Goal: Task Accomplishment & Management: Manage account settings

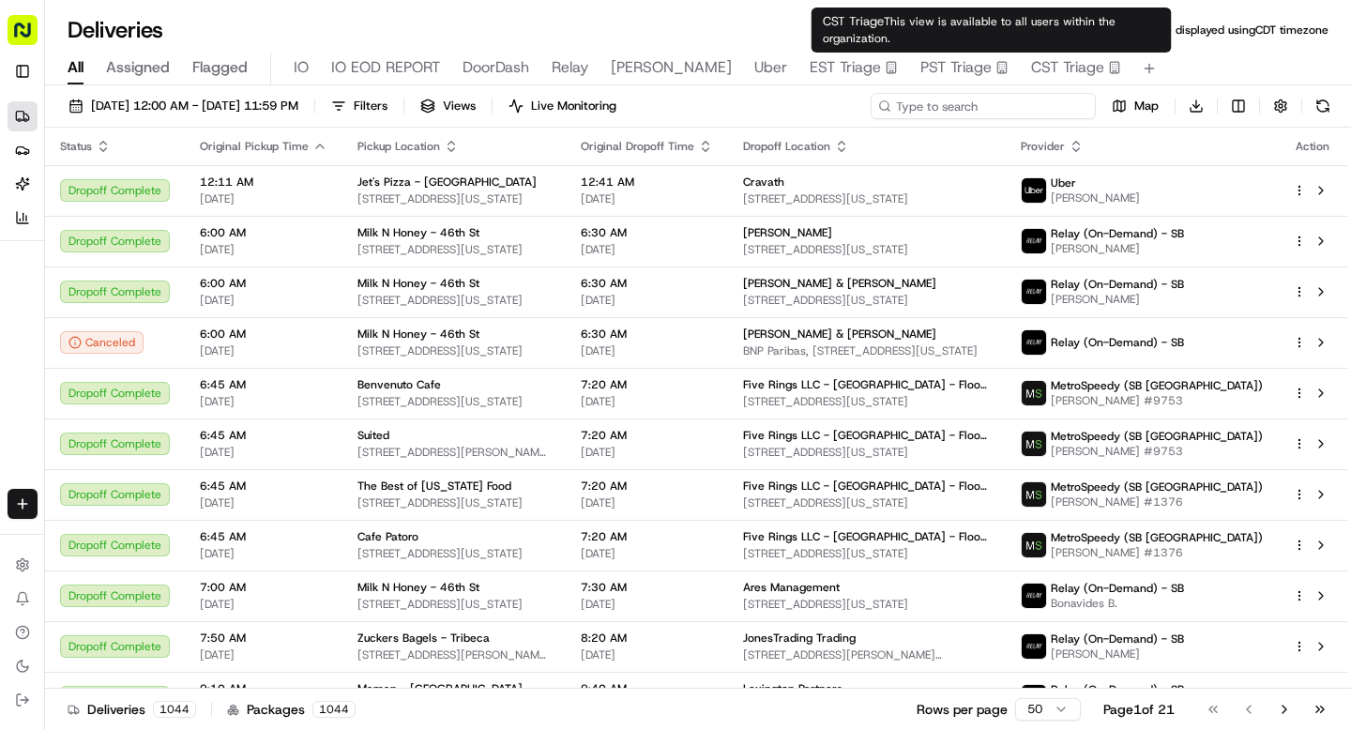
click at [989, 102] on input at bounding box center [983, 106] width 225 height 26
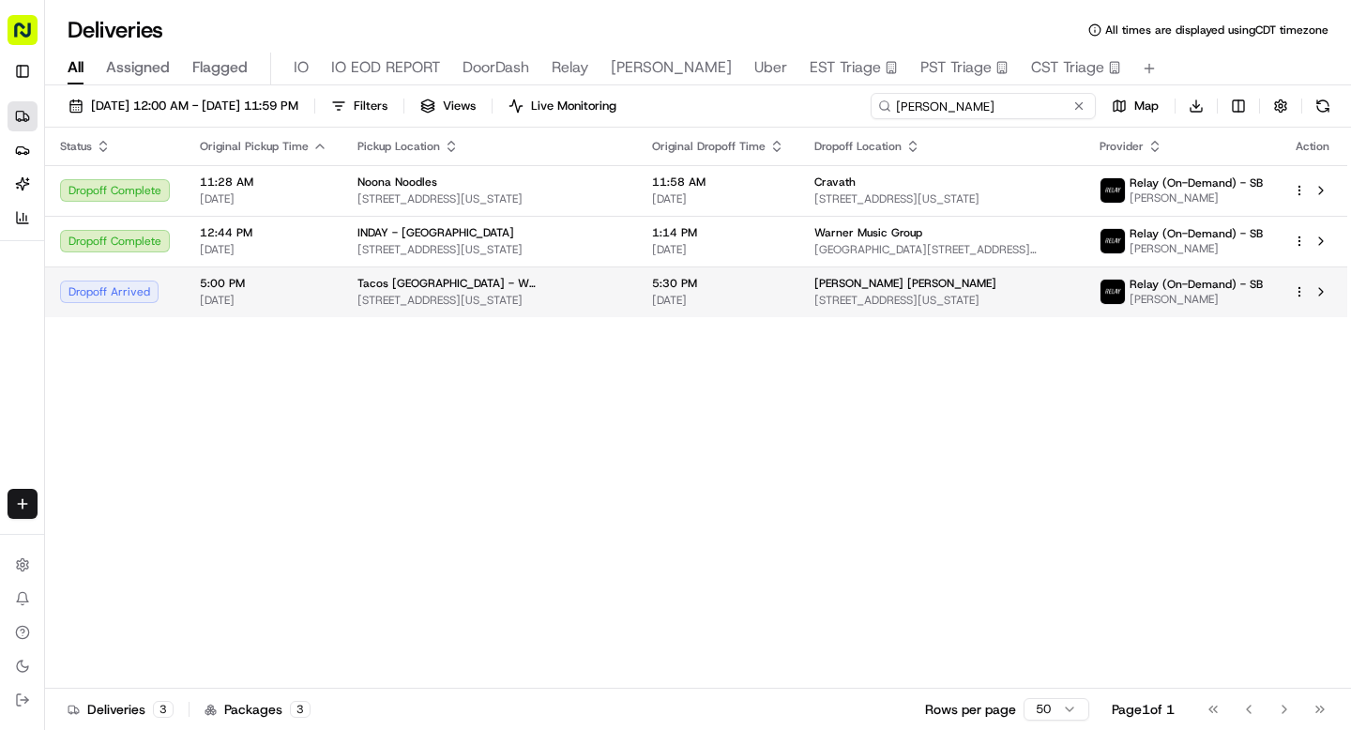
type input "stephen"
click at [652, 296] on span "[DATE]" at bounding box center [718, 300] width 132 height 15
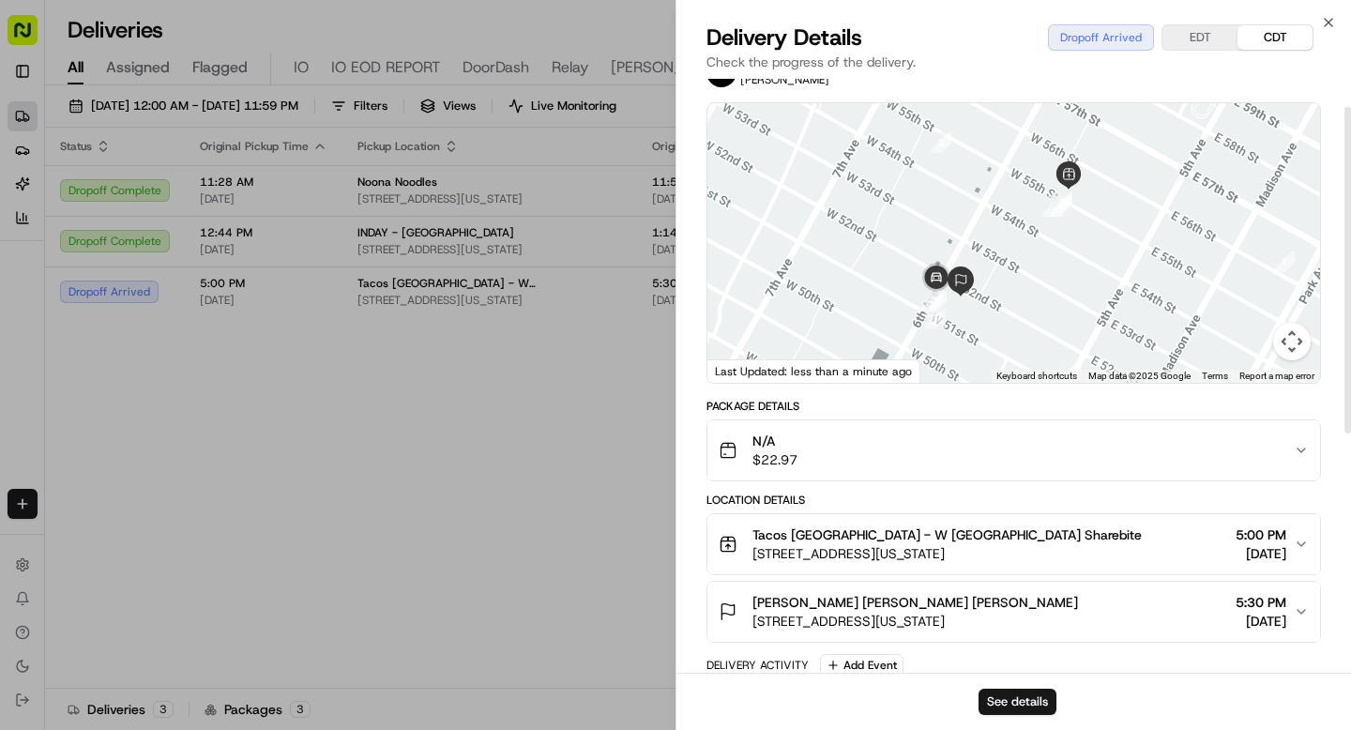
scroll to position [51, 0]
click at [987, 702] on button "See details" at bounding box center [1018, 702] width 78 height 26
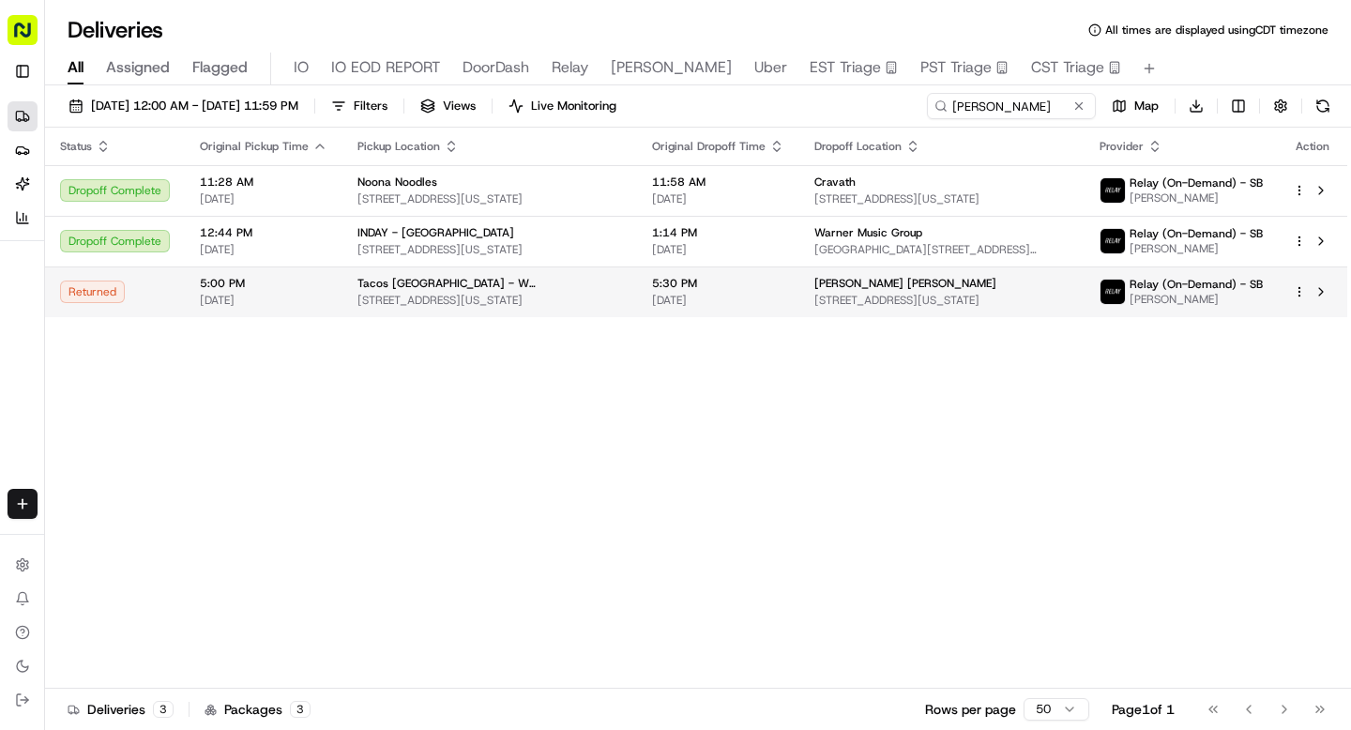
click at [1302, 296] on html "Sharebite n.barrigan@sharebite.com Toggle Sidebar Deliveries Providers Nash AI …" at bounding box center [675, 365] width 1351 height 730
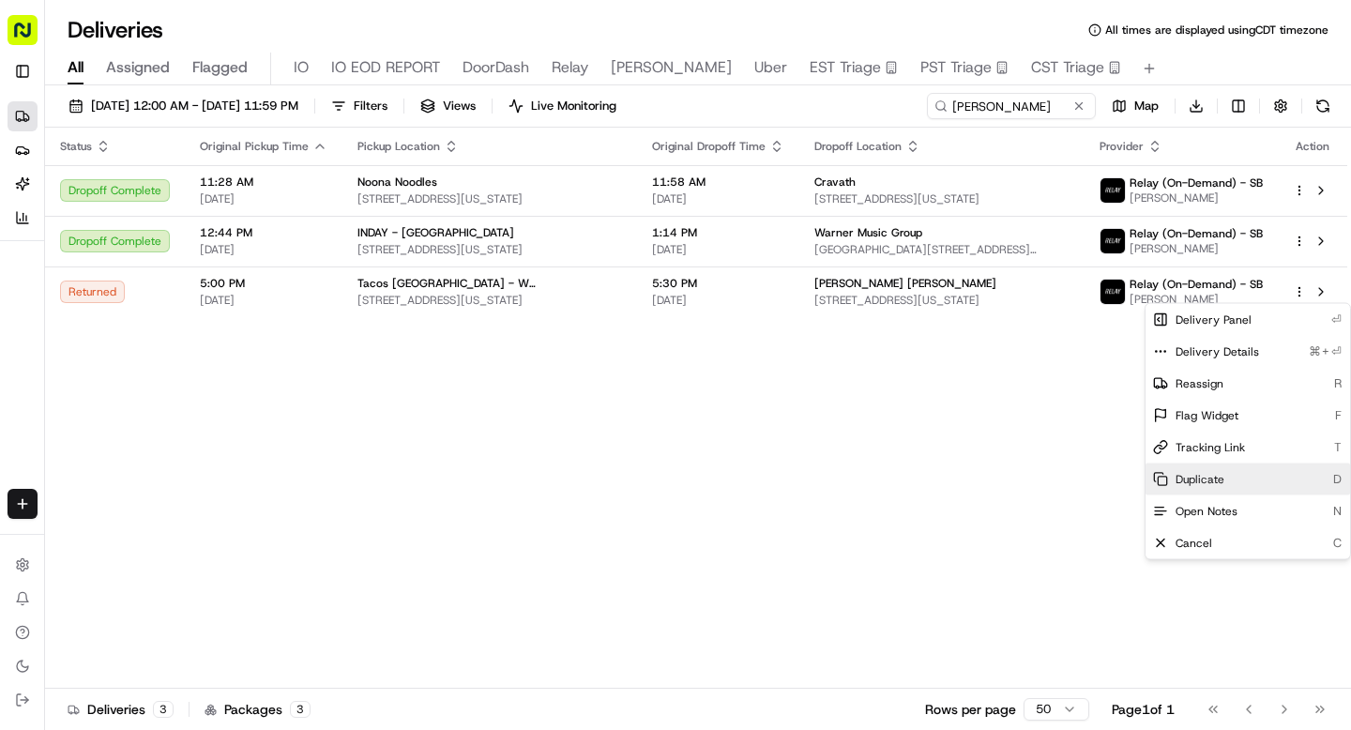
click at [1206, 481] on span "Duplicate" at bounding box center [1200, 479] width 49 height 15
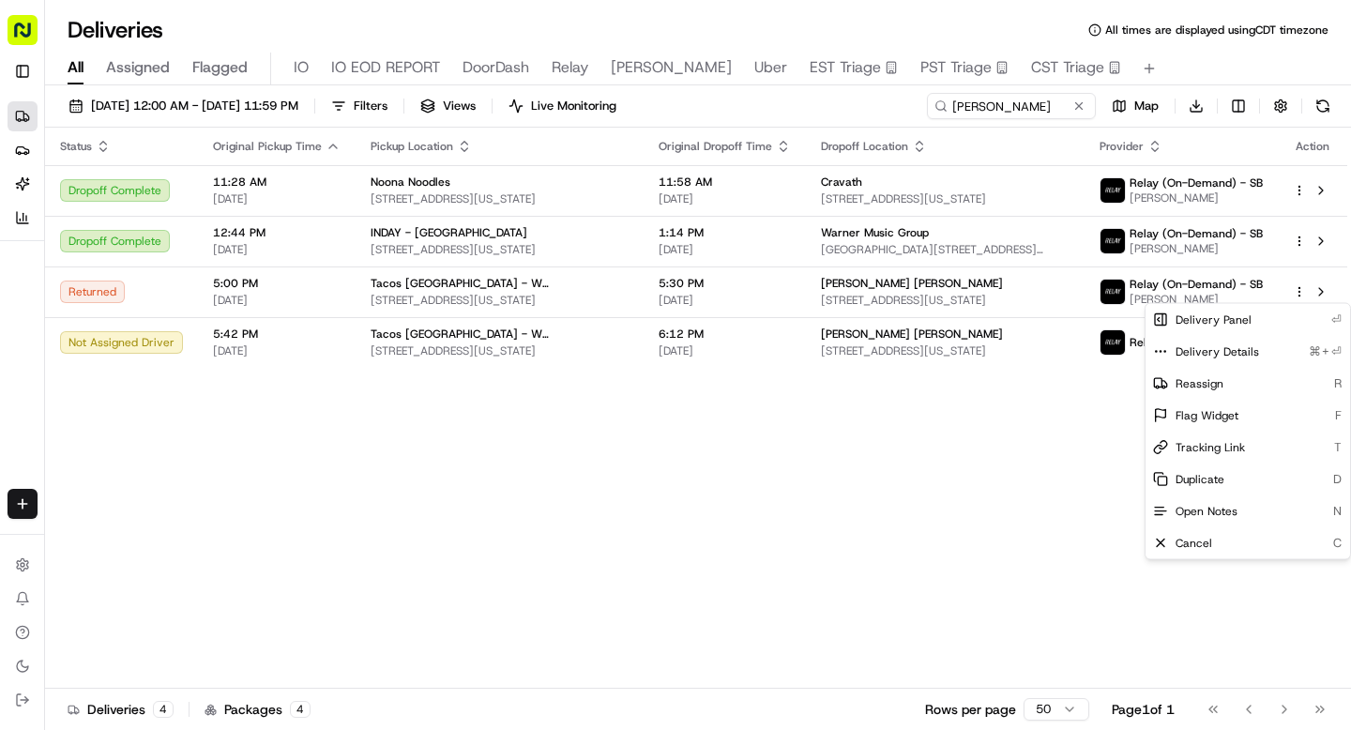
click at [1076, 104] on html "Sharebite n.barrigan@sharebite.com Toggle Sidebar Deliveries Providers Nash AI …" at bounding box center [675, 365] width 1351 height 730
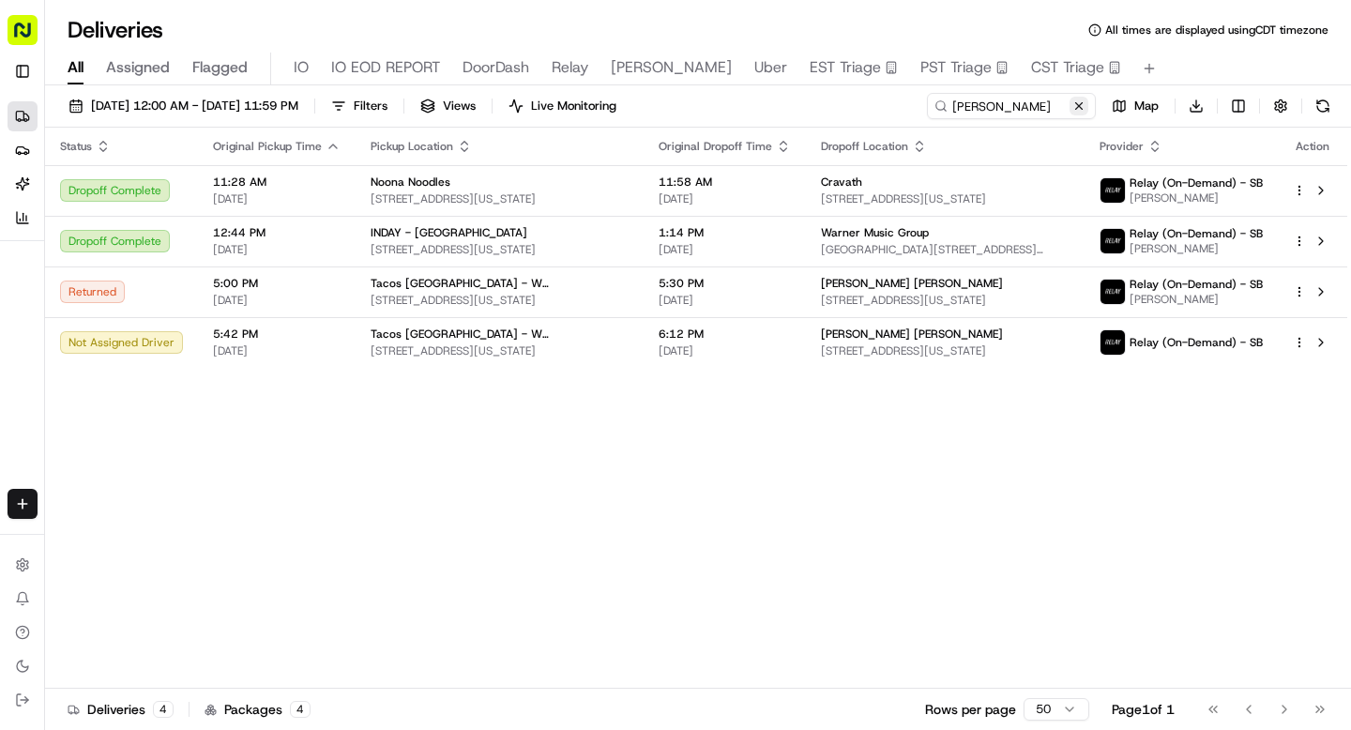
click at [1080, 104] on button at bounding box center [1079, 106] width 19 height 19
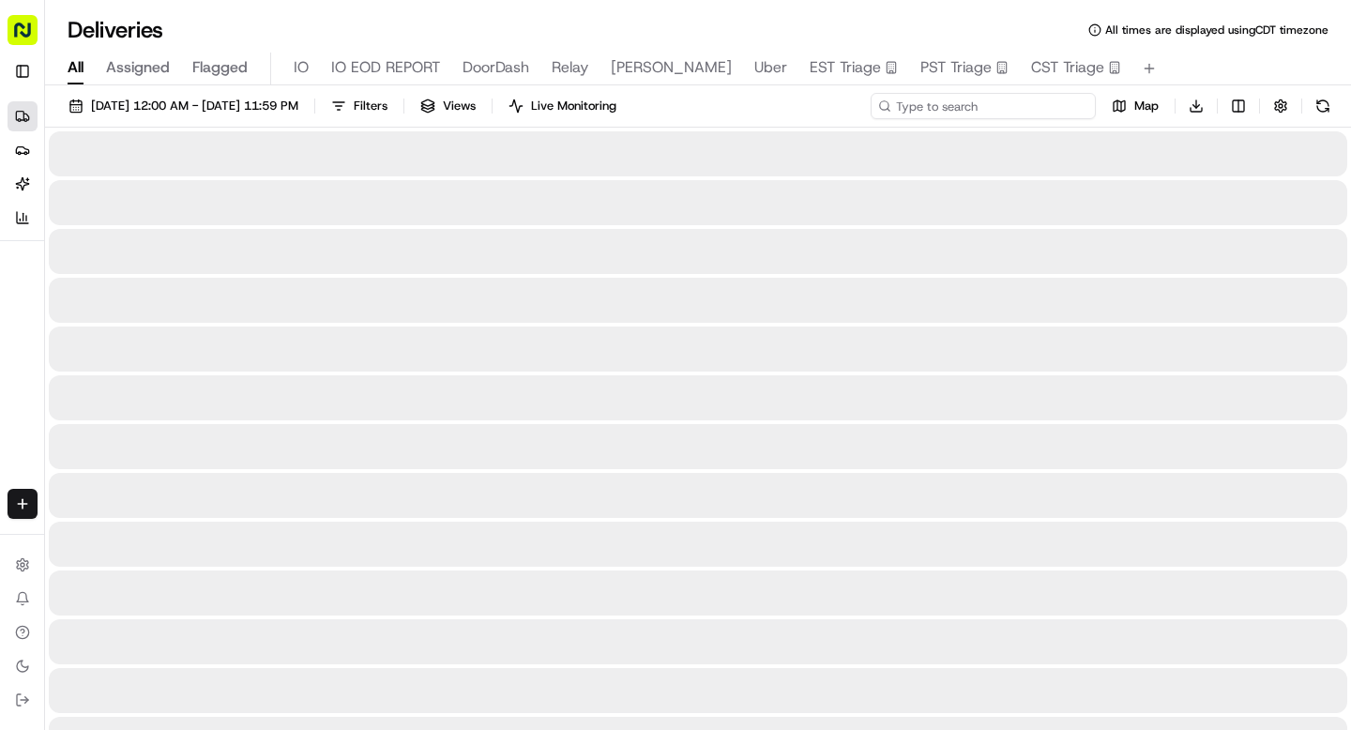
click at [1013, 111] on input at bounding box center [983, 106] width 225 height 26
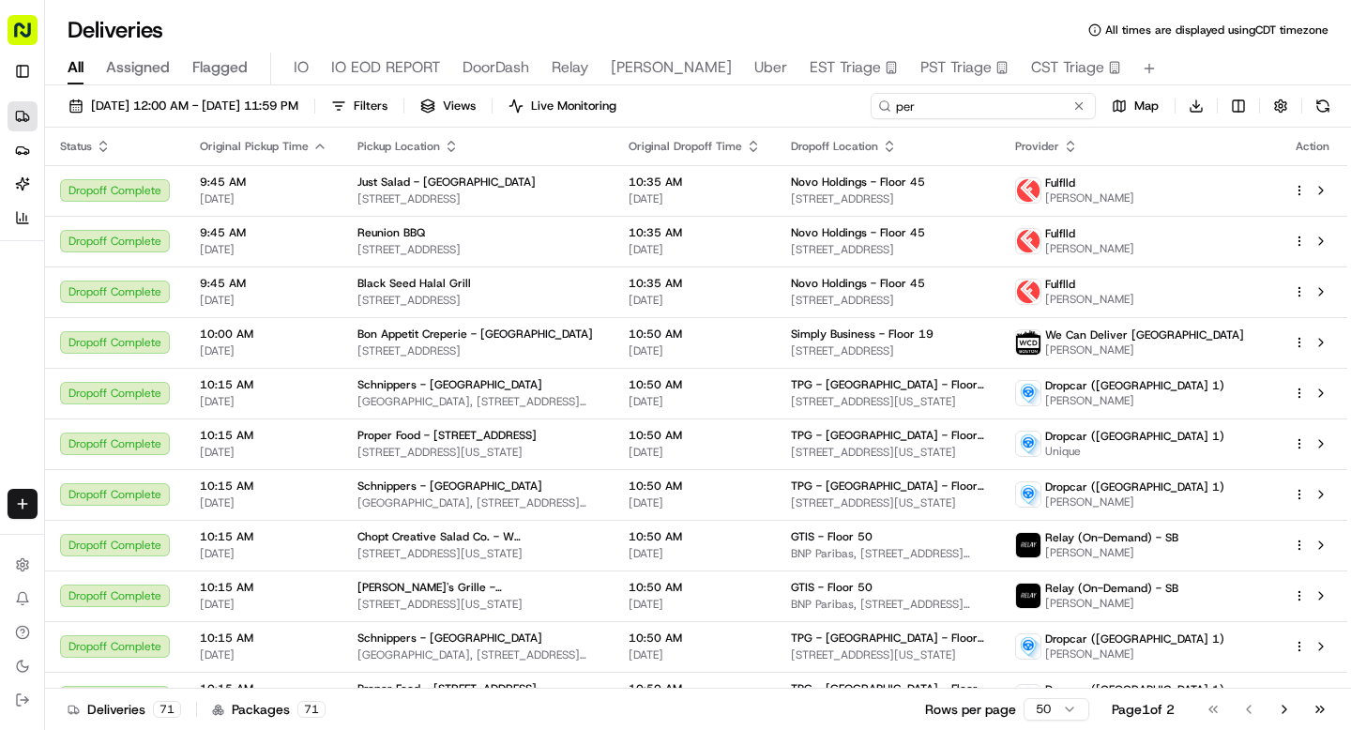
drag, startPoint x: 939, startPoint y: 109, endPoint x: 873, endPoint y: 110, distance: 66.6
click at [873, 110] on input "per" at bounding box center [983, 106] width 225 height 26
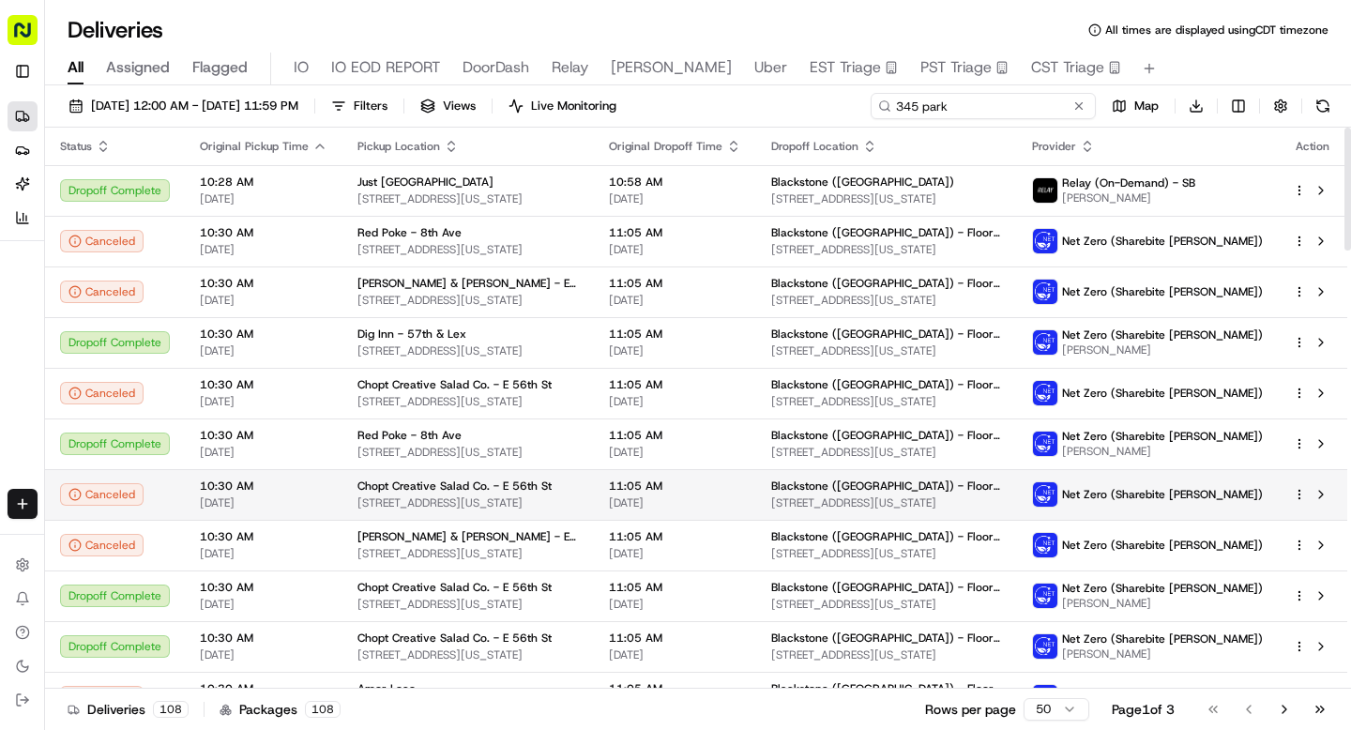
scroll to position [2010, 0]
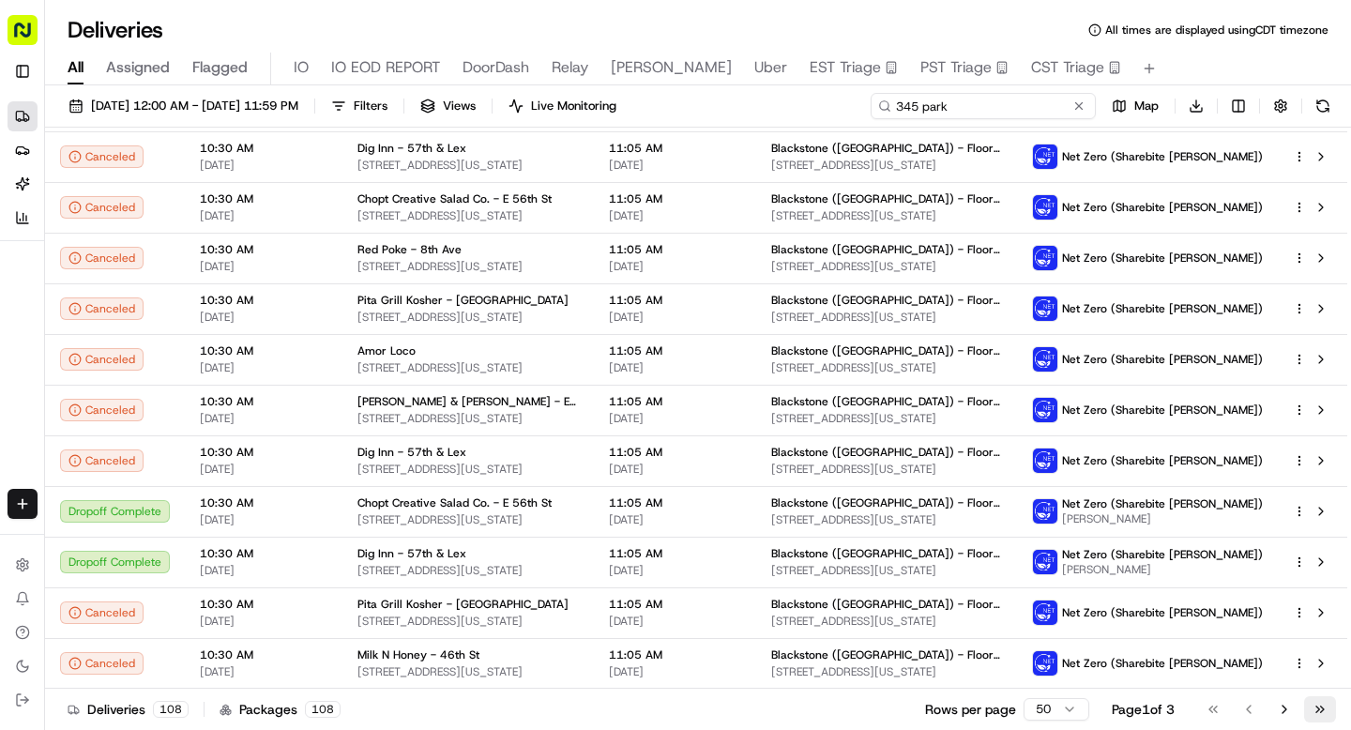
type input "345 park"
click at [1310, 712] on button "Go to last page" at bounding box center [1320, 709] width 32 height 26
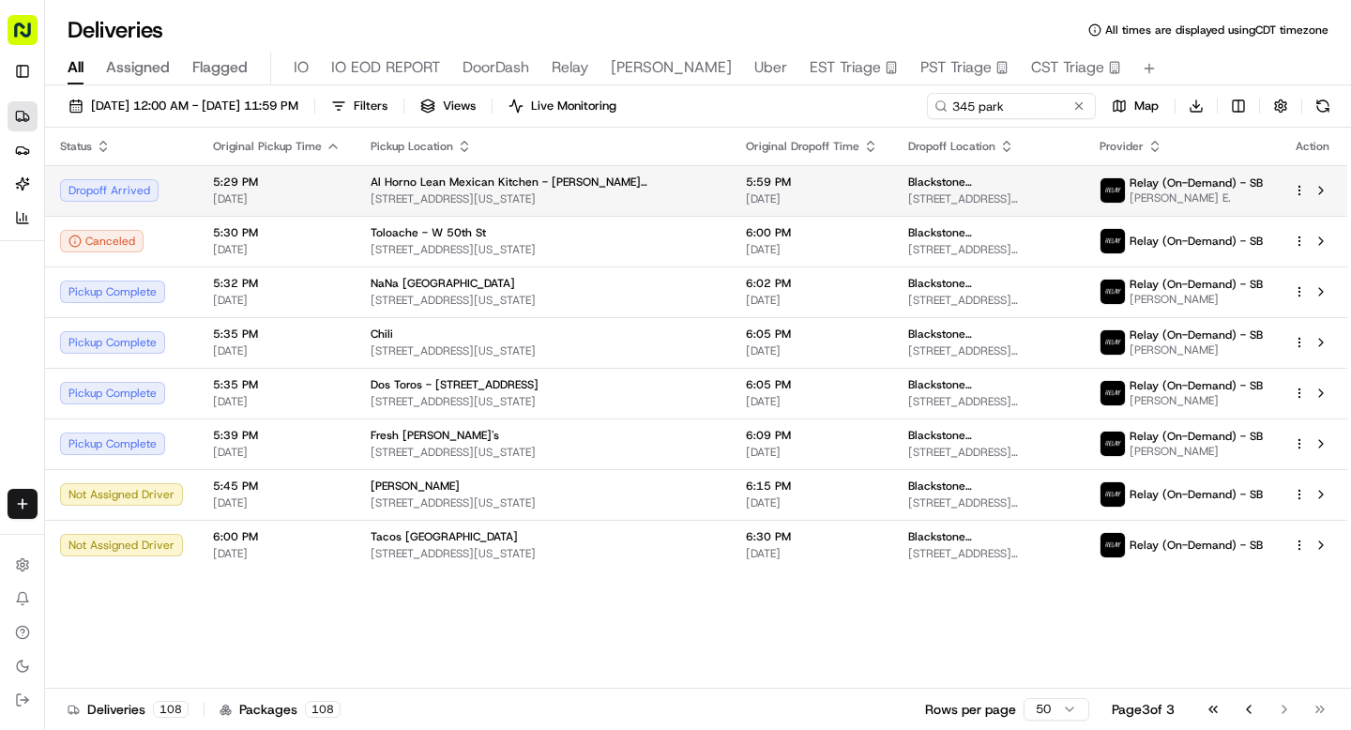
click at [253, 190] on div "5:29 PM 08/20/2025" at bounding box center [277, 191] width 128 height 32
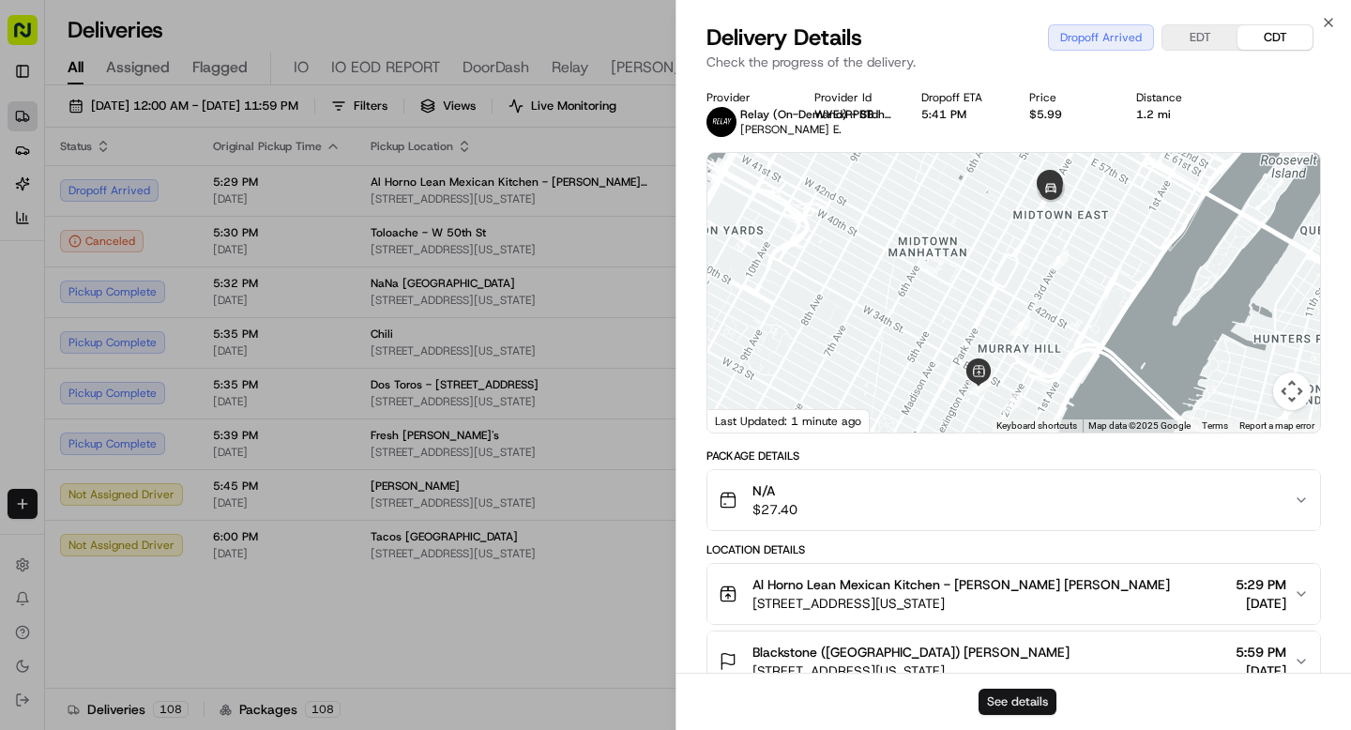
click at [1016, 702] on button "See details" at bounding box center [1018, 702] width 78 height 26
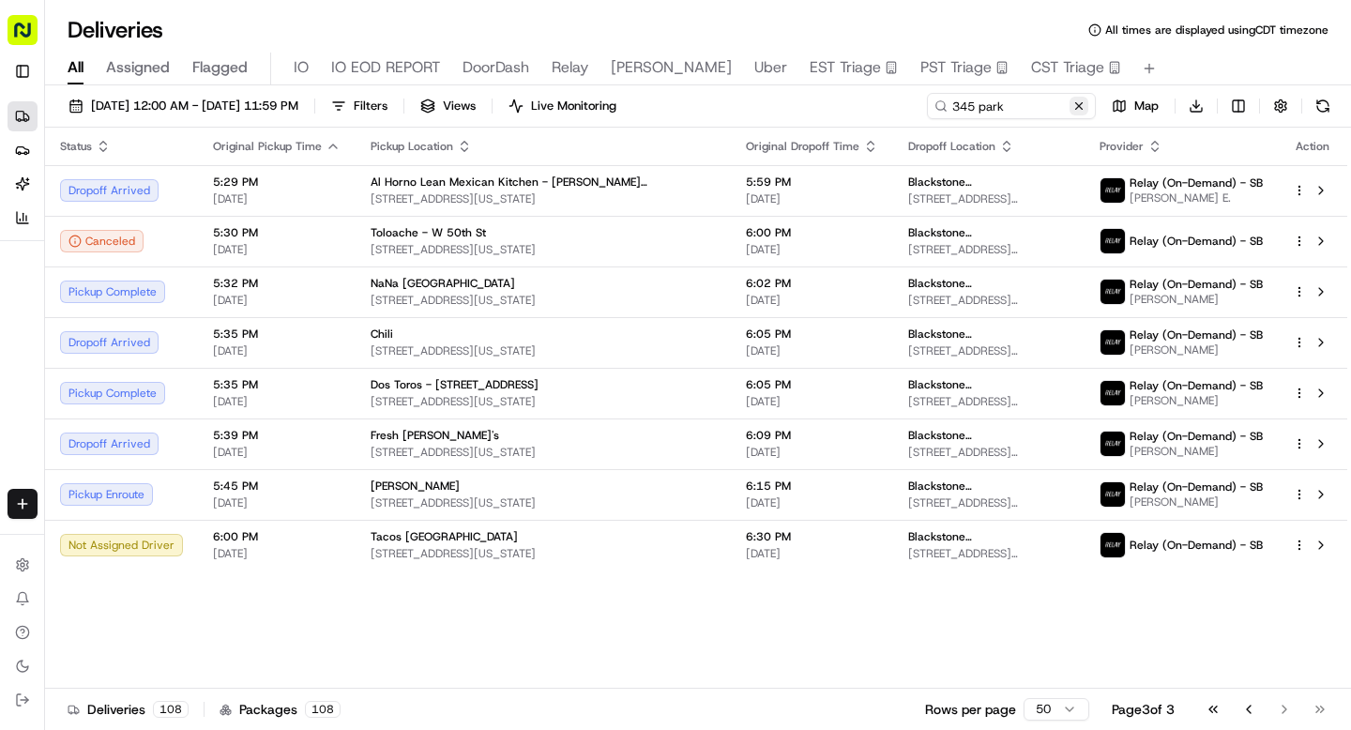
click at [1074, 103] on button at bounding box center [1079, 106] width 19 height 19
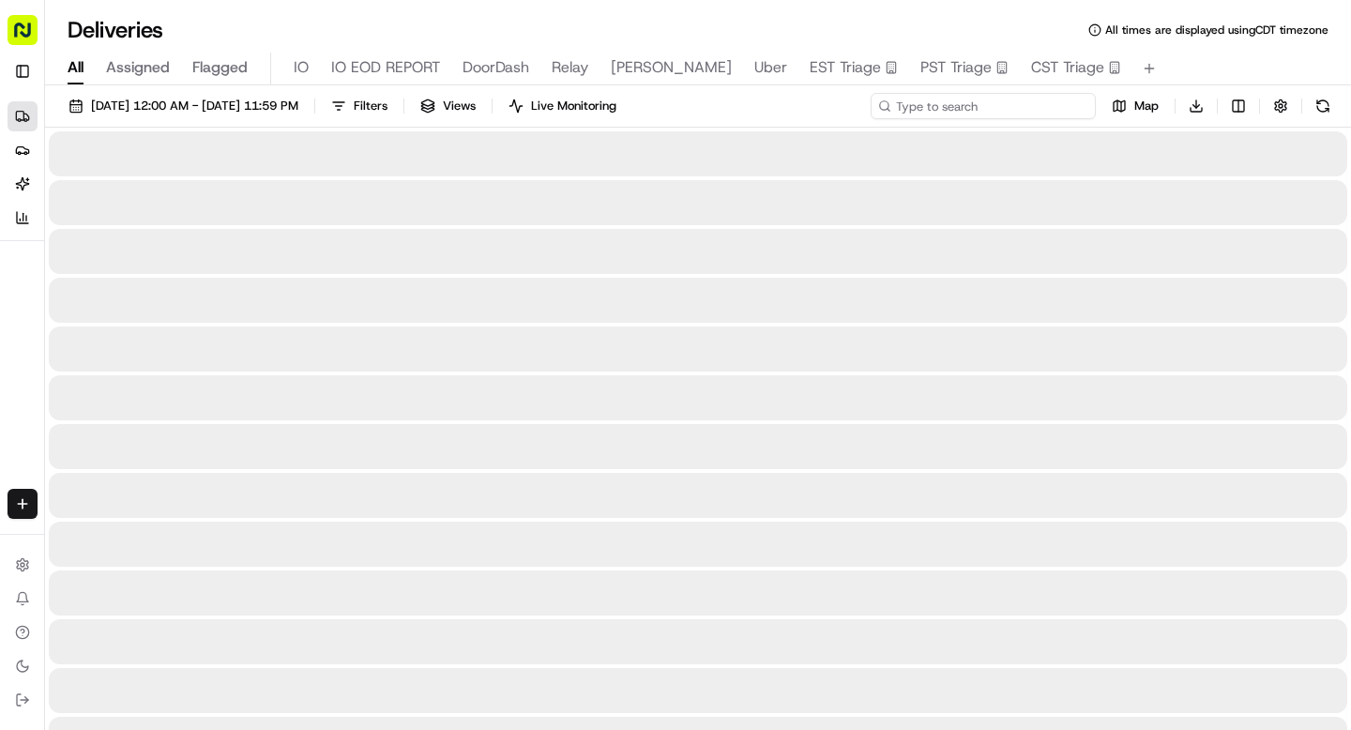
click at [1029, 110] on input at bounding box center [983, 106] width 225 height 26
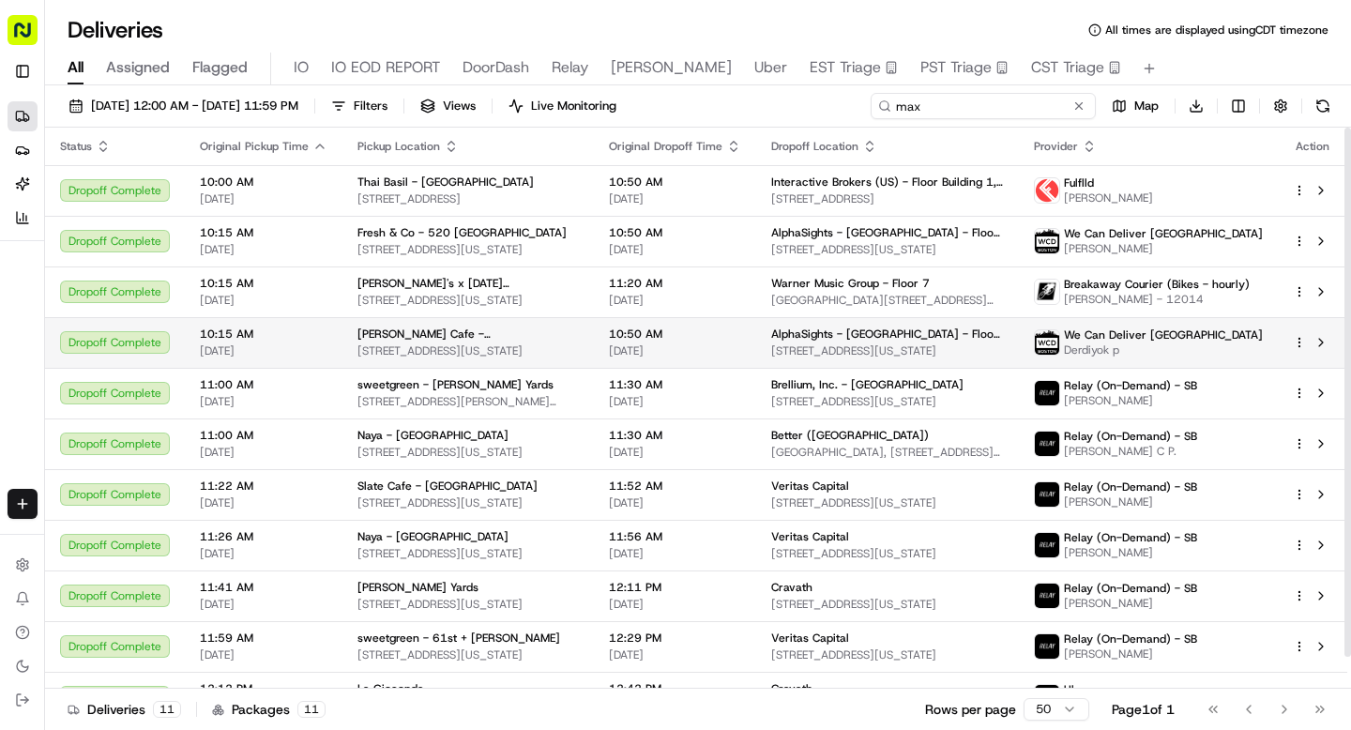
scroll to position [34, 0]
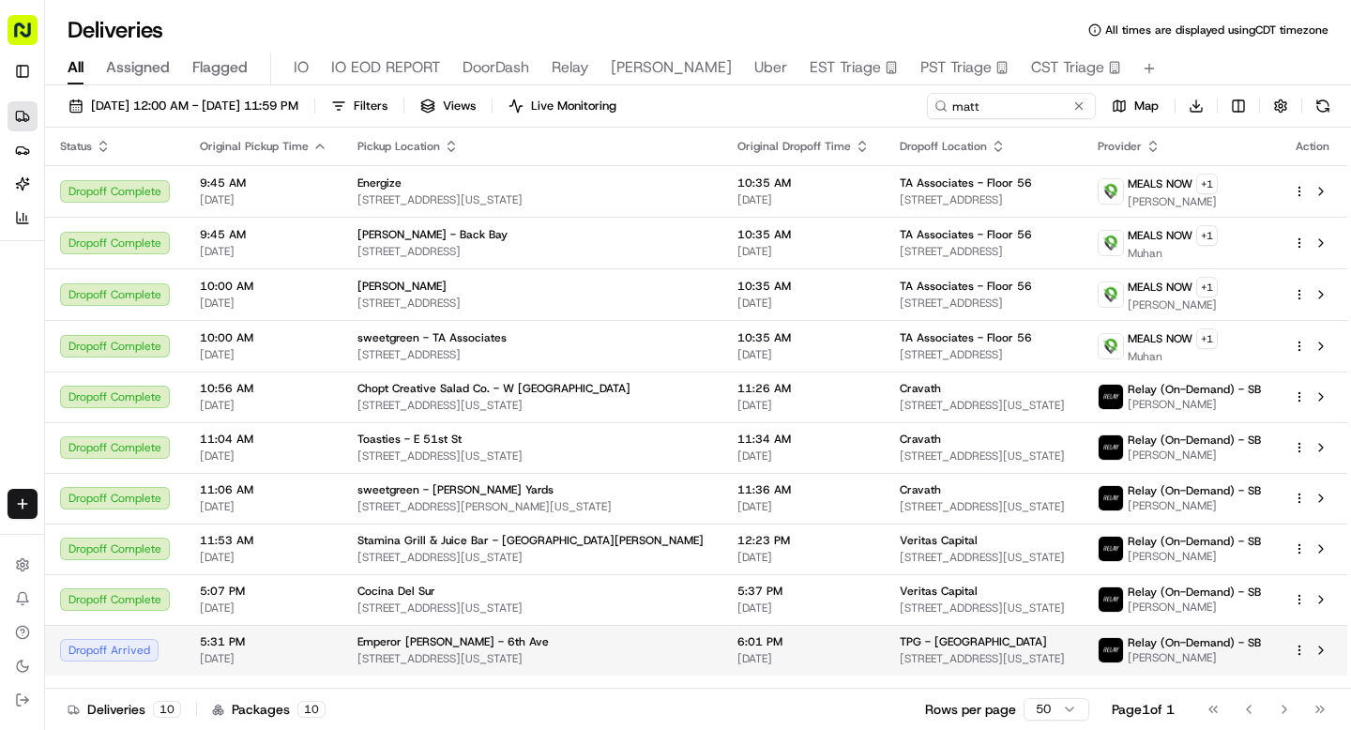
click at [523, 670] on td "Emperor Dumpling - 6th Ave 818 6th Ave, New York, NY 10001, USA" at bounding box center [532, 650] width 380 height 51
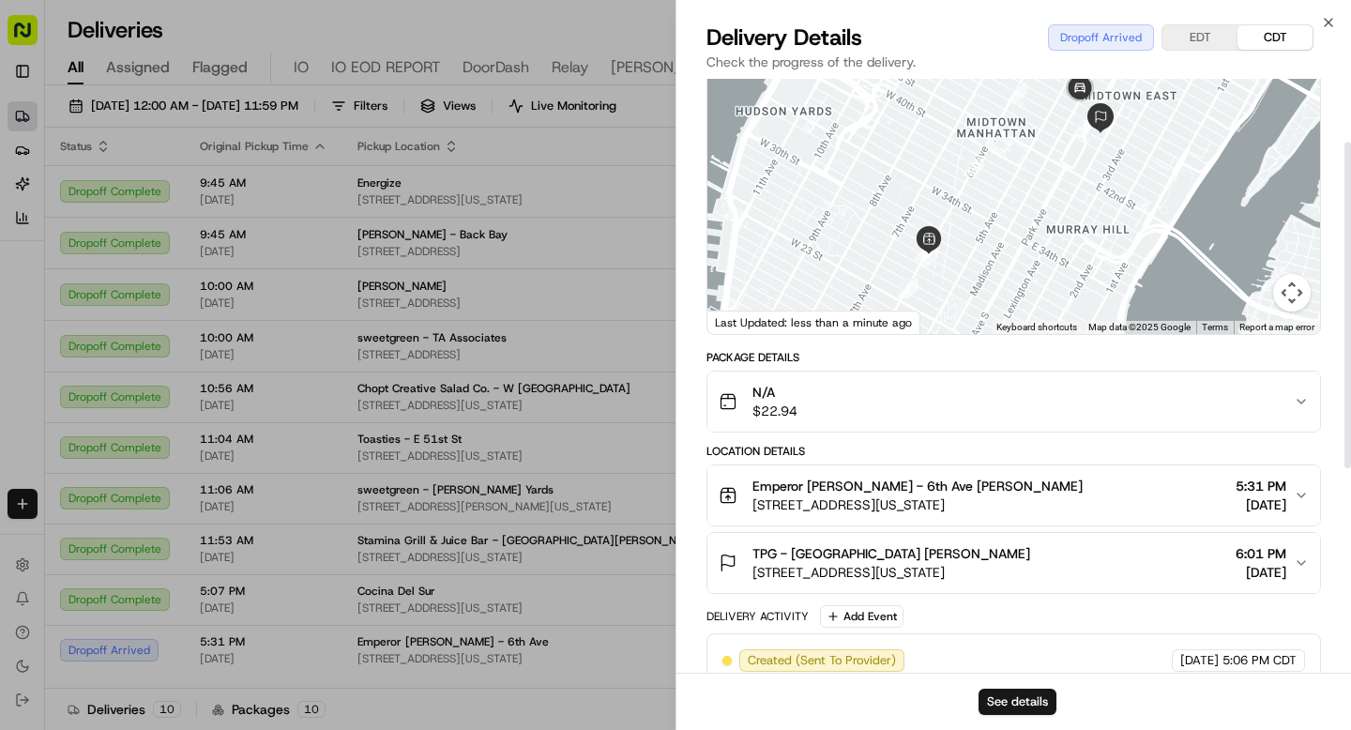
scroll to position [118, 0]
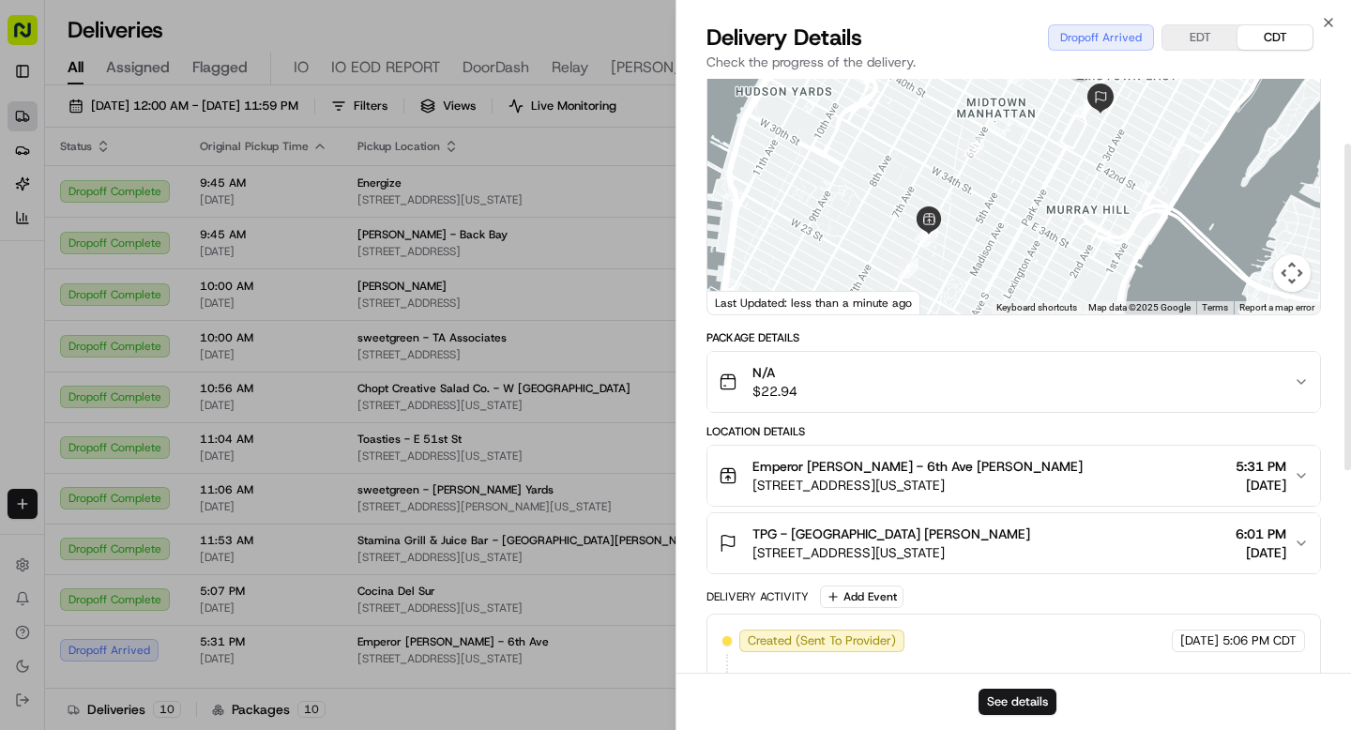
click at [837, 520] on button "TPG - USA Matthew Frias 245 Park Ave, New York, NY 10167 6:01 PM 08/20/2025" at bounding box center [1013, 543] width 613 height 60
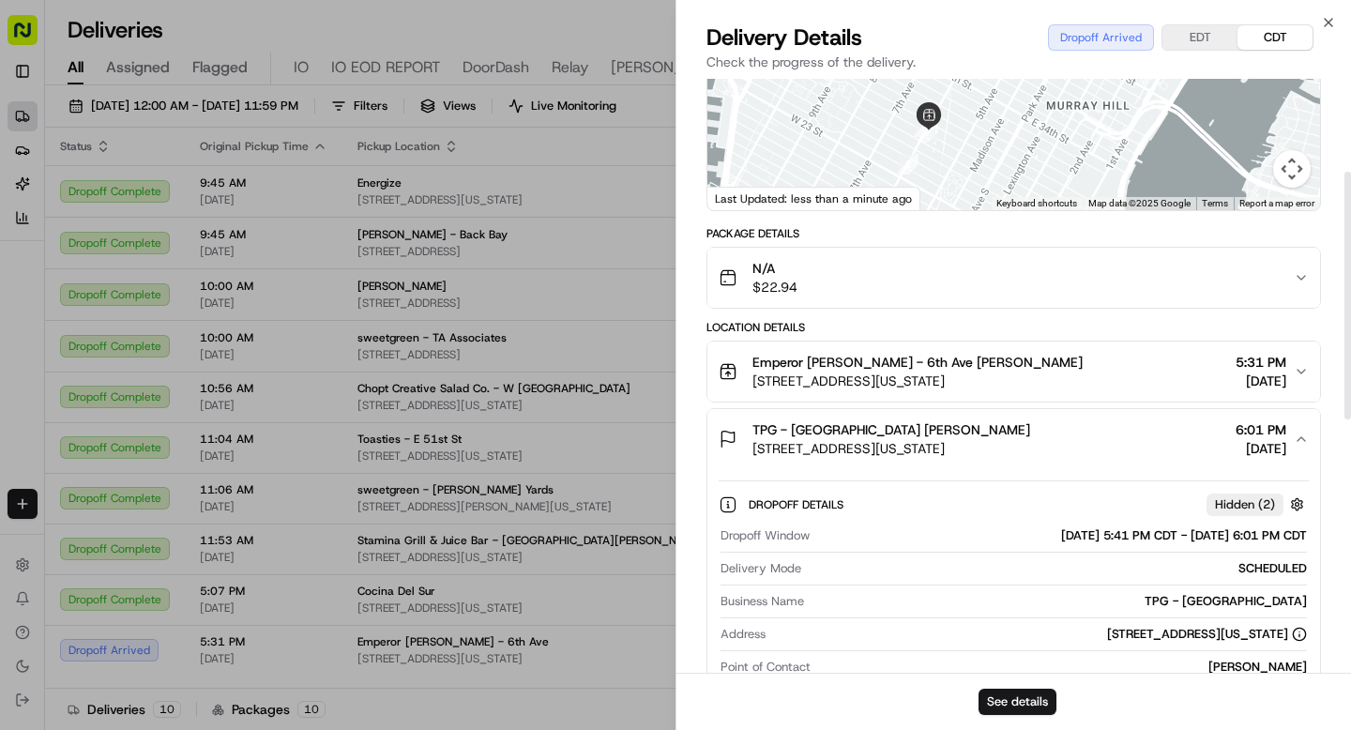
scroll to position [227, 0]
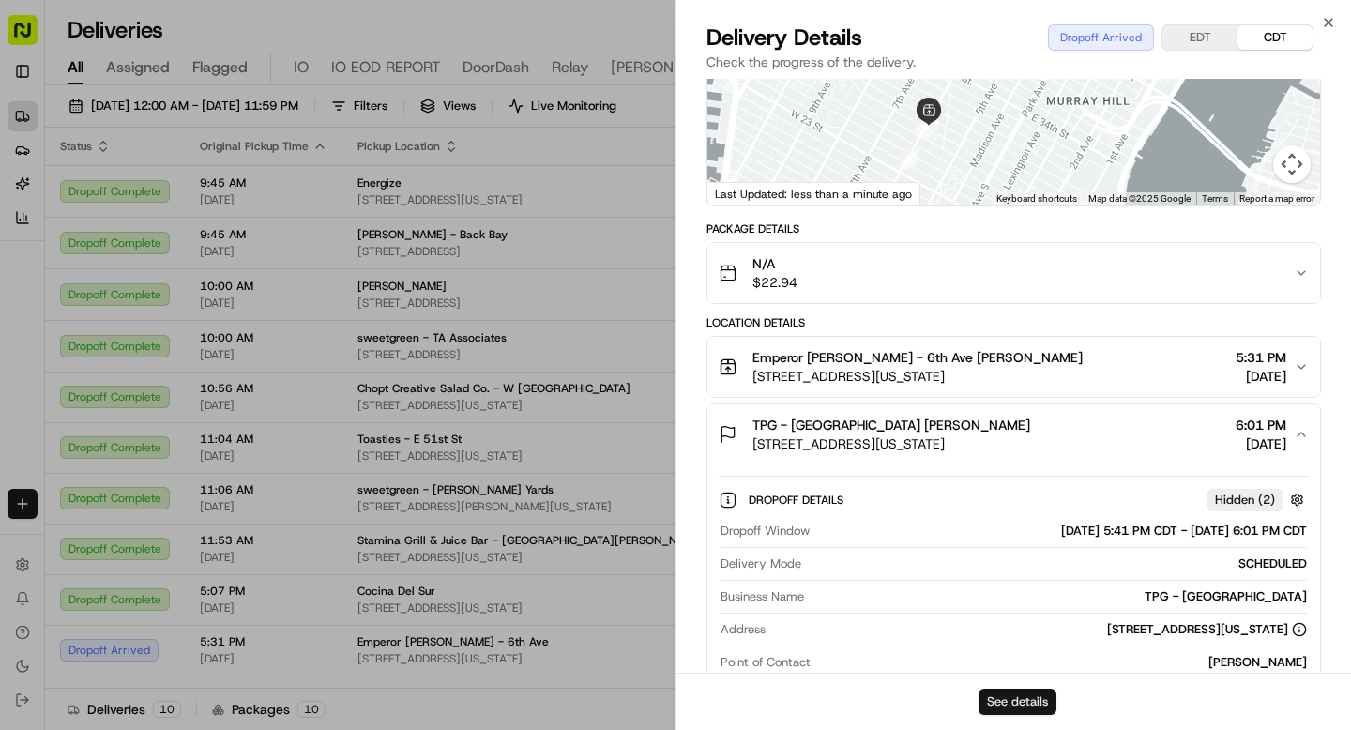
click at [987, 696] on button "See details" at bounding box center [1018, 702] width 78 height 26
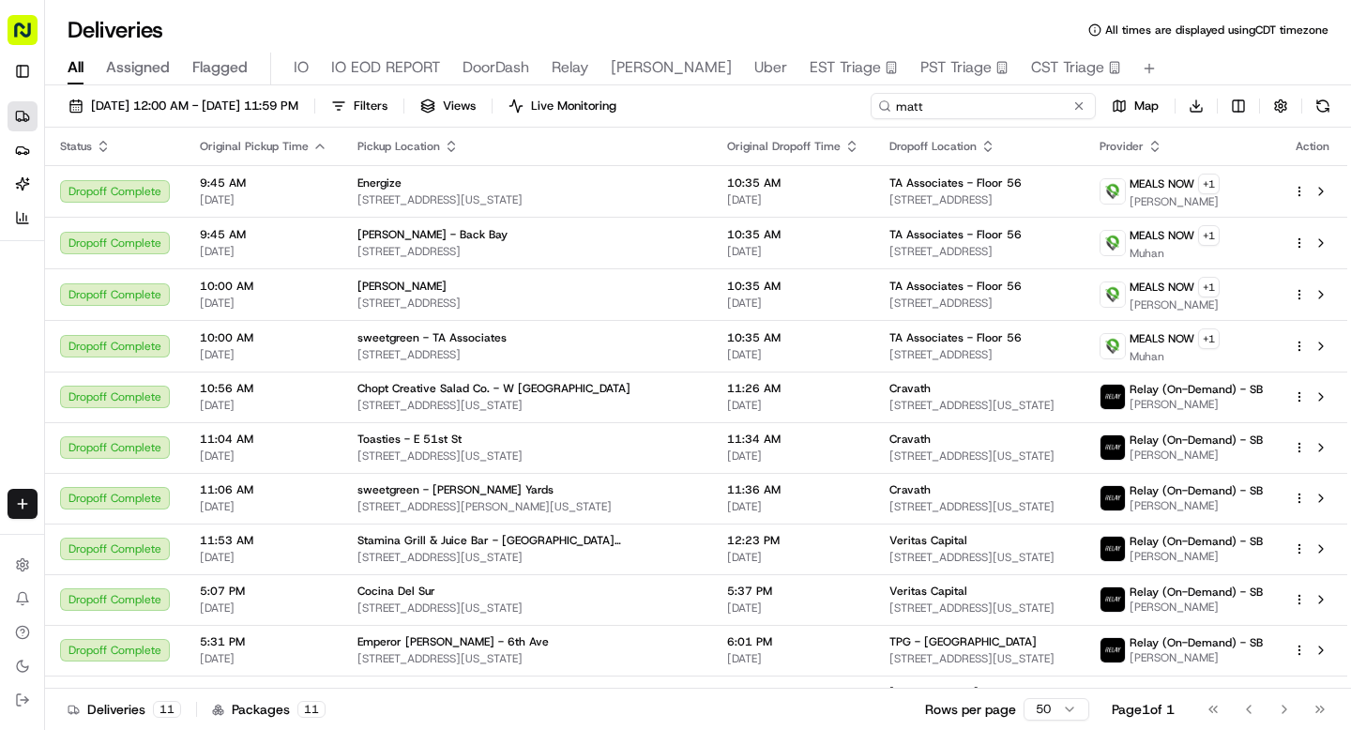
click at [963, 106] on input "matt" at bounding box center [983, 106] width 225 height 26
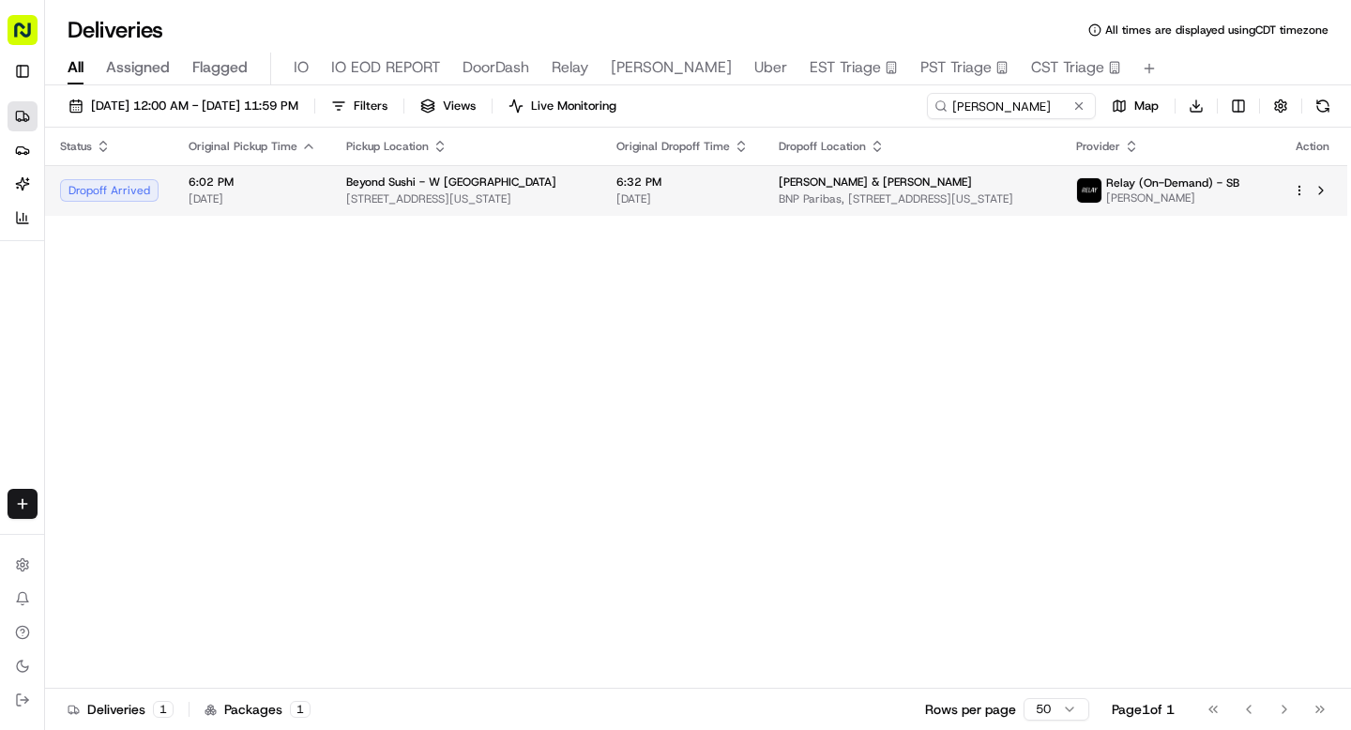
click at [721, 180] on span "6:32 PM" at bounding box center [682, 182] width 132 height 15
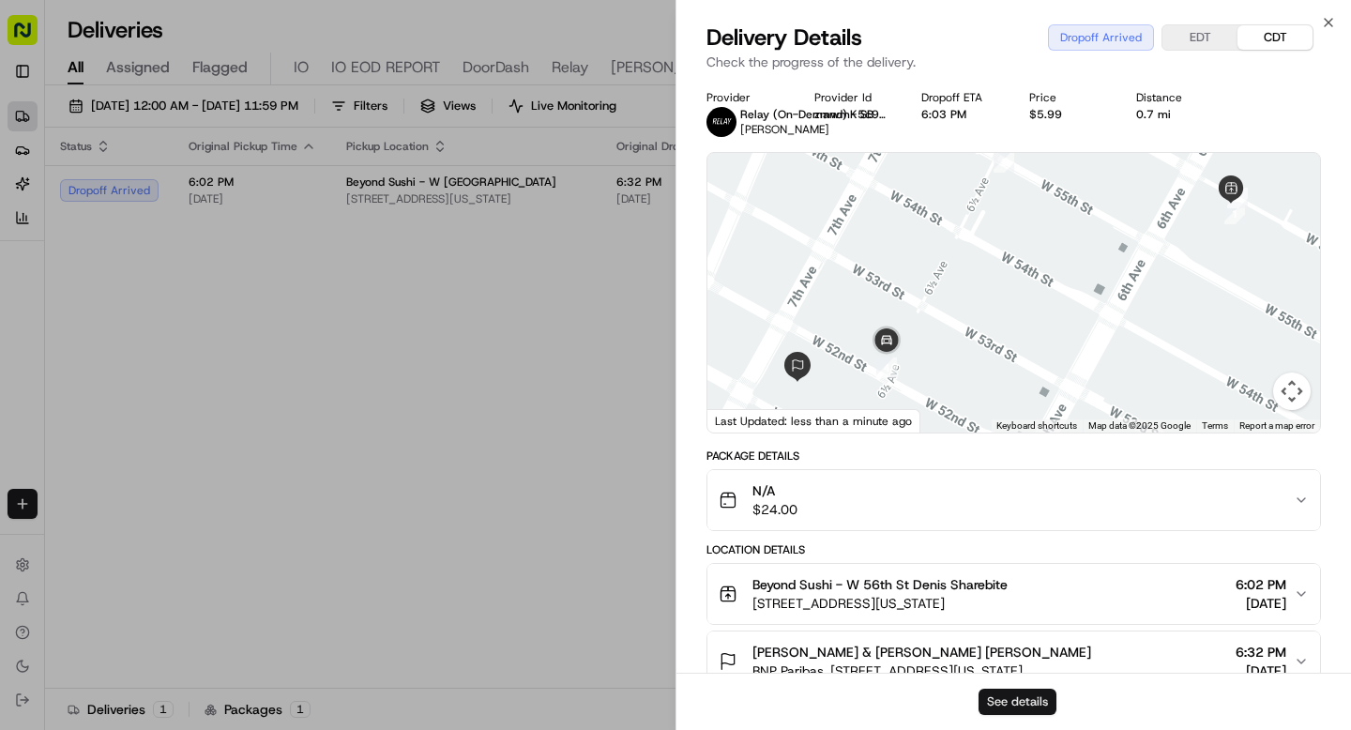
click at [1015, 711] on button "See details" at bounding box center [1018, 702] width 78 height 26
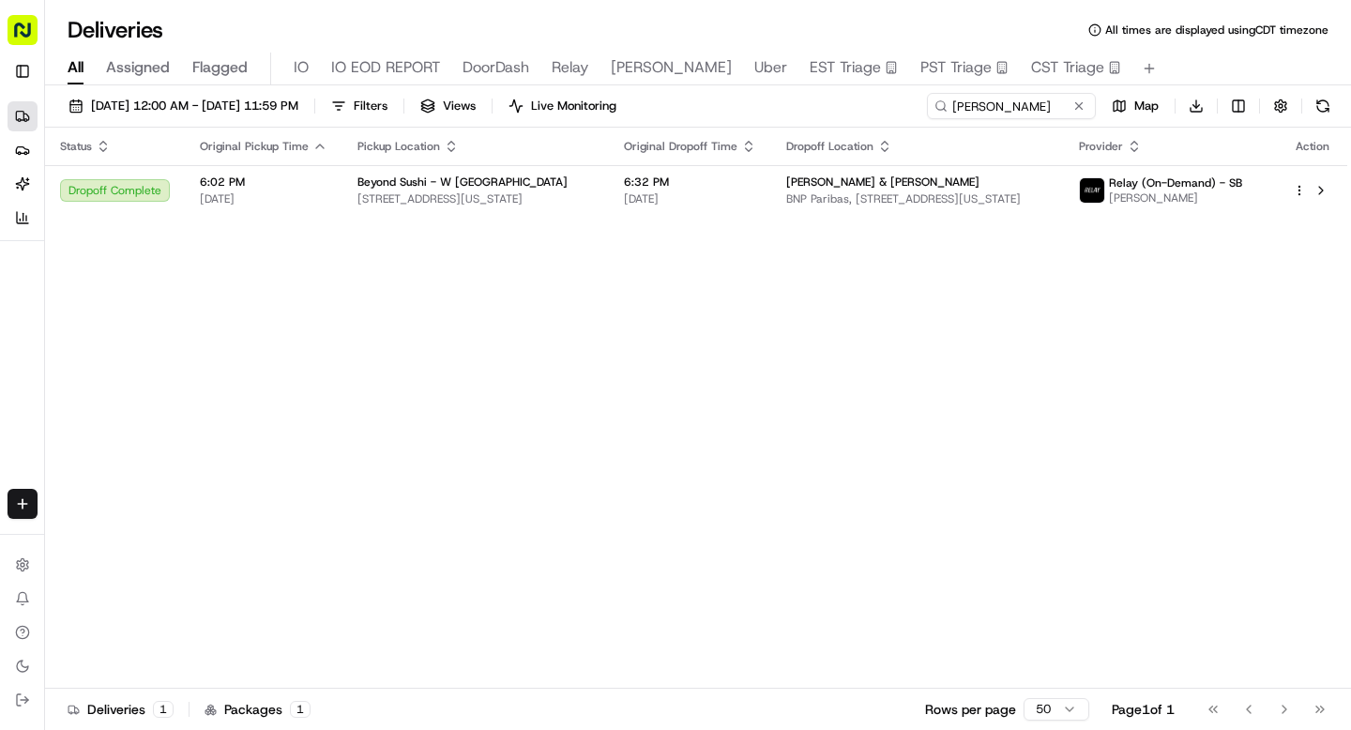
click at [770, 26] on div "Deliveries All times are displayed using CDT timezone" at bounding box center [698, 30] width 1306 height 30
click at [994, 111] on input "nicole f" at bounding box center [983, 106] width 225 height 26
type input "nicole sara"
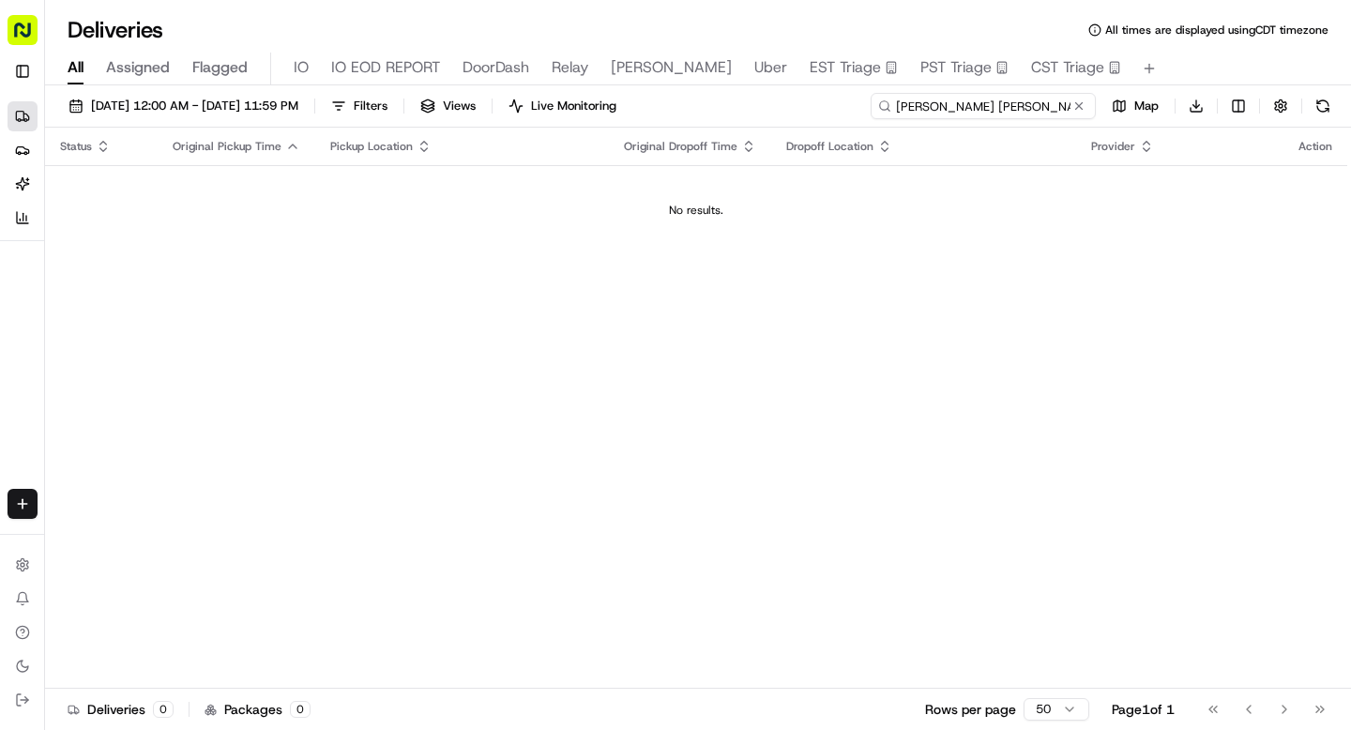
drag, startPoint x: 994, startPoint y: 113, endPoint x: 850, endPoint y: 106, distance: 144.6
click at [850, 106] on div "08/20/2025 12:00 AM - 08/20/2025 11:59 PM Filters Views Live Monitoring nicole …" at bounding box center [698, 110] width 1306 height 35
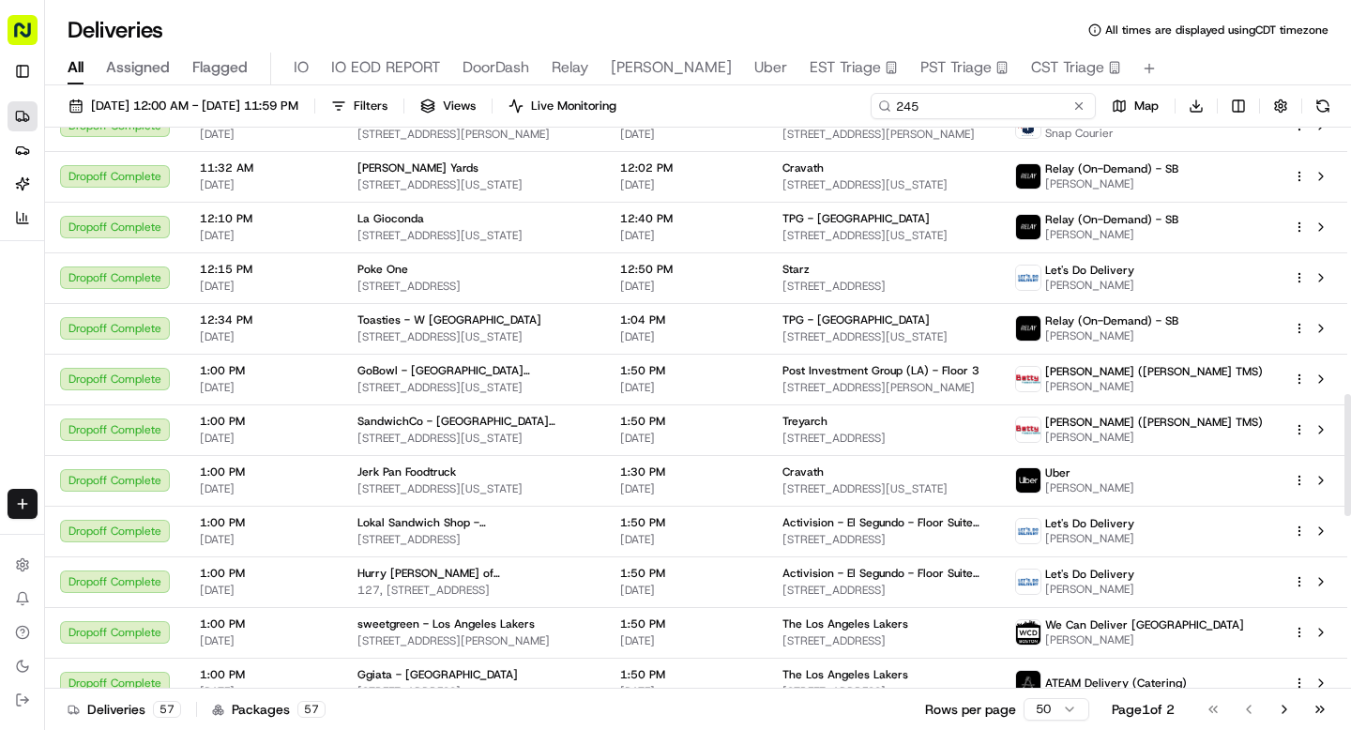
scroll to position [2014, 0]
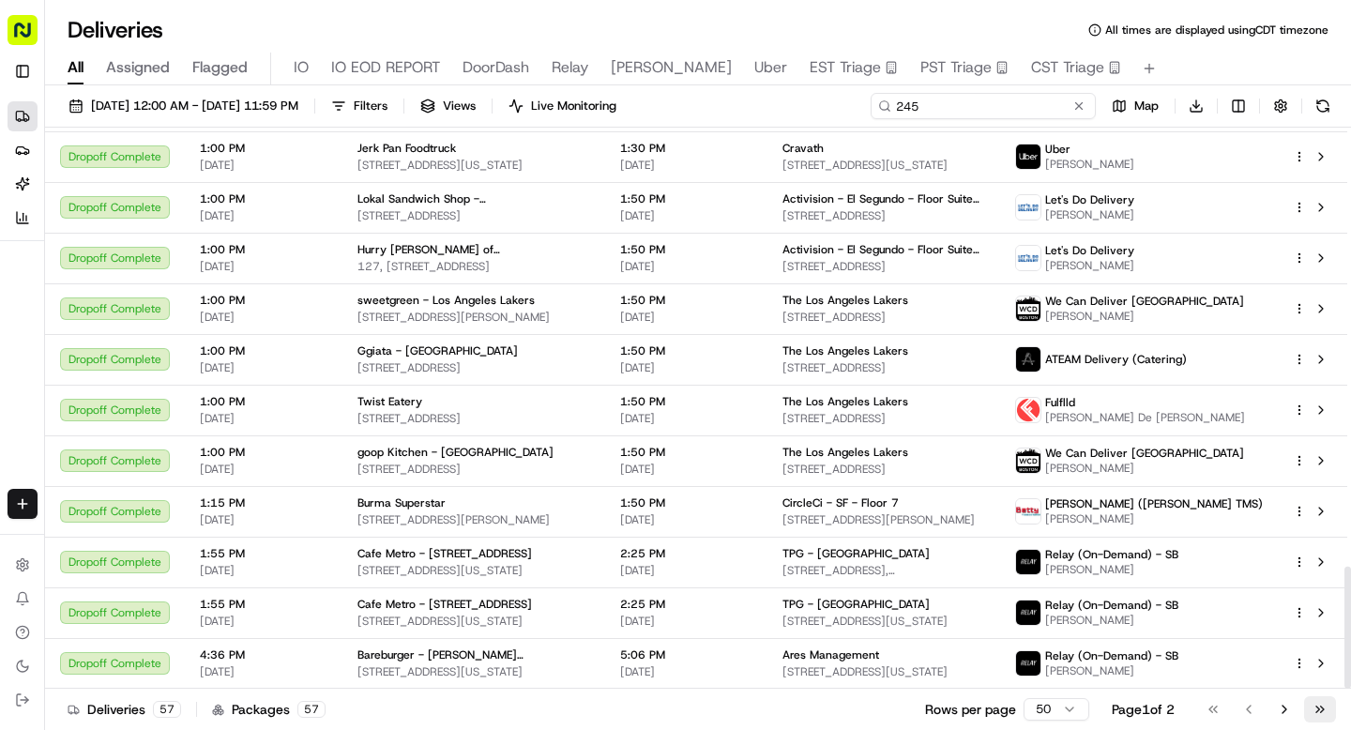
type input "245"
click at [1316, 710] on button "Go to last page" at bounding box center [1320, 709] width 32 height 26
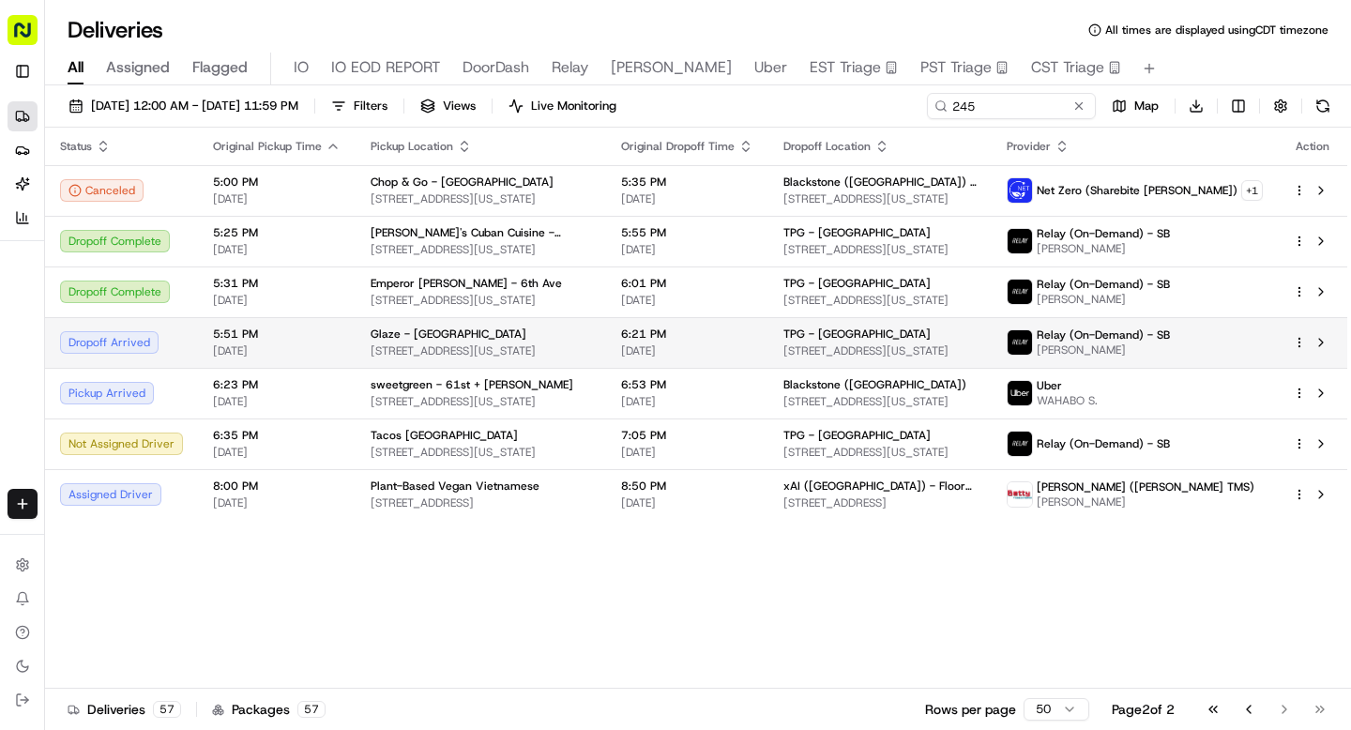
click at [336, 336] on td "5:51 PM 08/20/2025" at bounding box center [277, 342] width 158 height 51
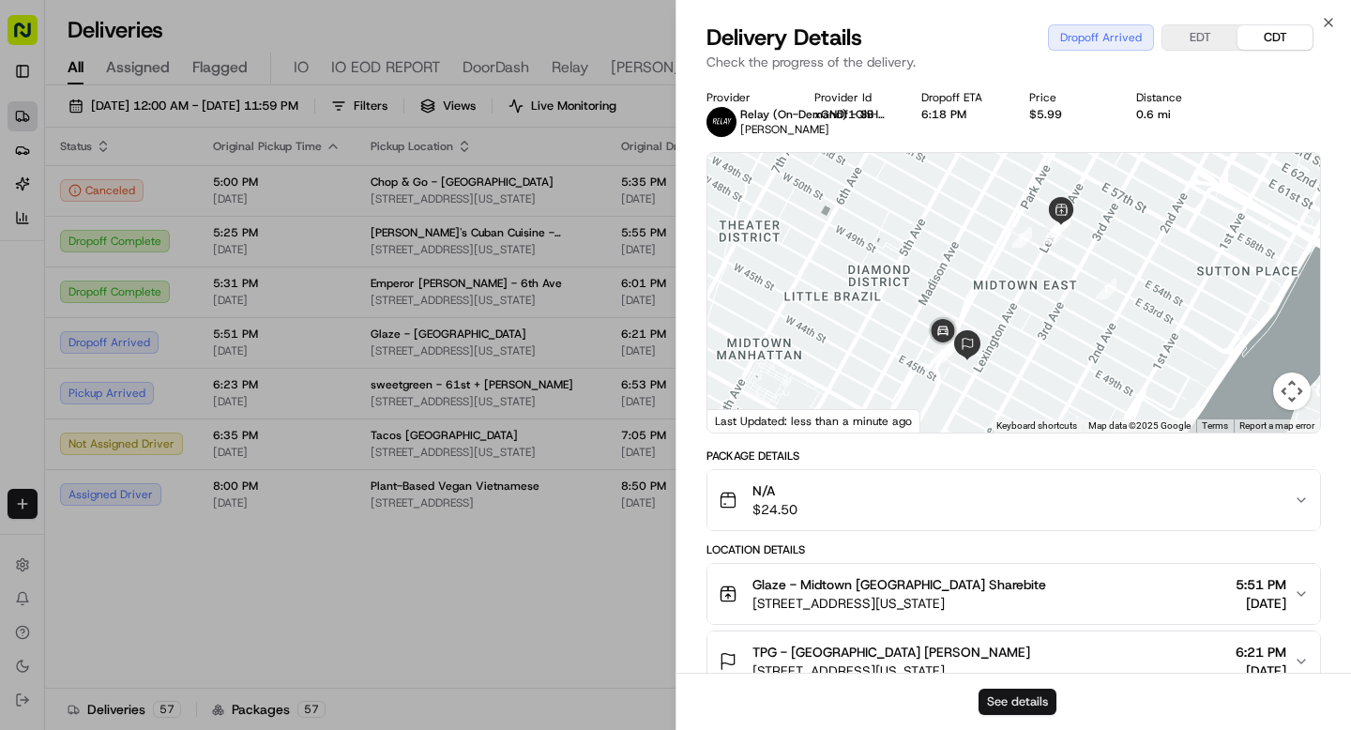
click at [1020, 704] on button "See details" at bounding box center [1018, 702] width 78 height 26
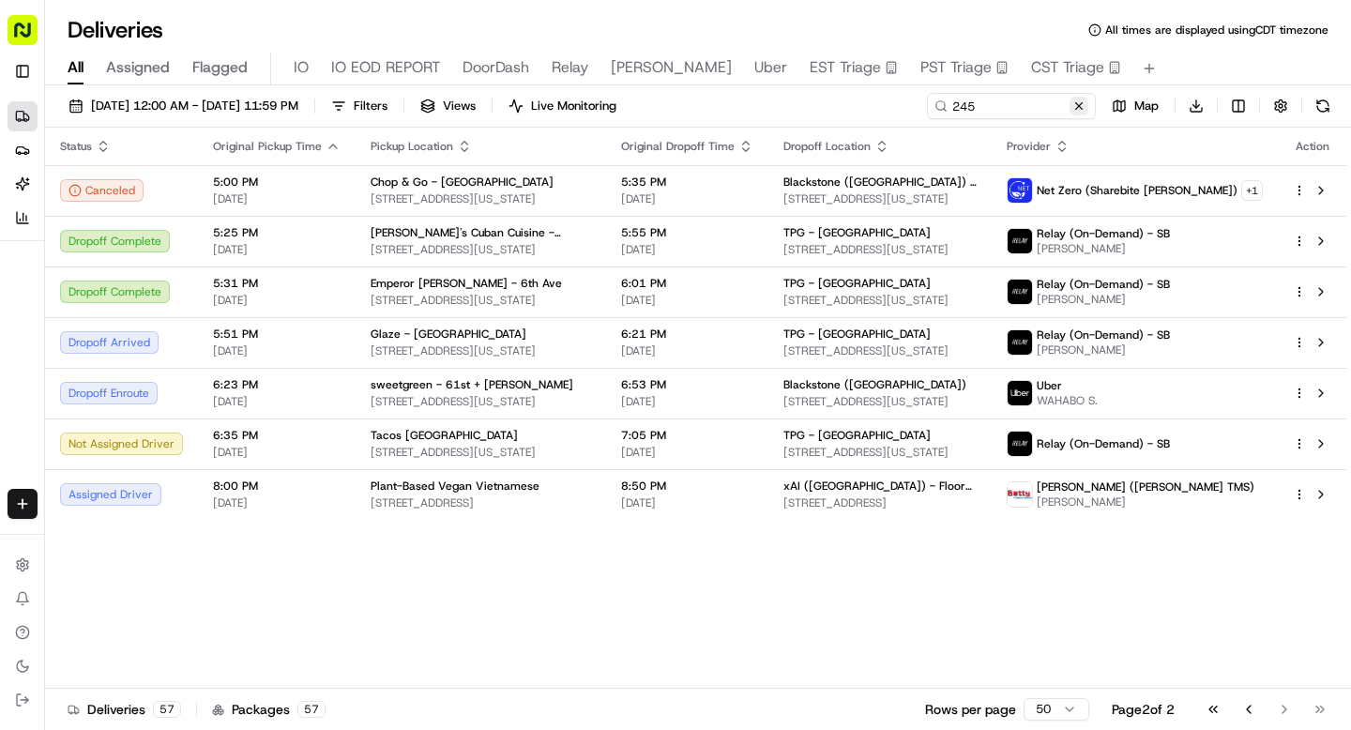
click at [1079, 105] on button at bounding box center [1079, 106] width 19 height 19
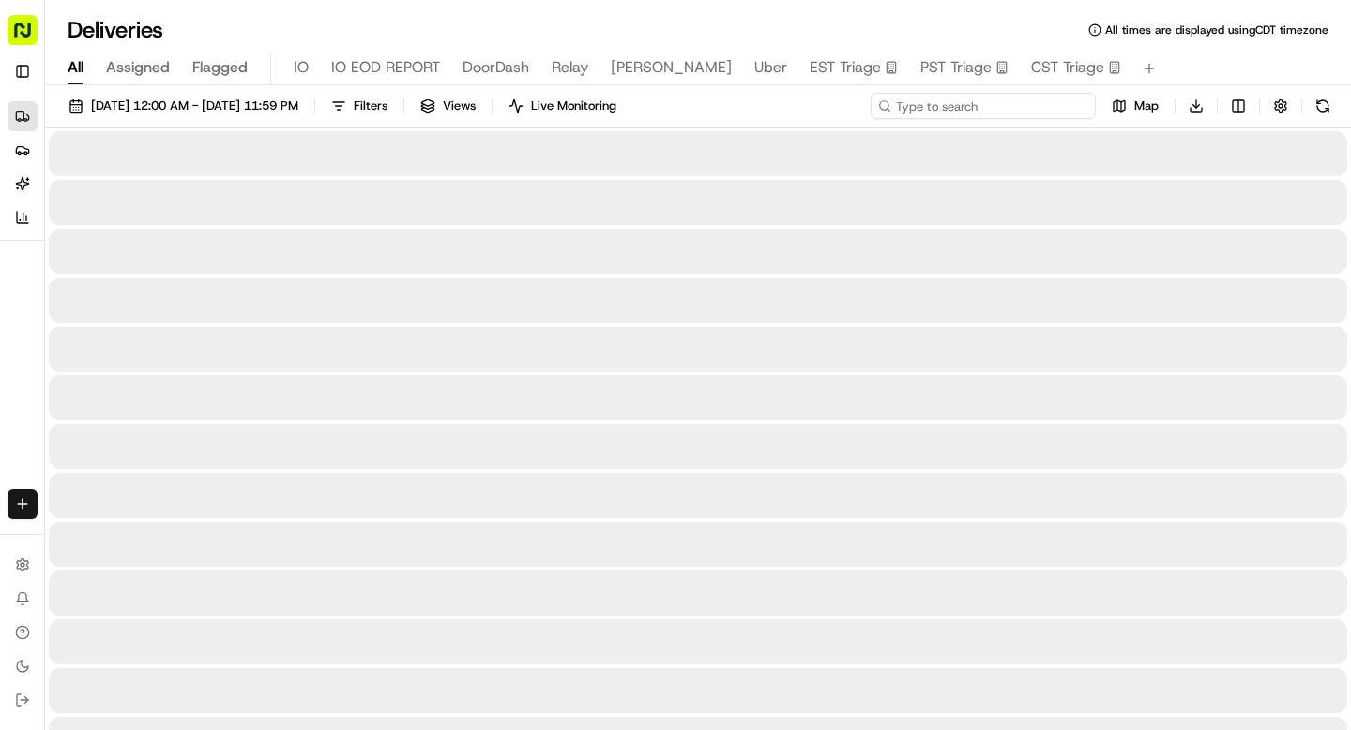
click at [1011, 113] on input at bounding box center [983, 106] width 225 height 26
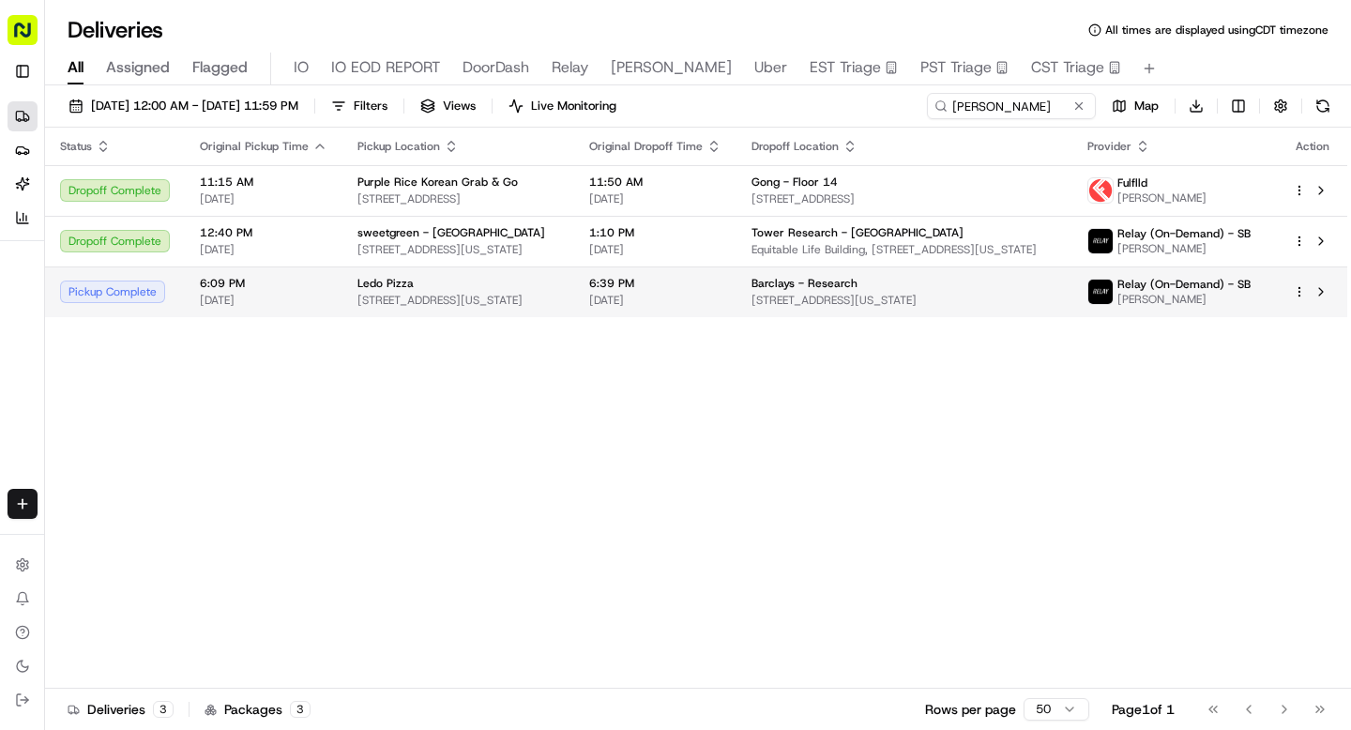
click at [536, 293] on span "243 W 38th St, New York, NY 10018, USA" at bounding box center [458, 300] width 202 height 15
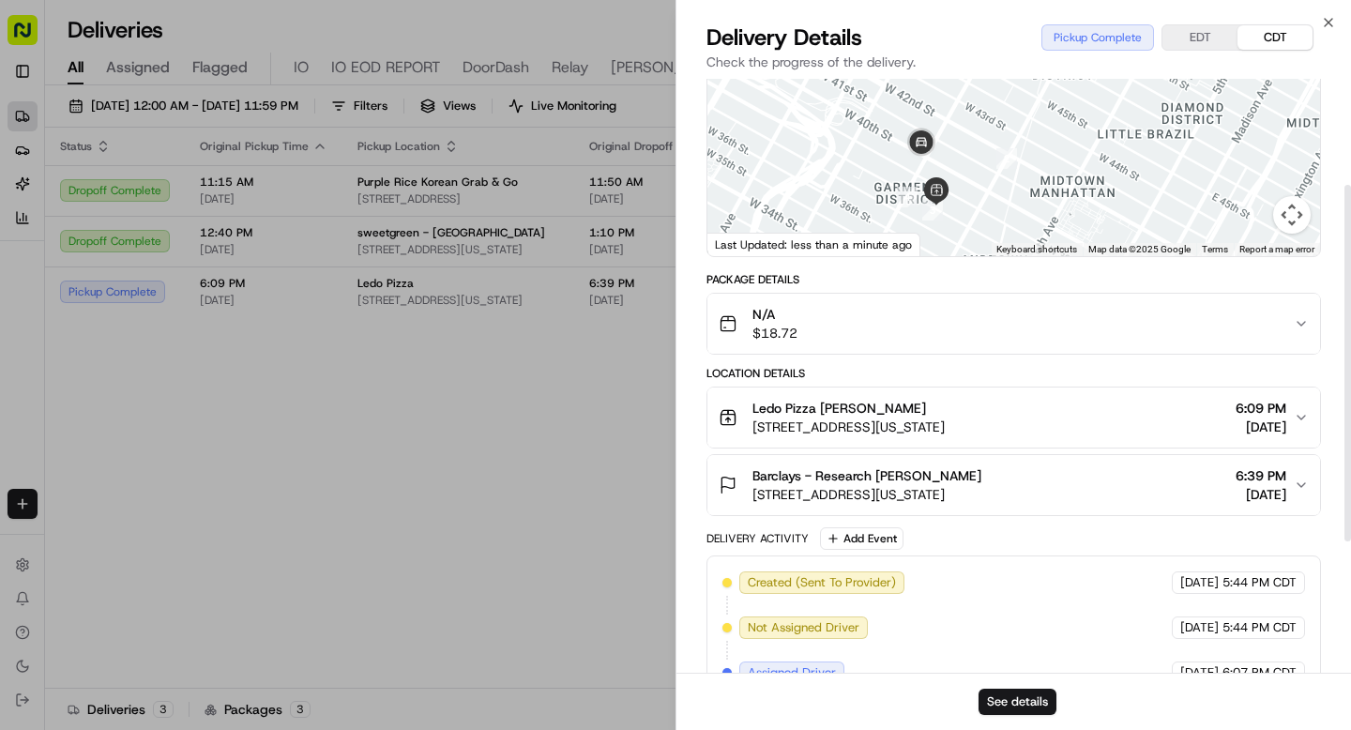
click at [883, 496] on span "745 7th Ave, New York, NY 10020, USA" at bounding box center [866, 494] width 229 height 19
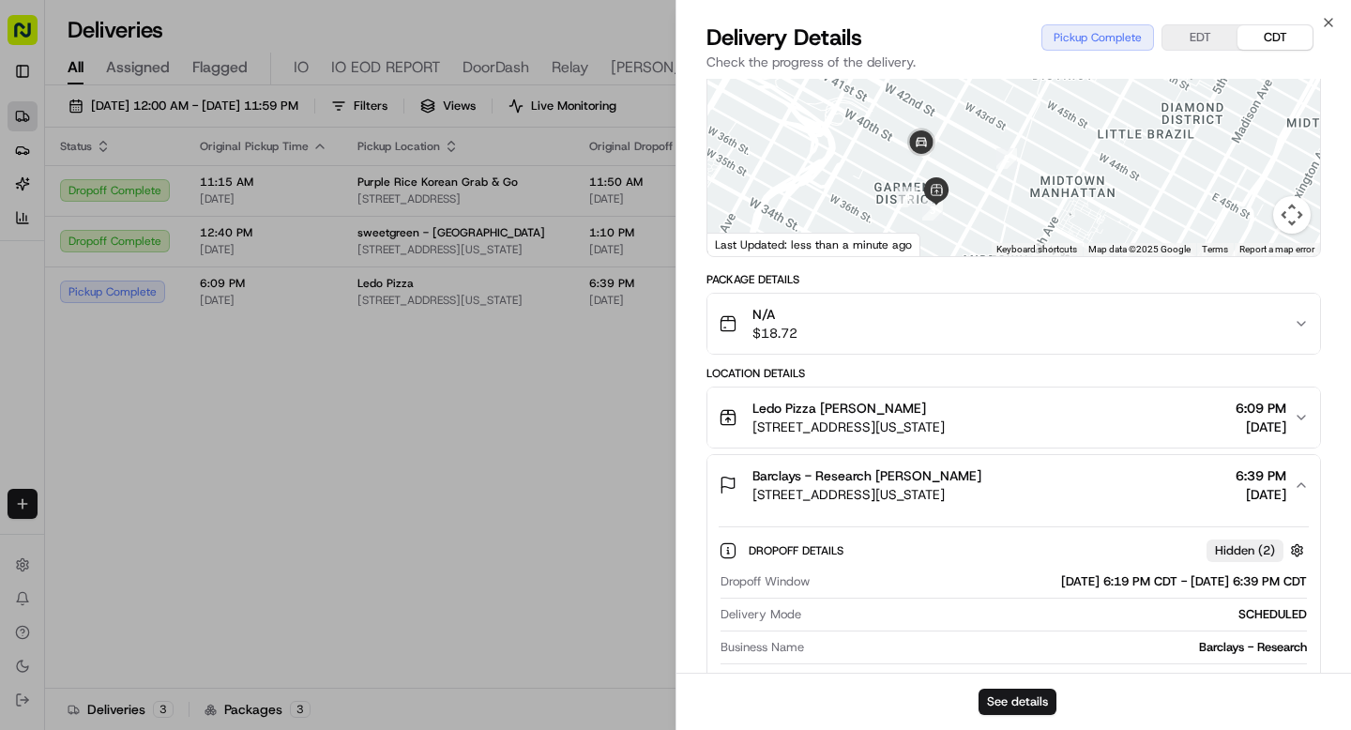
scroll to position [669, 0]
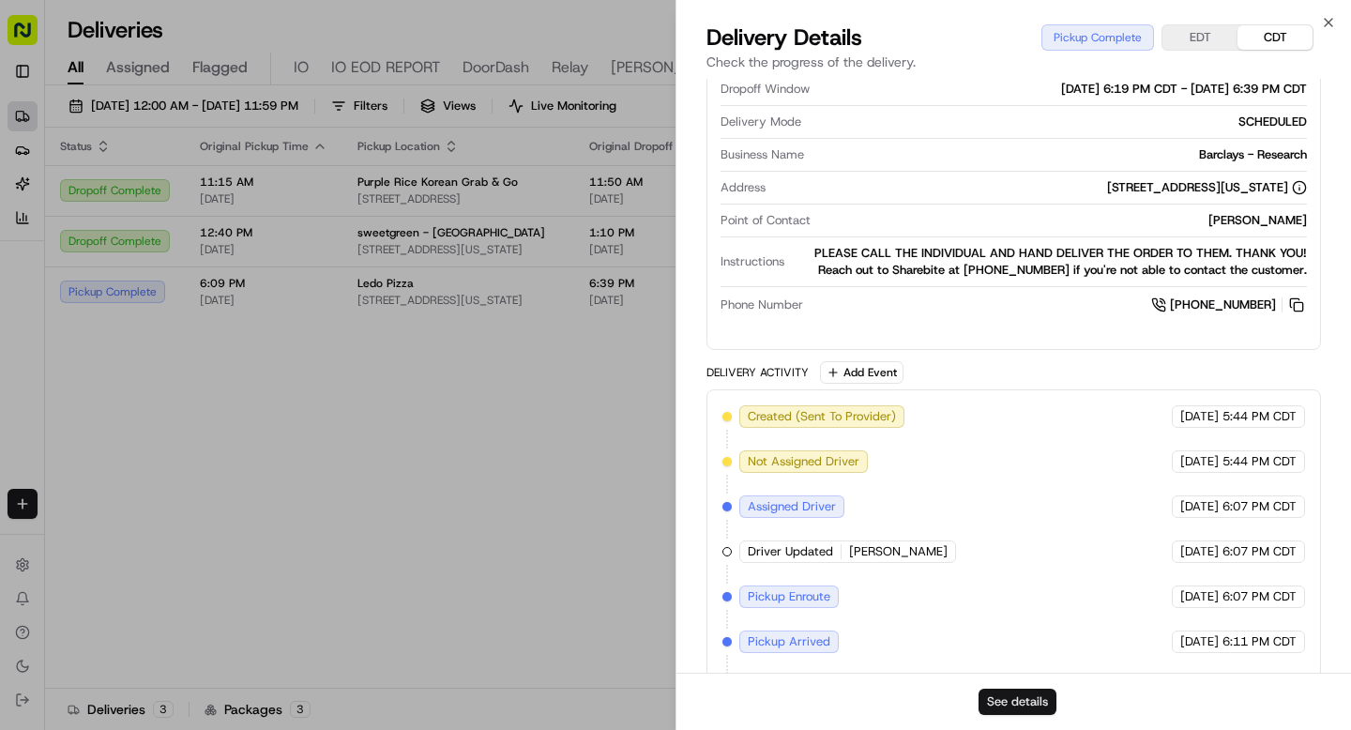
click at [992, 703] on button "See details" at bounding box center [1018, 702] width 78 height 26
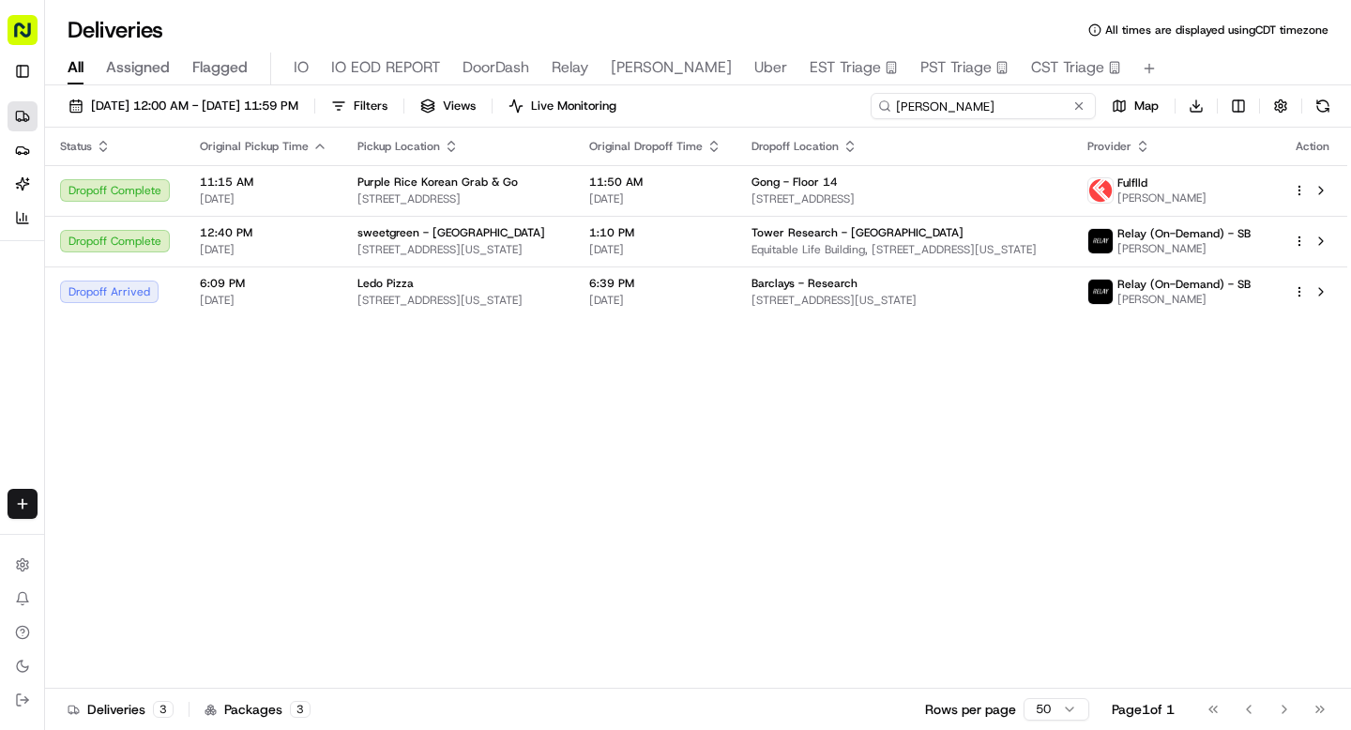
click at [983, 103] on input "oliver" at bounding box center [983, 106] width 225 height 26
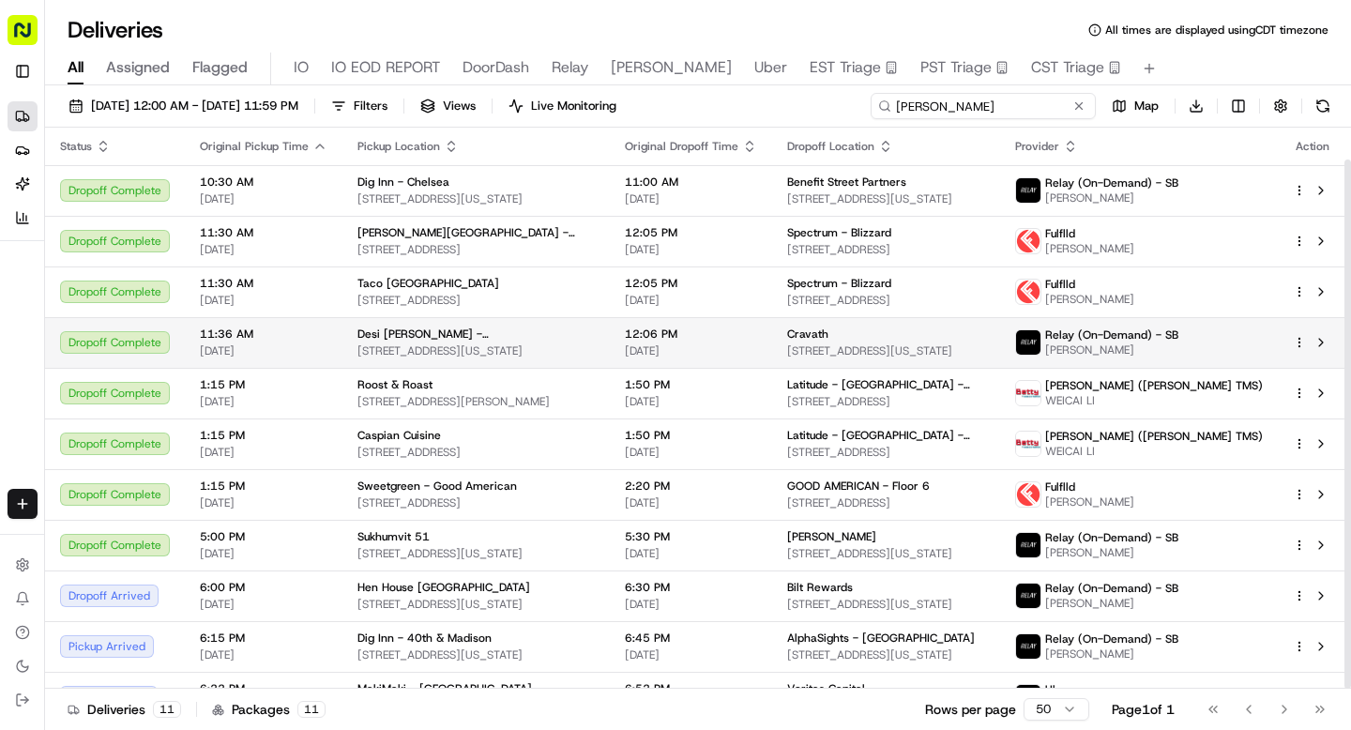
scroll to position [34, 0]
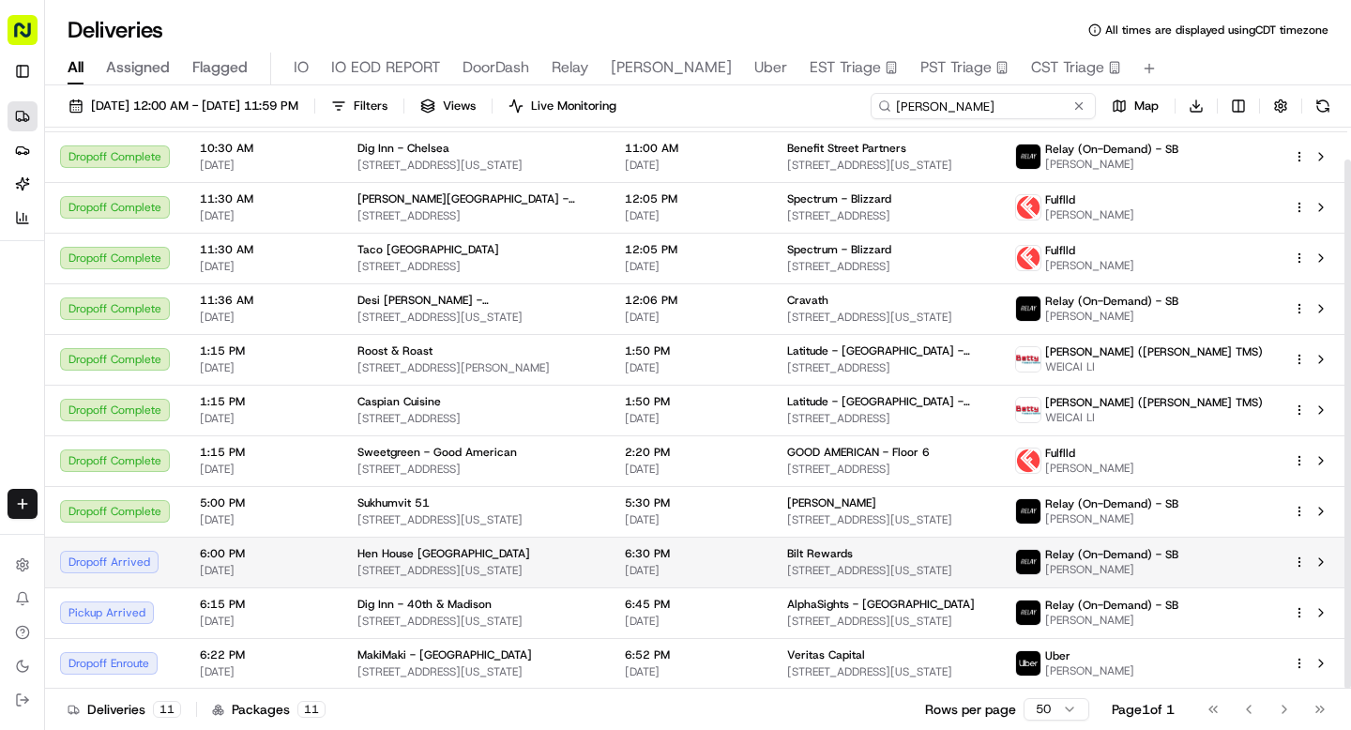
type input "andrew"
click at [391, 559] on span "Hen House NYC" at bounding box center [443, 553] width 173 height 15
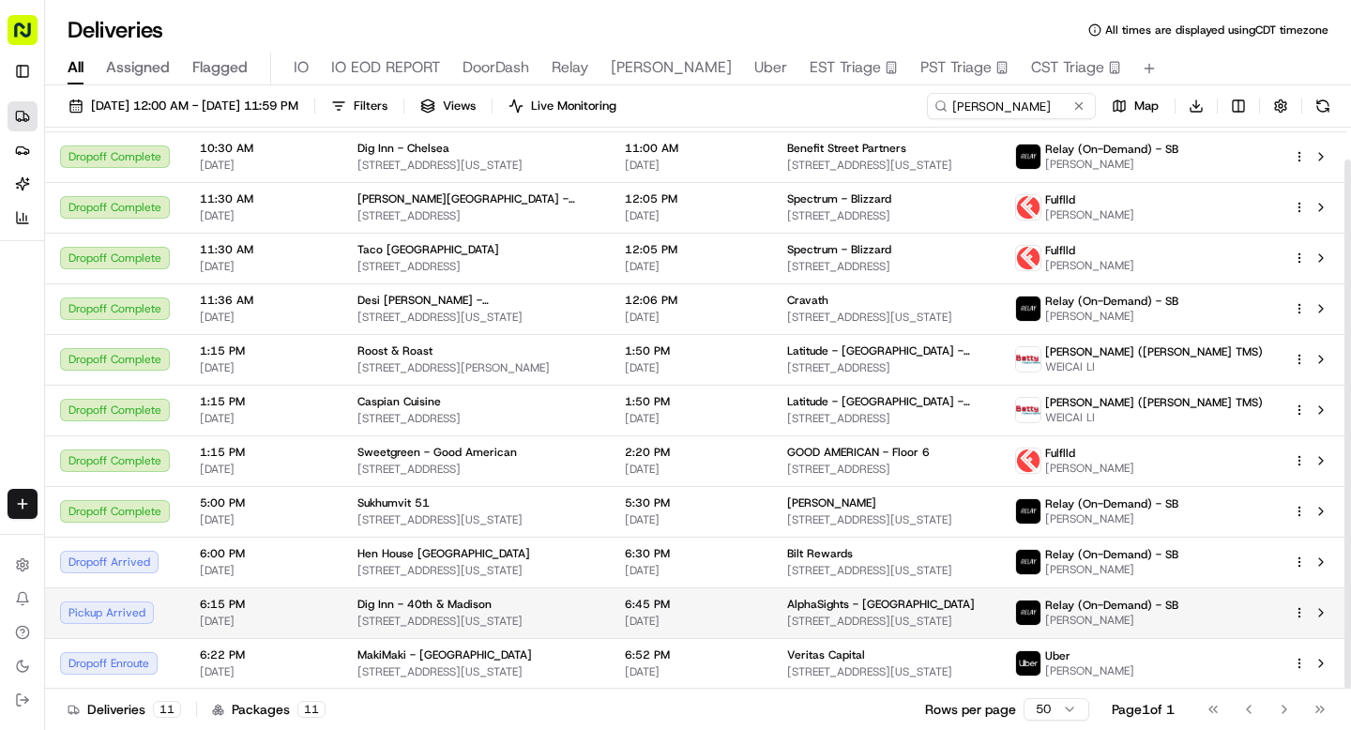
click at [239, 605] on span "6:15 PM" at bounding box center [264, 604] width 128 height 15
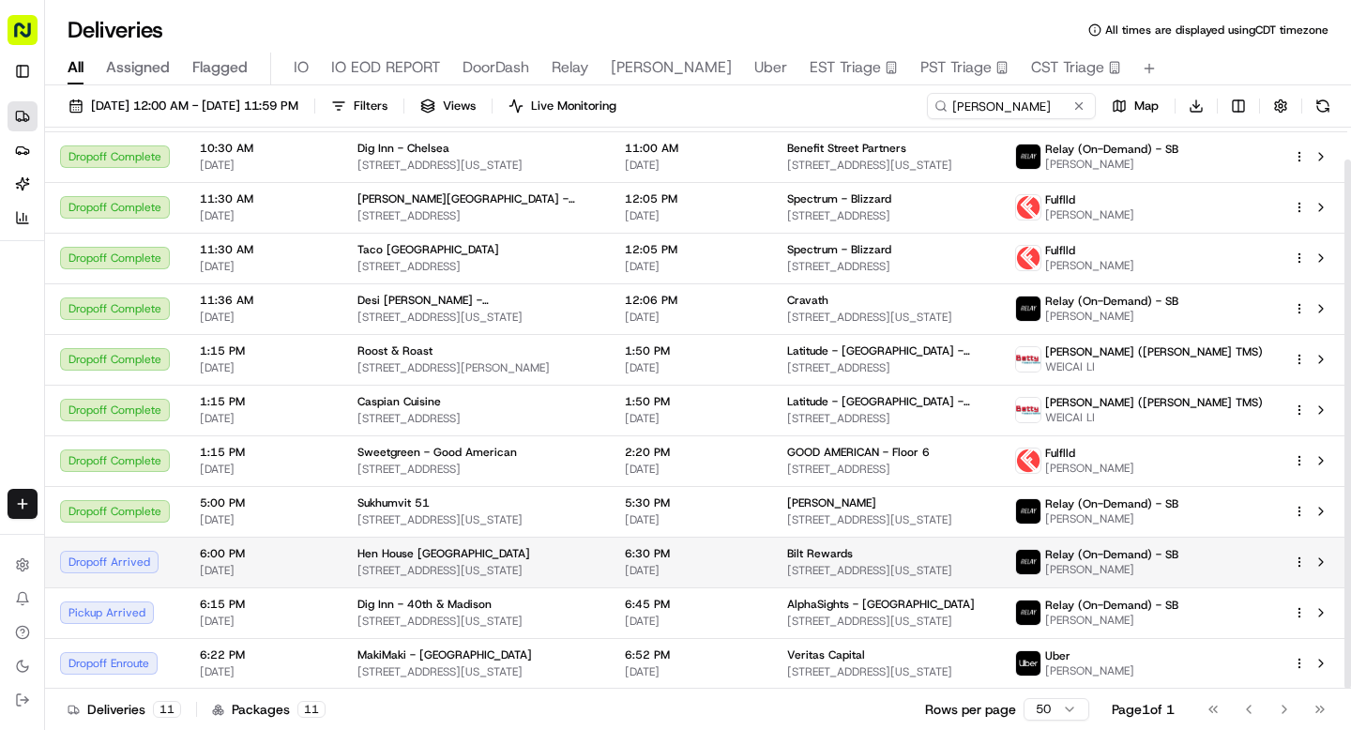
click at [299, 569] on span "[DATE]" at bounding box center [264, 570] width 128 height 15
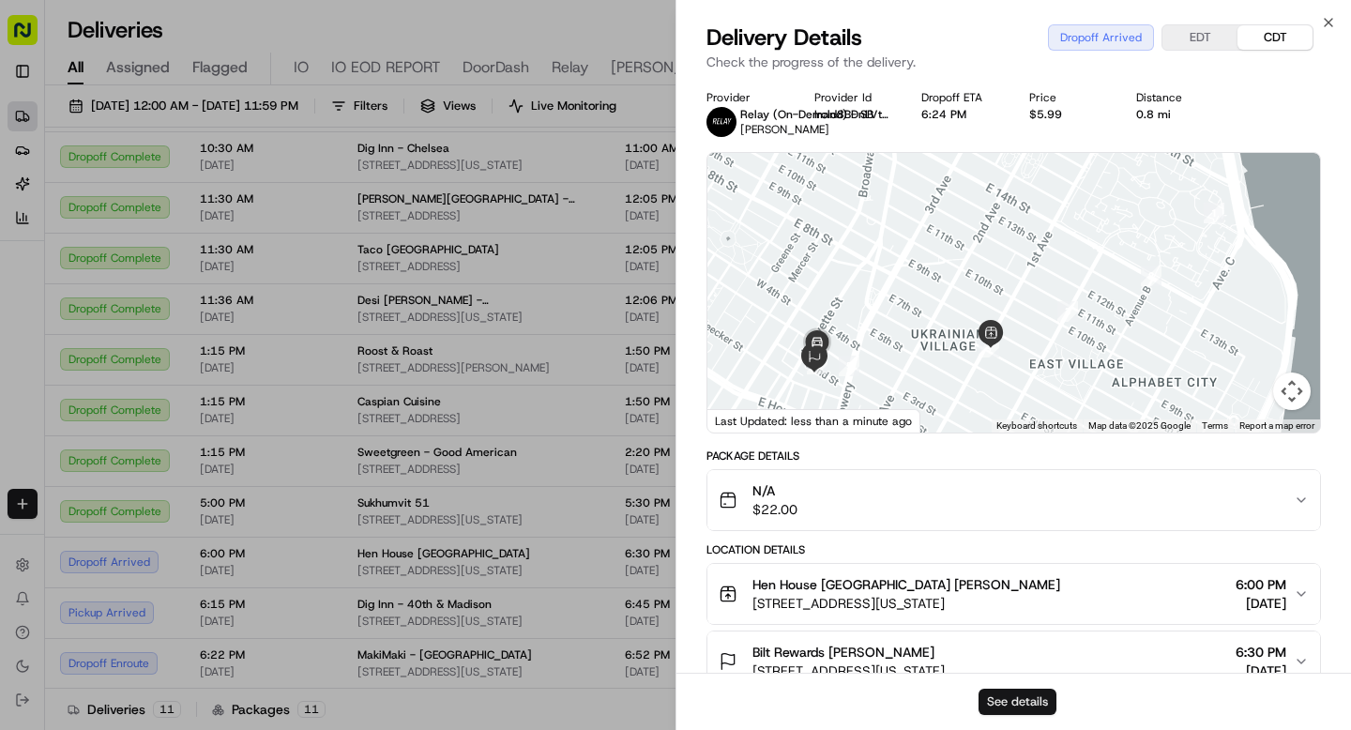
click at [994, 708] on button "See details" at bounding box center [1018, 702] width 78 height 26
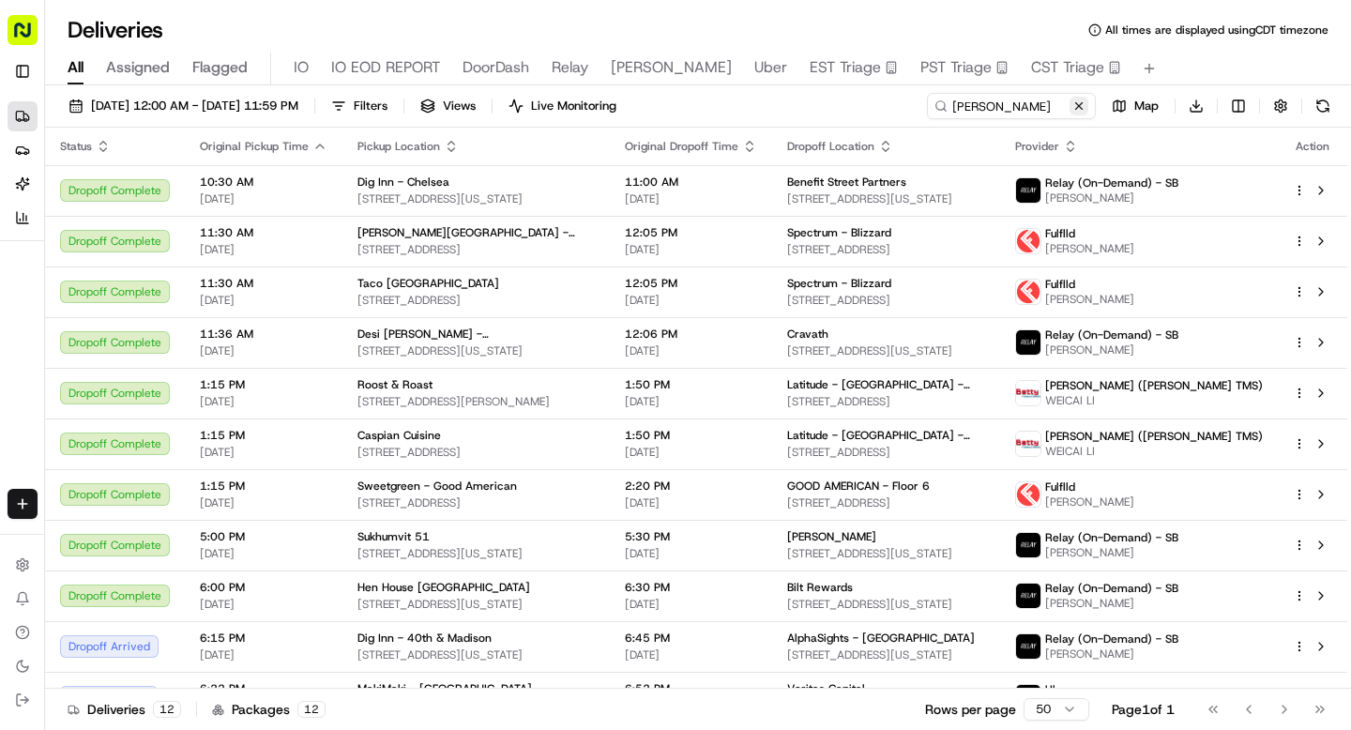
click at [1079, 106] on button at bounding box center [1079, 106] width 19 height 19
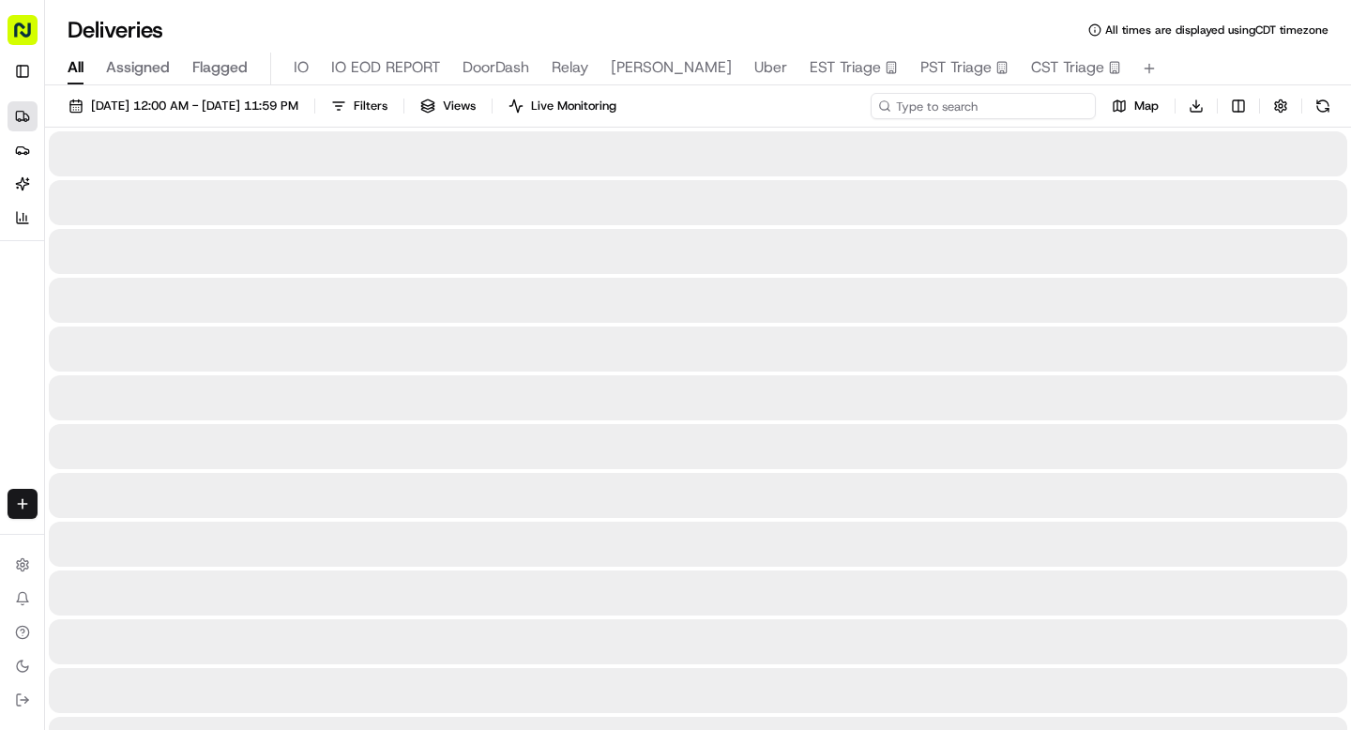
click at [1014, 108] on input at bounding box center [983, 106] width 225 height 26
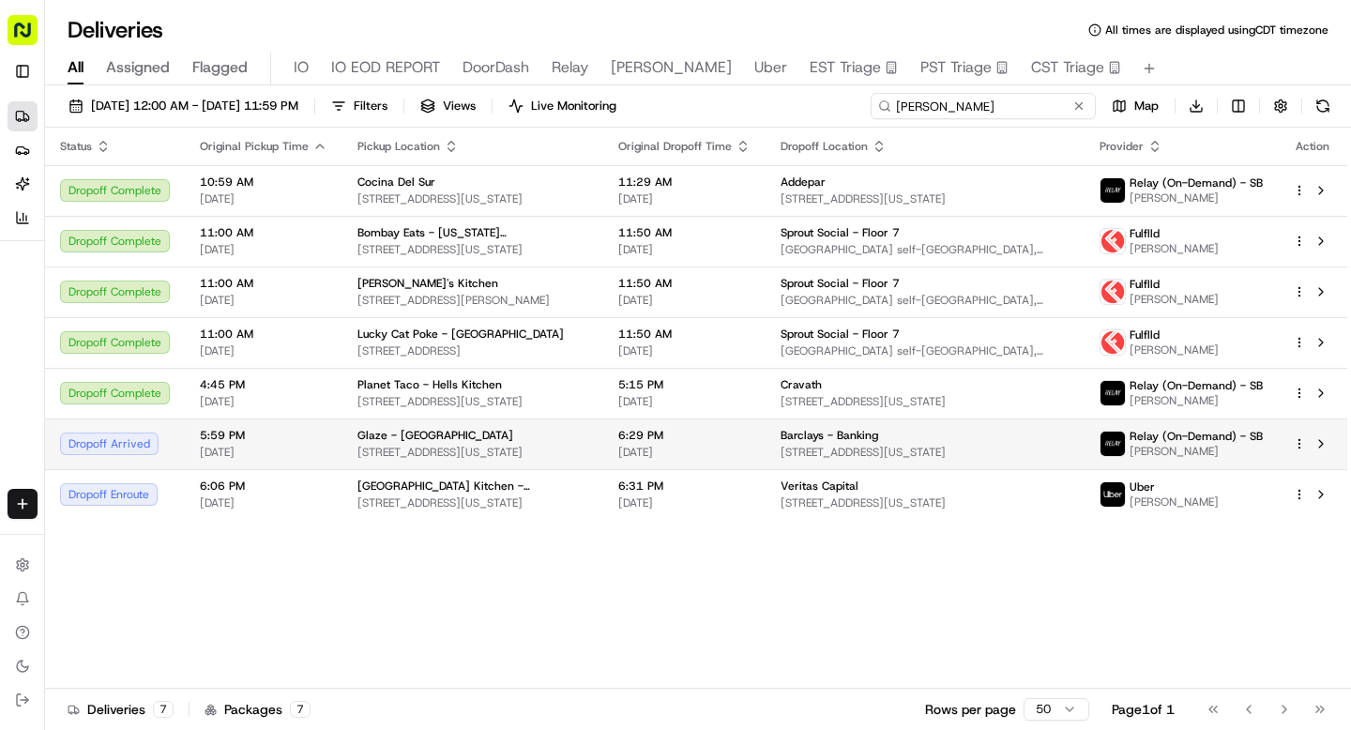
type input "samuel"
click at [479, 437] on div "Glaze - [GEOGRAPHIC_DATA]" at bounding box center [472, 435] width 231 height 15
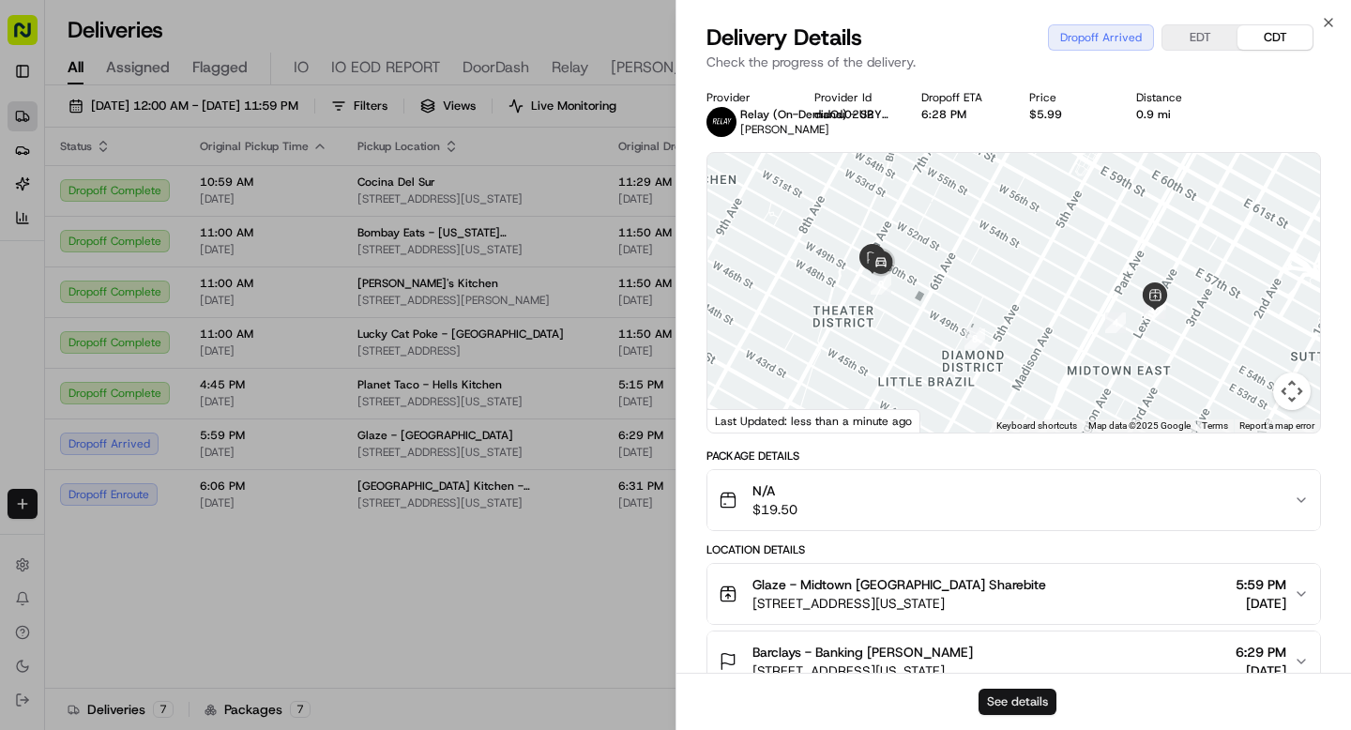
click at [1007, 700] on button "See details" at bounding box center [1018, 702] width 78 height 26
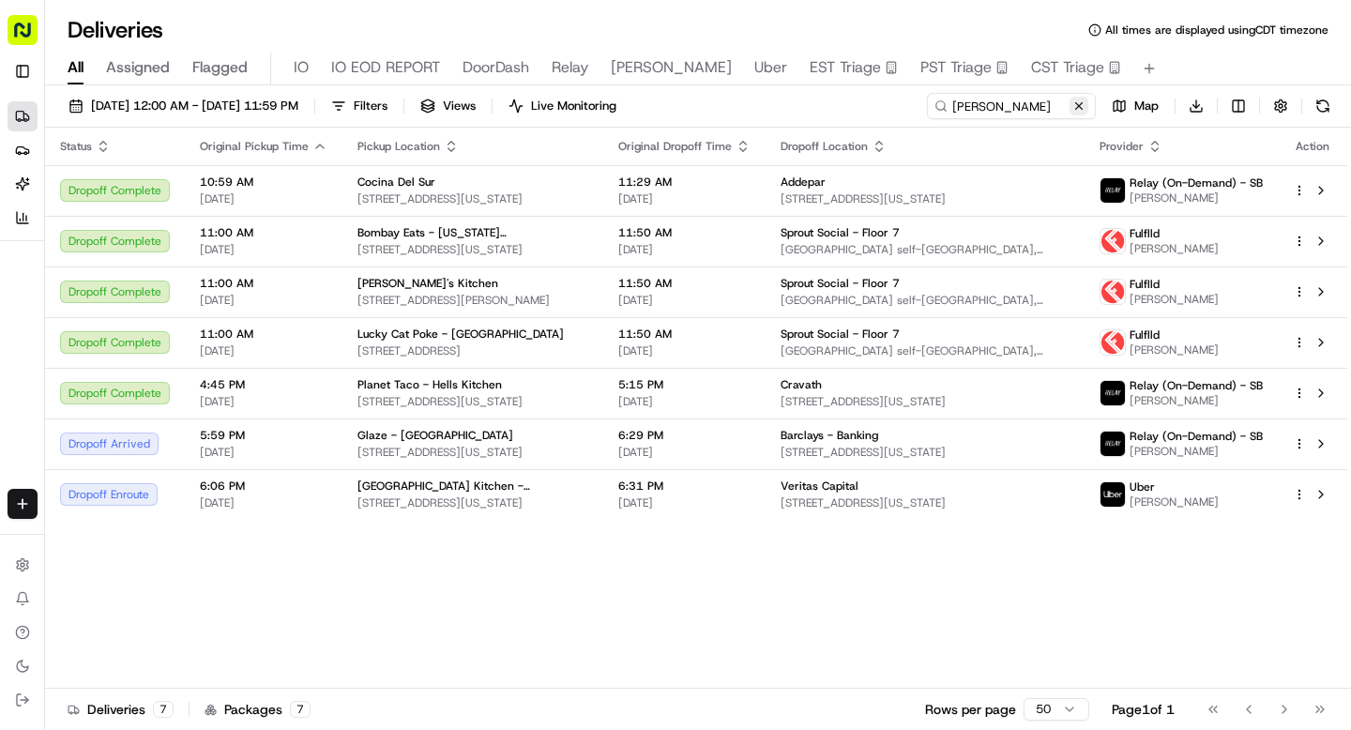
click at [1077, 108] on button at bounding box center [1079, 106] width 19 height 19
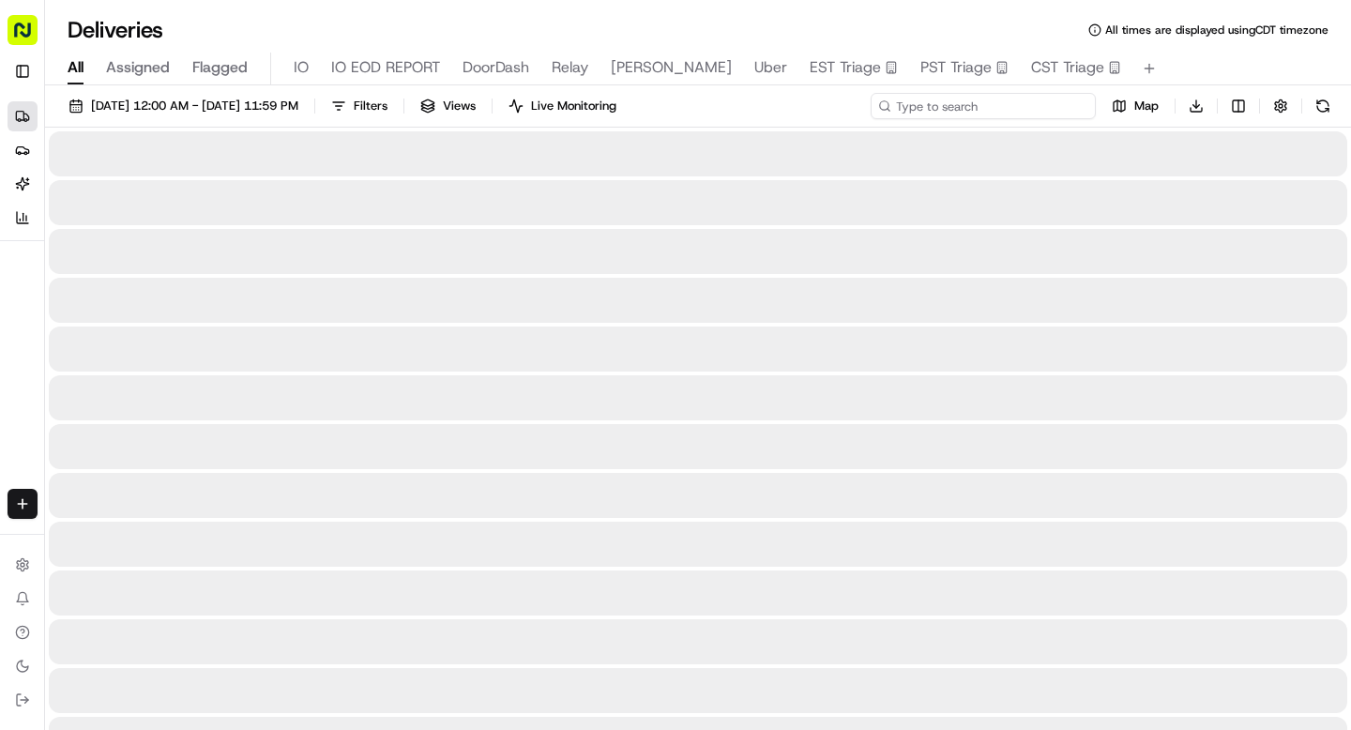
click at [1012, 115] on input at bounding box center [983, 106] width 225 height 26
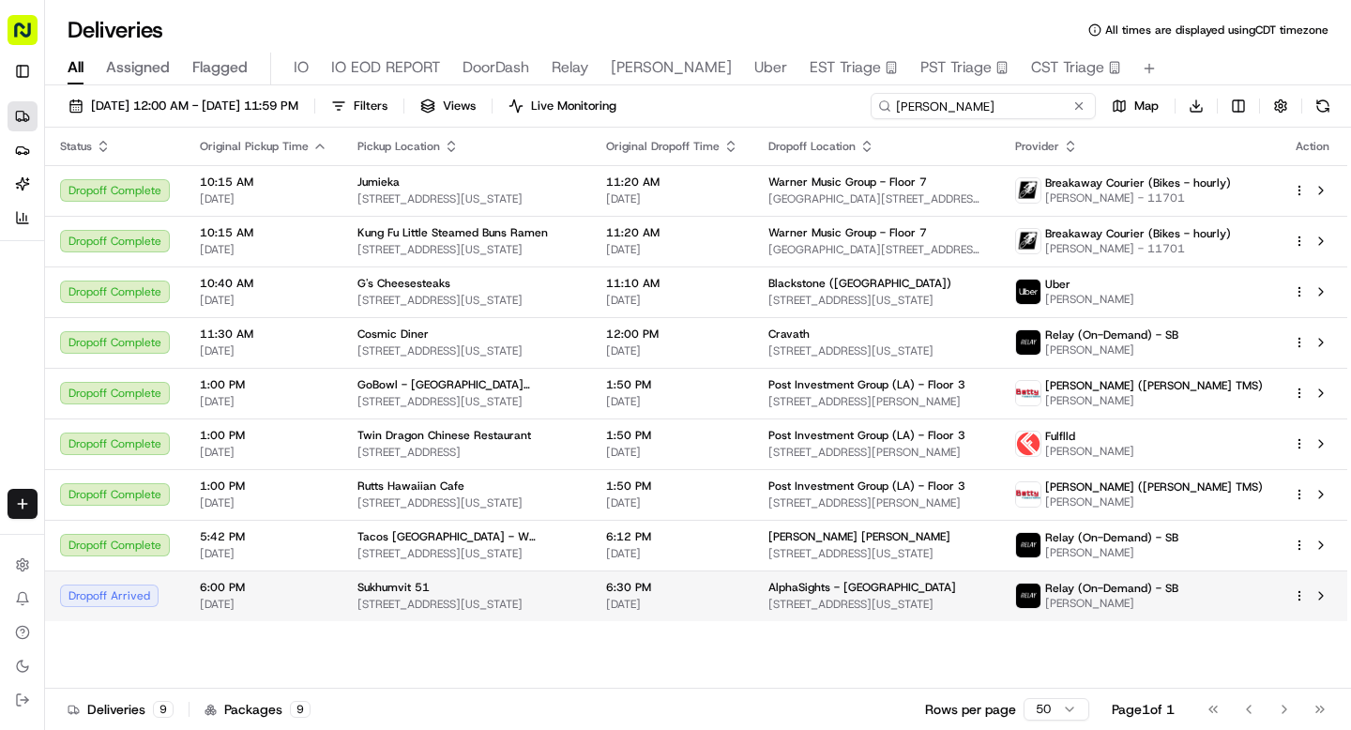
type input "anthony"
click at [316, 598] on span "[DATE]" at bounding box center [264, 604] width 128 height 15
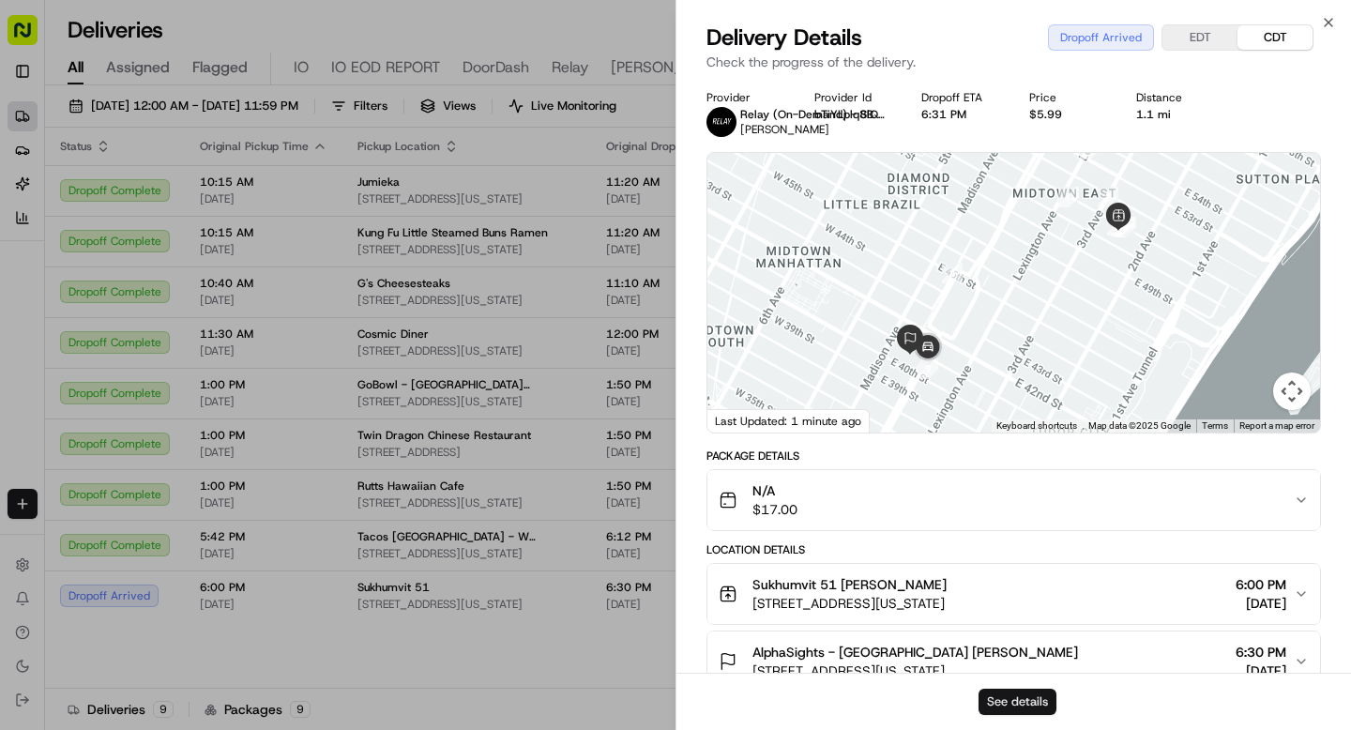
click at [1028, 702] on button "See details" at bounding box center [1018, 702] width 78 height 26
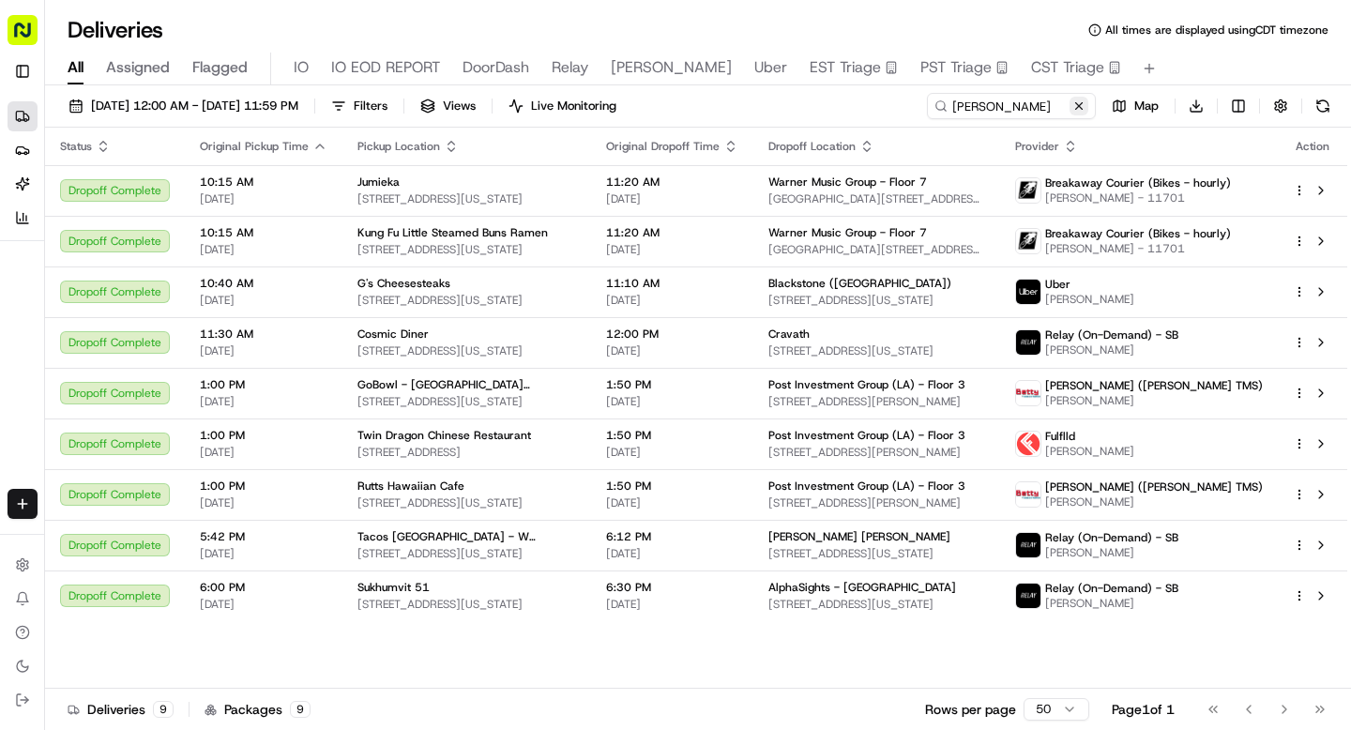
click at [1080, 100] on button at bounding box center [1079, 106] width 19 height 19
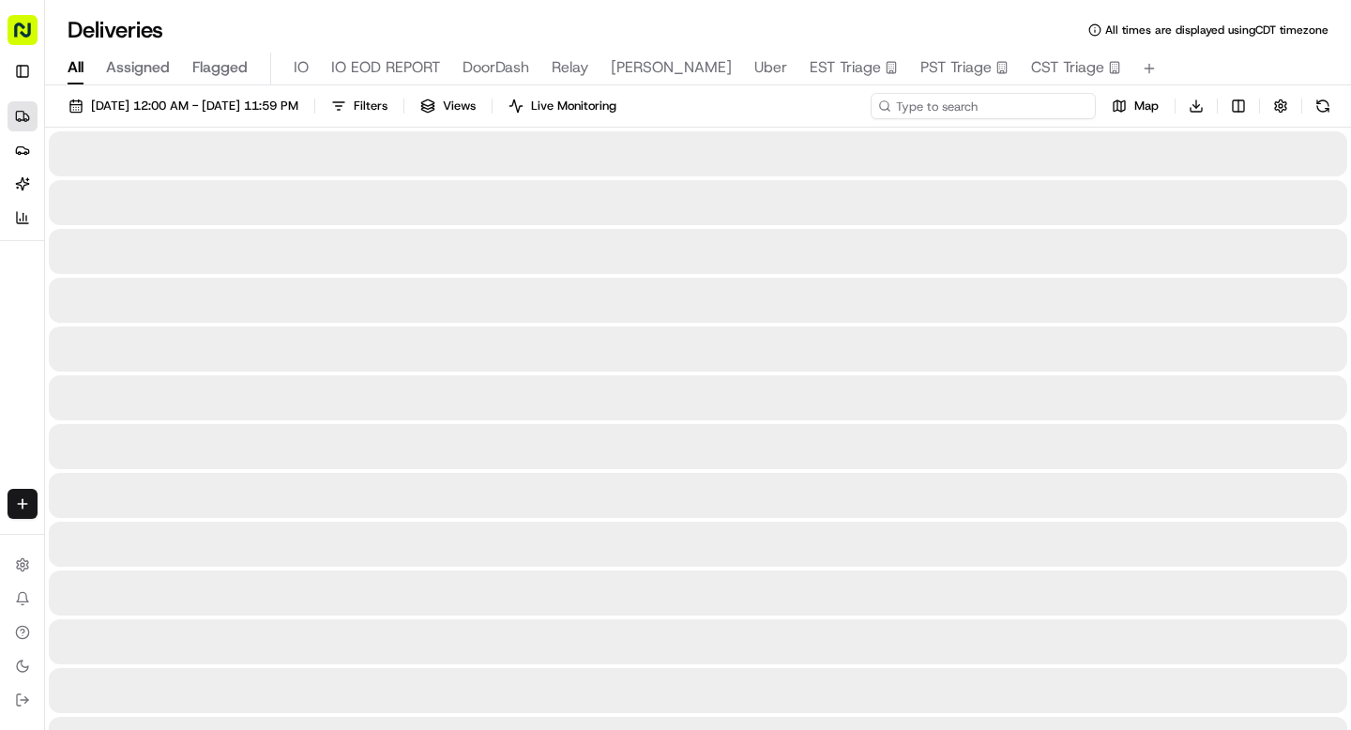
click at [1015, 105] on input at bounding box center [983, 106] width 225 height 26
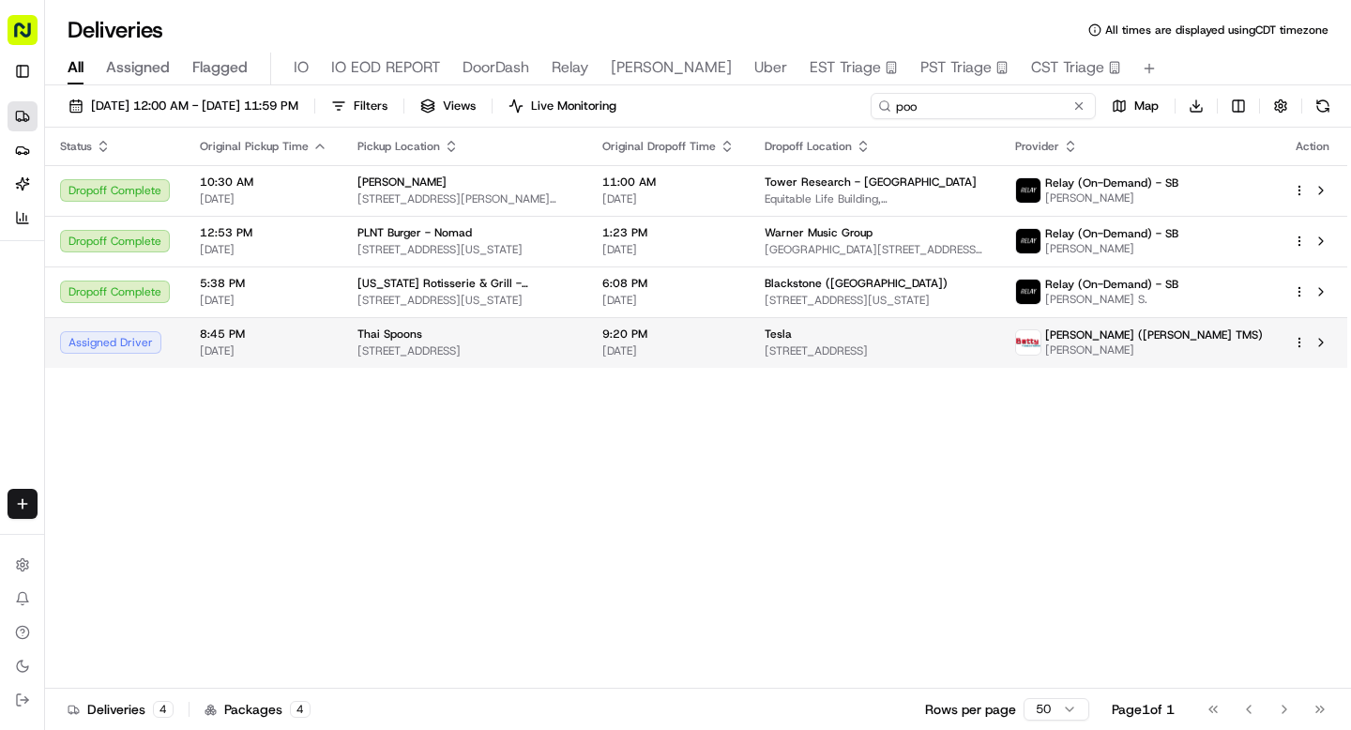
type input "poo"
click at [426, 325] on td "Thai Spoons 909 W El Camino Real, Sunnyvale, CA 94087, USA" at bounding box center [464, 342] width 245 height 51
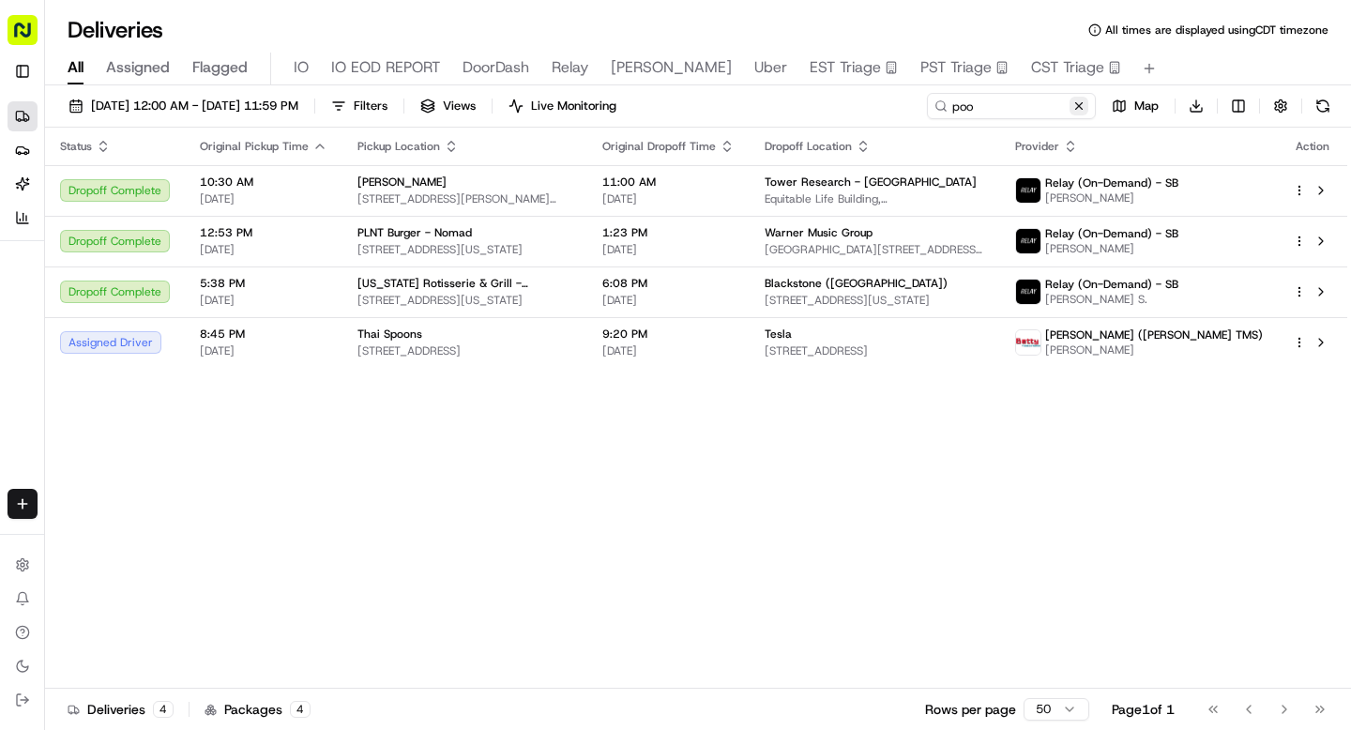
click at [1083, 109] on button at bounding box center [1079, 106] width 19 height 19
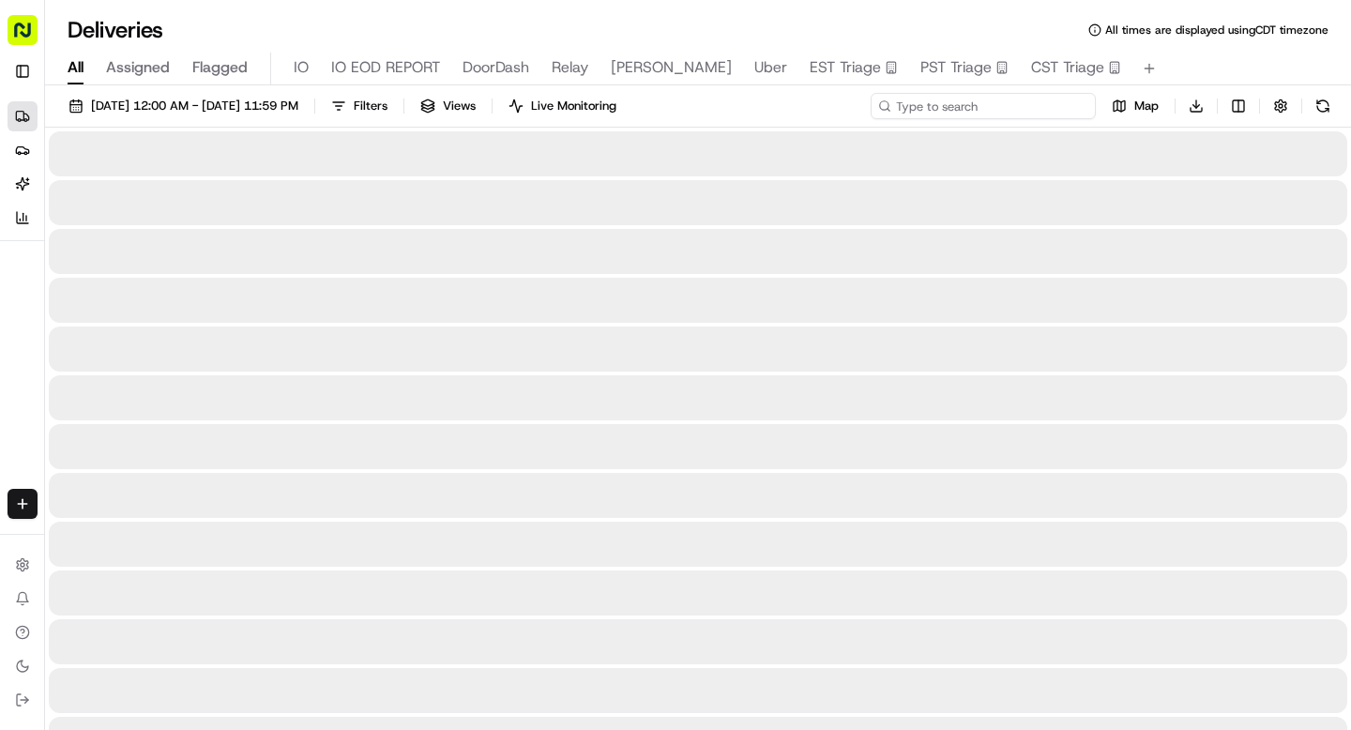
click at [1016, 110] on input at bounding box center [983, 106] width 225 height 26
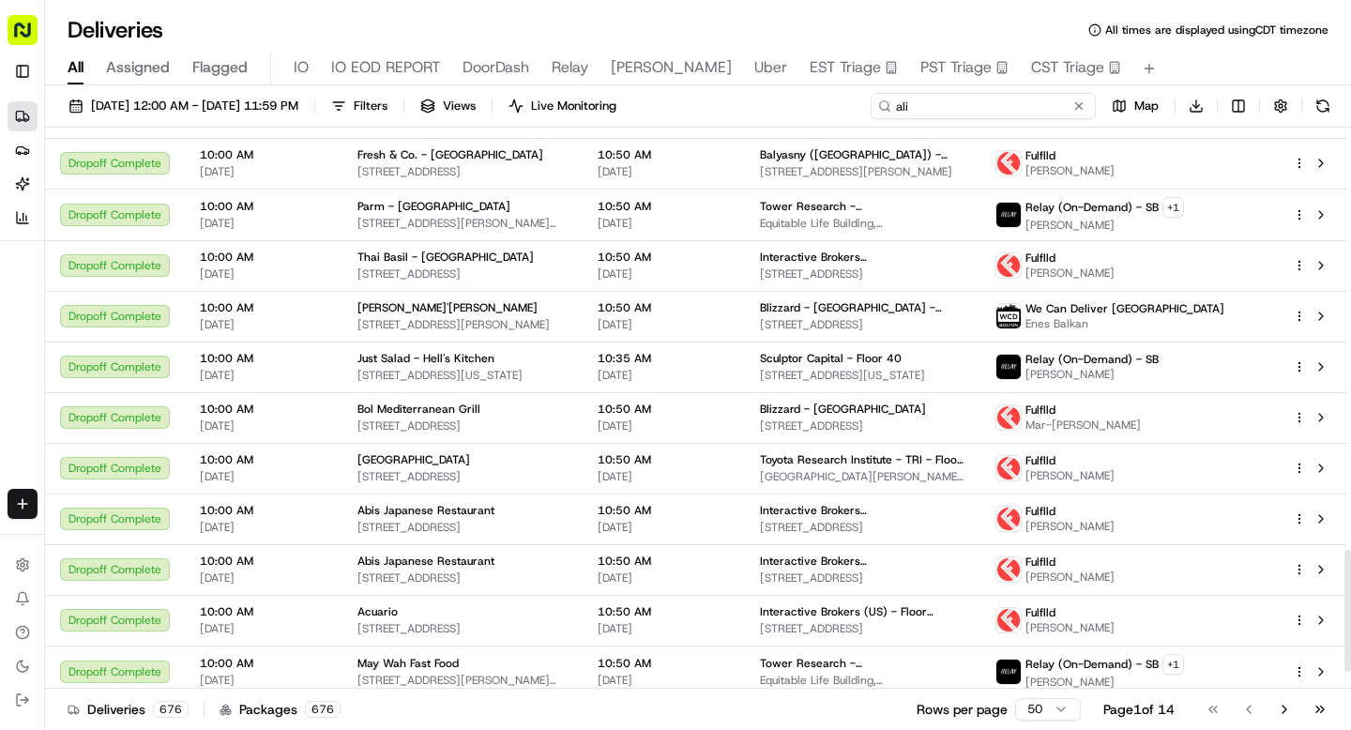
scroll to position [2014, 0]
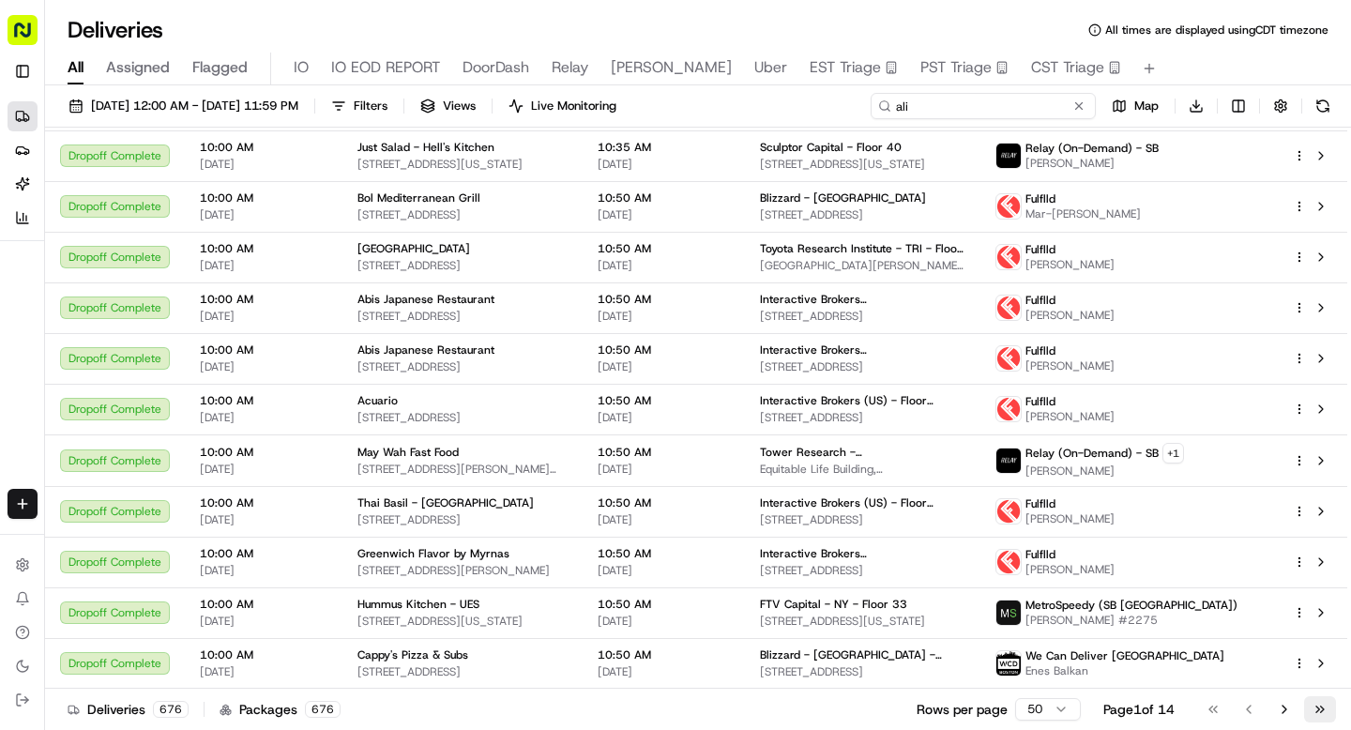
type input "ali"
click at [1324, 709] on button "Go to last page" at bounding box center [1320, 709] width 32 height 26
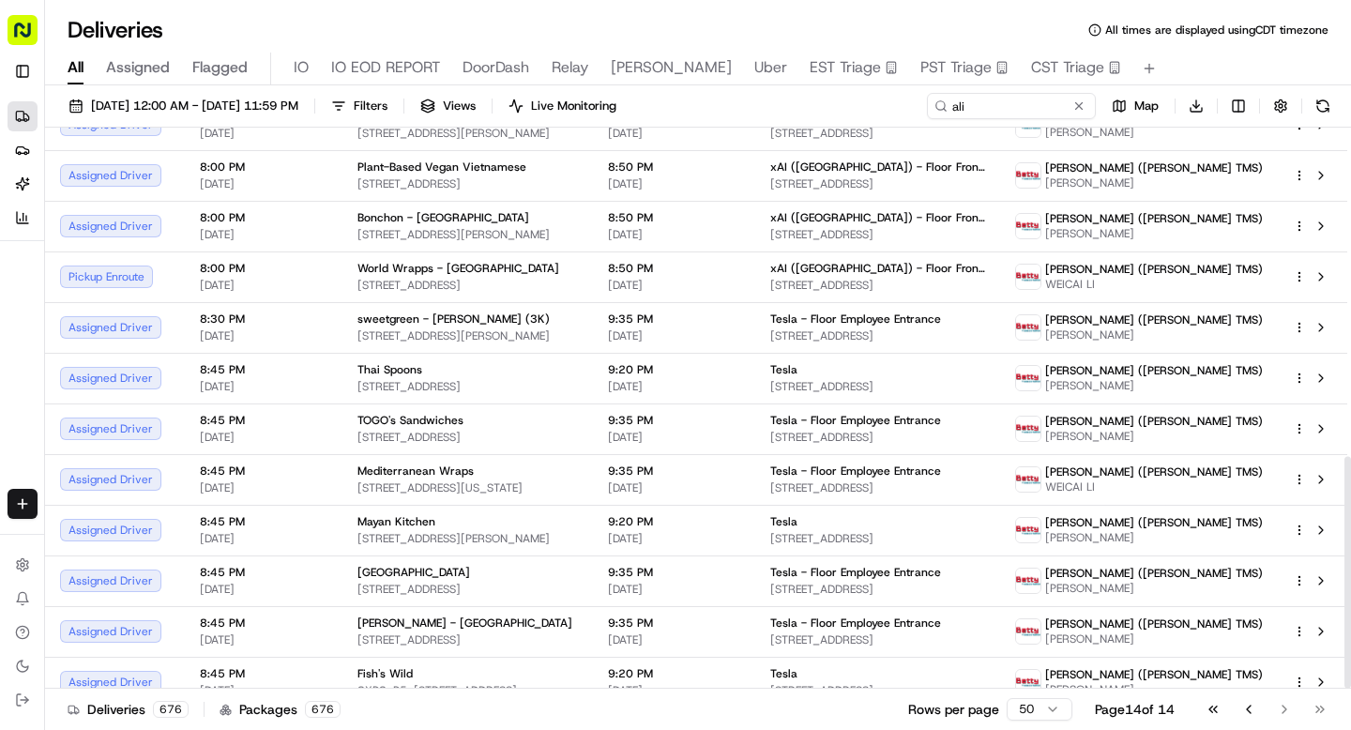
scroll to position [795, 0]
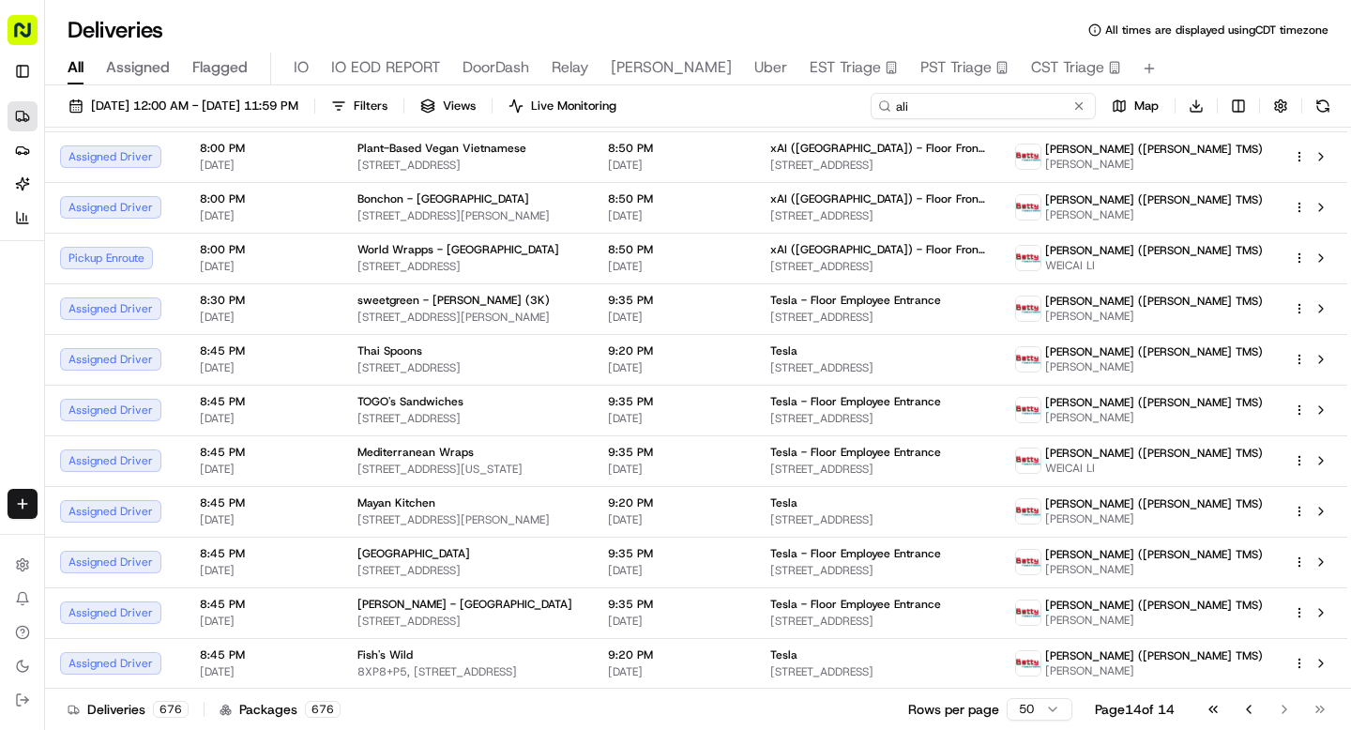
drag, startPoint x: 987, startPoint y: 105, endPoint x: 883, endPoint y: 107, distance: 104.2
click at [883, 107] on div "ali" at bounding box center [983, 106] width 225 height 26
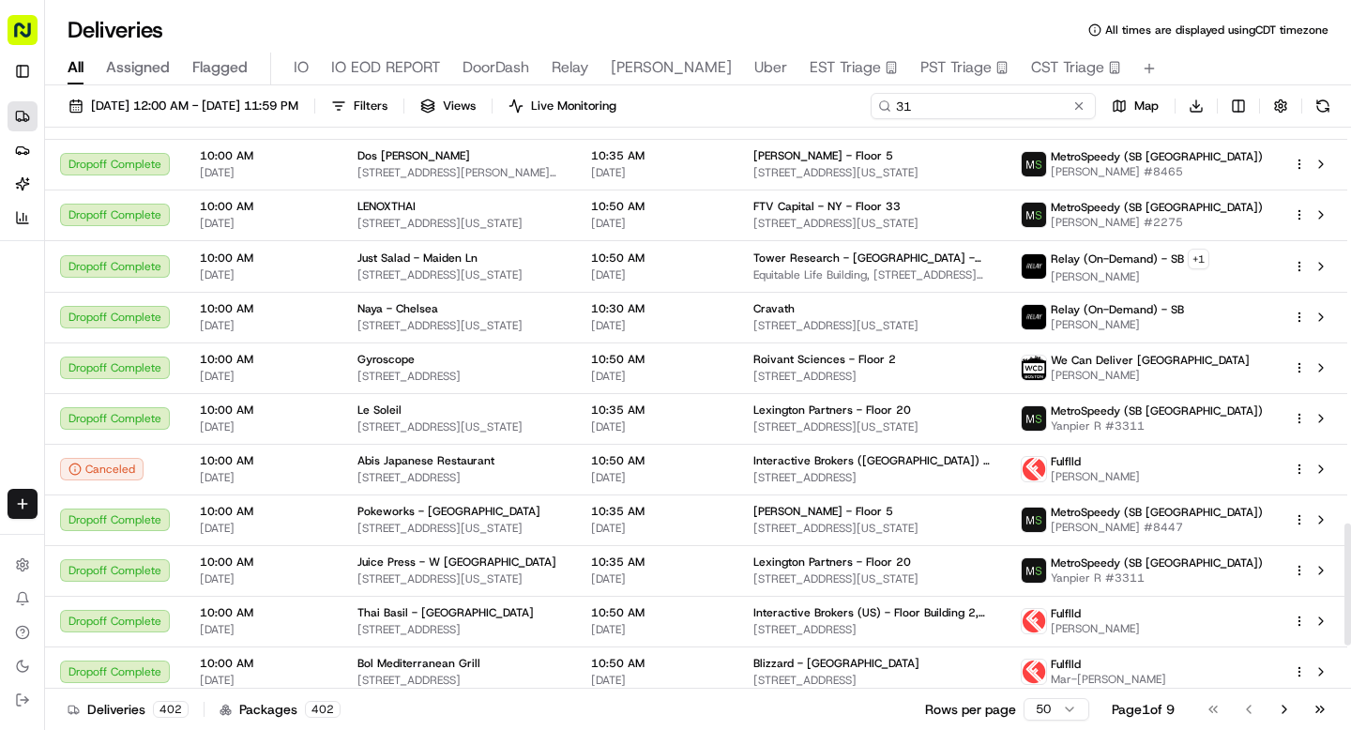
scroll to position [2014, 0]
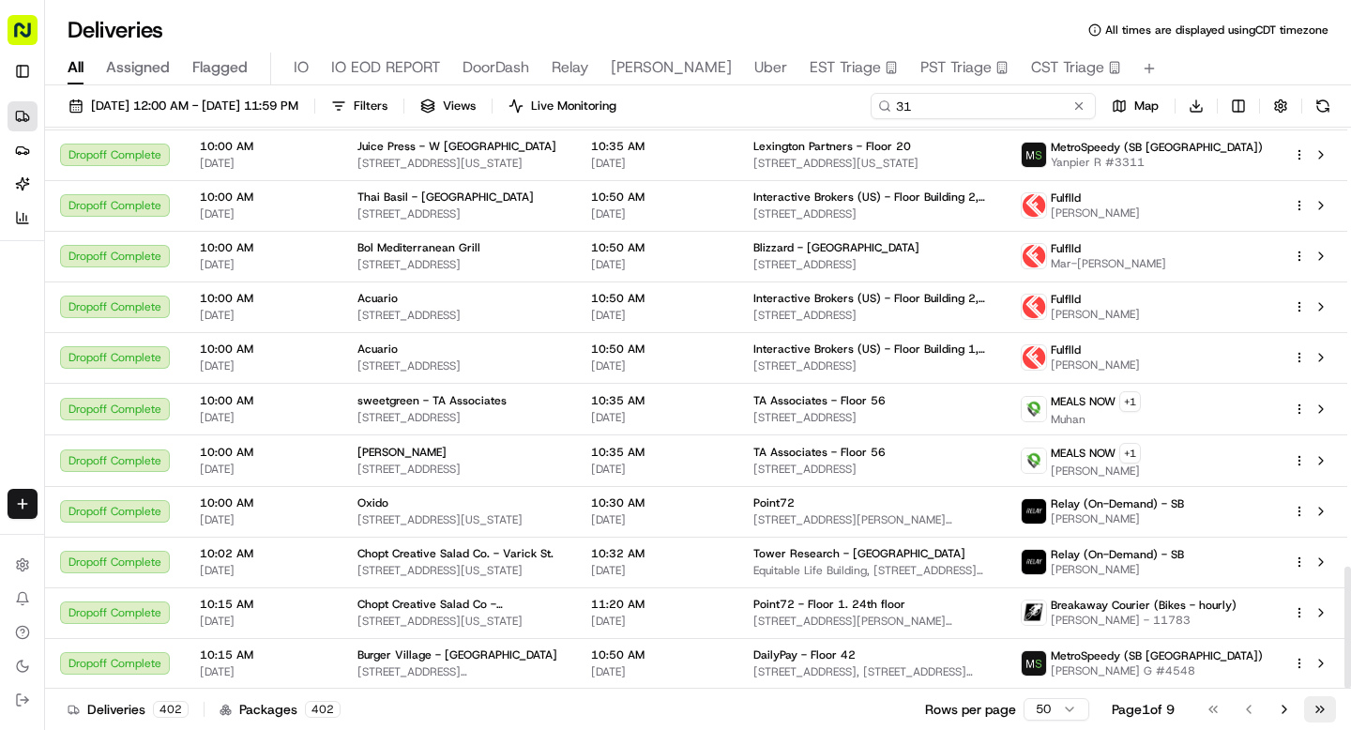
type input "31"
click at [1325, 711] on button "Go to last page" at bounding box center [1320, 709] width 32 height 26
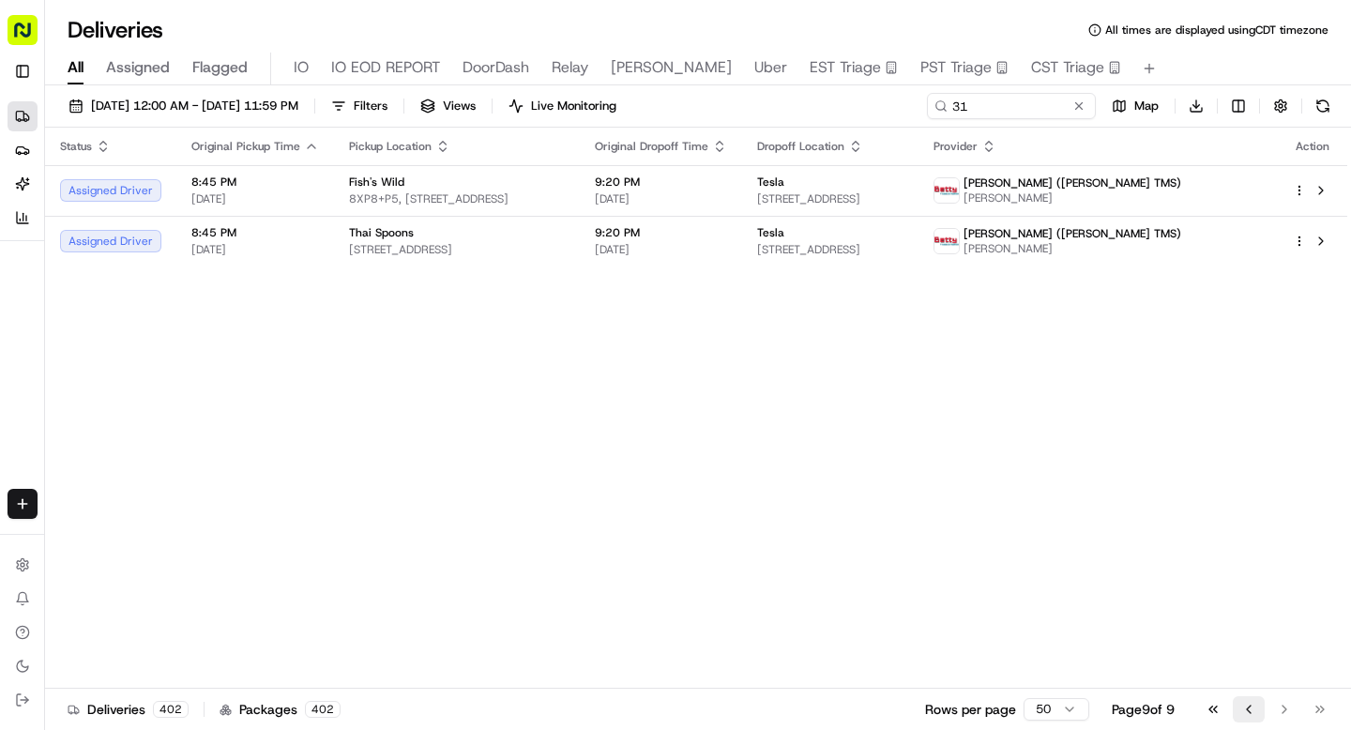
click at [1252, 713] on button "Go to previous page" at bounding box center [1249, 709] width 32 height 26
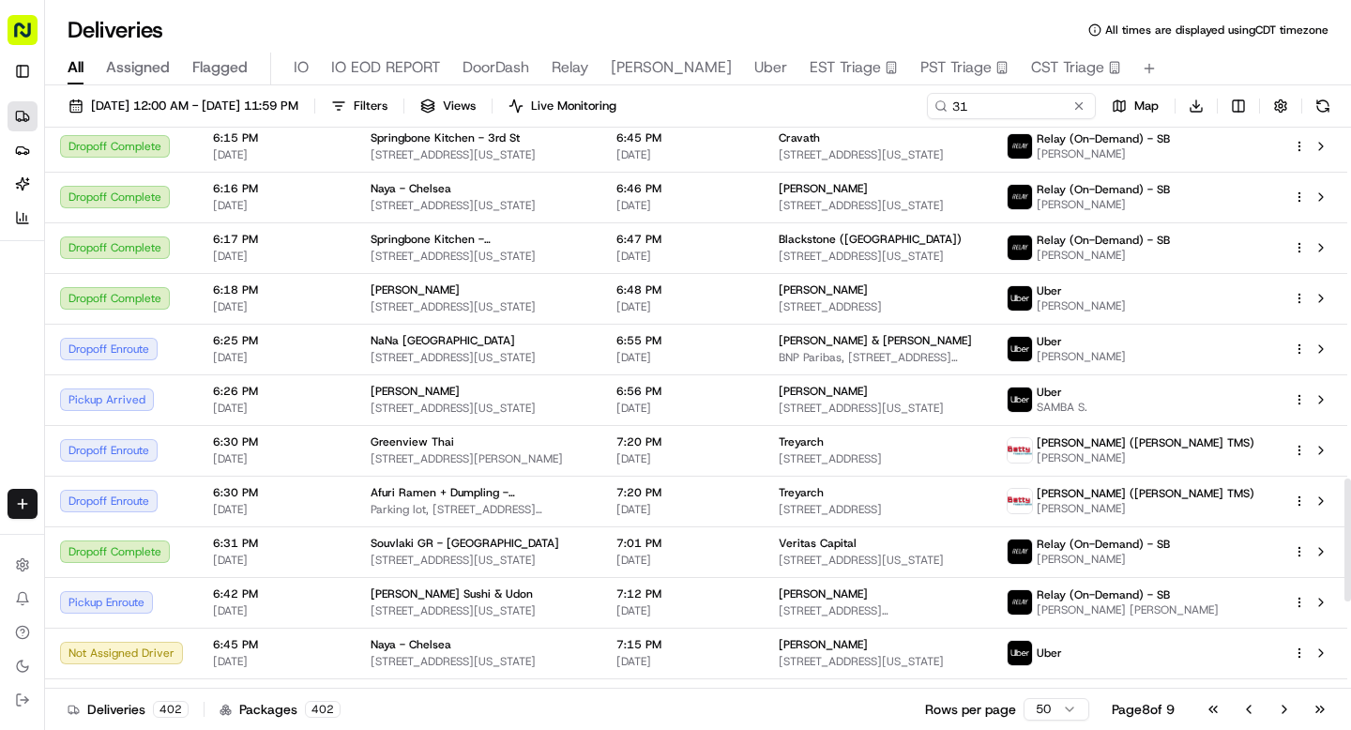
scroll to position [1582, 0]
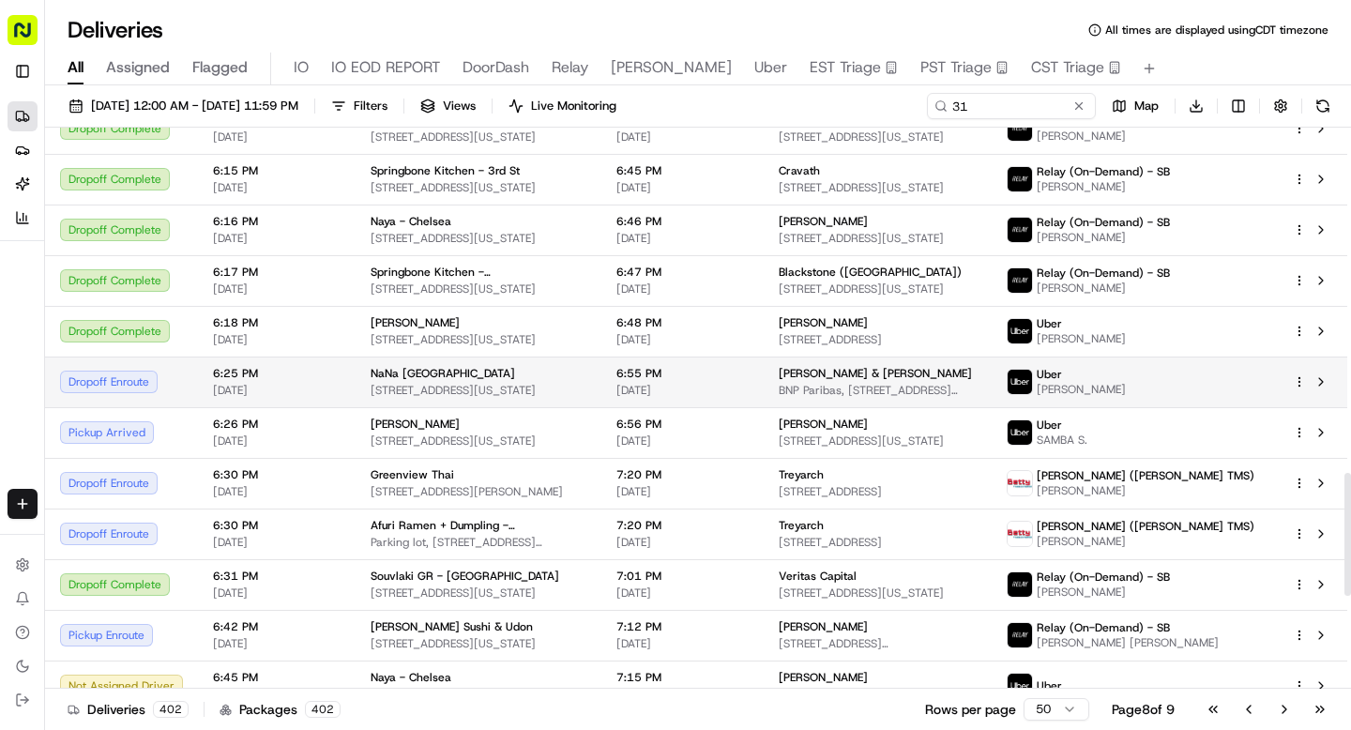
click at [144, 387] on div "Dropoff Enroute" at bounding box center [121, 382] width 123 height 23
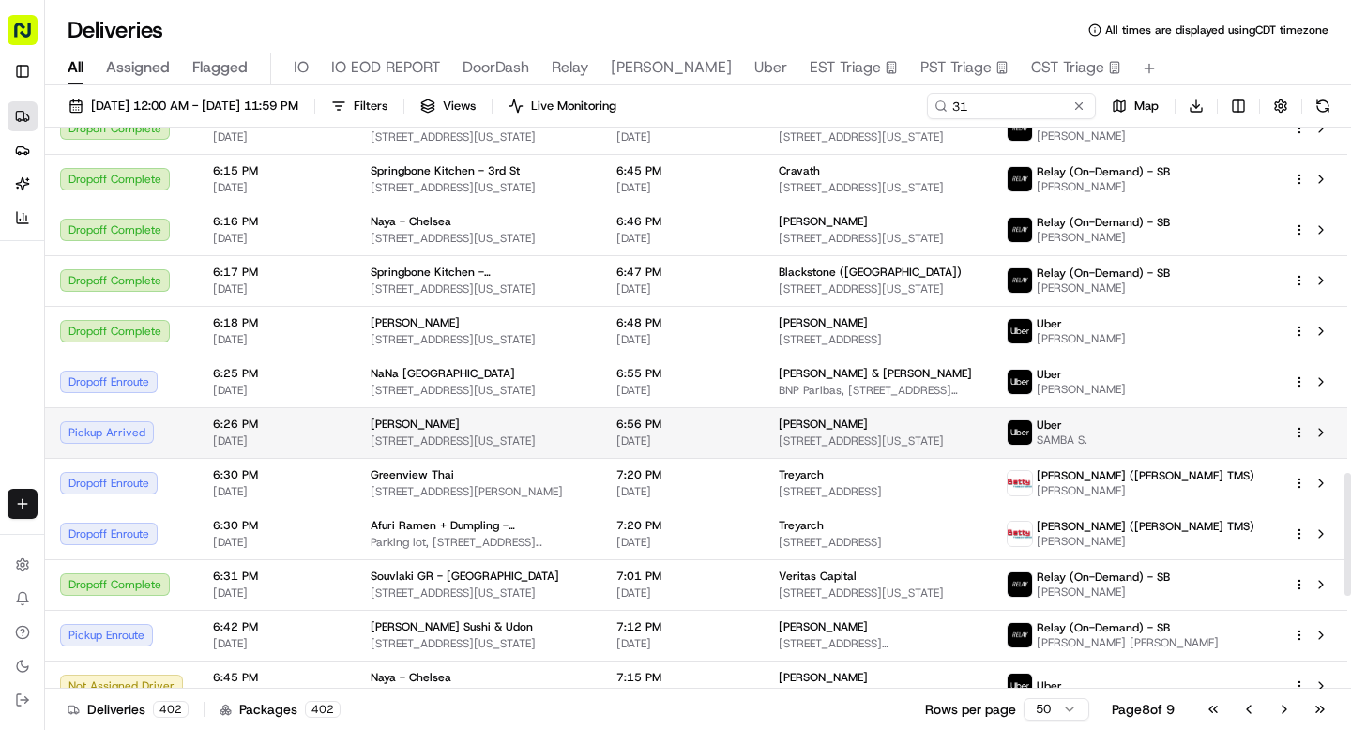
click at [141, 430] on div "Pickup Arrived" at bounding box center [121, 432] width 123 height 23
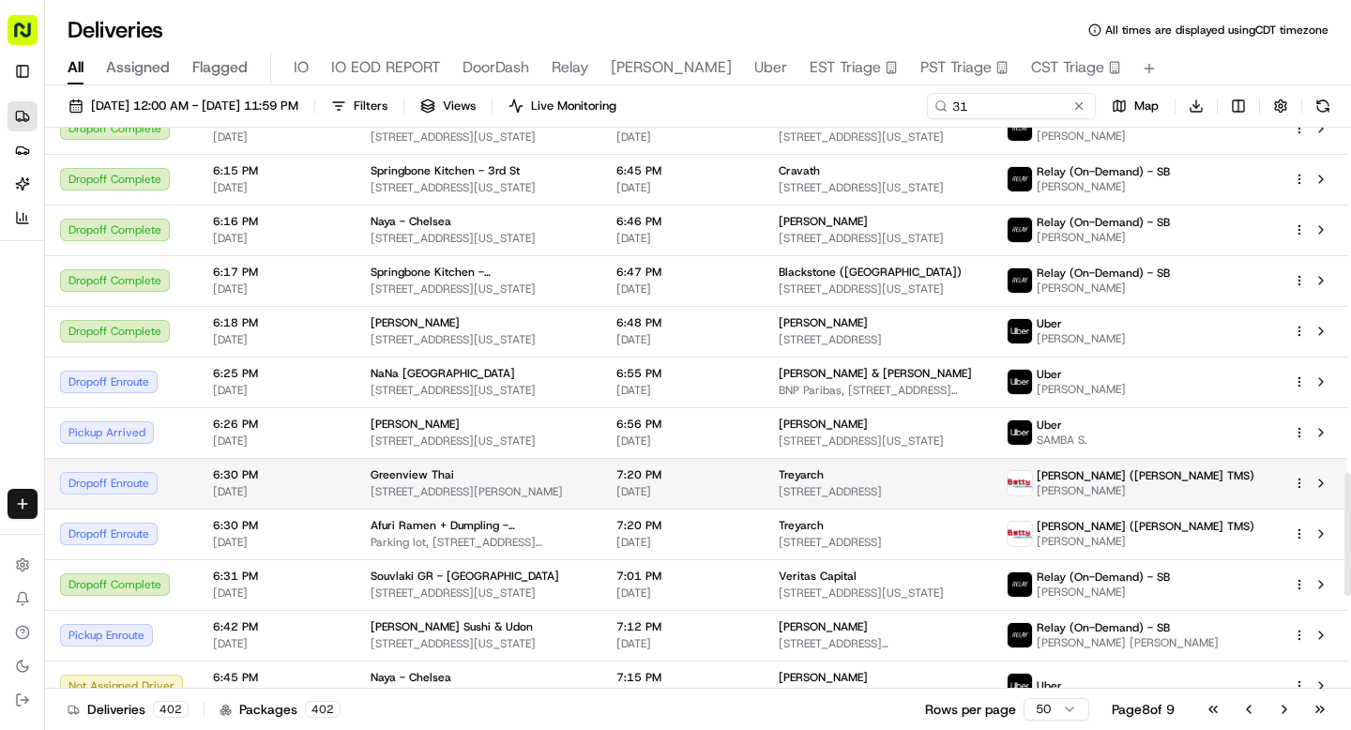
click at [145, 481] on div "Dropoff Enroute" at bounding box center [121, 483] width 123 height 23
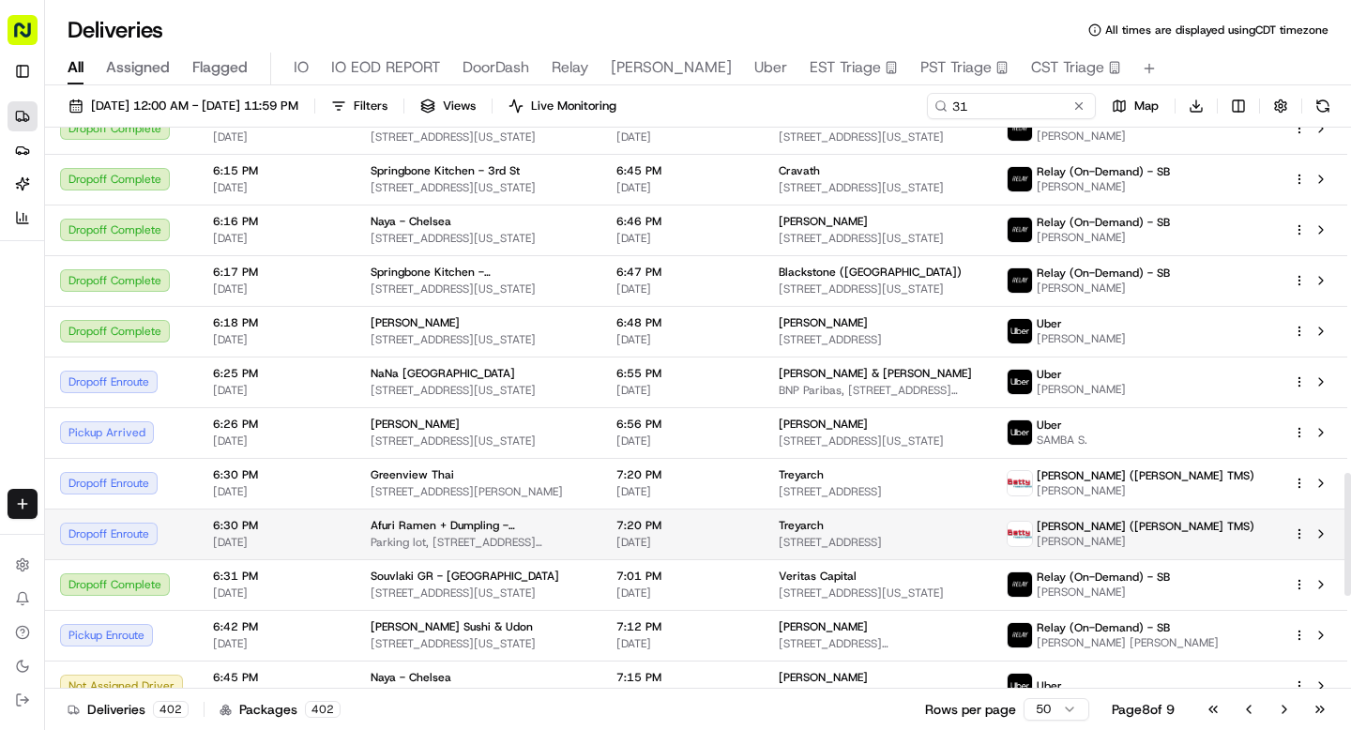
click at [152, 514] on td "Dropoff Enroute" at bounding box center [121, 533] width 153 height 51
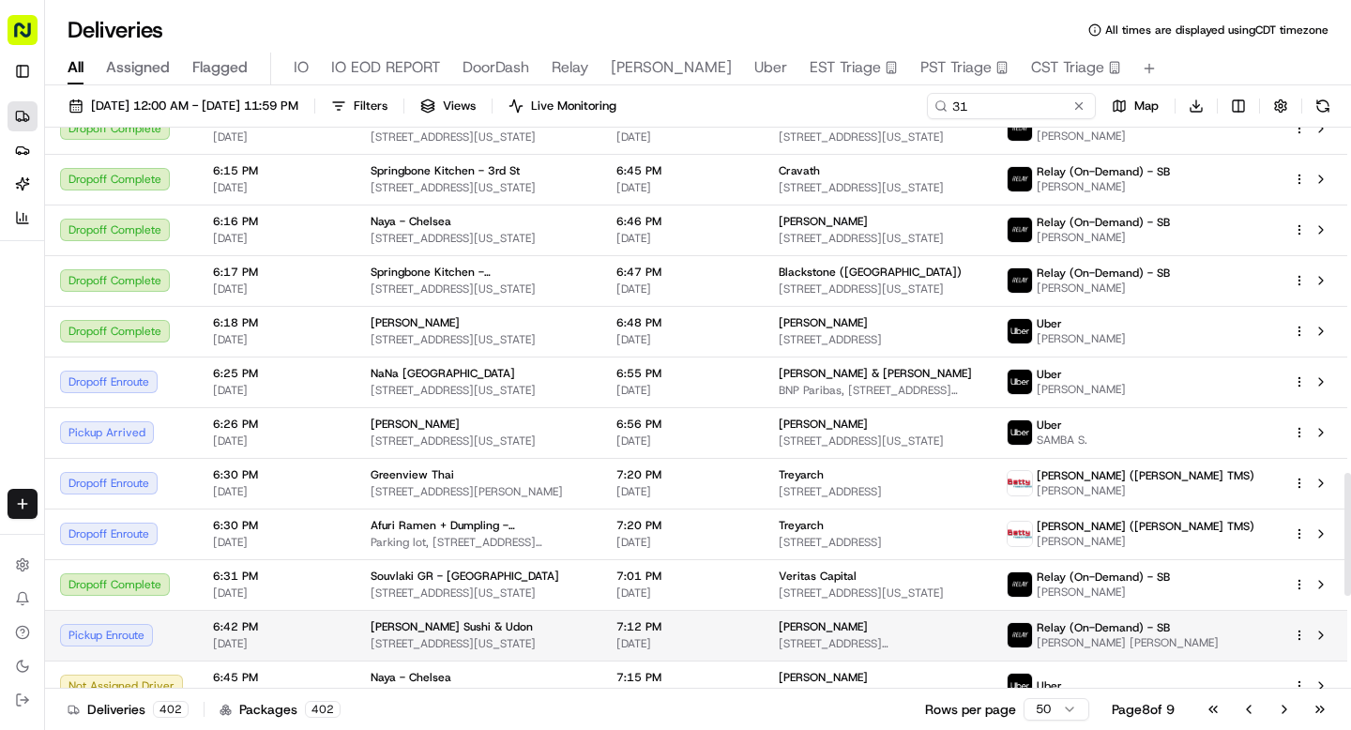
click at [155, 621] on td "Pickup Enroute" at bounding box center [121, 635] width 153 height 51
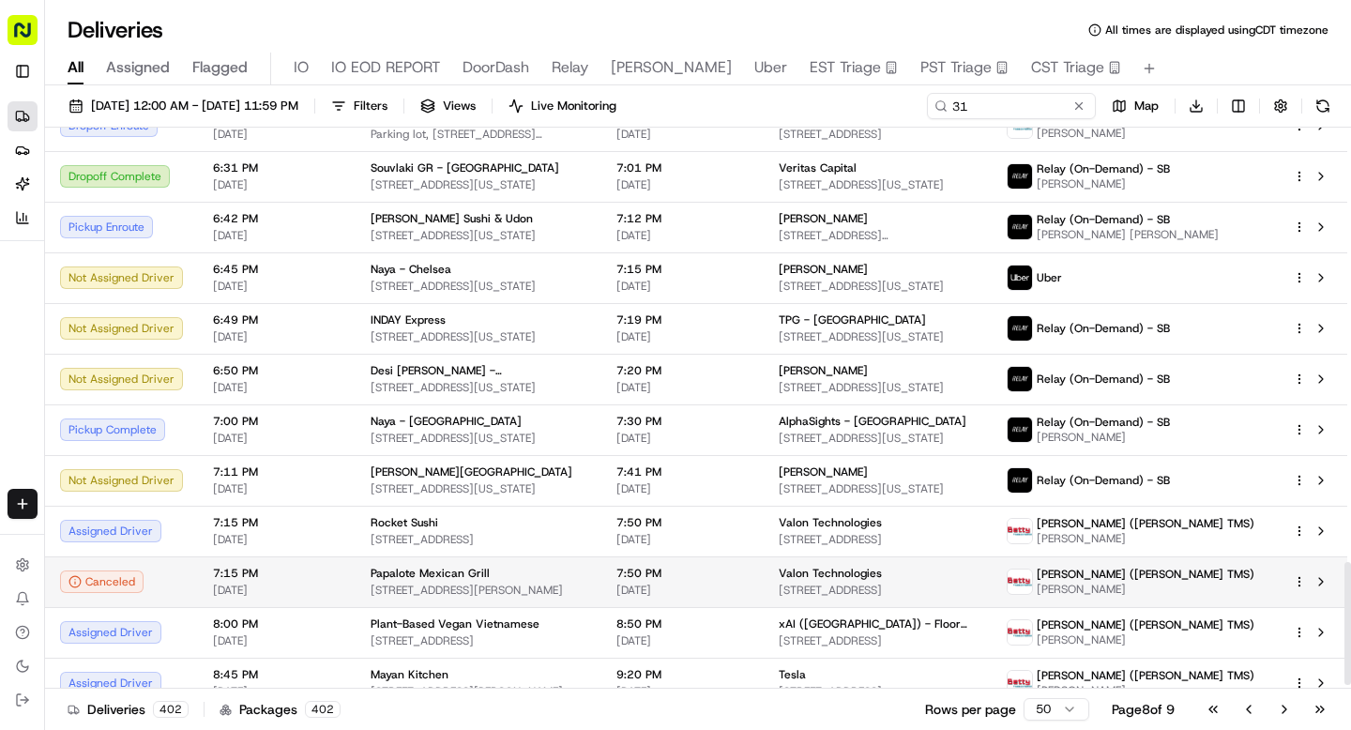
scroll to position [2010, 0]
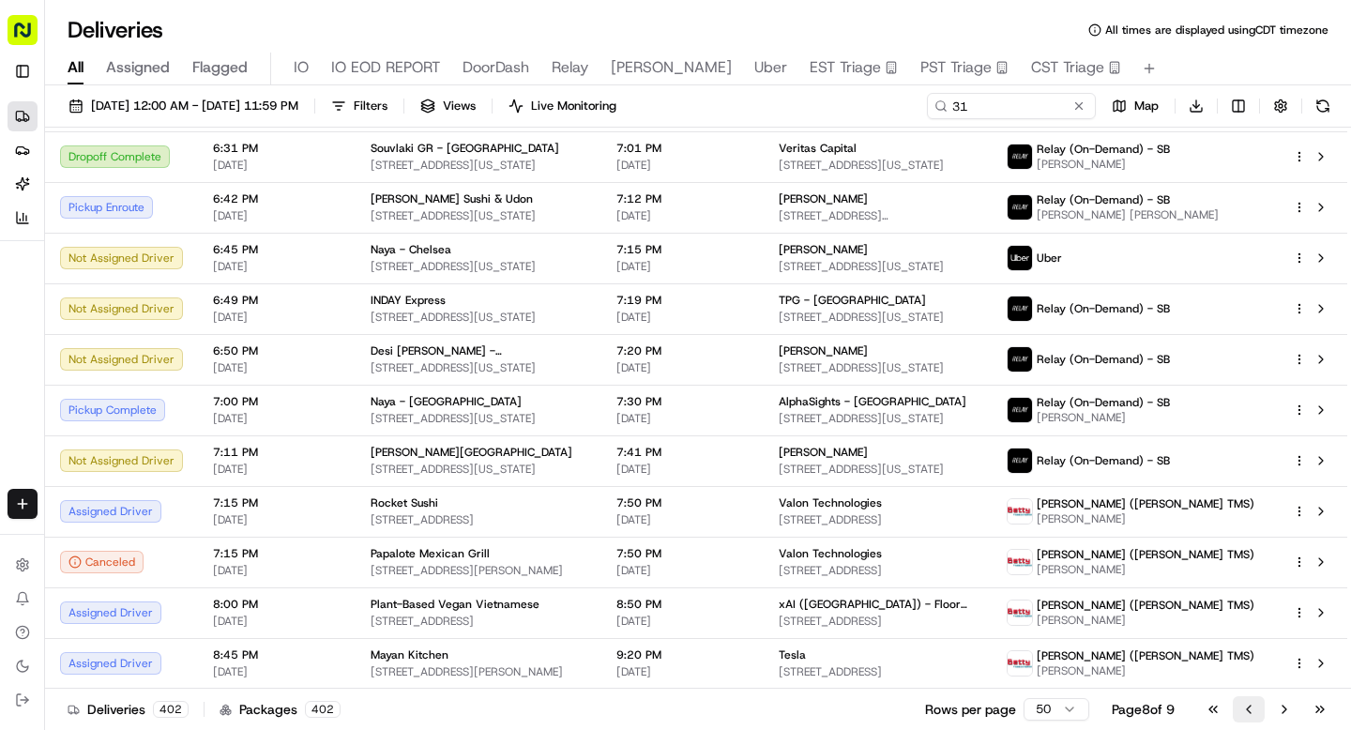
click at [1242, 715] on button "Go to previous page" at bounding box center [1249, 709] width 32 height 26
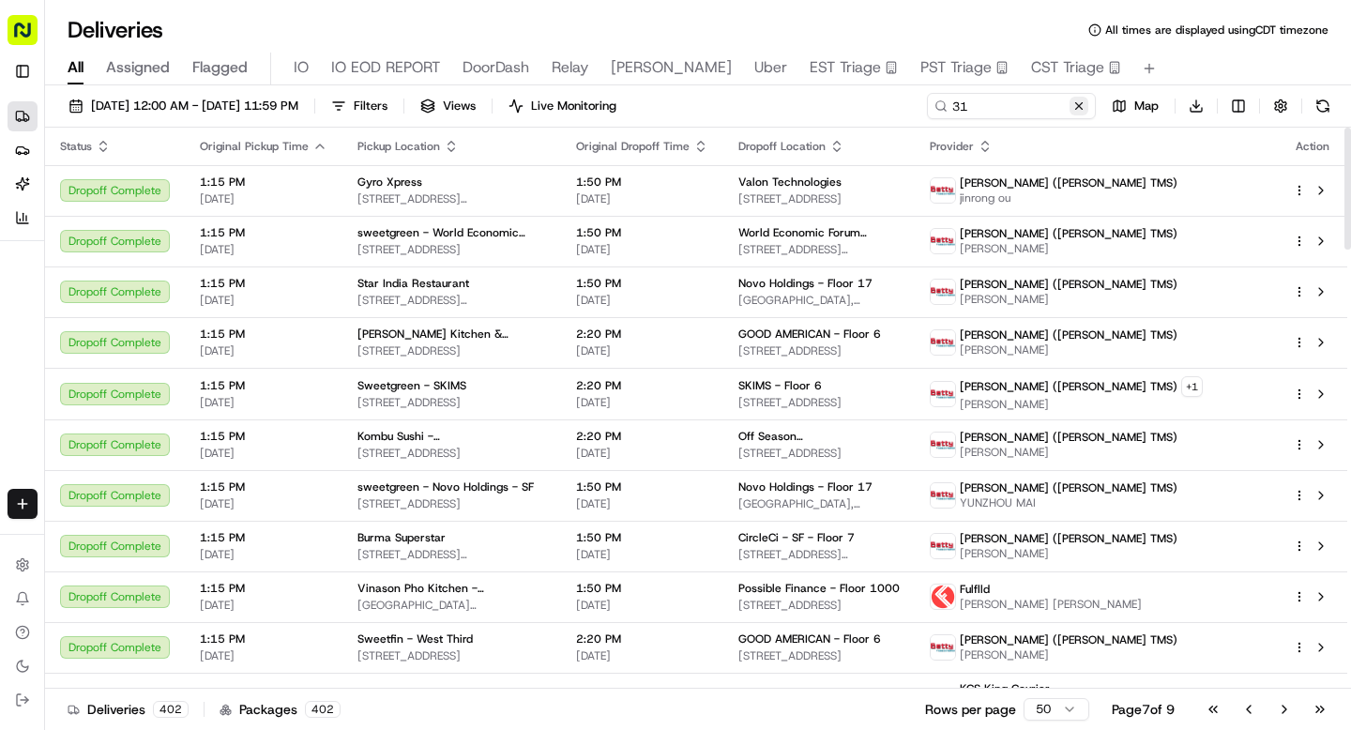
click at [1079, 112] on button at bounding box center [1079, 106] width 19 height 19
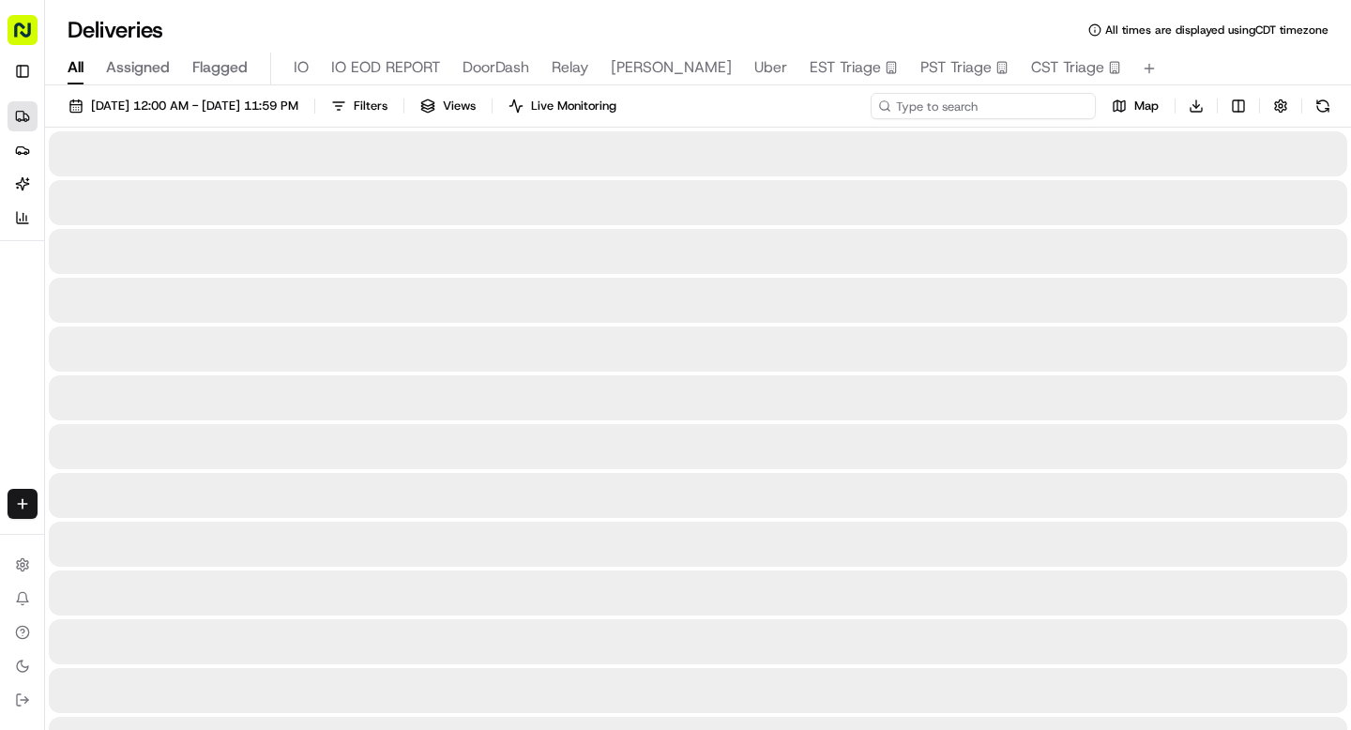
click at [1019, 109] on input at bounding box center [983, 106] width 225 height 26
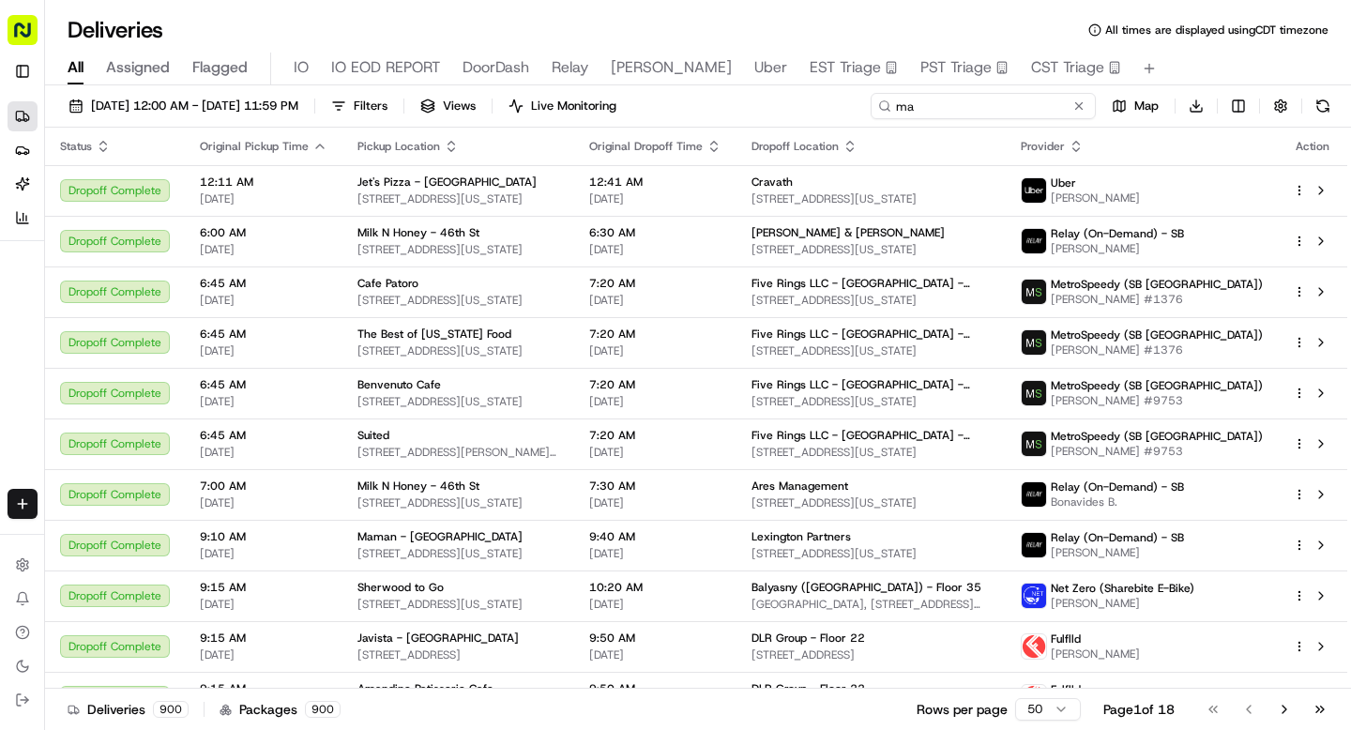
drag, startPoint x: 920, startPoint y: 106, endPoint x: 880, endPoint y: 107, distance: 40.4
click at [880, 107] on div "ma" at bounding box center [983, 106] width 225 height 26
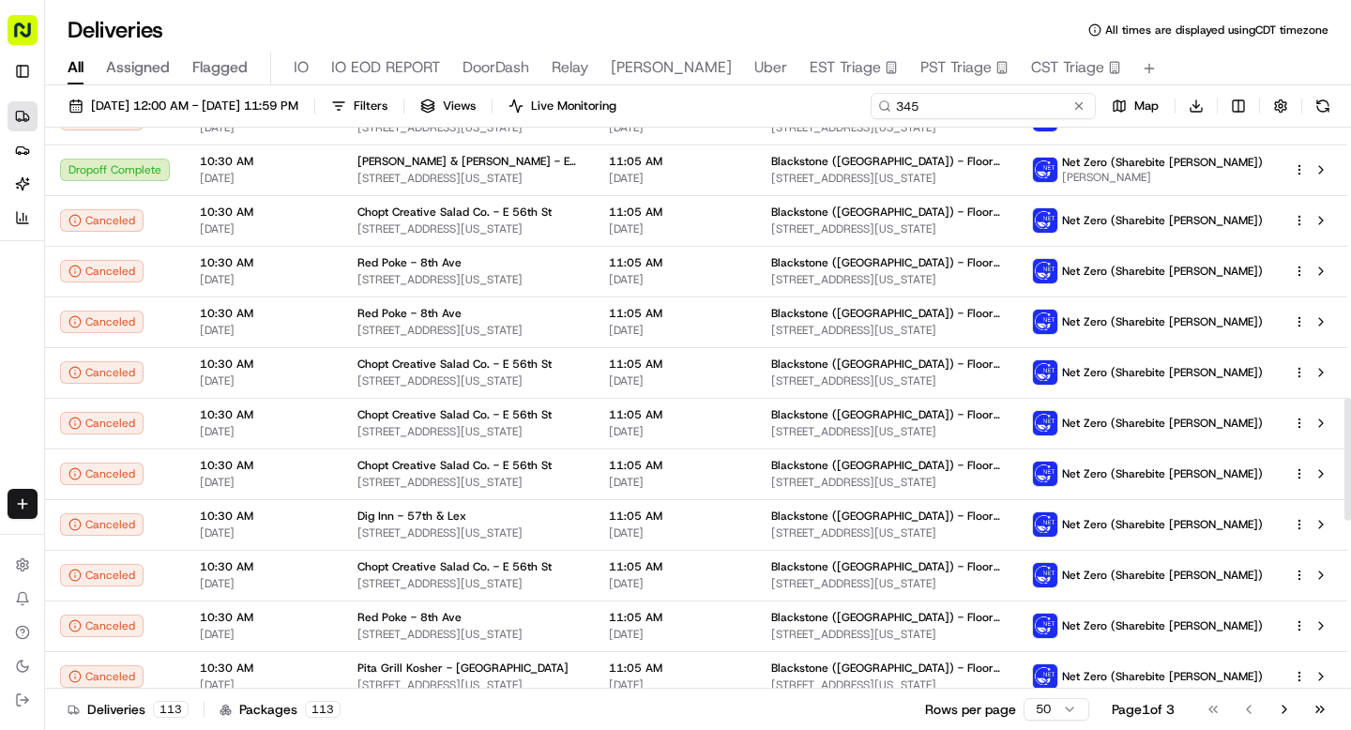
scroll to position [2010, 0]
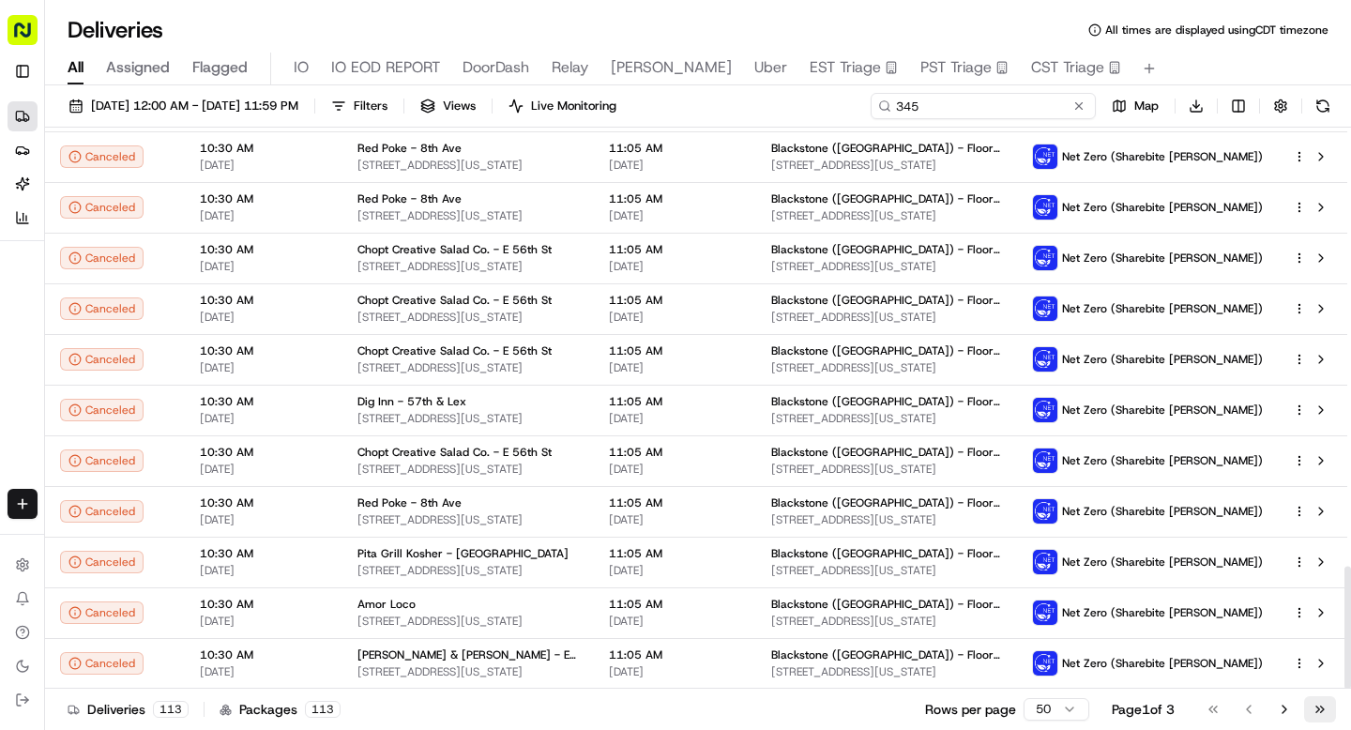
type input "345"
click at [1326, 715] on button "Go to last page" at bounding box center [1320, 709] width 32 height 26
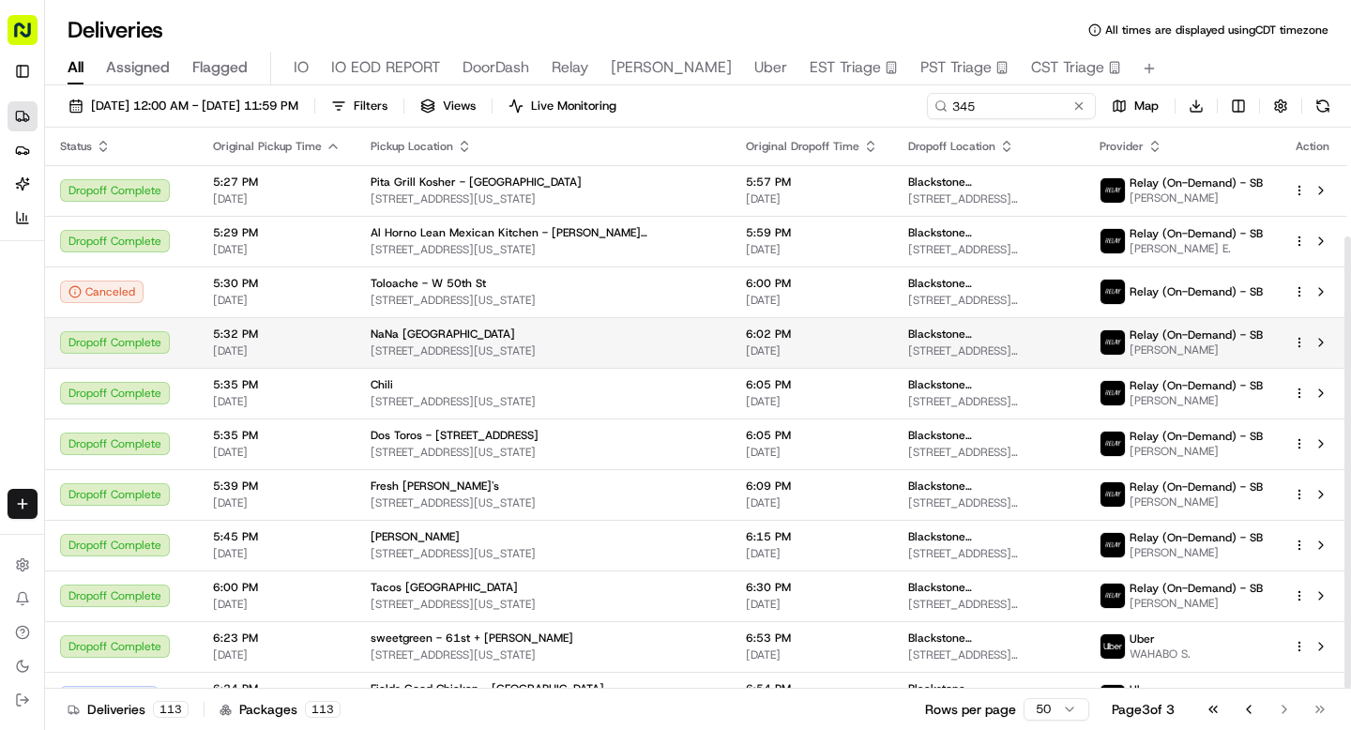
scroll to position [135, 0]
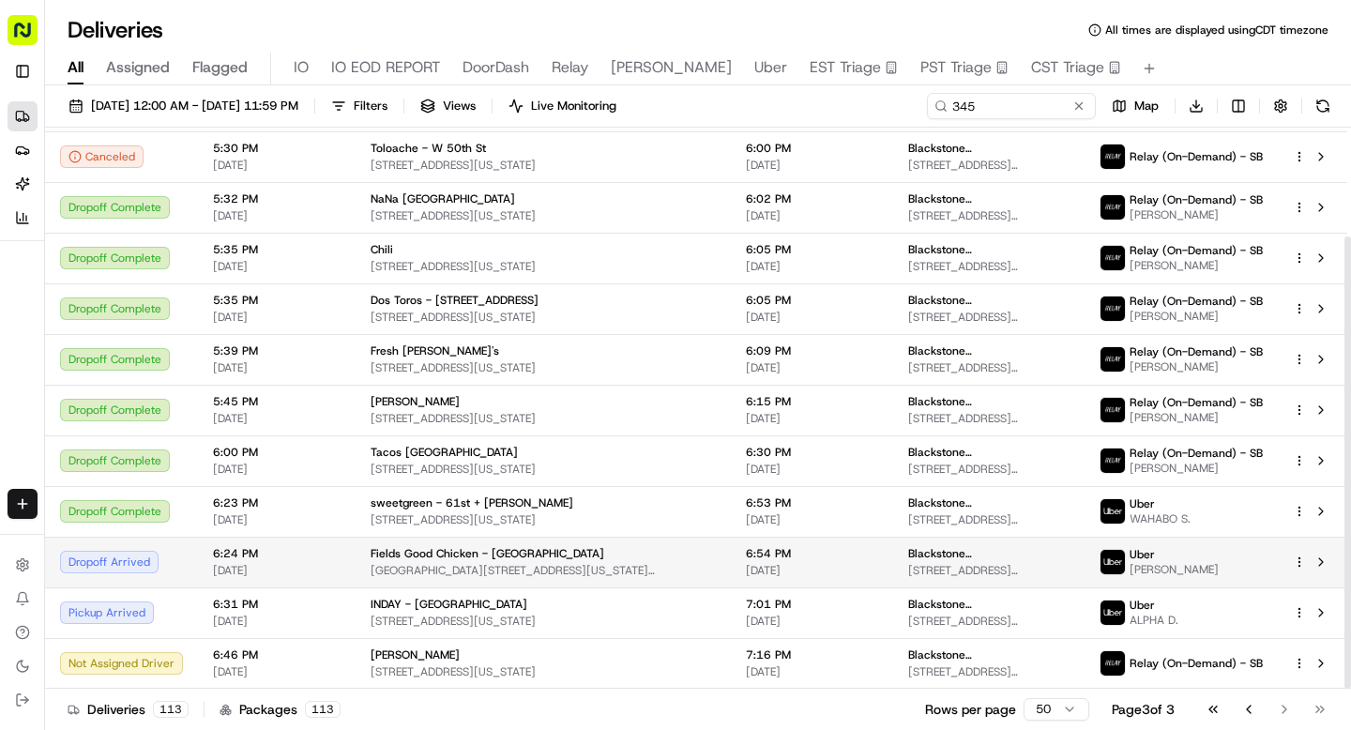
click at [176, 552] on div "Dropoff Arrived" at bounding box center [121, 562] width 123 height 23
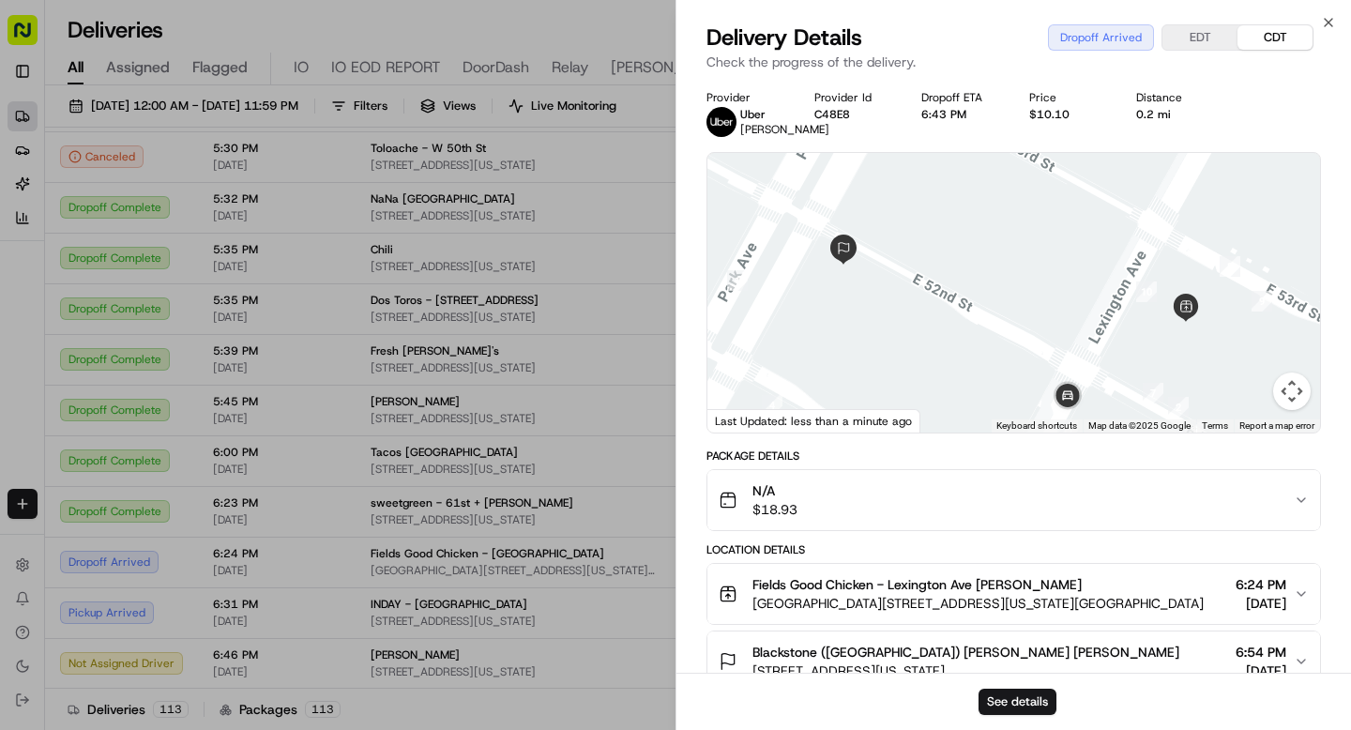
click at [1023, 715] on div "See details" at bounding box center [1013, 701] width 675 height 57
click at [1022, 704] on button "See details" at bounding box center [1018, 702] width 78 height 26
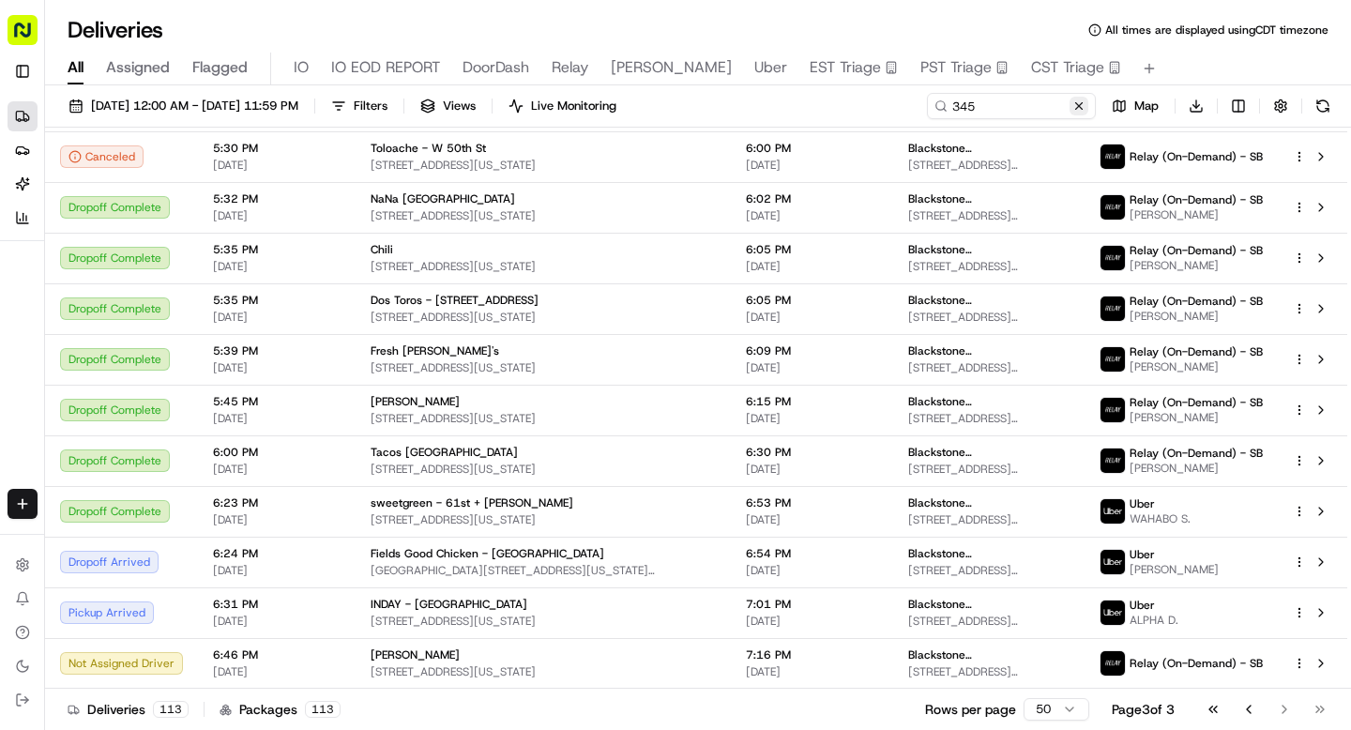
click at [1081, 110] on button at bounding box center [1079, 106] width 19 height 19
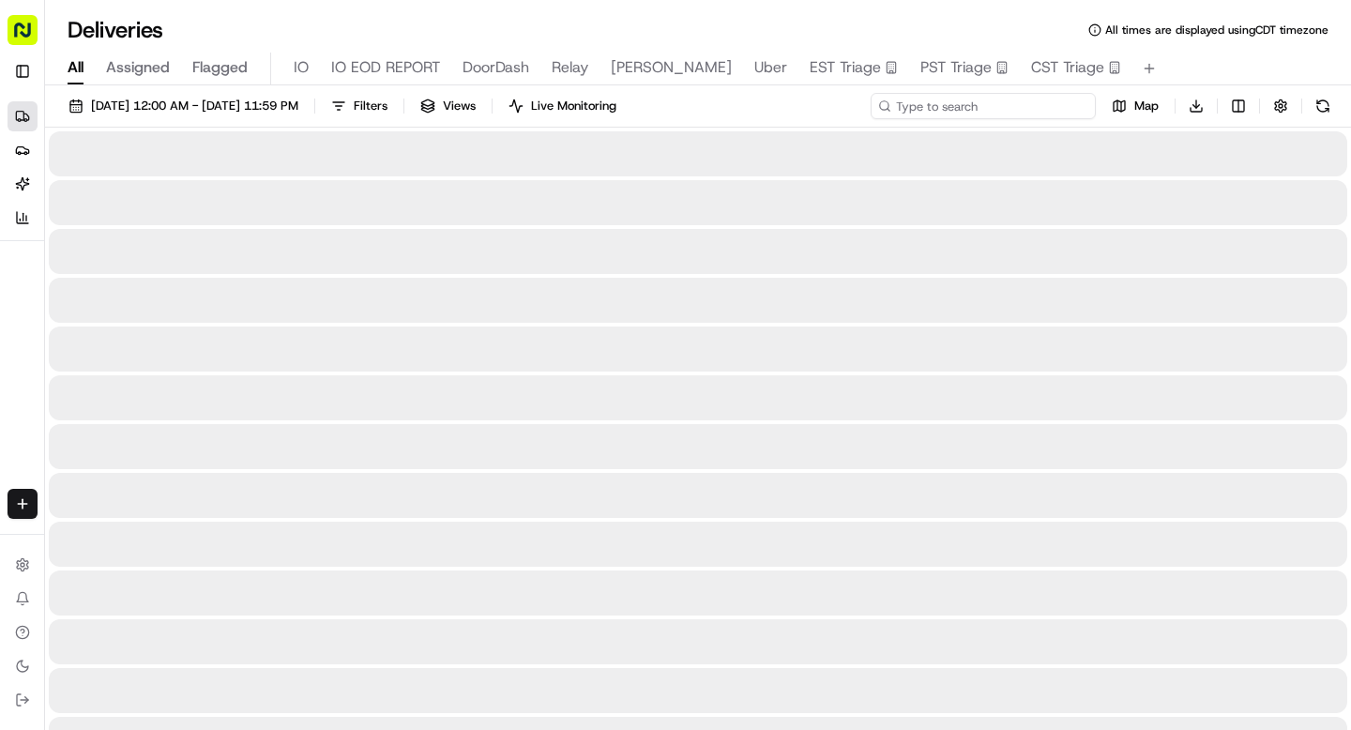
click at [1009, 102] on input at bounding box center [983, 106] width 225 height 26
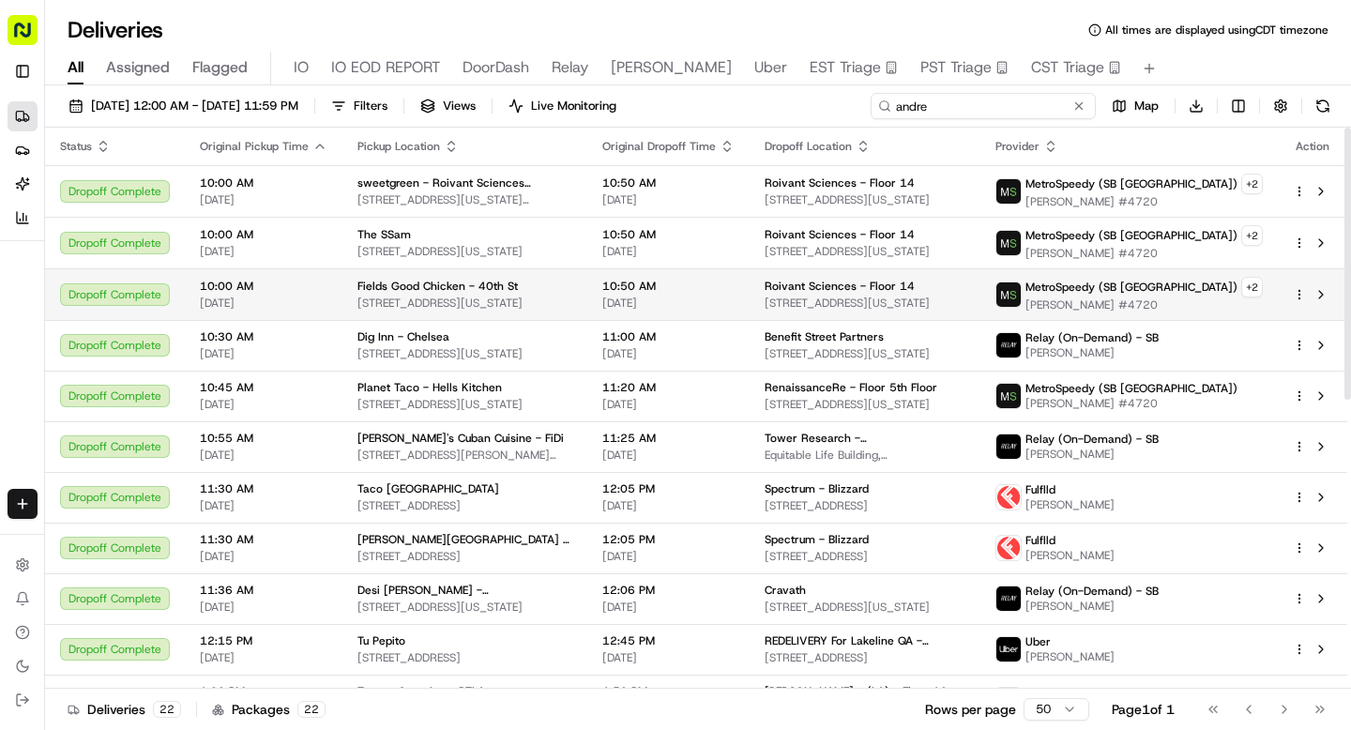
scroll to position [594, 0]
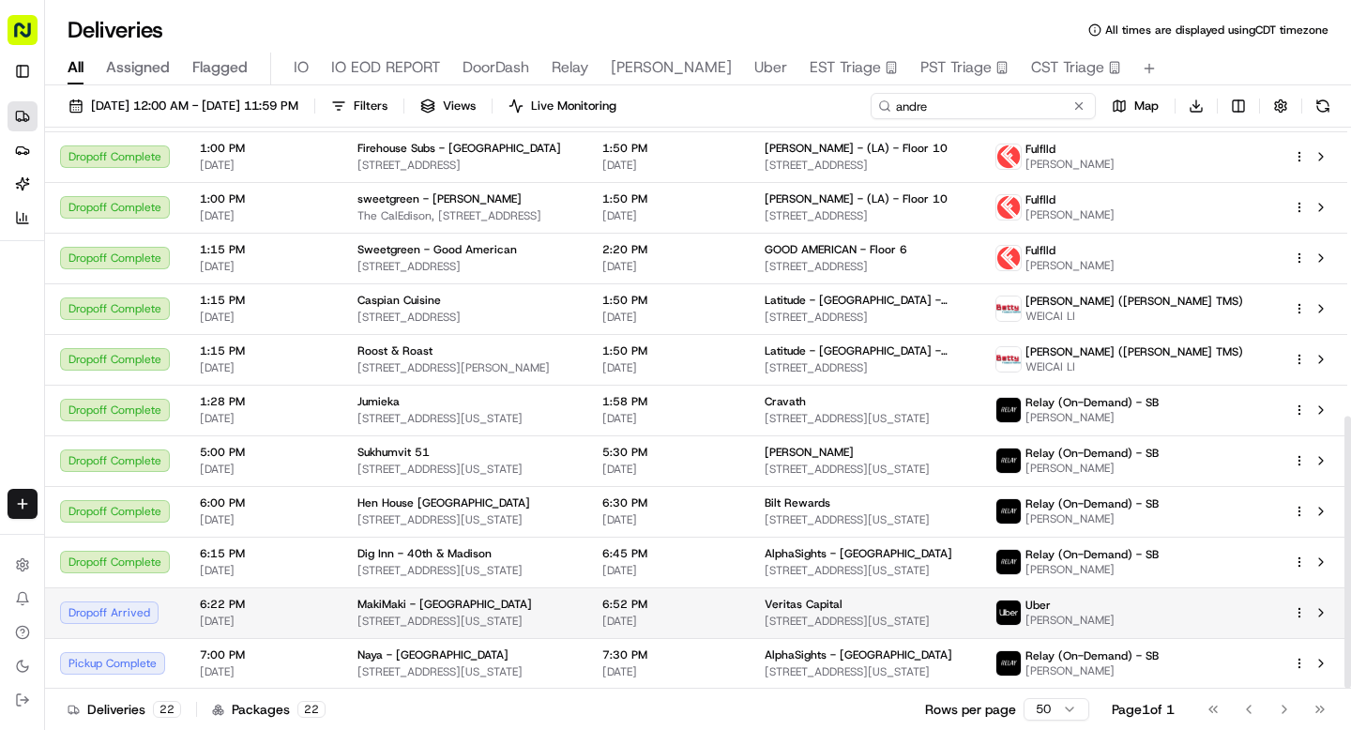
type input "andre"
click at [394, 629] on td "MakiMaki - Grand Central 360 Lexington Ave, New York, NY 10017, USA" at bounding box center [464, 612] width 245 height 51
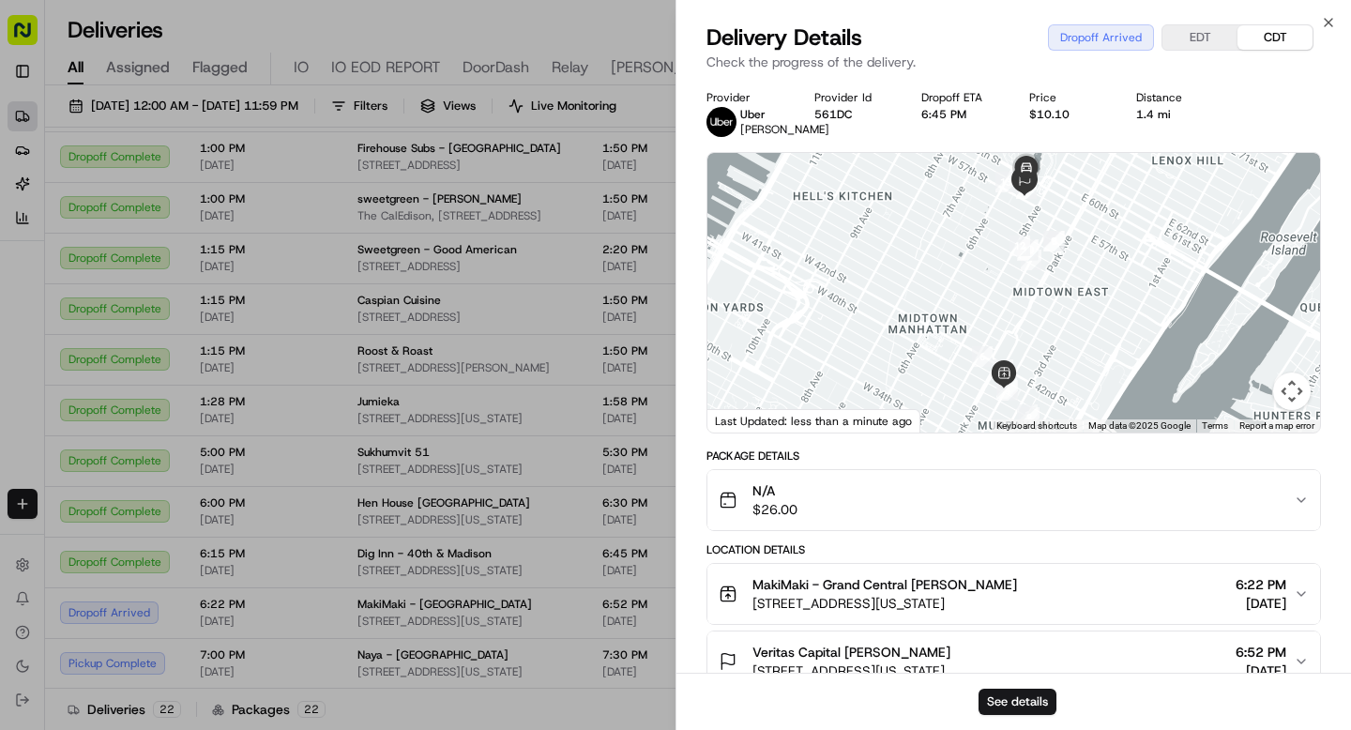
scroll to position [77, 0]
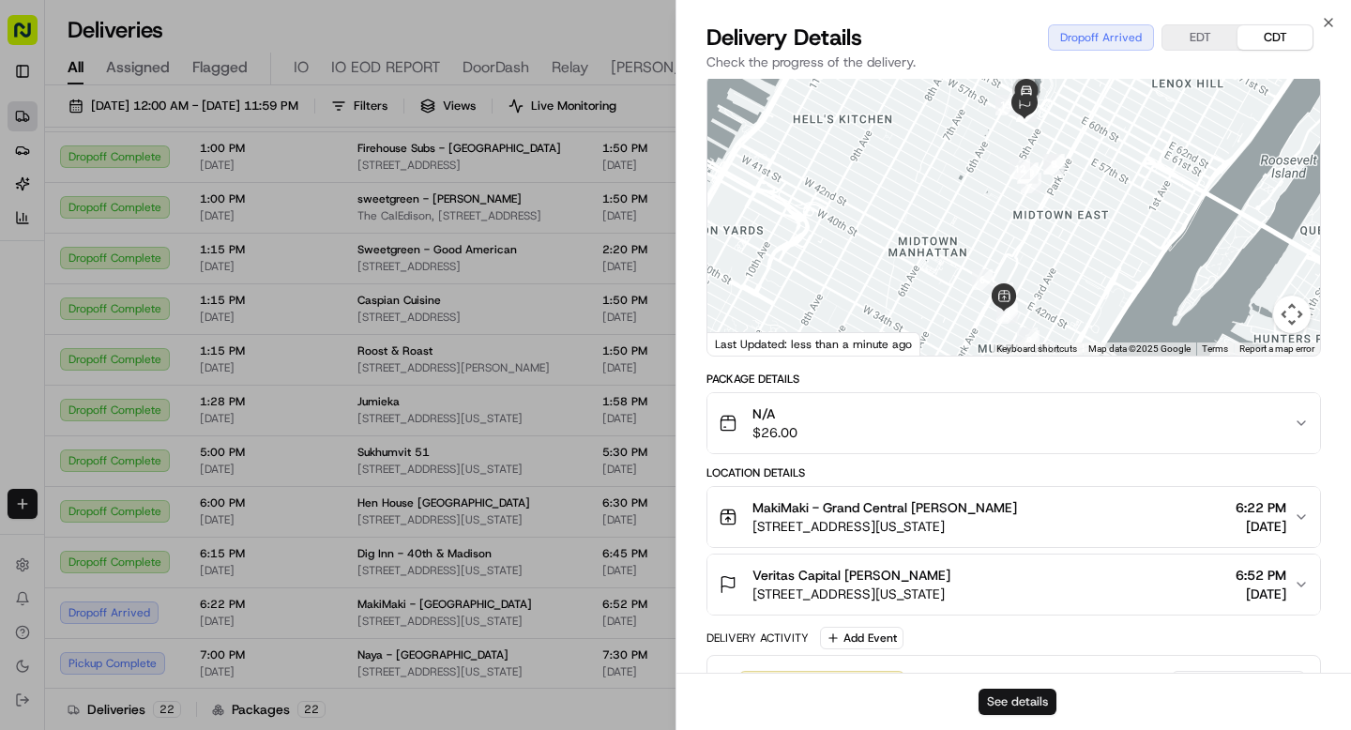
click at [990, 703] on button "See details" at bounding box center [1018, 702] width 78 height 26
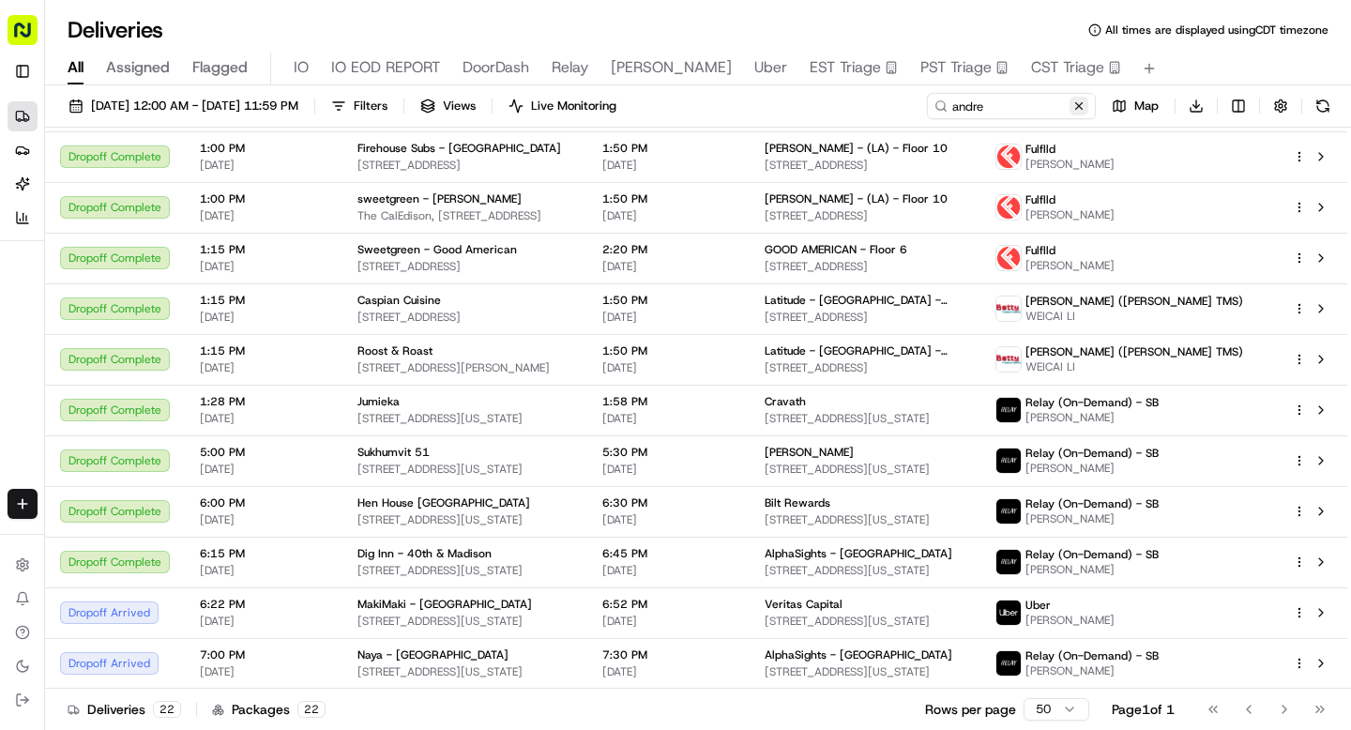
click at [1076, 102] on button at bounding box center [1079, 106] width 19 height 19
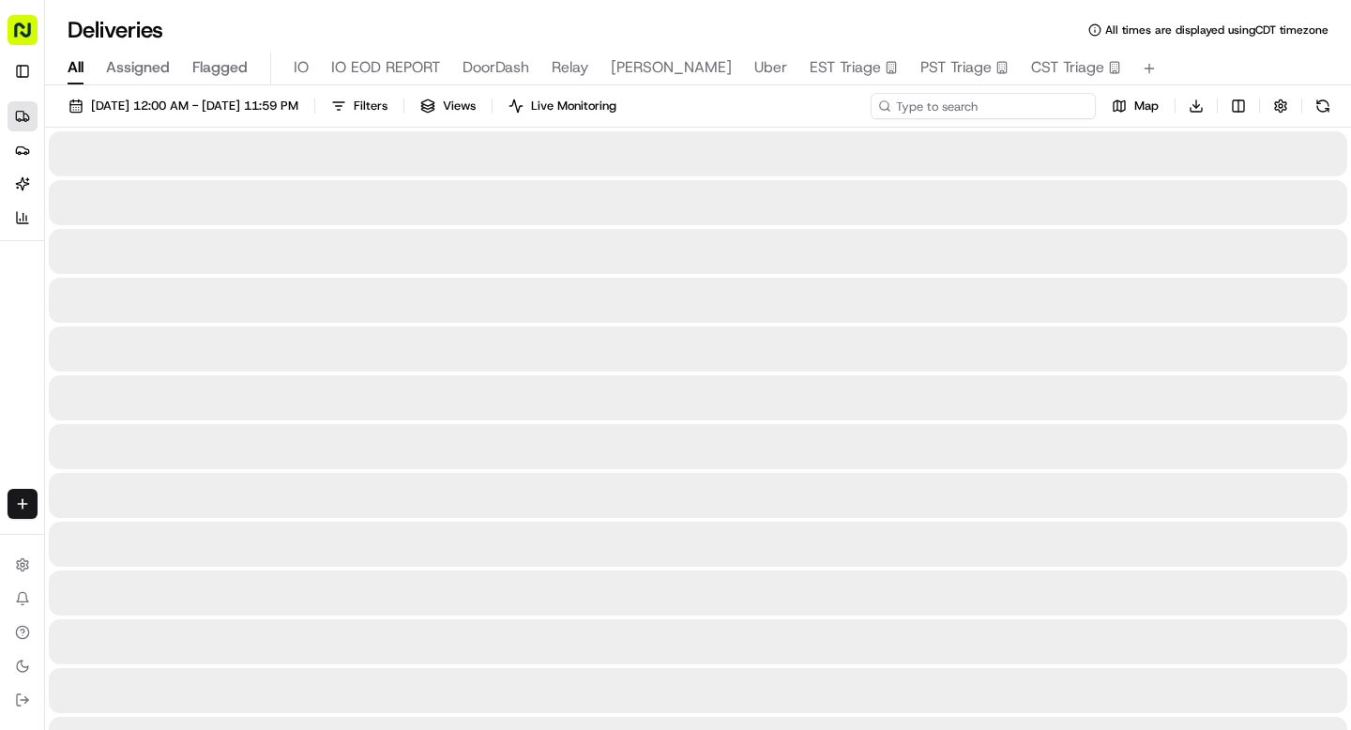
click at [1016, 105] on input at bounding box center [983, 106] width 225 height 26
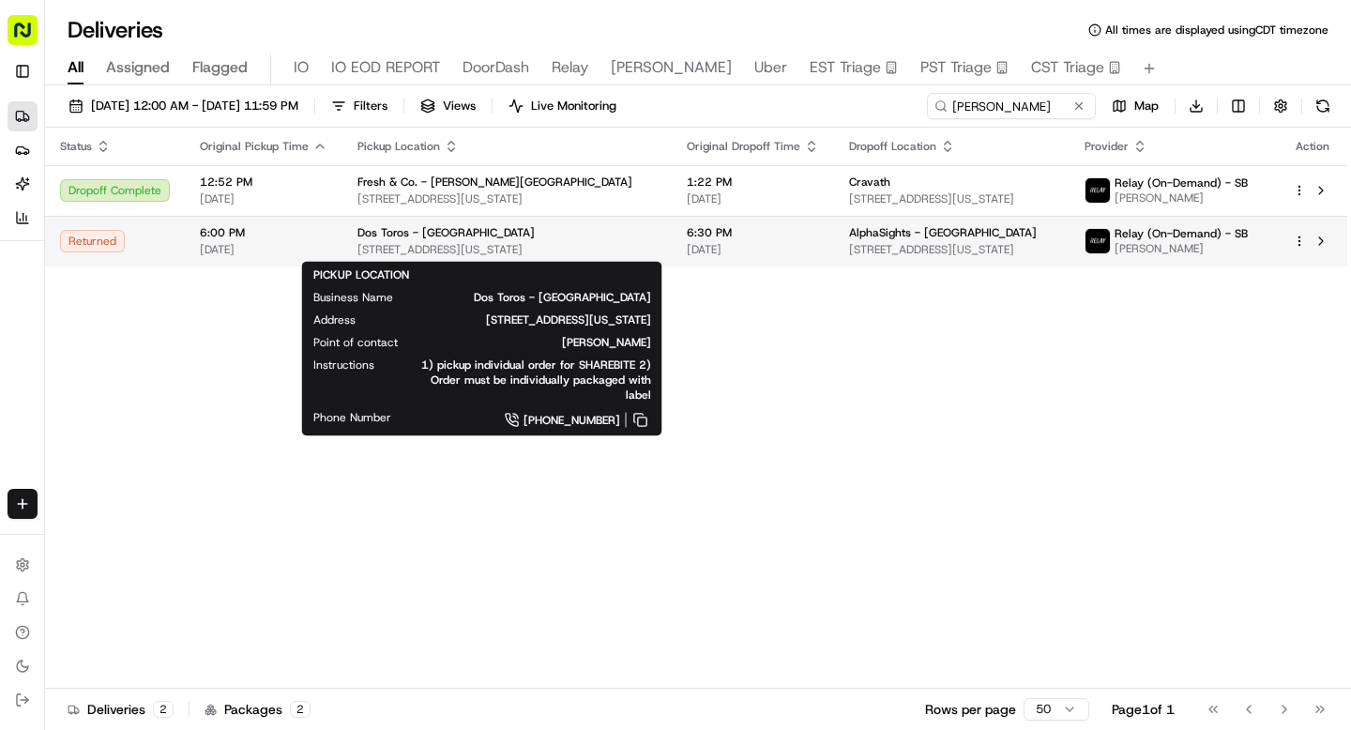
click at [443, 243] on span "119 W 40th St, New York, NY 10018, USA" at bounding box center [506, 249] width 299 height 15
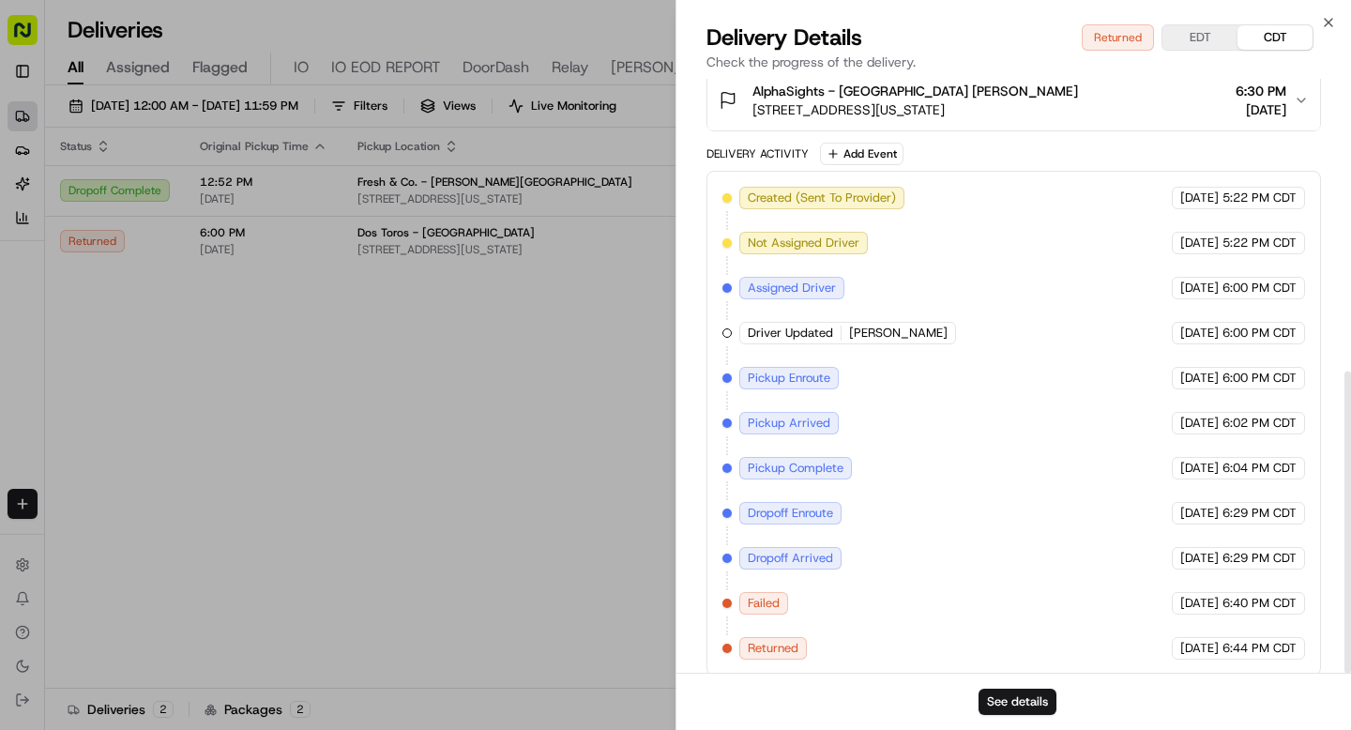
scroll to position [575, 0]
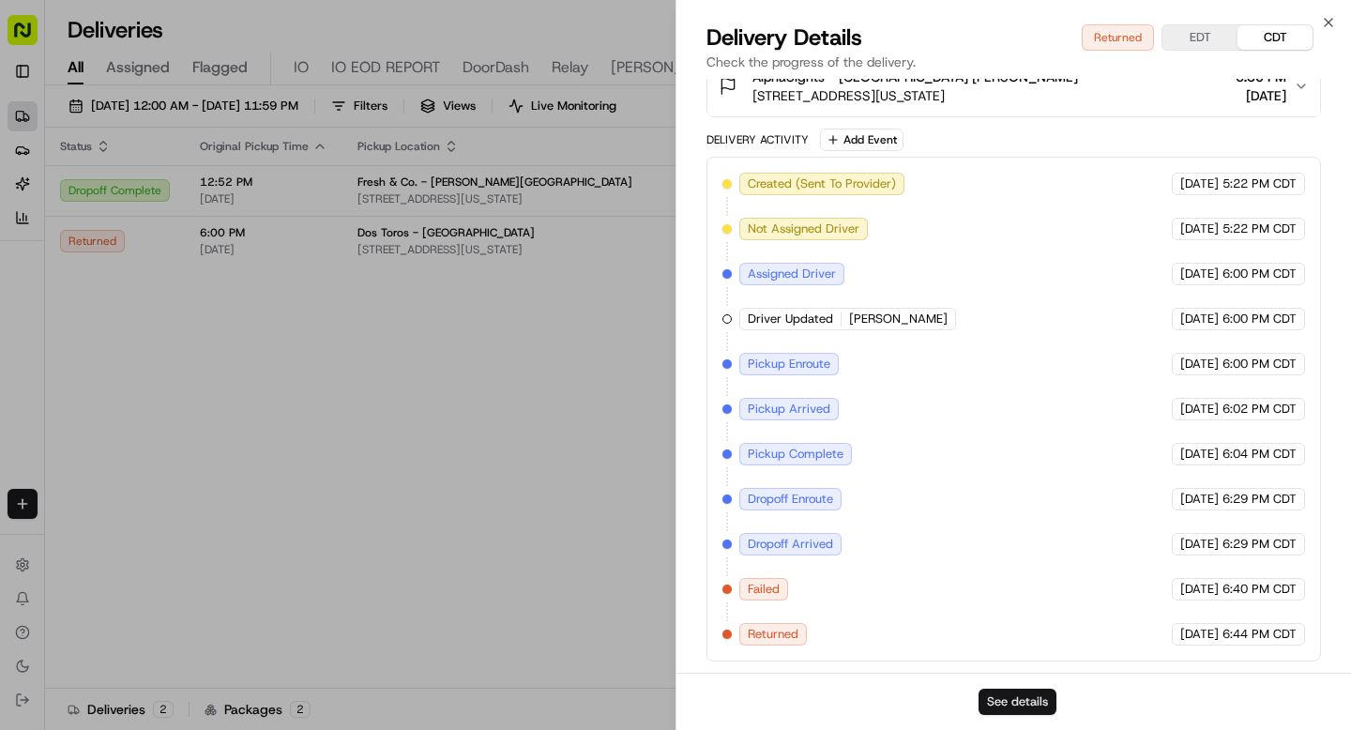
click at [1018, 703] on button "See details" at bounding box center [1018, 702] width 78 height 26
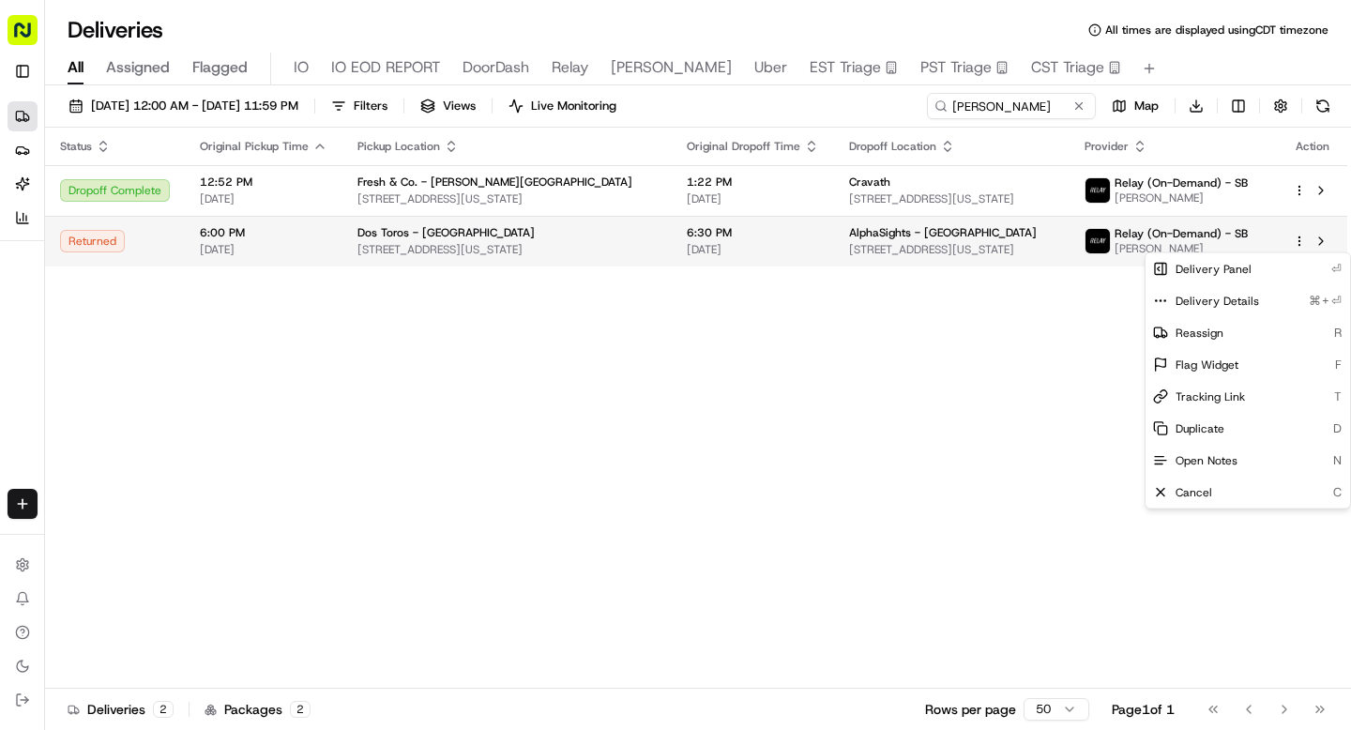
click at [1297, 242] on html "Sharebite n.barrigan@sharebite.com Toggle Sidebar Deliveries Providers Nash AI …" at bounding box center [675, 365] width 1351 height 730
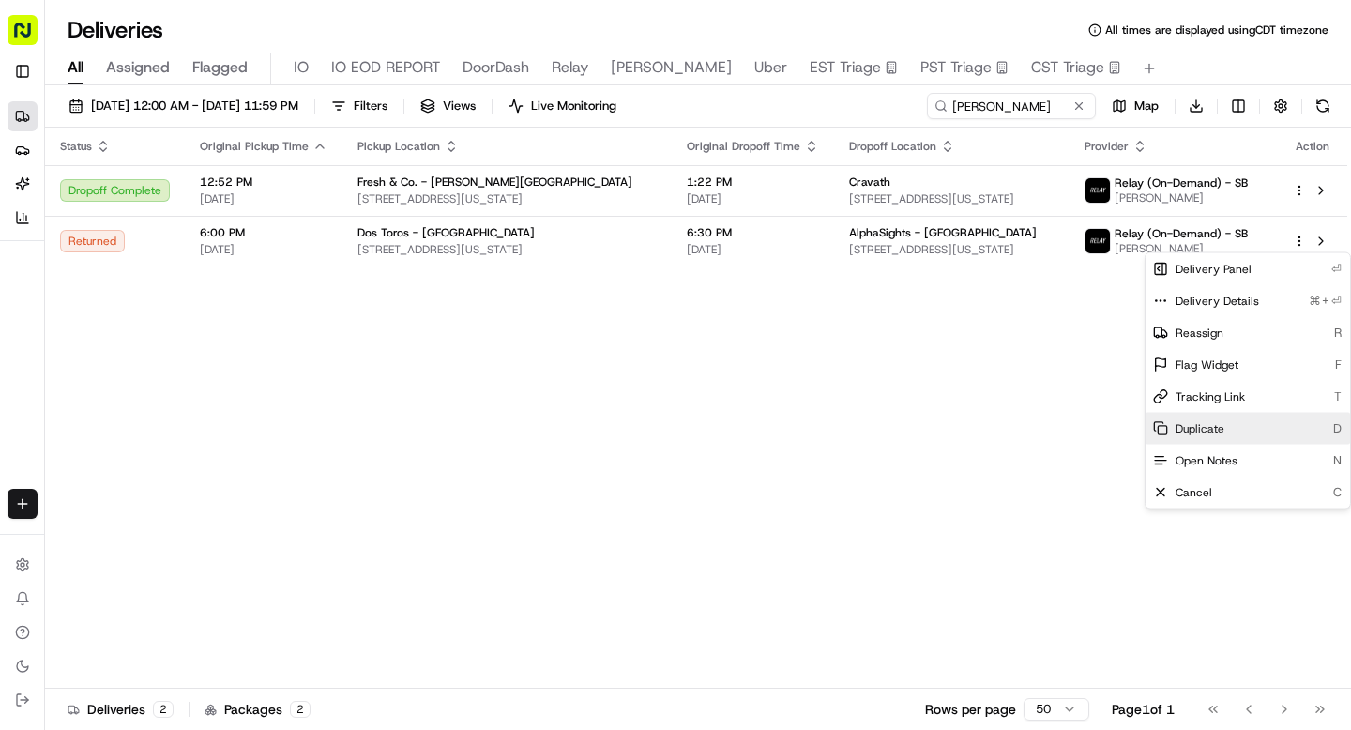
click at [1199, 432] on span "Duplicate" at bounding box center [1200, 428] width 49 height 15
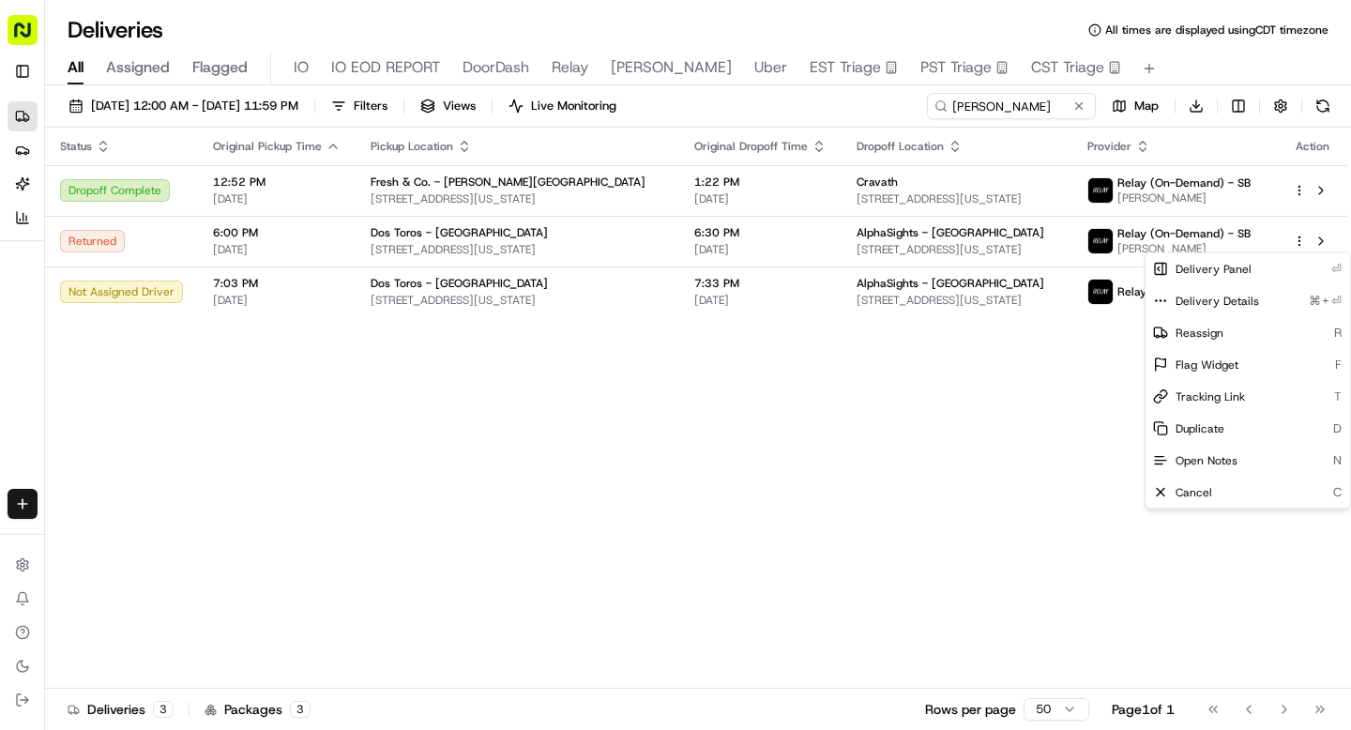
click at [975, 109] on html "Sharebite n.barrigan@sharebite.com Toggle Sidebar Deliveries Providers Nash AI …" at bounding box center [675, 365] width 1351 height 730
click at [975, 109] on input "michelle" at bounding box center [1011, 106] width 169 height 26
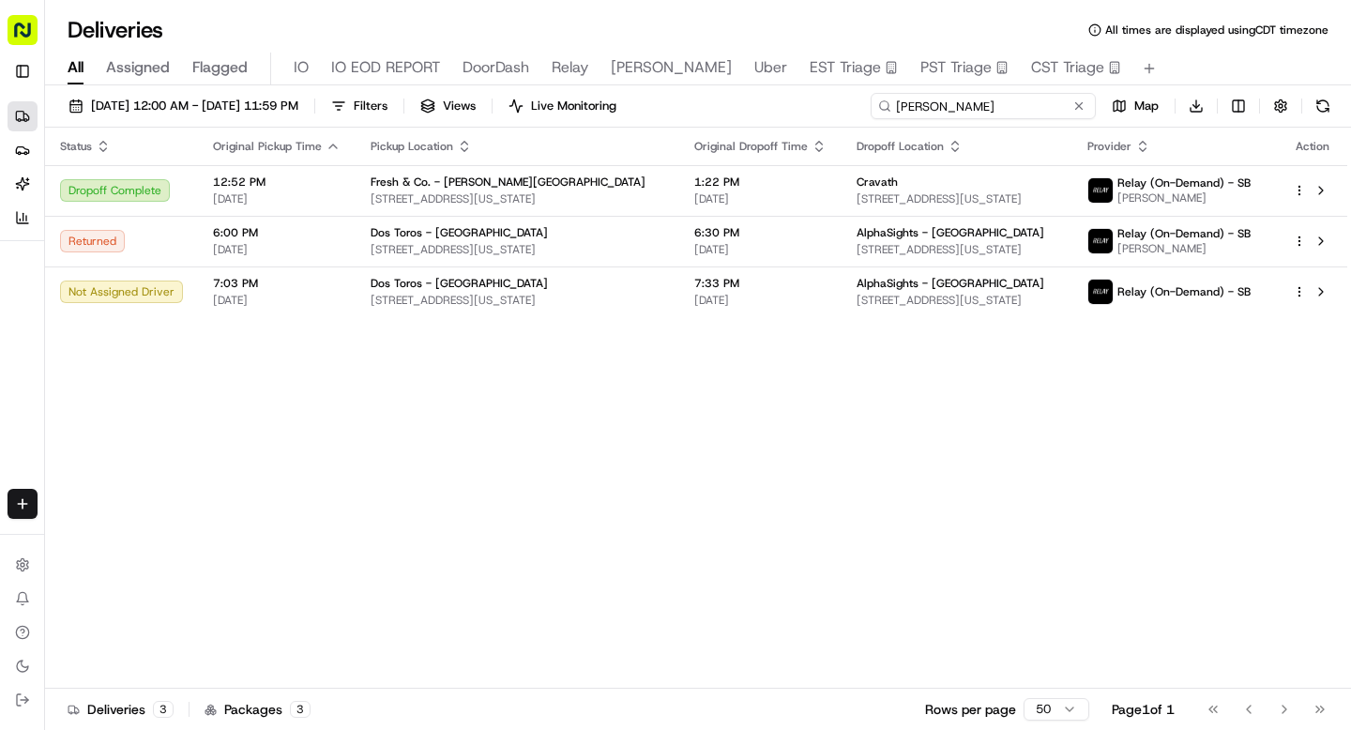
click at [975, 109] on input "michelle" at bounding box center [983, 106] width 225 height 26
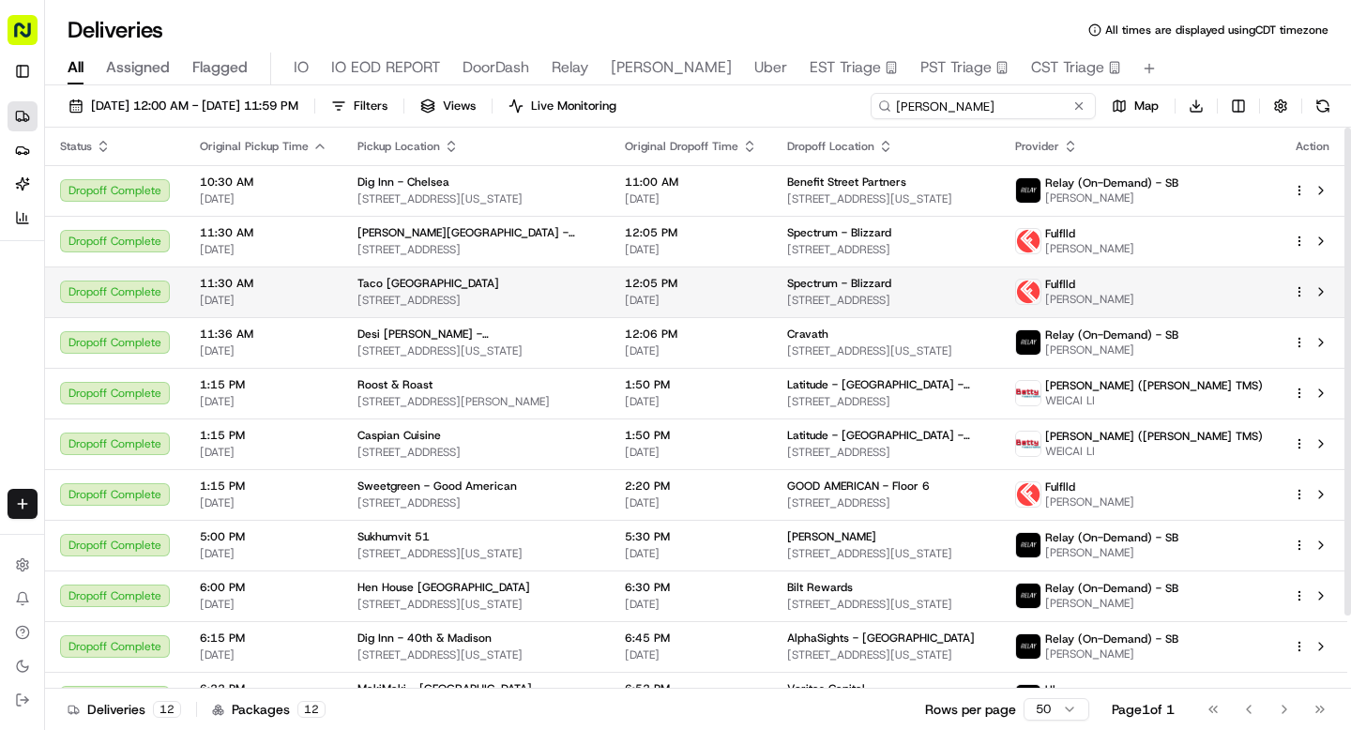
scroll to position [84, 0]
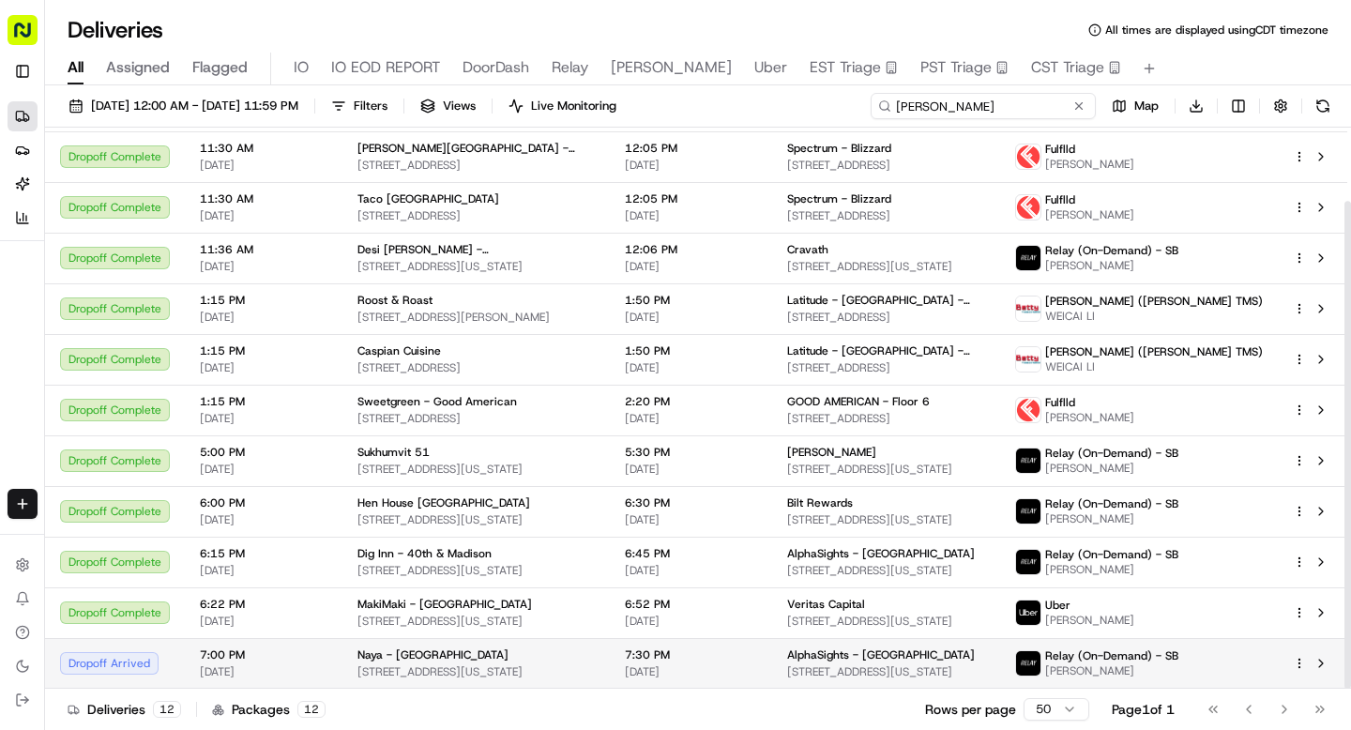
type input "andrew"
click at [581, 659] on div "Naya - Union Square" at bounding box center [475, 654] width 237 height 15
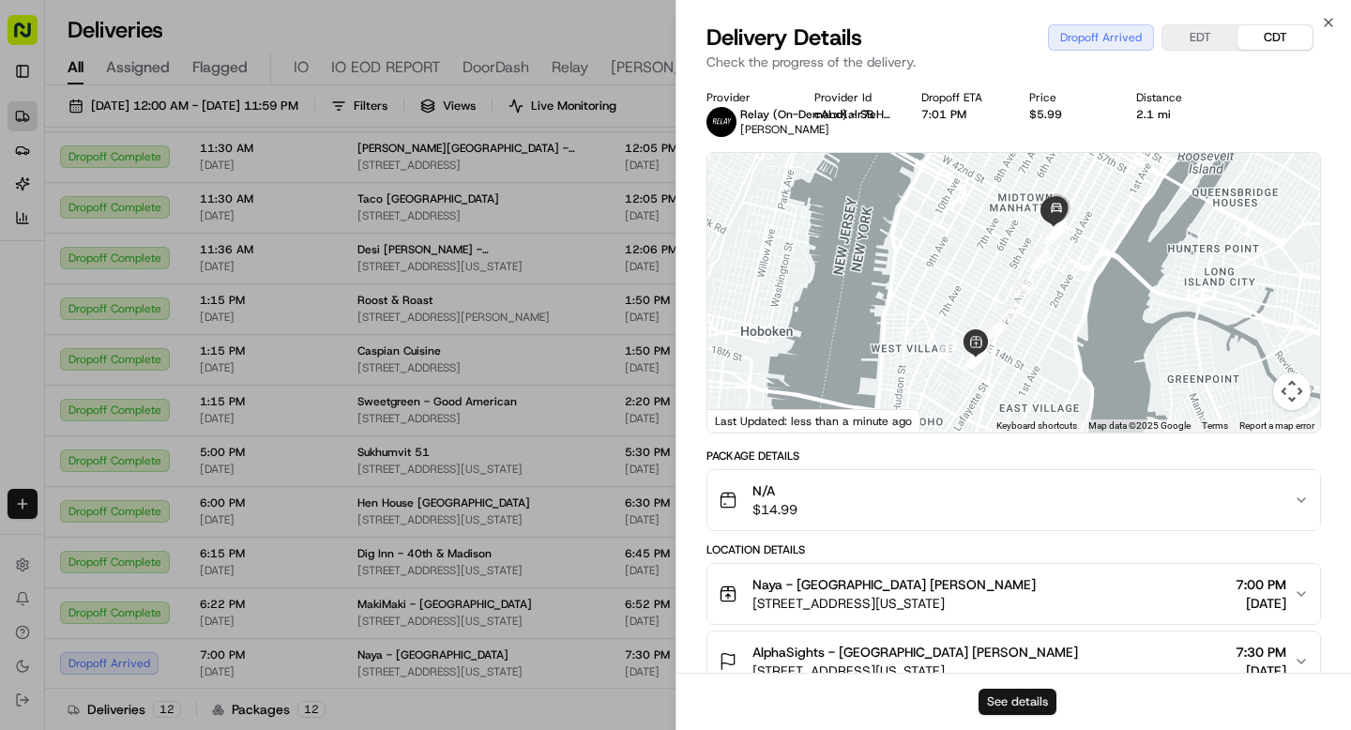
click at [995, 702] on button "See details" at bounding box center [1018, 702] width 78 height 26
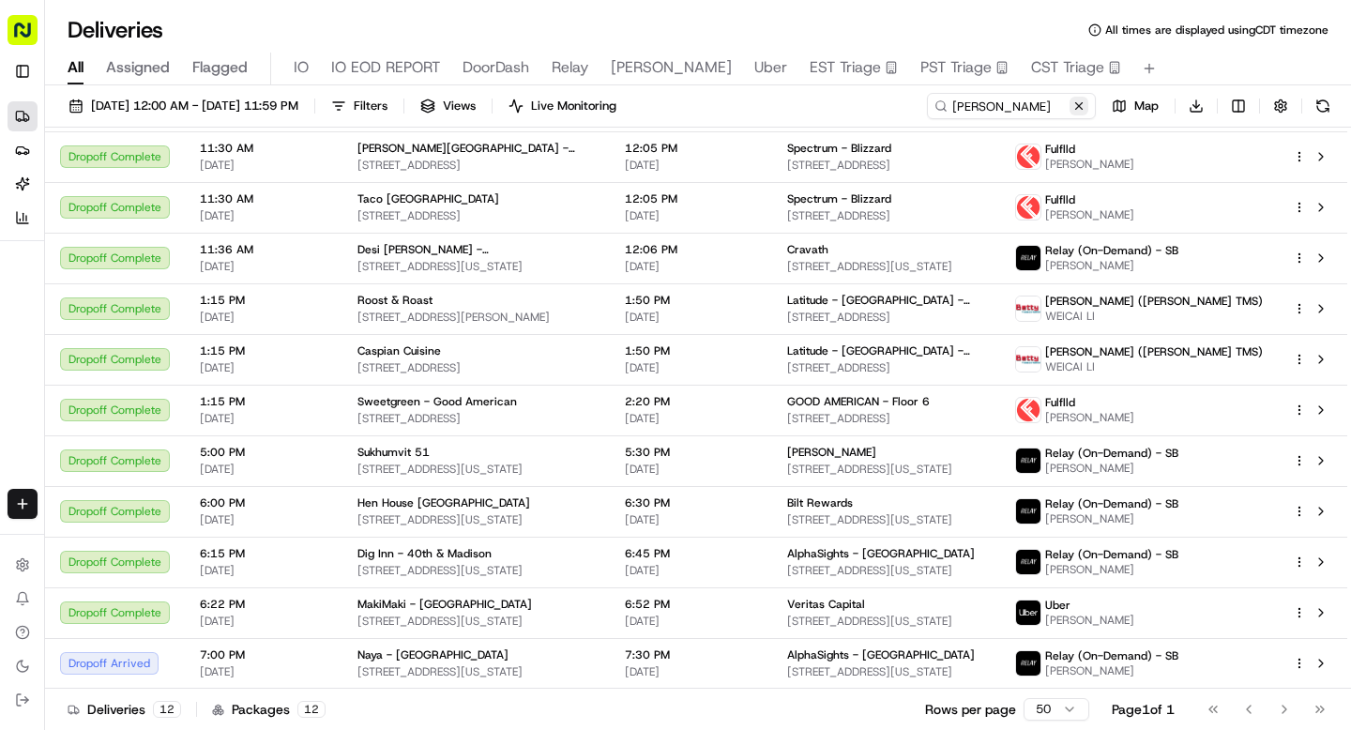
click at [1077, 112] on button at bounding box center [1079, 106] width 19 height 19
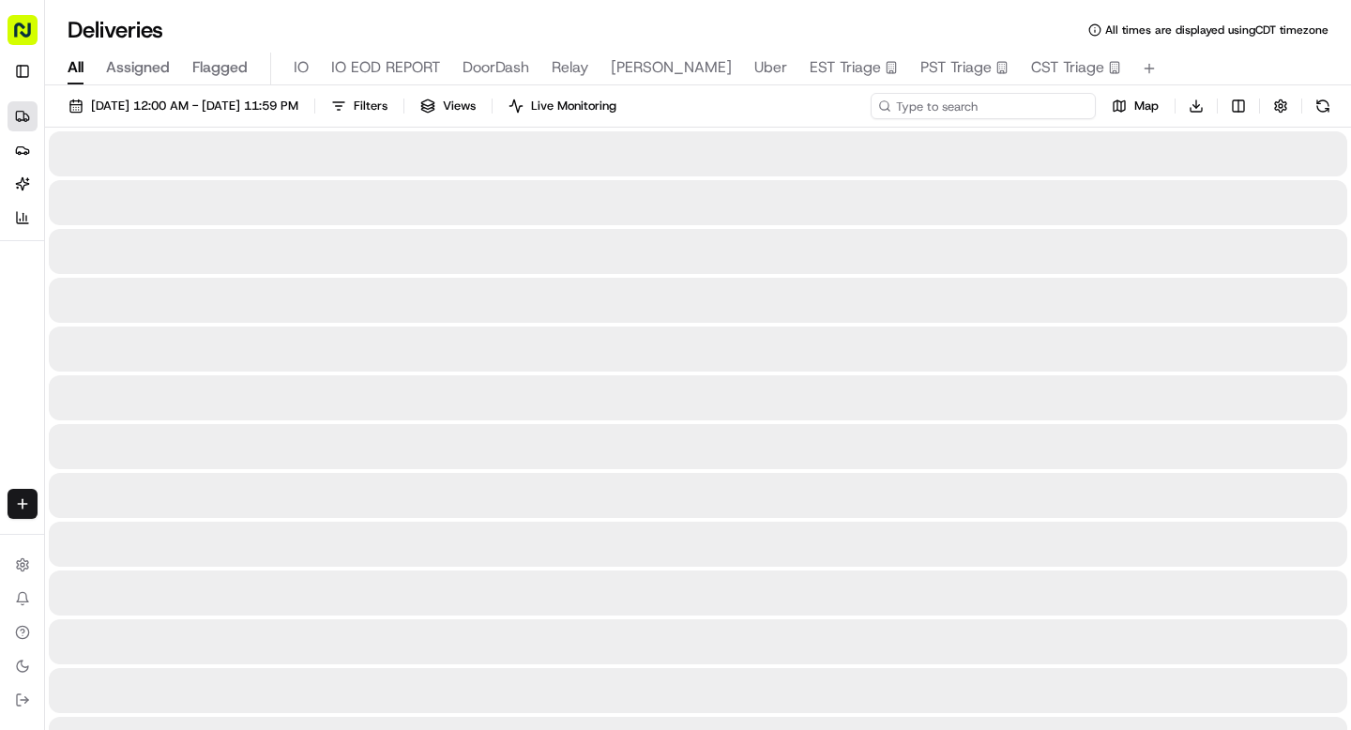
click at [1029, 110] on input at bounding box center [983, 106] width 225 height 26
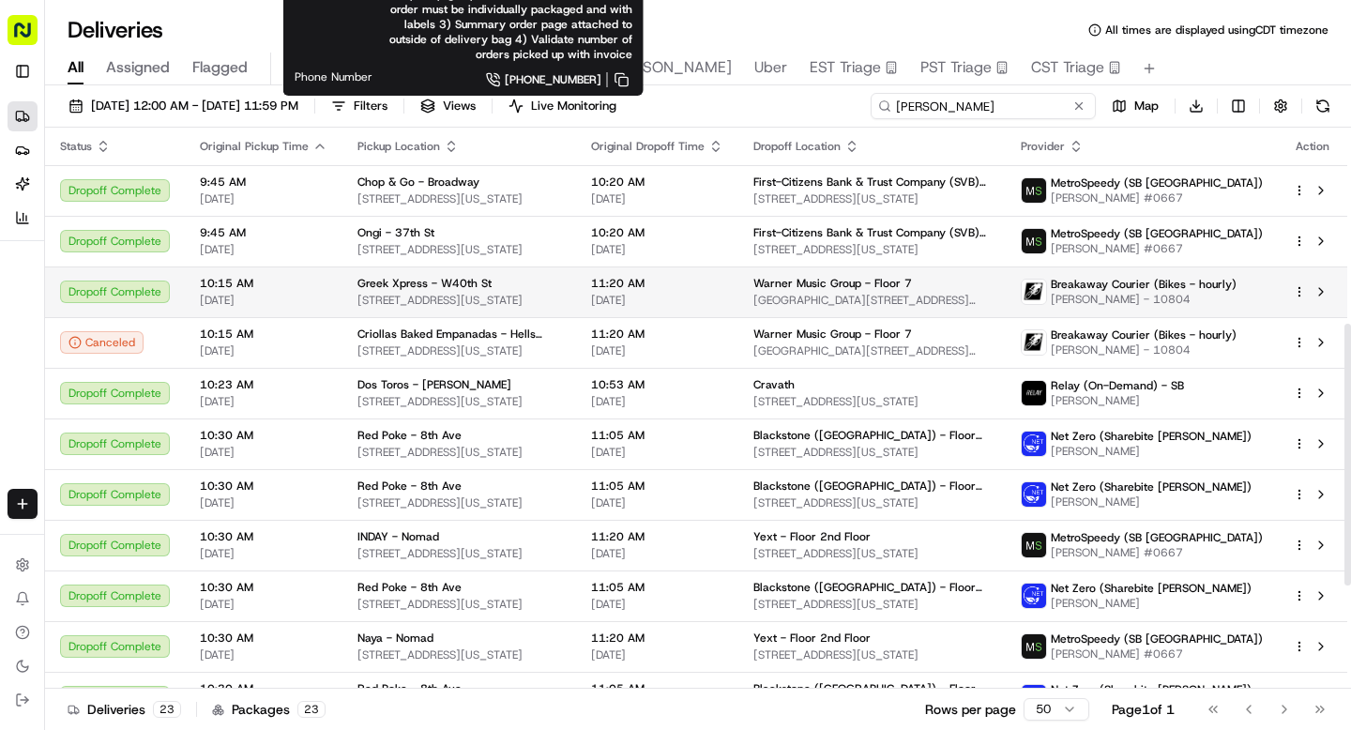
scroll to position [642, 0]
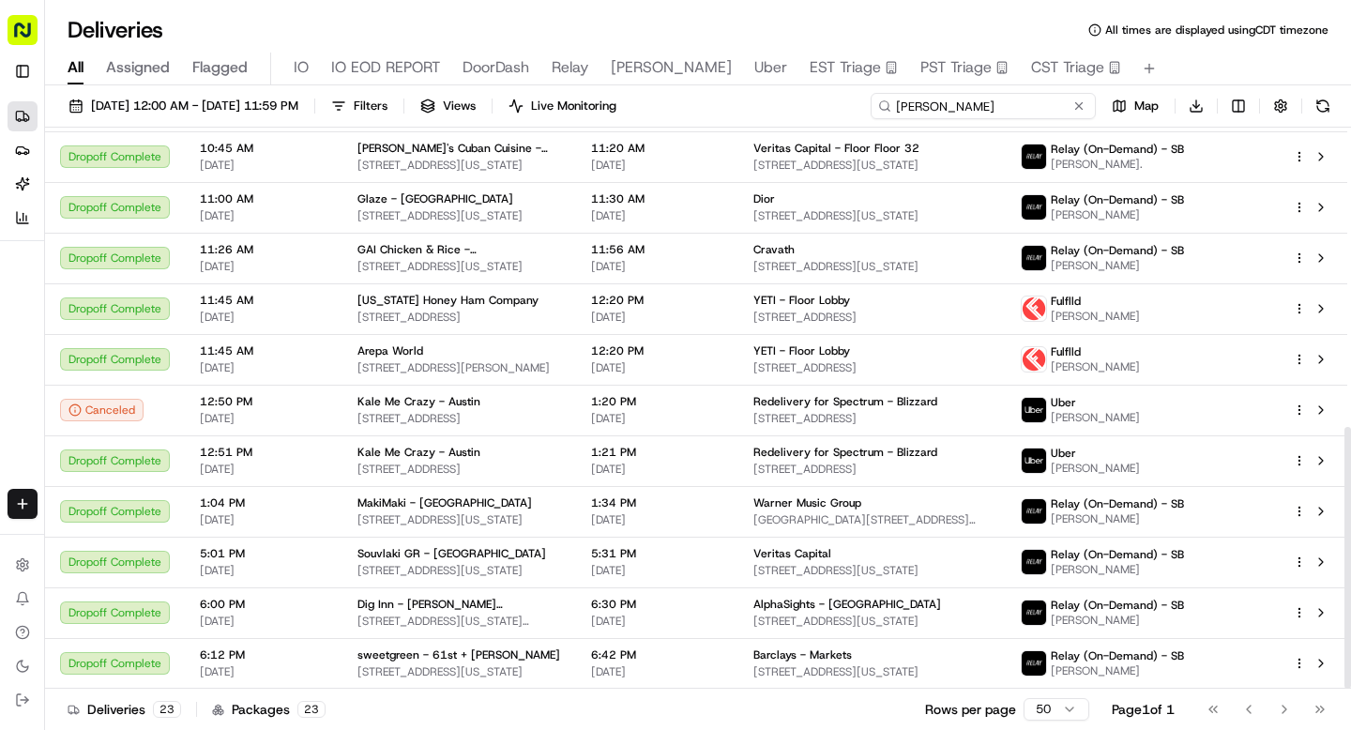
drag, startPoint x: 945, startPoint y: 109, endPoint x: 831, endPoint y: 104, distance: 113.6
click at [831, 104] on div "08/20/2025 12:00 AM - 08/20/2025 11:59 PM Filters Views Live Monitoring david M…" at bounding box center [698, 110] width 1306 height 35
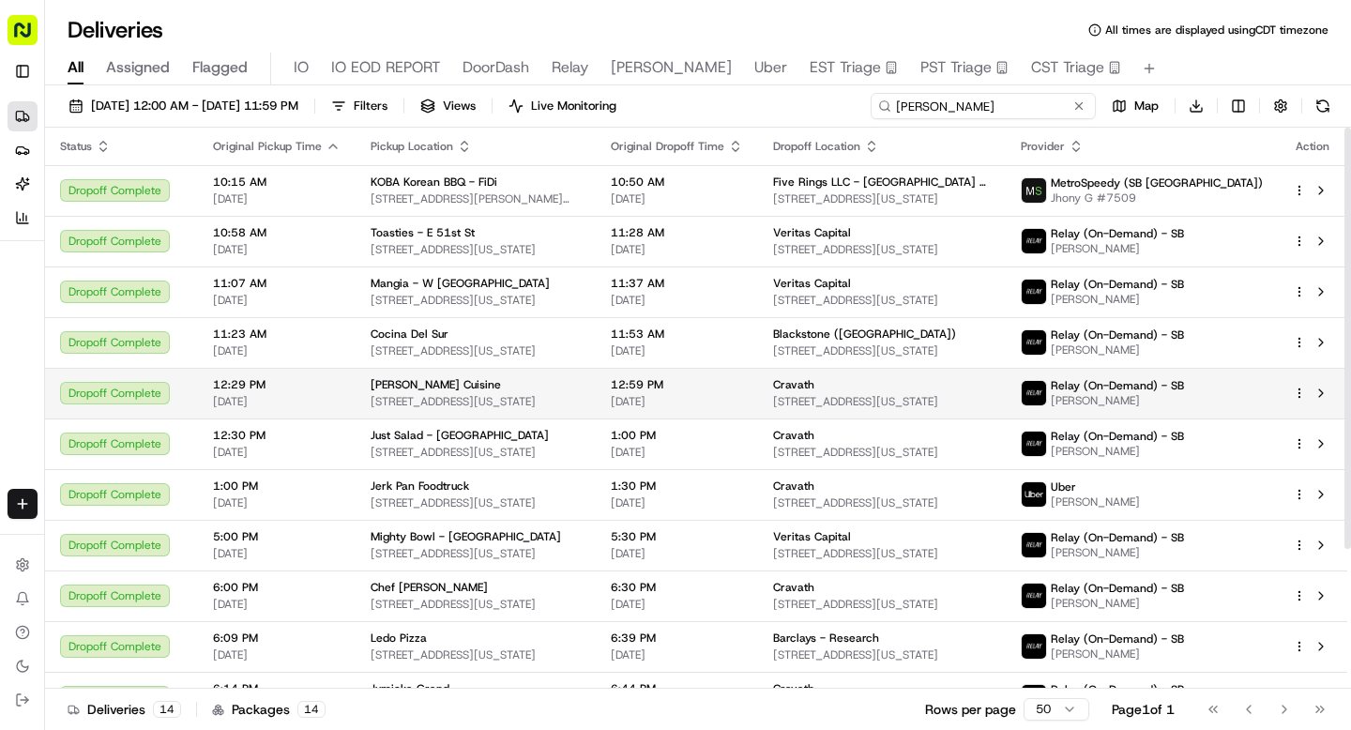
scroll to position [186, 0]
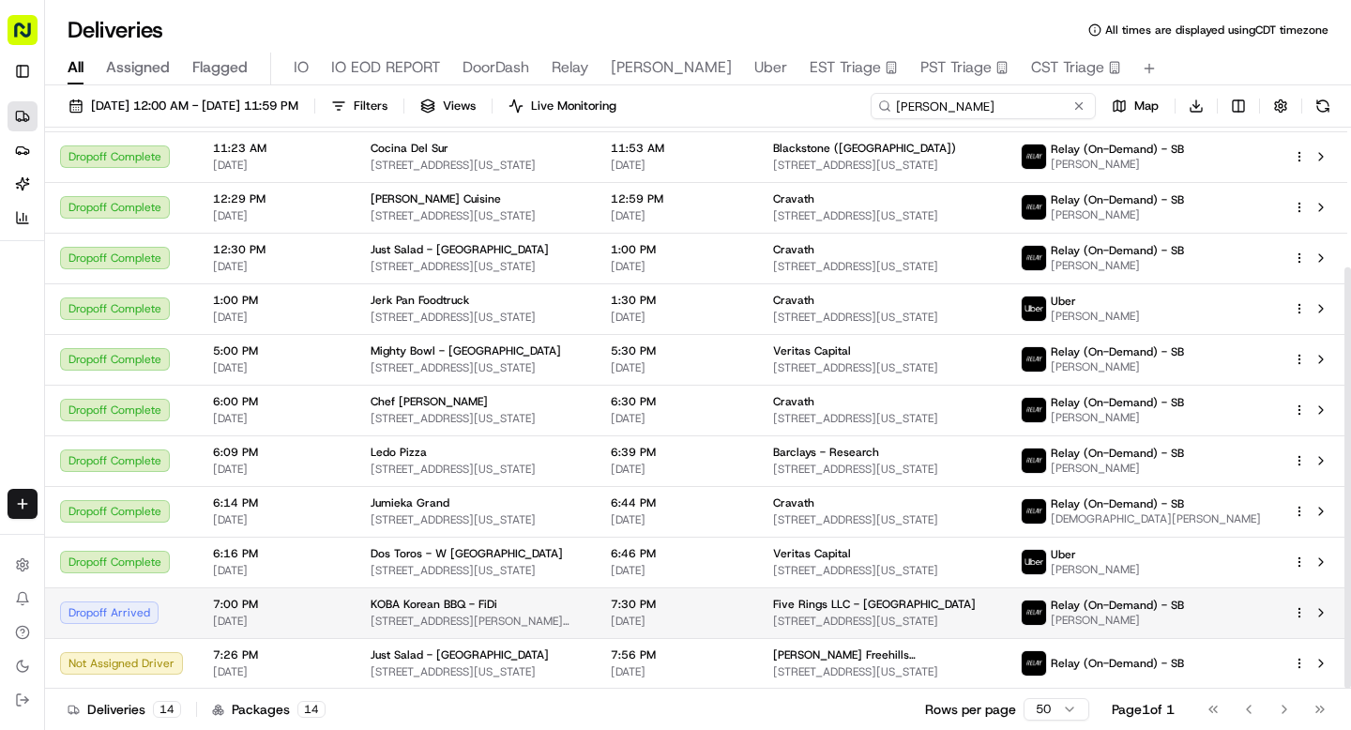
type input "william"
click at [356, 613] on td "KOBA Korean BBQ - FiDi 136 William St, New York, NY 10038, USA" at bounding box center [476, 612] width 240 height 51
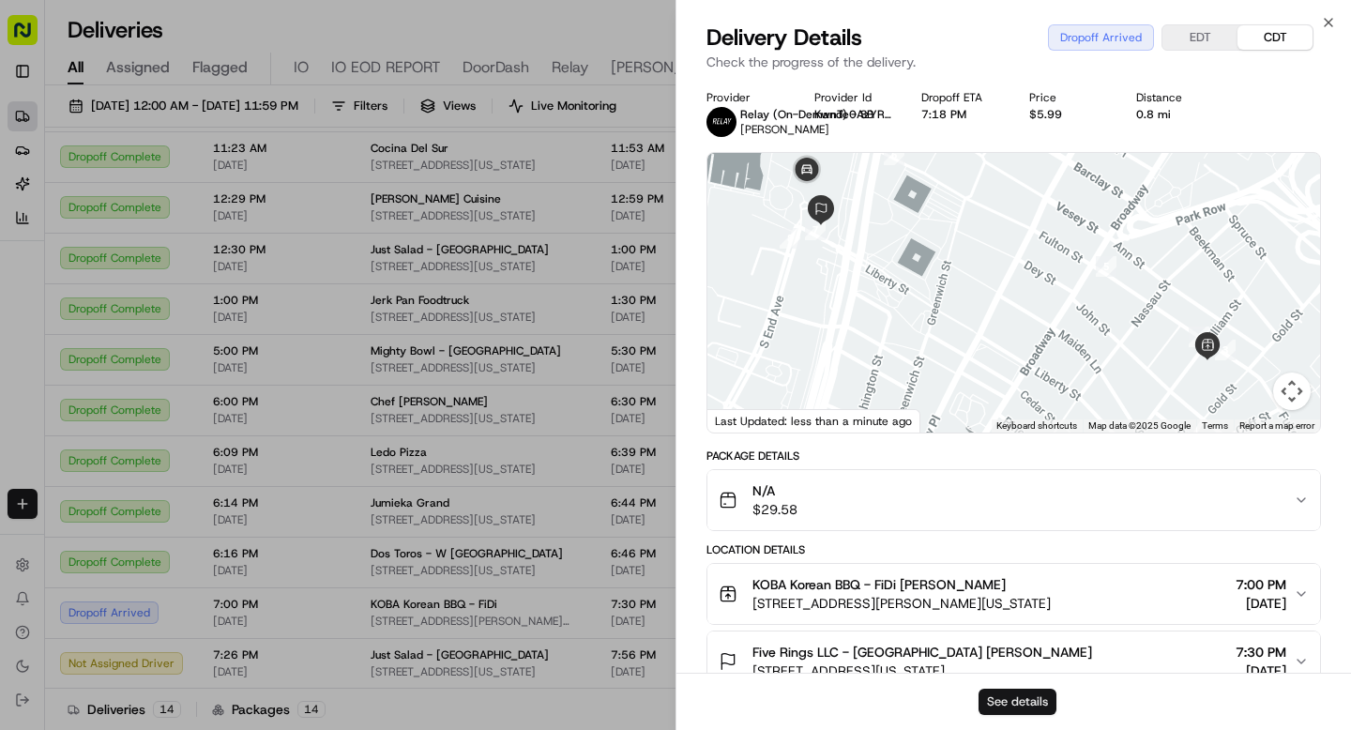
click at [998, 697] on button "See details" at bounding box center [1018, 702] width 78 height 26
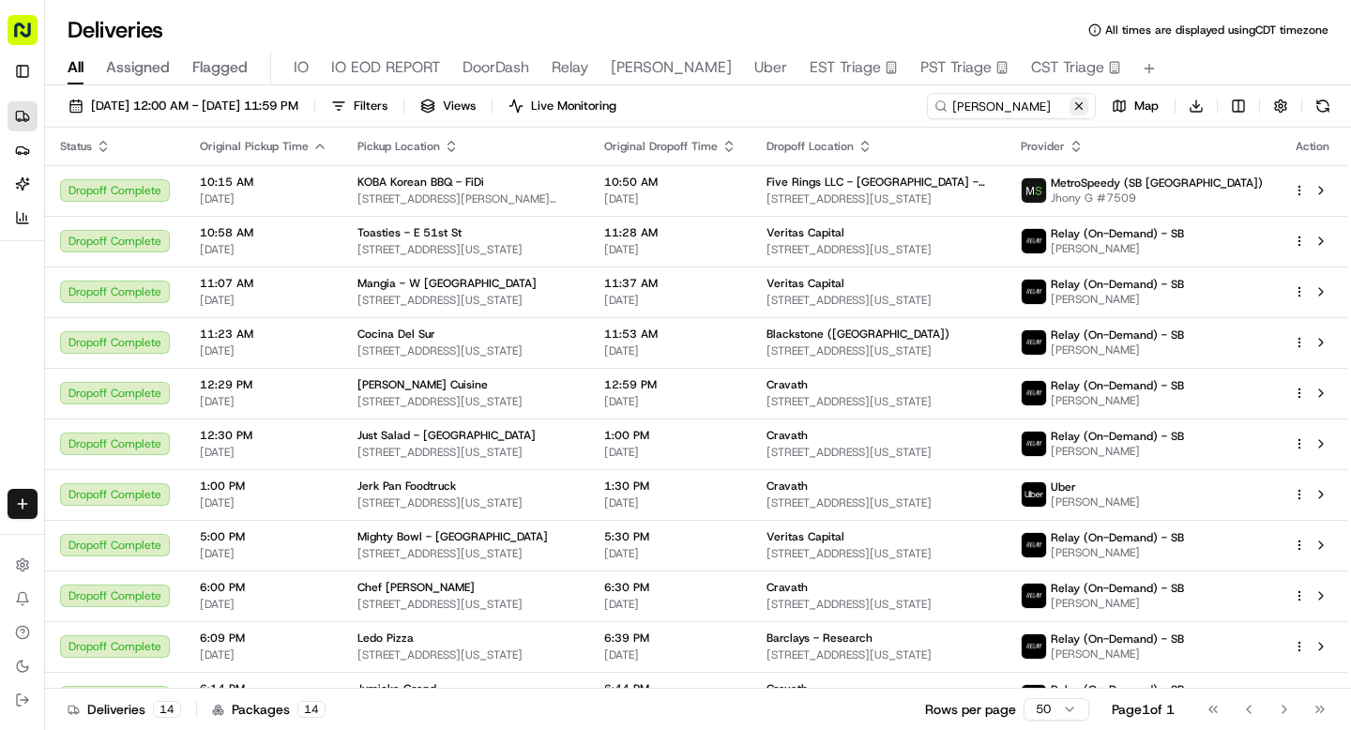
click at [1075, 107] on button at bounding box center [1079, 106] width 19 height 19
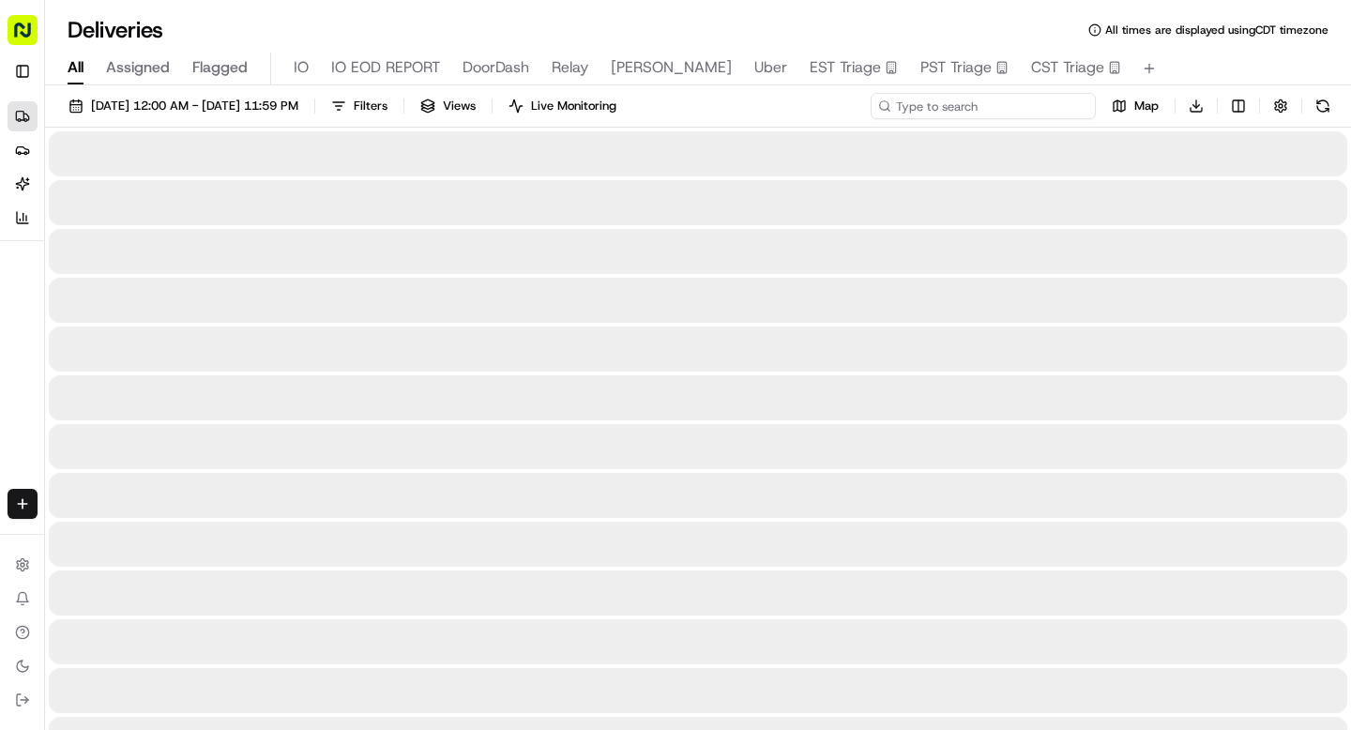
click at [1006, 110] on input at bounding box center [983, 106] width 225 height 26
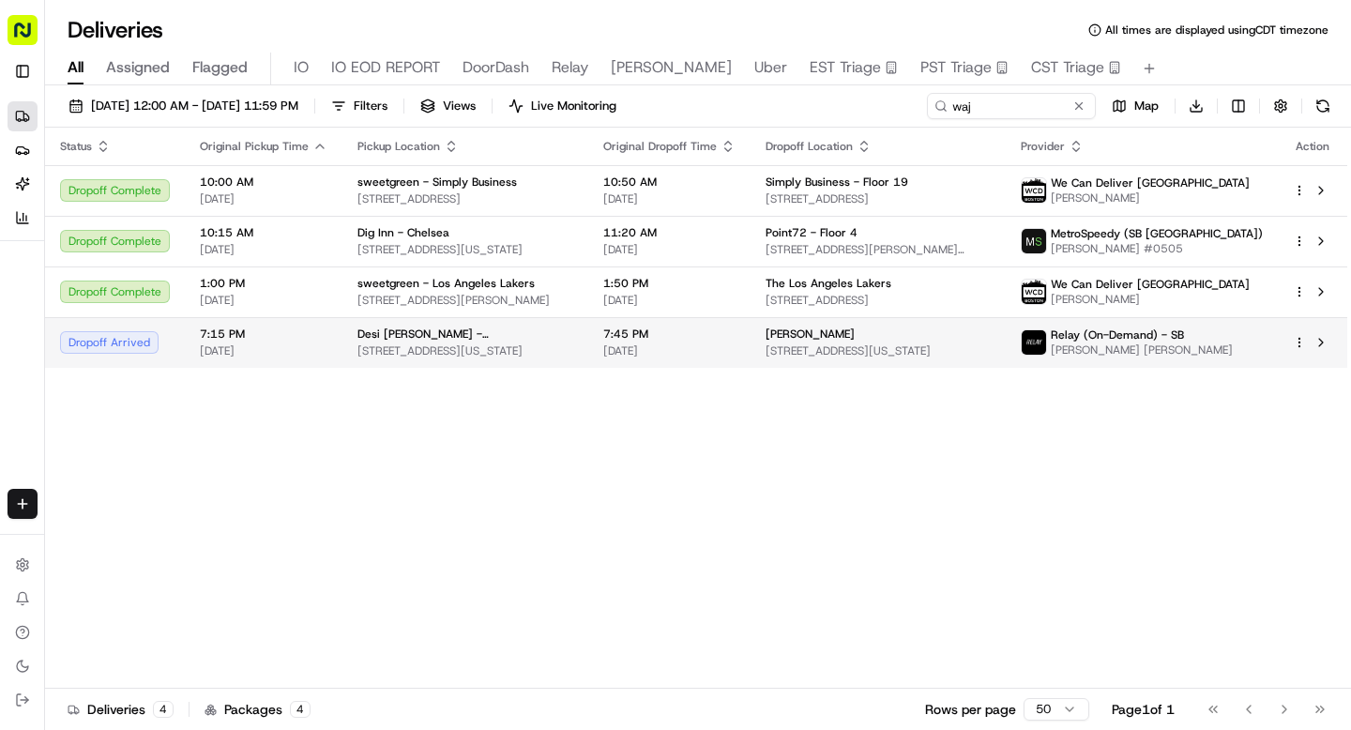
click at [526, 345] on span "101 Lexington Ave, New York, NY 10016, USA" at bounding box center [465, 350] width 216 height 15
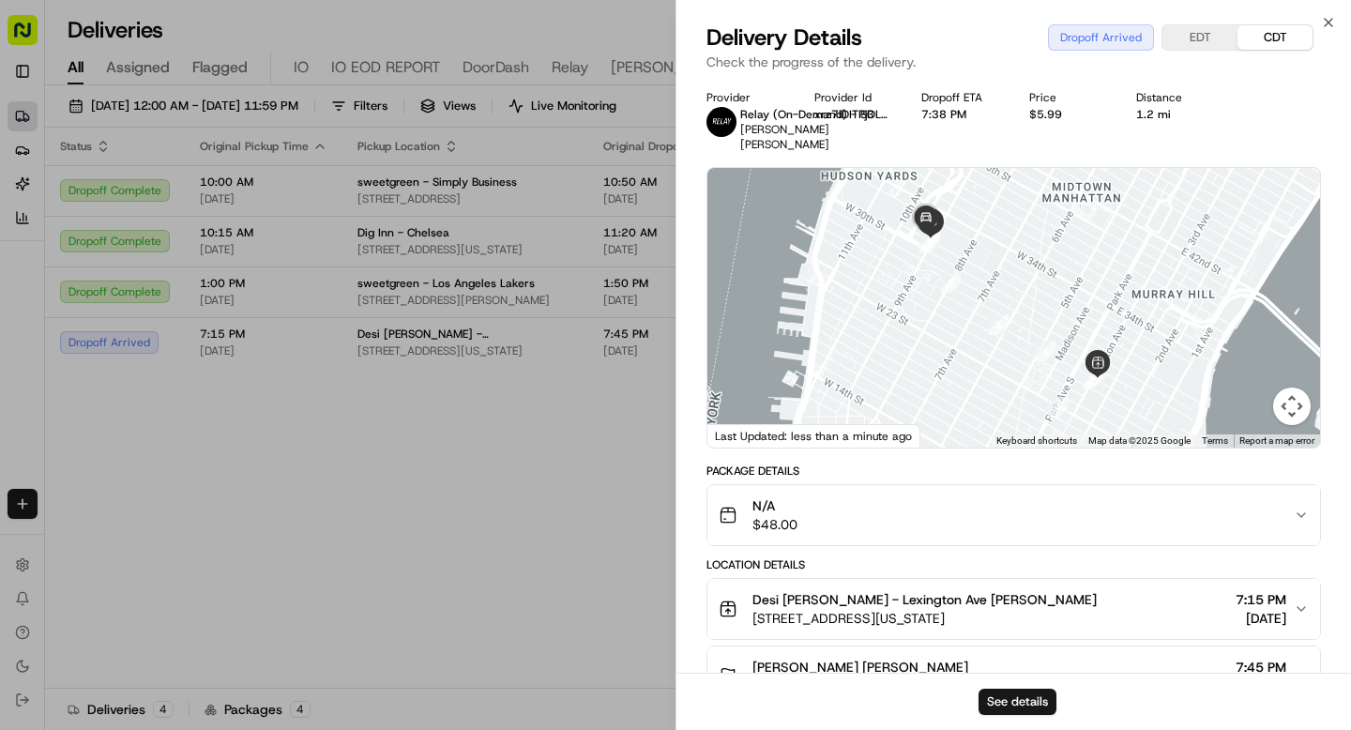
scroll to position [64, 0]
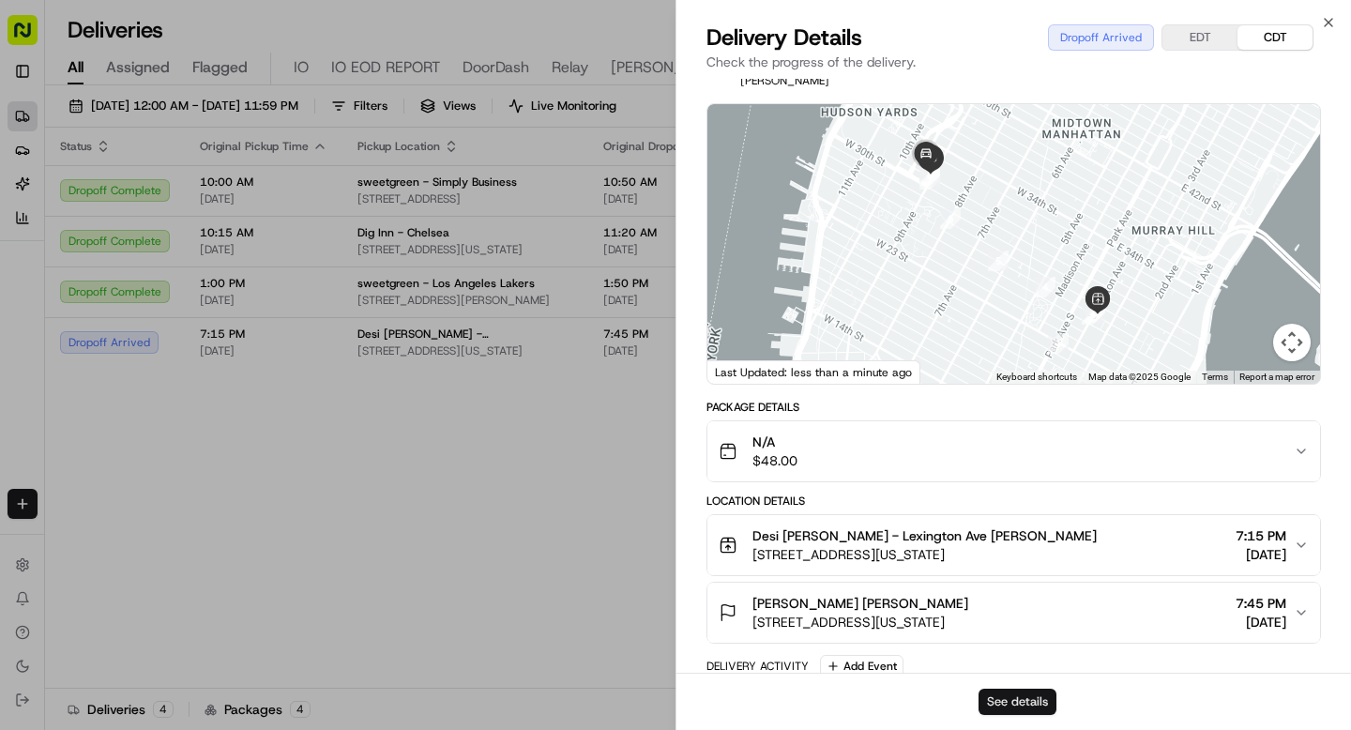
click at [991, 703] on button "See details" at bounding box center [1018, 702] width 78 height 26
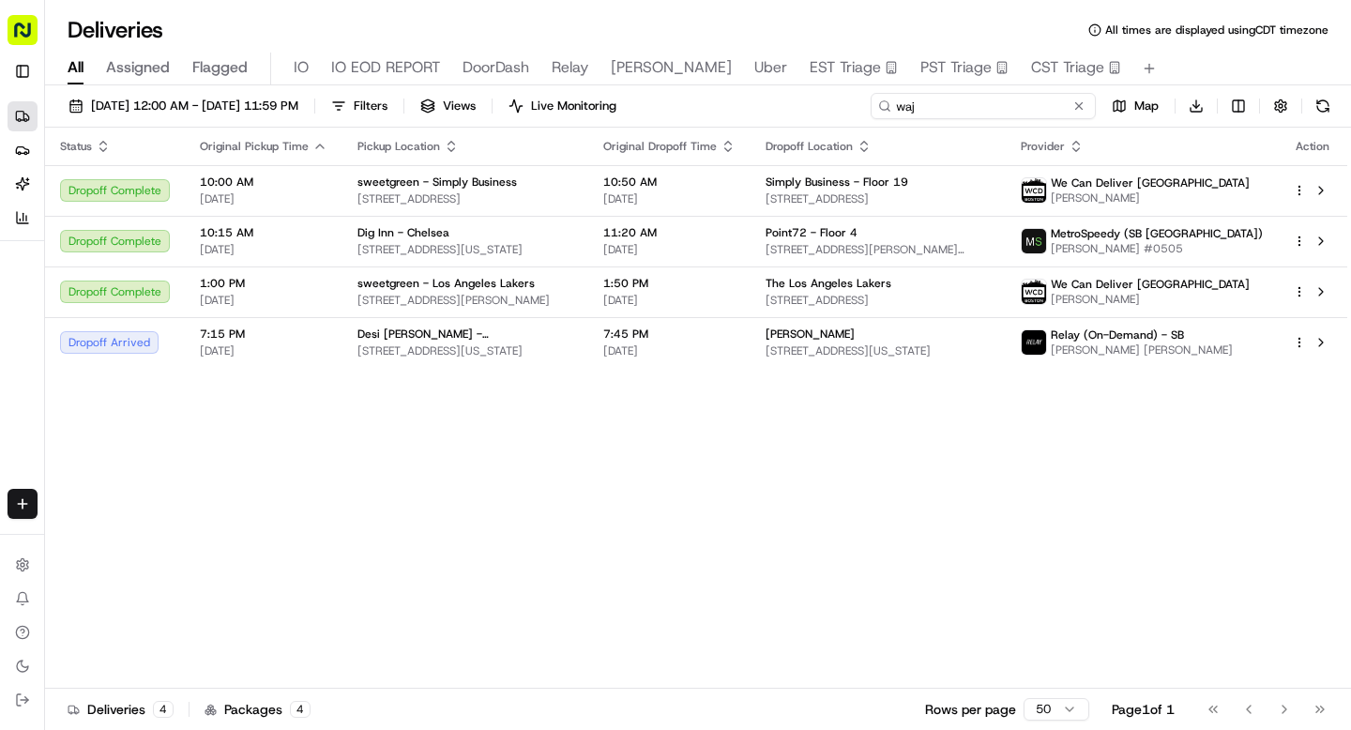
click at [962, 105] on input "waj" at bounding box center [983, 106] width 225 height 26
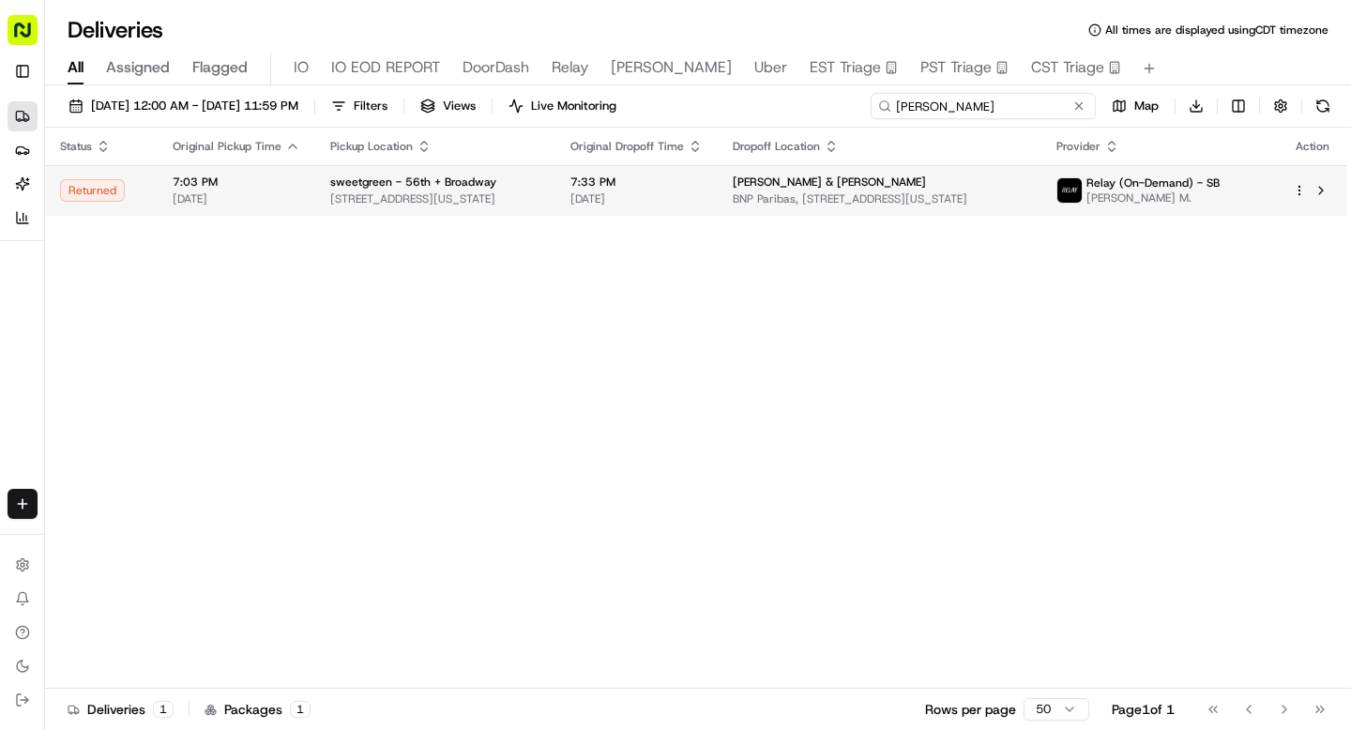
type input "ayushi"
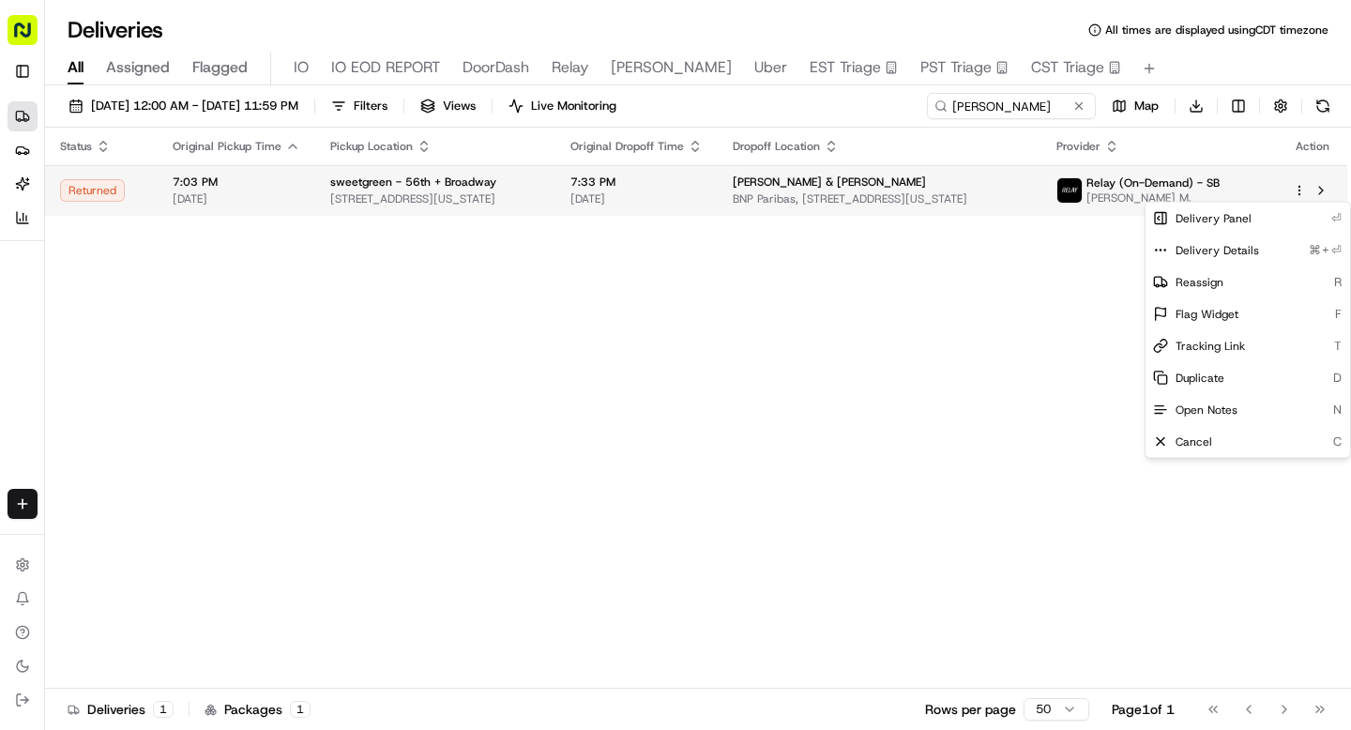
click at [1303, 192] on html "Sharebite n.barrigan@sharebite.com Toggle Sidebar Deliveries Providers Nash AI …" at bounding box center [675, 365] width 1351 height 730
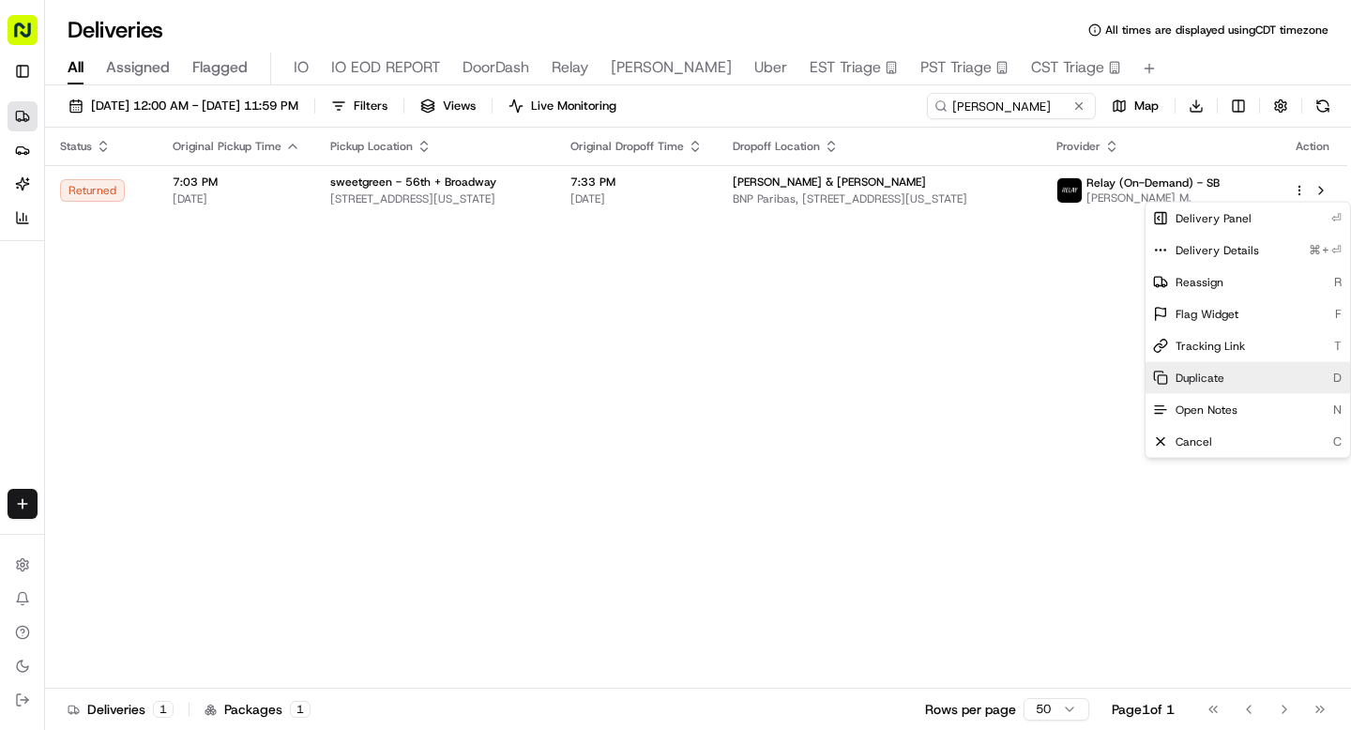
click at [1187, 371] on span "Duplicate" at bounding box center [1200, 378] width 49 height 15
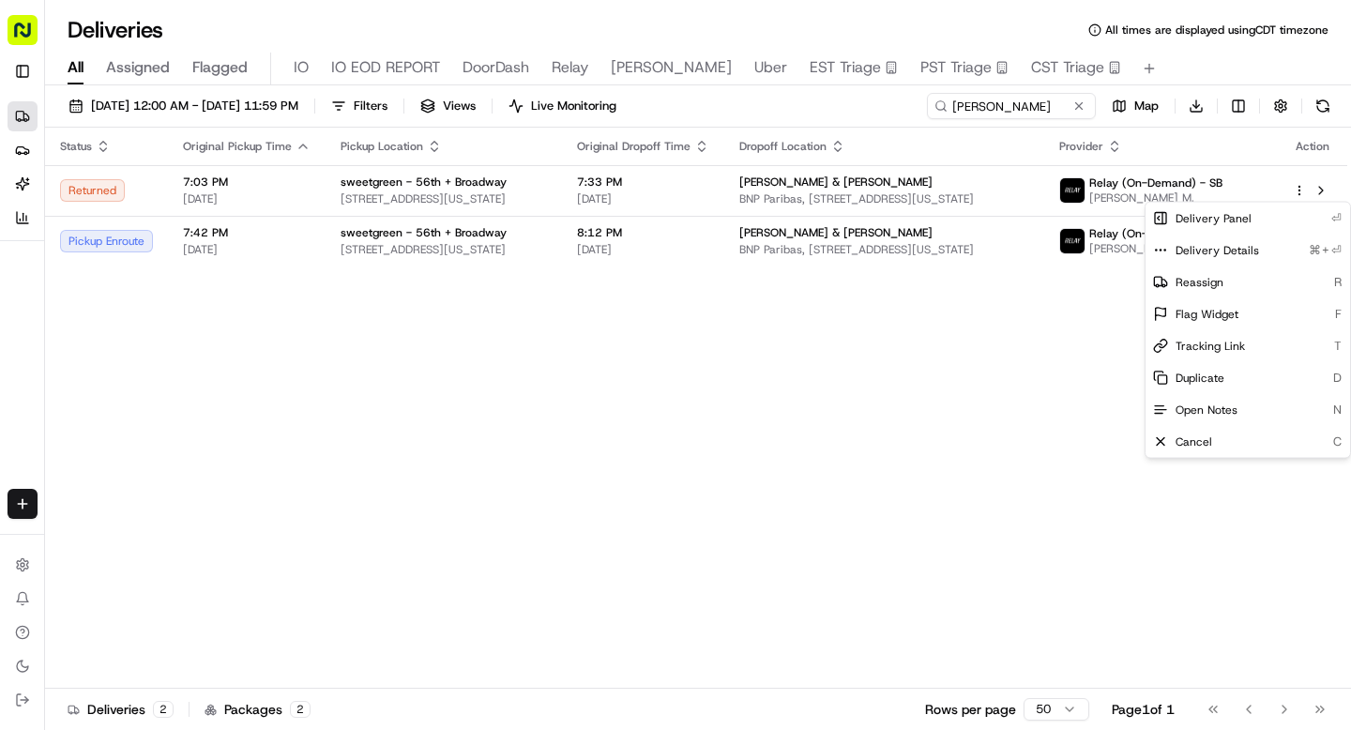
click at [1078, 107] on html "Sharebite n.barrigan@sharebite.com Toggle Sidebar Deliveries Providers Nash AI …" at bounding box center [675, 365] width 1351 height 730
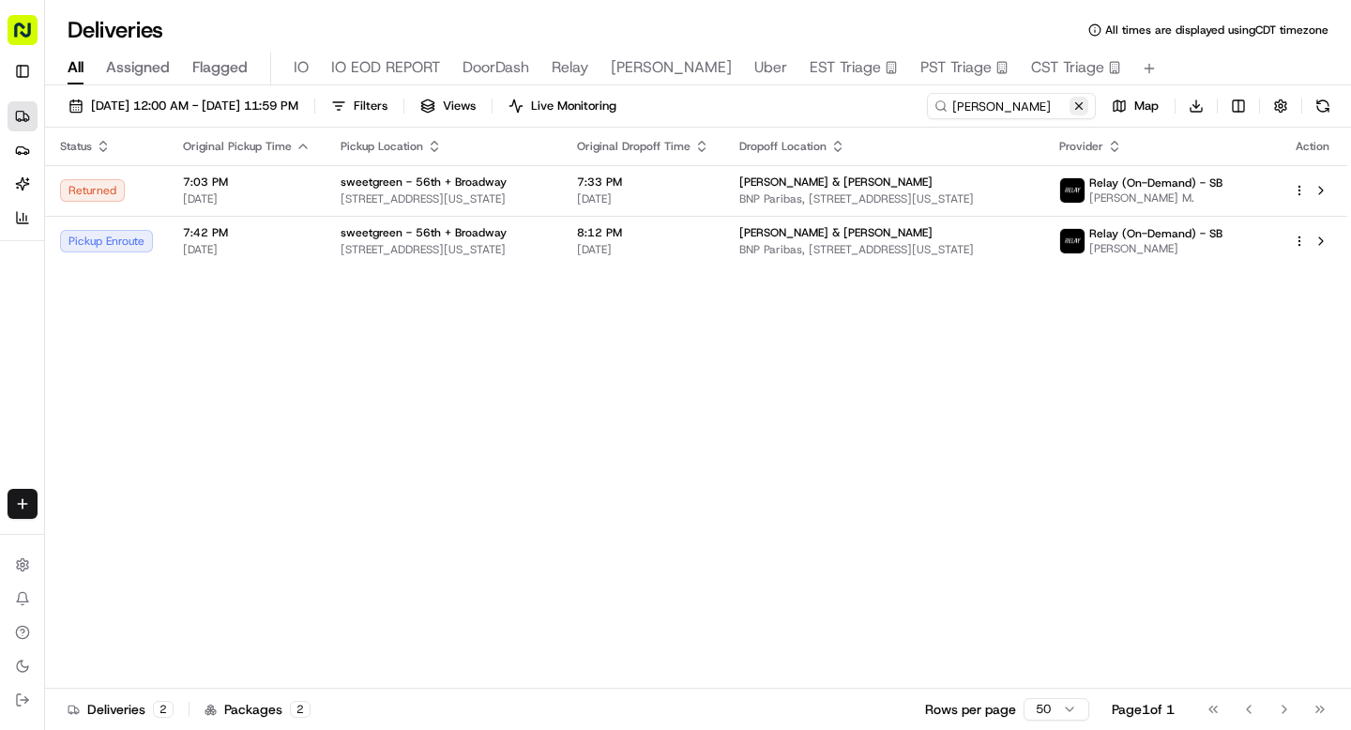
click at [1078, 107] on button at bounding box center [1079, 106] width 19 height 19
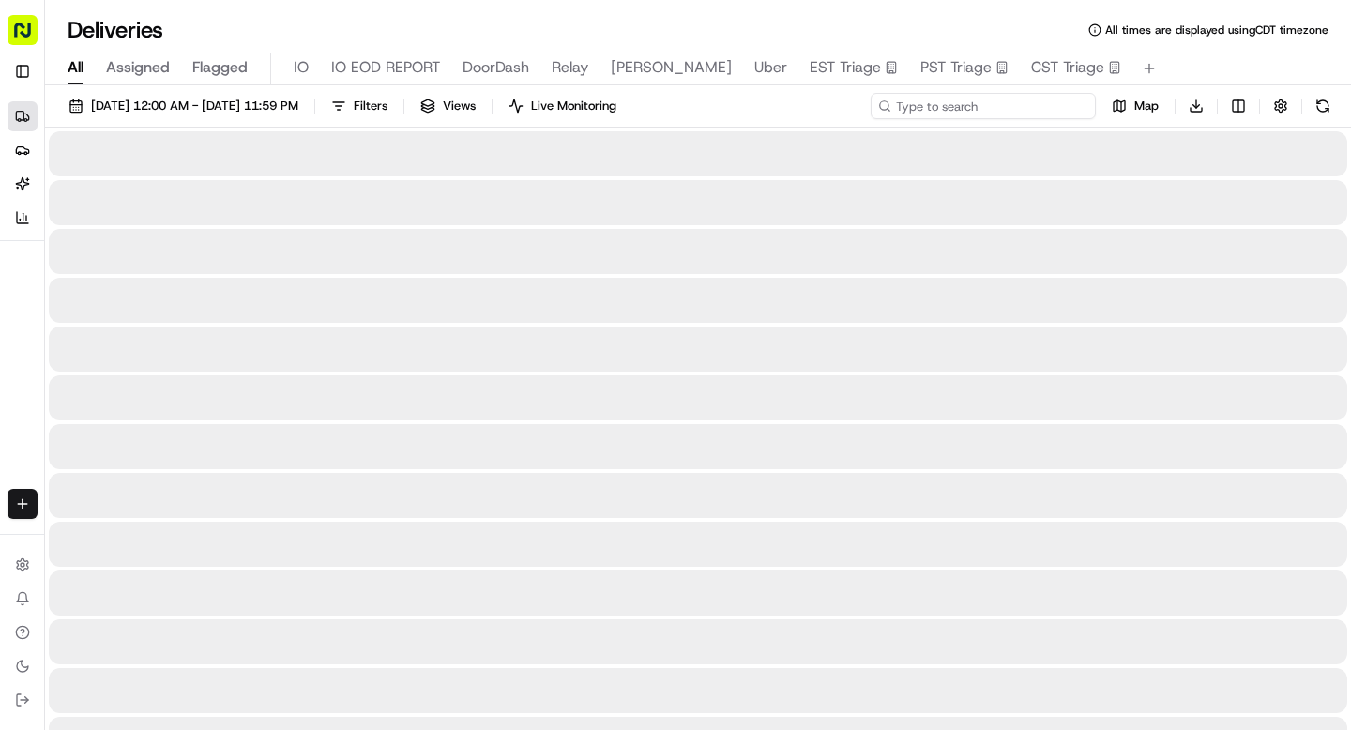
click at [1028, 104] on input at bounding box center [983, 106] width 225 height 26
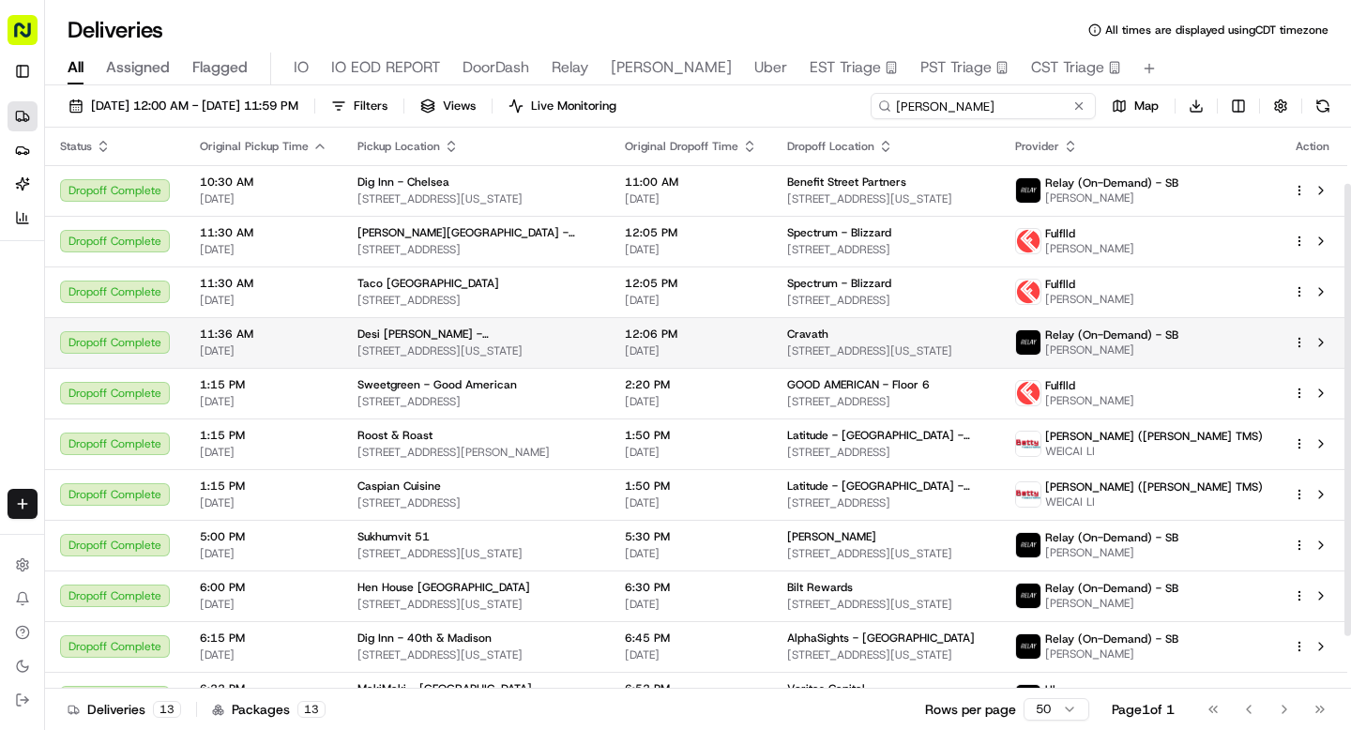
scroll to position [135, 0]
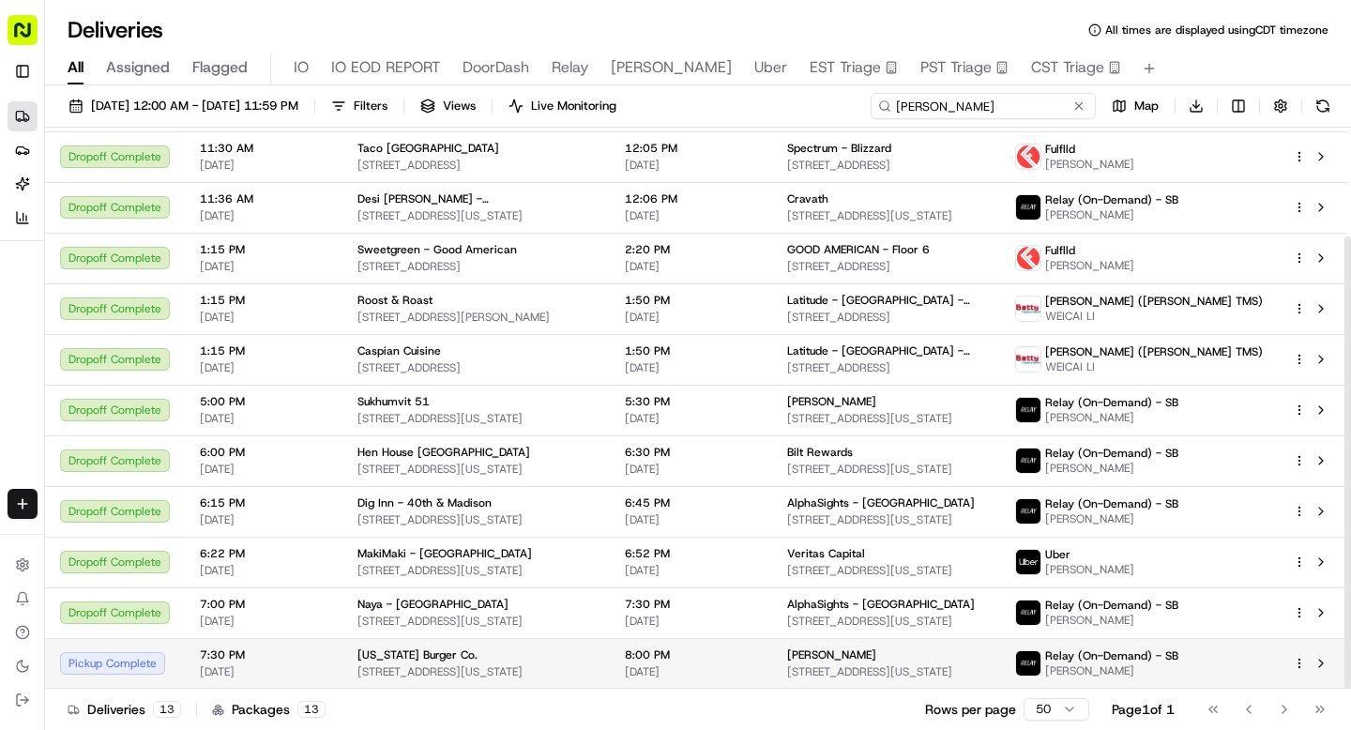
type input "andrew"
click at [478, 661] on div "[US_STATE] Burger Co." at bounding box center [475, 654] width 237 height 15
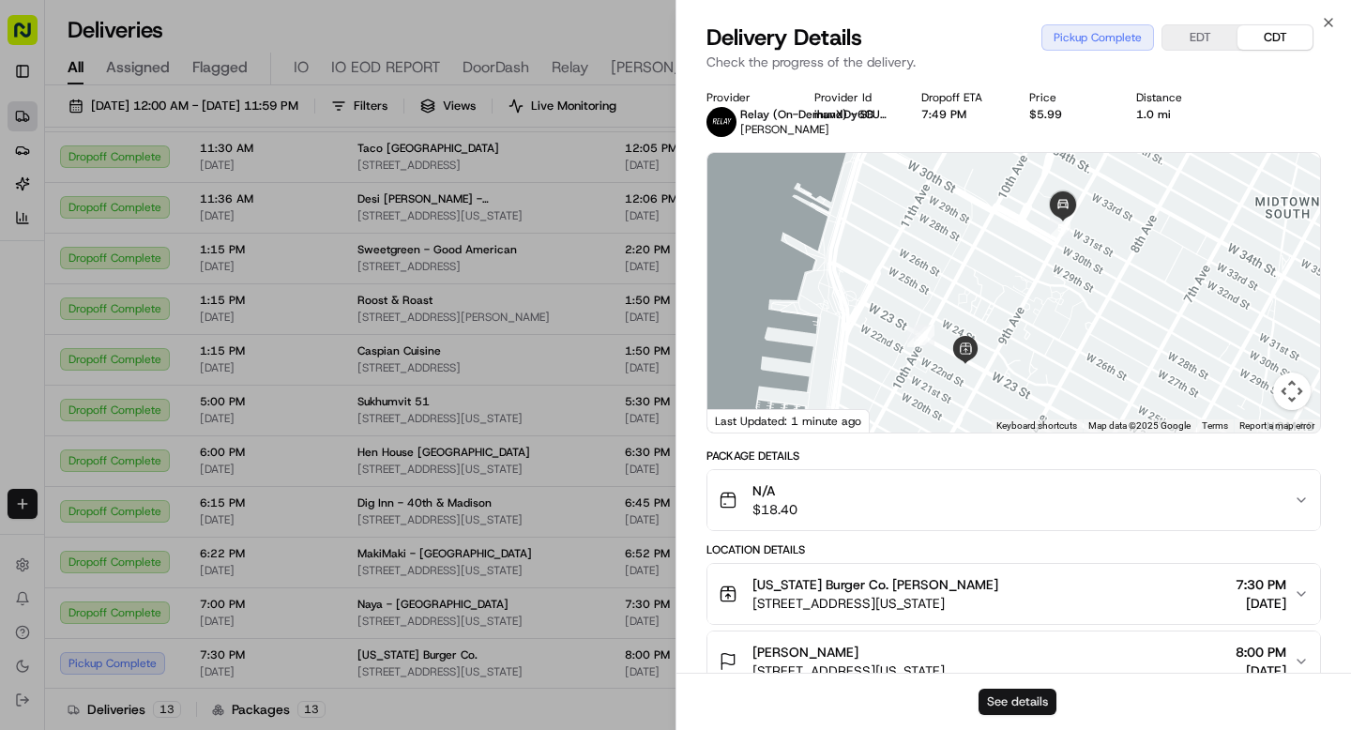
click at [1009, 703] on button "See details" at bounding box center [1018, 702] width 78 height 26
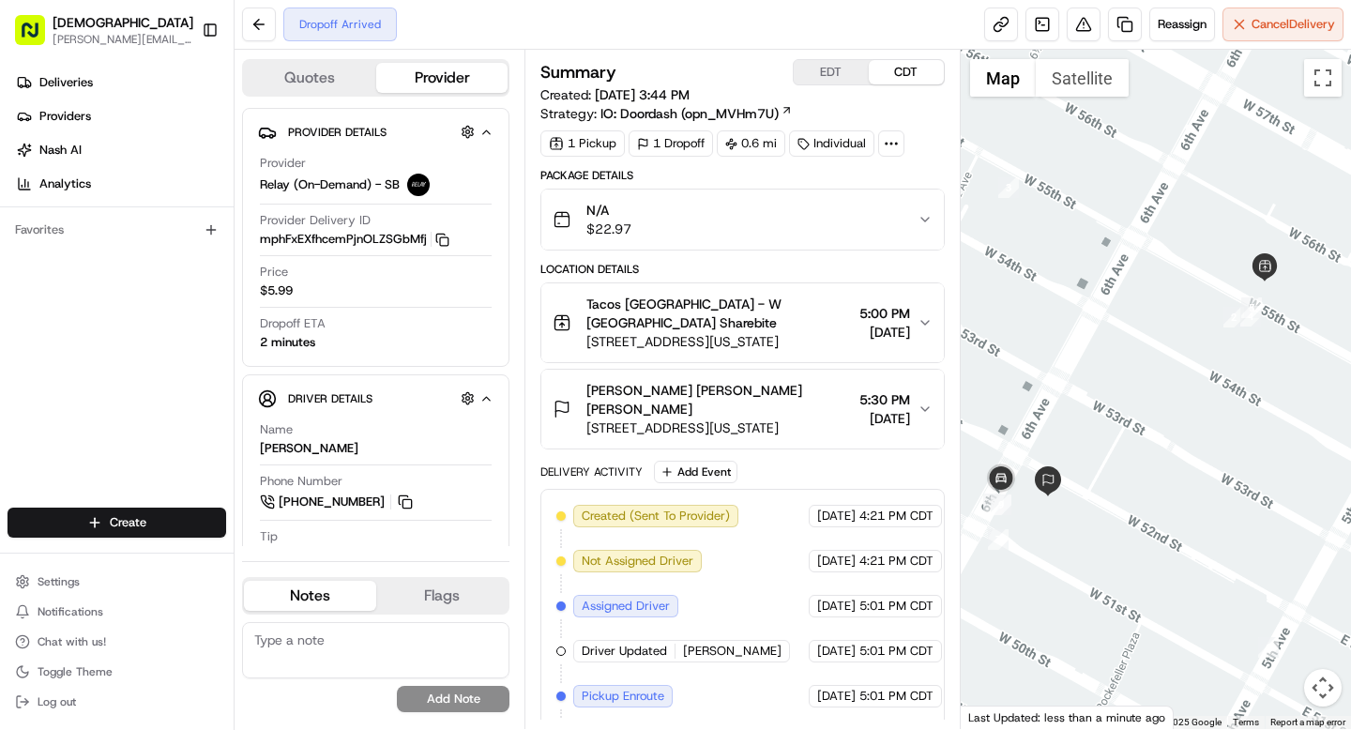
click at [1224, 293] on div at bounding box center [1156, 389] width 391 height 679
click at [903, 153] on div at bounding box center [891, 143] width 26 height 26
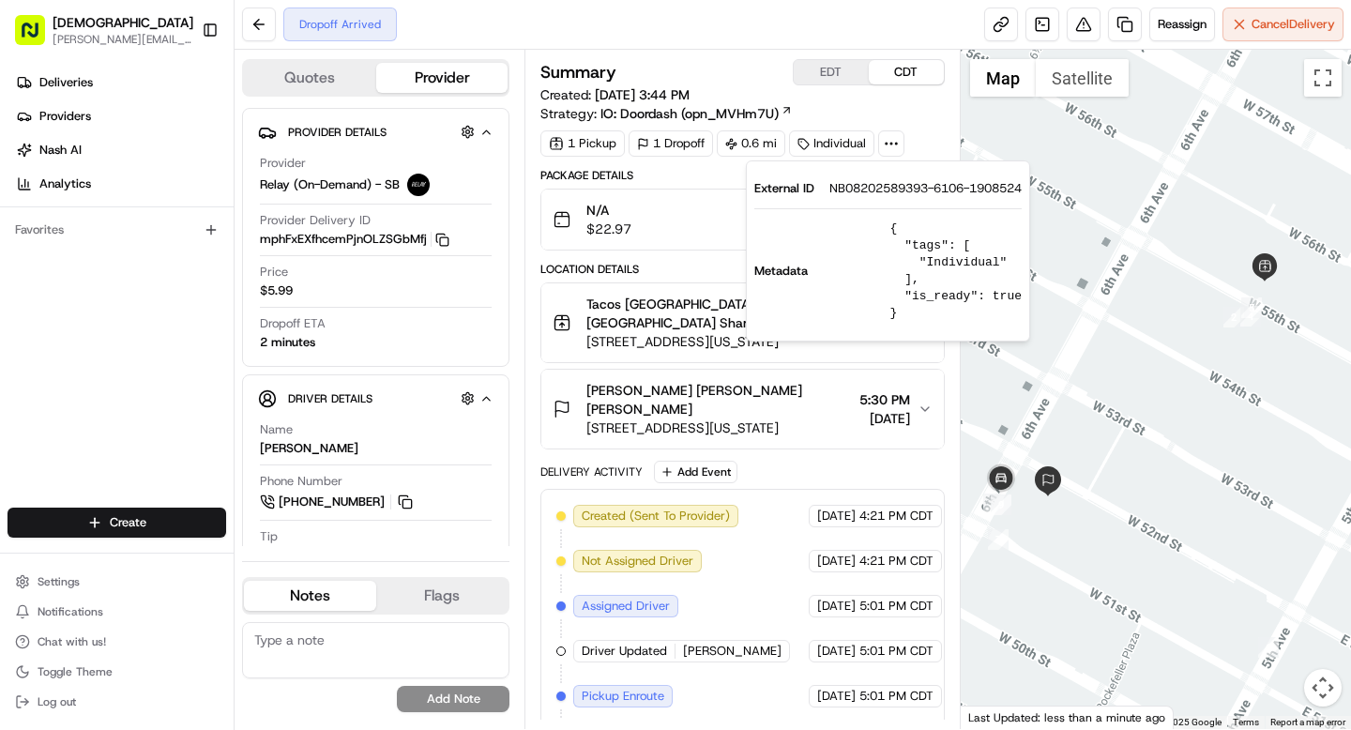
click at [896, 190] on span "NB08202589393-6106-1908524" at bounding box center [925, 188] width 192 height 17
copy span "NB08202589393"
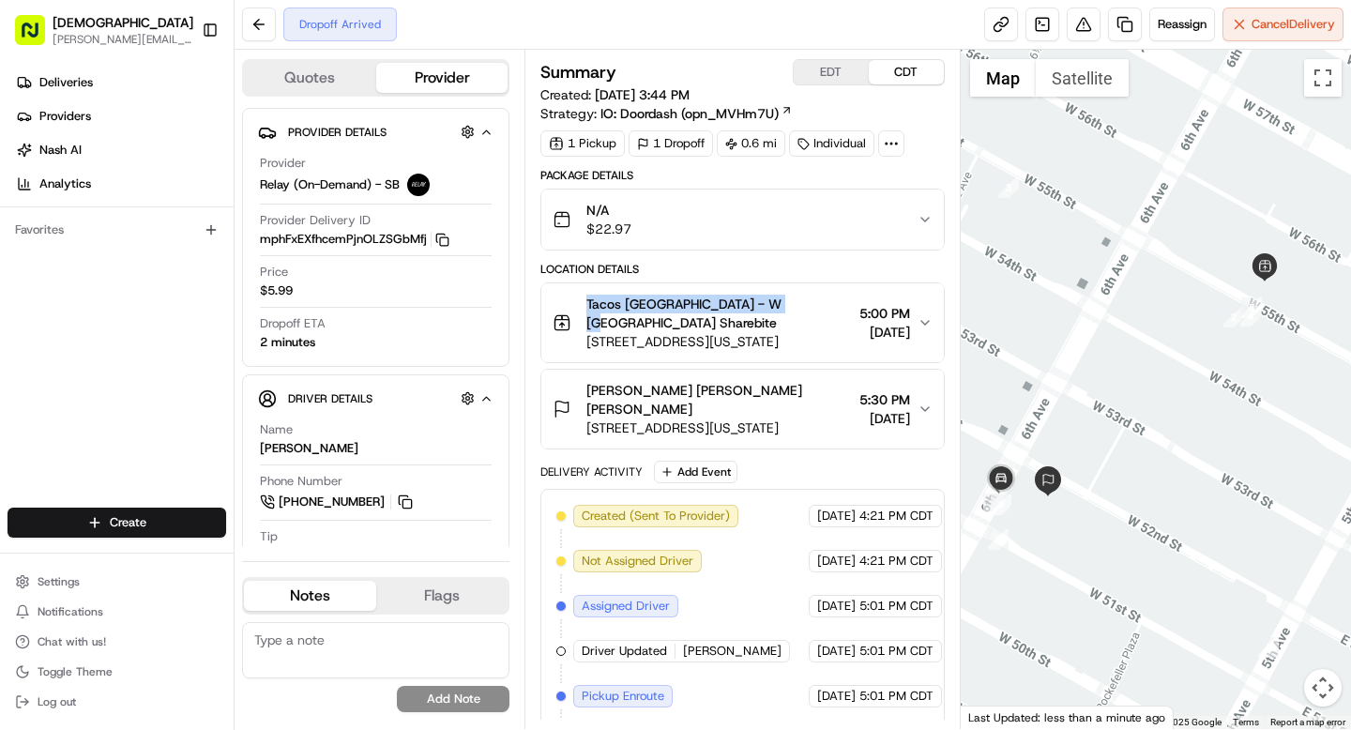
drag, startPoint x: 586, startPoint y: 305, endPoint x: 784, endPoint y: 305, distance: 198.0
click at [784, 305] on span "Tacos [GEOGRAPHIC_DATA] - W [GEOGRAPHIC_DATA] Sharebite" at bounding box center [718, 314] width 265 height 38
copy span "Tacos [GEOGRAPHIC_DATA] - W [GEOGRAPHIC_DATA]"
drag, startPoint x: 706, startPoint y: 391, endPoint x: 804, endPoint y: 392, distance: 97.6
click at [804, 392] on div "Neuberger Berman Stephen Smith" at bounding box center [718, 400] width 265 height 38
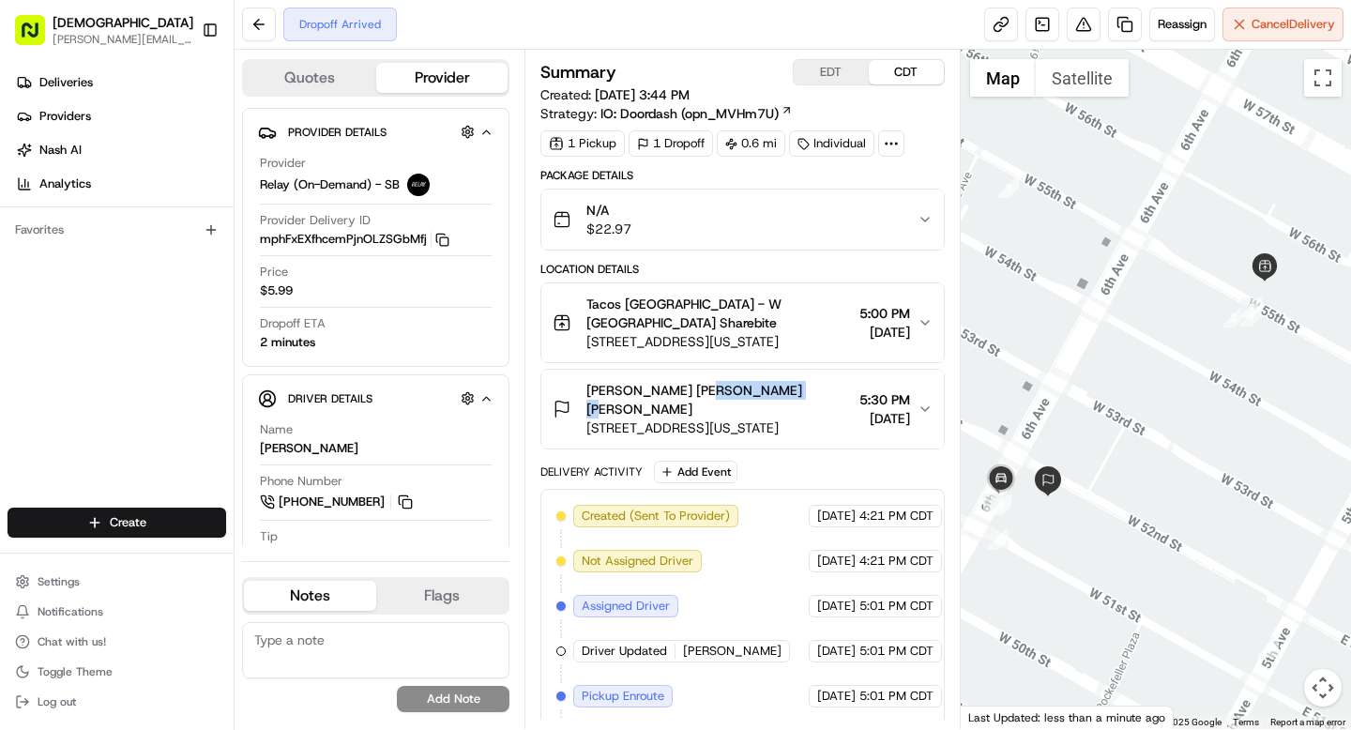
copy span "Stephen Smith"
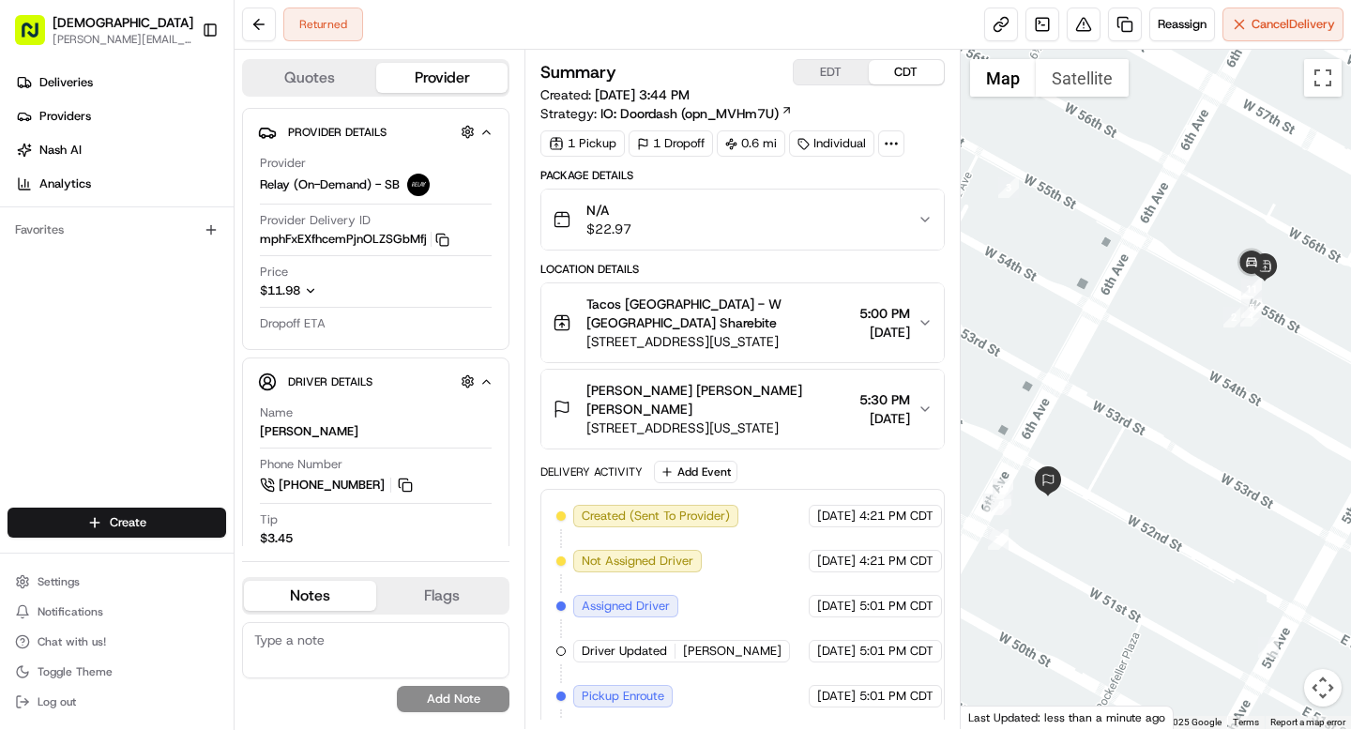
click at [630, 24] on div "Returned Reassign Cancel Delivery" at bounding box center [793, 25] width 1116 height 50
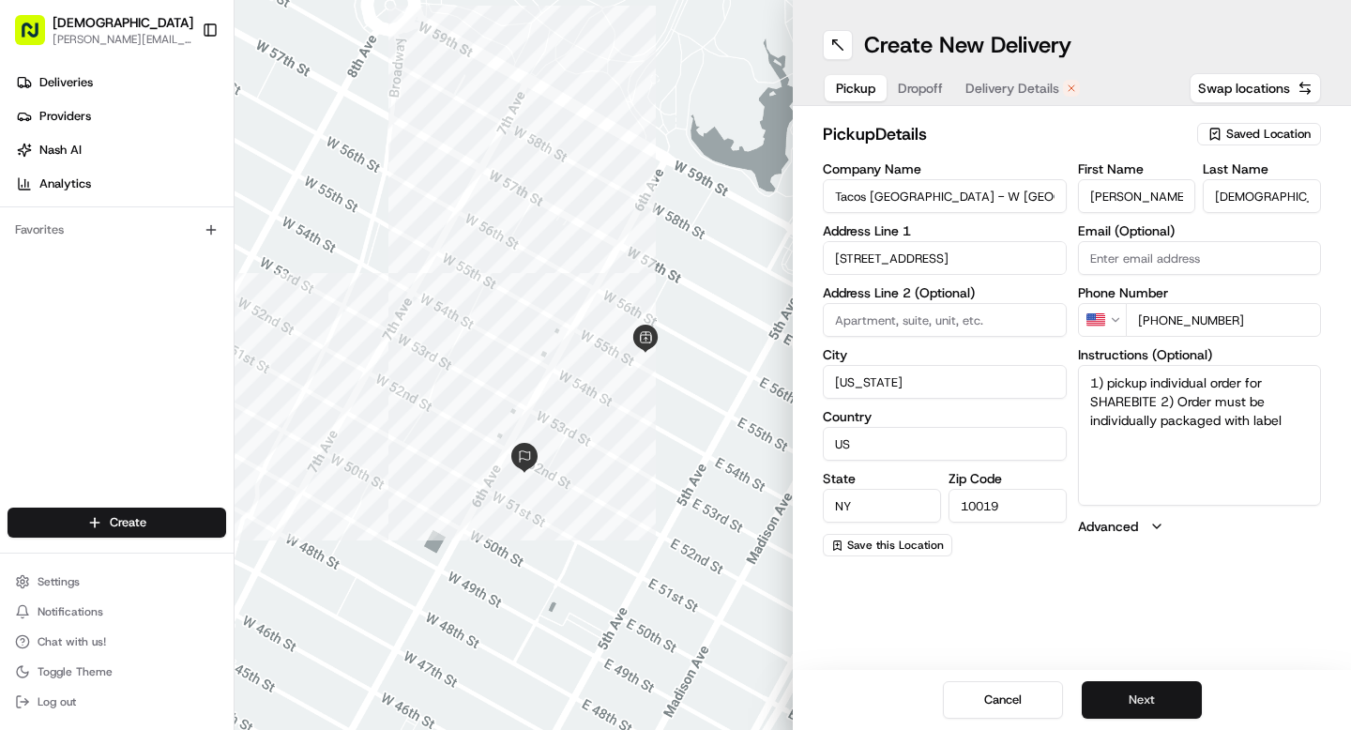
click at [1146, 692] on button "Next" at bounding box center [1142, 700] width 120 height 38
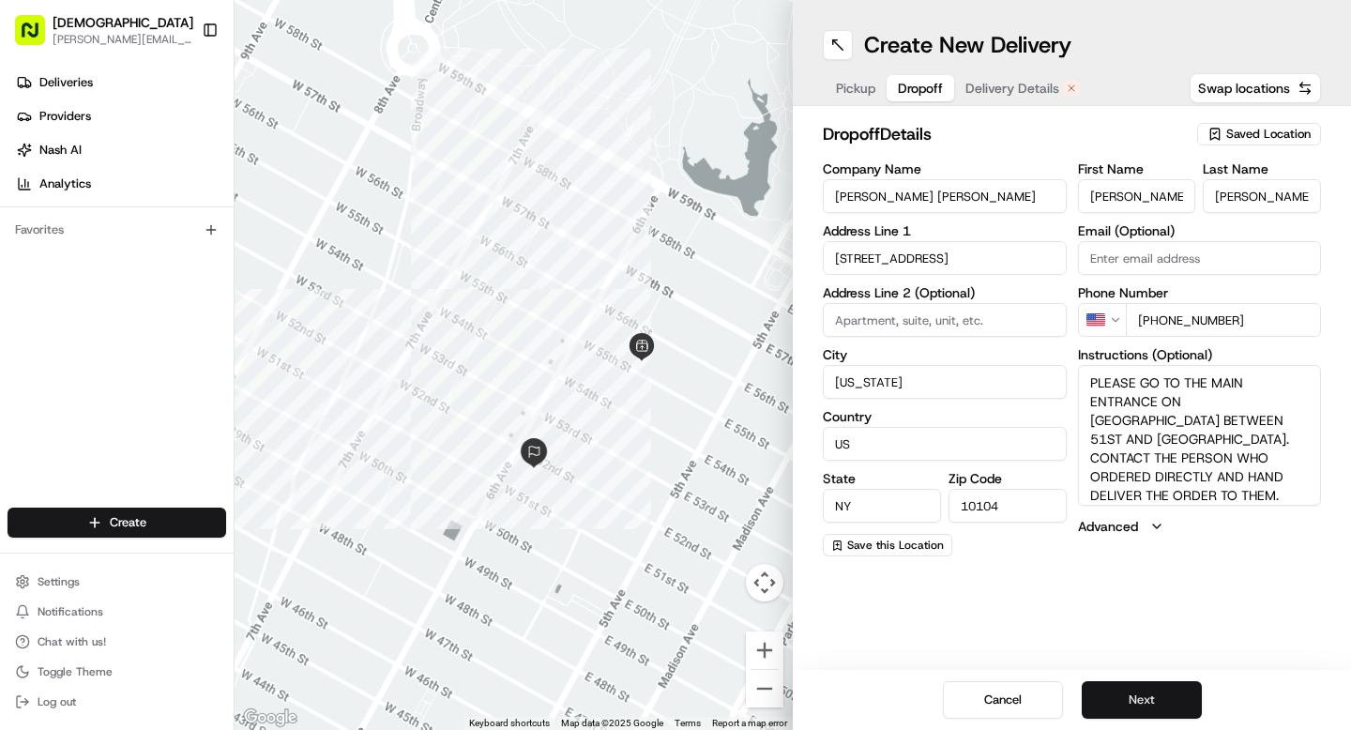
click at [1146, 692] on button "Next" at bounding box center [1142, 700] width 120 height 38
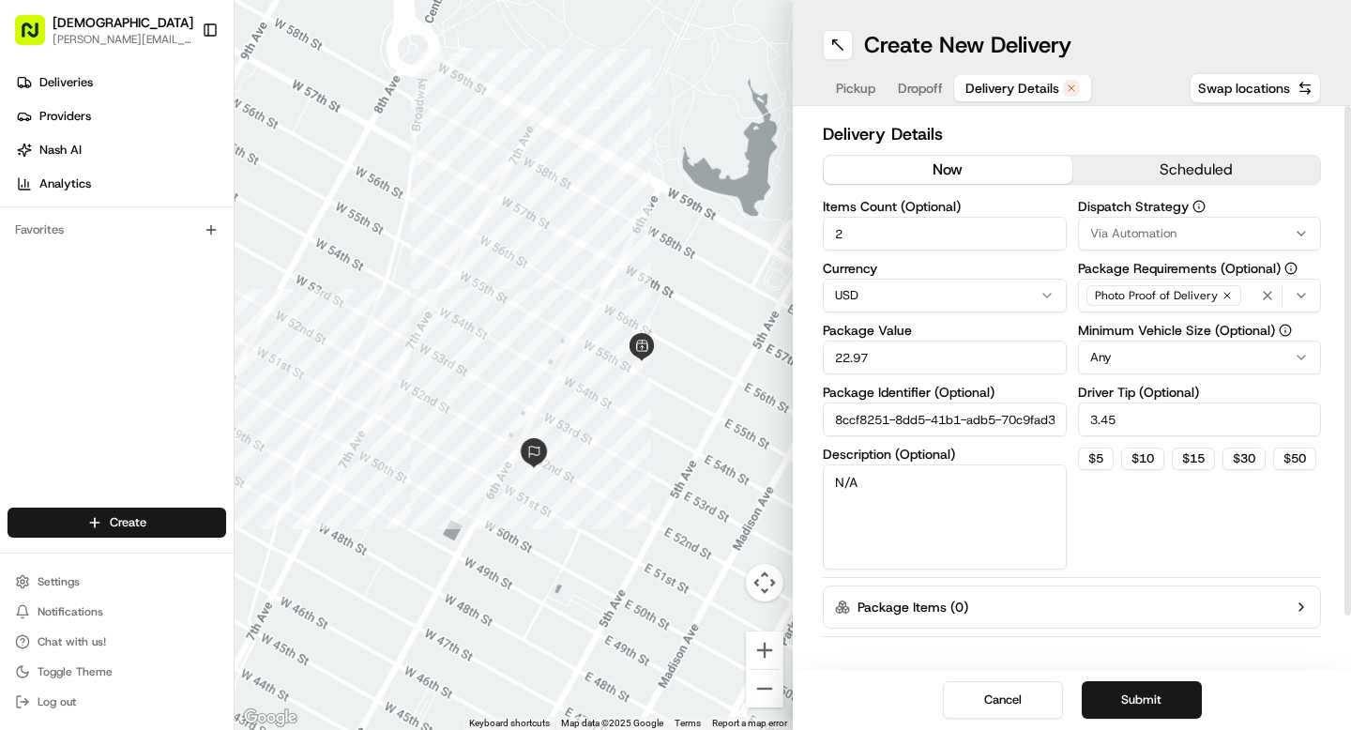
click at [956, 174] on button "now" at bounding box center [948, 170] width 249 height 28
click at [1126, 703] on button "Submit" at bounding box center [1142, 700] width 120 height 38
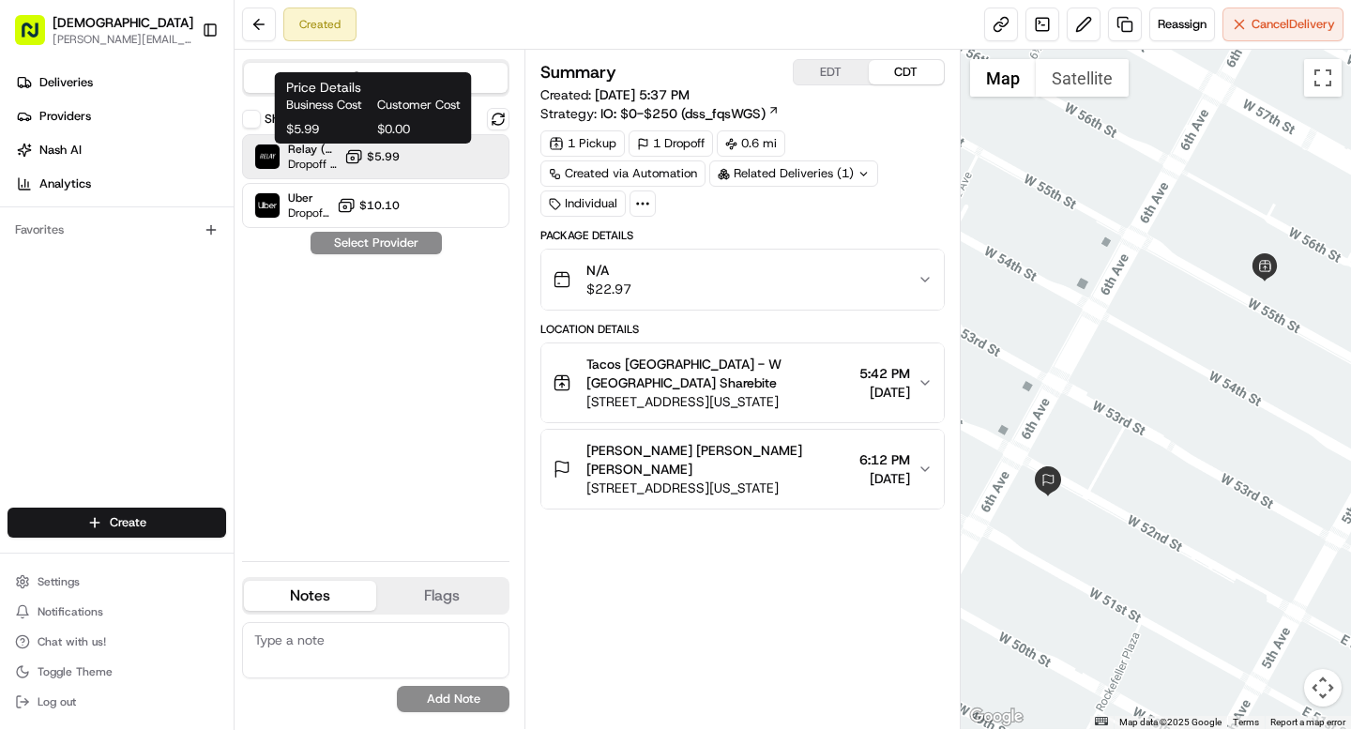
click at [357, 157] on icon at bounding box center [353, 156] width 19 height 19
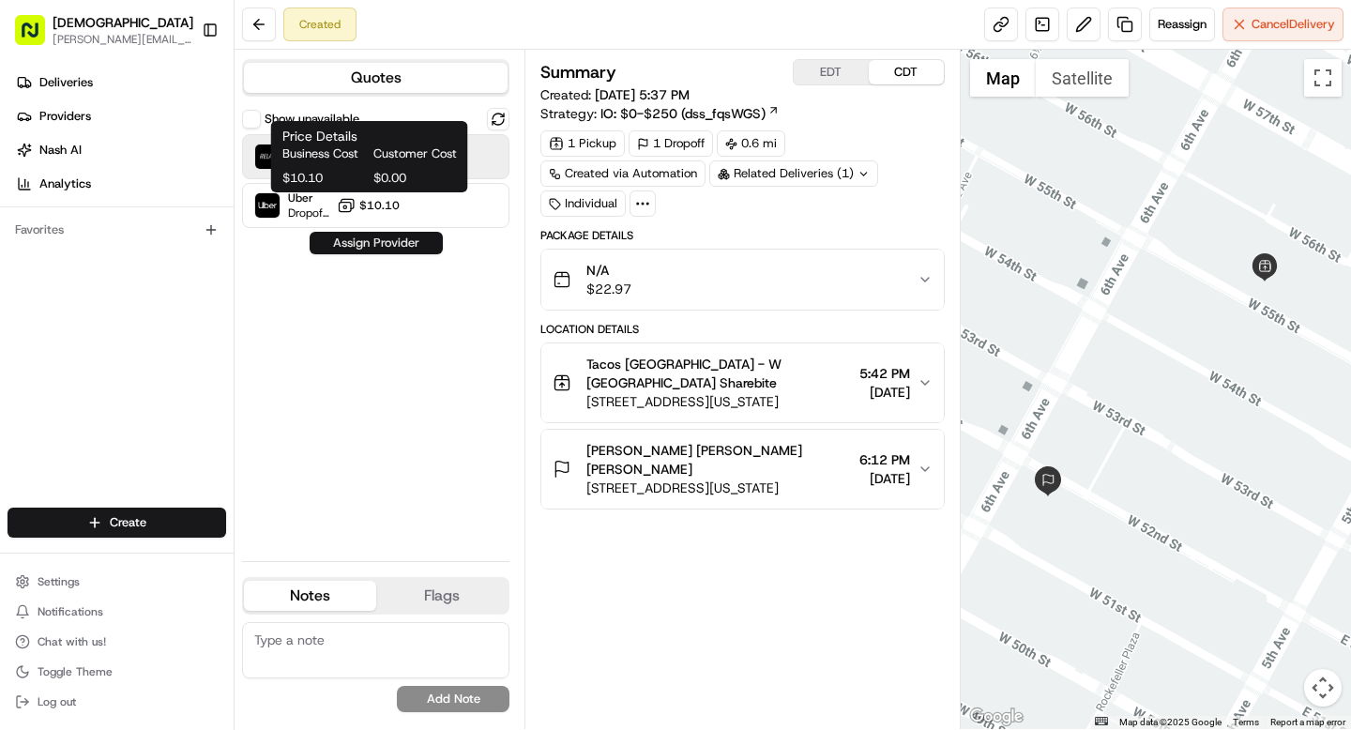
click at [367, 252] on button "Assign Provider" at bounding box center [376, 243] width 133 height 23
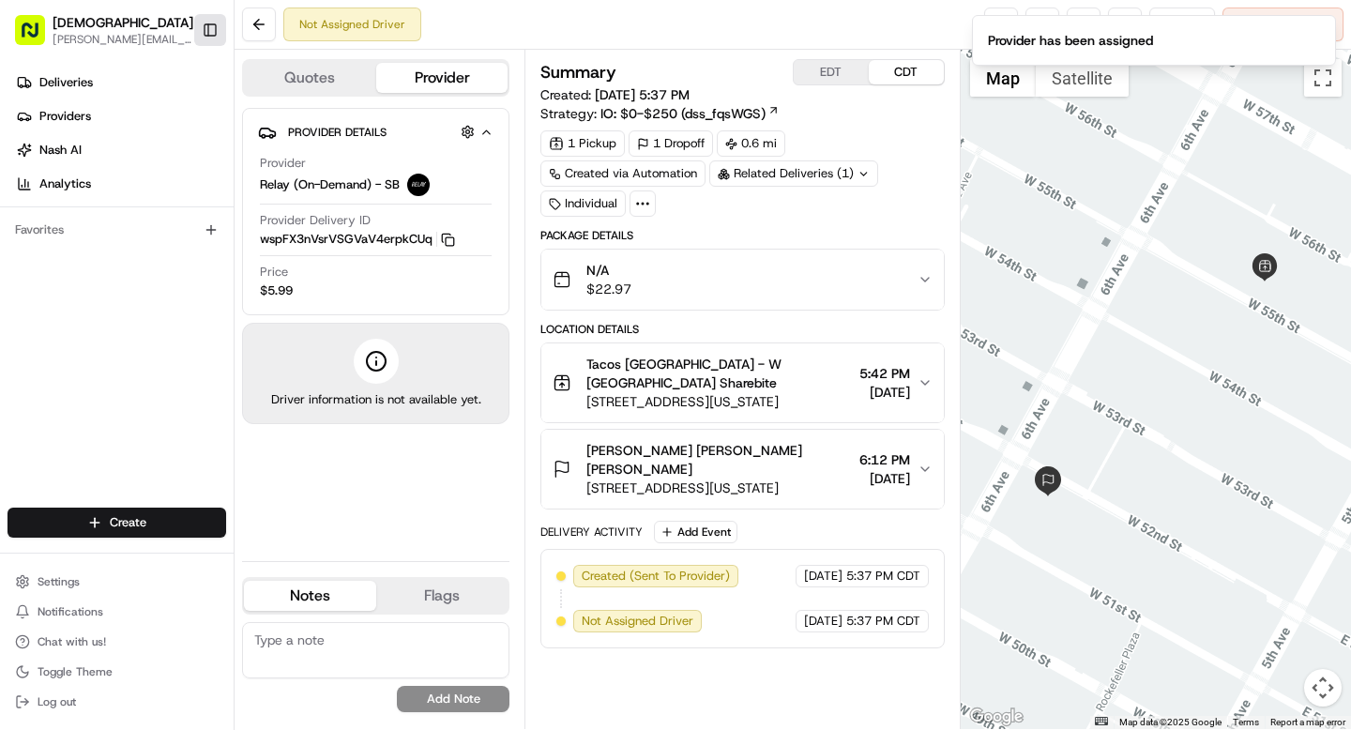
click at [205, 20] on button "Toggle Sidebar" at bounding box center [210, 30] width 32 height 32
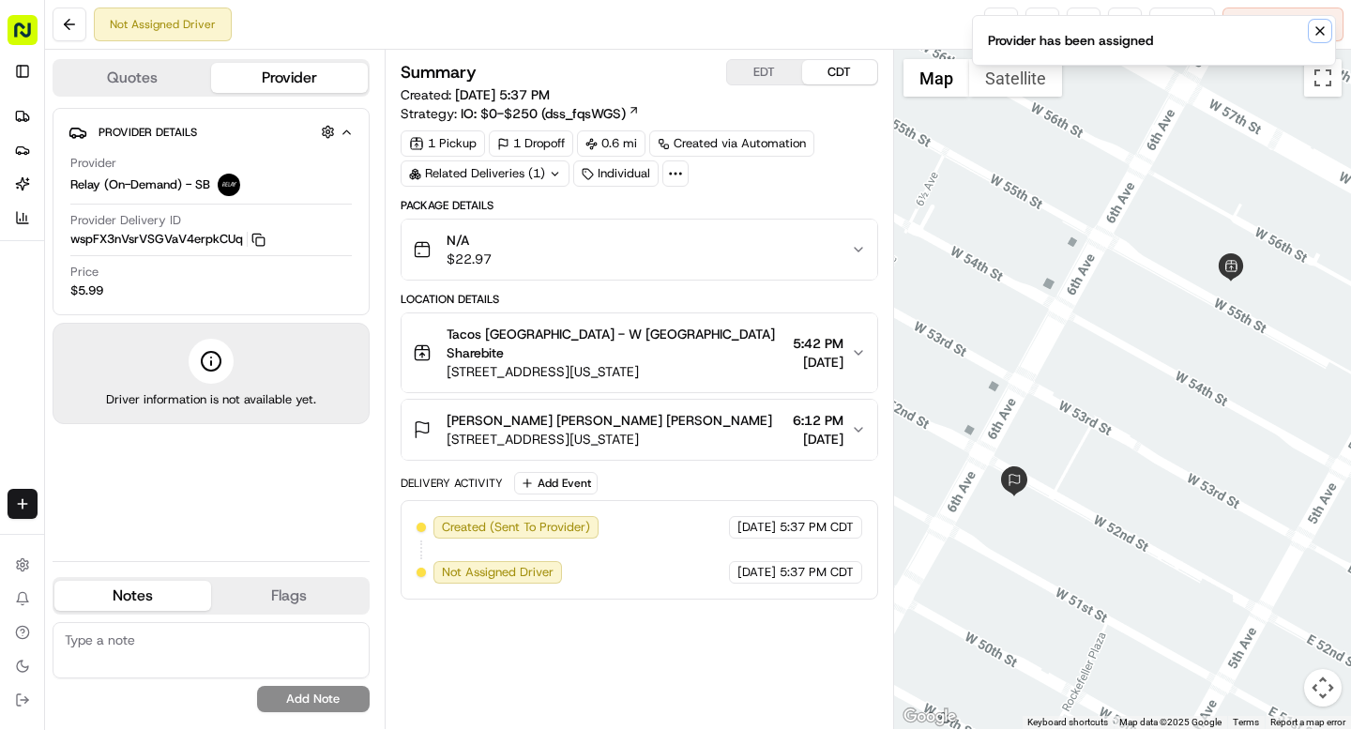
click at [1318, 29] on icon "Notifications (F8)" at bounding box center [1320, 31] width 8 height 8
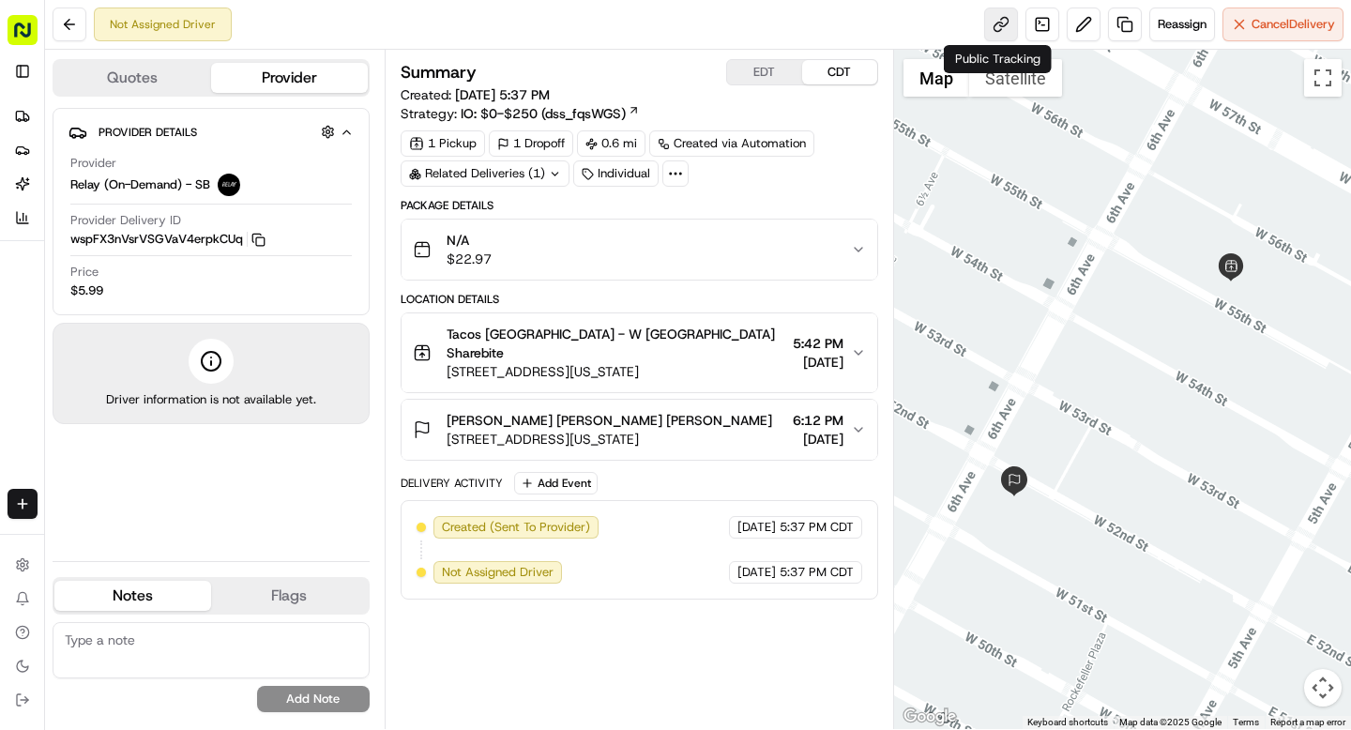
click at [1008, 22] on link at bounding box center [1001, 25] width 34 height 34
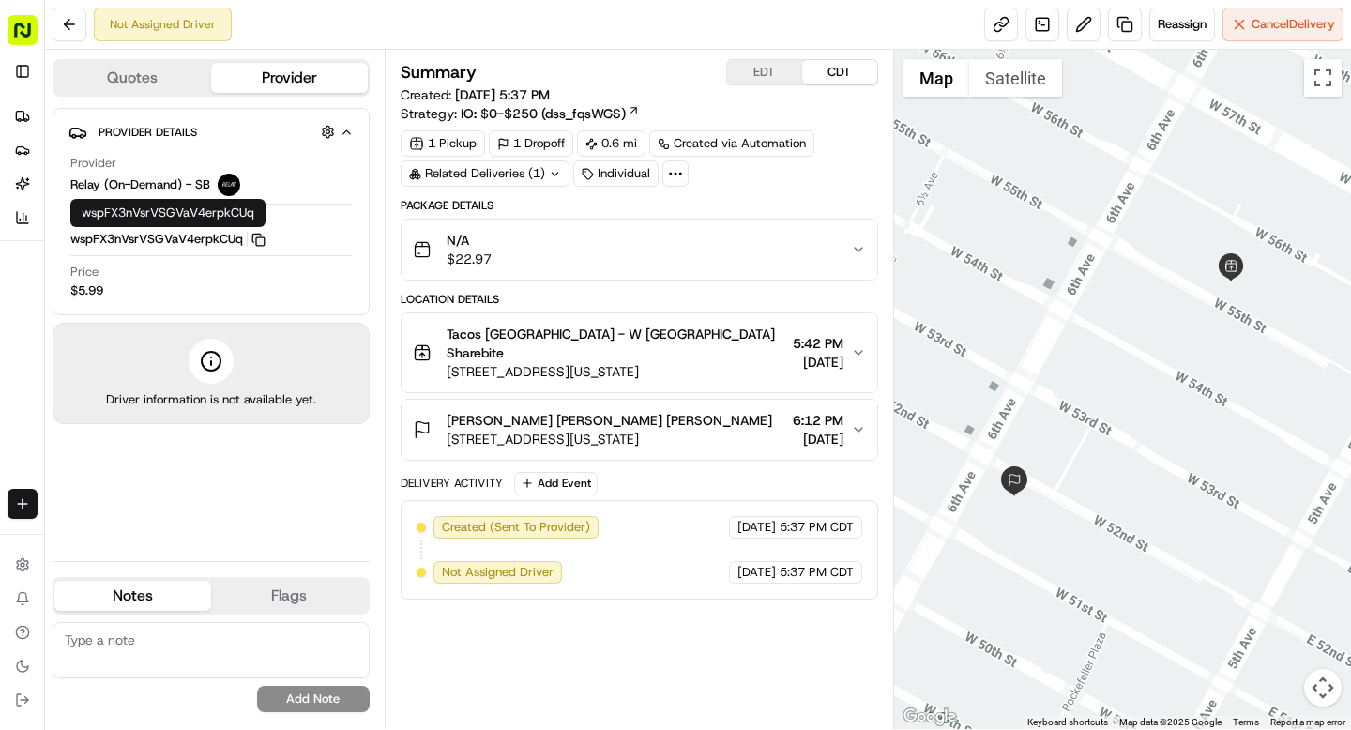
click at [260, 243] on icon "button" at bounding box center [258, 240] width 14 height 14
click at [702, 411] on div "Neuberger Berman Stephen Smith 1290 6th Ave, New York, NY 10104, USA 6:12 PM 08…" at bounding box center [632, 430] width 438 height 38
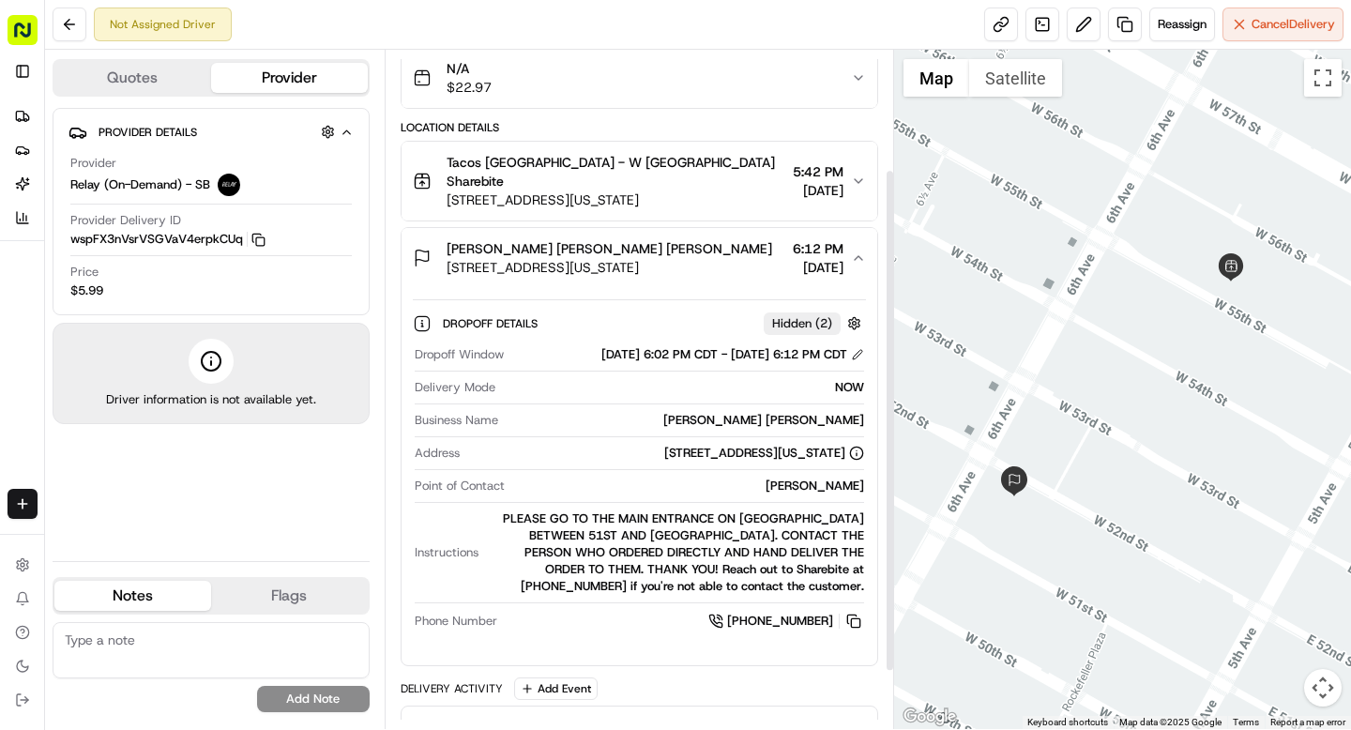
scroll to position [175, 0]
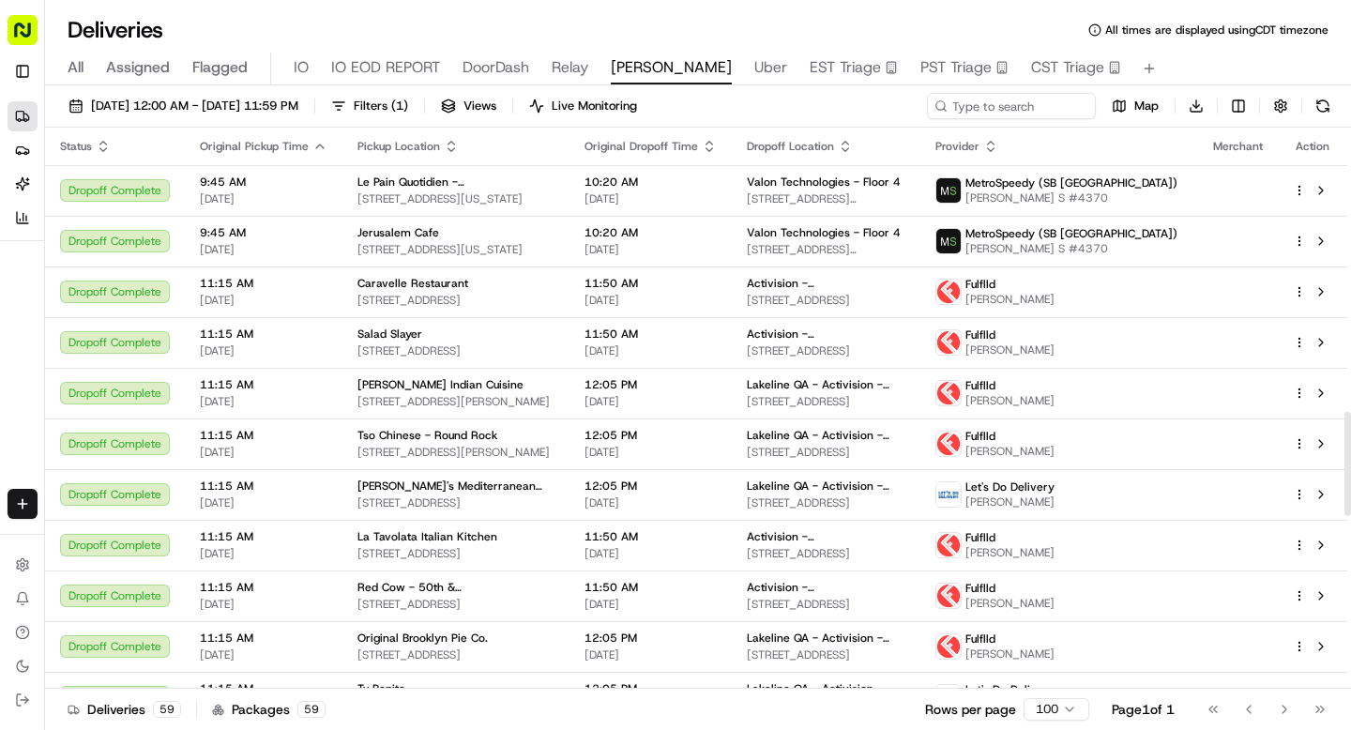
scroll to position [1532, 0]
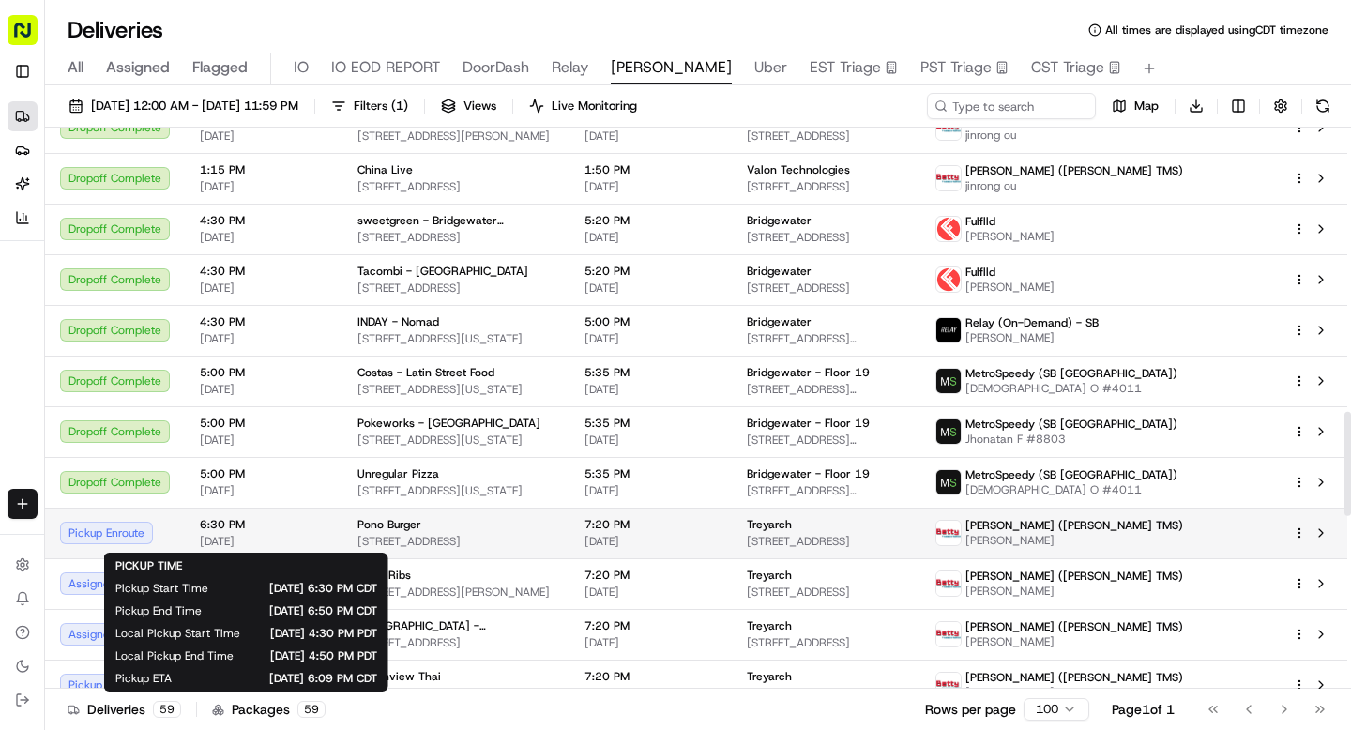
click at [273, 534] on span "[DATE]" at bounding box center [264, 541] width 128 height 15
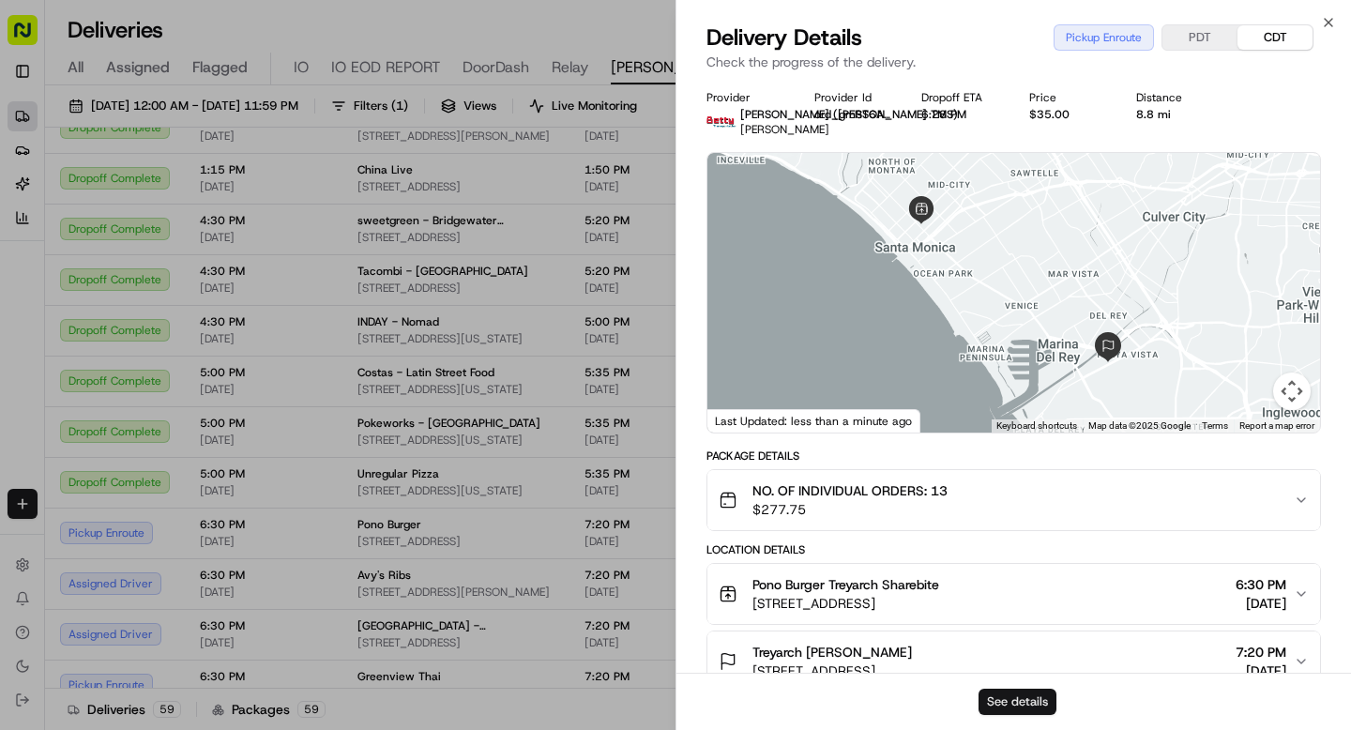
click at [996, 699] on button "See details" at bounding box center [1018, 702] width 78 height 26
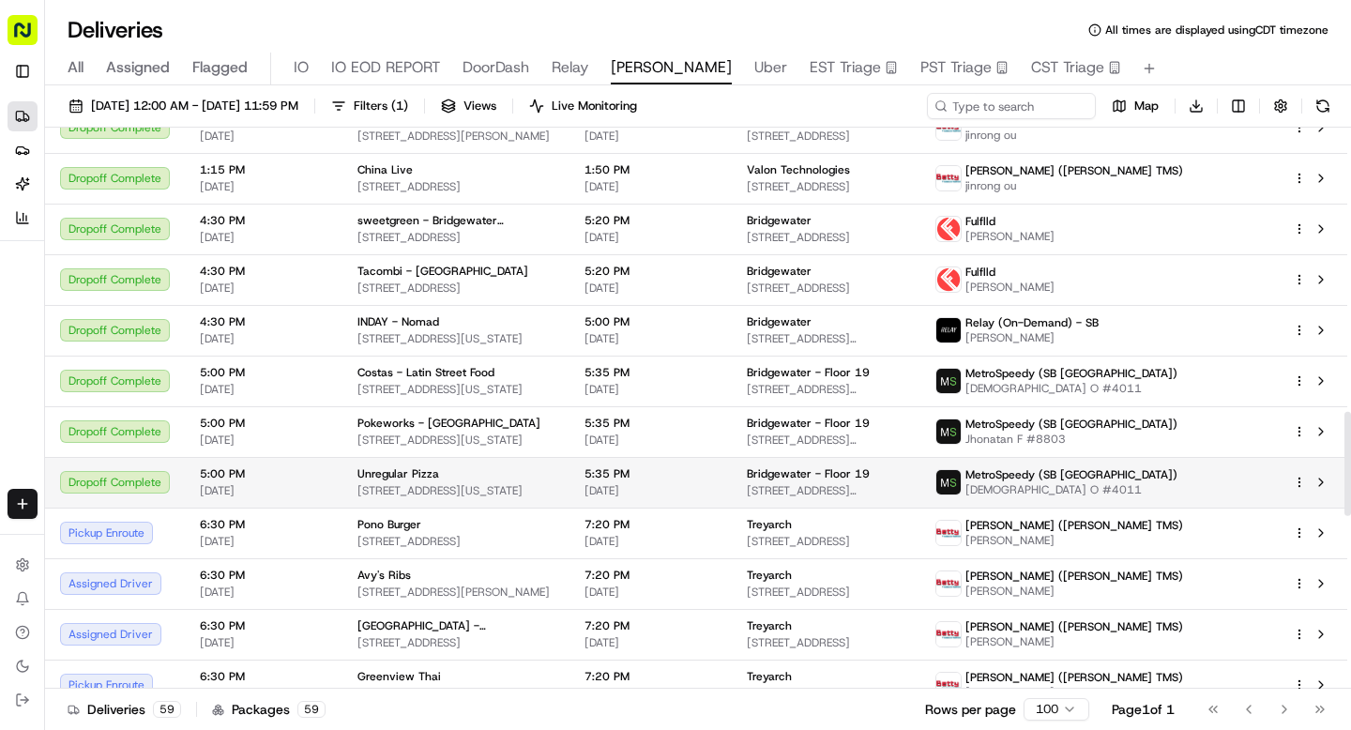
click at [1242, 485] on td at bounding box center [1238, 482] width 80 height 51
click at [1301, 484] on html "Sharebite n.barrigan@sharebite.com Toggle Sidebar Deliveries Providers Nash AI …" at bounding box center [675, 365] width 1351 height 730
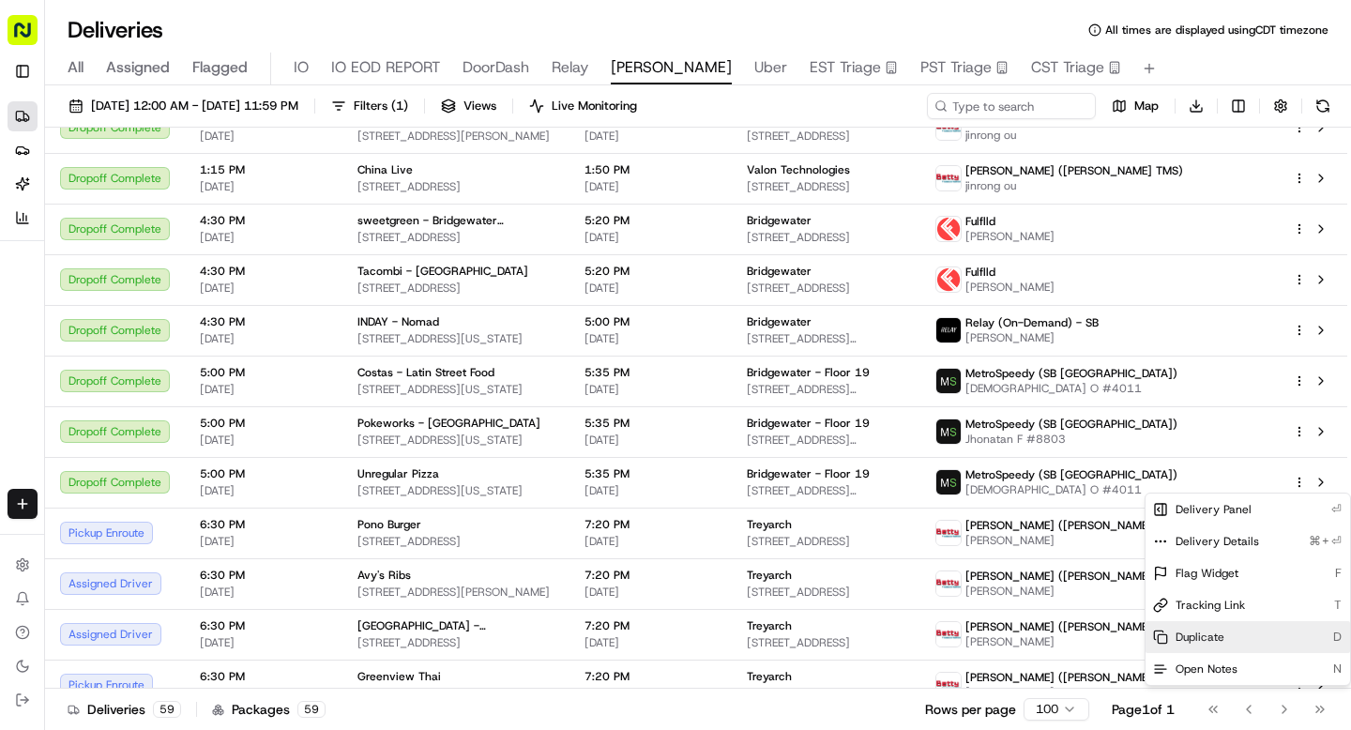
click at [1210, 633] on span "Duplicate" at bounding box center [1200, 637] width 49 height 15
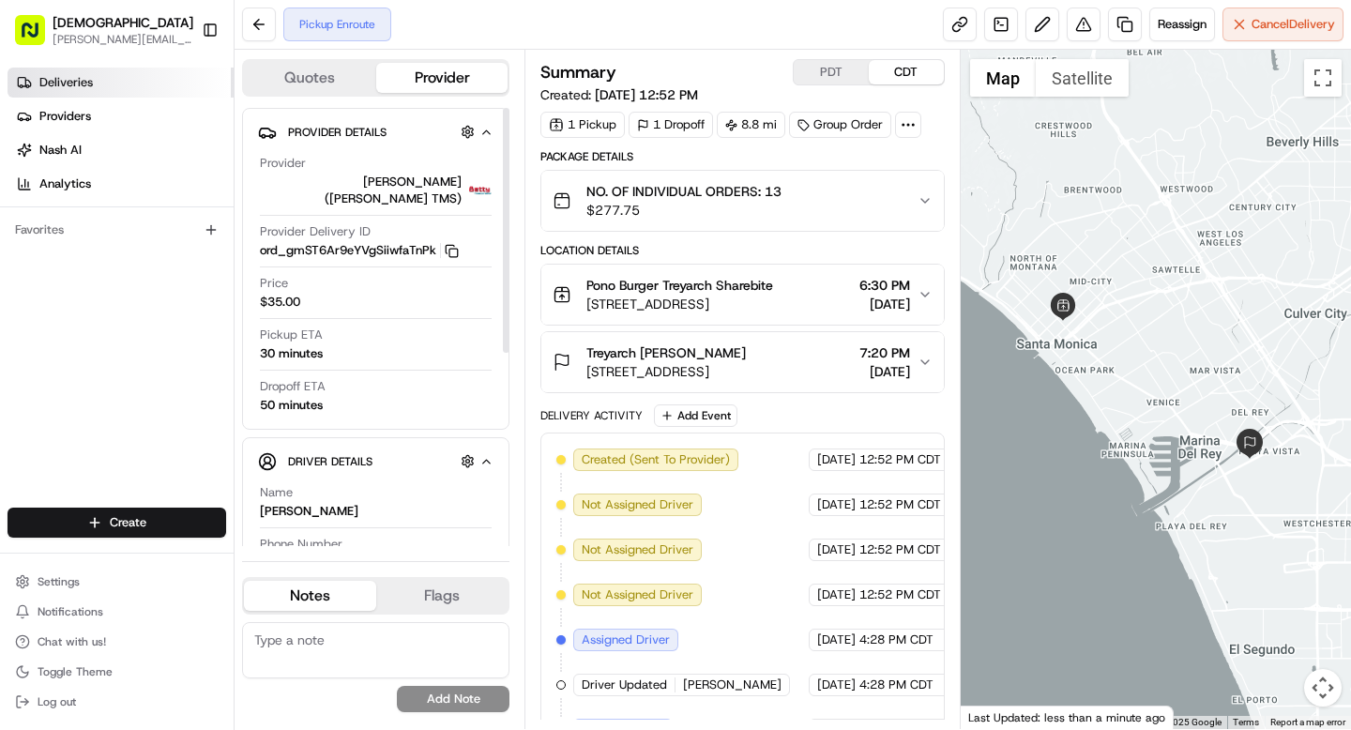
click at [93, 86] on link "Deliveries" at bounding box center [121, 83] width 226 height 30
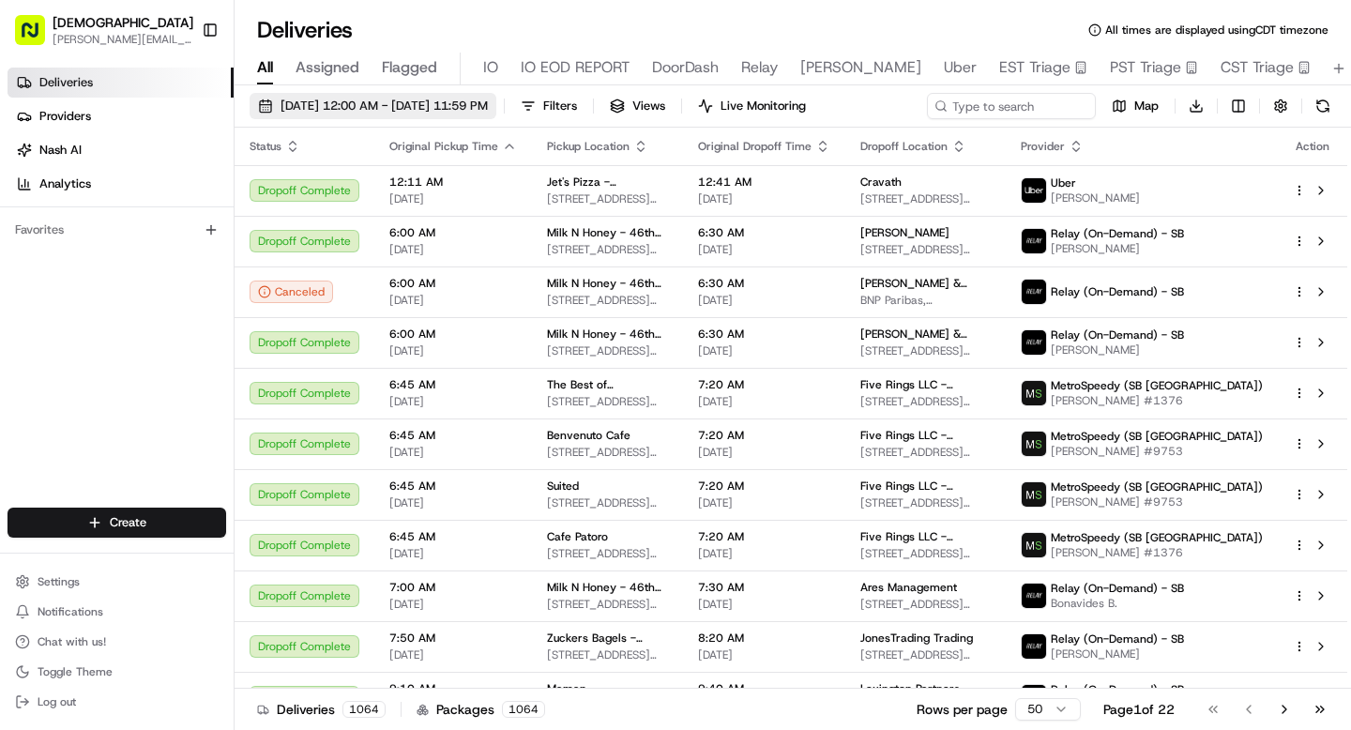
click at [323, 104] on span "[DATE] 12:00 AM - [DATE] 11:59 PM" at bounding box center [384, 106] width 207 height 17
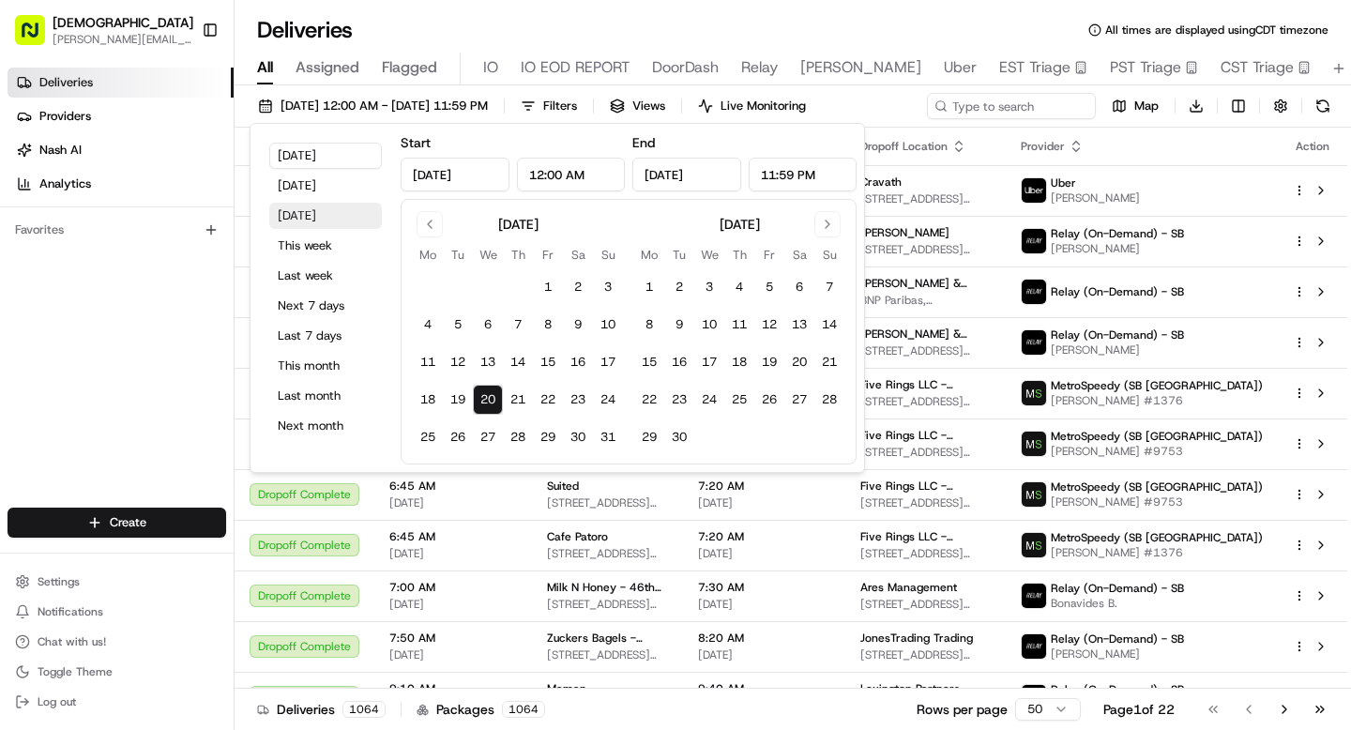
click at [319, 211] on button "[DATE]" at bounding box center [325, 216] width 113 height 26
type input "[DATE]"
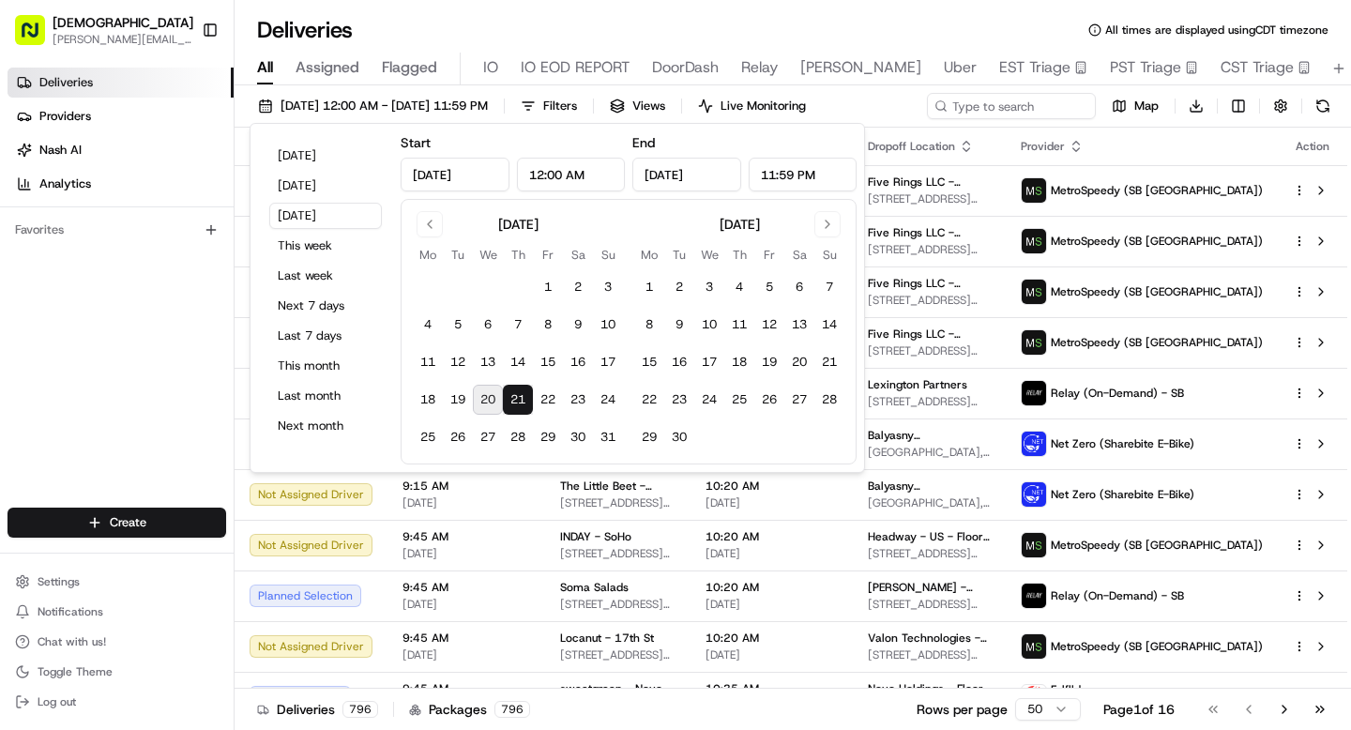
click at [502, 22] on div "Deliveries All times are displayed using CDT timezone" at bounding box center [793, 30] width 1116 height 30
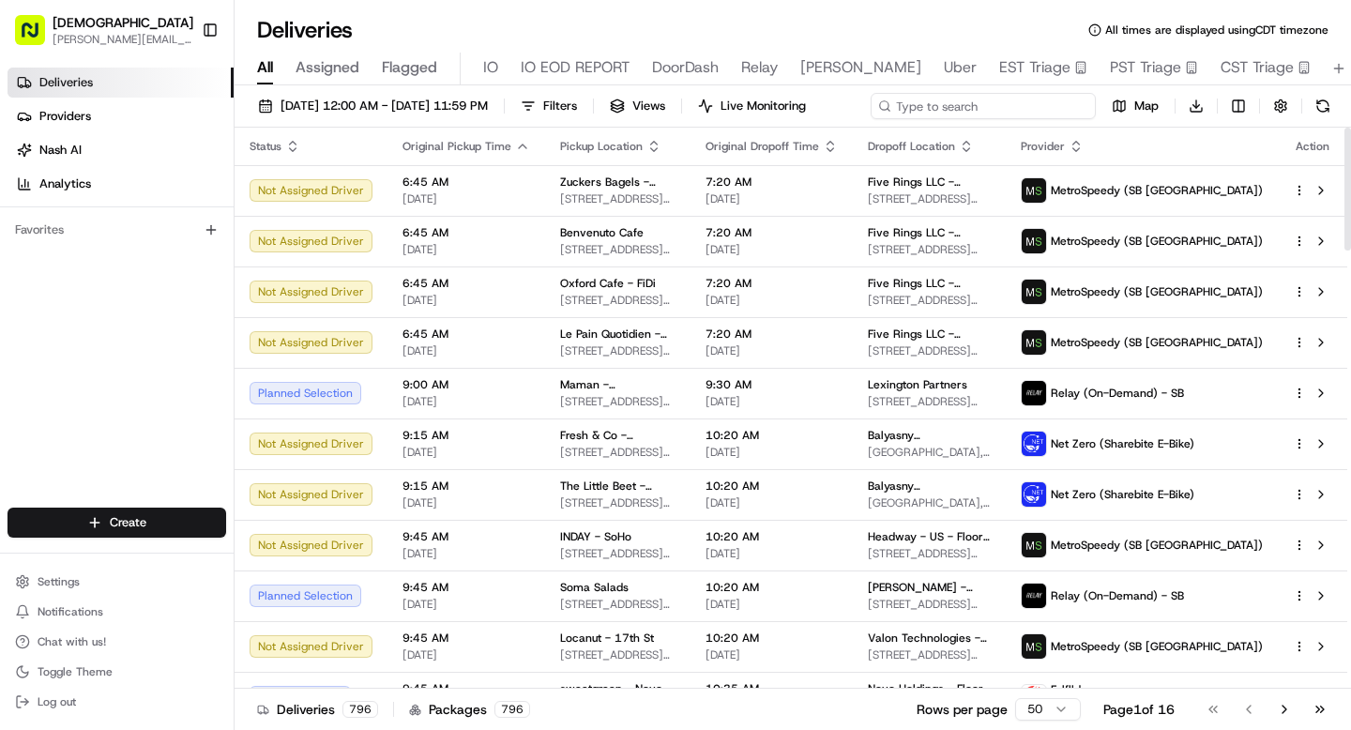
click at [1002, 108] on div "[DATE] 12:00 AM - [DATE] 11:59 PM Filters Views Live Monitoring Map Download" at bounding box center [793, 110] width 1116 height 35
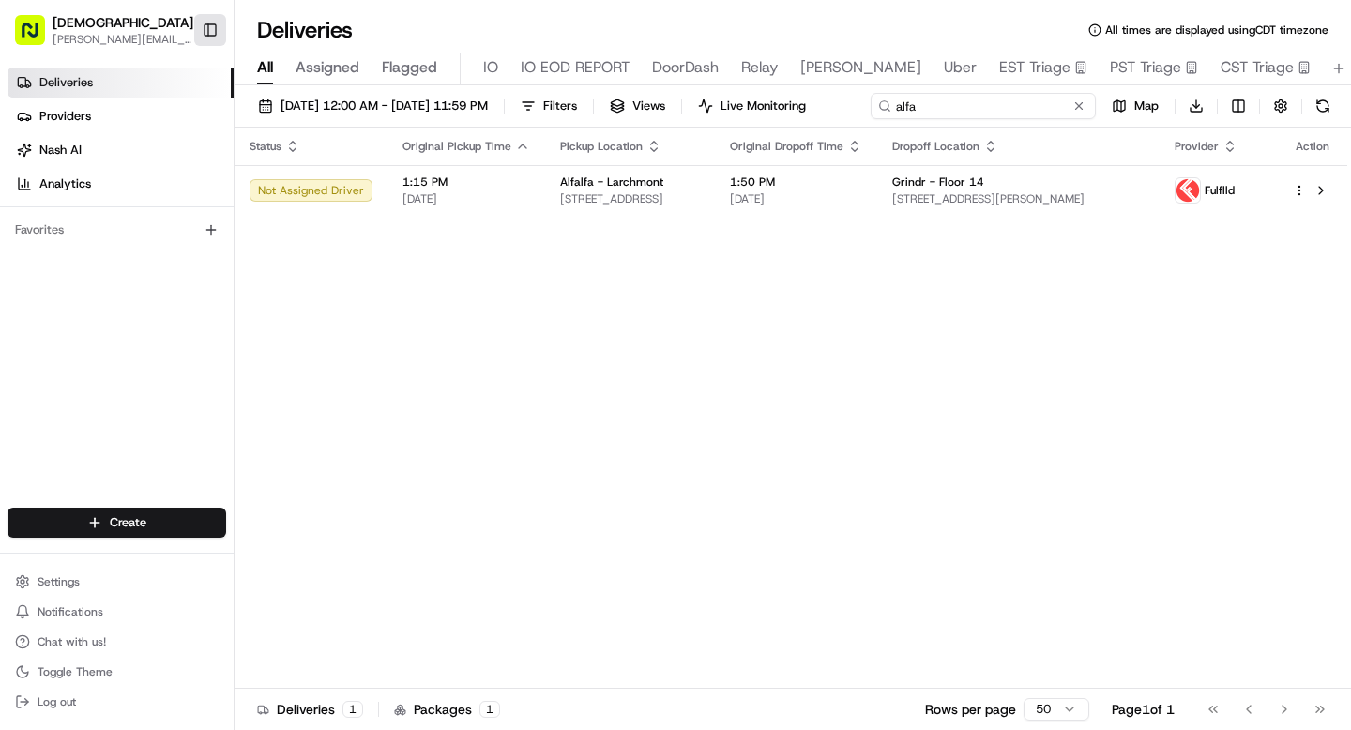
type input "alfa"
click at [210, 23] on button "Toggle Sidebar" at bounding box center [210, 30] width 32 height 32
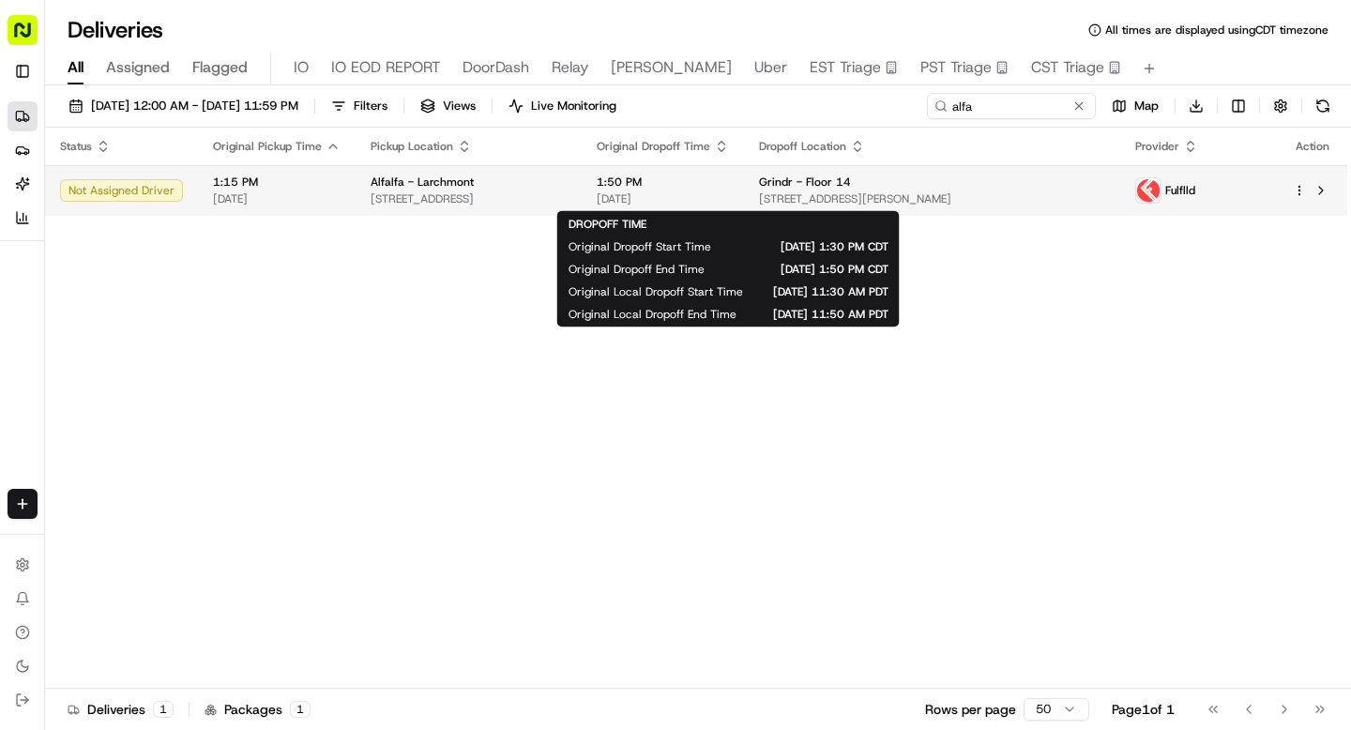
click at [725, 189] on span "1:50 PM" at bounding box center [663, 182] width 132 height 15
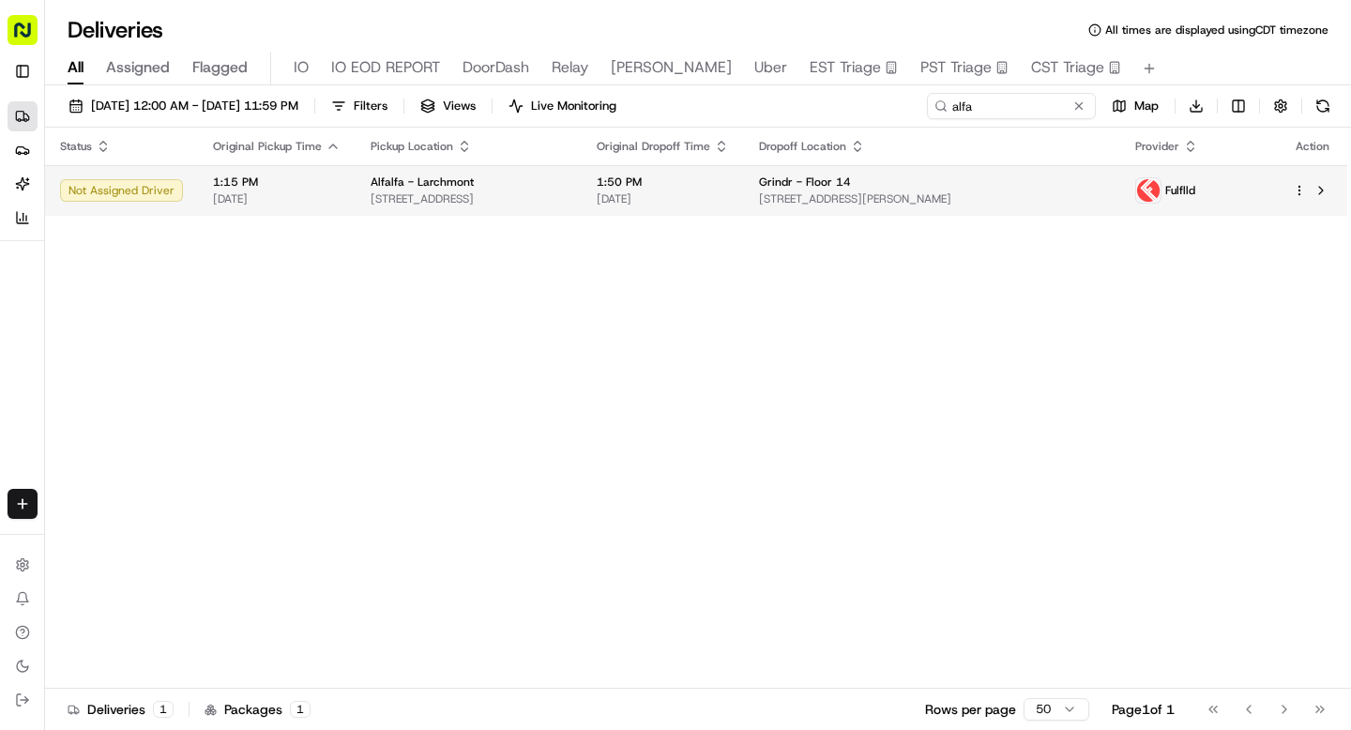
click at [567, 188] on div "Alfalfa - Larchmont" at bounding box center [469, 182] width 196 height 15
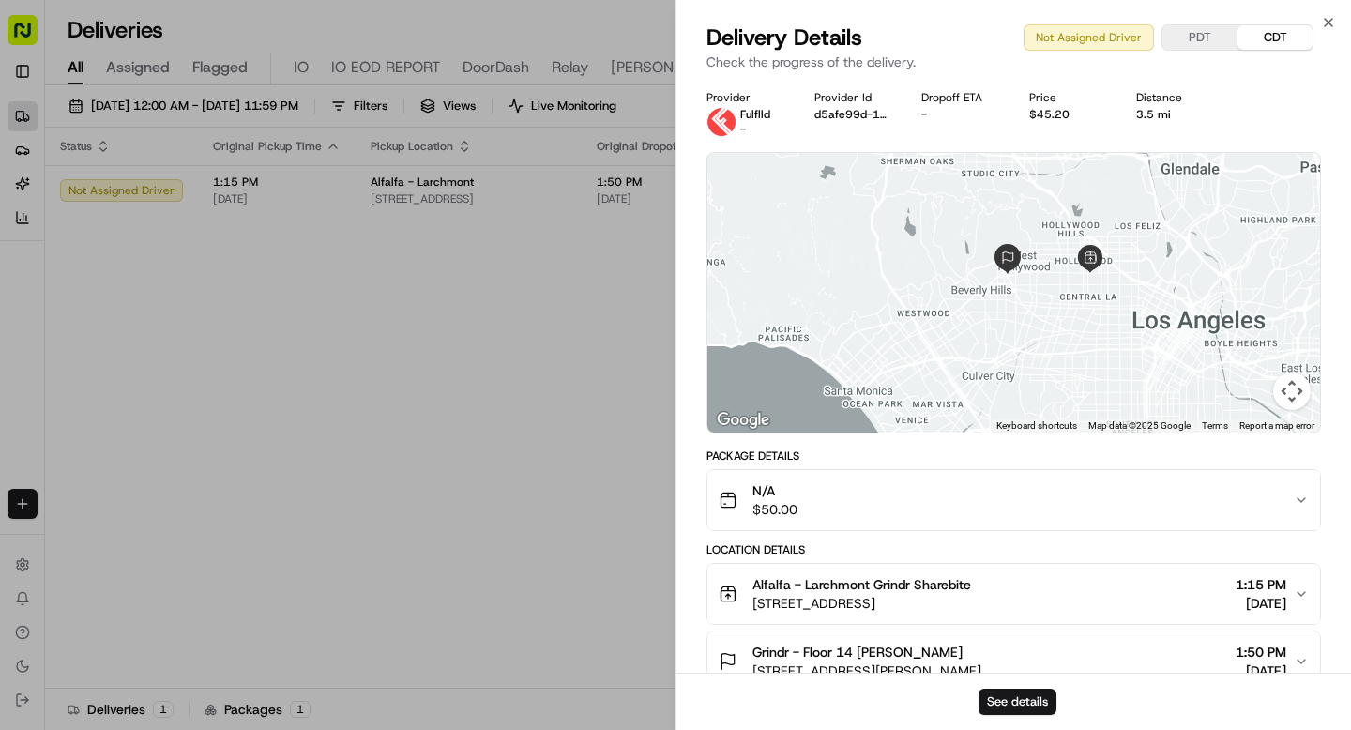
drag, startPoint x: 992, startPoint y: 375, endPoint x: 1016, endPoint y: 305, distance: 74.5
click at [1016, 306] on div at bounding box center [1013, 293] width 613 height 280
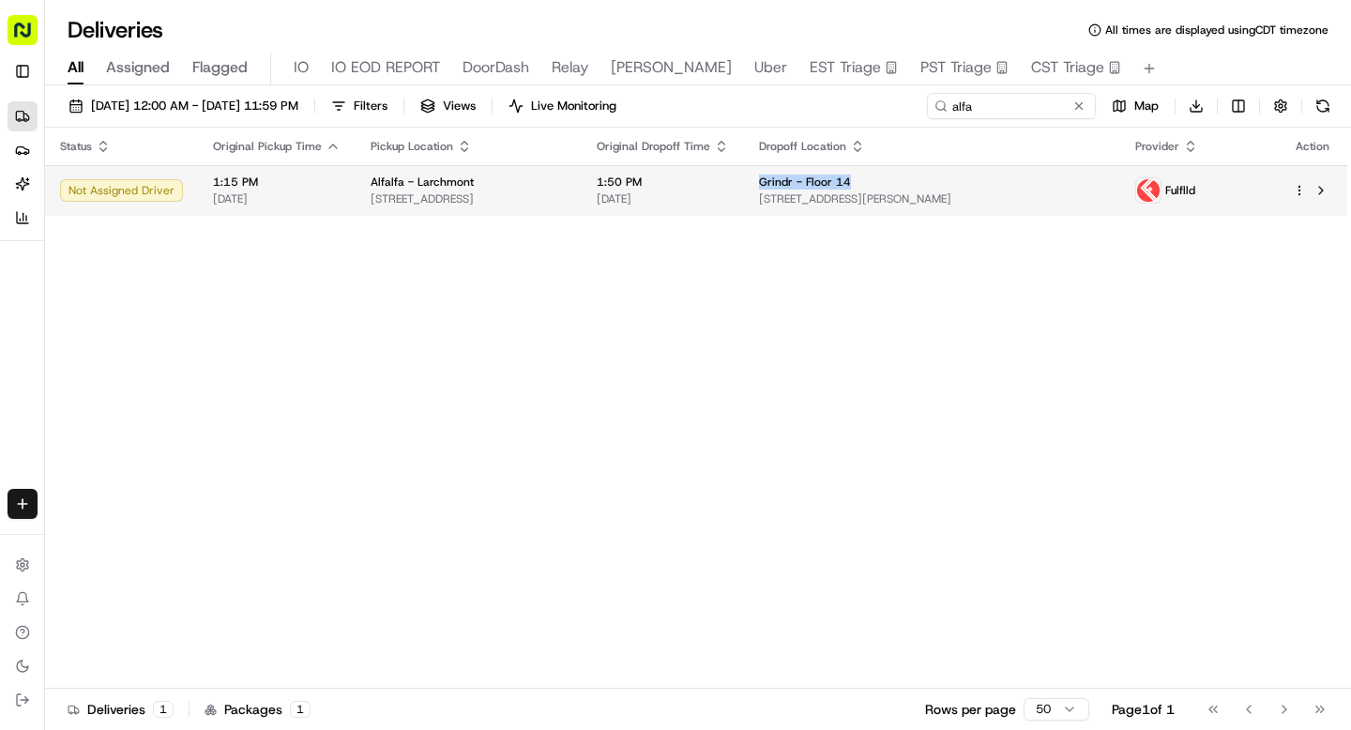
drag, startPoint x: 830, startPoint y: 184, endPoint x: 920, endPoint y: 180, distance: 90.1
click at [920, 180] on td "Grindr - Floor 14 [STREET_ADDRESS][PERSON_NAME]" at bounding box center [932, 190] width 377 height 51
copy span "Grindr - Floor 14"
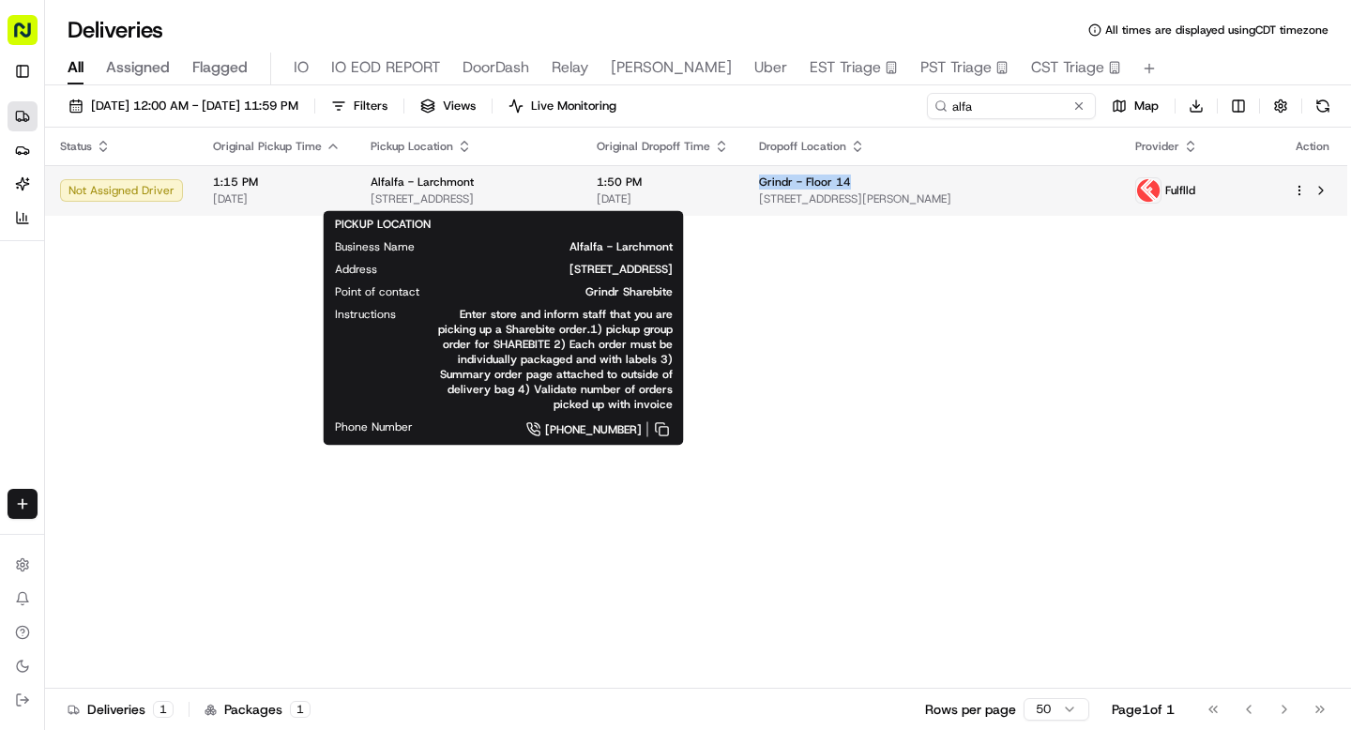
drag, startPoint x: 358, startPoint y: 195, endPoint x: 620, endPoint y: 206, distance: 262.0
click at [582, 206] on td "Alfalfa - Larchmont 5570 Melrose Ave, Los Angeles, CA 90038, USA" at bounding box center [469, 190] width 226 height 51
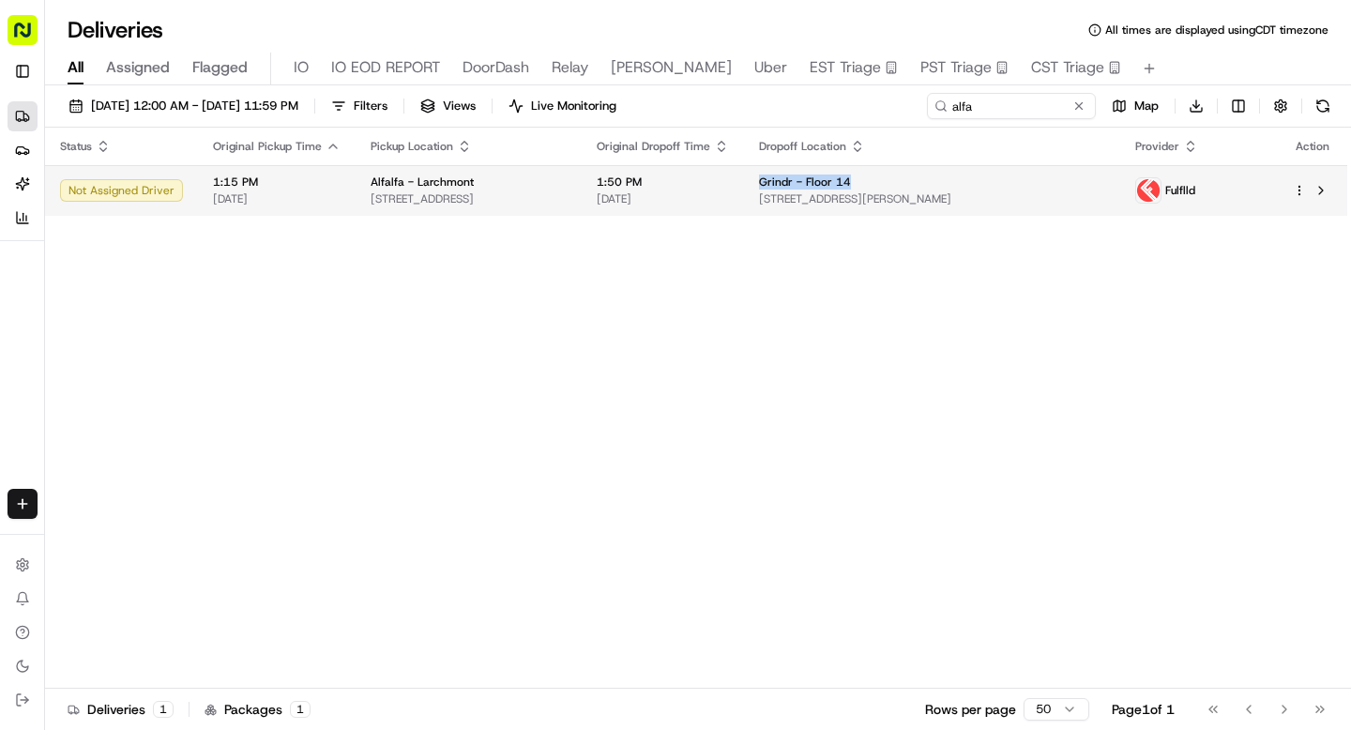
copy span "5570 Melrose Ave, Los Angeles, CA 90038, USA"
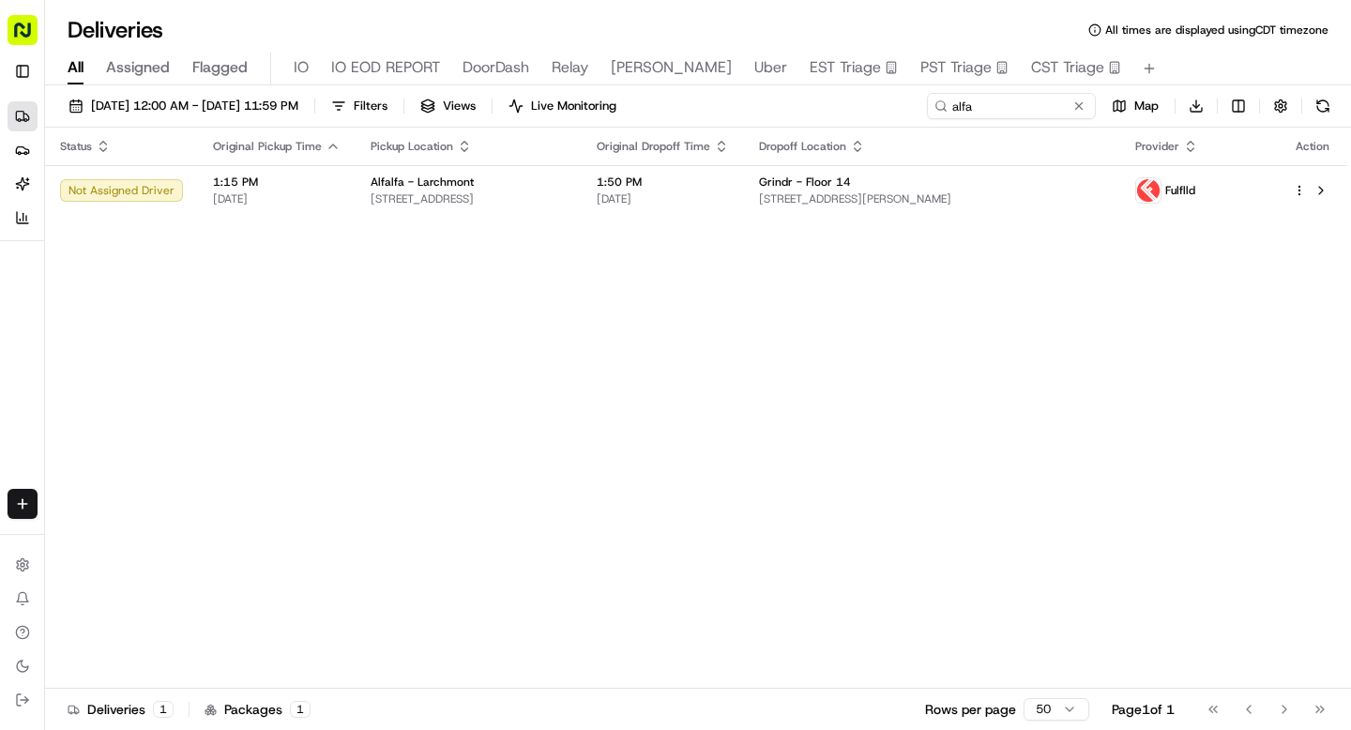
click at [1056, 311] on div "Status Original Pickup Time Pickup Location Original Dropoff Time Dropoff Locat…" at bounding box center [696, 408] width 1302 height 561
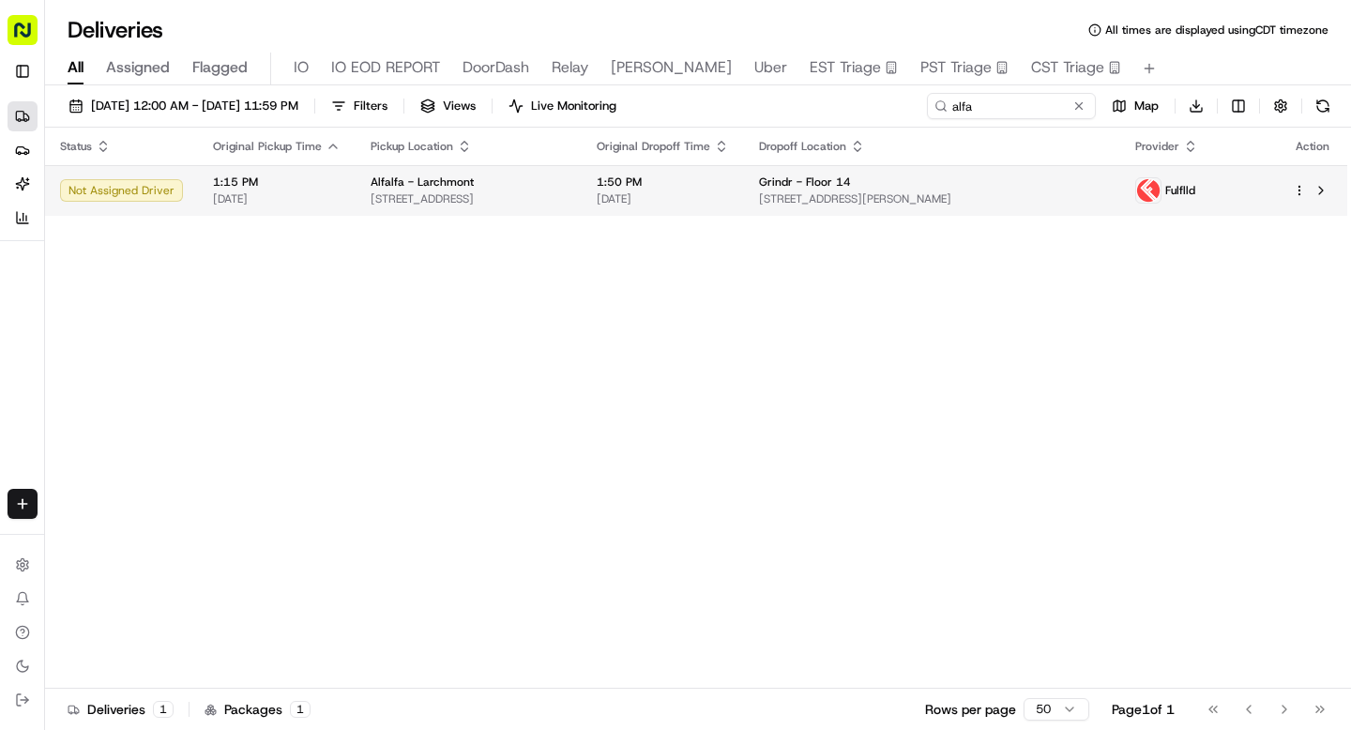
click at [1292, 193] on html "Sharebite n.barrigan@sharebite.com Toggle Sidebar Deliveries Providers Nash AI …" at bounding box center [675, 365] width 1351 height 730
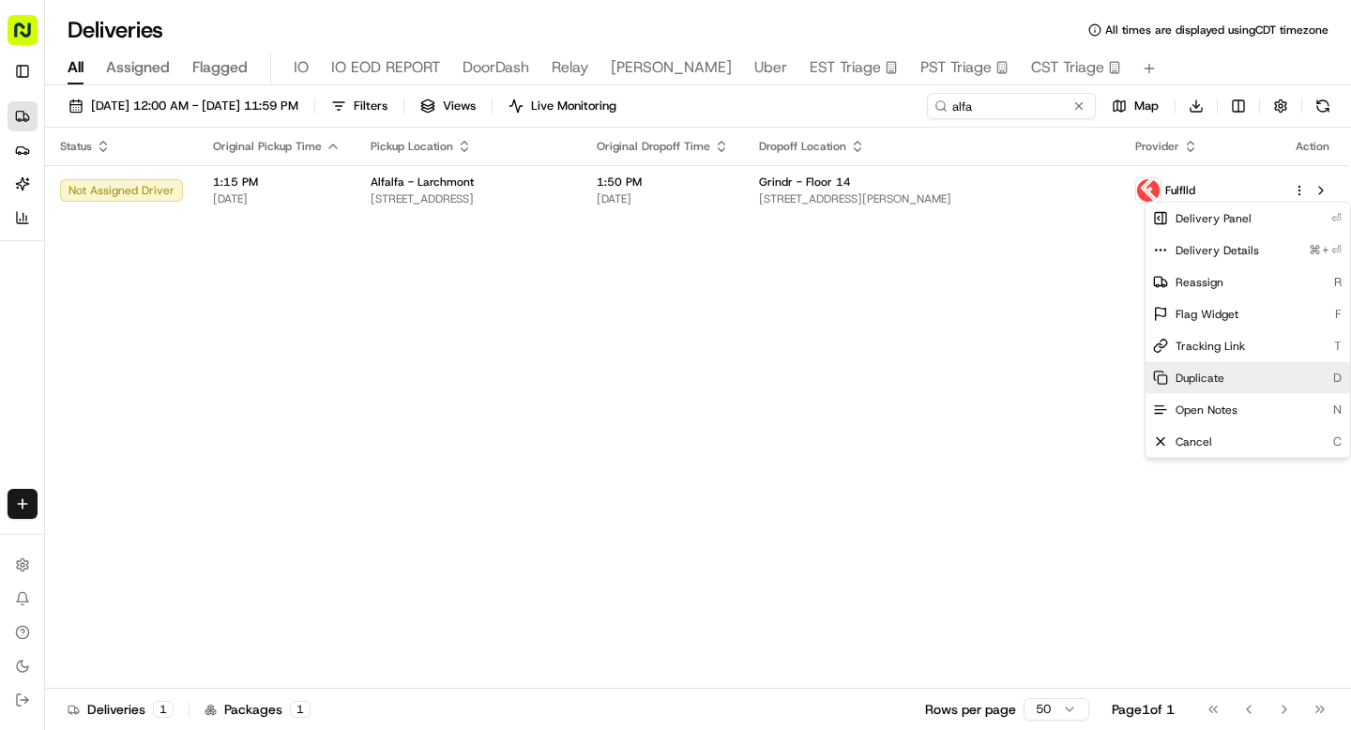
click at [1190, 375] on span "Duplicate" at bounding box center [1200, 378] width 49 height 15
click at [1198, 443] on span "Cancel" at bounding box center [1194, 441] width 37 height 15
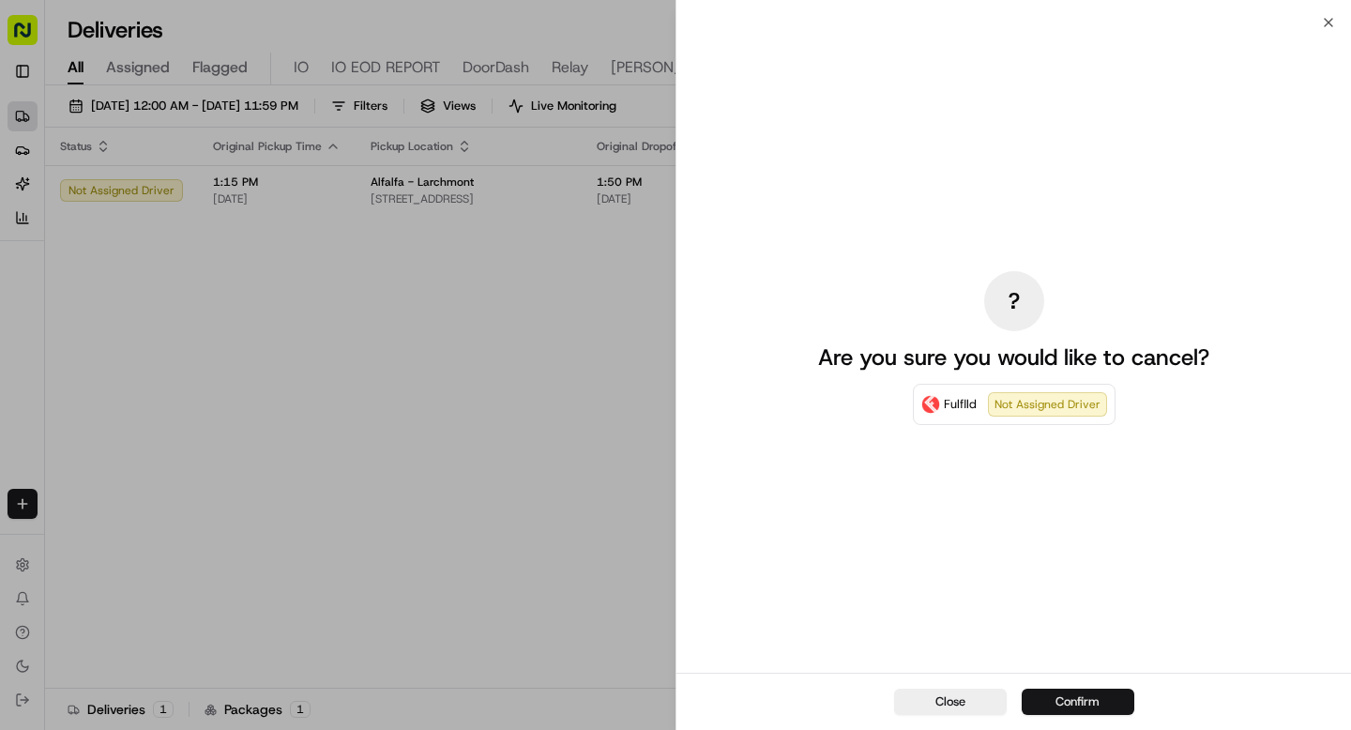
click at [1079, 702] on button "Confirm" at bounding box center [1078, 702] width 113 height 26
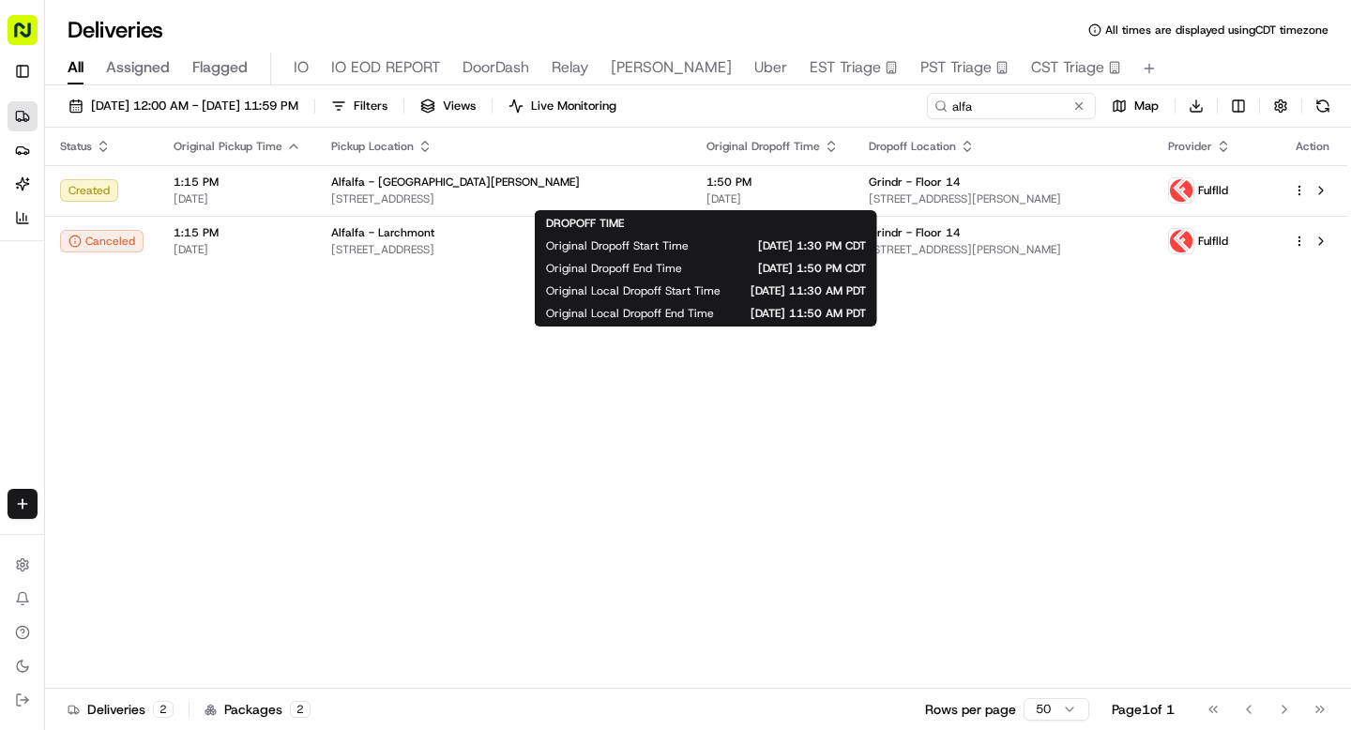
click at [760, 243] on span "08/21/2025 1:30 PM CDT" at bounding box center [792, 245] width 147 height 15
click at [450, 242] on span "5570 Melrose Ave, Los Angeles, CA 90038, USA" at bounding box center [503, 249] width 345 height 15
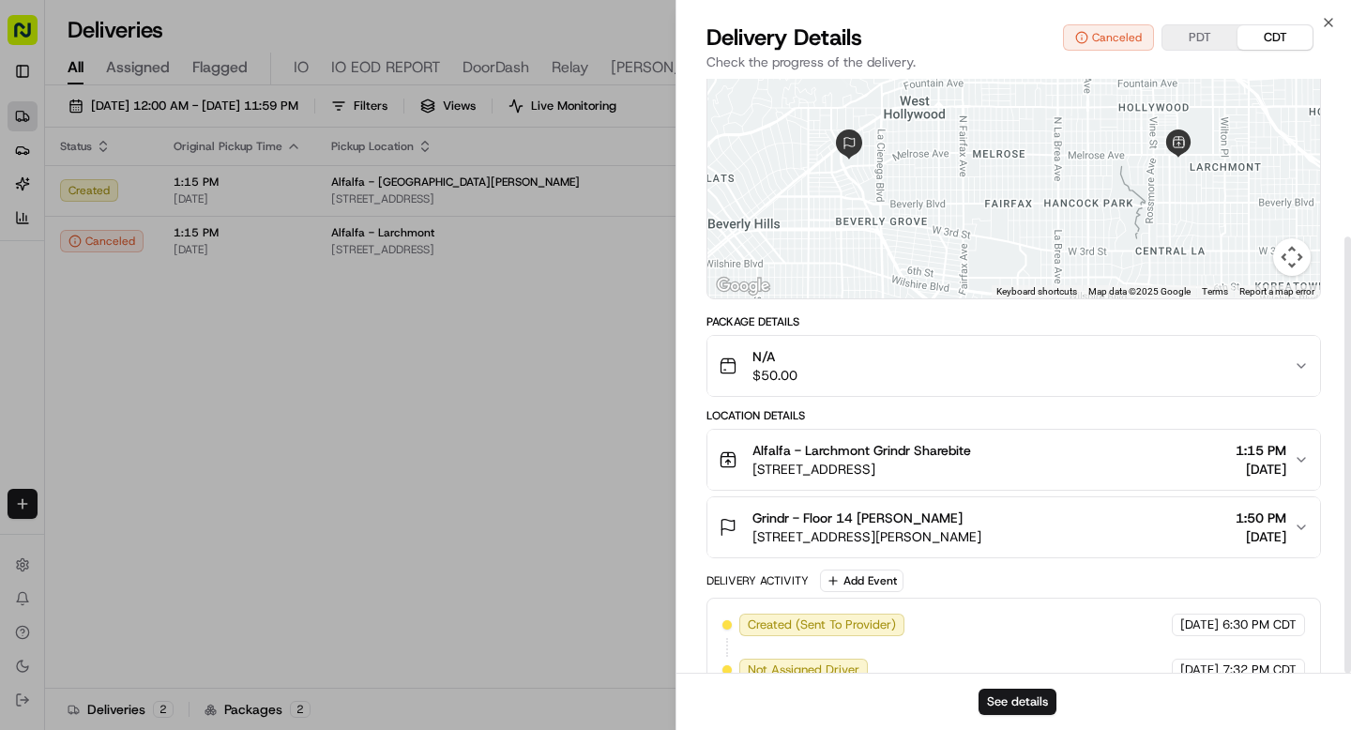
scroll to position [215, 0]
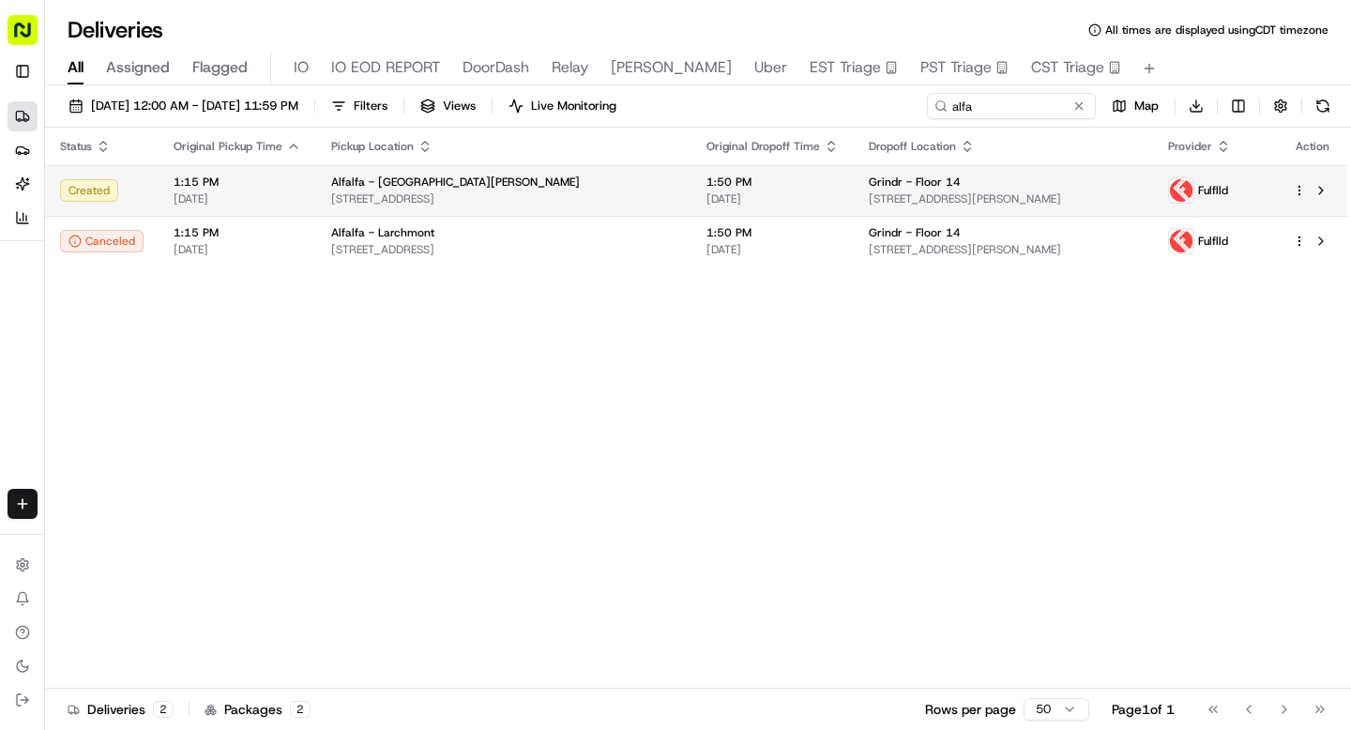
click at [610, 194] on span "2309 Main St, Santa Monica, CA 90405, USA" at bounding box center [503, 198] width 345 height 15
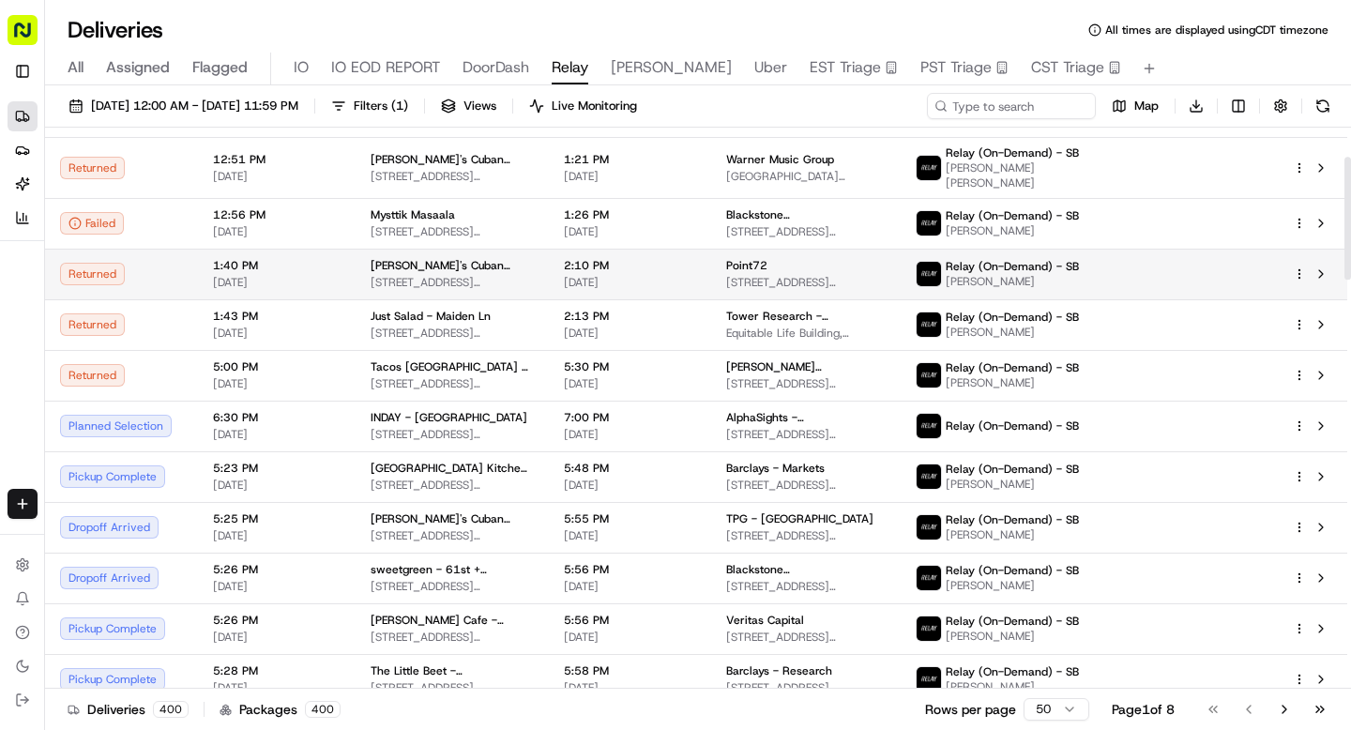
scroll to position [189, 0]
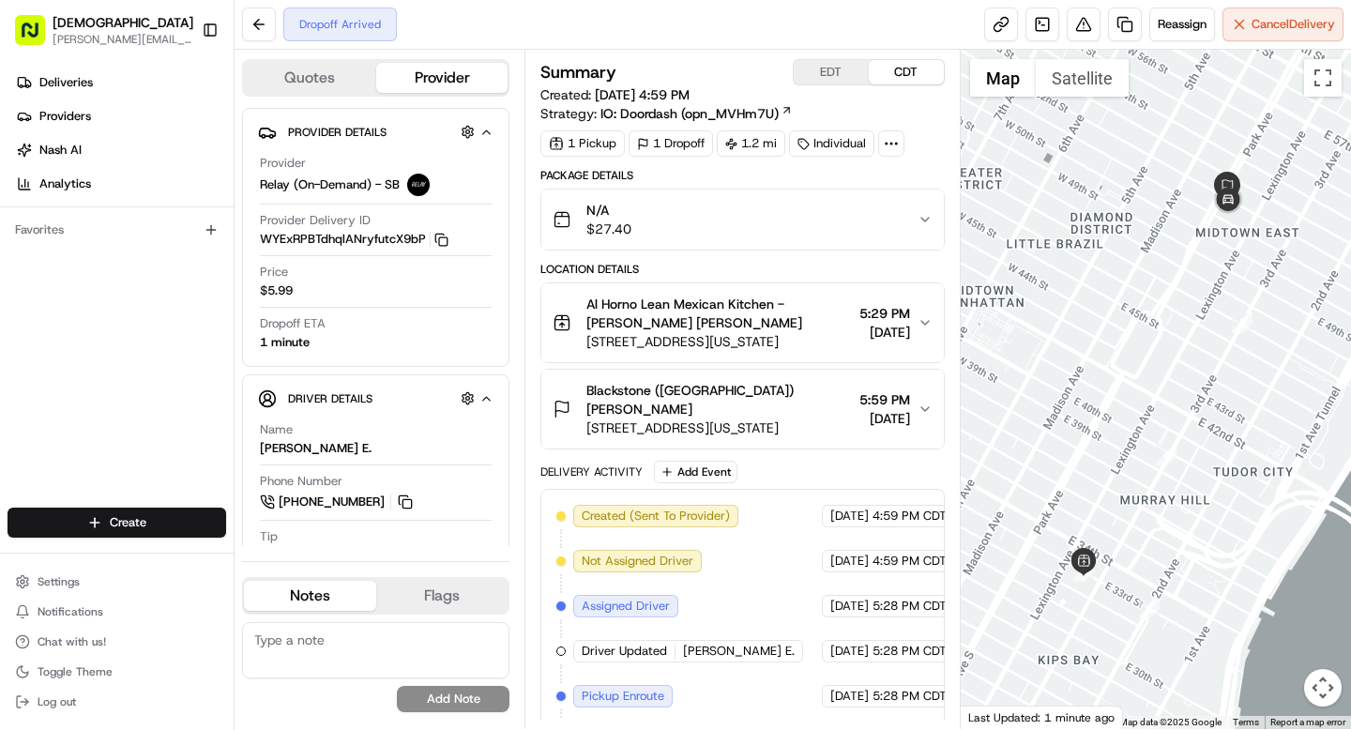
click at [889, 143] on icon at bounding box center [891, 143] width 17 height 17
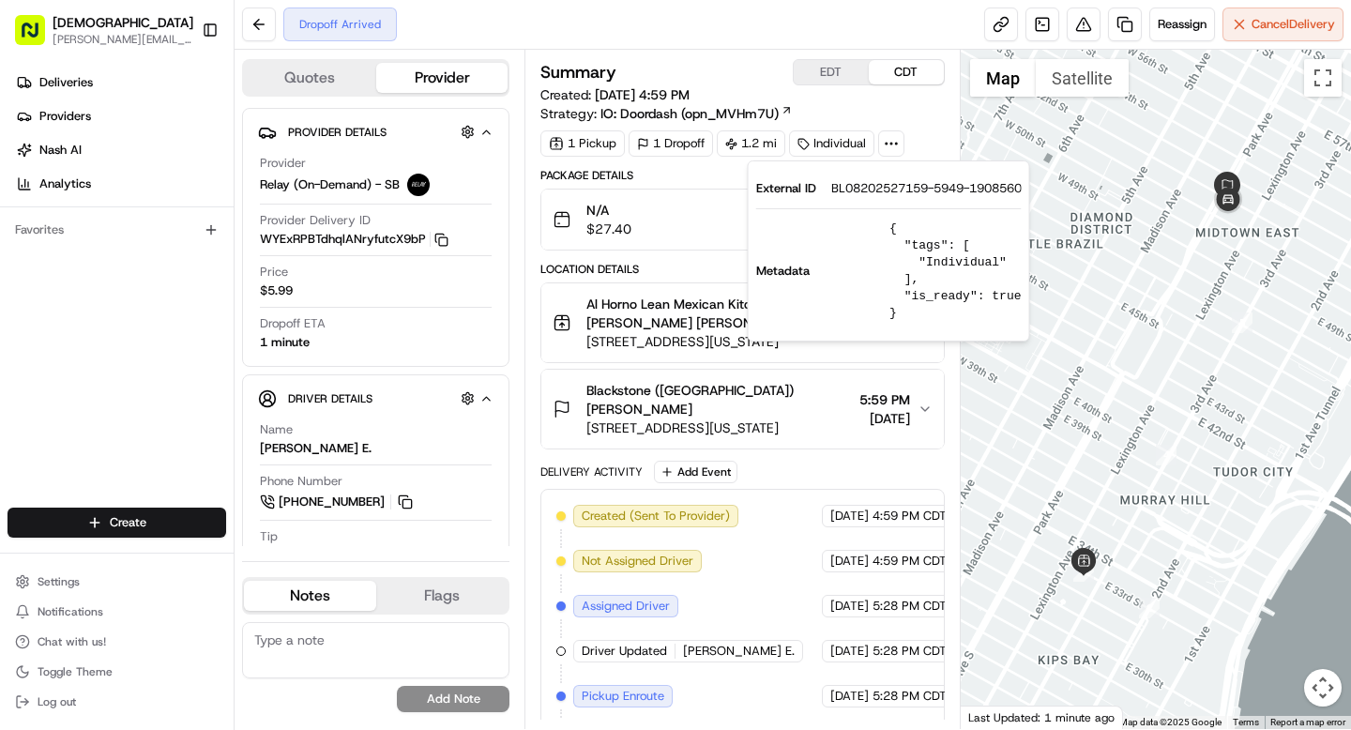
click at [879, 189] on span "BL08202527159-5949-1908560" at bounding box center [926, 188] width 190 height 17
copy span "BL08202527159"
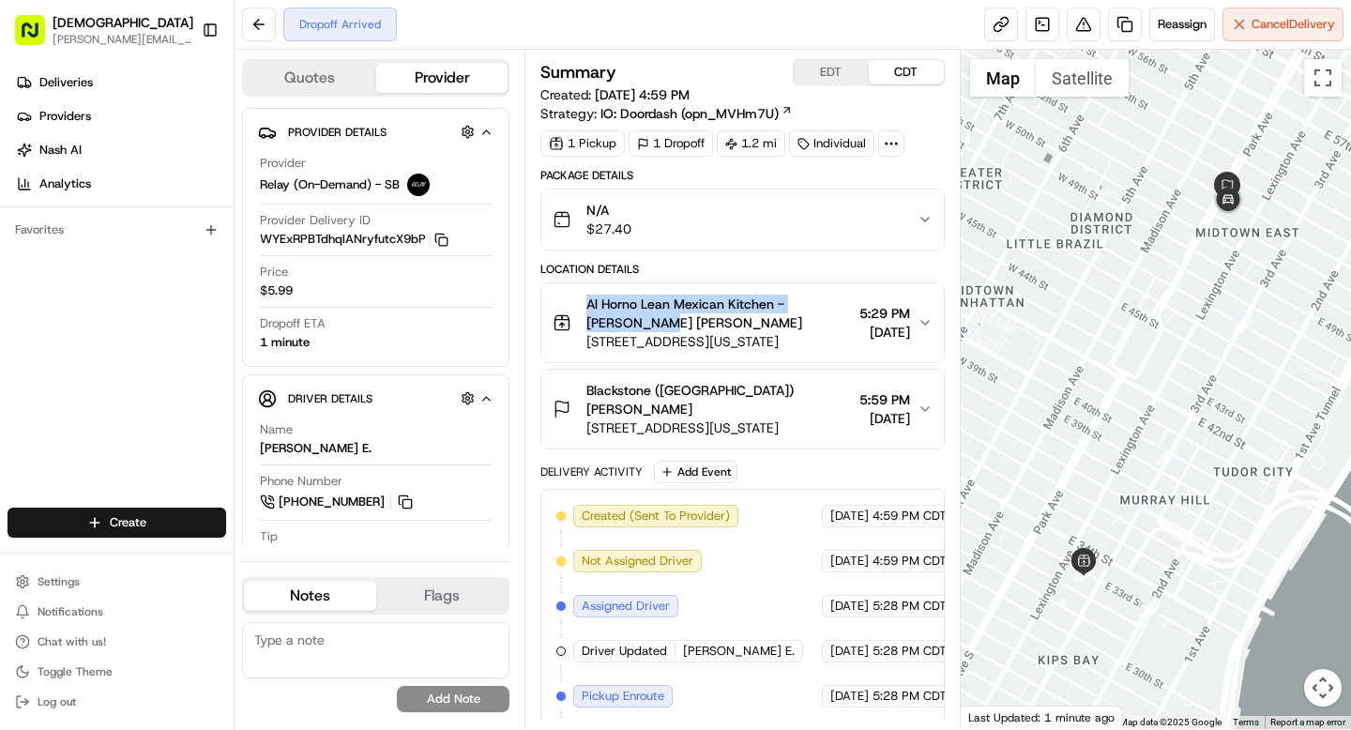
drag, startPoint x: 586, startPoint y: 302, endPoint x: 651, endPoint y: 326, distance: 68.9
click at [651, 326] on span "Al Horno Lean Mexican Kitchen - [PERSON_NAME] [PERSON_NAME]" at bounding box center [718, 314] width 265 height 38
copy span "Al Horno Lean Mexican Kitchen - [PERSON_NAME][GEOGRAPHIC_DATA][PERSON_NAME]"
drag, startPoint x: 687, startPoint y: 388, endPoint x: 760, endPoint y: 387, distance: 73.2
click at [760, 387] on div "Blackstone ([GEOGRAPHIC_DATA]) [PERSON_NAME]" at bounding box center [718, 400] width 265 height 38
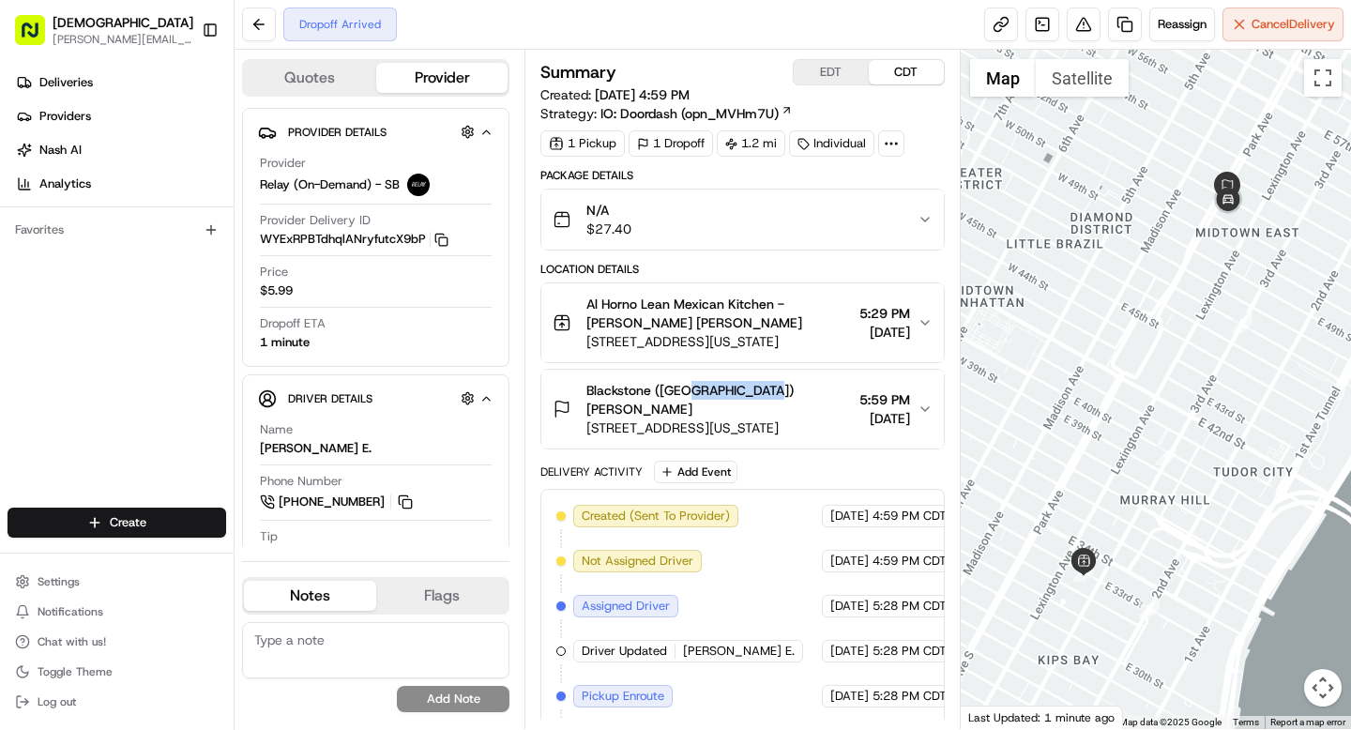
copy span "[PERSON_NAME]"
click at [902, 229] on img "button" at bounding box center [897, 219] width 26 height 26
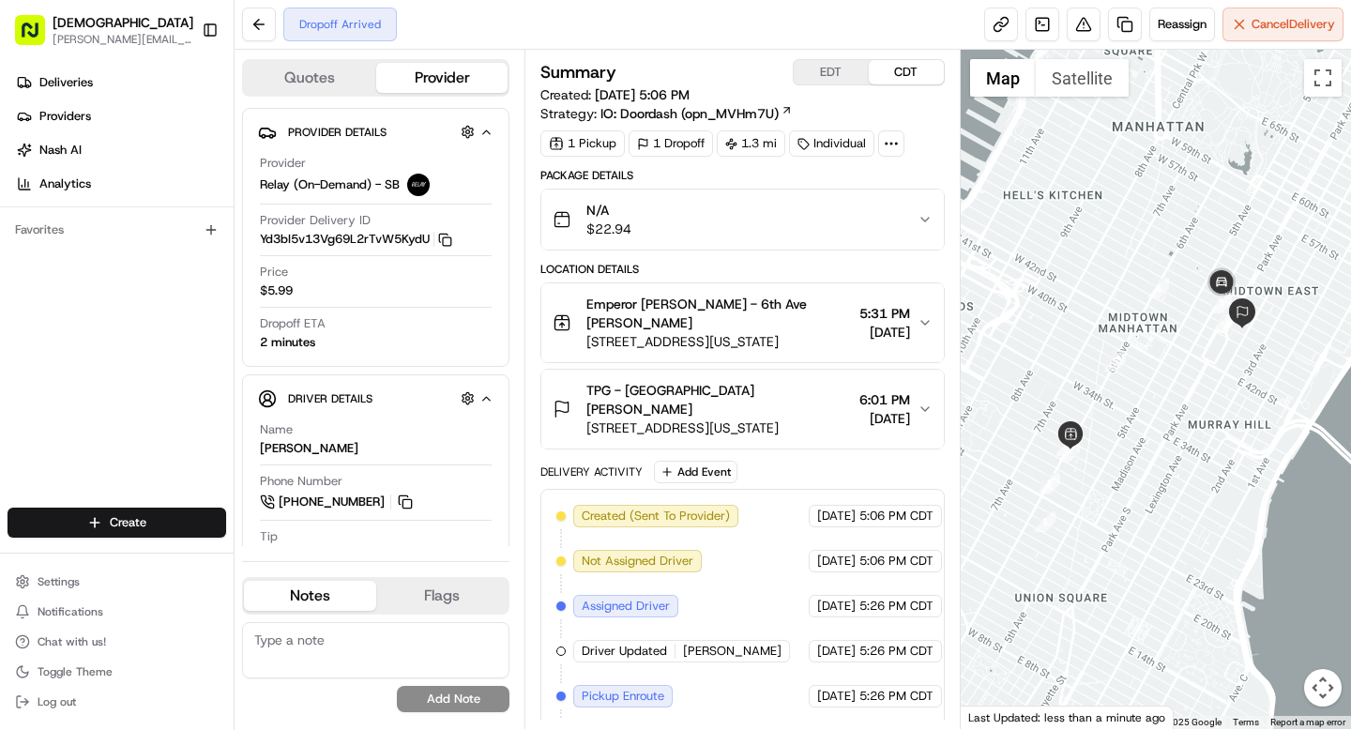
click at [859, 410] on span "[DATE]" at bounding box center [884, 418] width 51 height 19
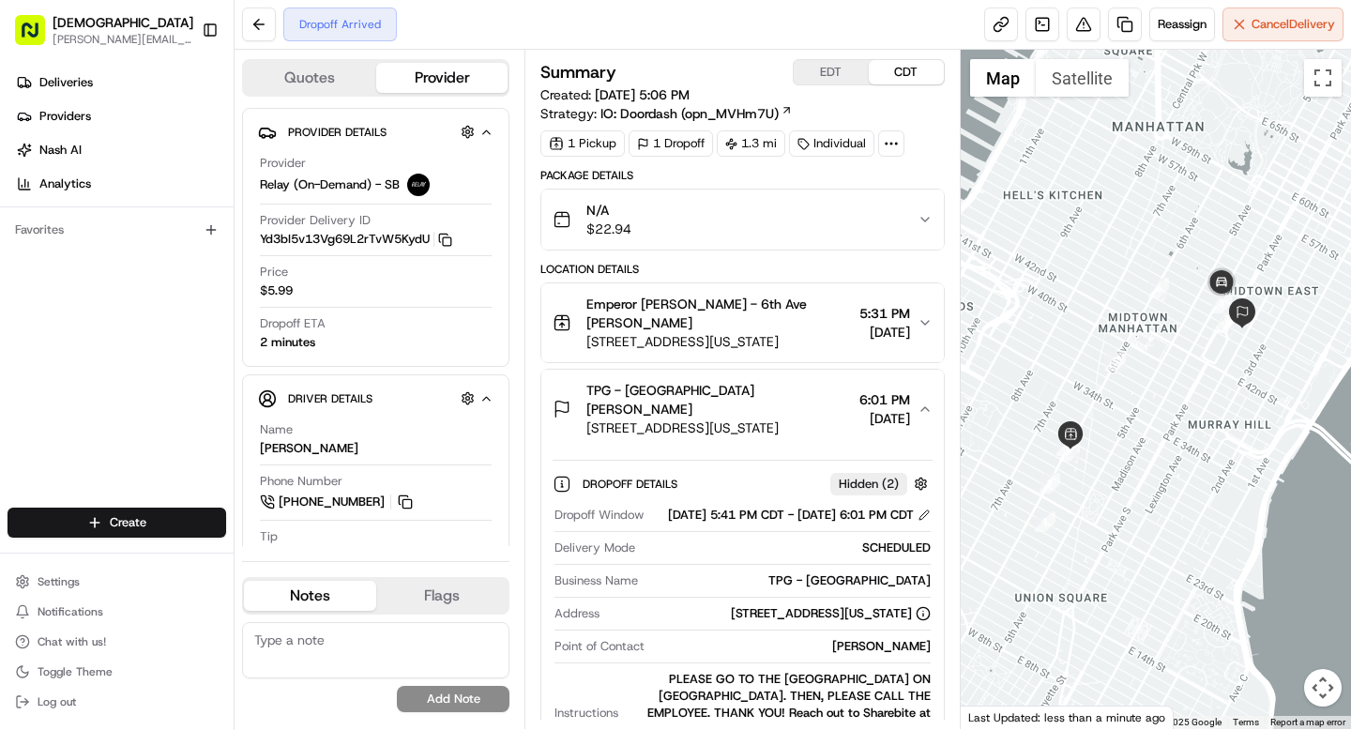
click at [859, 409] on span "[DATE]" at bounding box center [884, 418] width 51 height 19
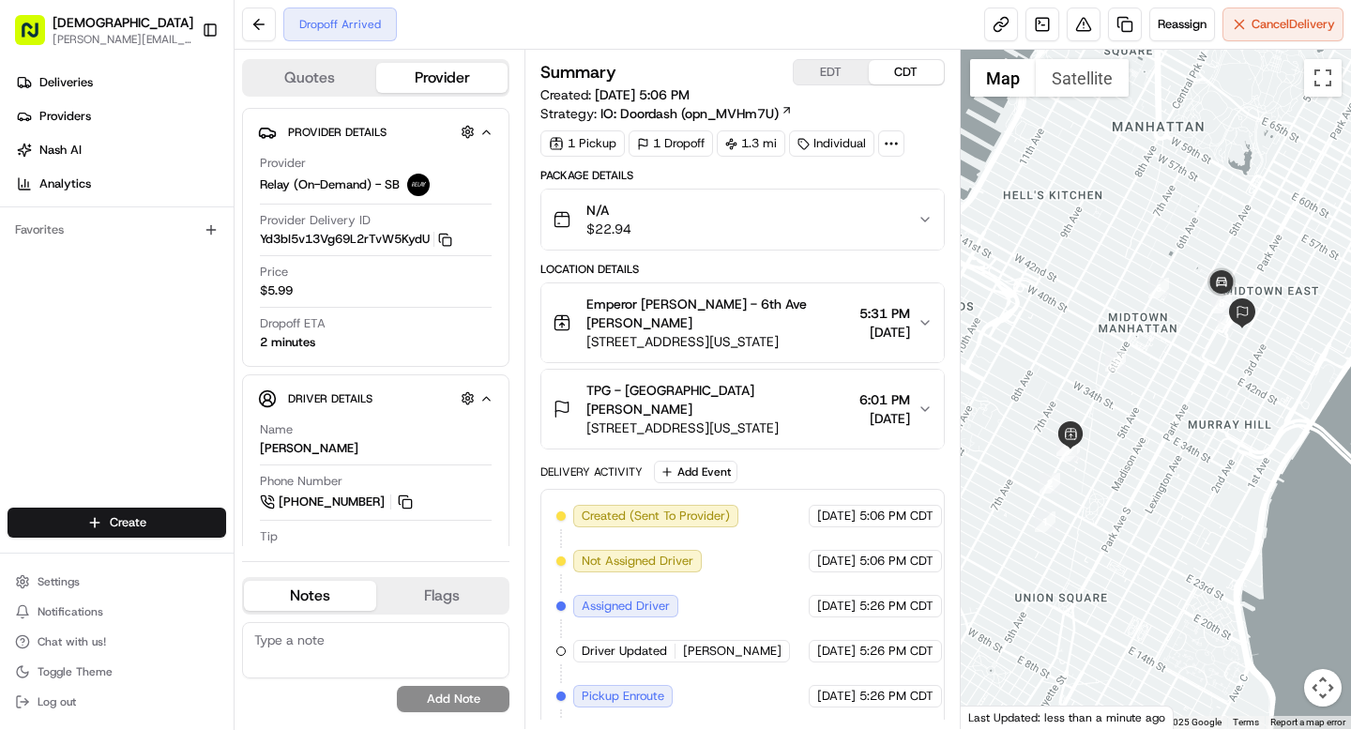
click at [893, 144] on circle at bounding box center [892, 144] width 2 height 2
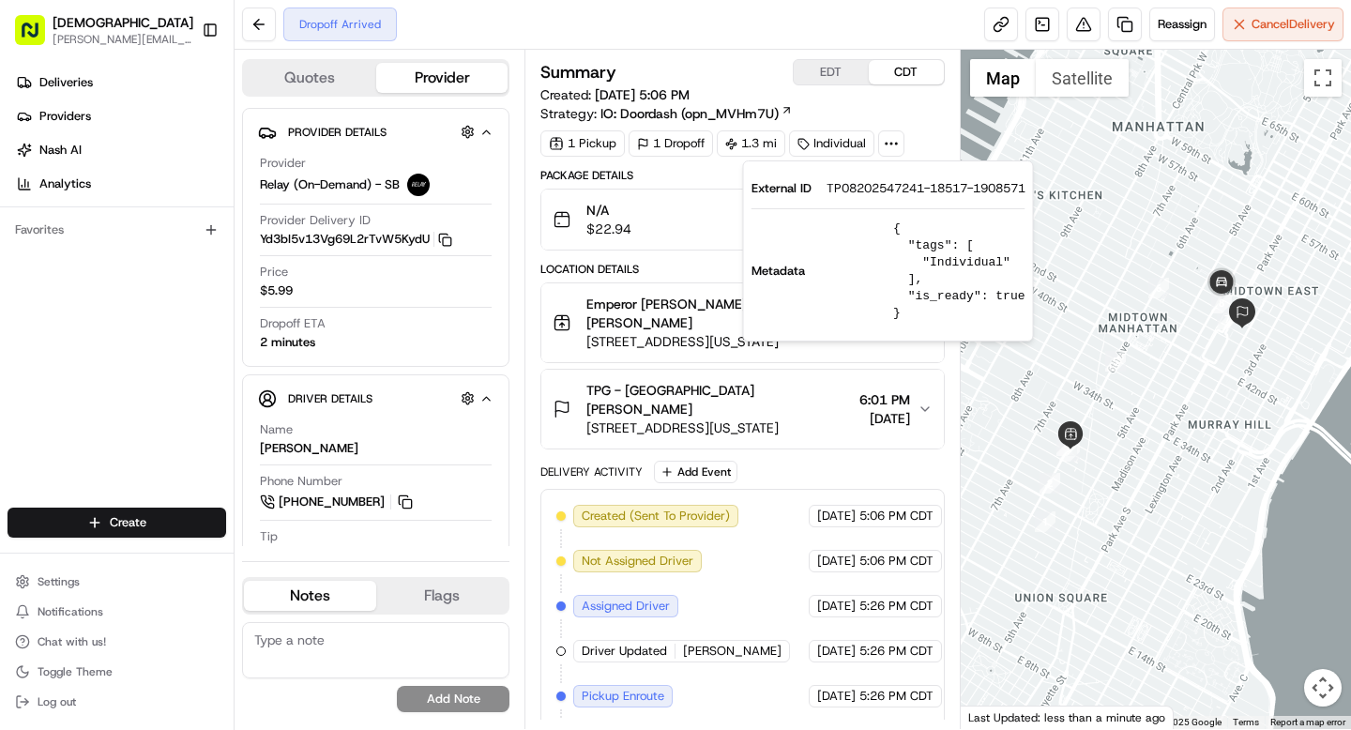
click at [868, 189] on span "TP08202547241-18517-1908571" at bounding box center [926, 188] width 199 height 17
copy span "TP08202547241"
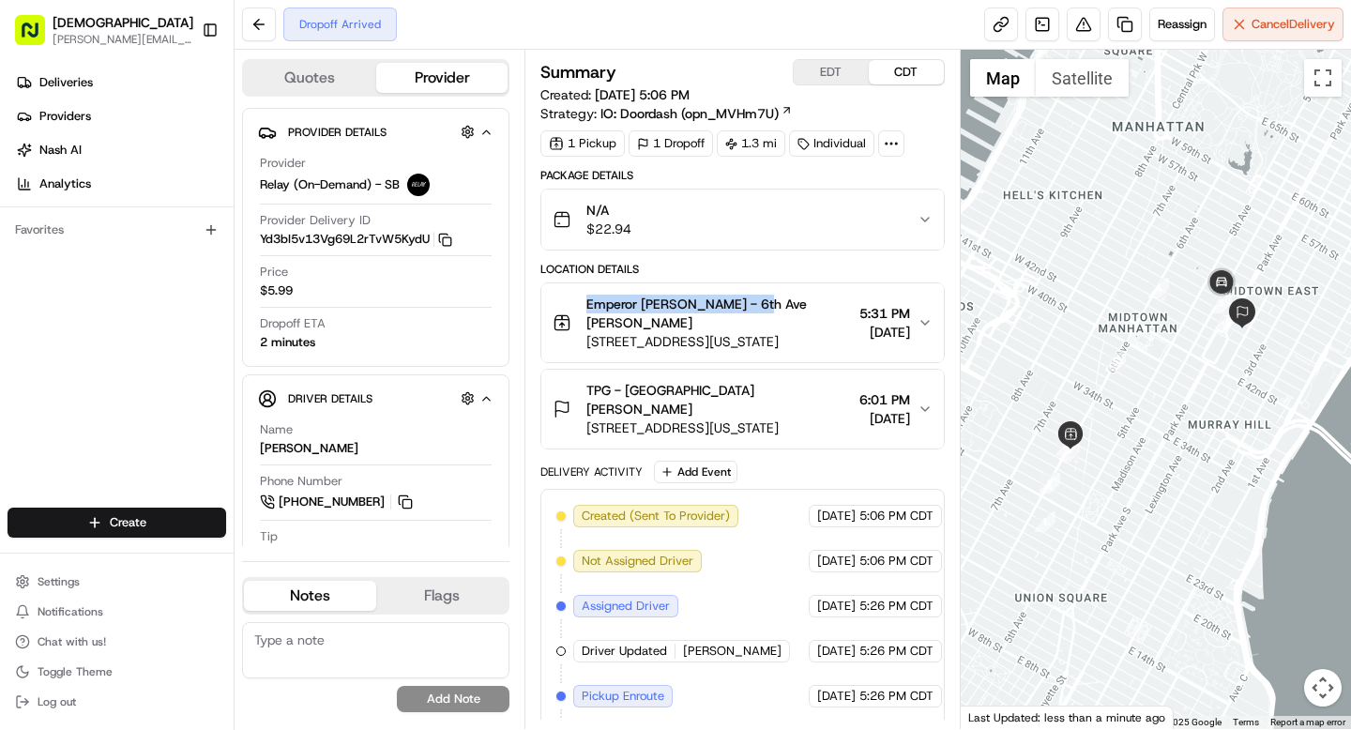
drag, startPoint x: 586, startPoint y: 301, endPoint x: 758, endPoint y: 306, distance: 171.7
click at [758, 306] on span "Emperor Dumpling - 6th Ave Denis Sharebite" at bounding box center [718, 314] width 265 height 38
copy span "Emperor Dumpling - 6th Ave"
drag, startPoint x: 658, startPoint y: 391, endPoint x: 741, endPoint y: 390, distance: 83.5
click at [741, 390] on div "TPG - USA Matthew Frias" at bounding box center [718, 400] width 265 height 38
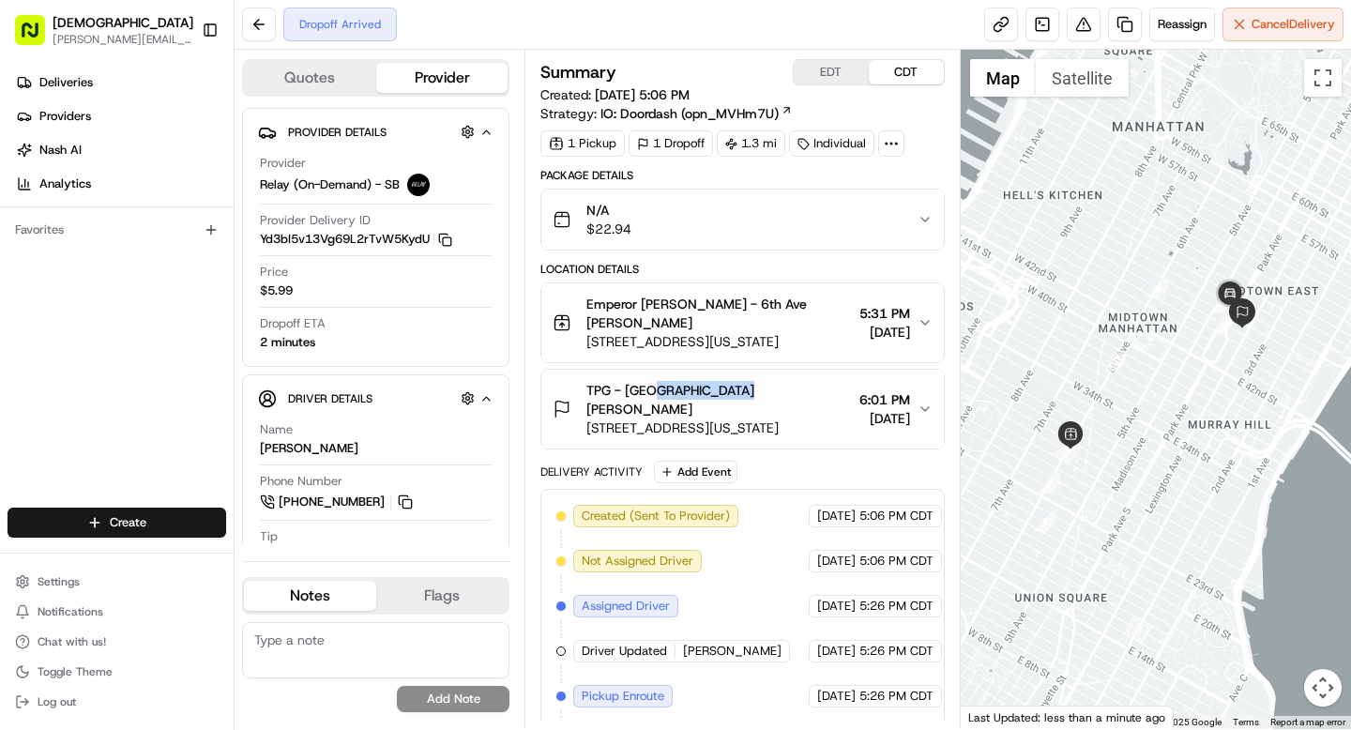
copy span "Matthew Frias"
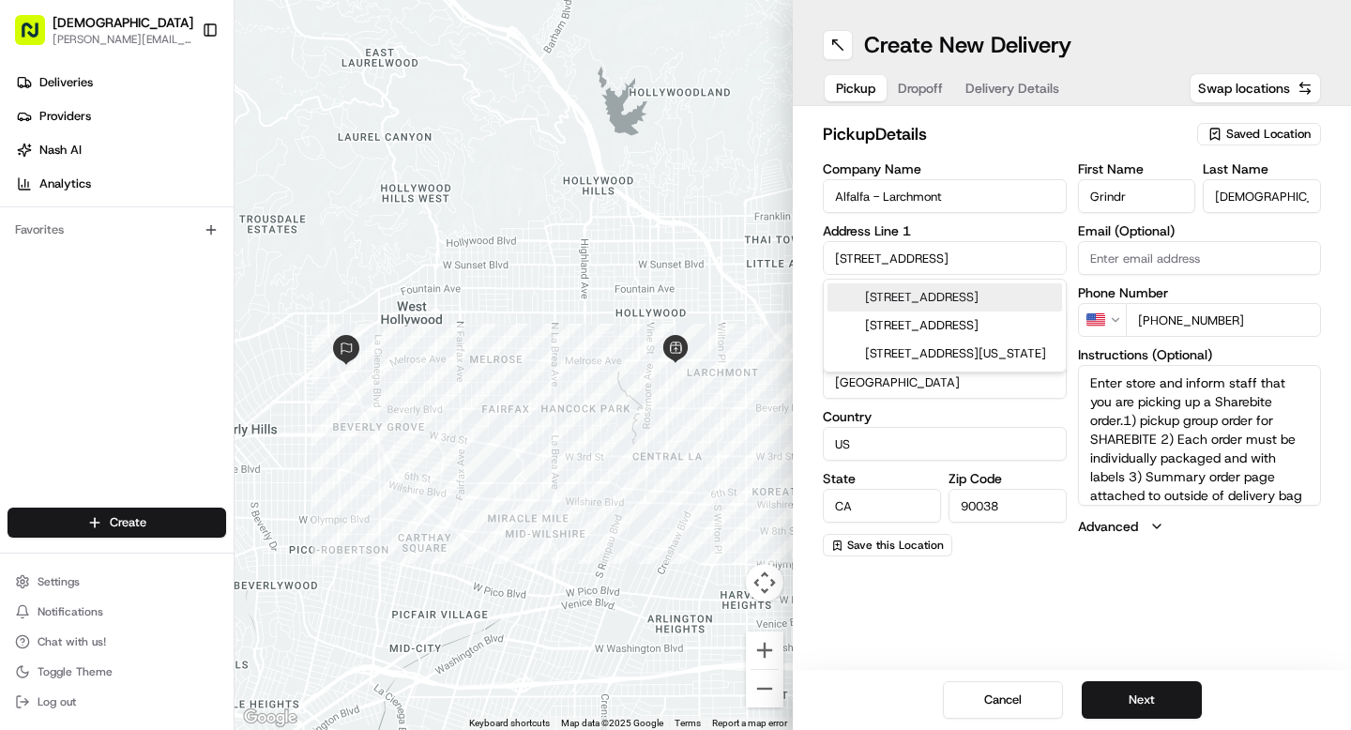
drag, startPoint x: 942, startPoint y: 261, endPoint x: 810, endPoint y: 253, distance: 132.5
click at [810, 254] on div "pickup Details Saved Location Company Name Alfalfa - Larchmont Address Line 1 5…" at bounding box center [1072, 338] width 558 height 465
paste input "2309 Main St, Santa Monica, CA 90405"
click at [968, 254] on input "2309 Main St, Santa Monica, CA 90405" at bounding box center [945, 258] width 244 height 34
click at [923, 306] on div "2309 Main St, Santa Monica, CA 90405" at bounding box center [944, 297] width 235 height 28
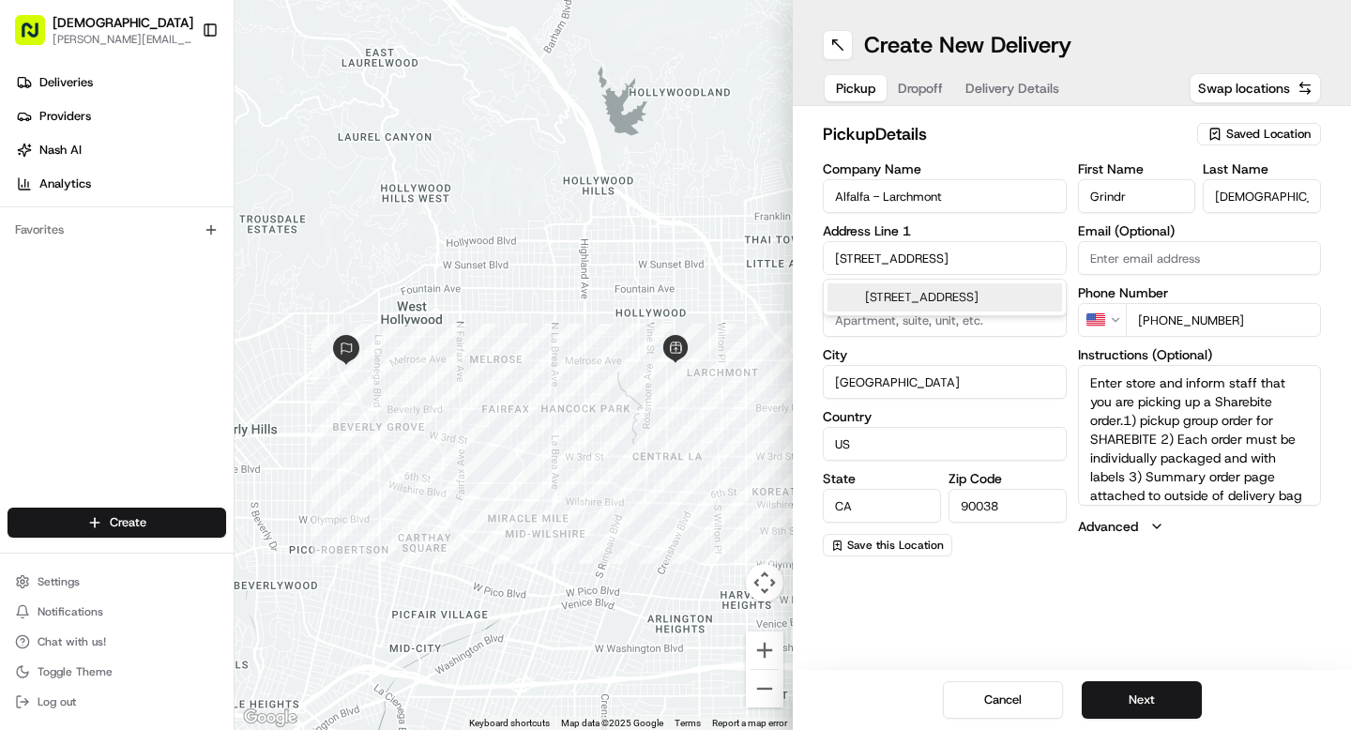
type input "2309 Main St, Santa Monica, CA 90405, USA"
type input "Santa Monica"
type input "United States"
type input "90405"
type input "2309 Main Street"
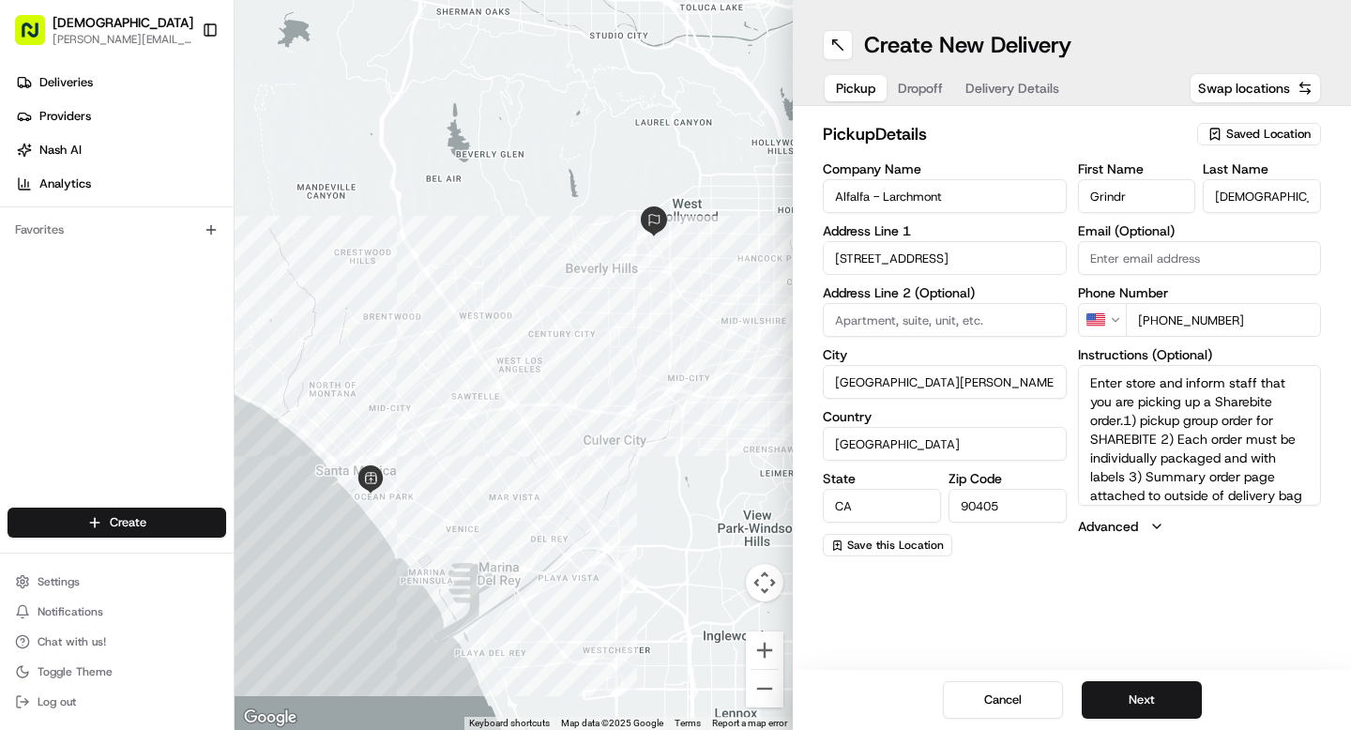
drag, startPoint x: 953, startPoint y: 196, endPoint x: 884, endPoint y: 199, distance: 69.5
click at [884, 199] on input "Alfalfa - Larchmont" at bounding box center [945, 196] width 244 height 34
type input "Alfalfa - Santa Monica"
click at [1133, 700] on button "Next" at bounding box center [1142, 700] width 120 height 38
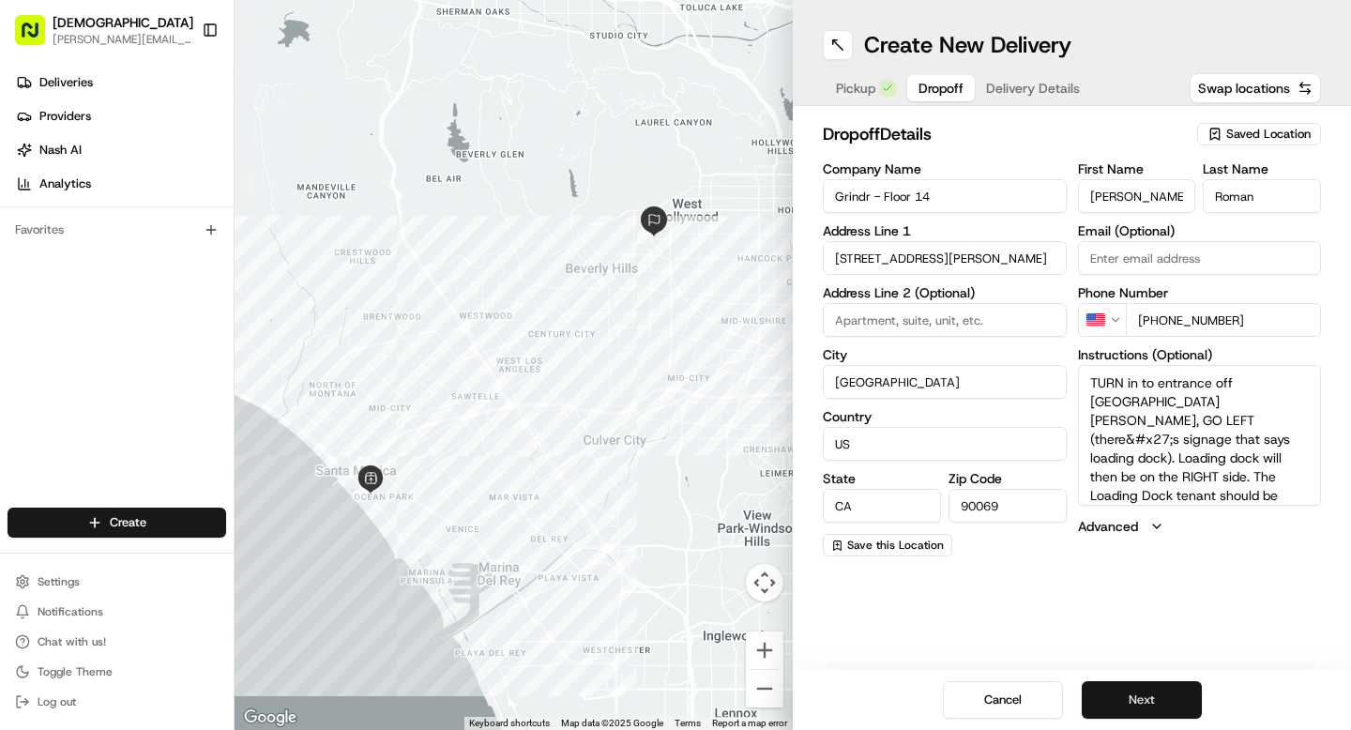
click at [1133, 700] on button "Next" at bounding box center [1142, 700] width 120 height 38
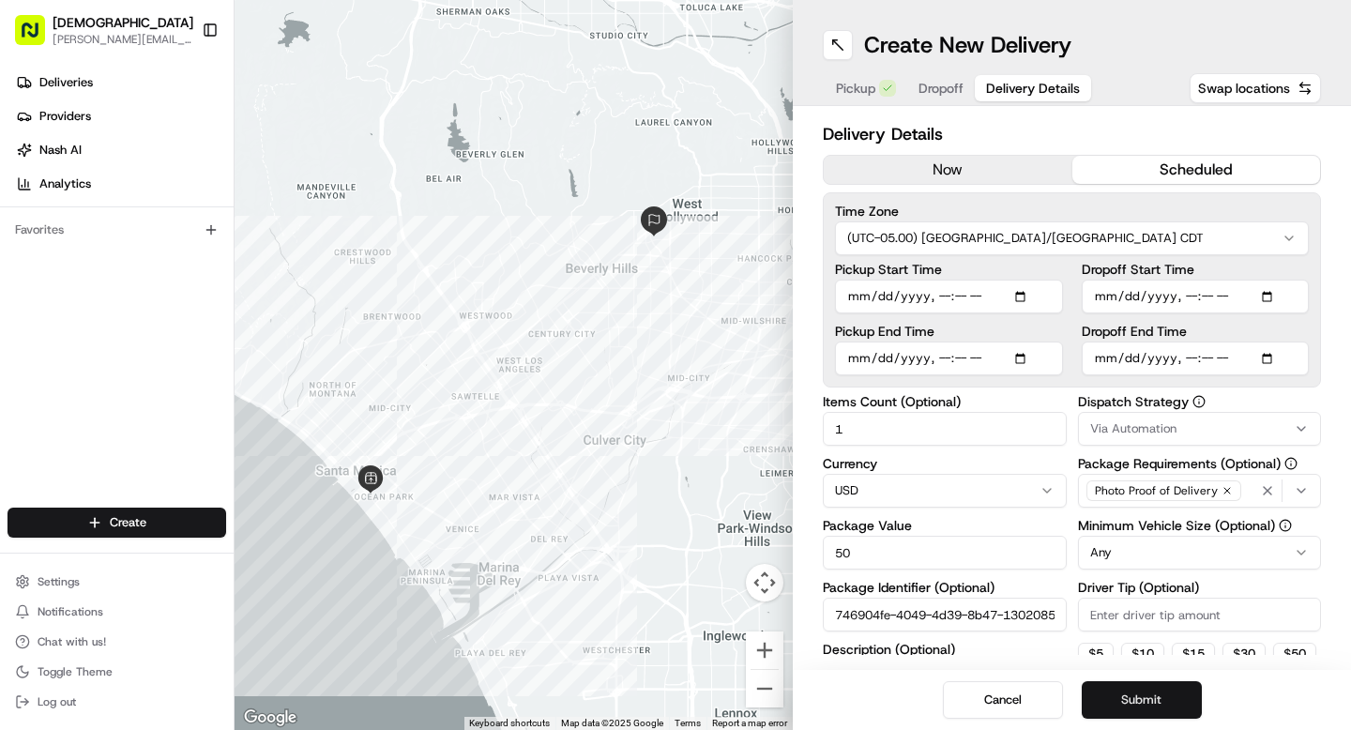
click at [1133, 700] on button "Submit" at bounding box center [1142, 700] width 120 height 38
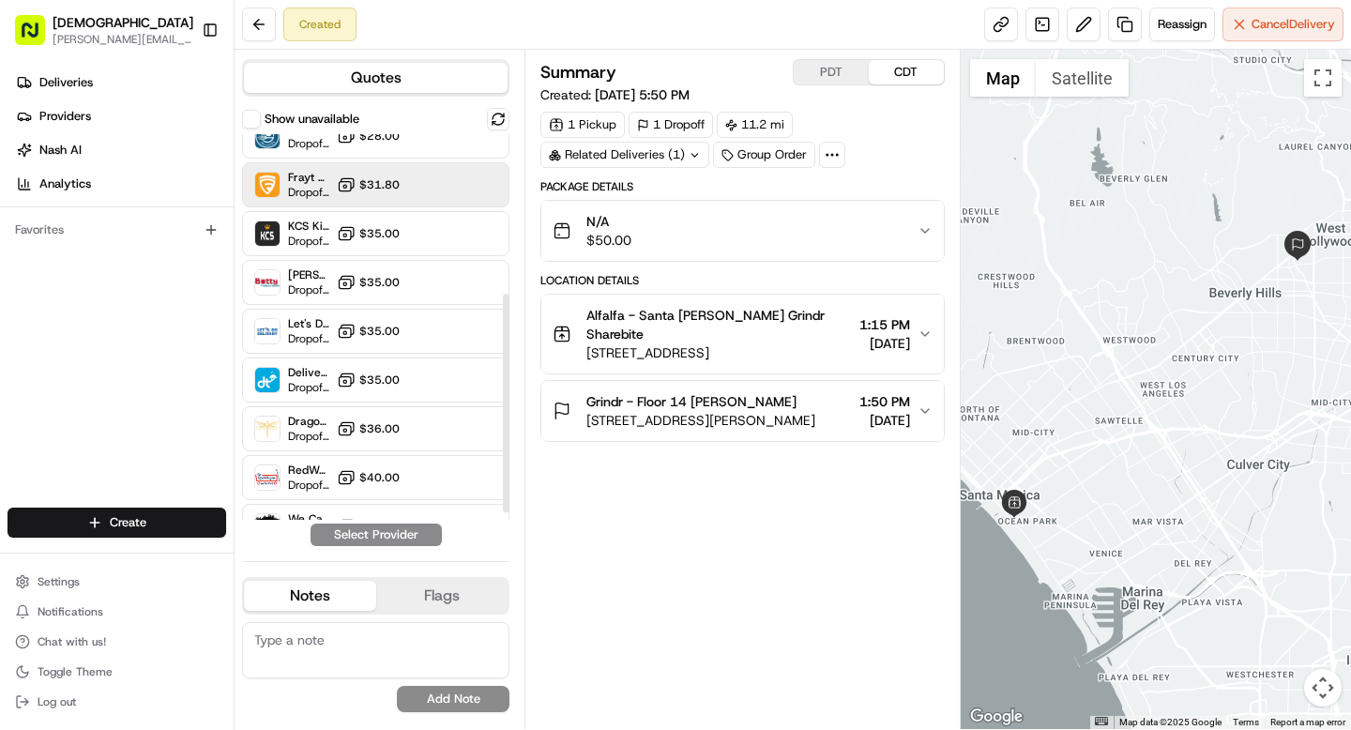
scroll to position [294, 0]
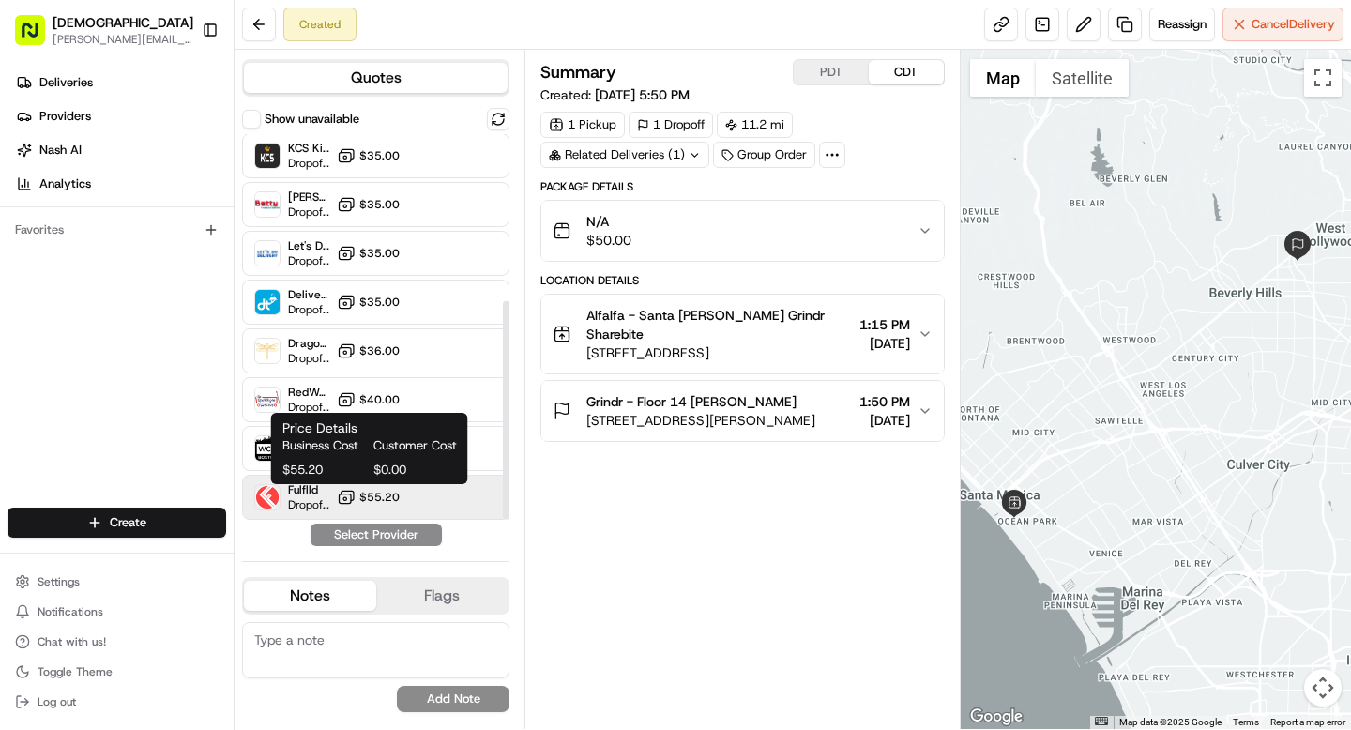
click at [376, 493] on span "$55.20" at bounding box center [379, 497] width 40 height 15
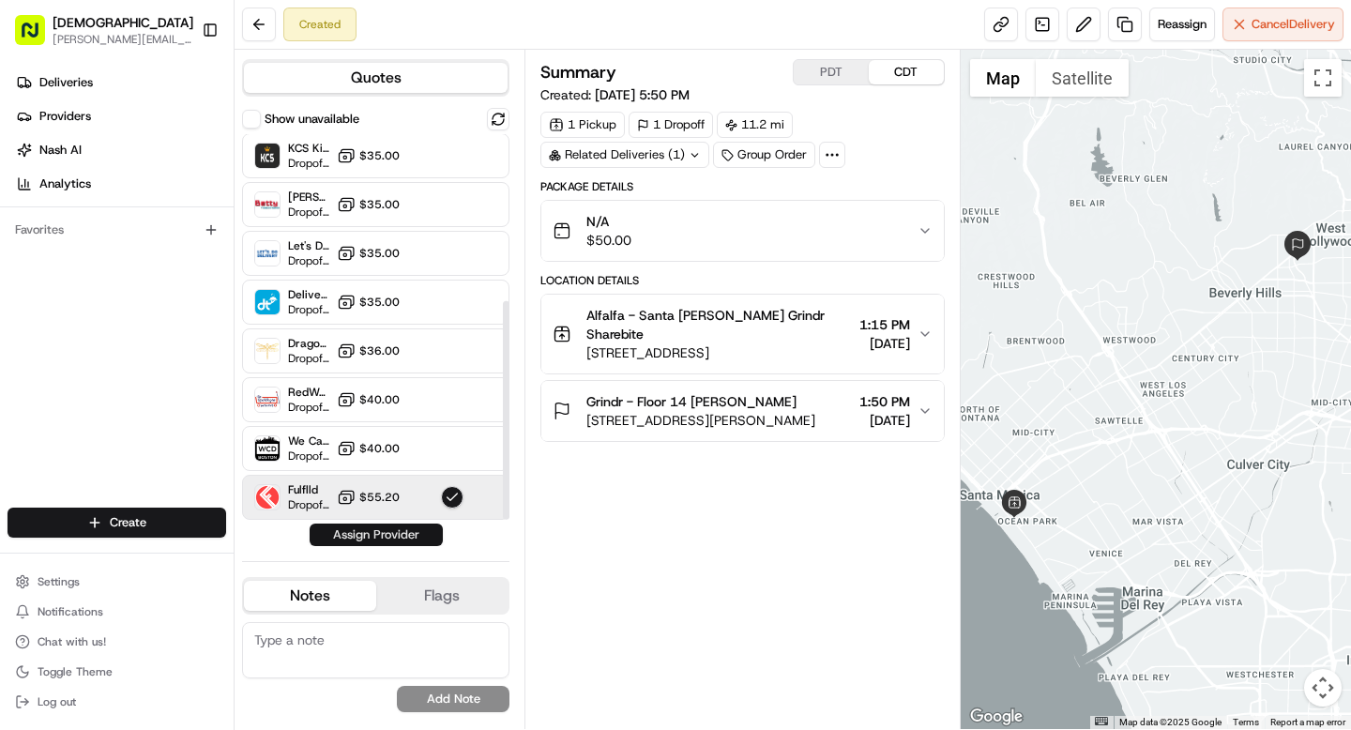
click at [377, 529] on button "Assign Provider" at bounding box center [376, 535] width 133 height 23
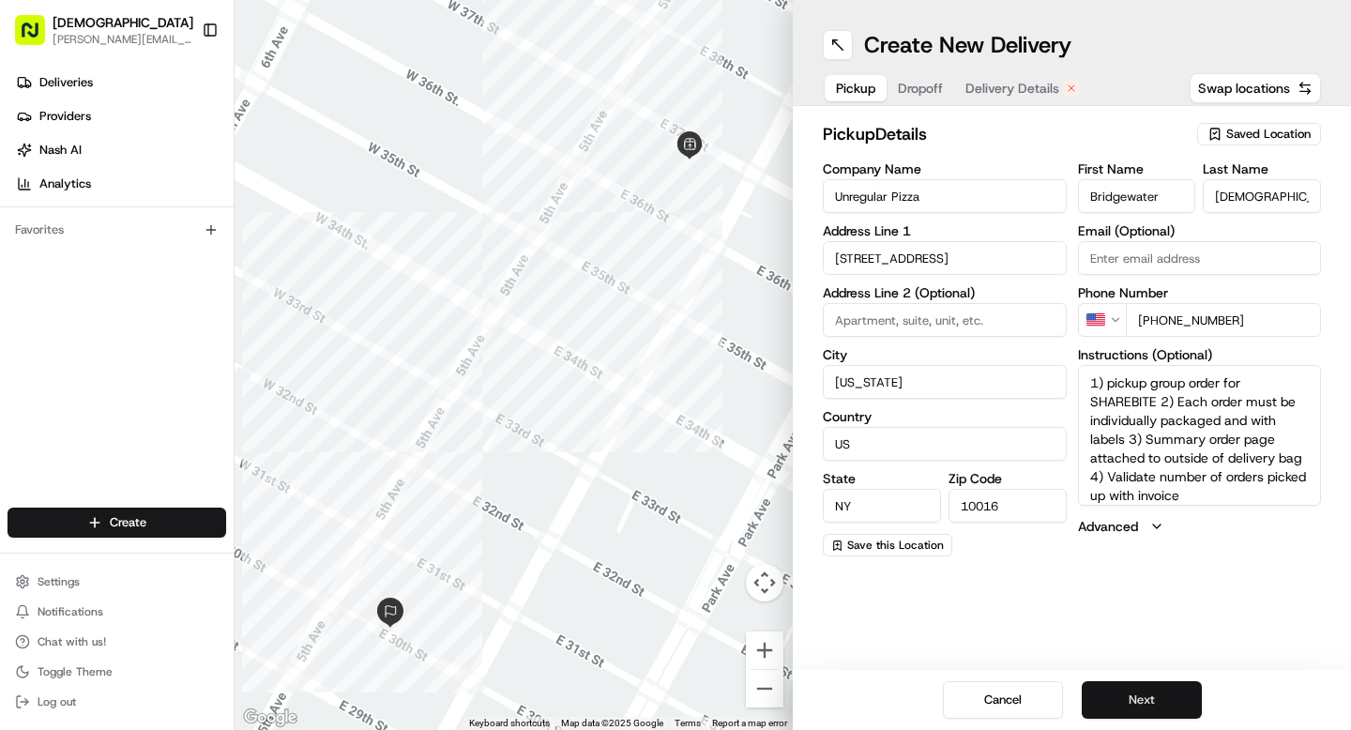
click at [1147, 700] on button "Next" at bounding box center [1142, 700] width 120 height 38
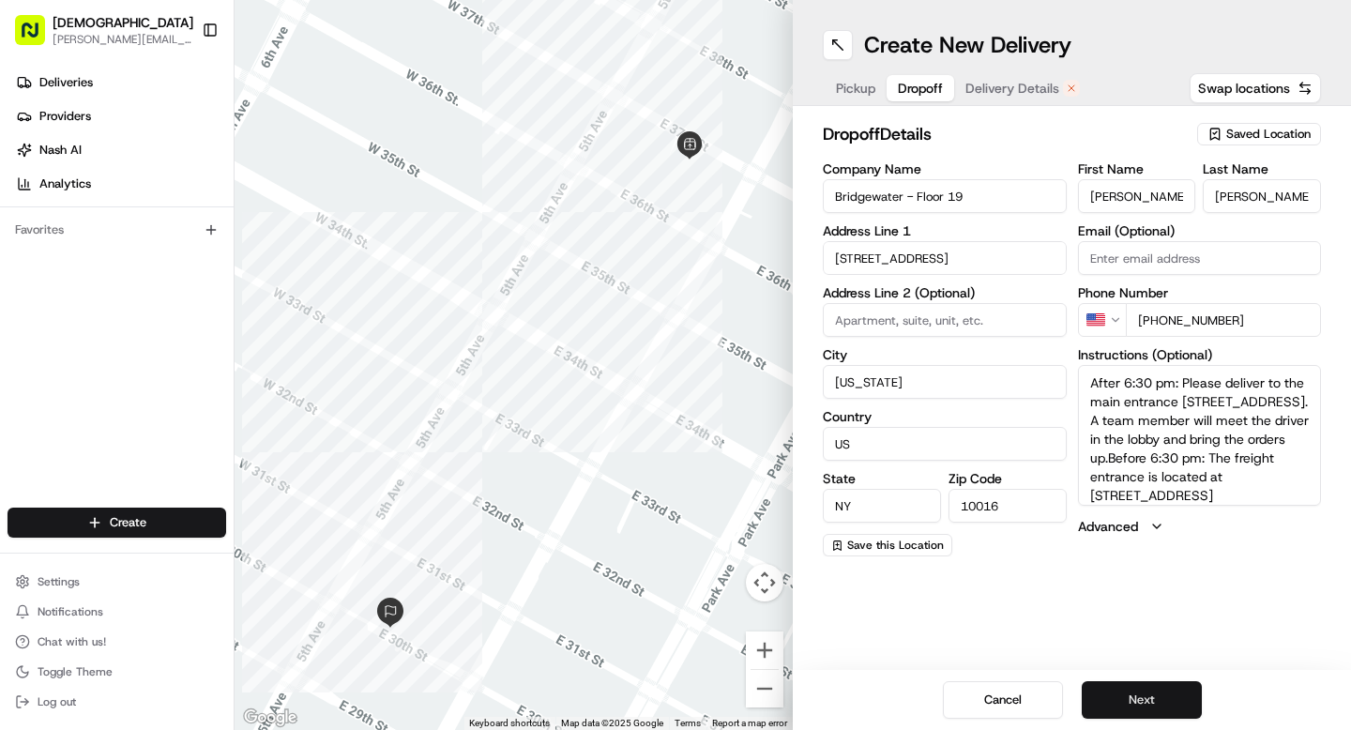
click at [1147, 700] on button "Next" at bounding box center [1142, 700] width 120 height 38
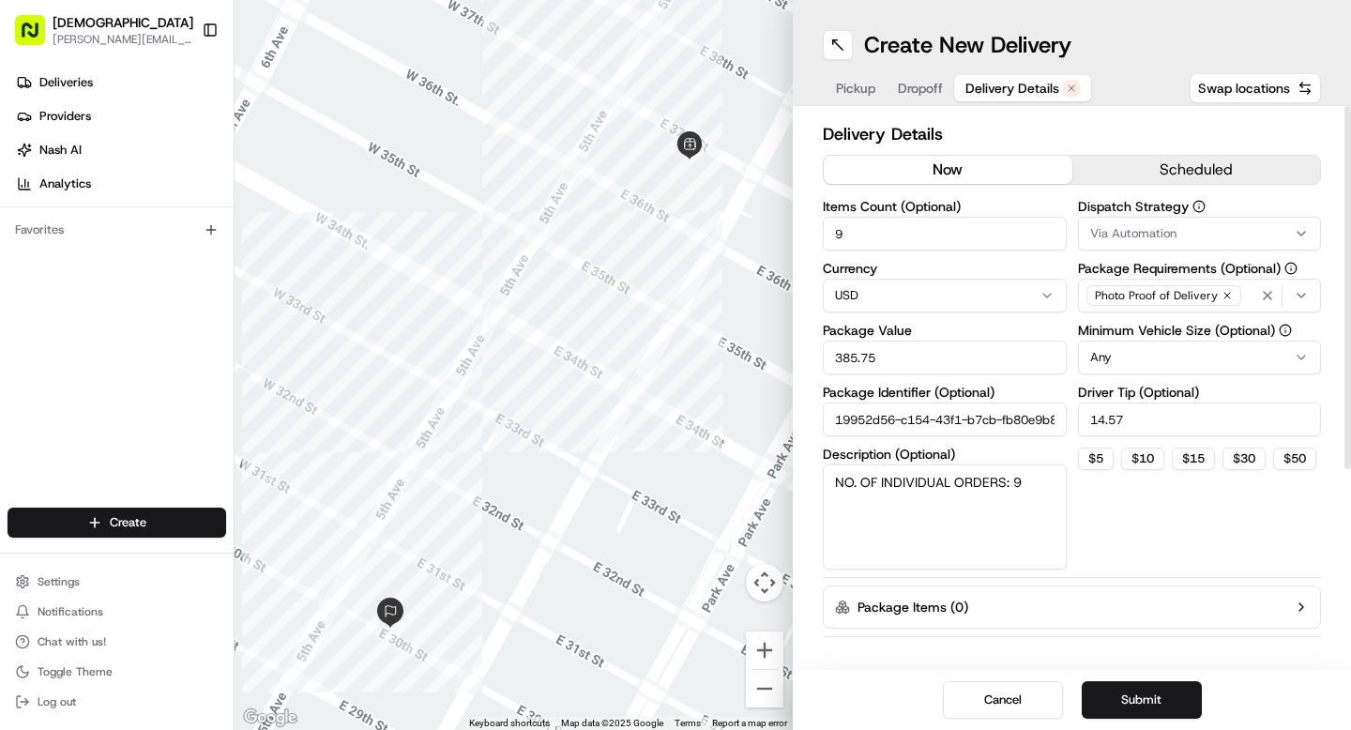
click at [960, 173] on button "now" at bounding box center [948, 170] width 249 height 28
click at [871, 237] on input "9" at bounding box center [945, 234] width 244 height 34
type input "1"
drag, startPoint x: 1128, startPoint y: 420, endPoint x: 1073, endPoint y: 420, distance: 54.4
click at [1073, 420] on div "Items Count (Optional) 1 Currency USD Package Value 385.75 Package Identifier (…" at bounding box center [1072, 385] width 498 height 370
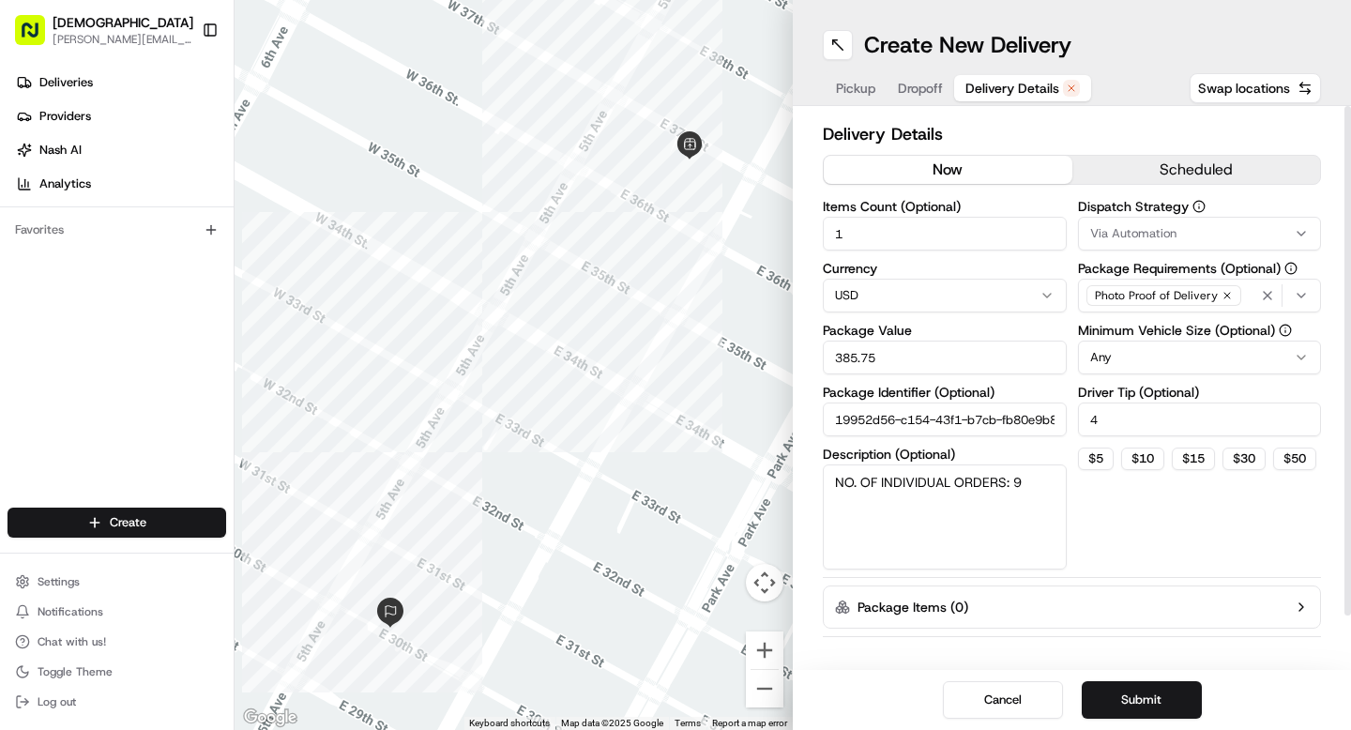
type input "4"
click at [1022, 479] on textarea "NO. OF INDIVIDUAL ORDERS: 9" at bounding box center [945, 516] width 244 height 105
type textarea "NO. OF INDIVIDUAL ORDERS: 1"
drag, startPoint x: 886, startPoint y: 357, endPoint x: 812, endPoint y: 357, distance: 74.1
click at [812, 357] on div "Delivery Details now scheduled Items Count (Optional) 1 Currency USD Package Va…" at bounding box center [1072, 388] width 558 height 564
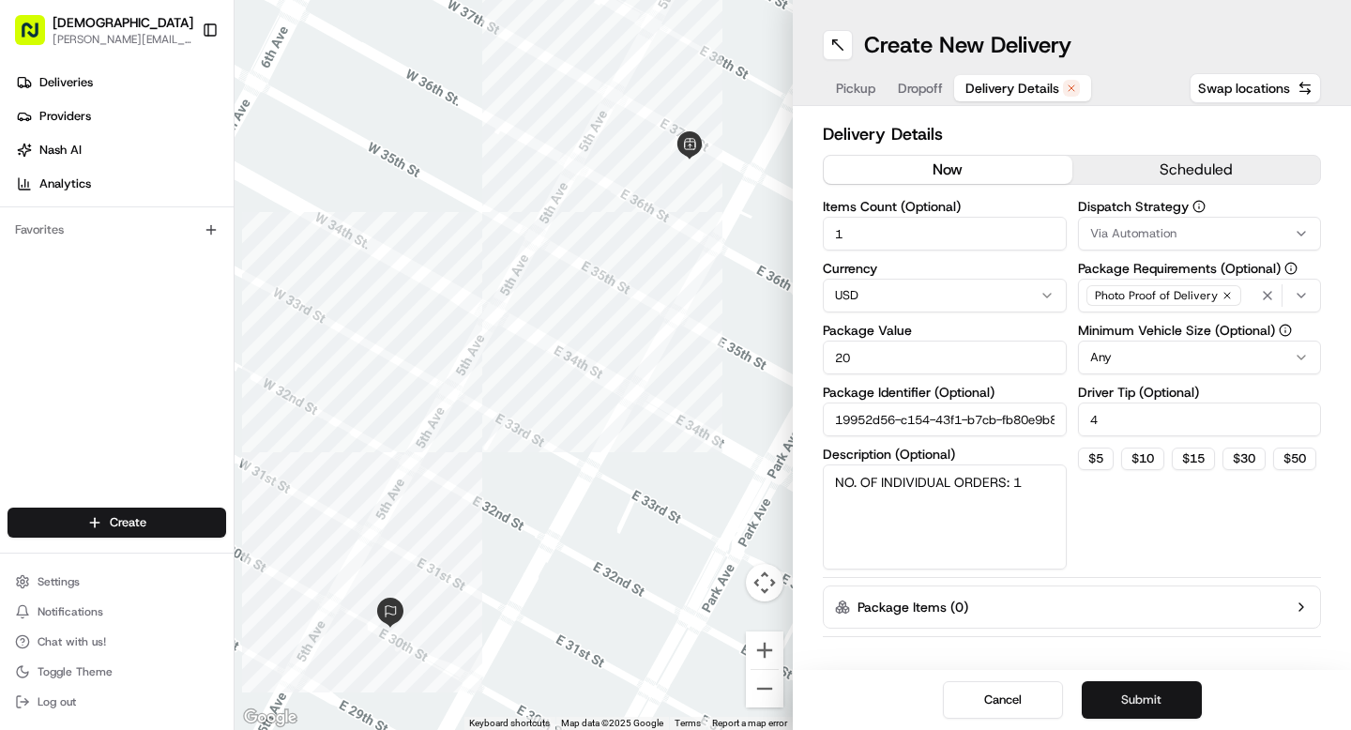
type input "20"
click at [1134, 697] on button "Submit" at bounding box center [1142, 700] width 120 height 38
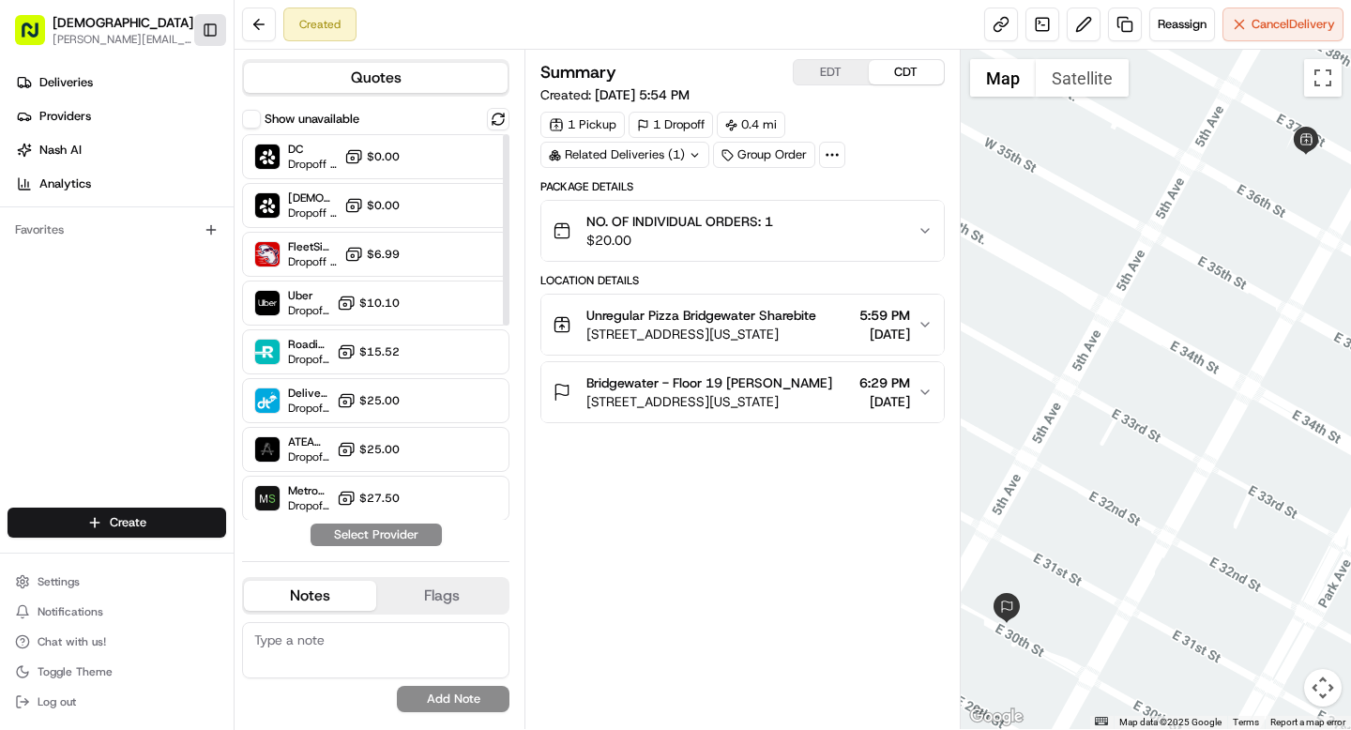
click at [203, 36] on button "Toggle Sidebar" at bounding box center [210, 30] width 32 height 32
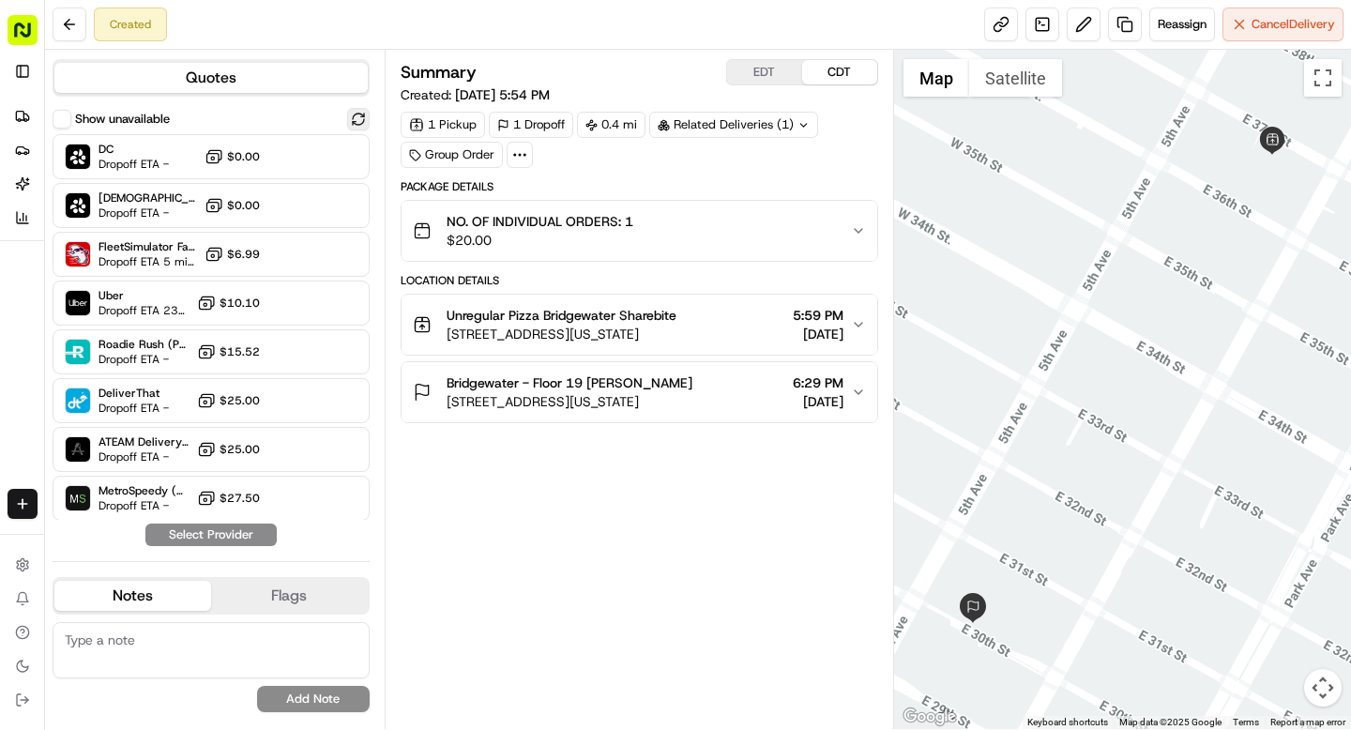
click at [366, 121] on button at bounding box center [358, 119] width 23 height 23
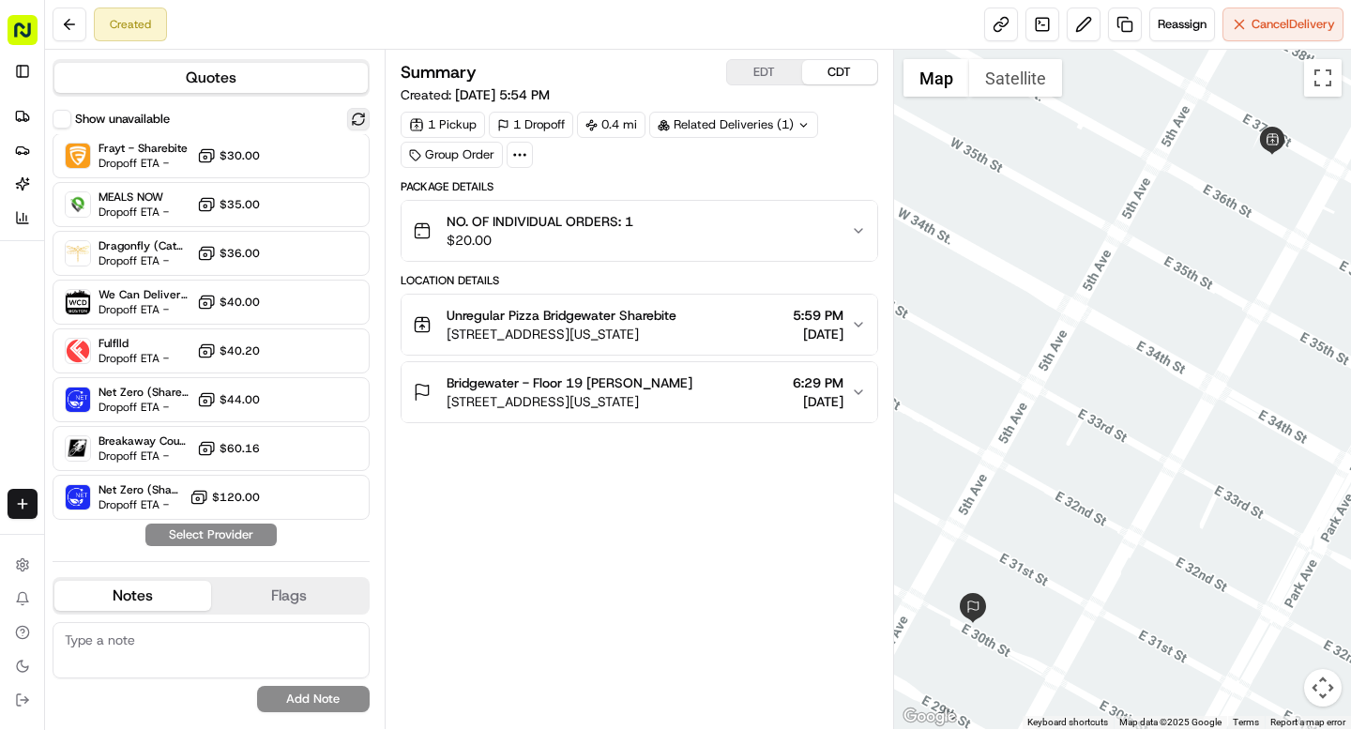
click at [358, 121] on button at bounding box center [358, 119] width 23 height 23
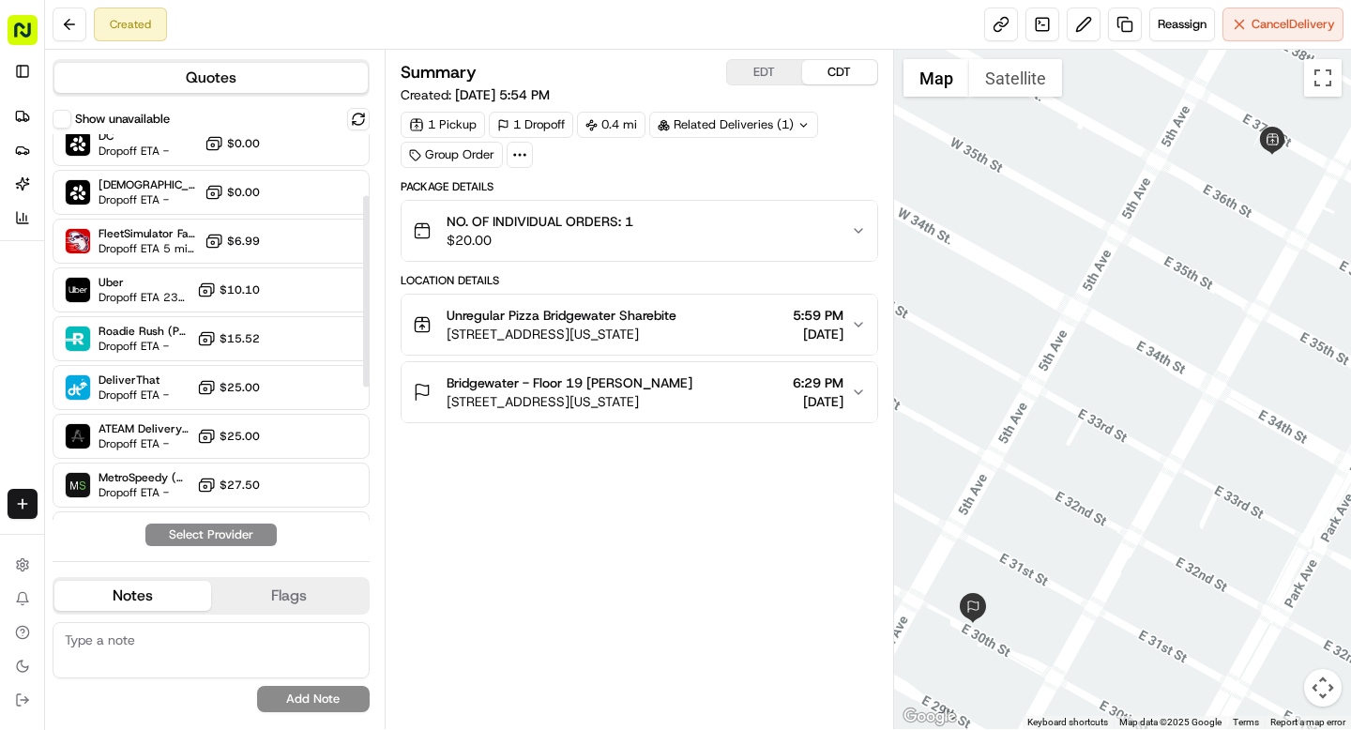
scroll to position [0, 0]
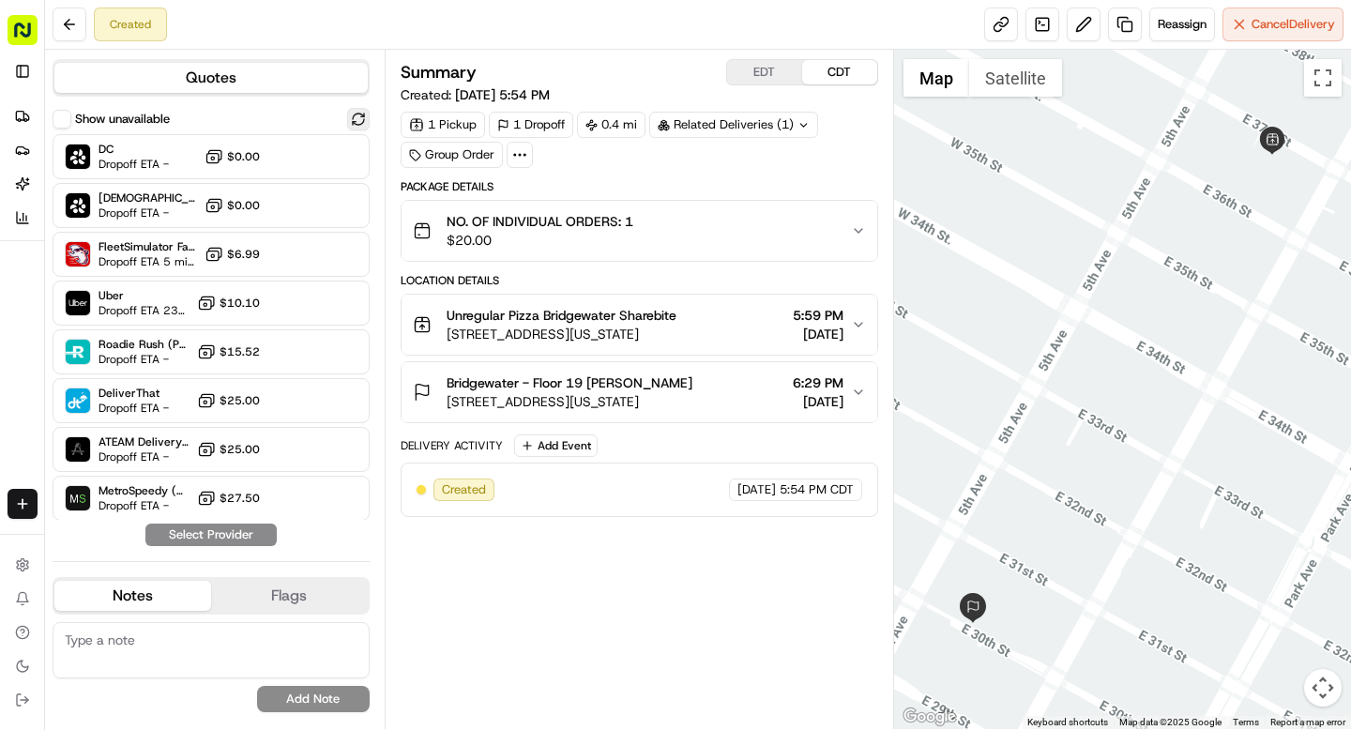
click at [357, 121] on button at bounding box center [358, 119] width 23 height 23
click at [360, 114] on button at bounding box center [358, 119] width 23 height 23
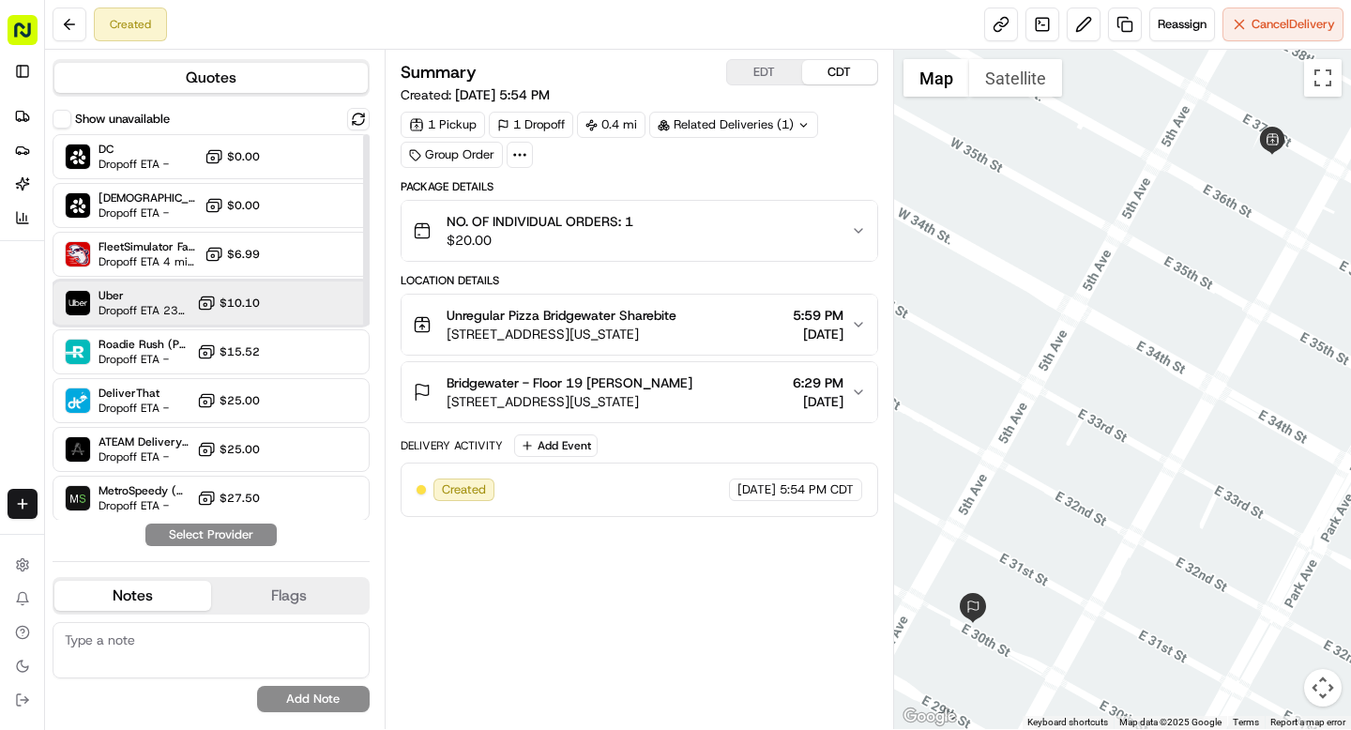
click at [159, 297] on span "Uber" at bounding box center [144, 295] width 91 height 15
click at [218, 534] on button "Assign Provider" at bounding box center [210, 535] width 133 height 23
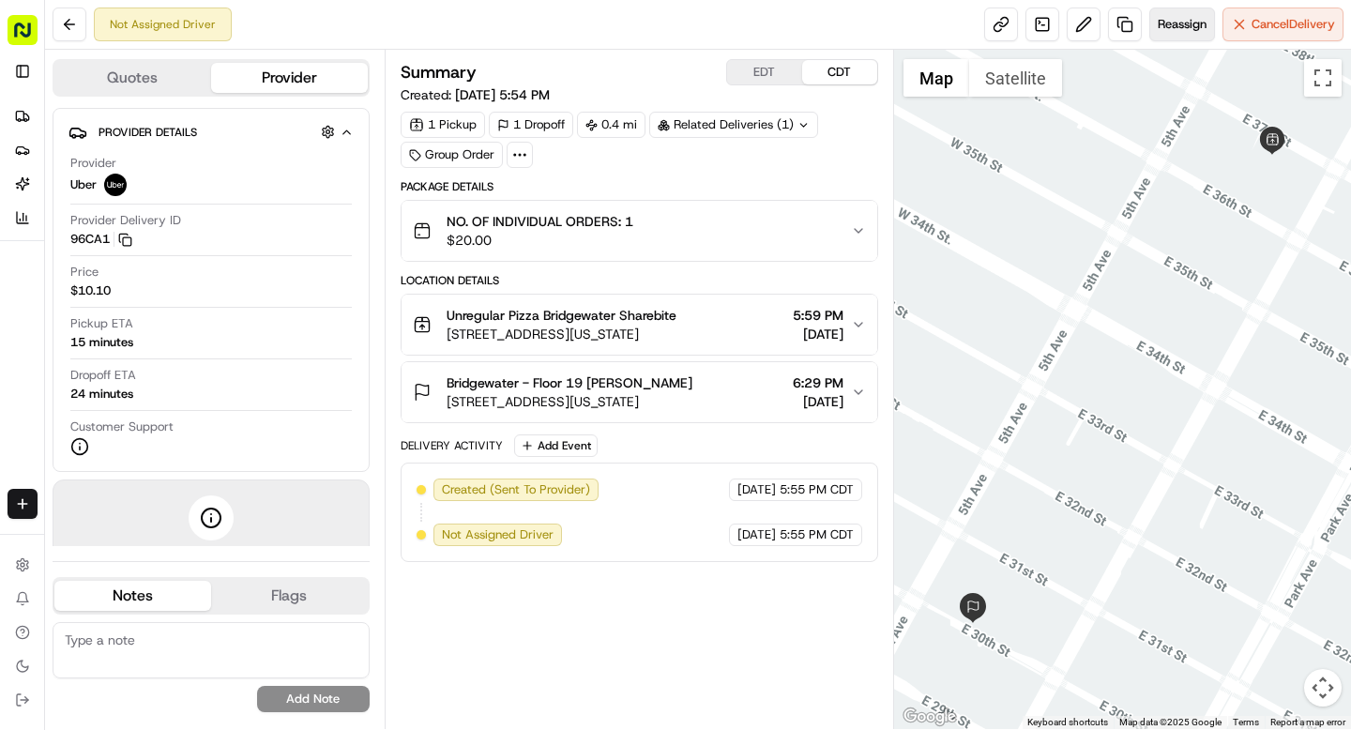
click at [1184, 18] on span "Reassign" at bounding box center [1182, 24] width 49 height 17
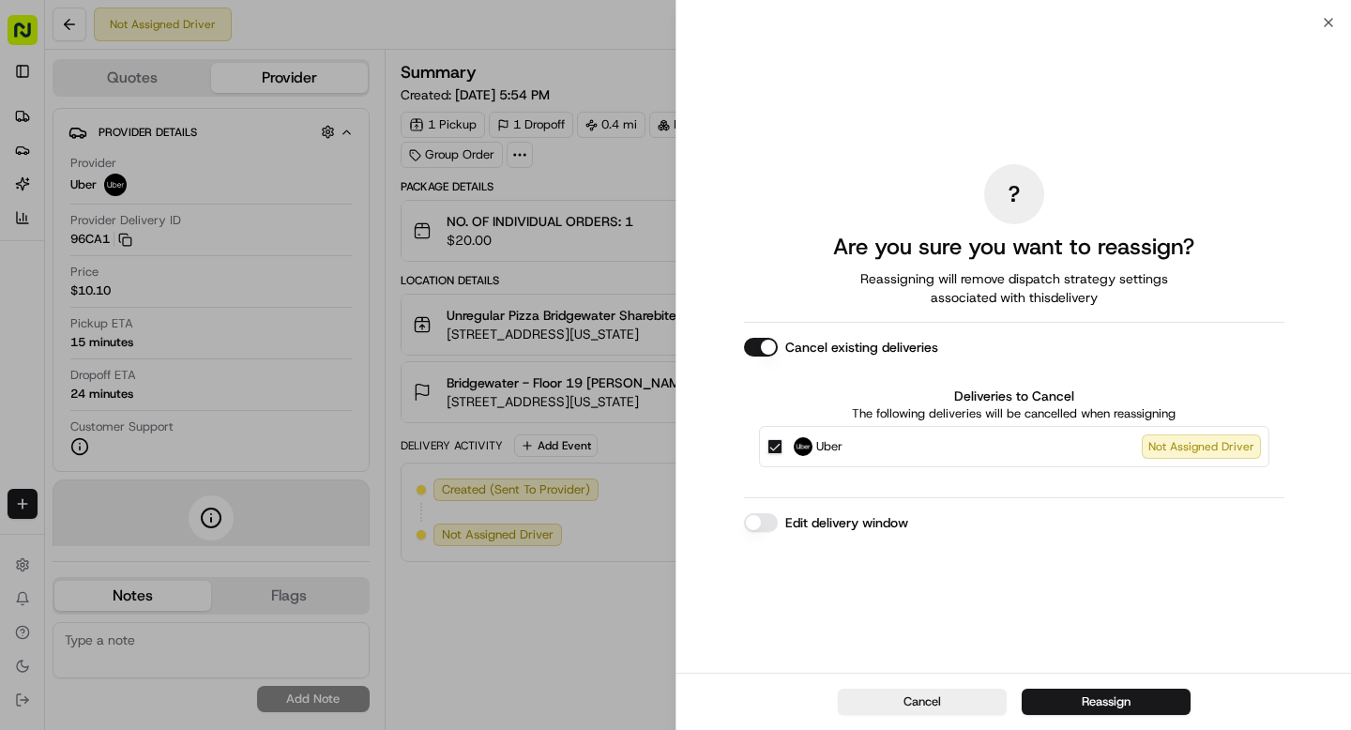
click at [771, 448] on button "Uber Not Assigned Driver" at bounding box center [774, 446] width 15 height 15
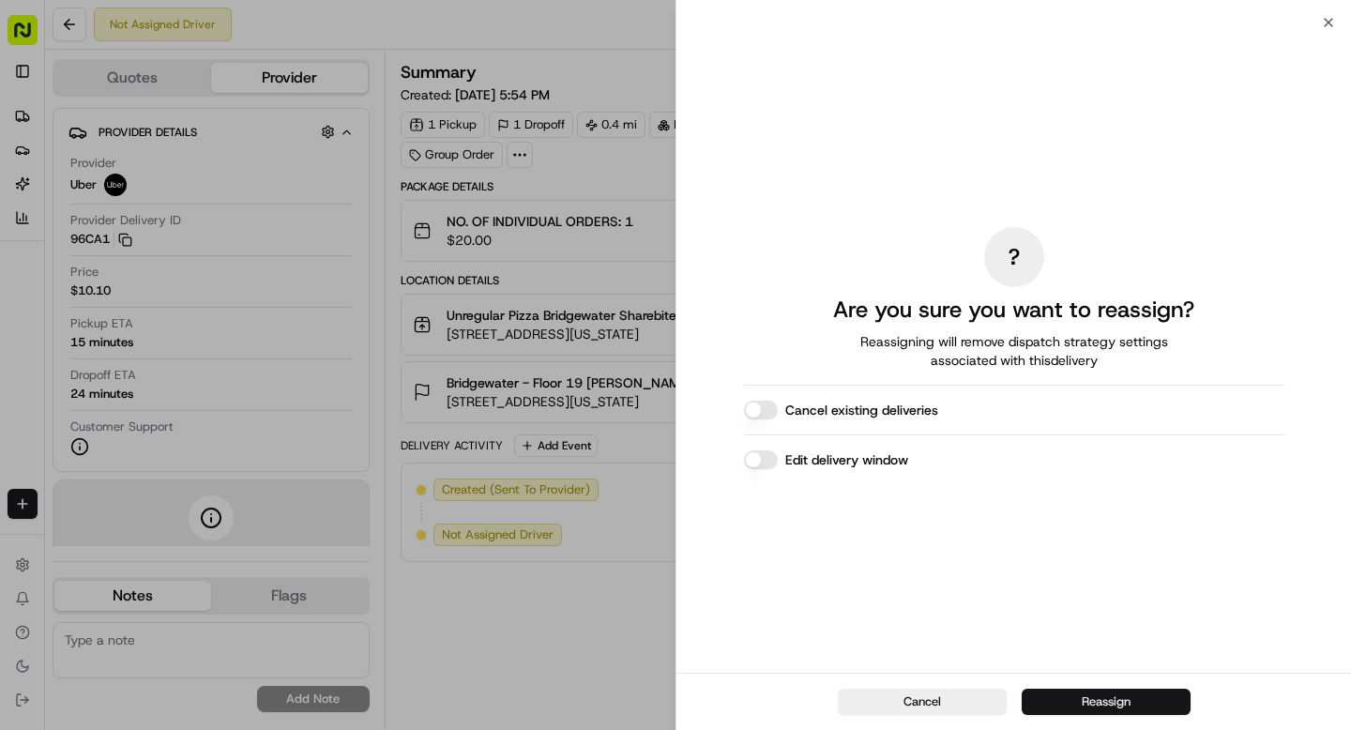
click at [1093, 701] on button "Reassign" at bounding box center [1106, 702] width 169 height 26
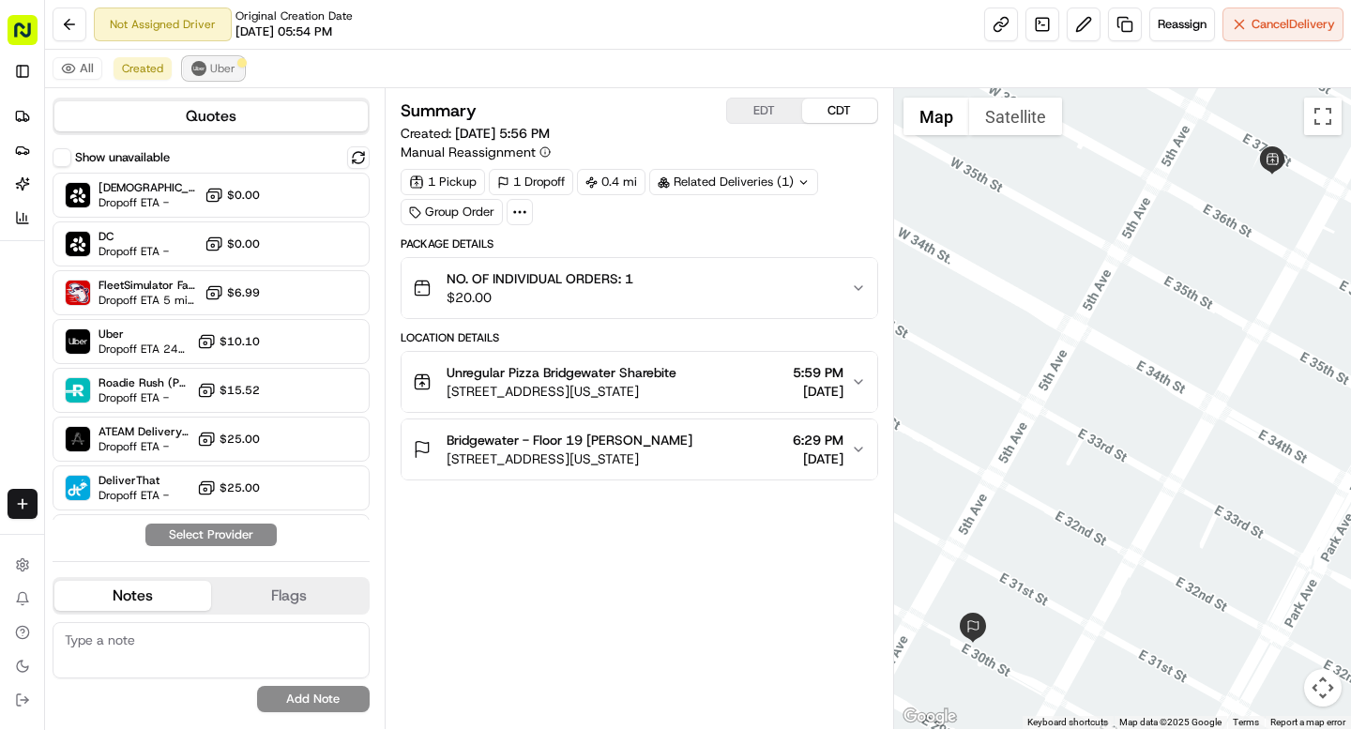
click at [220, 63] on span "Uber" at bounding box center [222, 68] width 25 height 15
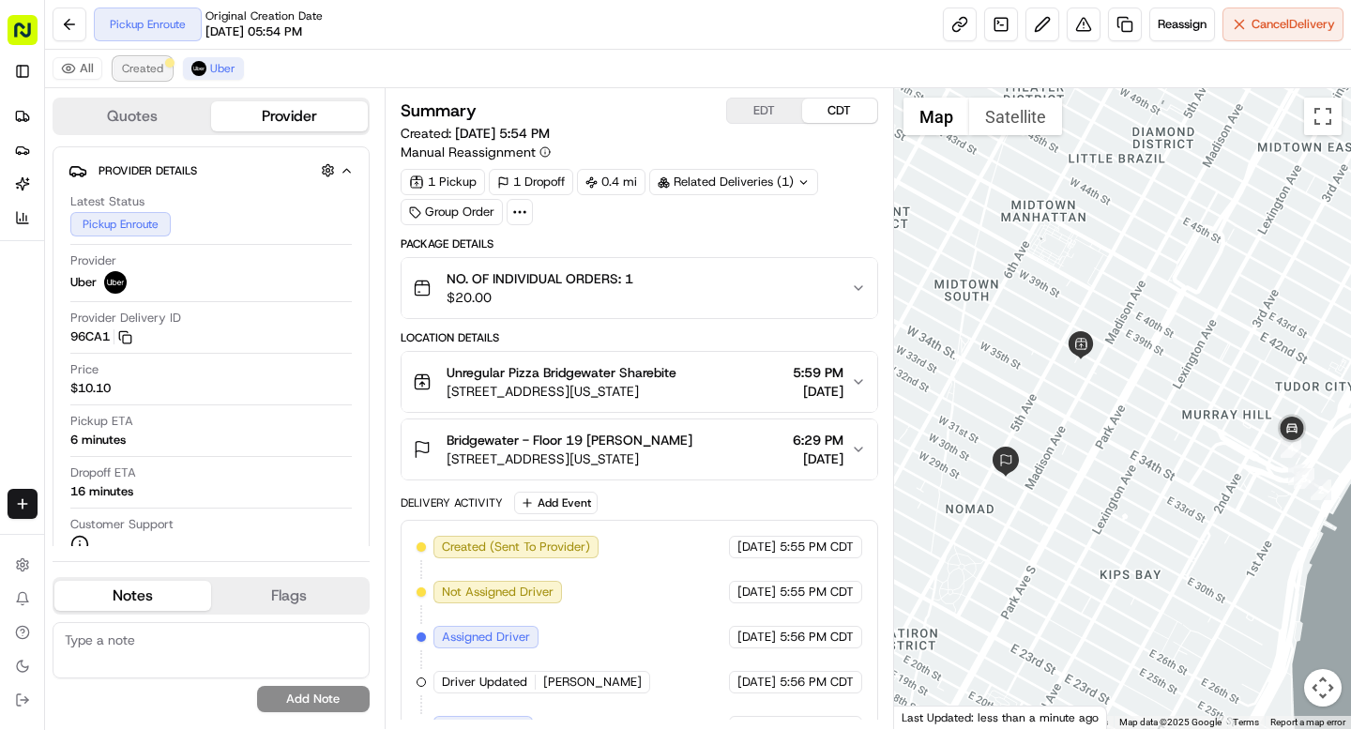
click at [137, 68] on span "Created" at bounding box center [142, 68] width 41 height 15
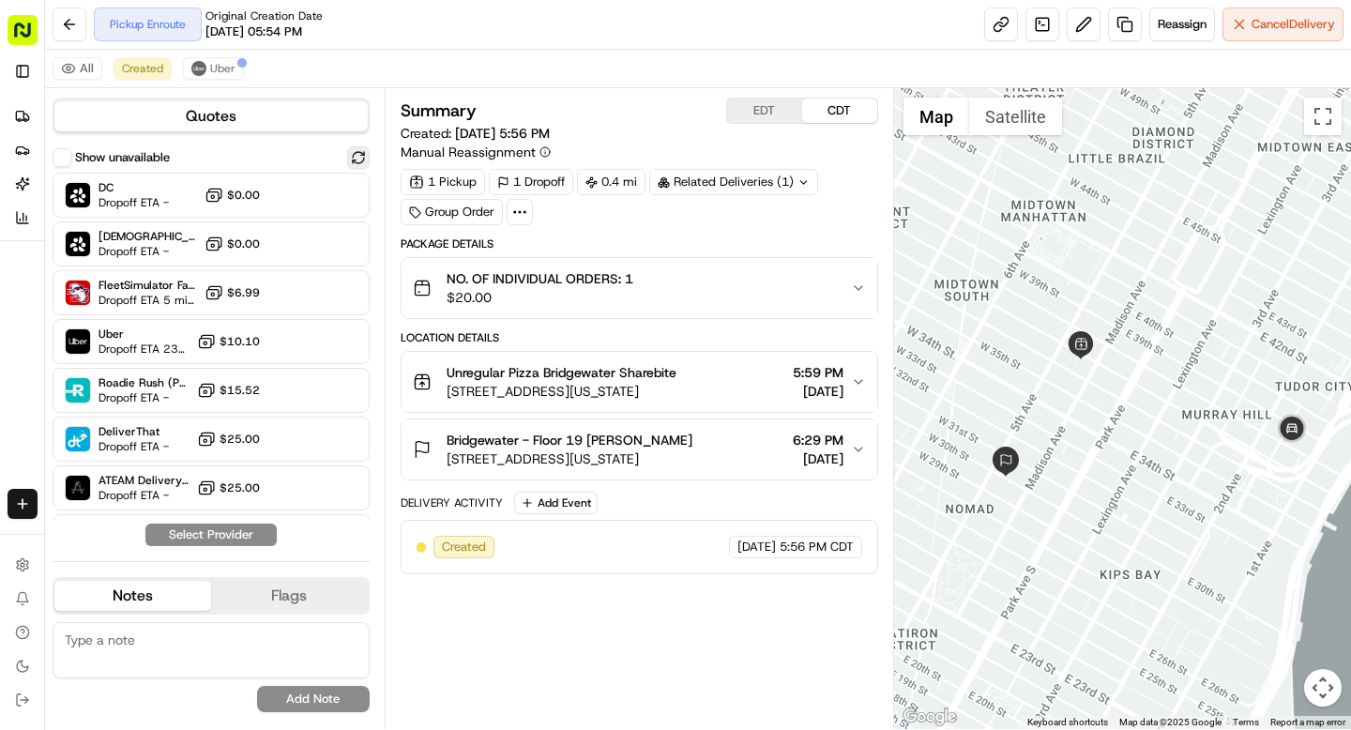
click at [359, 160] on button at bounding box center [358, 157] width 23 height 23
click at [57, 159] on button "Show unavailable" at bounding box center [62, 157] width 19 height 19
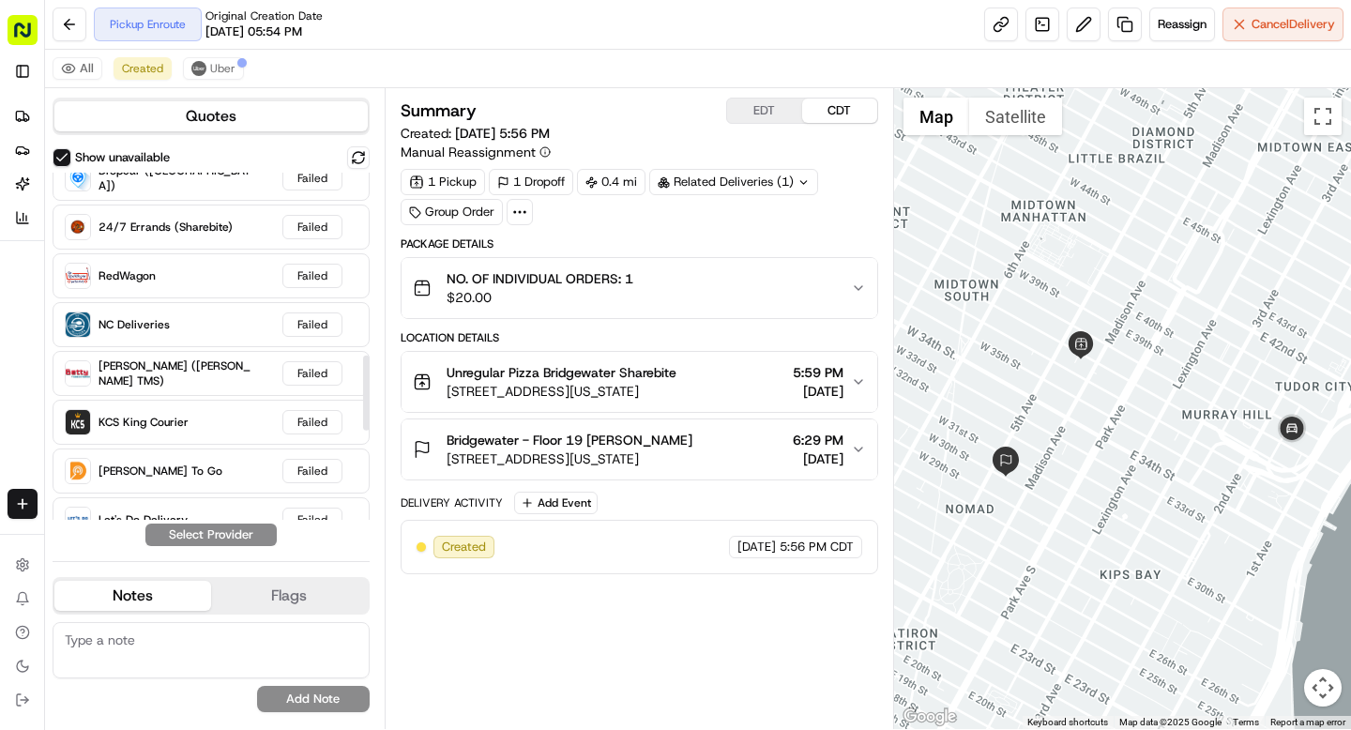
scroll to position [1259, 0]
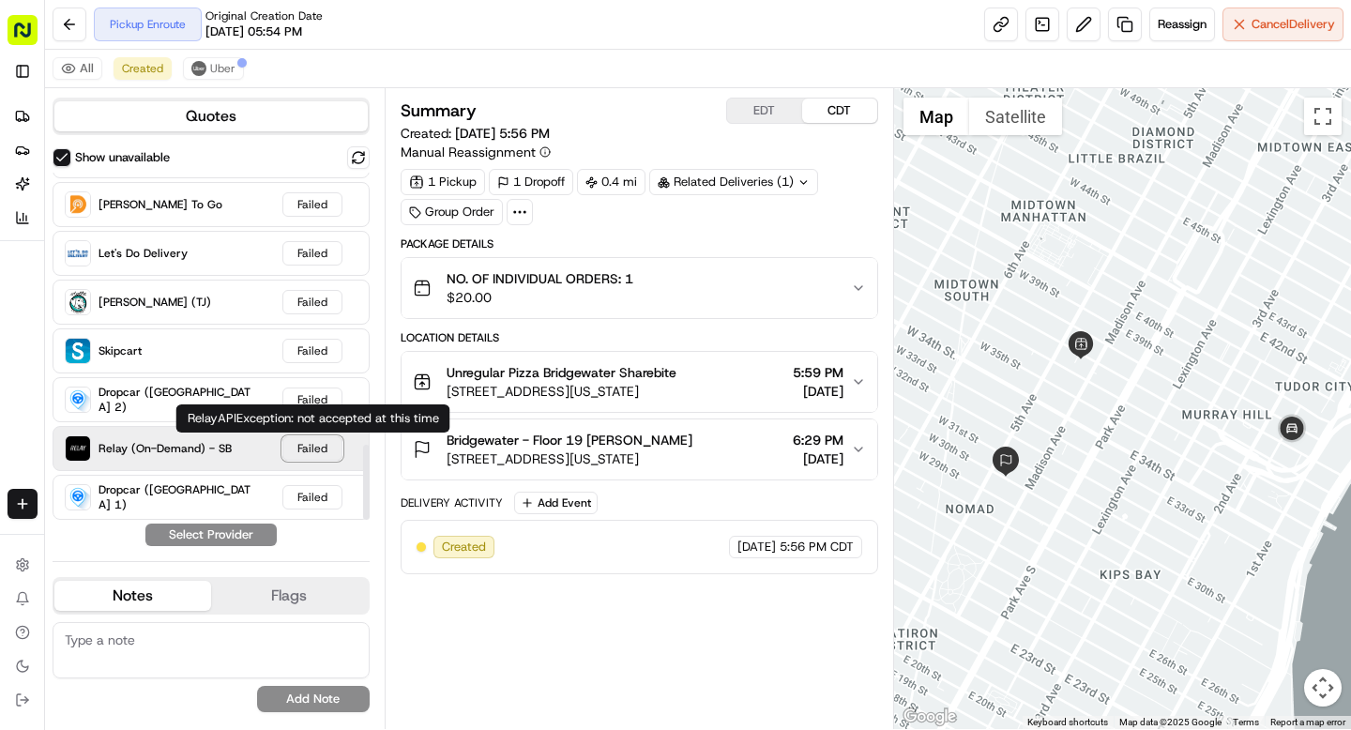
click at [310, 449] on div "Failed" at bounding box center [312, 448] width 60 height 24
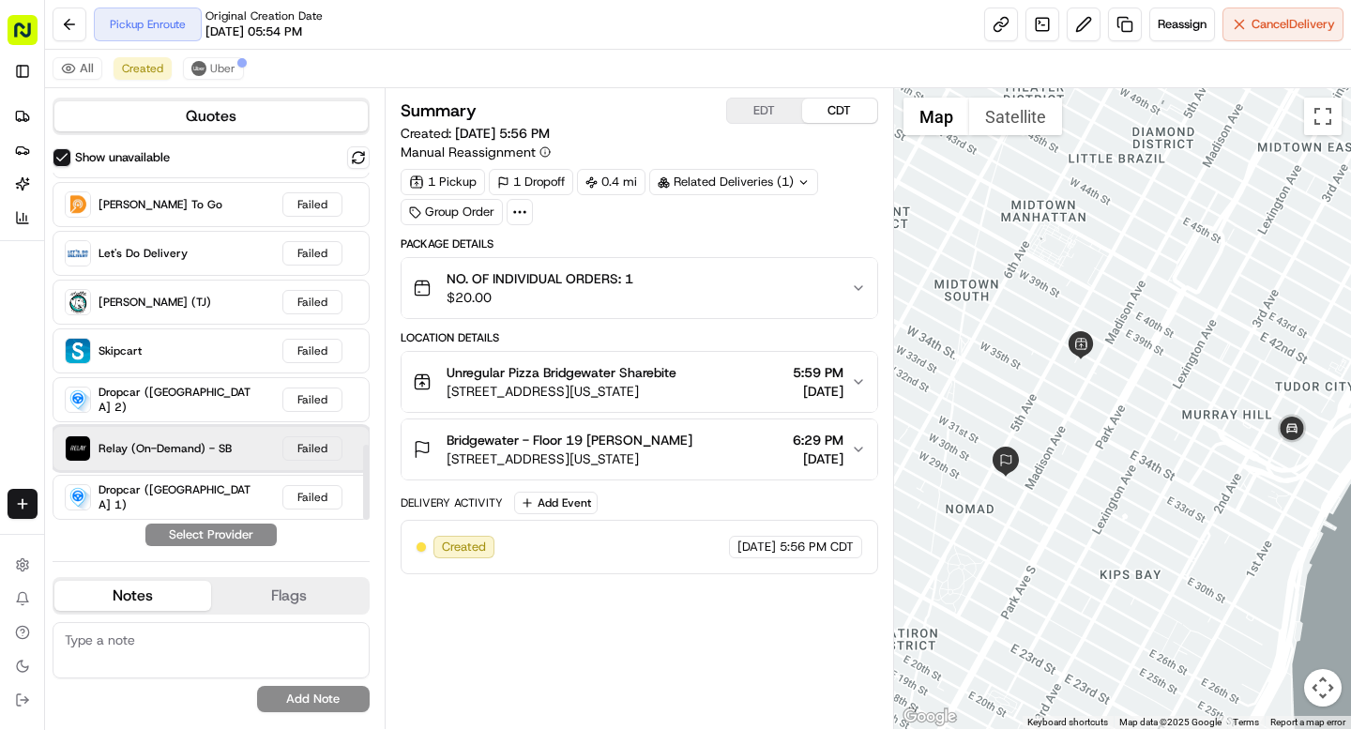
click at [249, 452] on div "Relay (On-Demand) - SB Failed" at bounding box center [211, 448] width 317 height 45
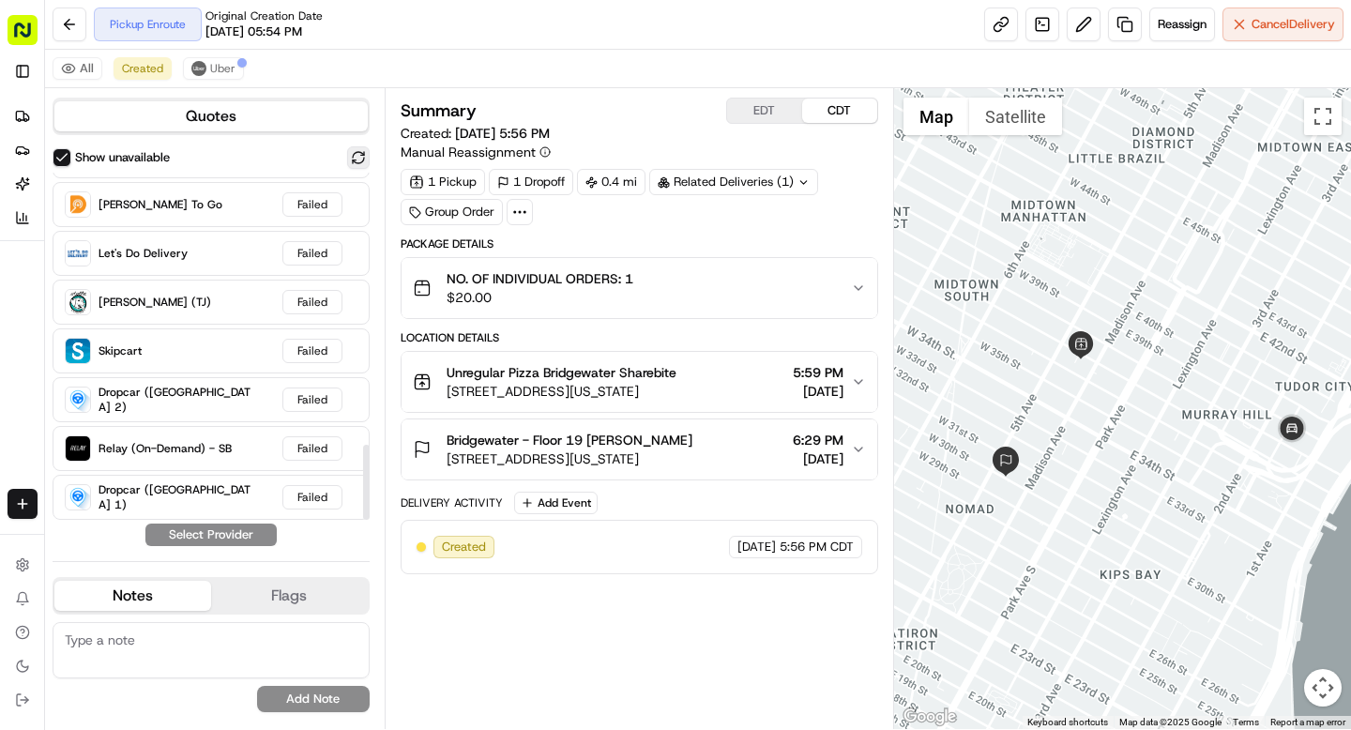
click at [357, 158] on button at bounding box center [358, 157] width 23 height 23
click at [66, 155] on button "Show unavailable" at bounding box center [62, 157] width 19 height 19
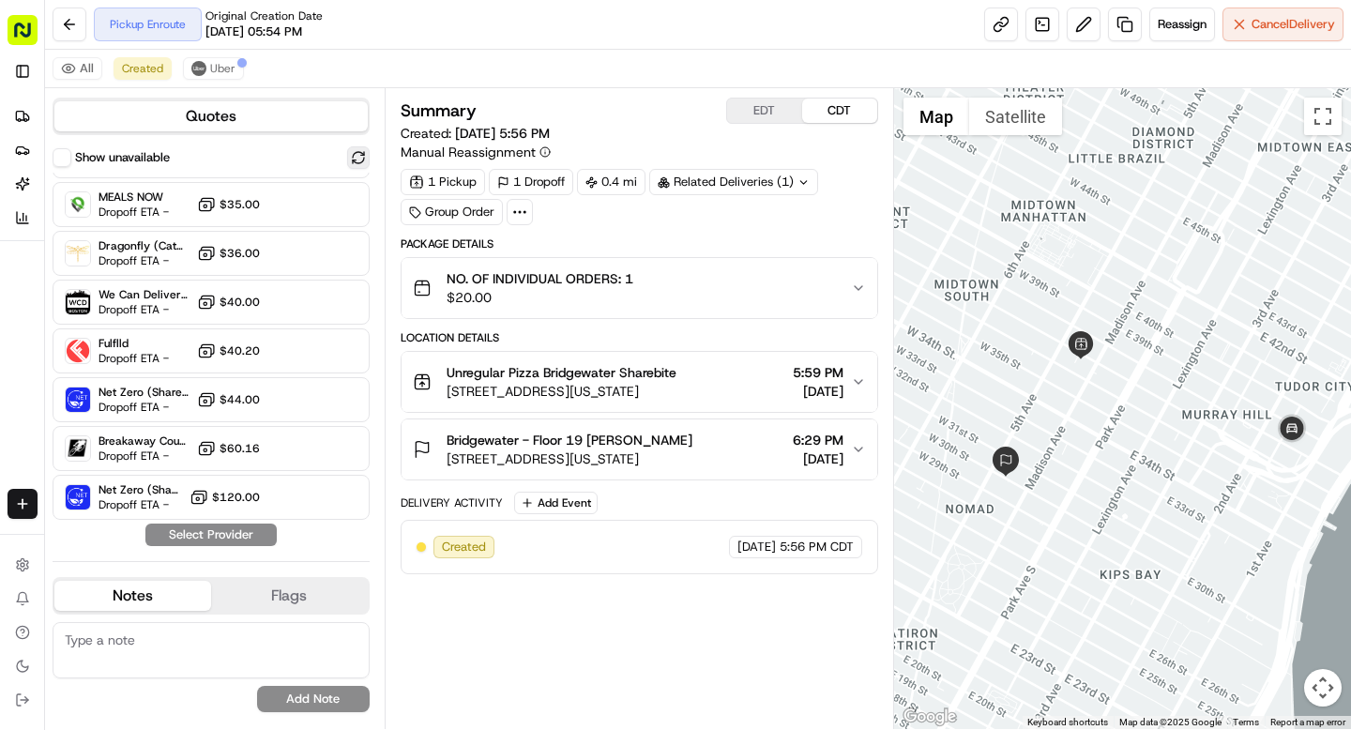
click at [362, 159] on button at bounding box center [358, 157] width 23 height 23
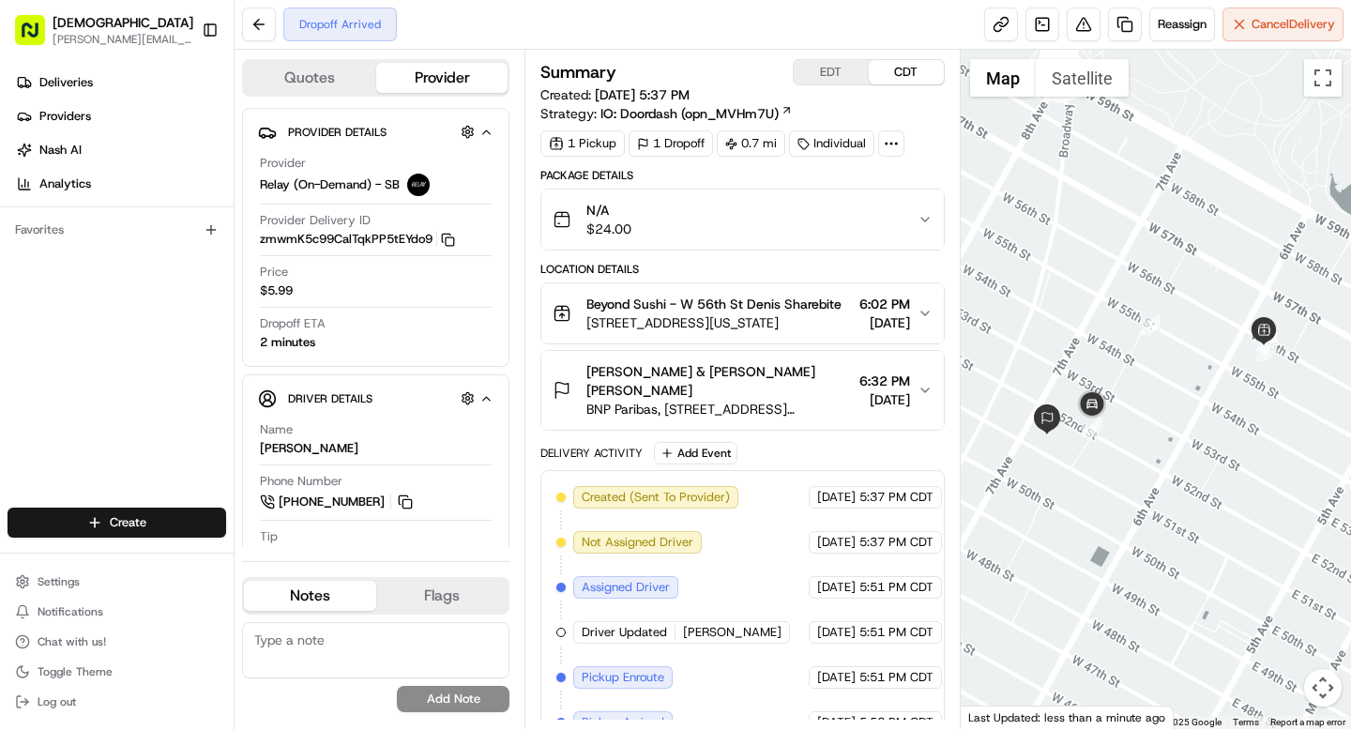
click at [890, 149] on icon at bounding box center [891, 143] width 17 height 17
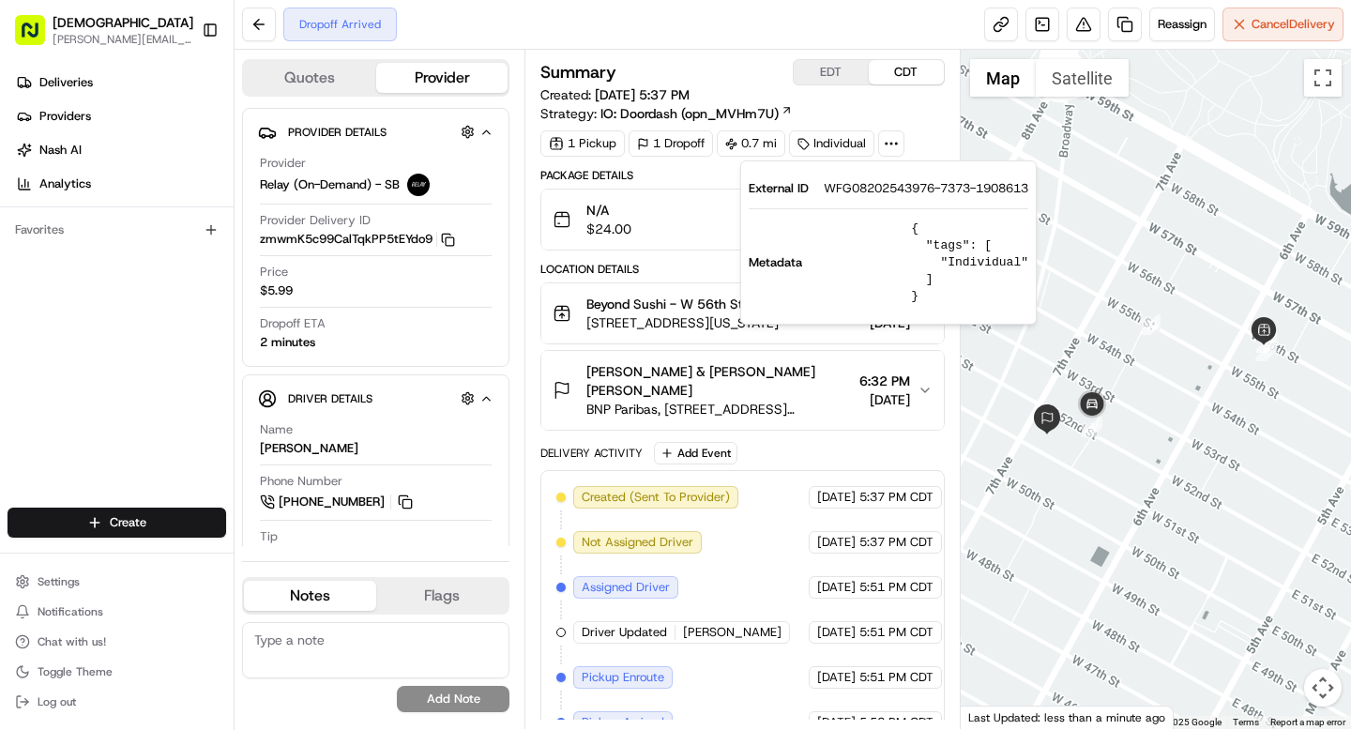
click at [877, 187] on span "WFG08202543976-7373-1908613" at bounding box center [926, 188] width 205 height 17
copy span "WFG08202543976"
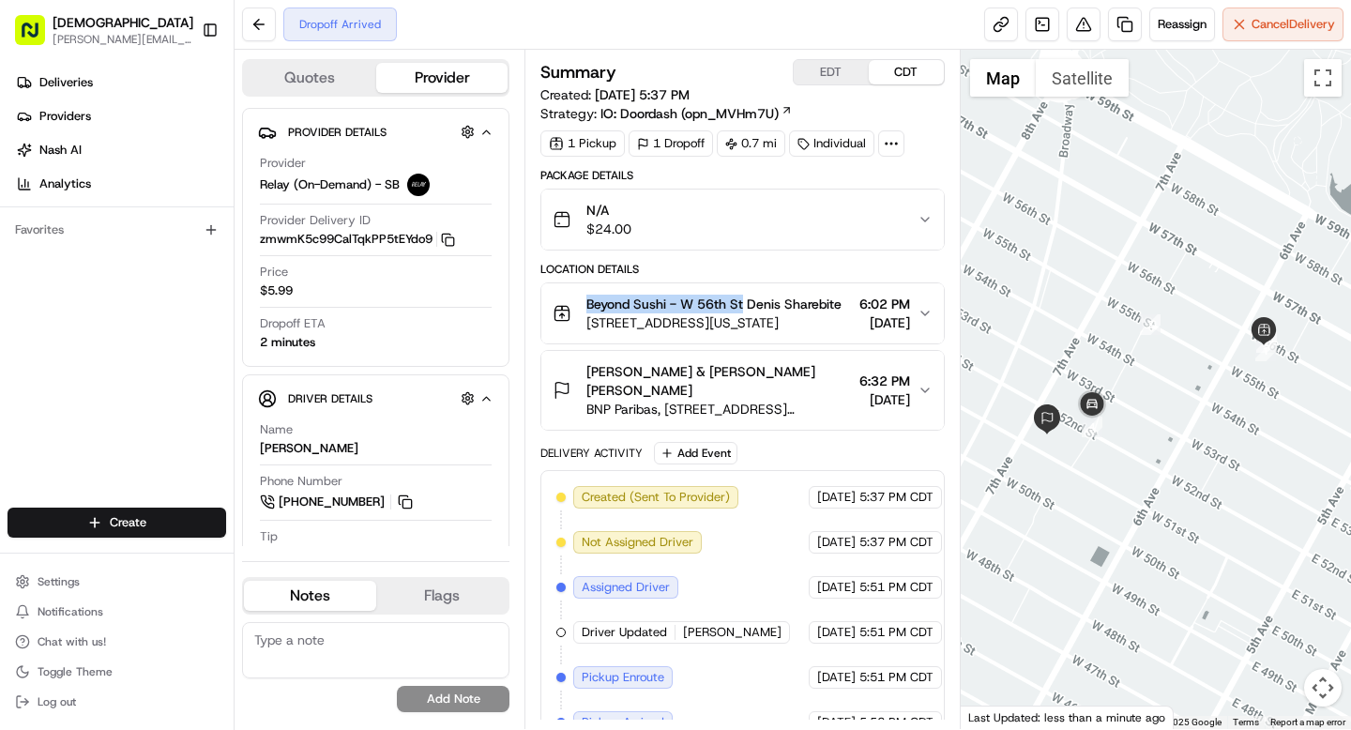
drag, startPoint x: 585, startPoint y: 306, endPoint x: 746, endPoint y: 306, distance: 160.4
click at [746, 306] on div "Beyond Sushi - W [GEOGRAPHIC_DATA] Sharebite [STREET_ADDRESS][US_STATE]" at bounding box center [697, 314] width 289 height 38
copy span "Beyond Sushi - W [GEOGRAPHIC_DATA]"
drag, startPoint x: 732, startPoint y: 387, endPoint x: 815, endPoint y: 387, distance: 83.5
click at [815, 387] on div "[PERSON_NAME] & [PERSON_NAME] [PERSON_NAME]" at bounding box center [718, 381] width 265 height 38
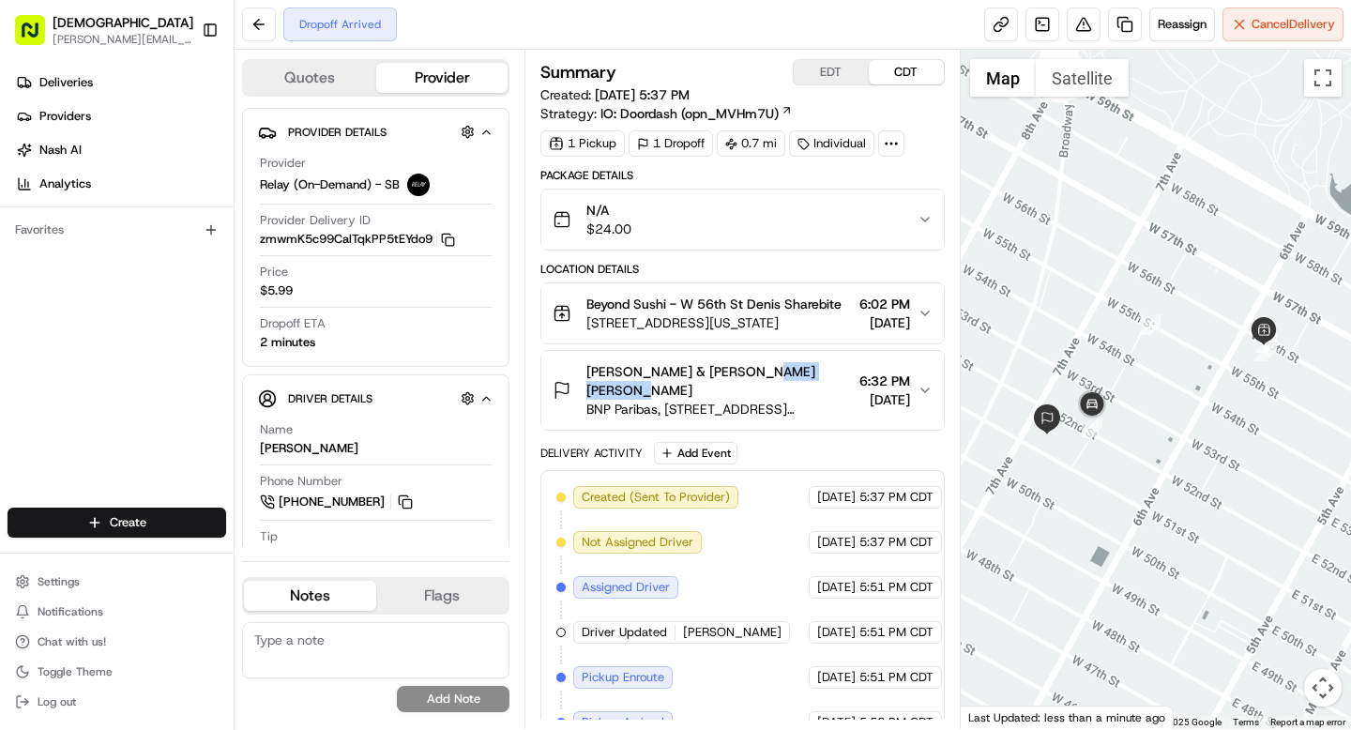
copy span "[PERSON_NAME]"
click at [209, 34] on button "Toggle Sidebar" at bounding box center [210, 30] width 32 height 32
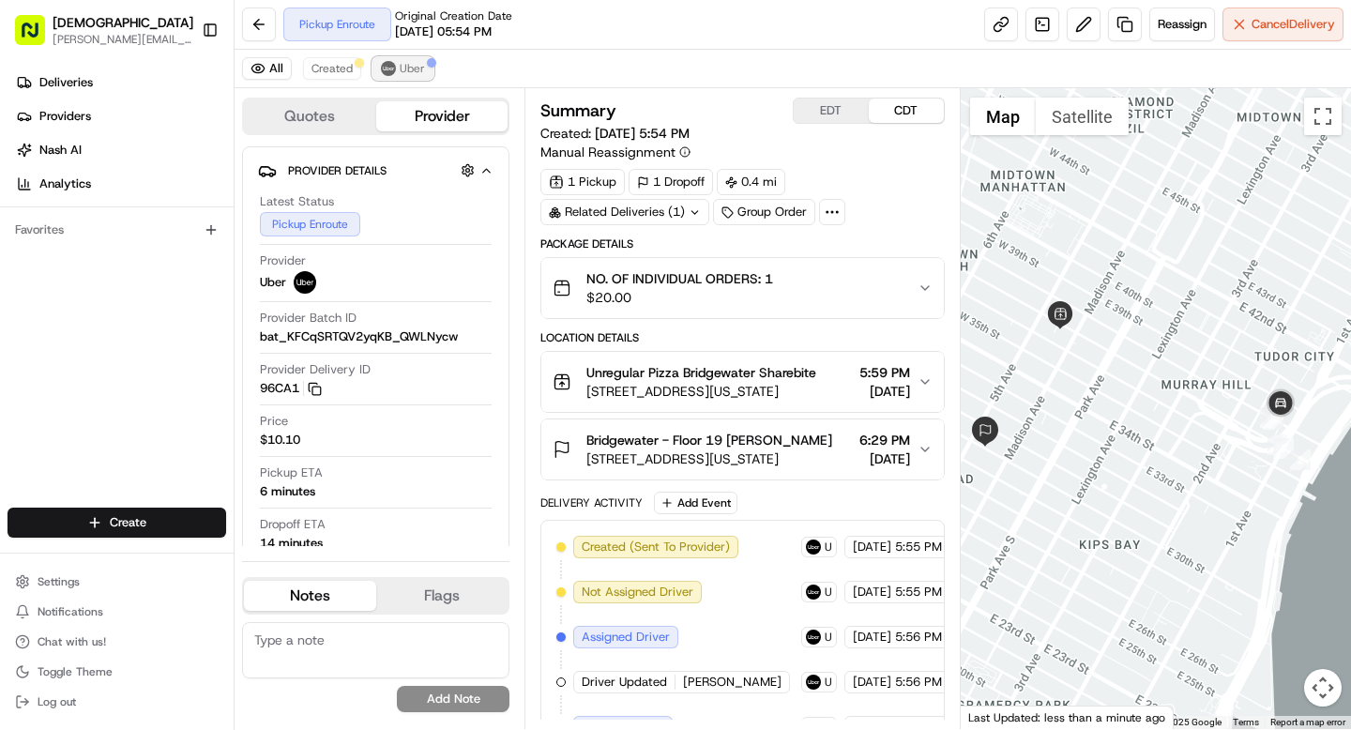
click at [396, 66] on button "Uber" at bounding box center [402, 68] width 61 height 23
click at [334, 66] on span "Created" at bounding box center [331, 68] width 41 height 15
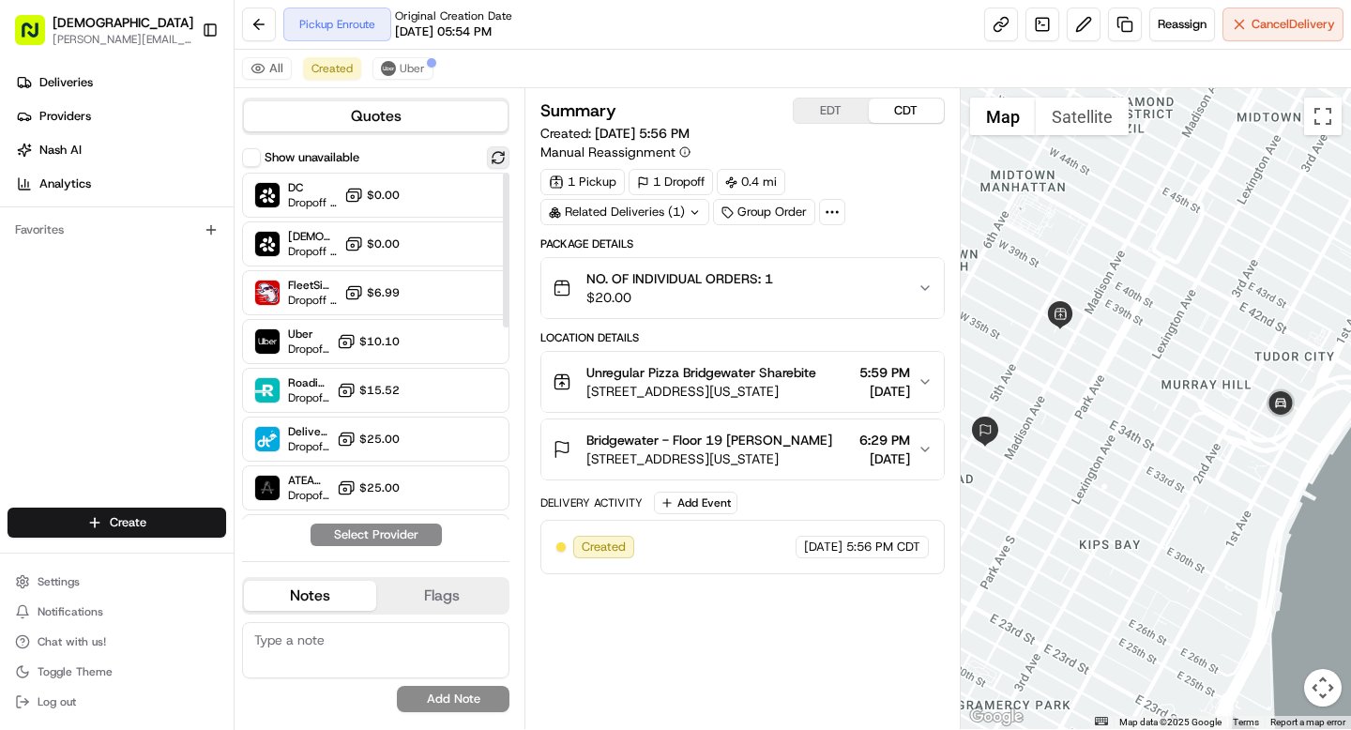
click at [494, 149] on button at bounding box center [498, 157] width 23 height 23
click at [498, 150] on button at bounding box center [498, 157] width 23 height 23
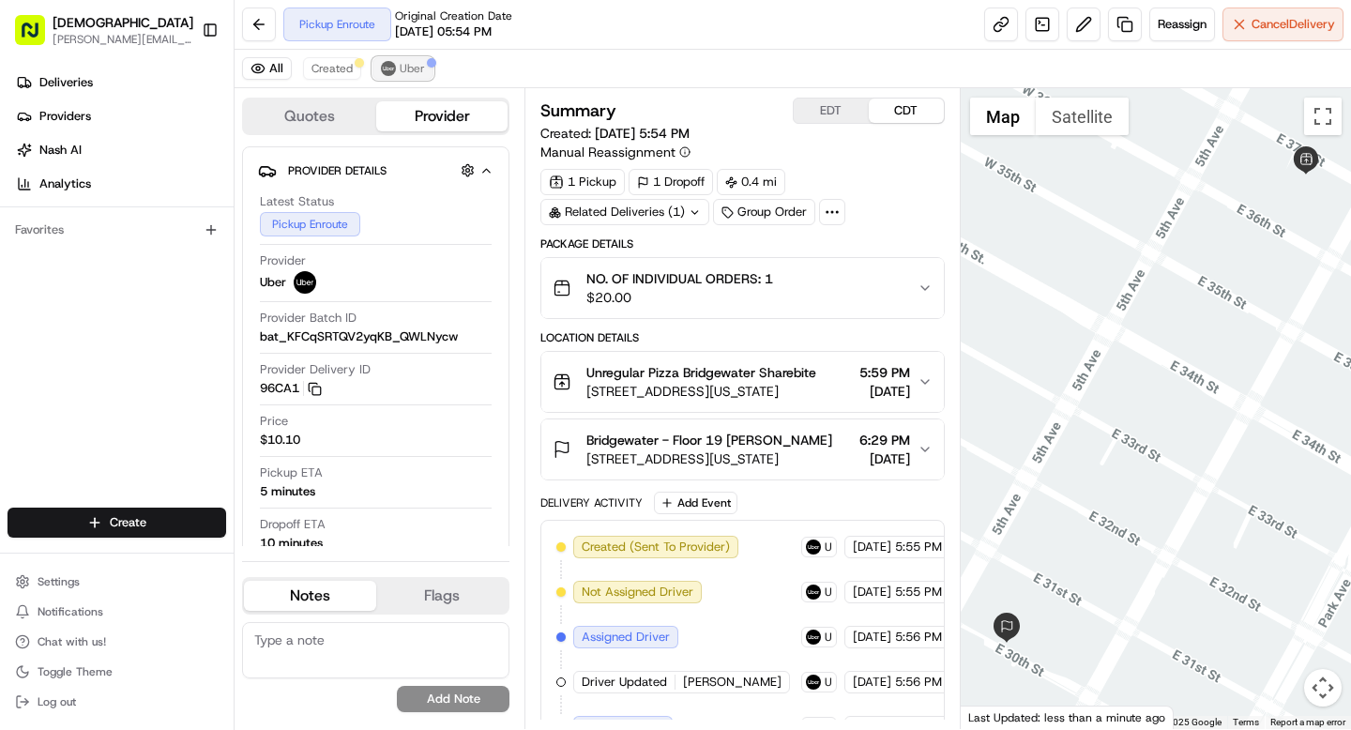
click at [411, 72] on span "Uber" at bounding box center [412, 68] width 25 height 15
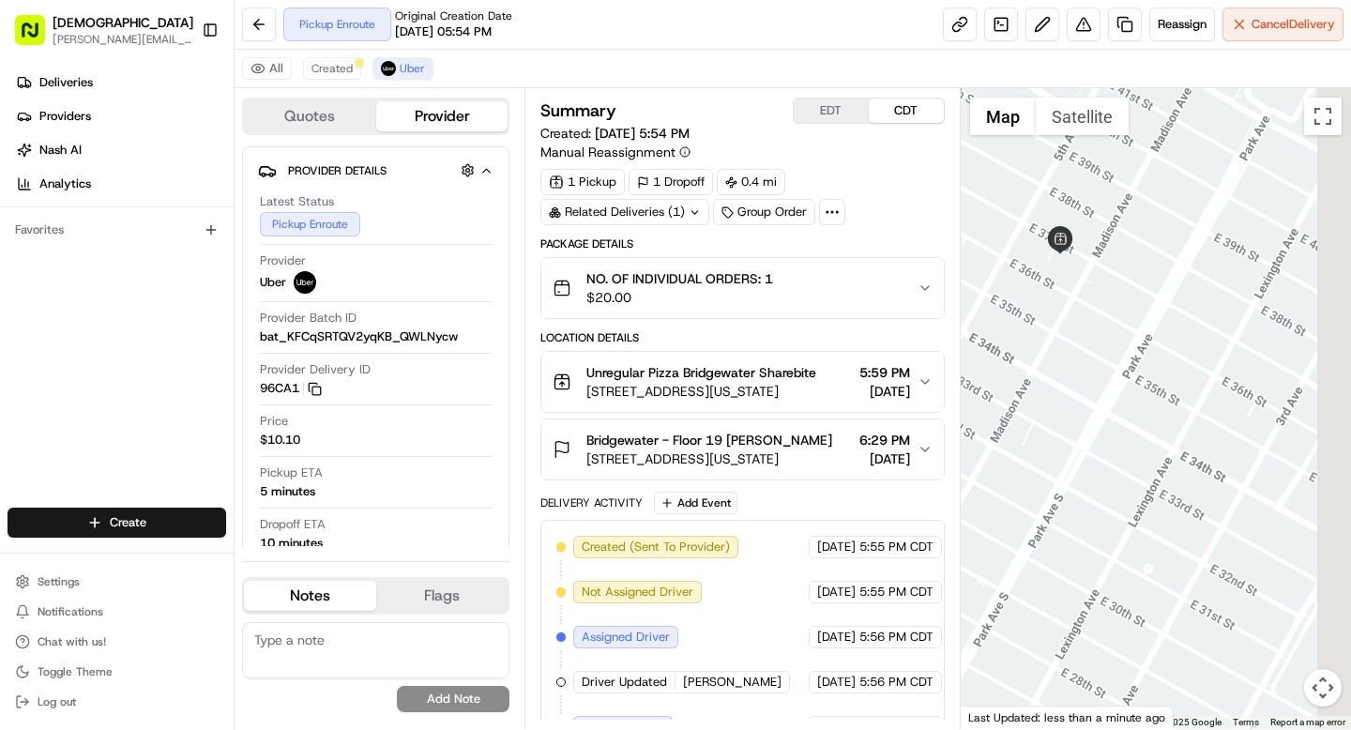
drag, startPoint x: 1240, startPoint y: 513, endPoint x: 979, endPoint y: 405, distance: 283.1
click at [979, 405] on div at bounding box center [1156, 408] width 391 height 641
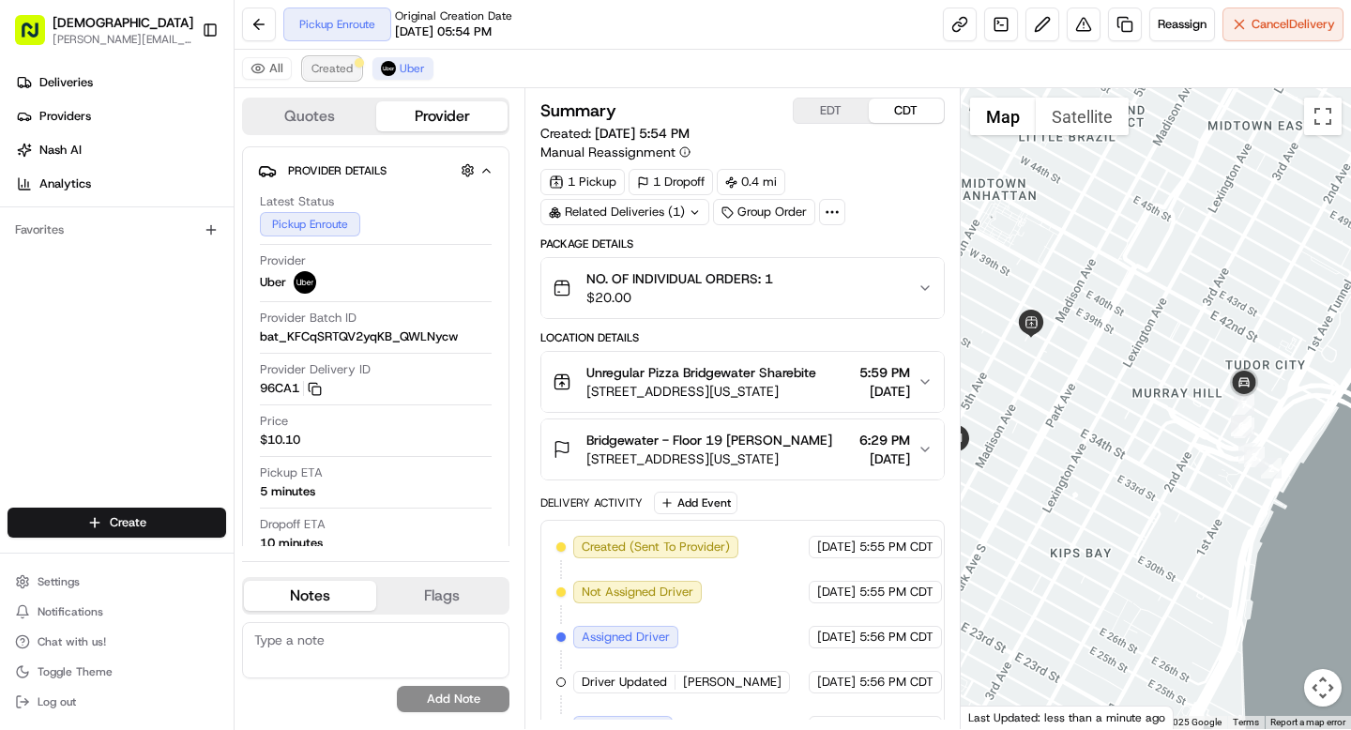
click at [329, 75] on span "Created" at bounding box center [331, 68] width 41 height 15
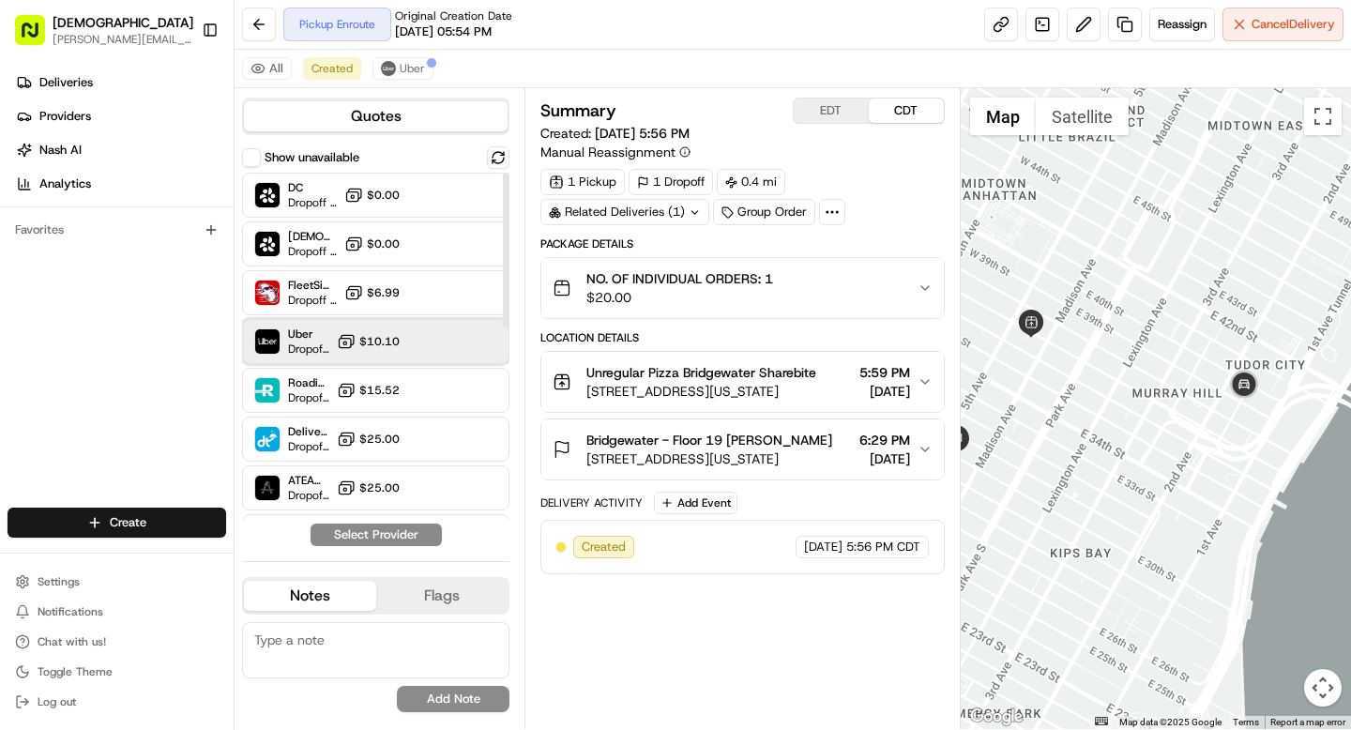
click at [329, 339] on span "Uber" at bounding box center [308, 333] width 41 height 15
click at [380, 537] on button "Assign Provider" at bounding box center [376, 535] width 133 height 23
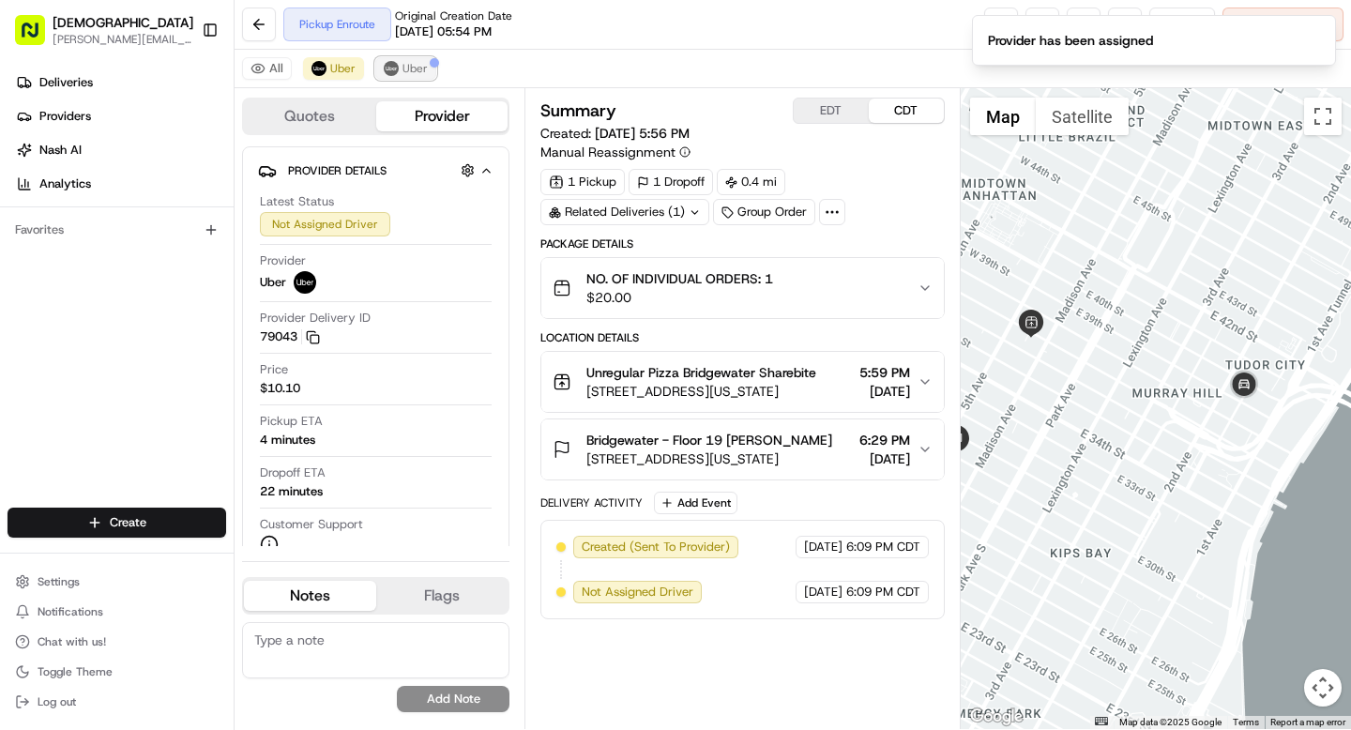
click at [406, 61] on span "Uber" at bounding box center [414, 68] width 25 height 15
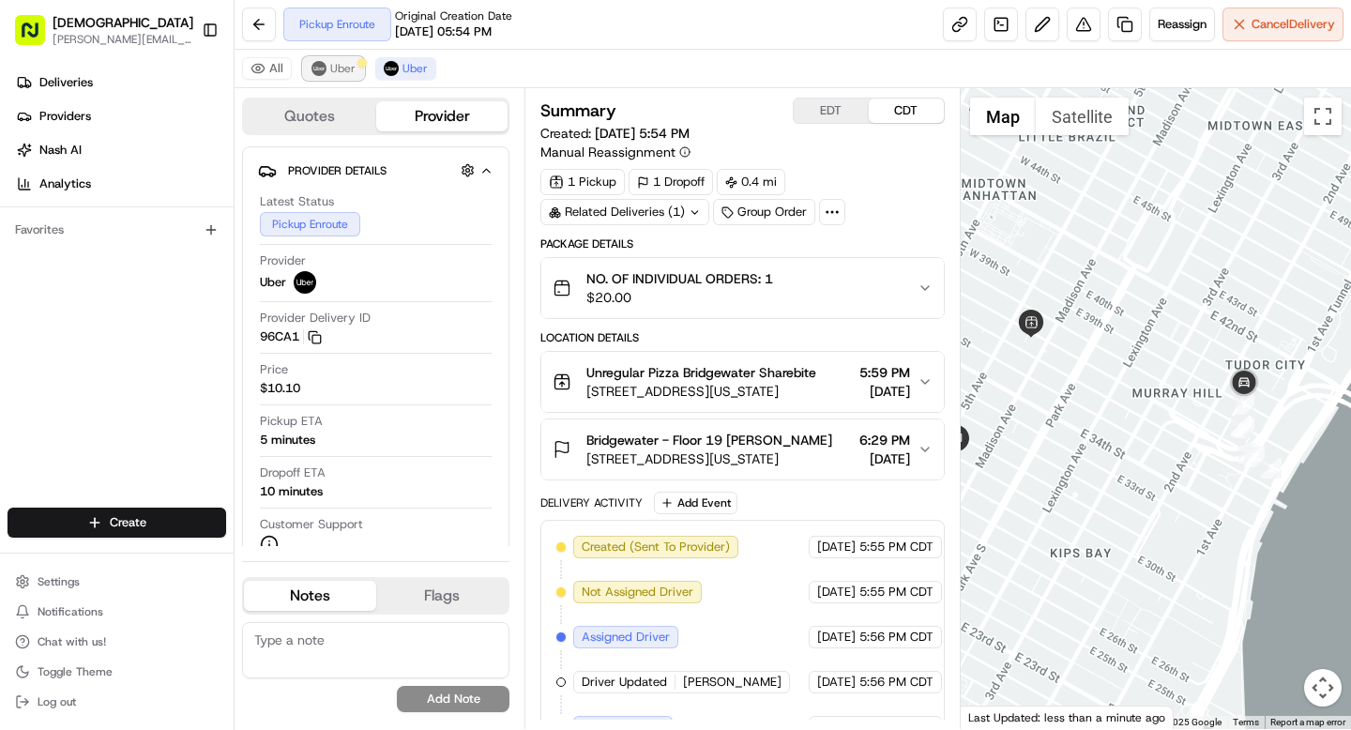
click at [344, 62] on span "Uber" at bounding box center [342, 68] width 25 height 15
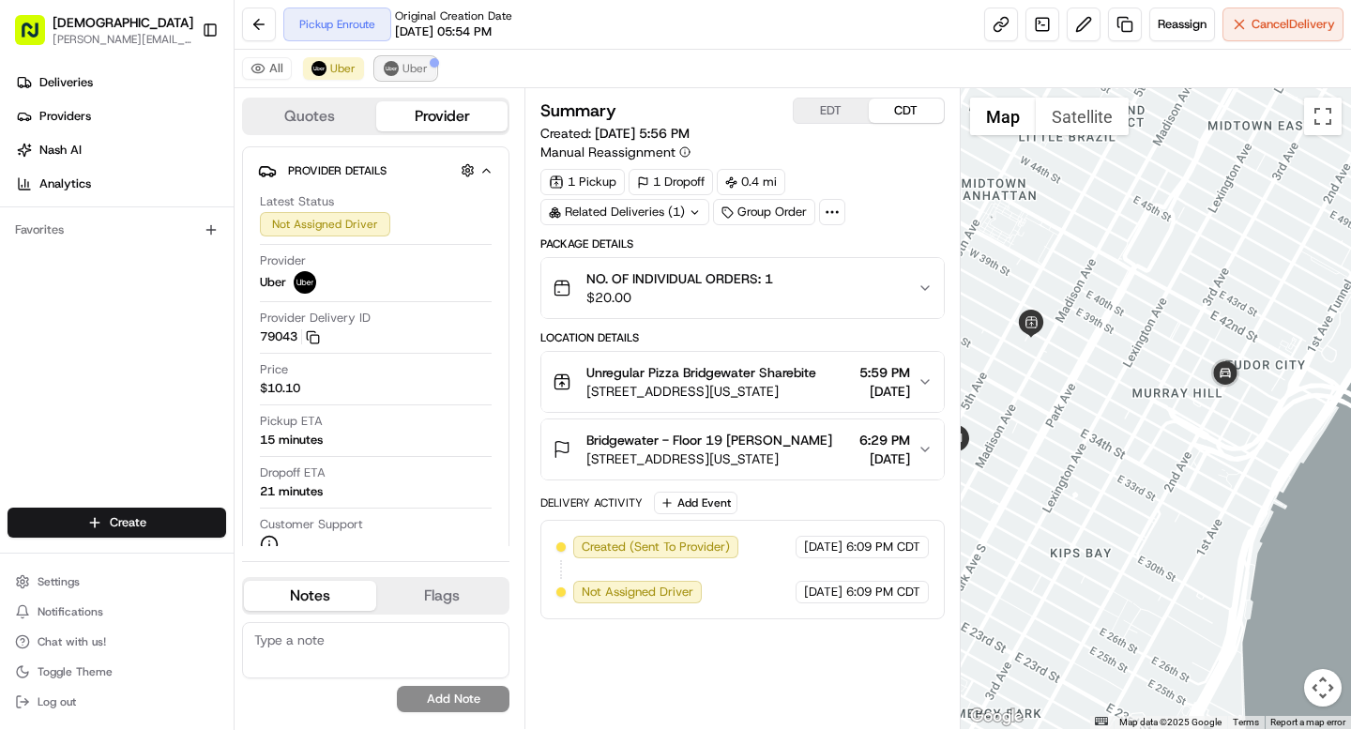
click at [410, 61] on span "Uber" at bounding box center [414, 68] width 25 height 15
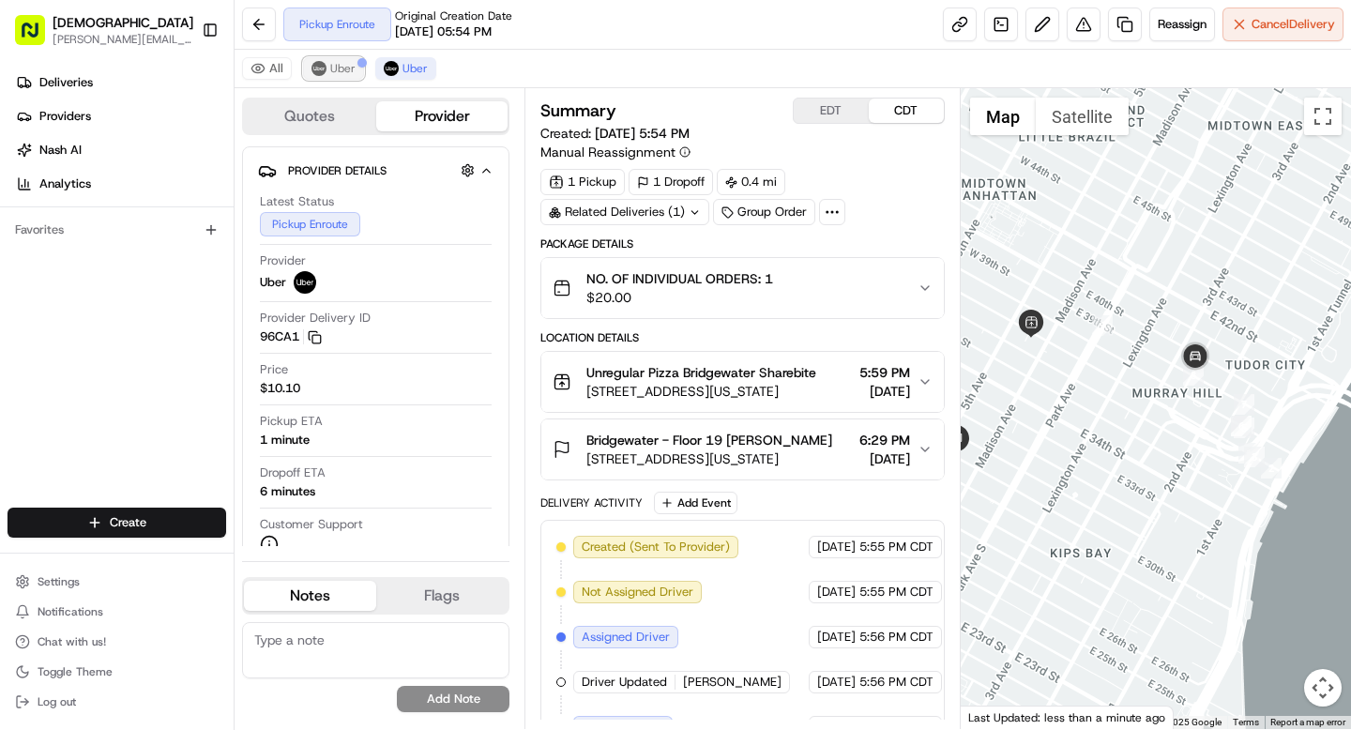
click at [335, 73] on span "Uber" at bounding box center [342, 68] width 25 height 15
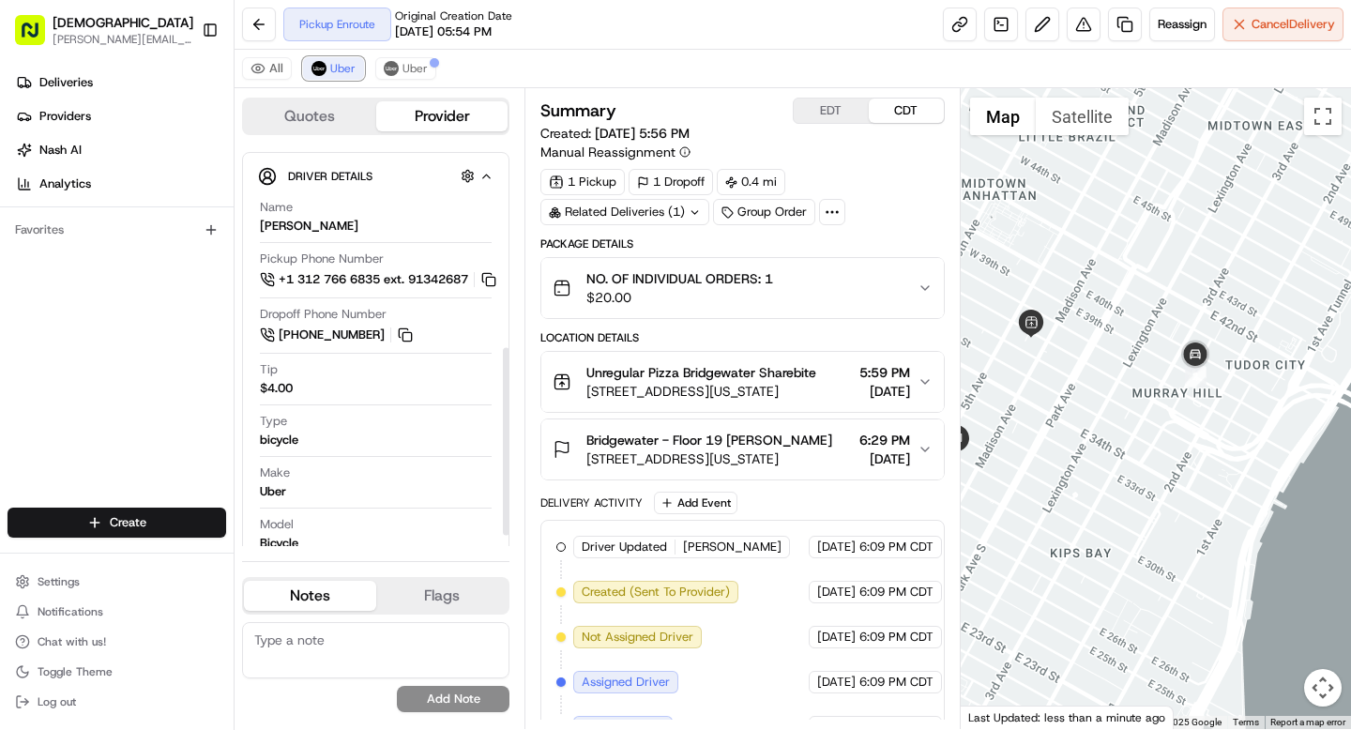
scroll to position [450, 0]
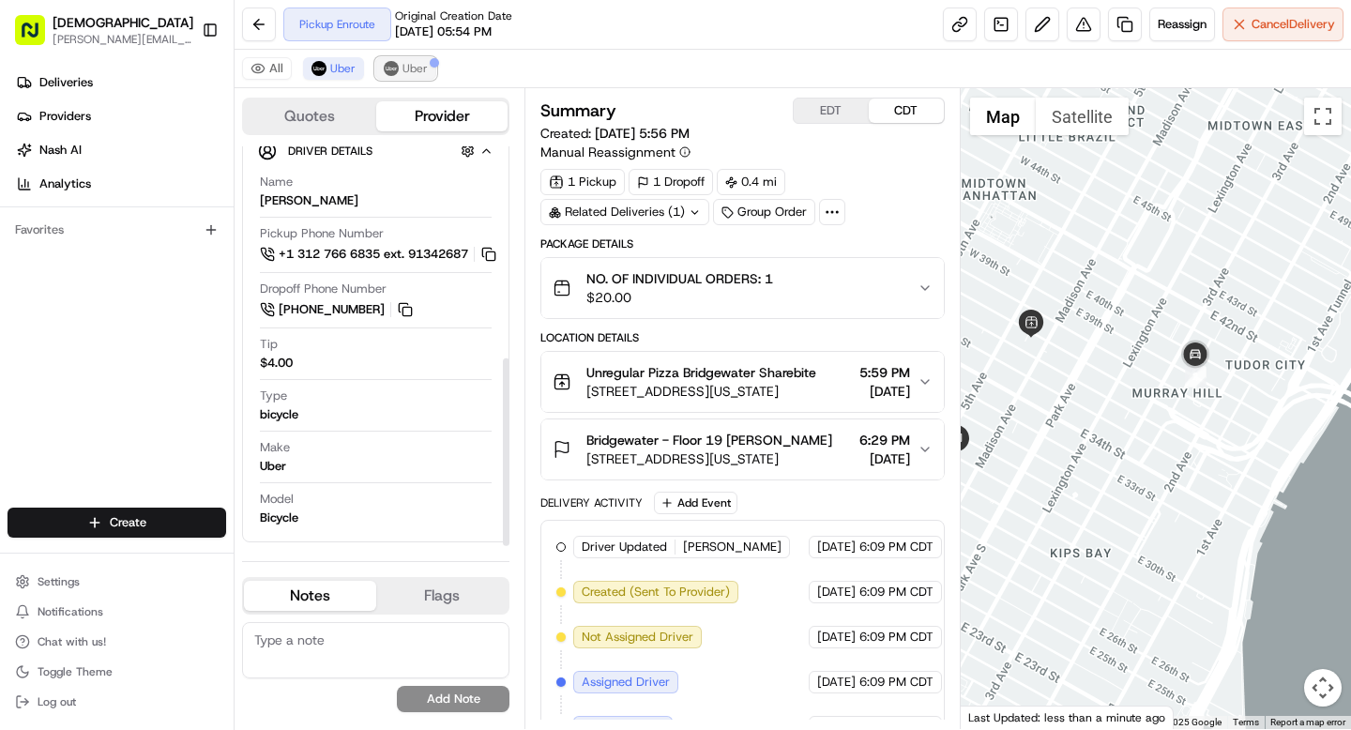
click at [408, 69] on span "Uber" at bounding box center [414, 68] width 25 height 15
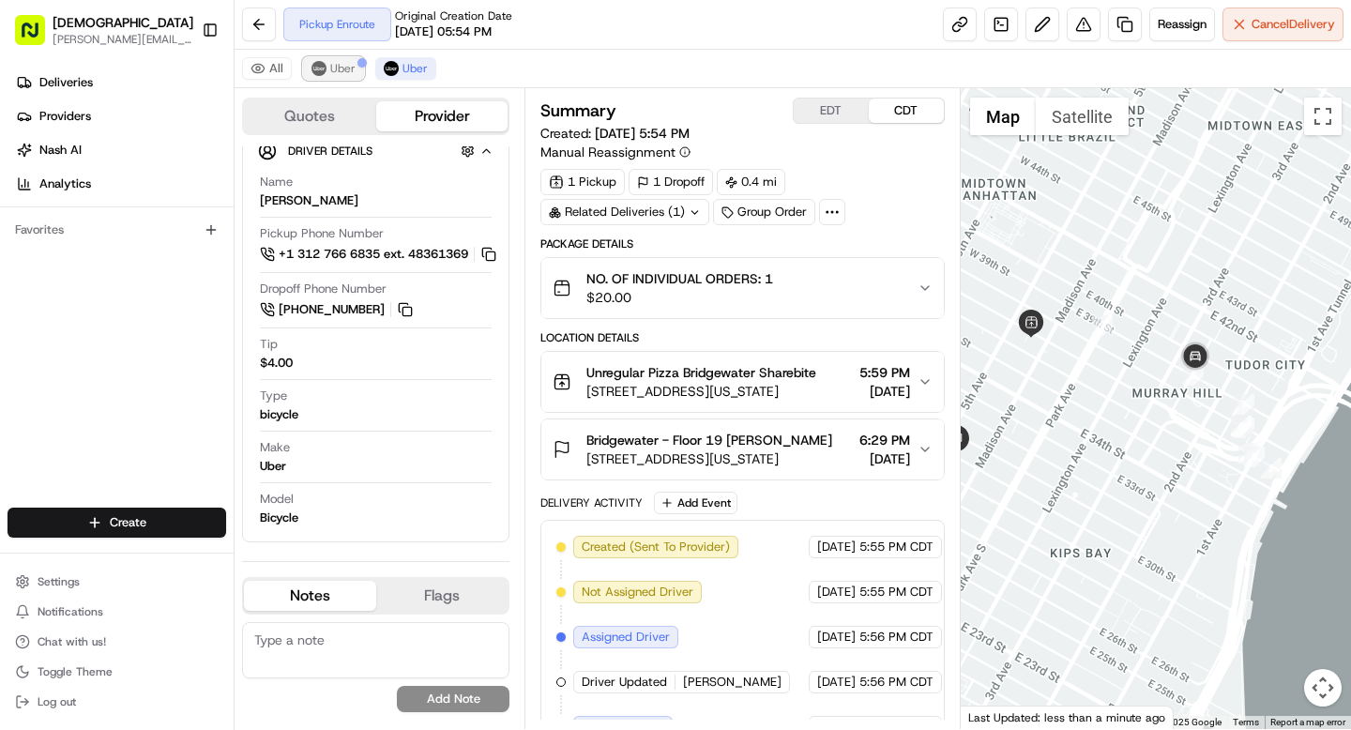
click at [347, 75] on span "Uber" at bounding box center [342, 68] width 25 height 15
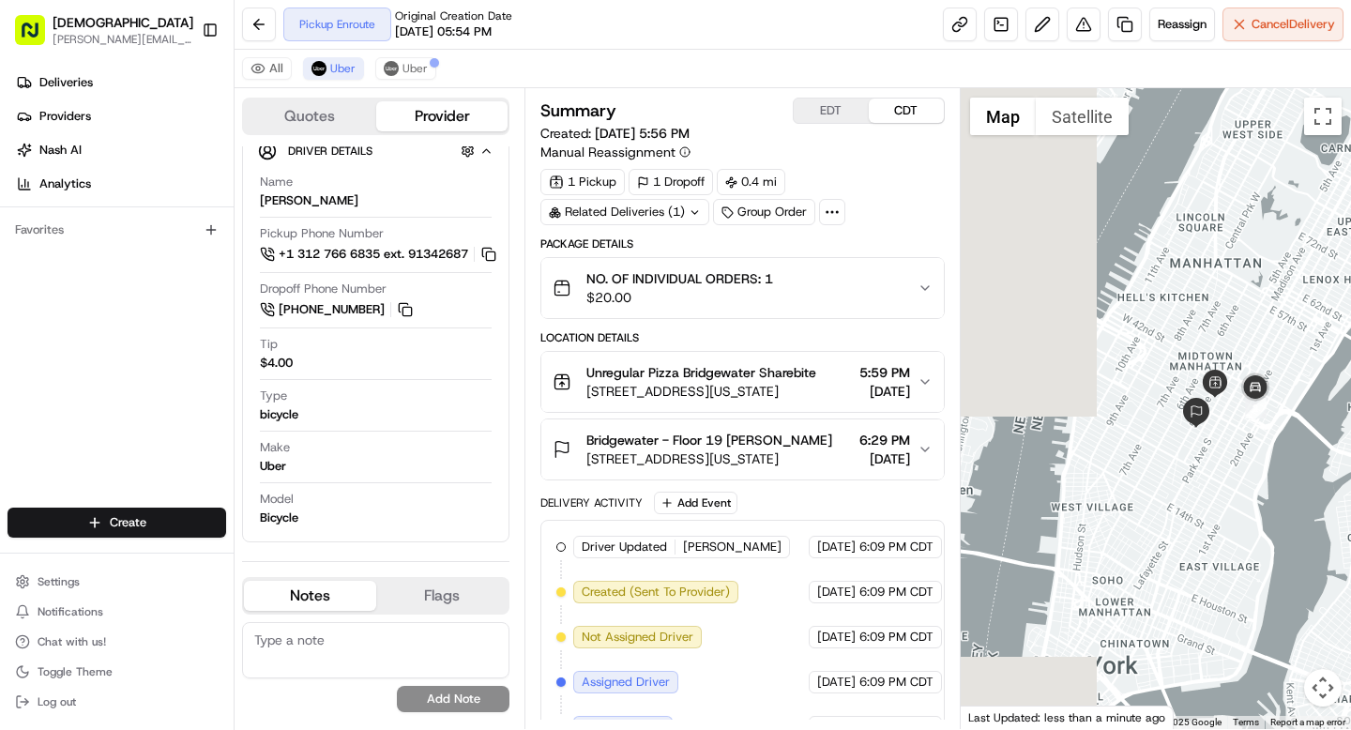
drag, startPoint x: 1038, startPoint y: 446, endPoint x: 1218, endPoint y: 448, distance: 180.1
click at [1218, 448] on div at bounding box center [1156, 408] width 391 height 641
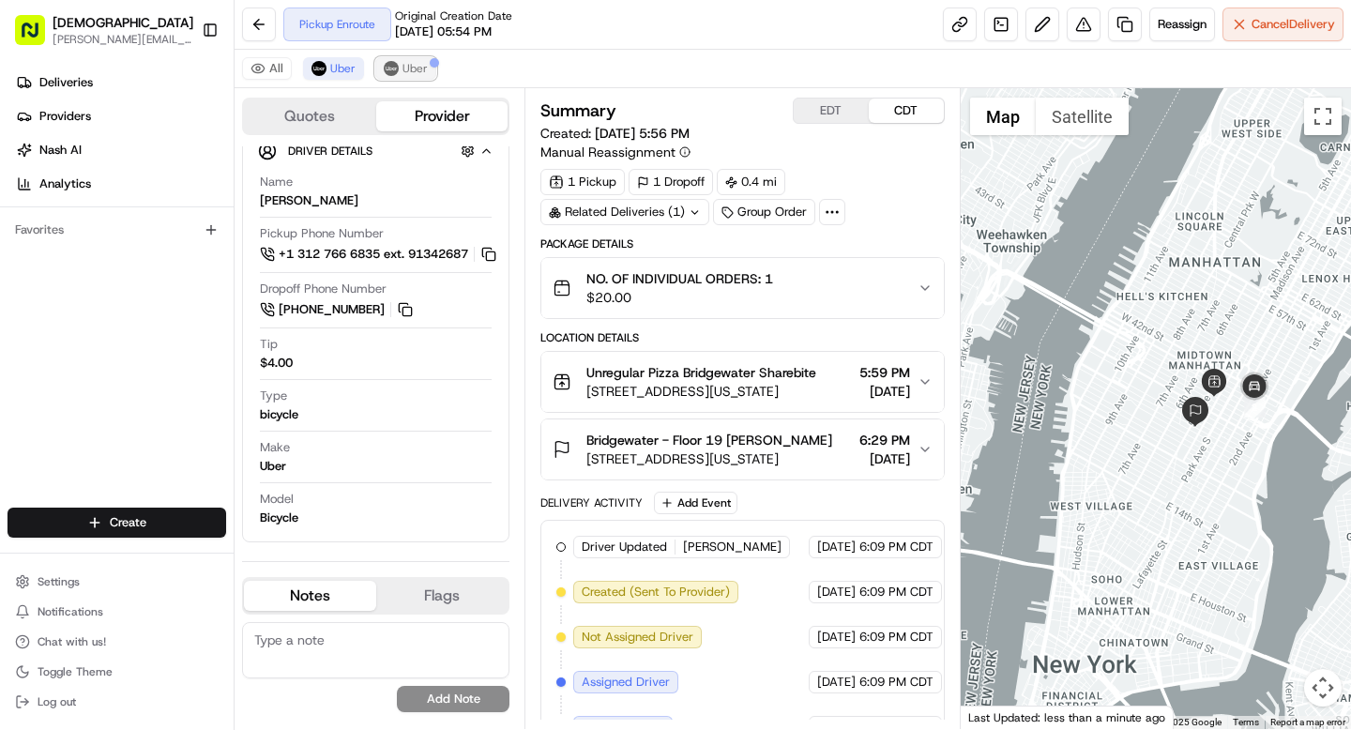
click at [395, 57] on button "Uber" at bounding box center [405, 68] width 61 height 23
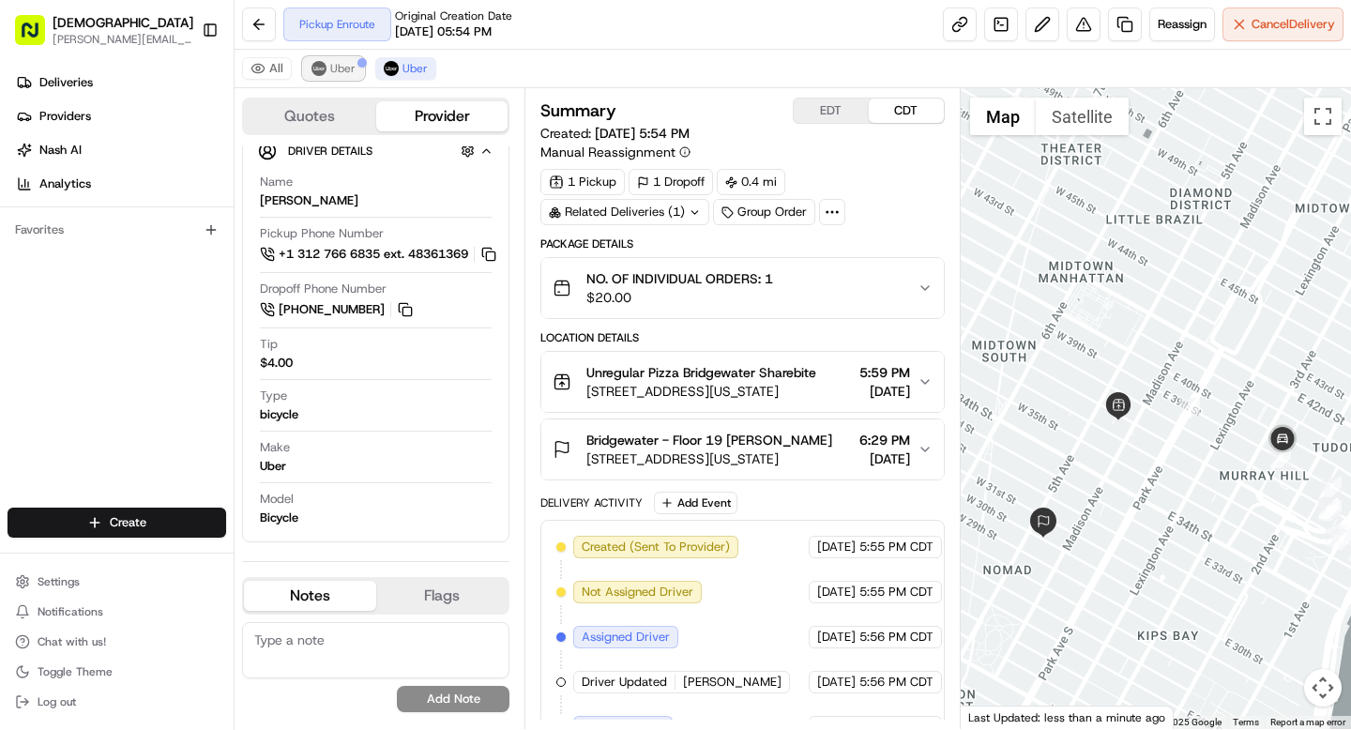
click at [330, 72] on span "Uber" at bounding box center [342, 68] width 25 height 15
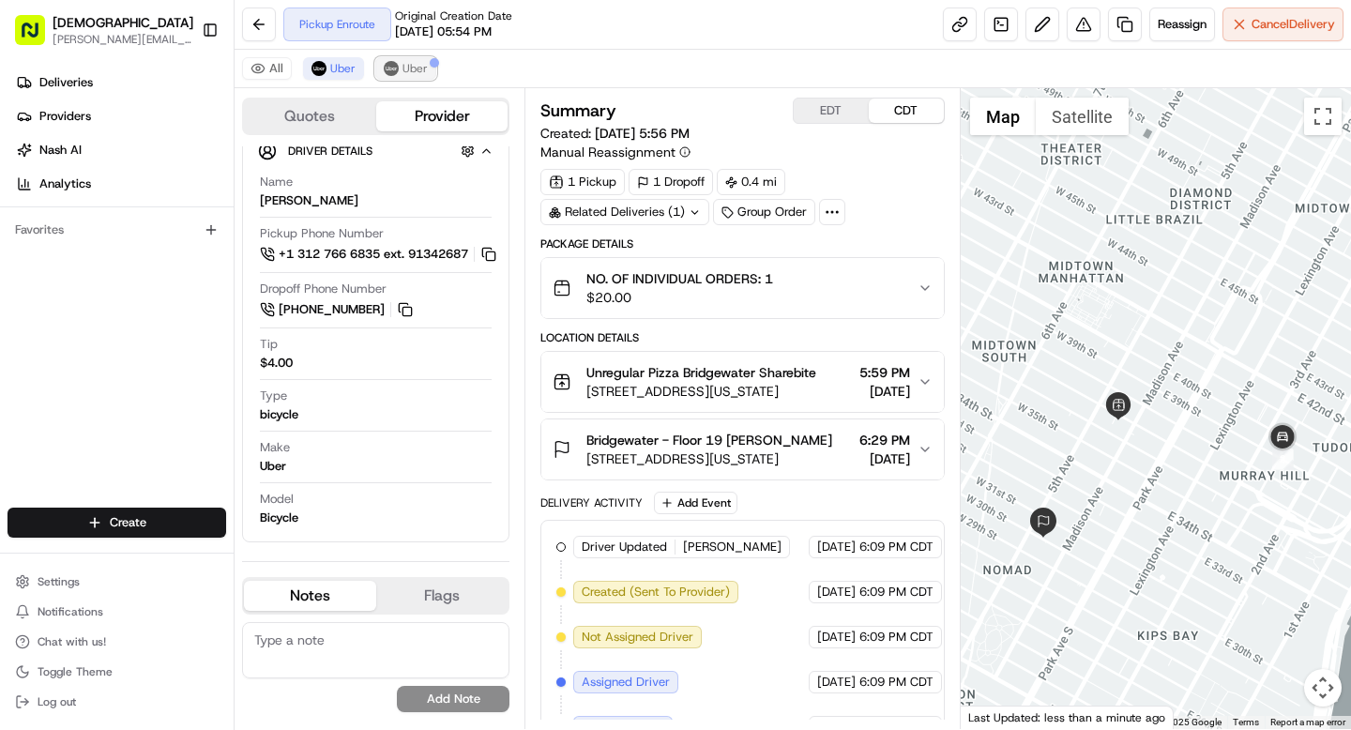
click at [405, 69] on span "Uber" at bounding box center [414, 68] width 25 height 15
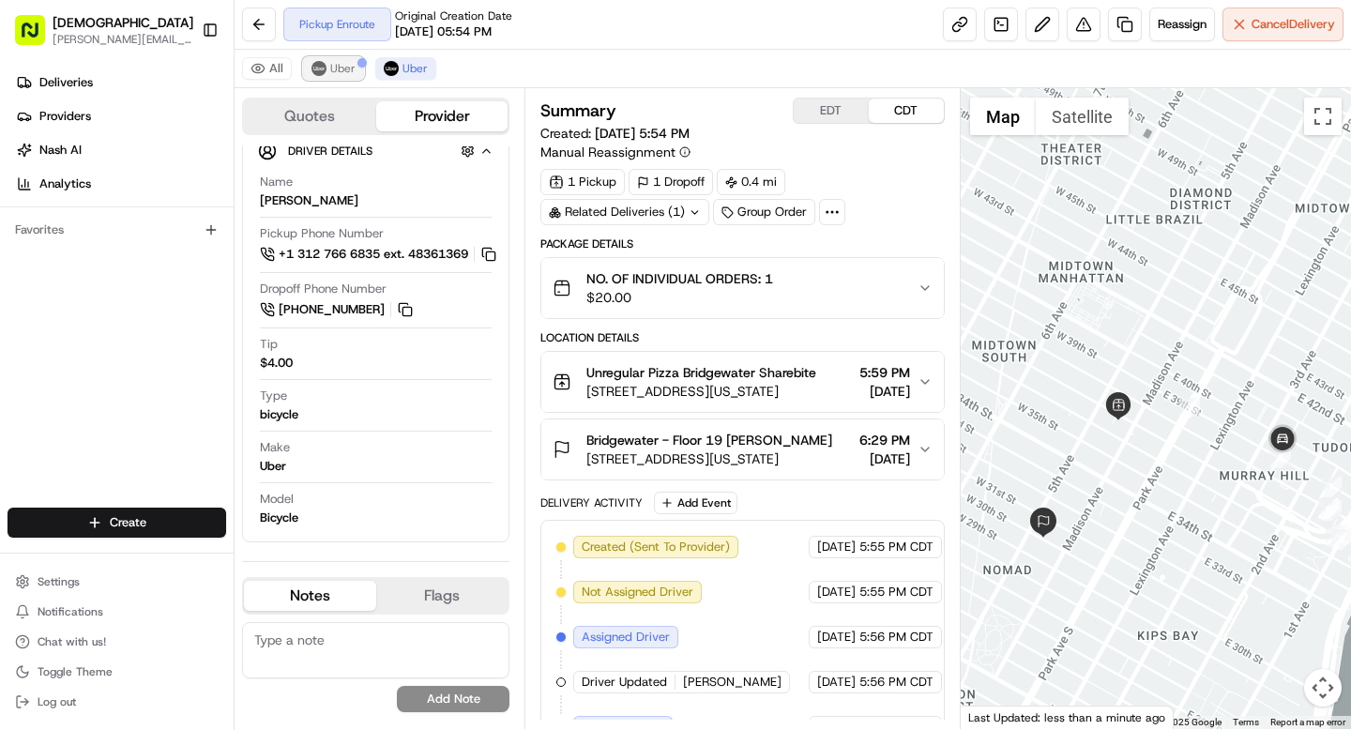
click at [343, 71] on span "Uber" at bounding box center [342, 68] width 25 height 15
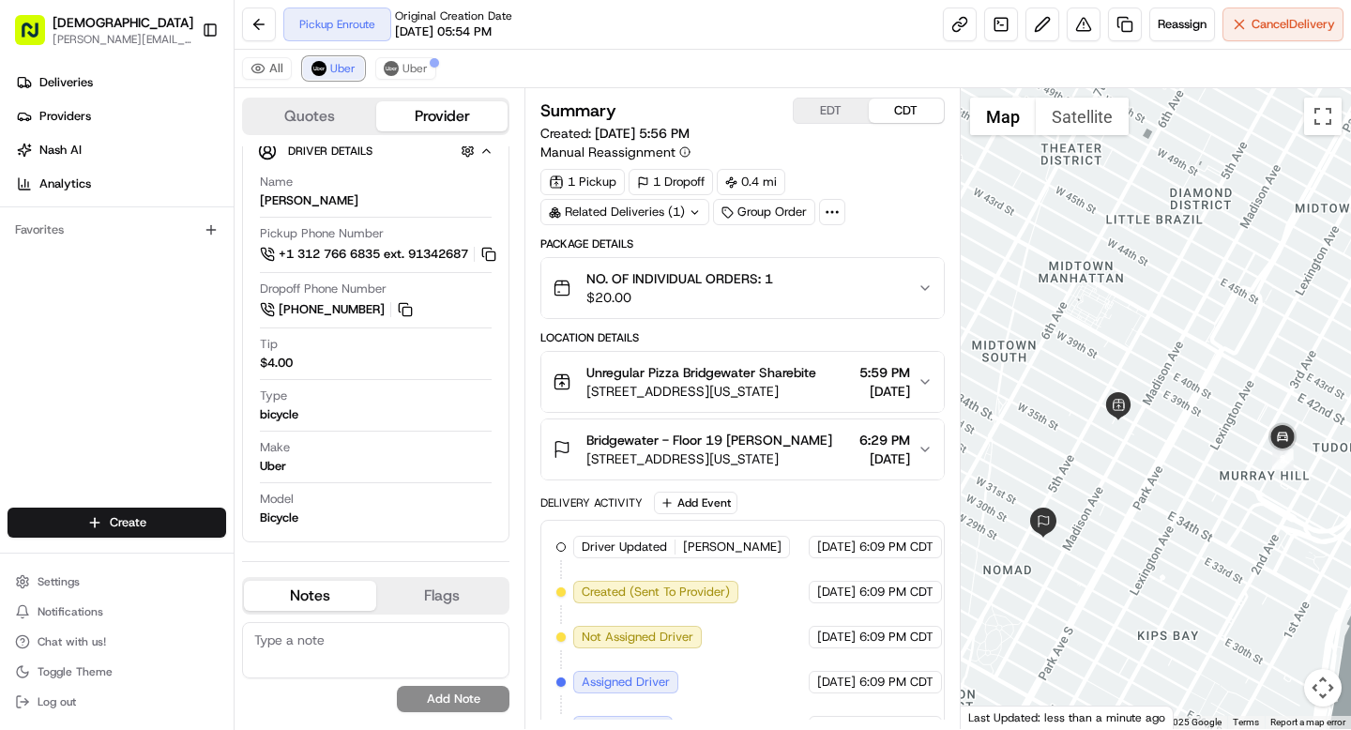
scroll to position [35, 0]
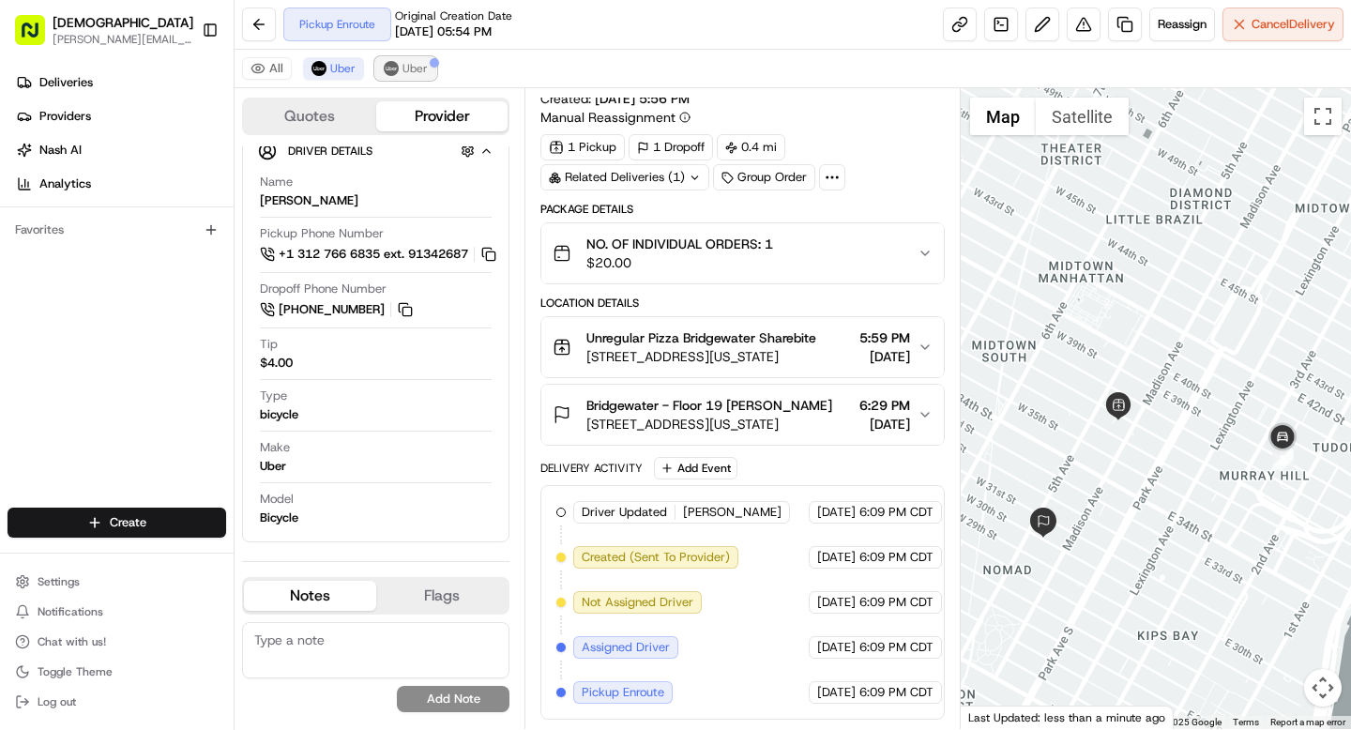
click at [412, 57] on button "Uber" at bounding box center [405, 68] width 61 height 23
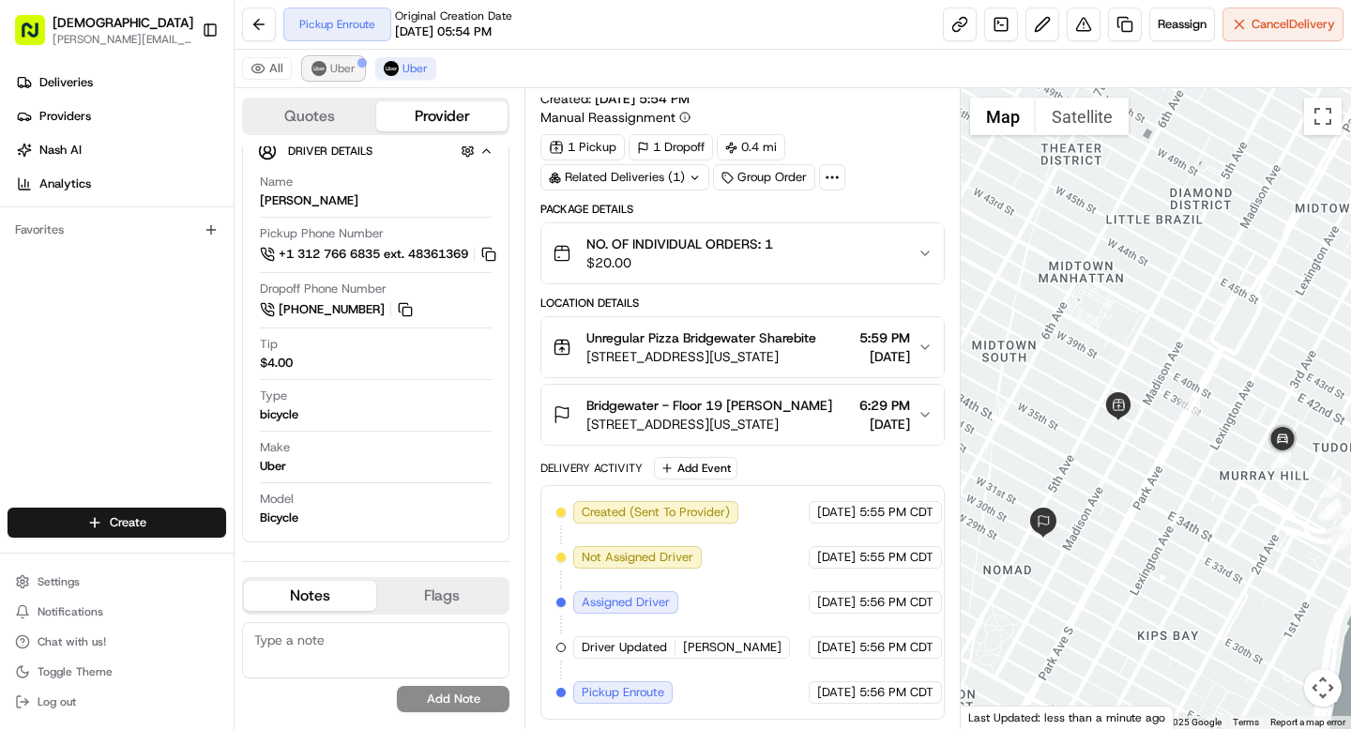
click at [332, 68] on span "Uber" at bounding box center [342, 68] width 25 height 15
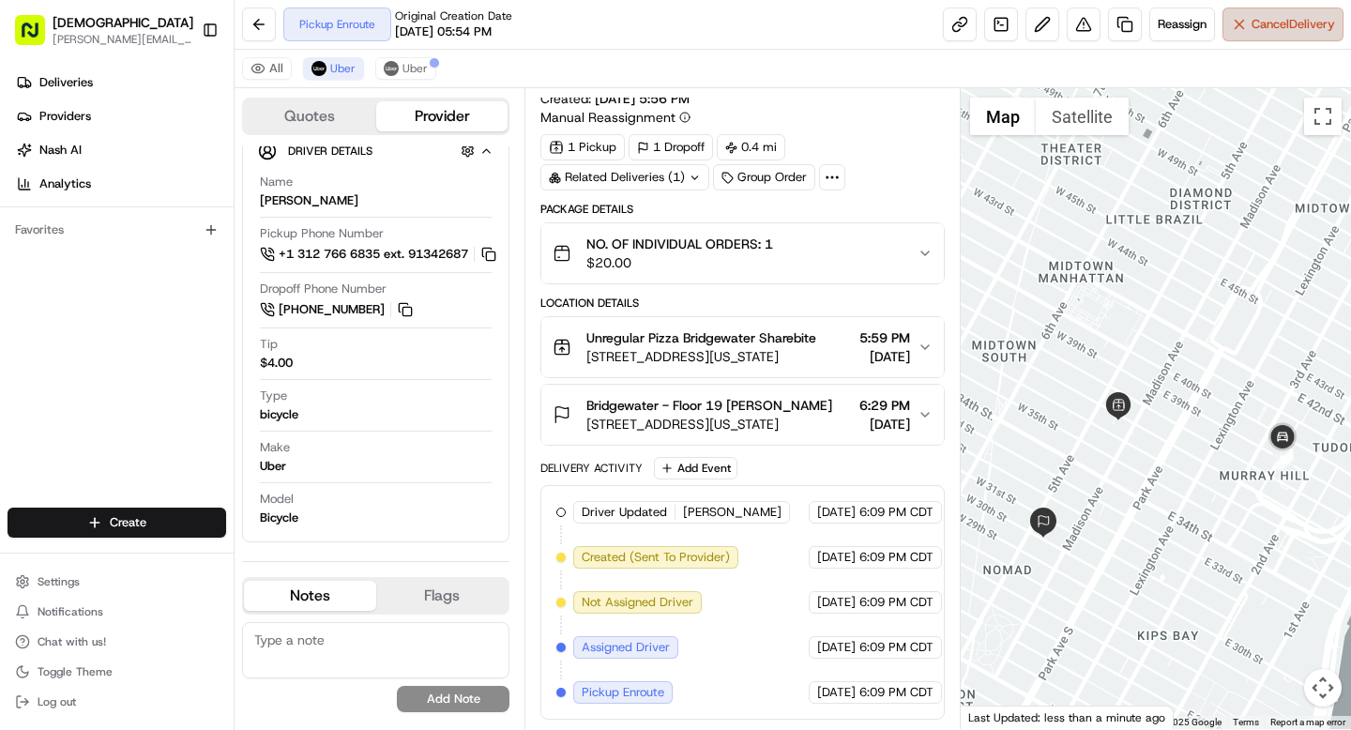
click at [1252, 19] on span "Cancel Delivery" at bounding box center [1293, 24] width 83 height 17
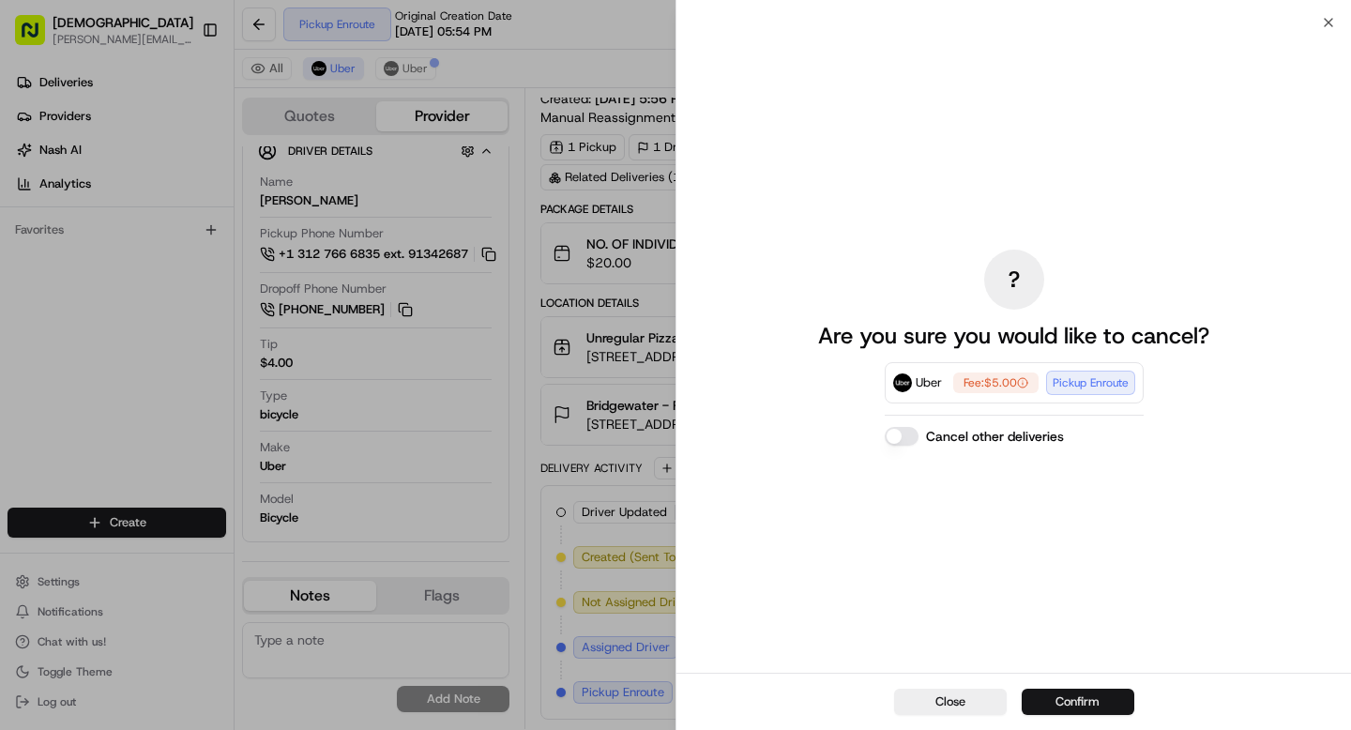
click at [1076, 706] on button "Confirm" at bounding box center [1078, 702] width 113 height 26
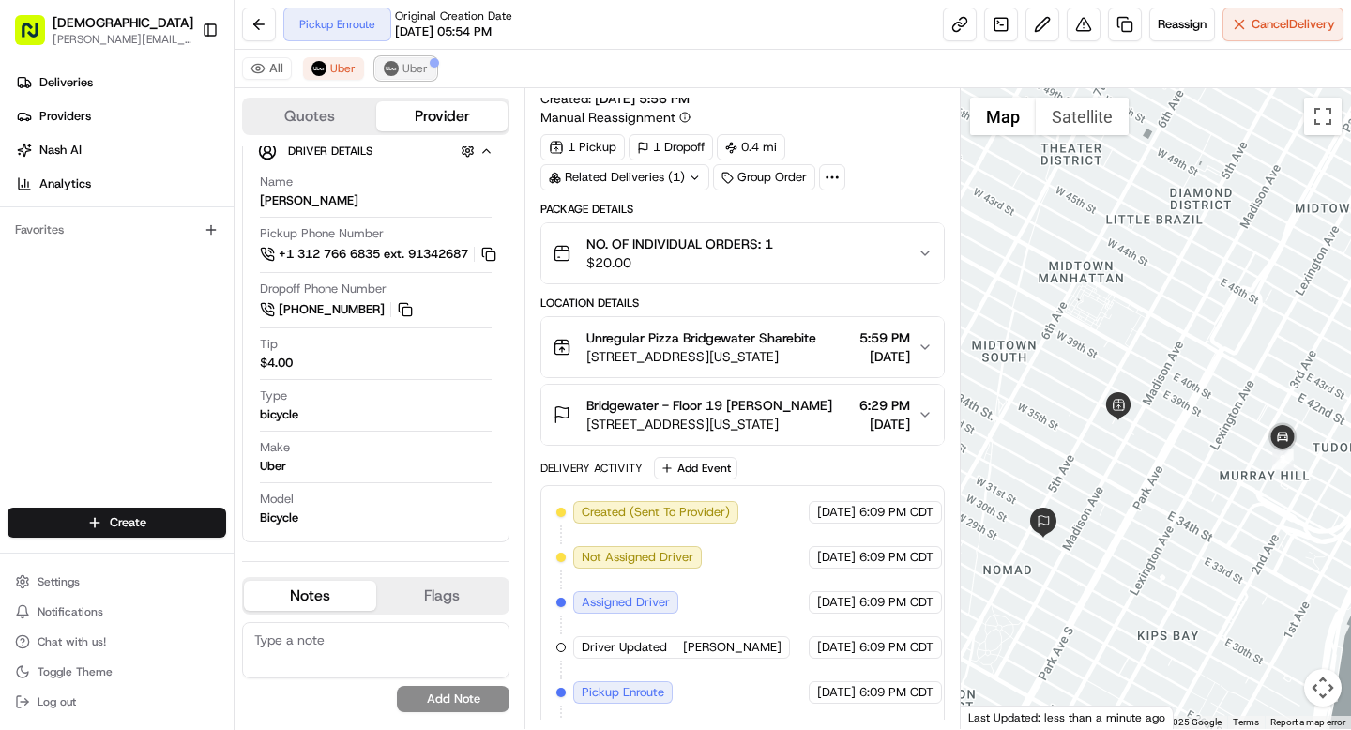
click at [409, 66] on span "Uber" at bounding box center [414, 68] width 25 height 15
click at [222, 32] on button "Toggle Sidebar" at bounding box center [210, 30] width 32 height 32
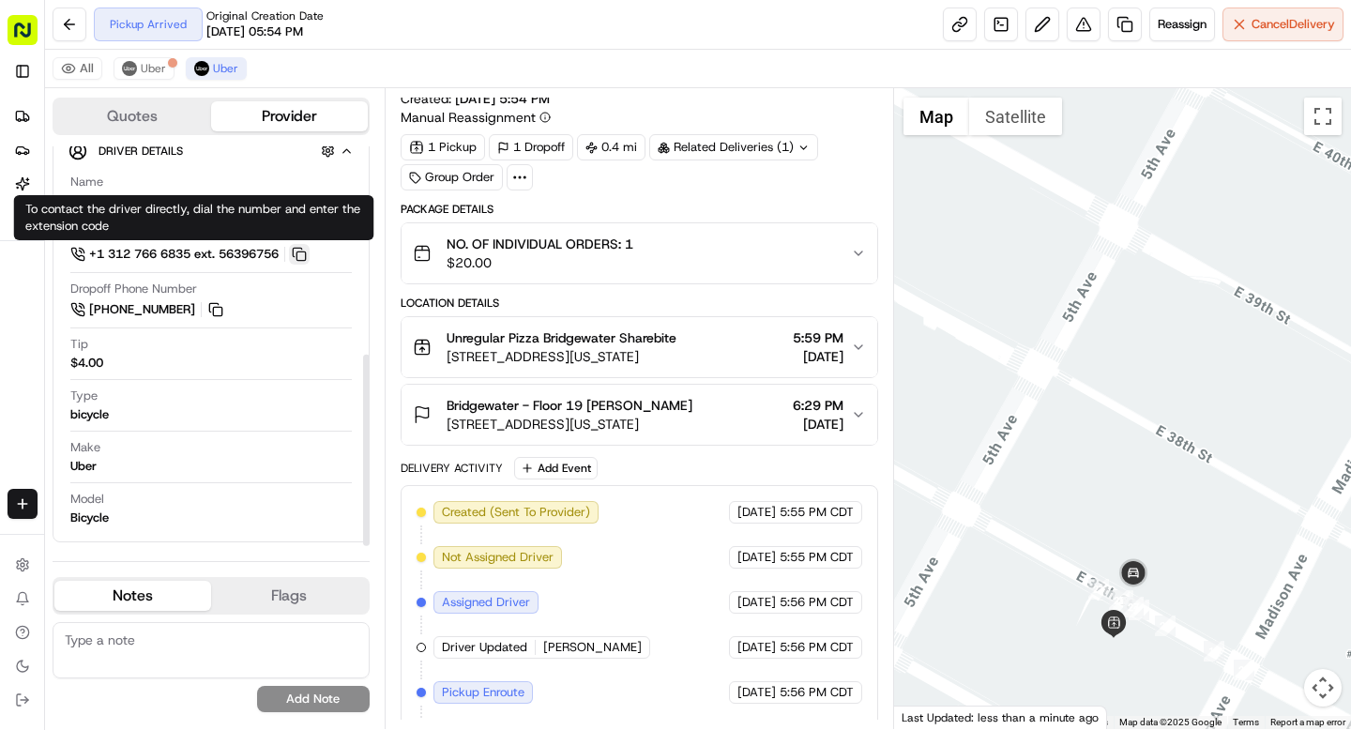
click at [310, 257] on button at bounding box center [299, 254] width 21 height 21
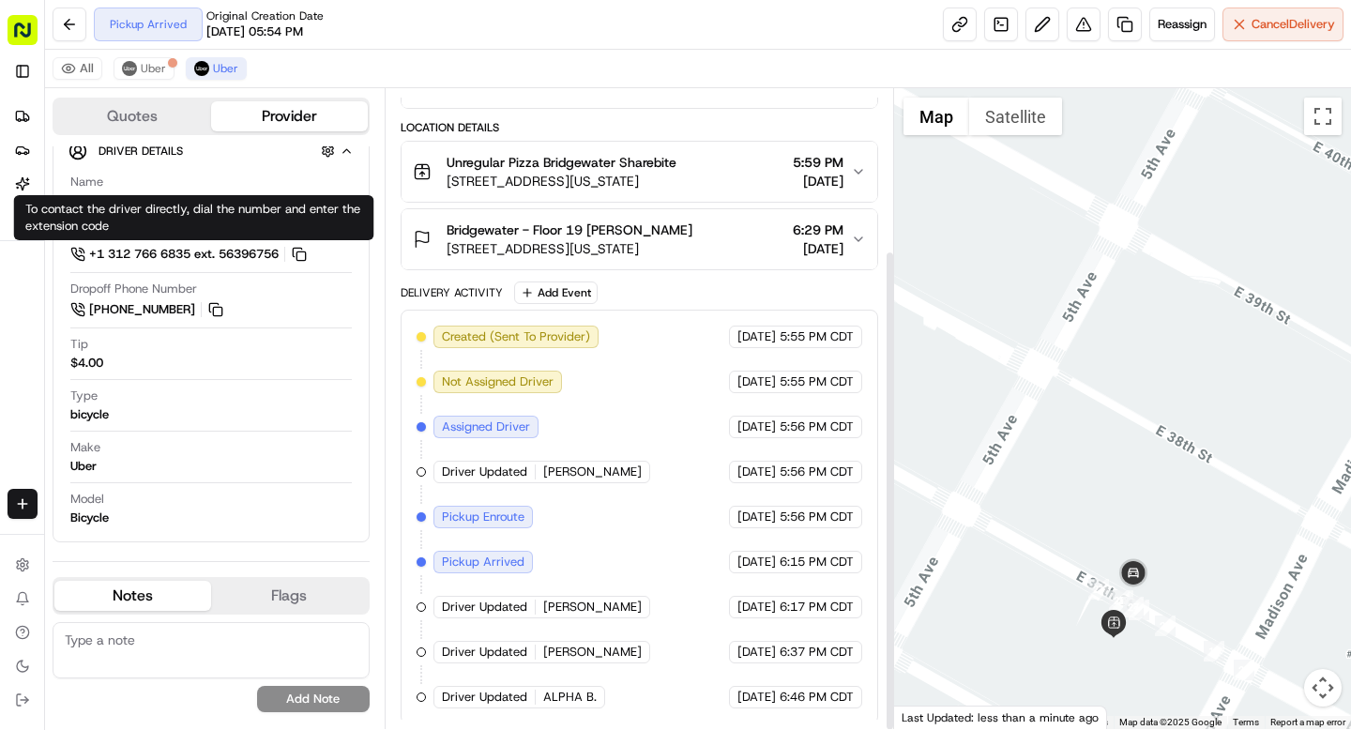
scroll to position [215, 0]
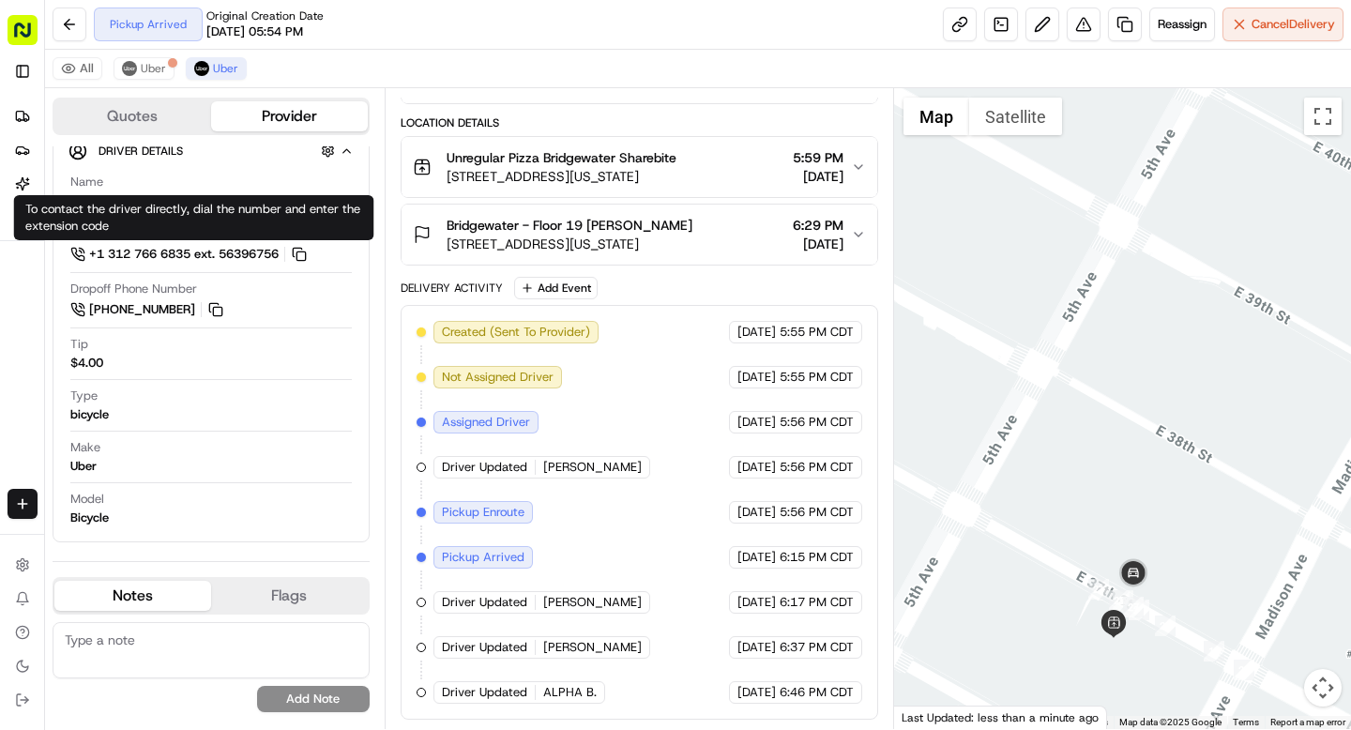
click at [394, 205] on div "Summary EDT CDT Created: 08/20/2025 5:54 PM Manual Reassignment 1 Pickup 1 Drop…" at bounding box center [639, 408] width 509 height 641
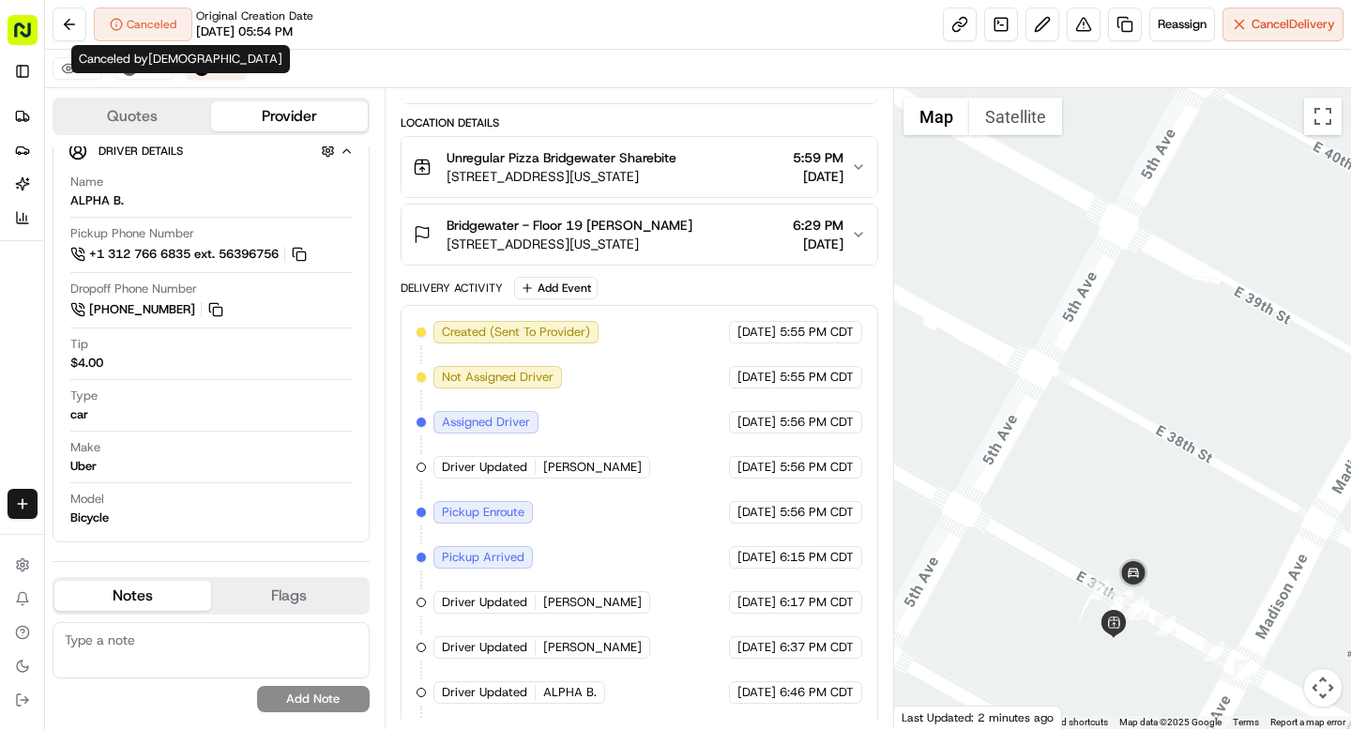
scroll to position [260, 0]
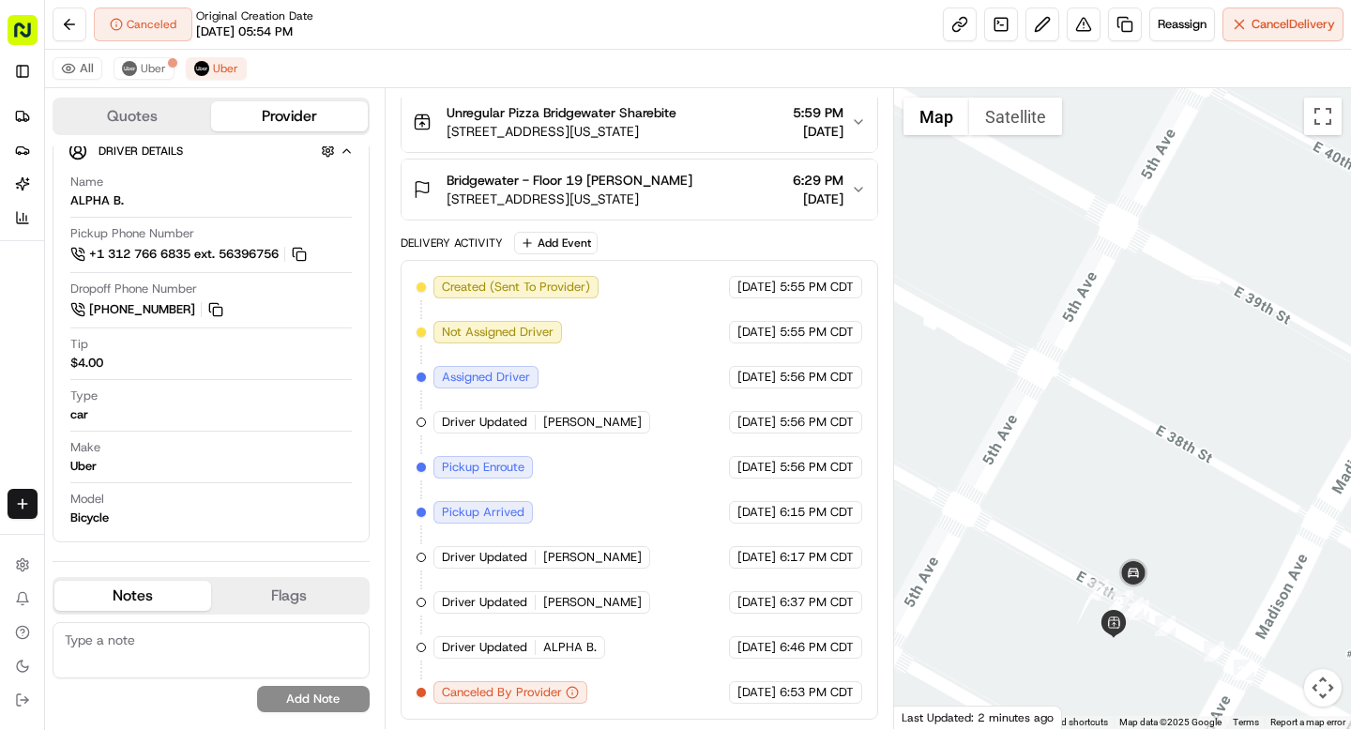
click at [199, 649] on textarea at bounding box center [211, 650] width 317 height 56
type textarea "the restaurant handed off the order to a non SB related driver"
click at [268, 705] on button "Add Note" at bounding box center [313, 699] width 113 height 26
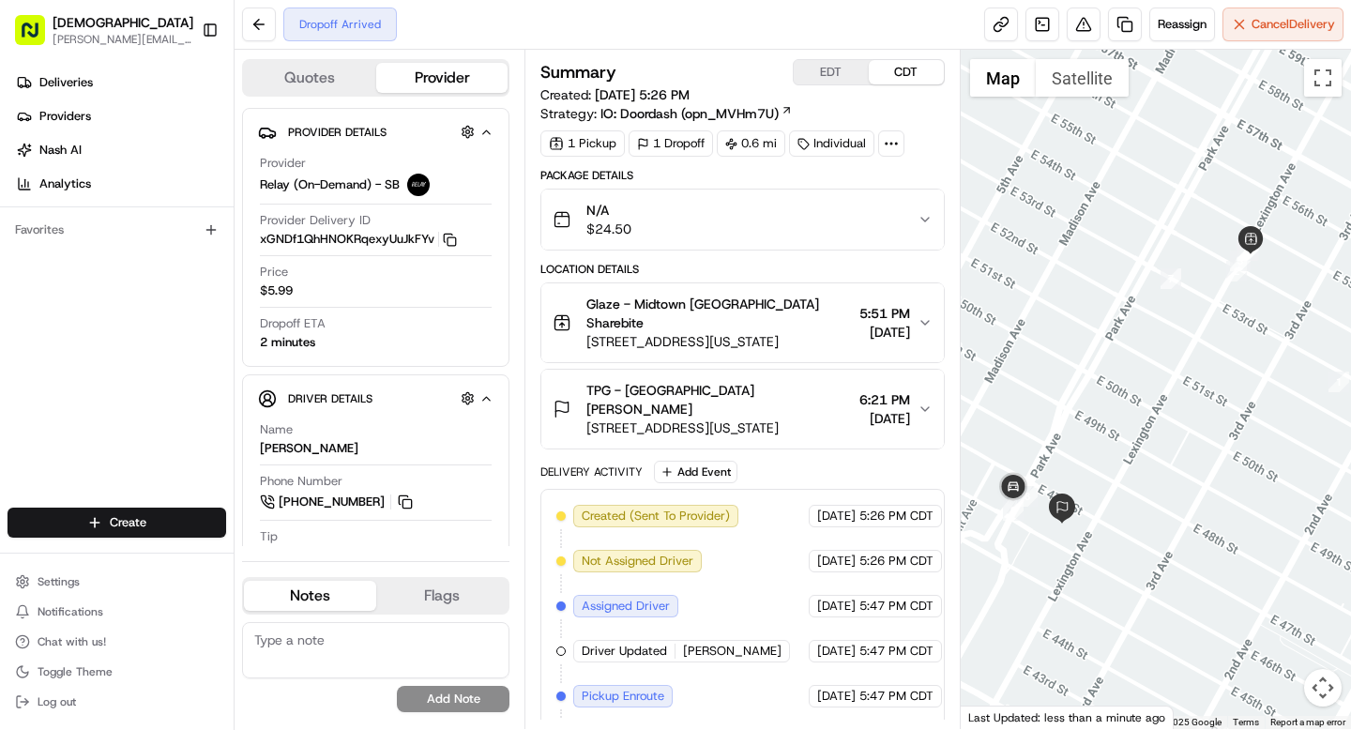
click at [888, 143] on circle at bounding box center [887, 144] width 2 height 2
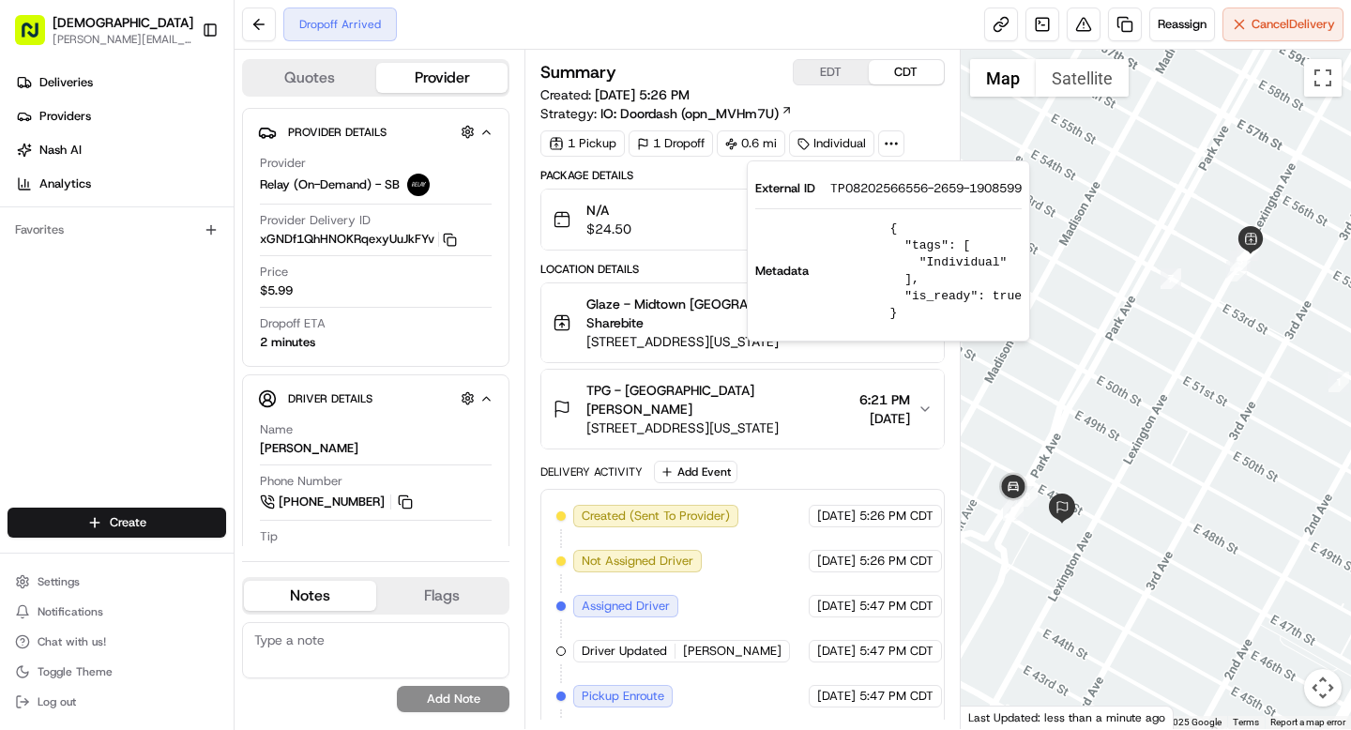
click at [884, 190] on span "TP08202566556-2659-1908599" at bounding box center [925, 188] width 191 height 17
copy span "TP08202566556"
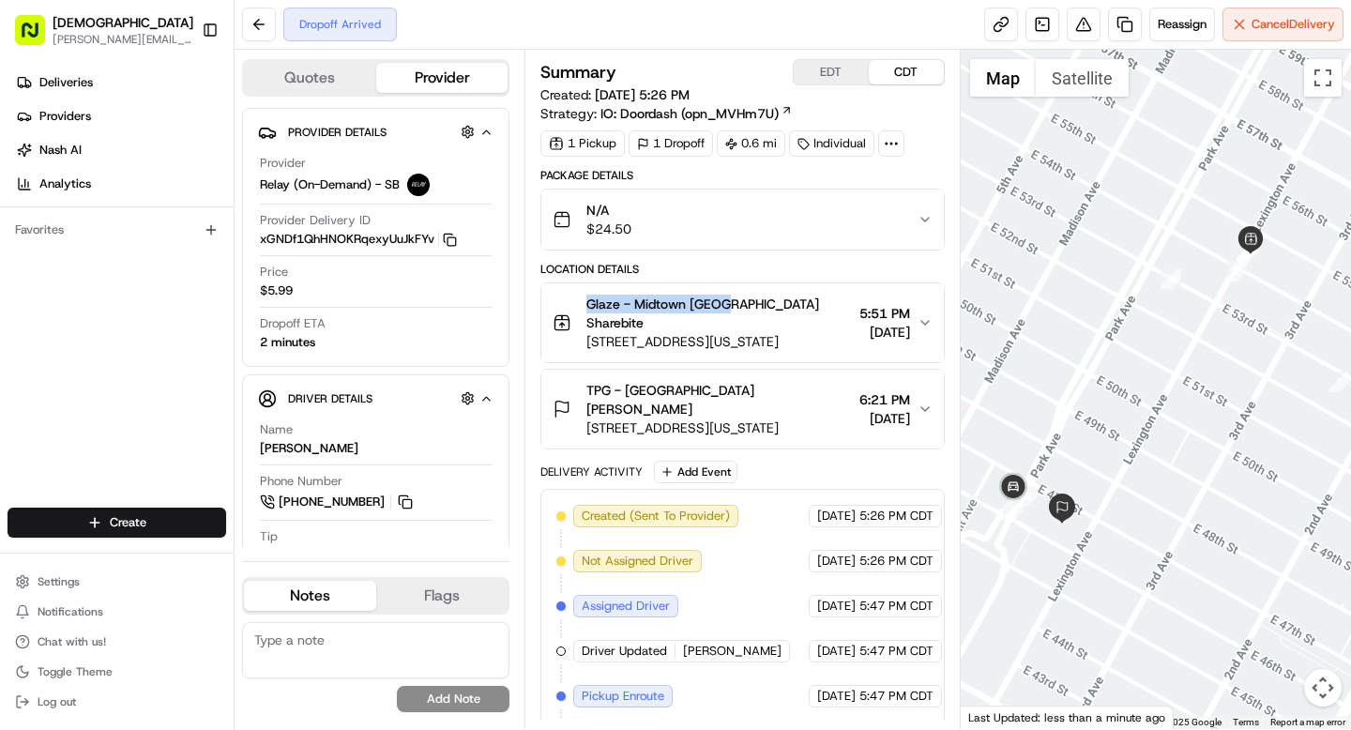
drag, startPoint x: 588, startPoint y: 303, endPoint x: 717, endPoint y: 306, distance: 128.6
click at [717, 306] on span "Glaze - Midtown [GEOGRAPHIC_DATA] Sharebite" at bounding box center [718, 314] width 265 height 38
copy span "Glaze - [GEOGRAPHIC_DATA]"
drag, startPoint x: 657, startPoint y: 372, endPoint x: 772, endPoint y: 374, distance: 115.4
click at [772, 381] on div "TPG - USA Shannon Edwards" at bounding box center [718, 400] width 265 height 38
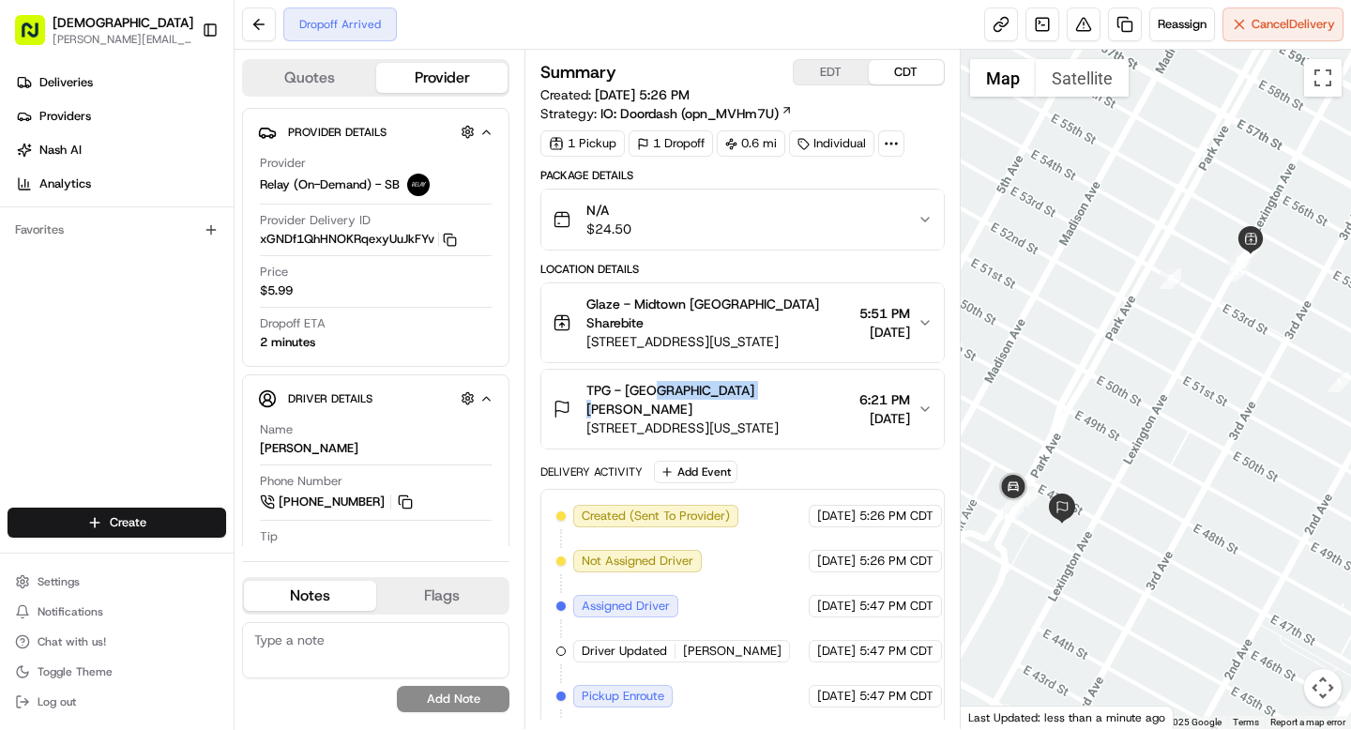
copy span "Shannon Edwards"
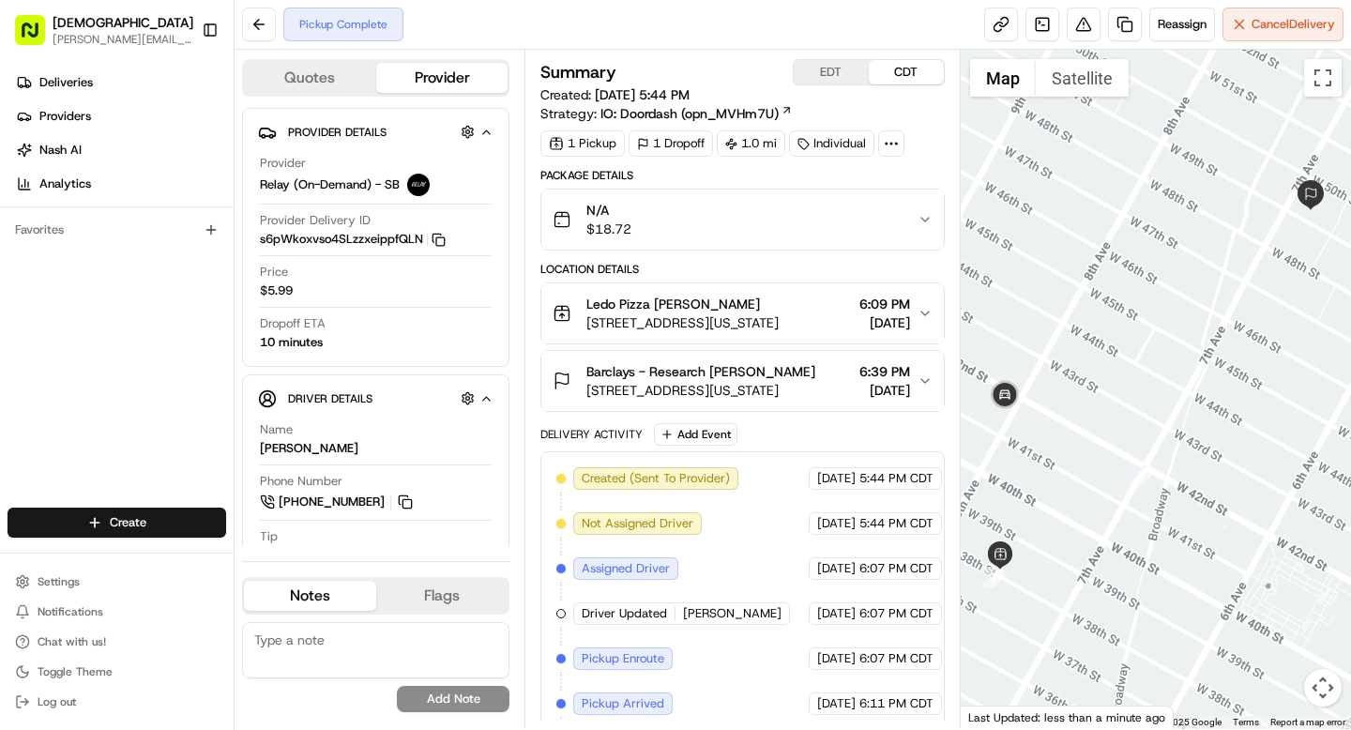
click at [752, 387] on span "[STREET_ADDRESS][US_STATE]" at bounding box center [700, 390] width 229 height 19
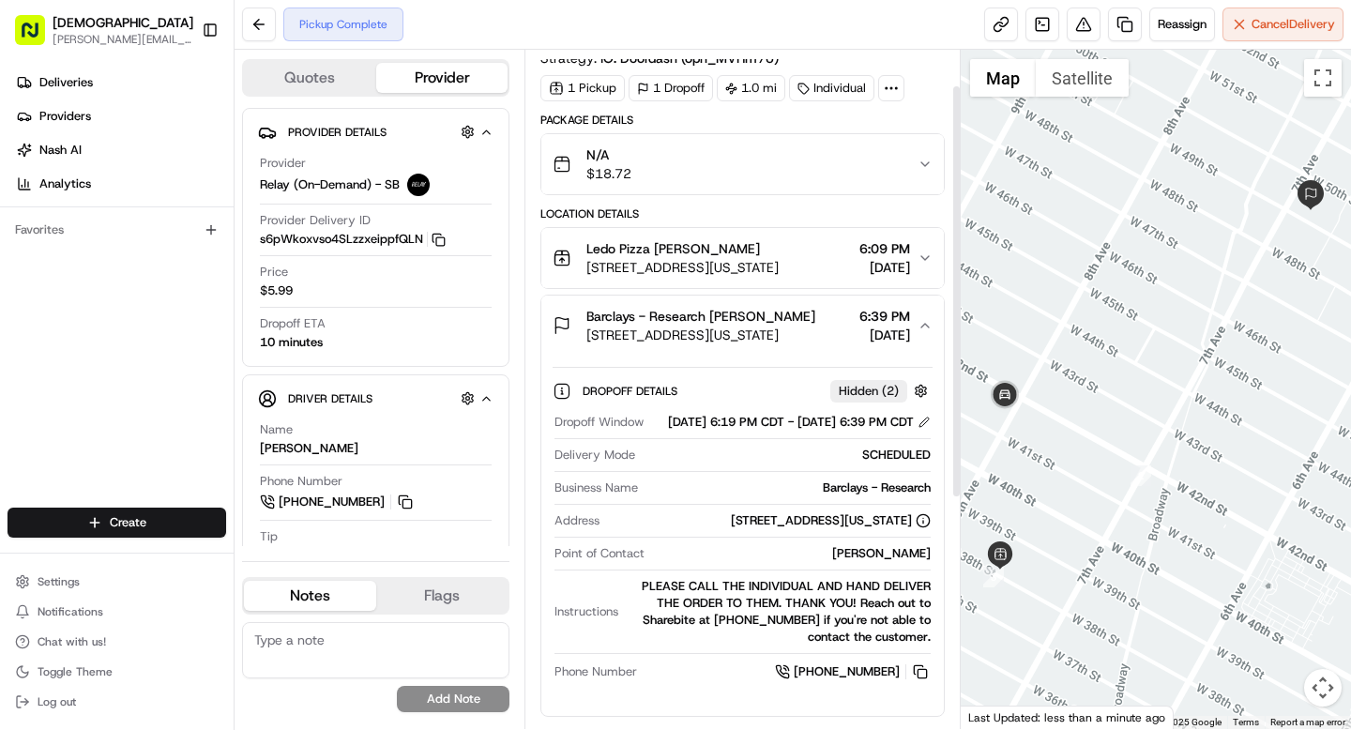
scroll to position [62, 0]
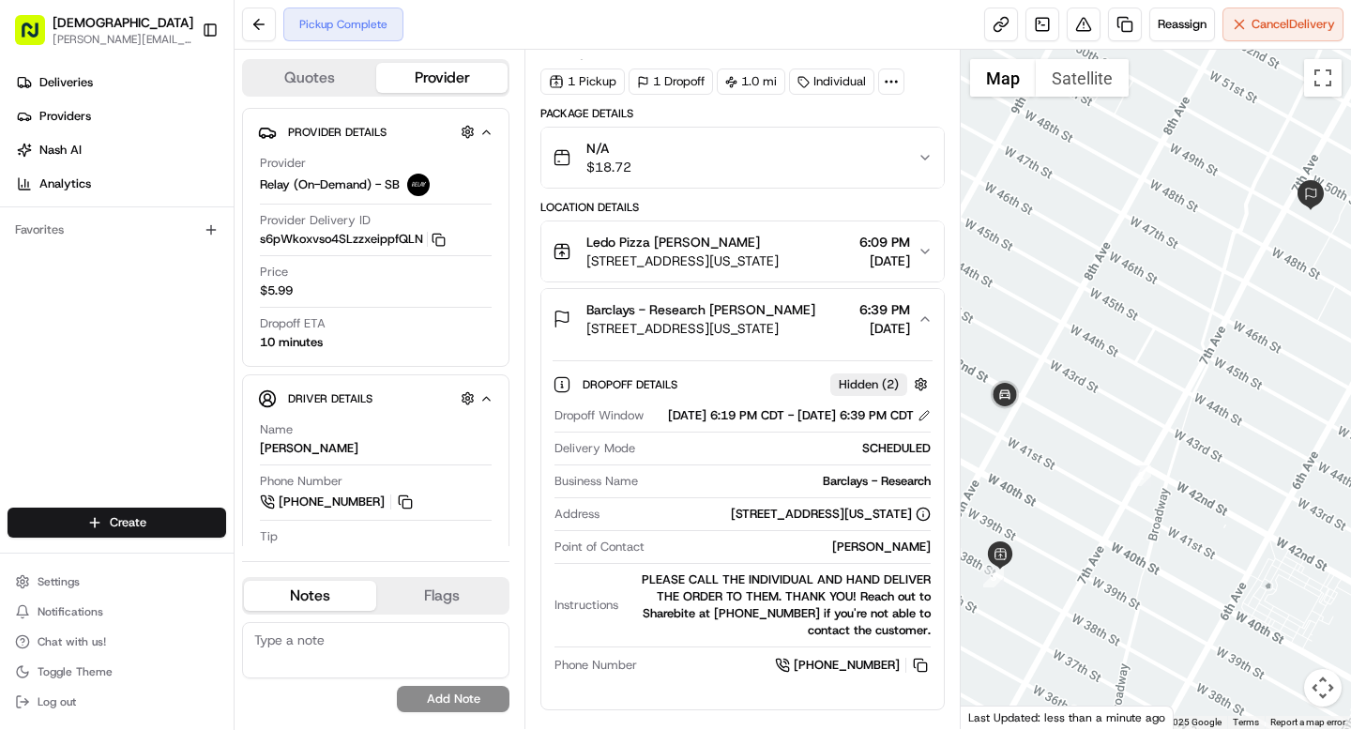
click at [896, 84] on icon at bounding box center [891, 81] width 17 height 17
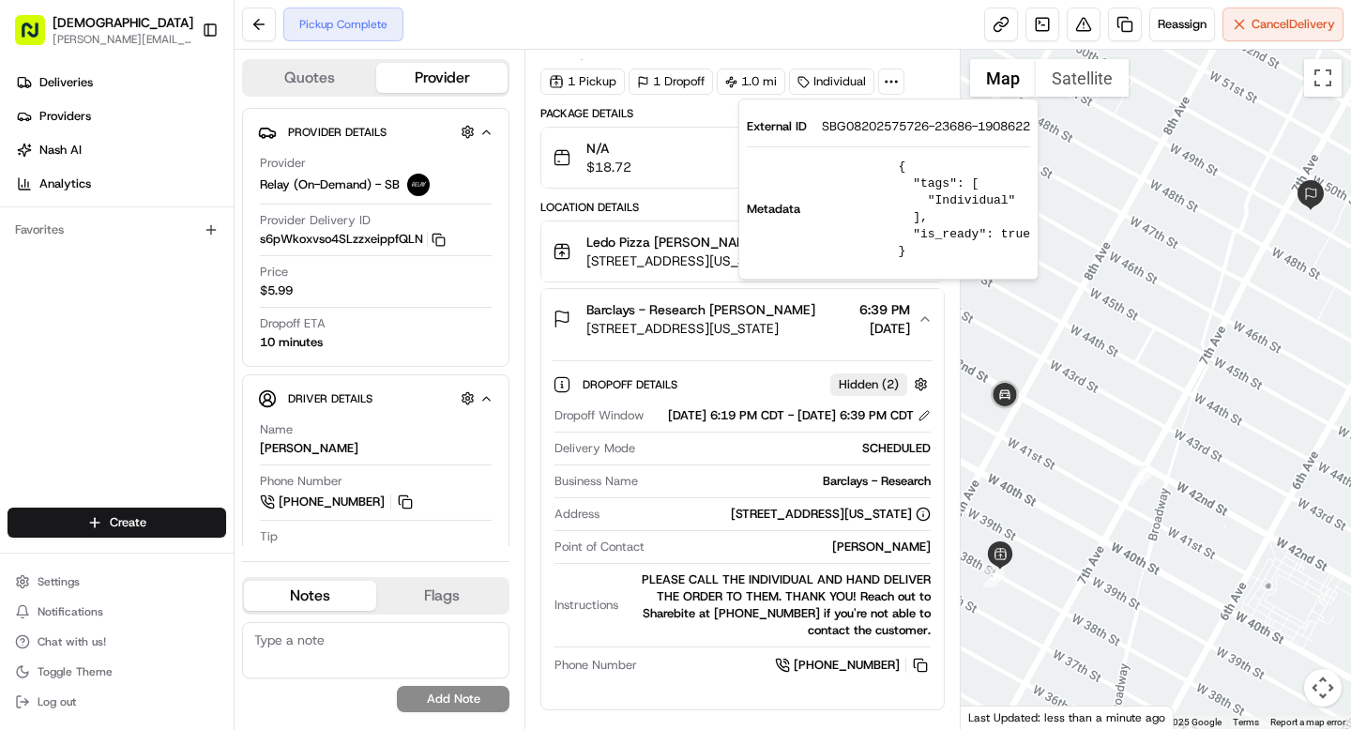
click at [877, 124] on span "SBG08202575726-23686-1908622" at bounding box center [926, 126] width 208 height 17
copy span "SBG08202575726"
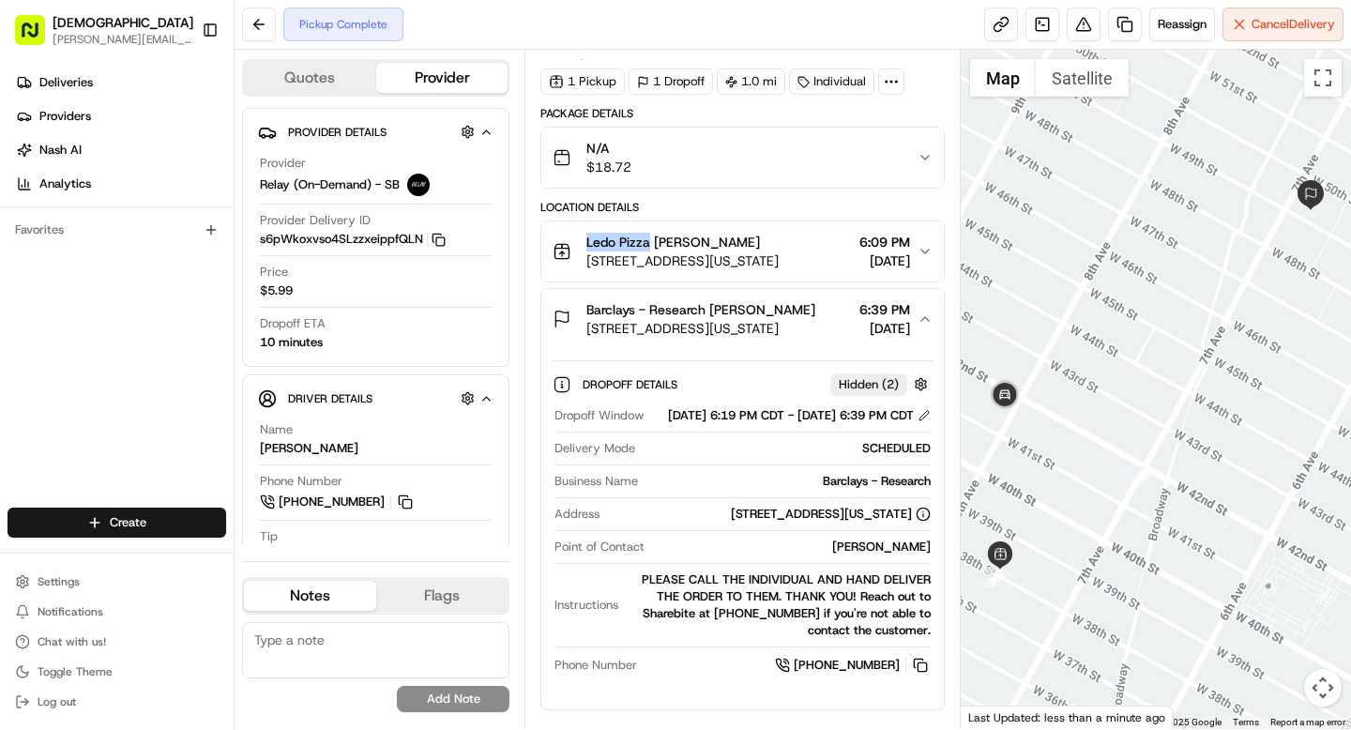
drag, startPoint x: 586, startPoint y: 242, endPoint x: 648, endPoint y: 245, distance: 62.0
click at [648, 245] on span "Ledo Pizza Denis Sharebite" at bounding box center [673, 242] width 174 height 19
copy span "Ledo Pizza"
drag, startPoint x: 710, startPoint y: 308, endPoint x: 772, endPoint y: 311, distance: 62.0
click at [772, 311] on div "Barclays - Research Oliver Hu" at bounding box center [700, 309] width 229 height 19
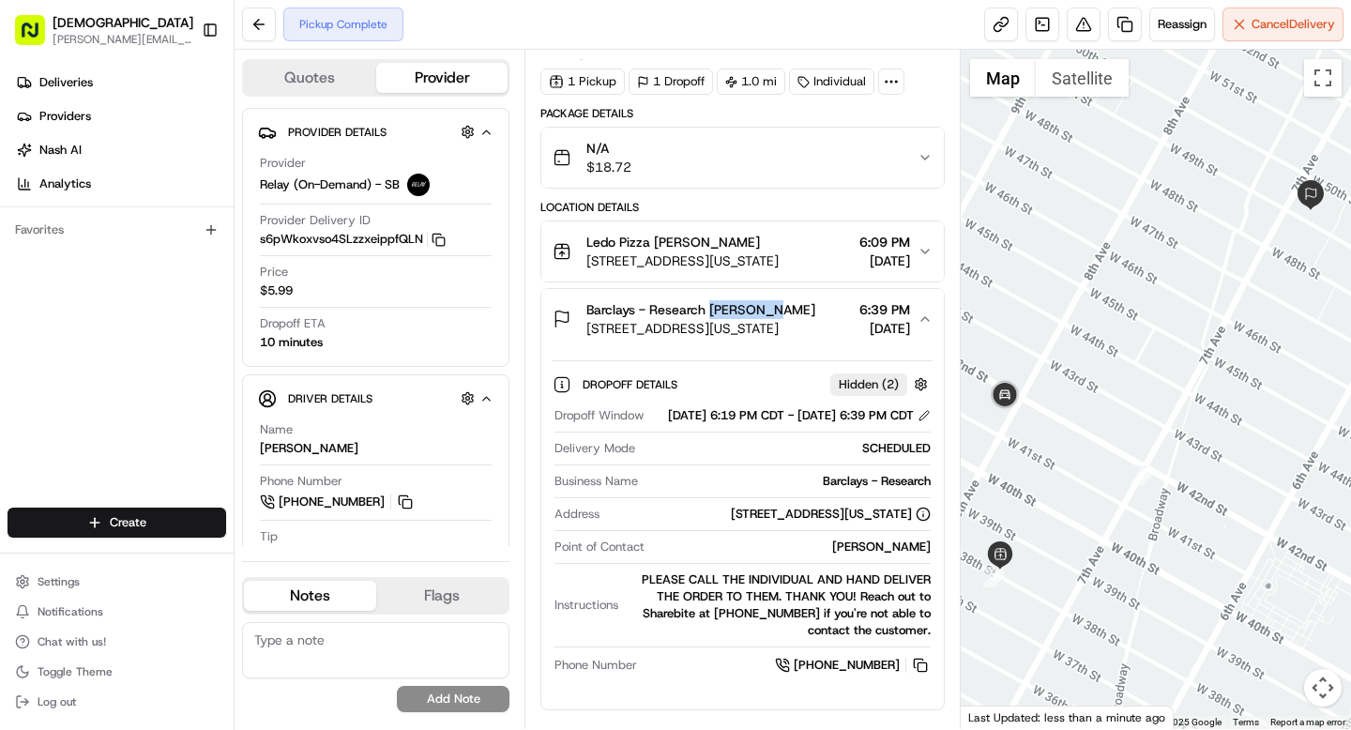
copy span "Oliver Hu"
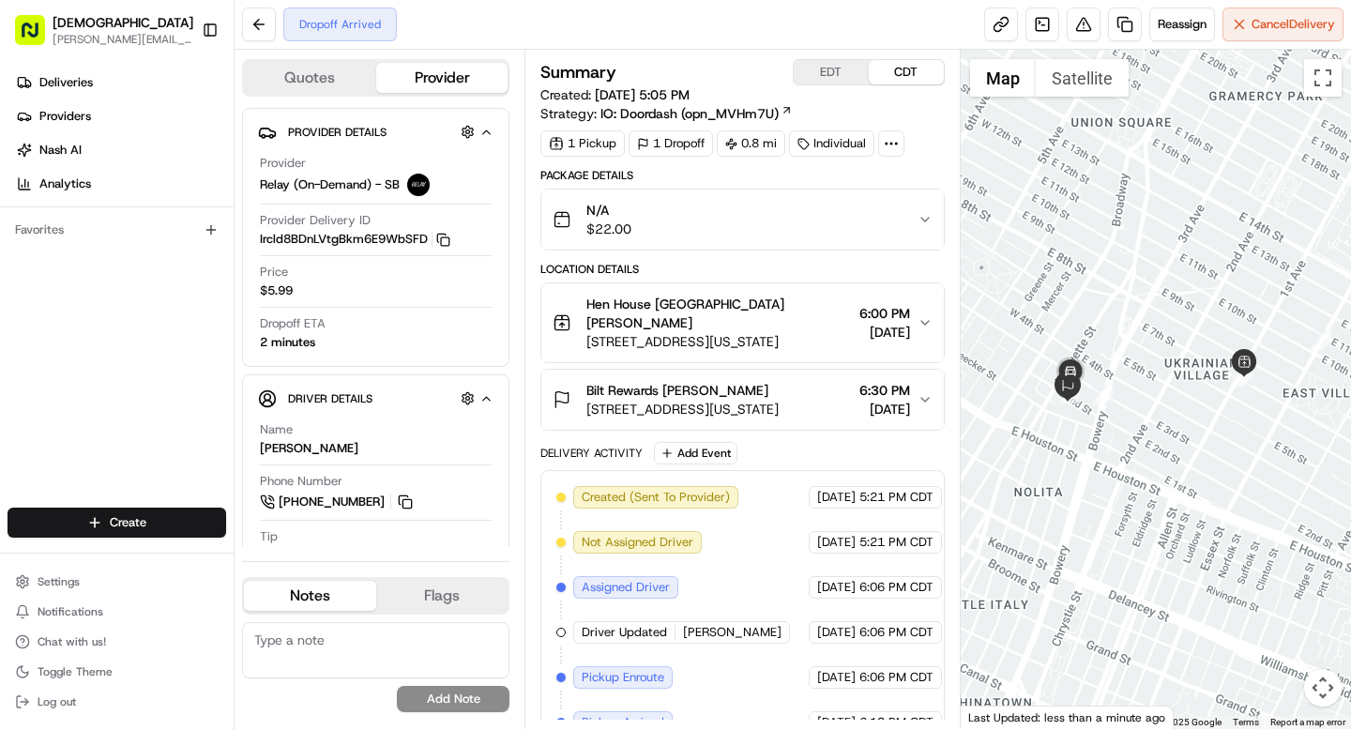
click at [893, 154] on div at bounding box center [891, 143] width 26 height 26
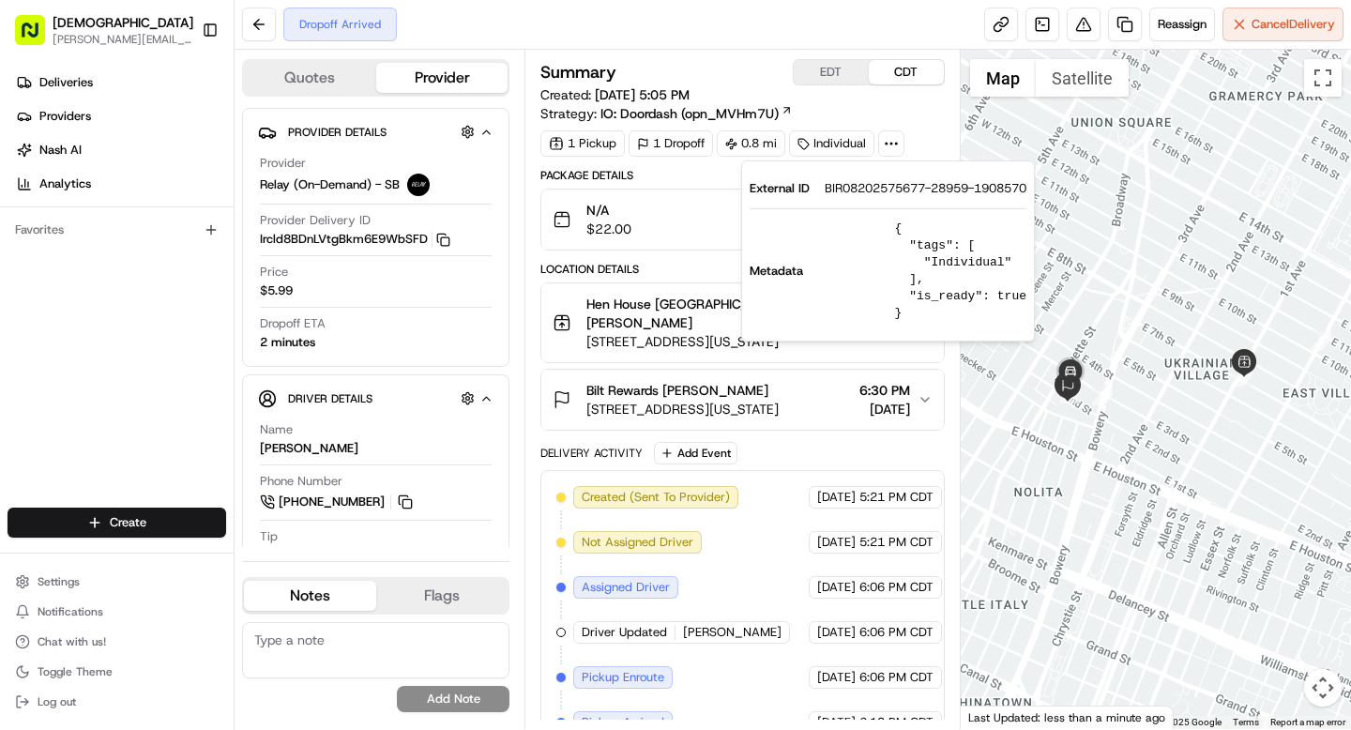
click at [878, 183] on span "BIR08202575677-28959-1908570" at bounding box center [926, 188] width 202 height 17
copy span "BIR08202575677"
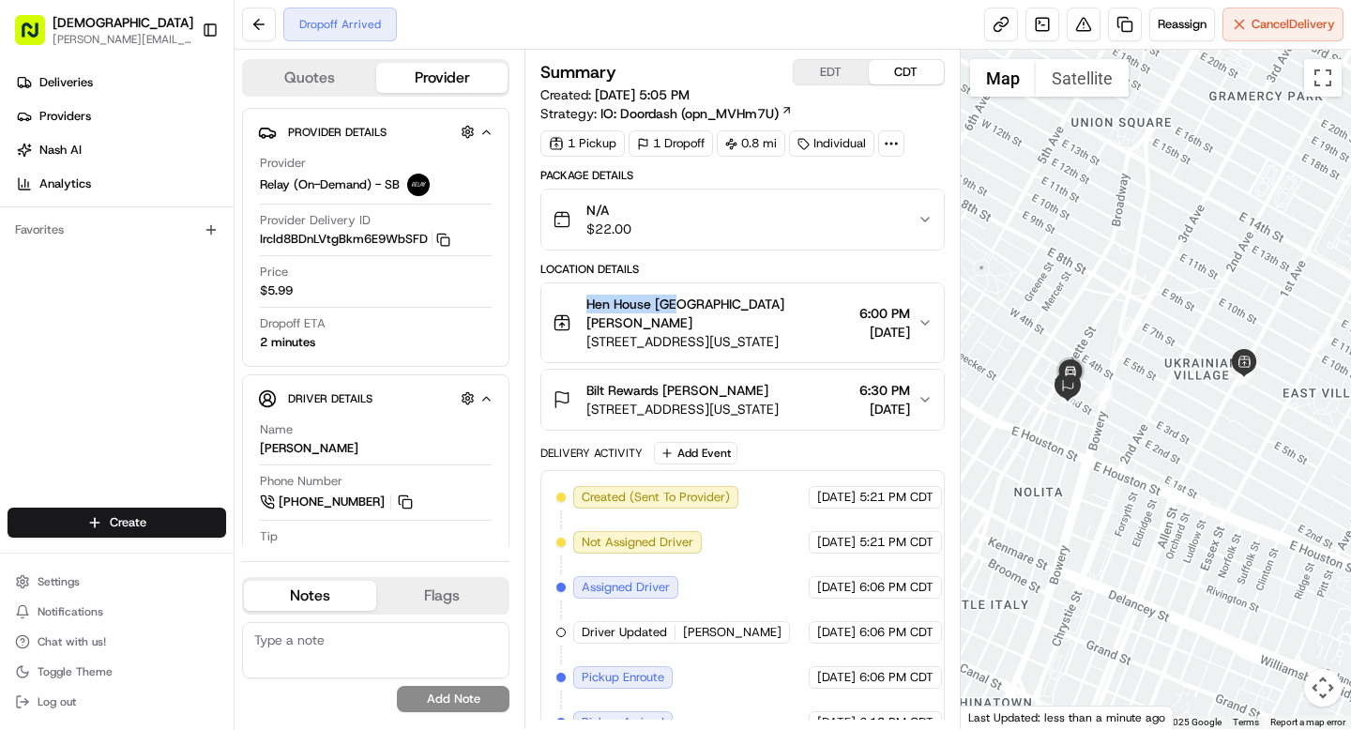
drag, startPoint x: 587, startPoint y: 303, endPoint x: 677, endPoint y: 306, distance: 90.1
click at [677, 306] on span "Hen House [GEOGRAPHIC_DATA] [PERSON_NAME]" at bounding box center [718, 314] width 265 height 38
copy span "Hen House [GEOGRAPHIC_DATA]"
drag, startPoint x: 665, startPoint y: 372, endPoint x: 746, endPoint y: 372, distance: 80.7
click at [746, 381] on div "Bilt Rewards [PERSON_NAME]" at bounding box center [682, 390] width 192 height 19
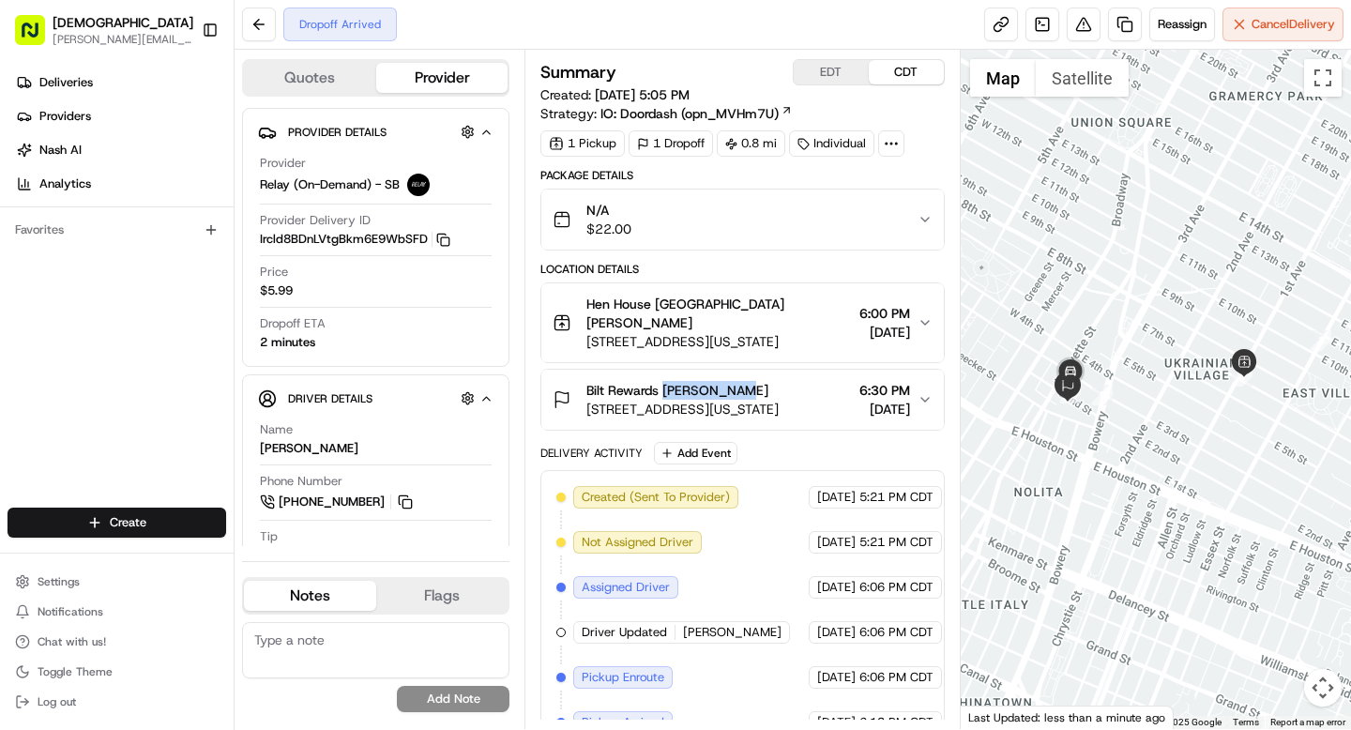
copy span "Andrew Fitz"
click at [211, 30] on button "Toggle Sidebar" at bounding box center [210, 30] width 32 height 32
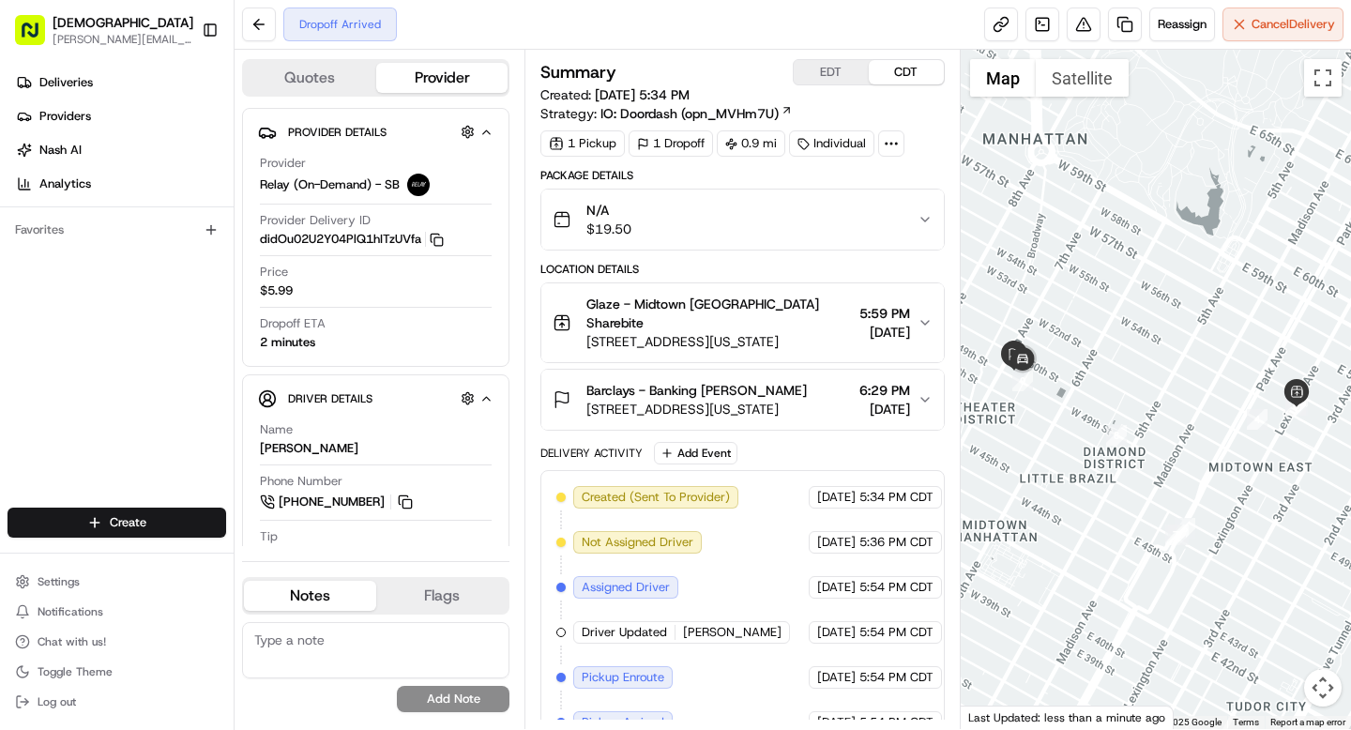
click at [894, 144] on icon at bounding box center [891, 143] width 17 height 17
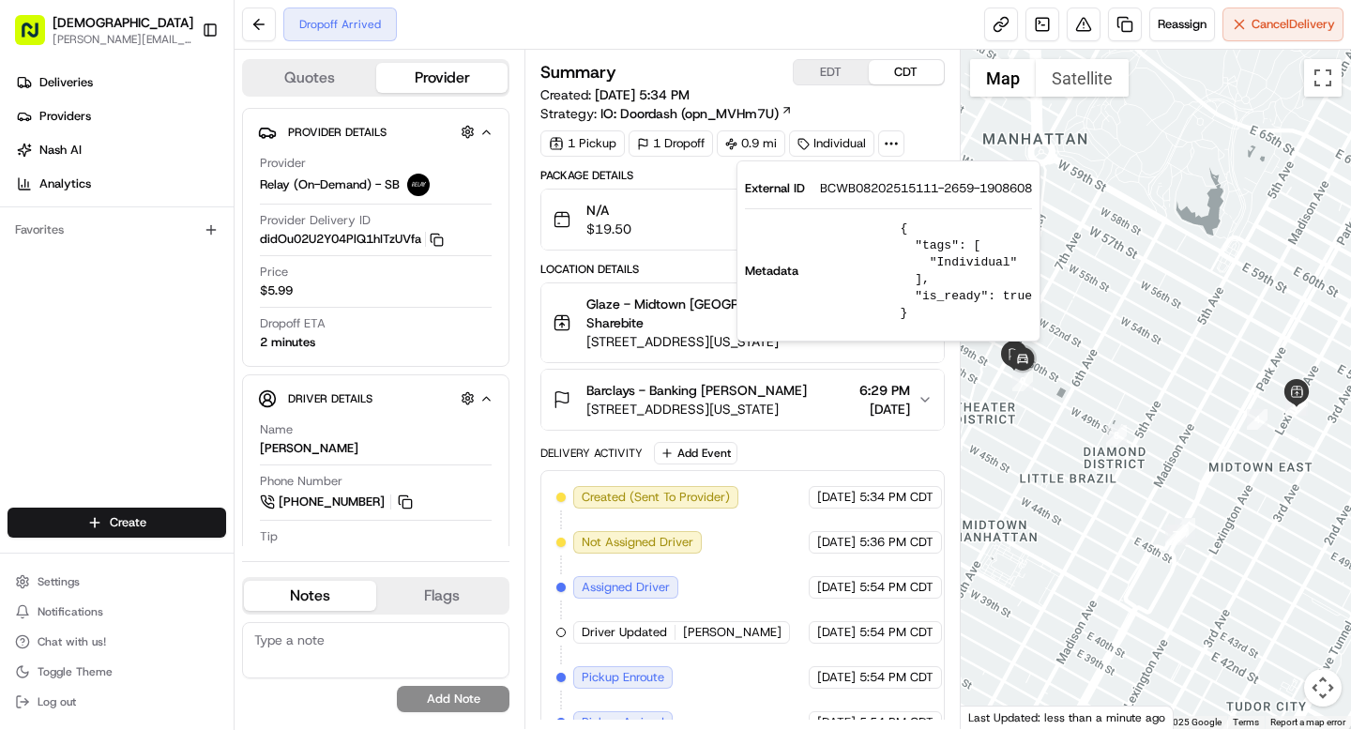
click at [871, 186] on span "BCWB08202515111-2659-1908608" at bounding box center [926, 188] width 212 height 17
copy span "BCWB08202515111"
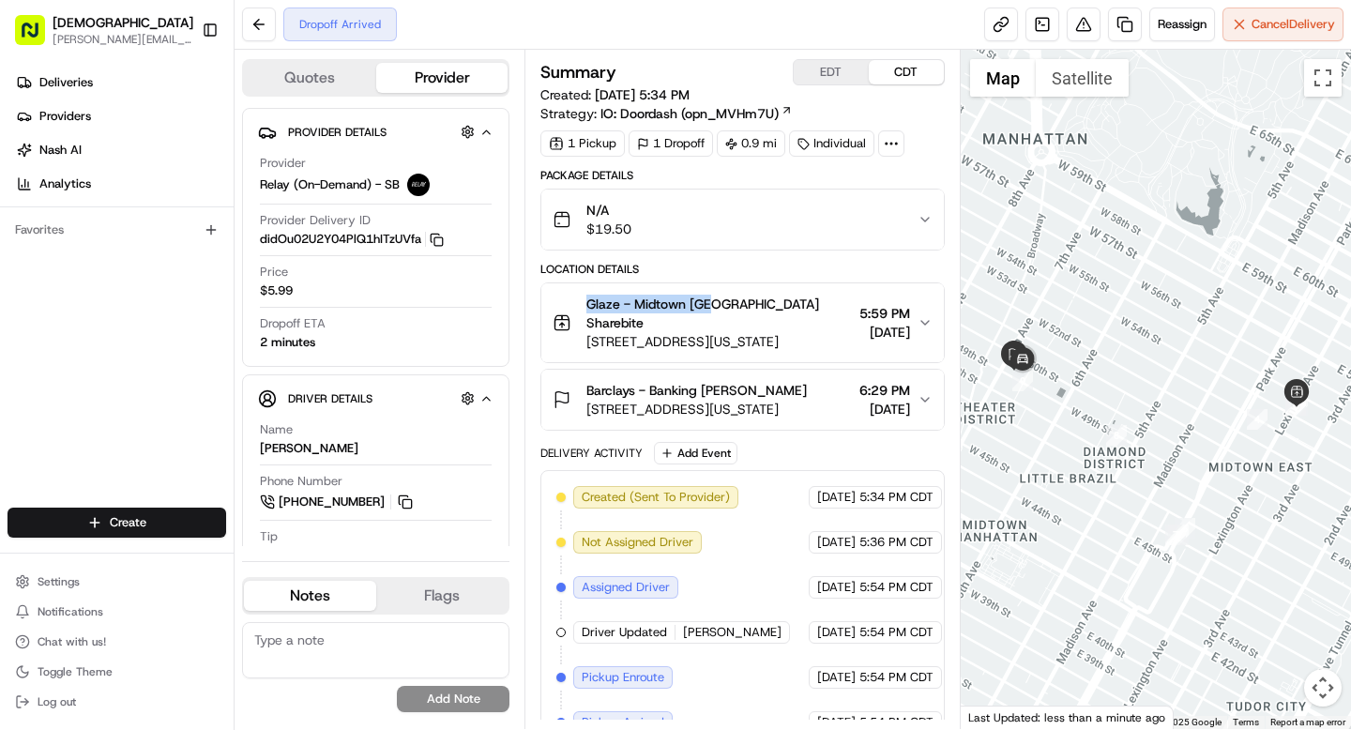
drag, startPoint x: 584, startPoint y: 301, endPoint x: 712, endPoint y: 311, distance: 127.9
click at [712, 311] on div "Glaze - Midtown East Denis Sharebite 643 Lexington Ave, New York, NY 10017, USA" at bounding box center [702, 323] width 298 height 56
click at [578, 306] on div "Glaze - Midtown East Denis Sharebite 643 Lexington Ave, New York, NY 10017, USA" at bounding box center [702, 323] width 298 height 56
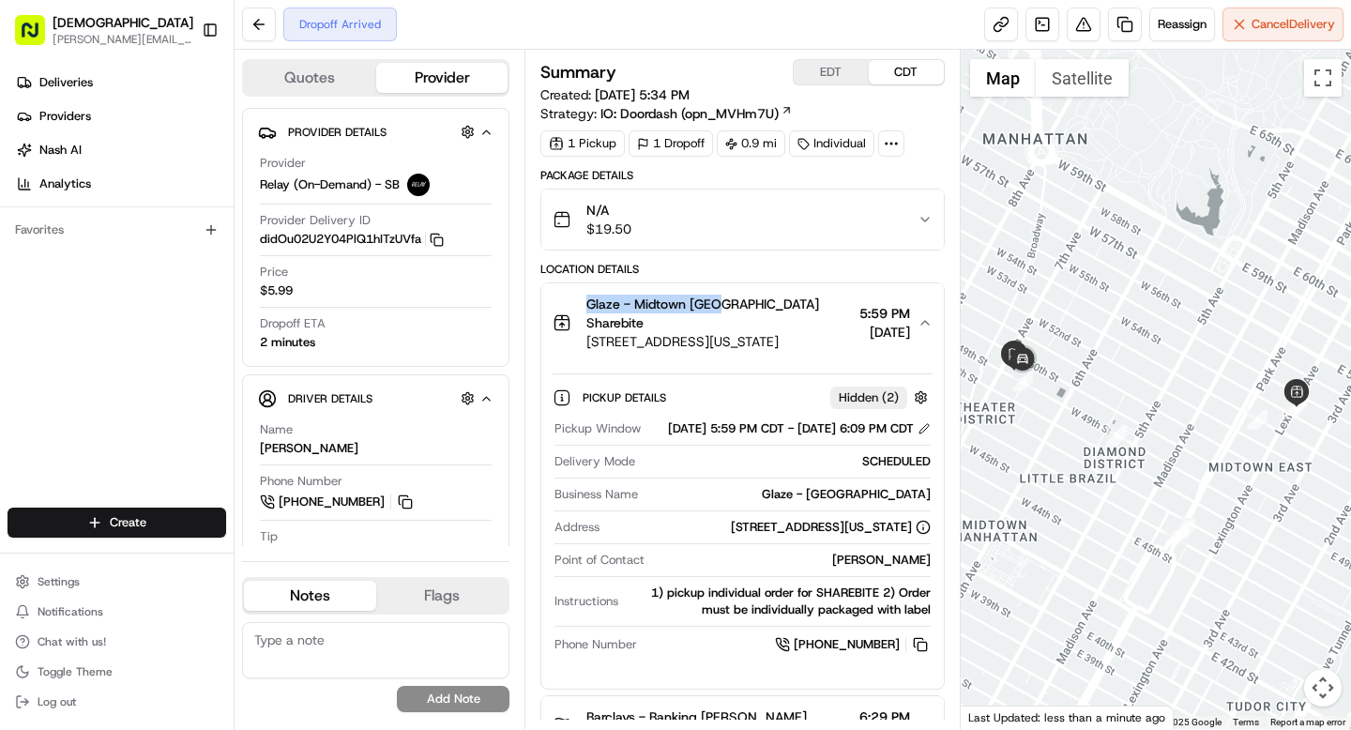
drag, startPoint x: 579, startPoint y: 306, endPoint x: 716, endPoint y: 308, distance: 137.0
click at [716, 308] on div "Glaze - Midtown East Denis Sharebite 643 Lexington Ave, New York, NY 10017, USA" at bounding box center [702, 323] width 298 height 56
copy span "Glaze - Midtown East"
click at [795, 311] on span "Glaze - Midtown East Denis Sharebite" at bounding box center [718, 314] width 265 height 38
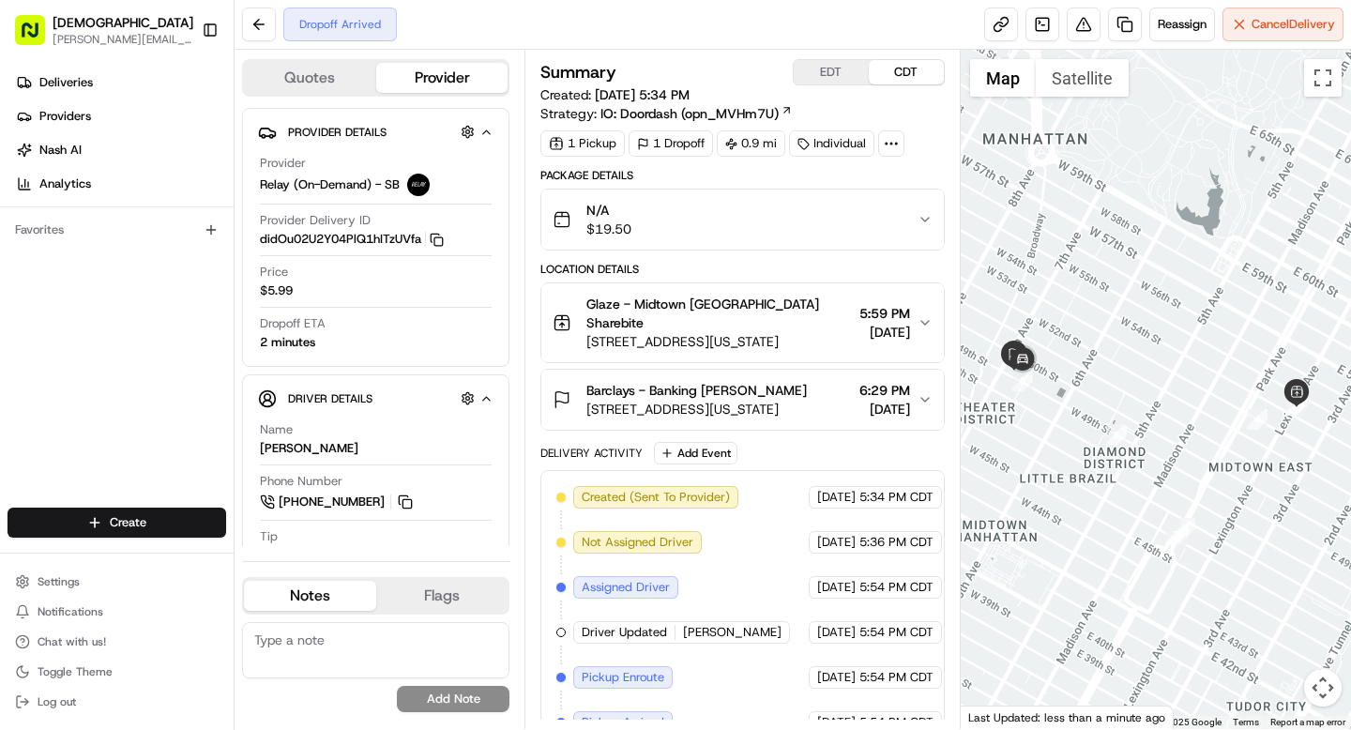
drag, startPoint x: 704, startPoint y: 369, endPoint x: 807, endPoint y: 372, distance: 103.3
click at [807, 381] on div "Barclays - Banking Samuel T Garber" at bounding box center [696, 390] width 220 height 19
copy span "Samuel T Garber"
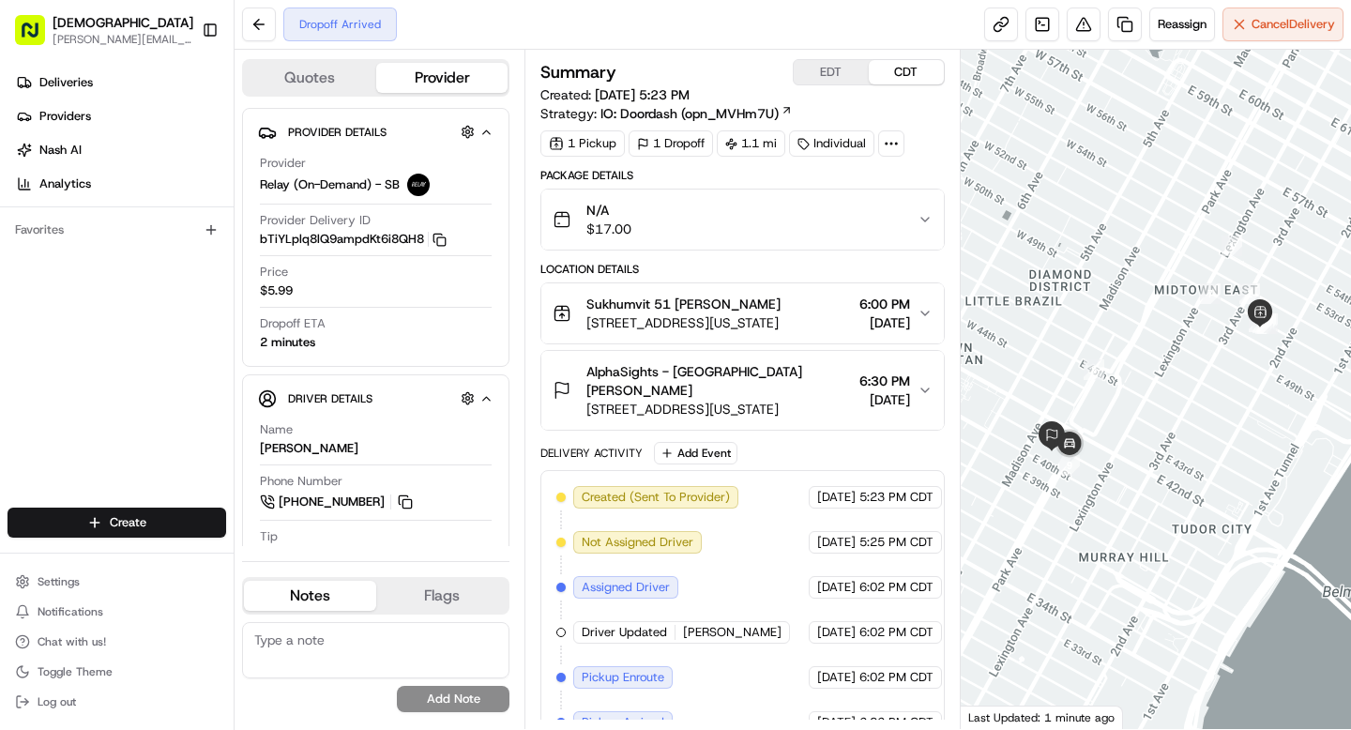
click at [899, 144] on icon at bounding box center [891, 143] width 17 height 17
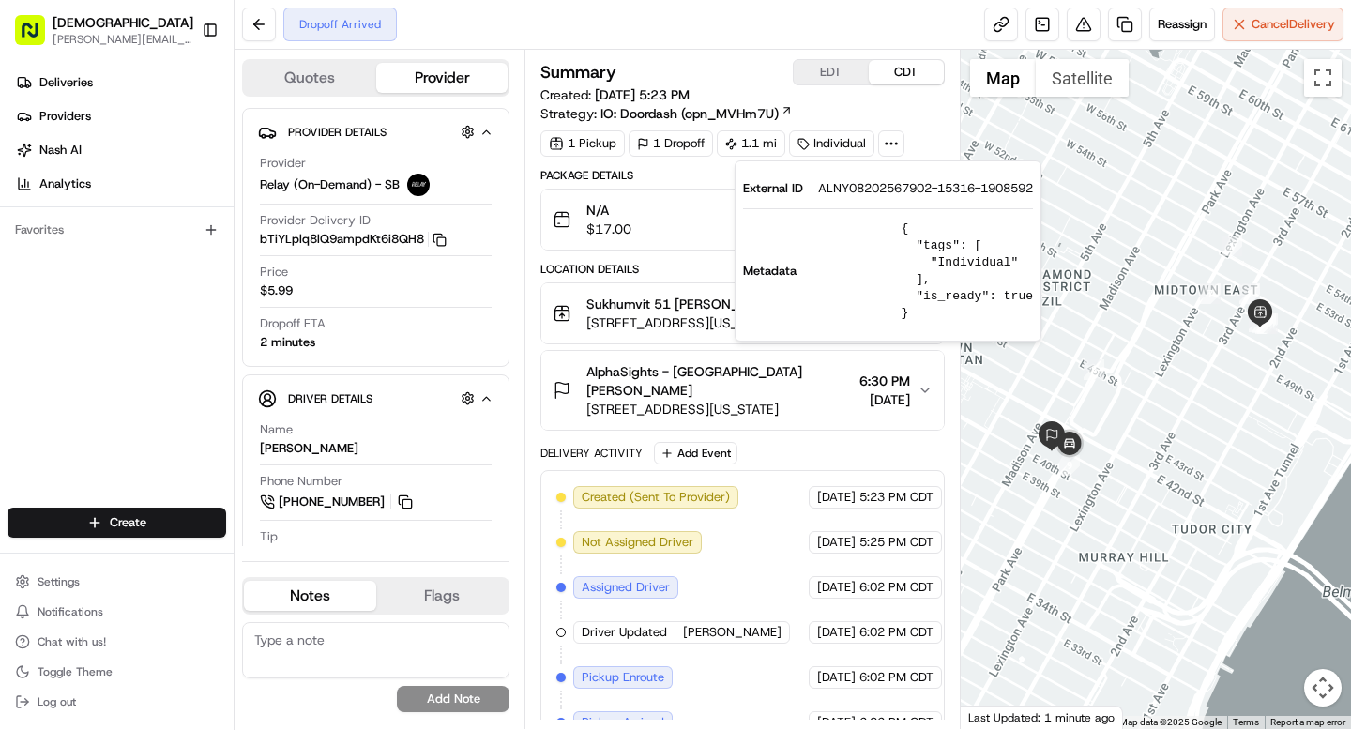
click at [885, 188] on span "ALNY08202567902-15316-1908592" at bounding box center [925, 188] width 215 height 17
copy span "ALNY08202567902"
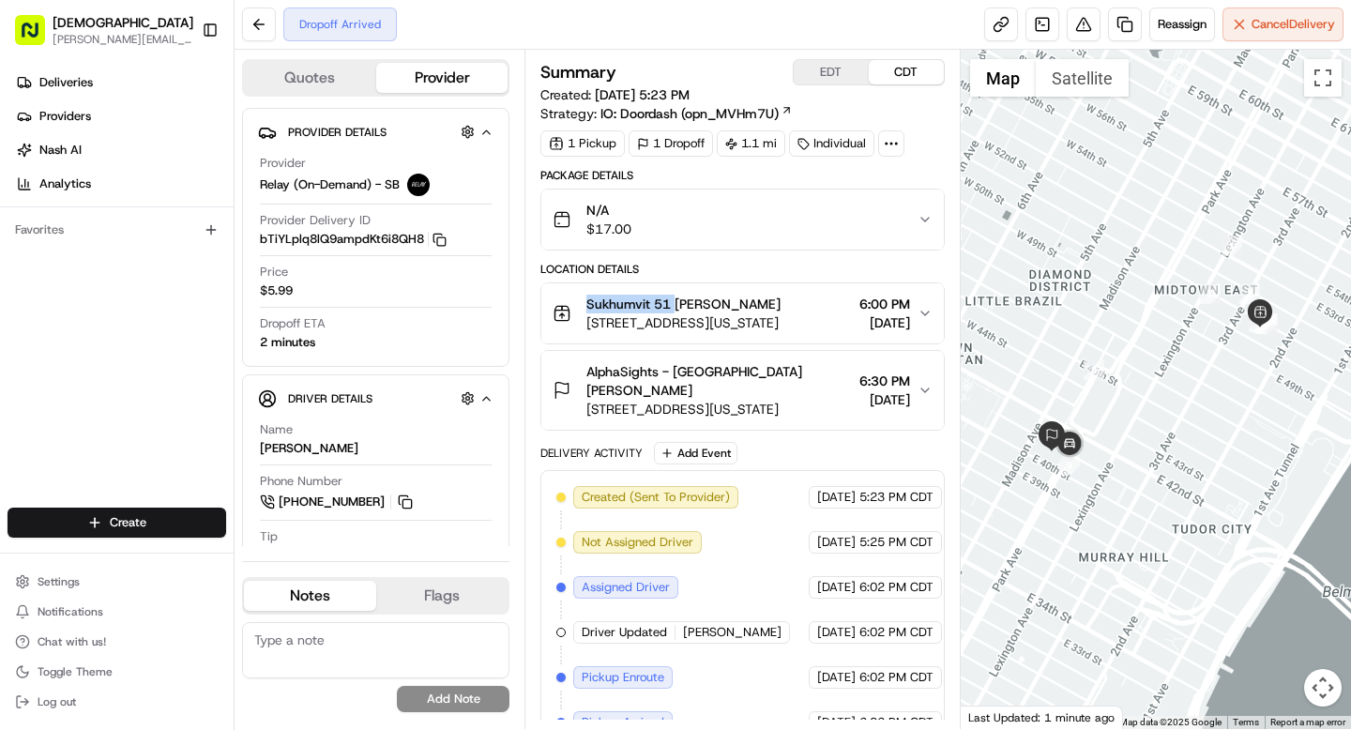
drag, startPoint x: 583, startPoint y: 301, endPoint x: 675, endPoint y: 305, distance: 93.0
click at [675, 305] on div "Sukhumvit 51 [PERSON_NAME] [STREET_ADDRESS][US_STATE]" at bounding box center [667, 314] width 228 height 38
copy span "Sukhumvit 51"
drag, startPoint x: 703, startPoint y: 371, endPoint x: 796, endPoint y: 371, distance: 92.9
click at [796, 371] on div "AlphaSights - NYC Anthony Stark" at bounding box center [718, 381] width 265 height 38
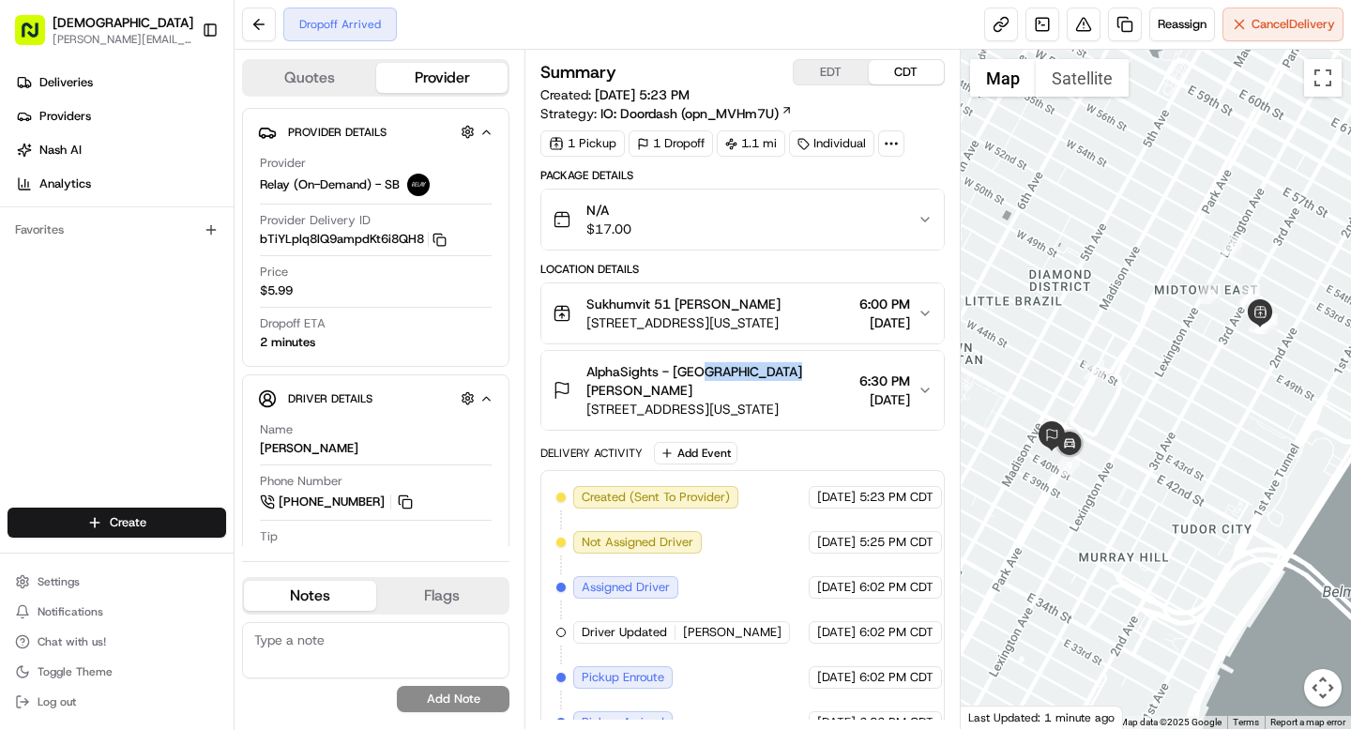
copy span "Anthony Stark"
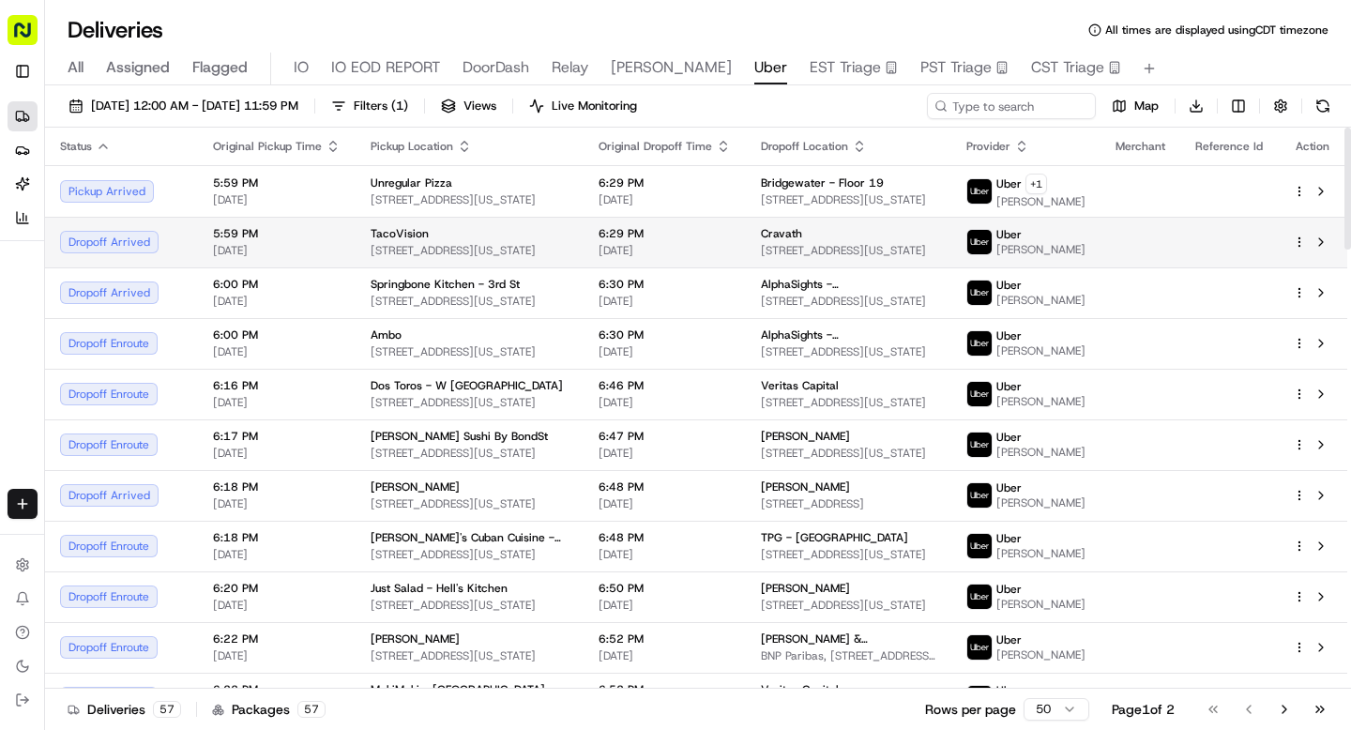
click at [137, 241] on div "Dropoff Arrived" at bounding box center [121, 242] width 123 height 23
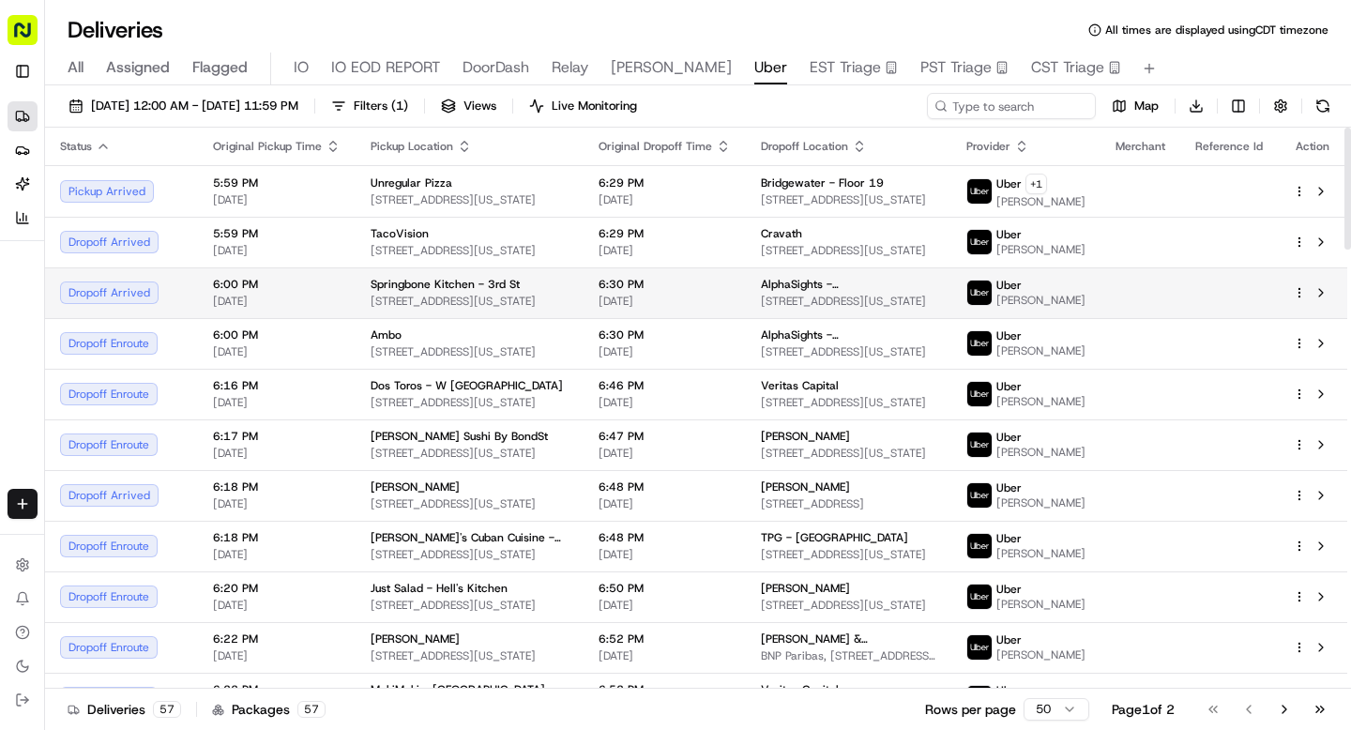
click at [140, 285] on div "Dropoff Arrived" at bounding box center [121, 292] width 123 height 23
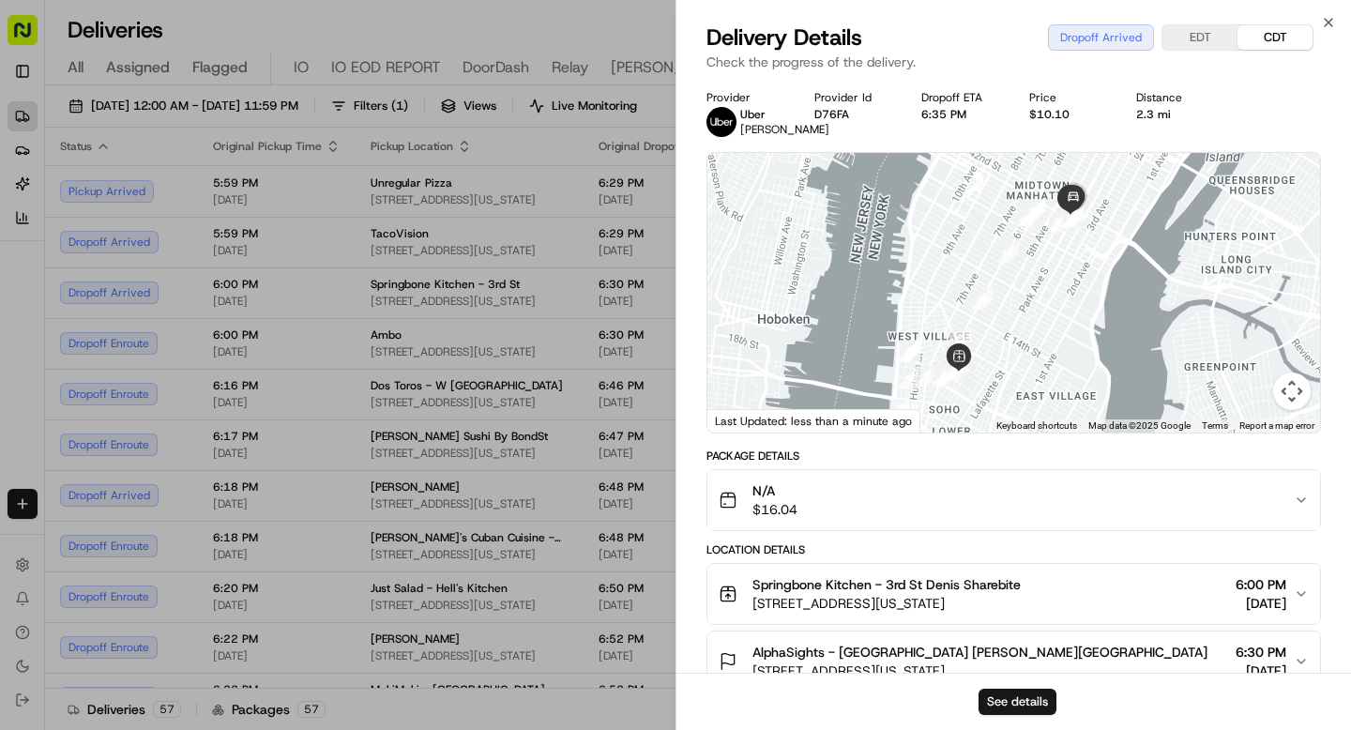
scroll to position [69, 0]
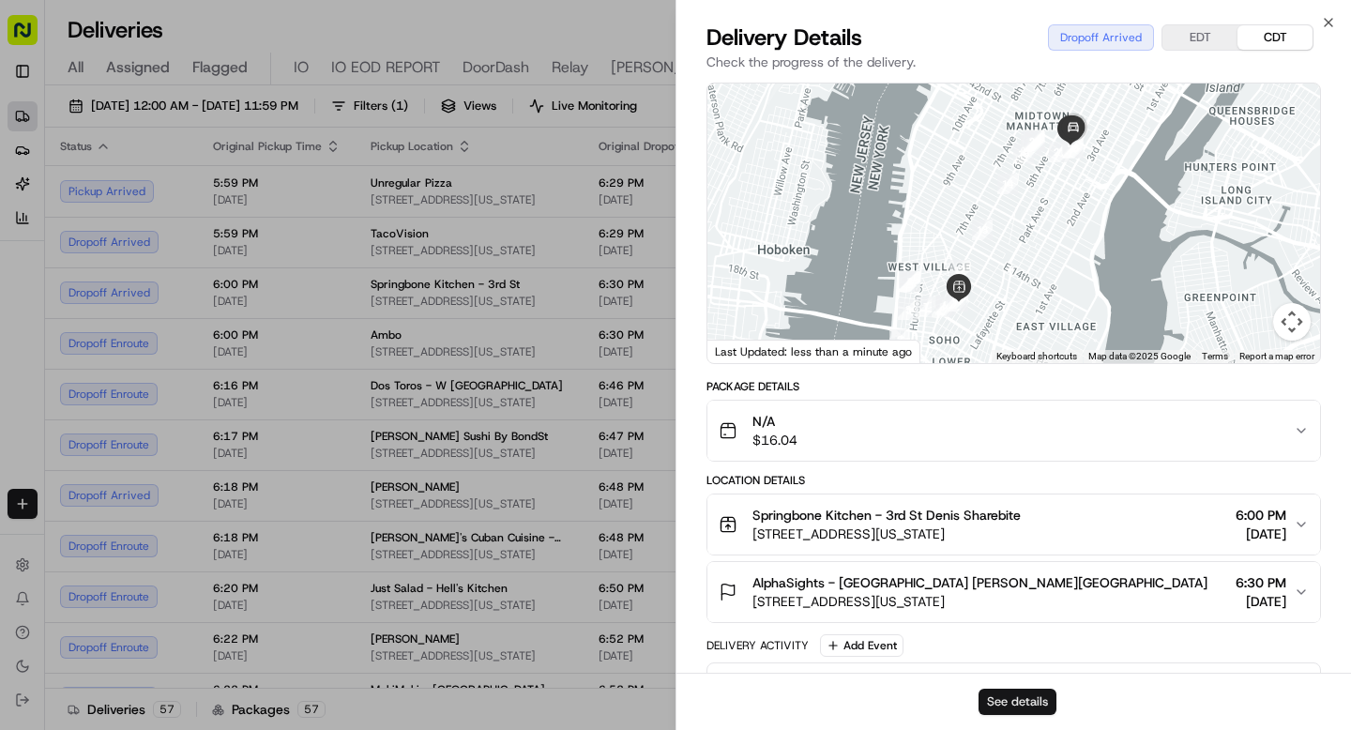
click at [986, 700] on button "See details" at bounding box center [1018, 702] width 78 height 26
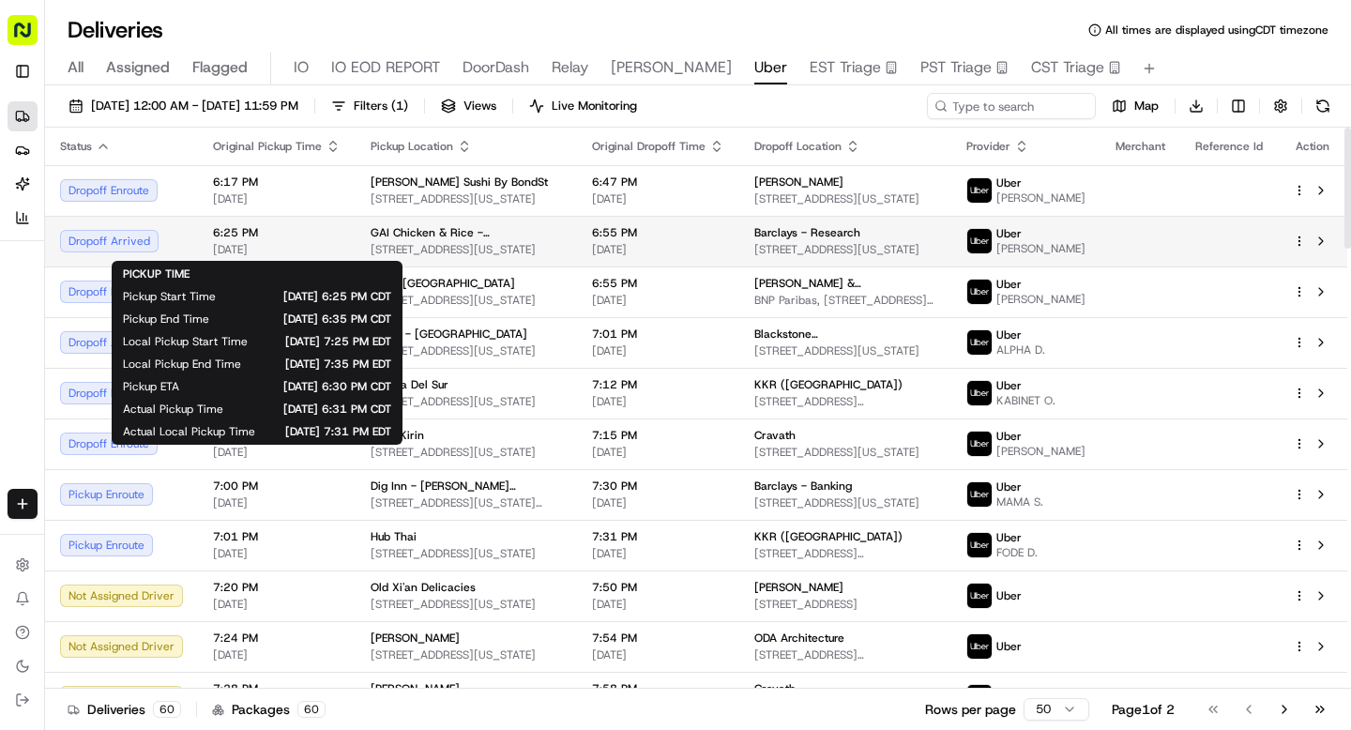
click at [198, 228] on td "6:25 PM 08/20/2025" at bounding box center [277, 241] width 158 height 51
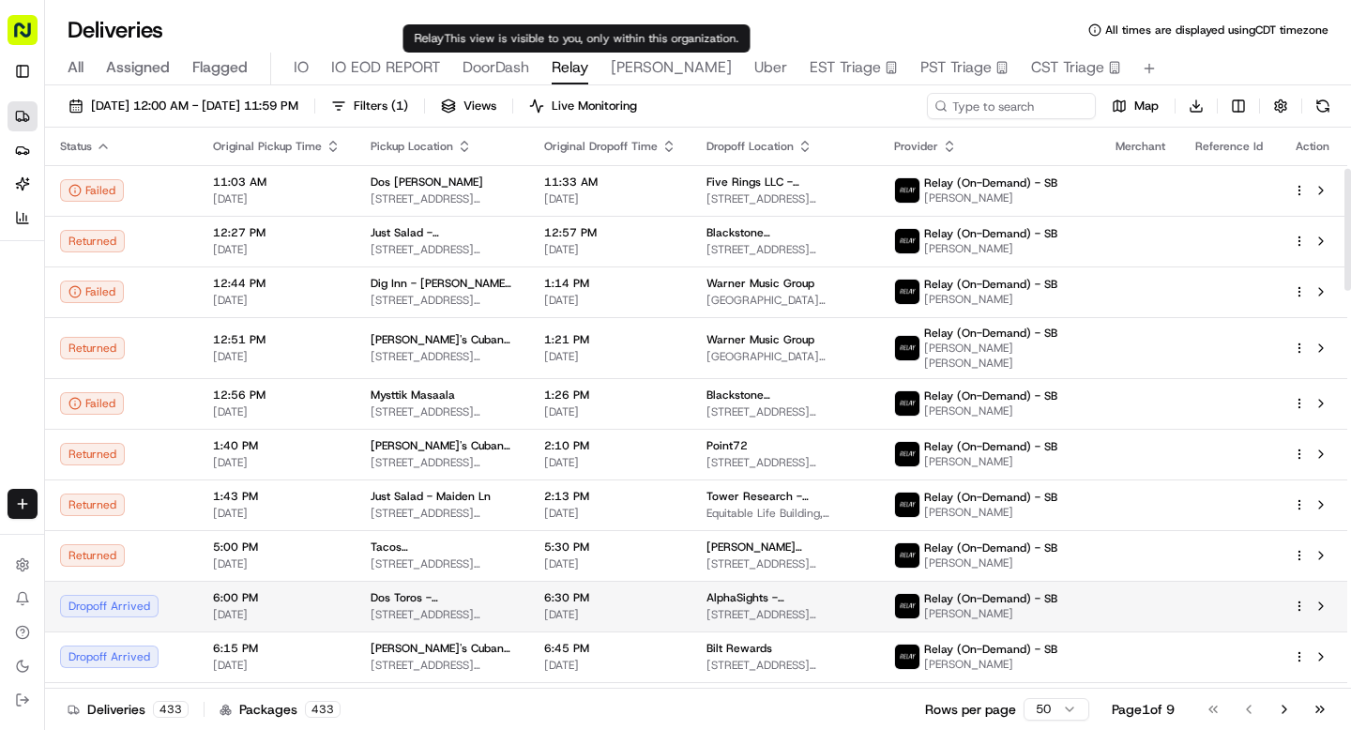
scroll to position [189, 0]
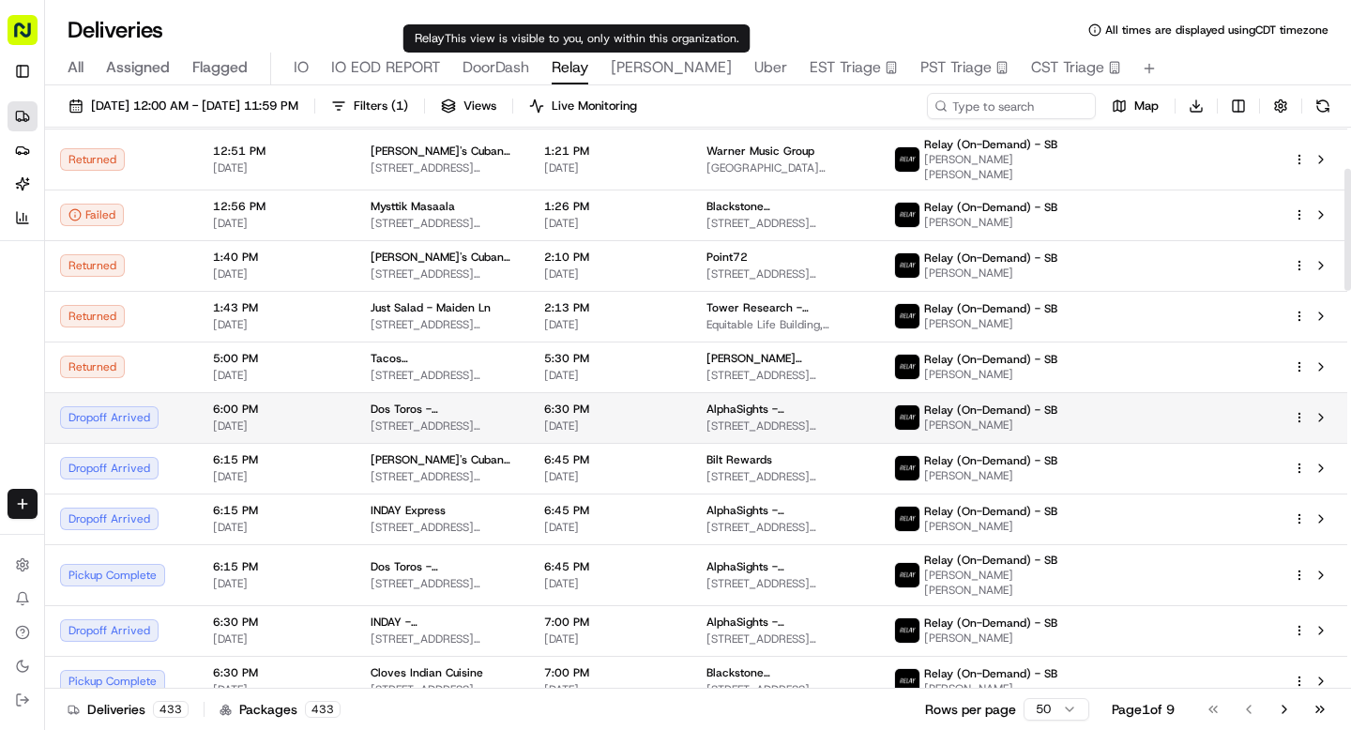
click at [166, 406] on div "Dropoff Arrived" at bounding box center [121, 417] width 123 height 23
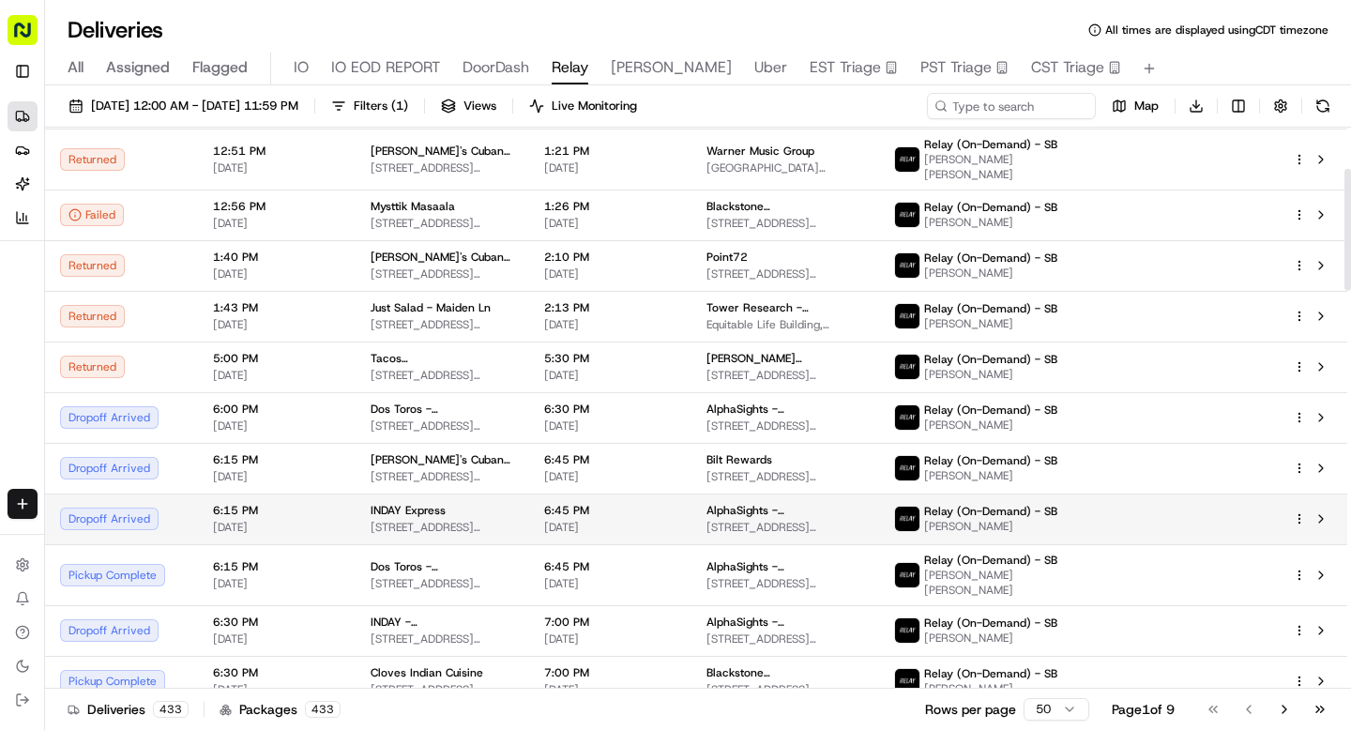
click at [154, 493] on td "Dropoff Arrived" at bounding box center [121, 518] width 153 height 51
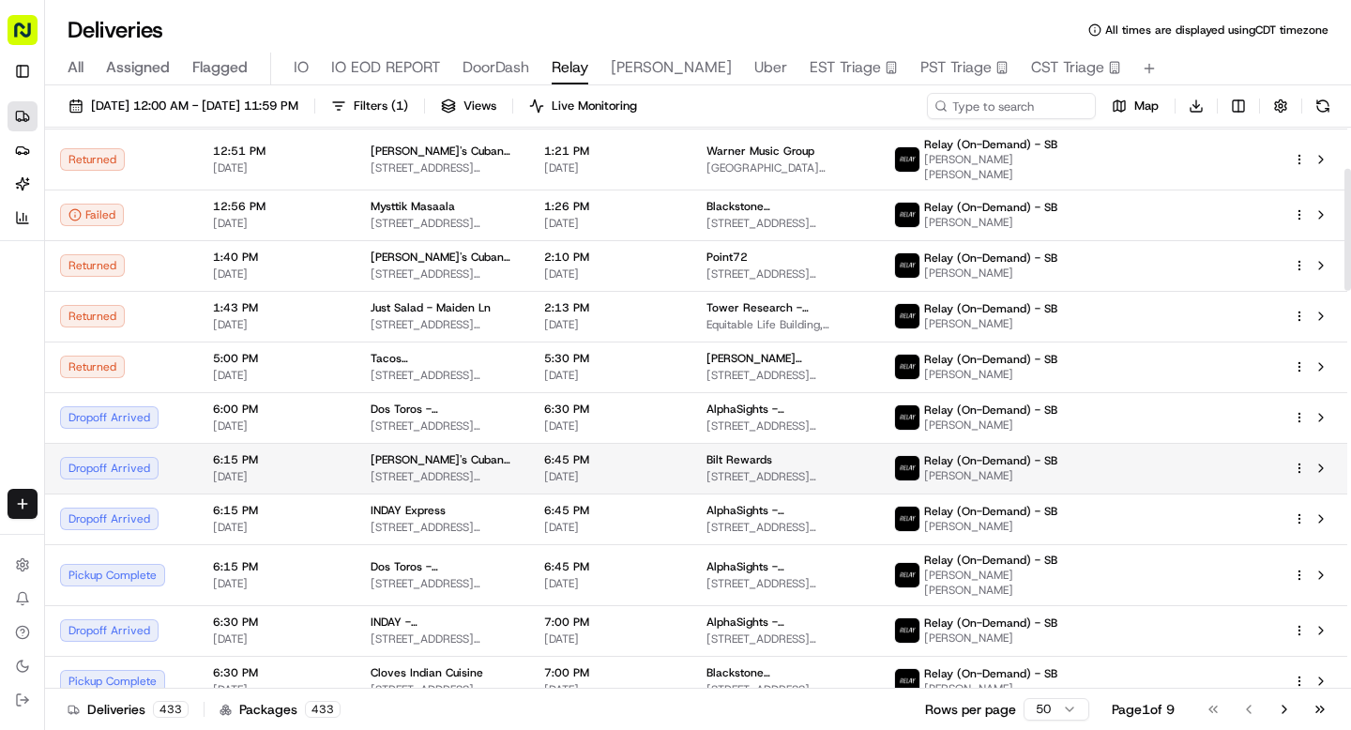
click at [129, 459] on div "Dropoff Arrived" at bounding box center [121, 468] width 123 height 23
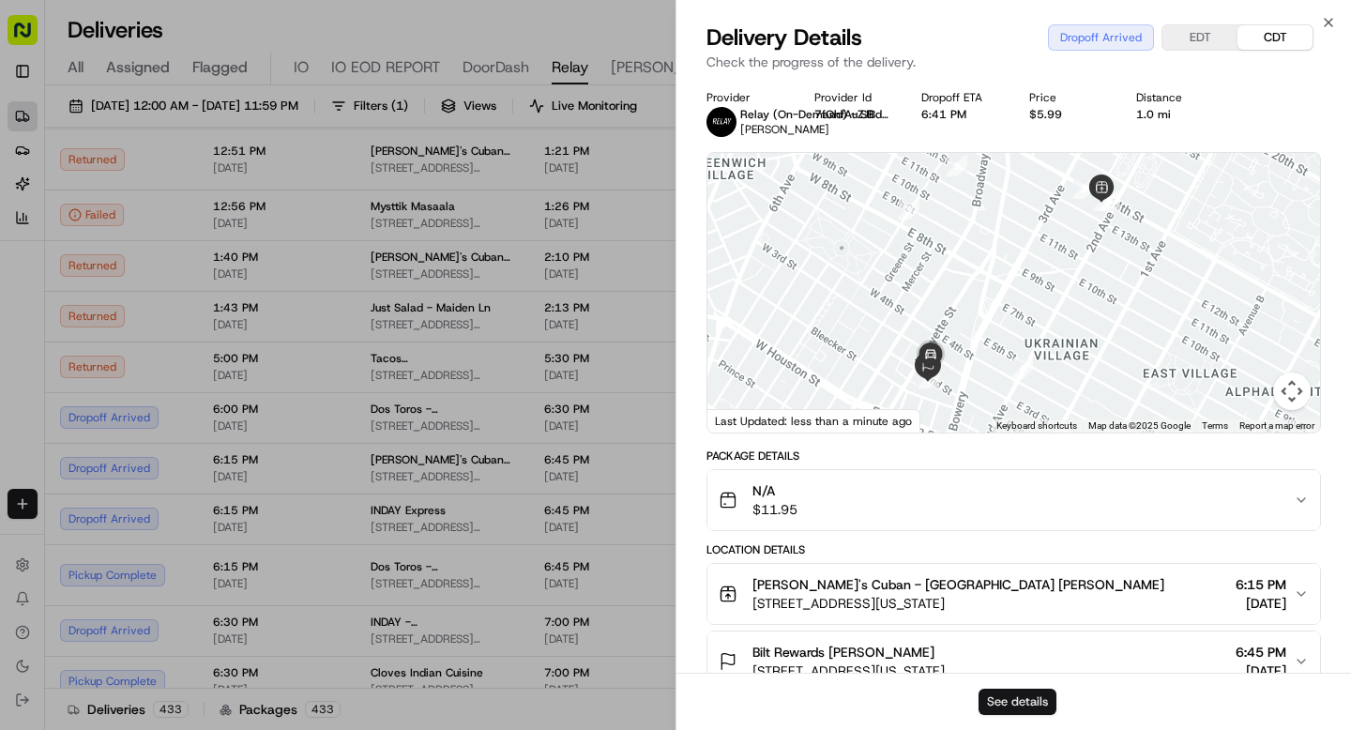
click at [990, 699] on button "See details" at bounding box center [1018, 702] width 78 height 26
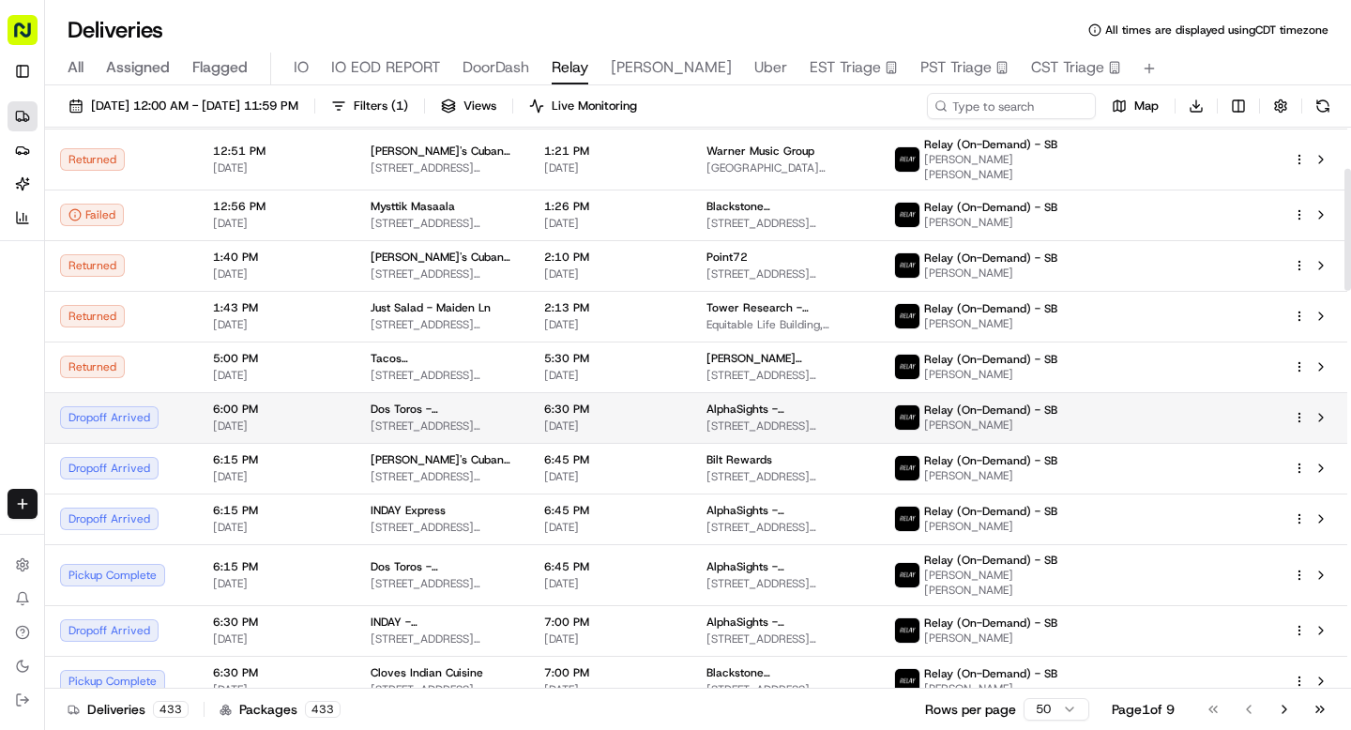
click at [152, 406] on div "Dropoff Arrived" at bounding box center [121, 417] width 123 height 23
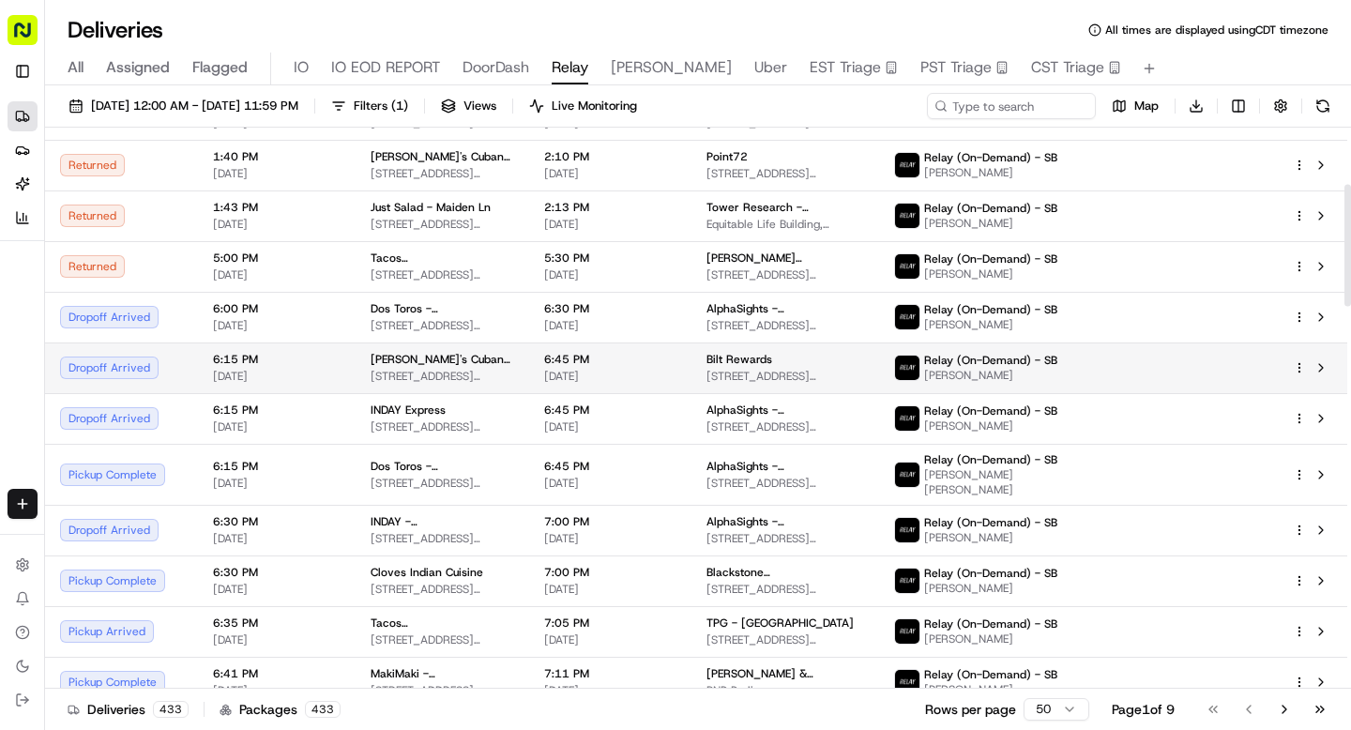
scroll to position [290, 0]
click at [117, 367] on div "Dropoff Arrived" at bounding box center [121, 367] width 123 height 23
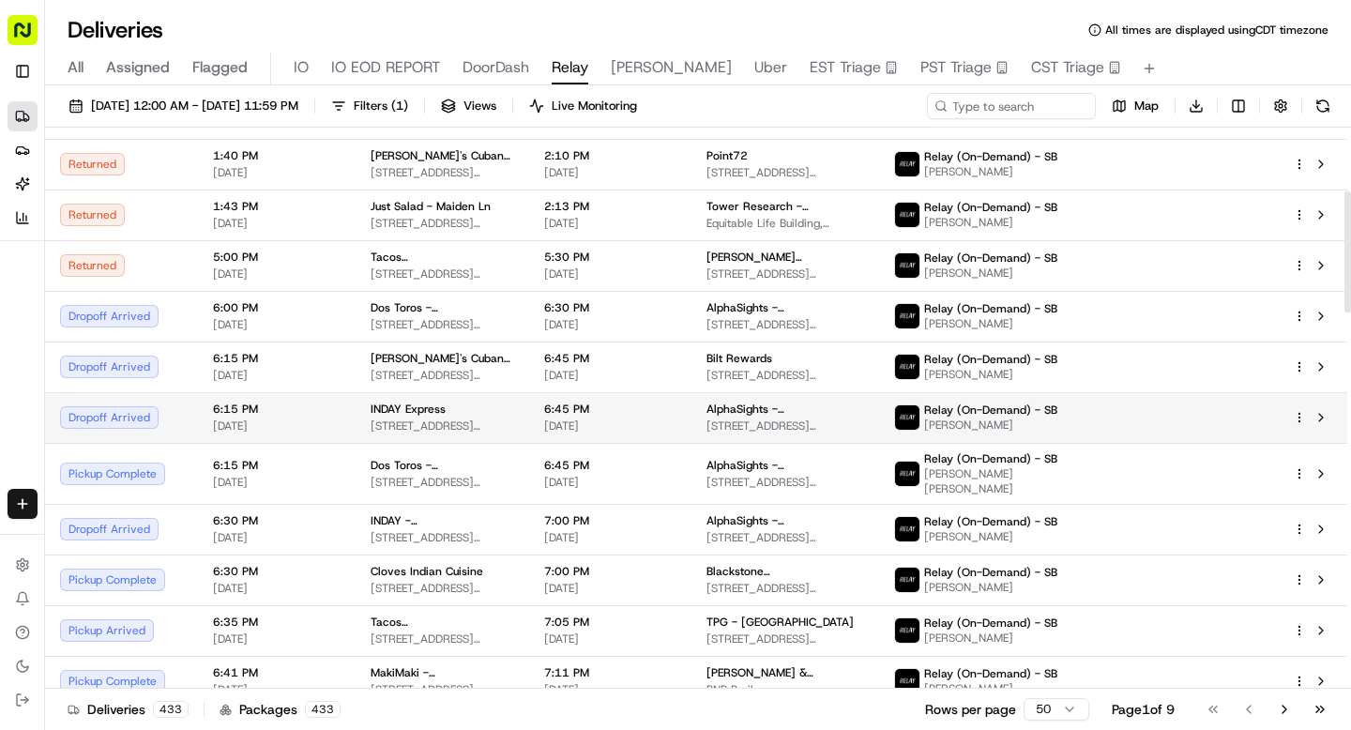
click at [118, 407] on div "Dropoff Arrived" at bounding box center [121, 417] width 123 height 23
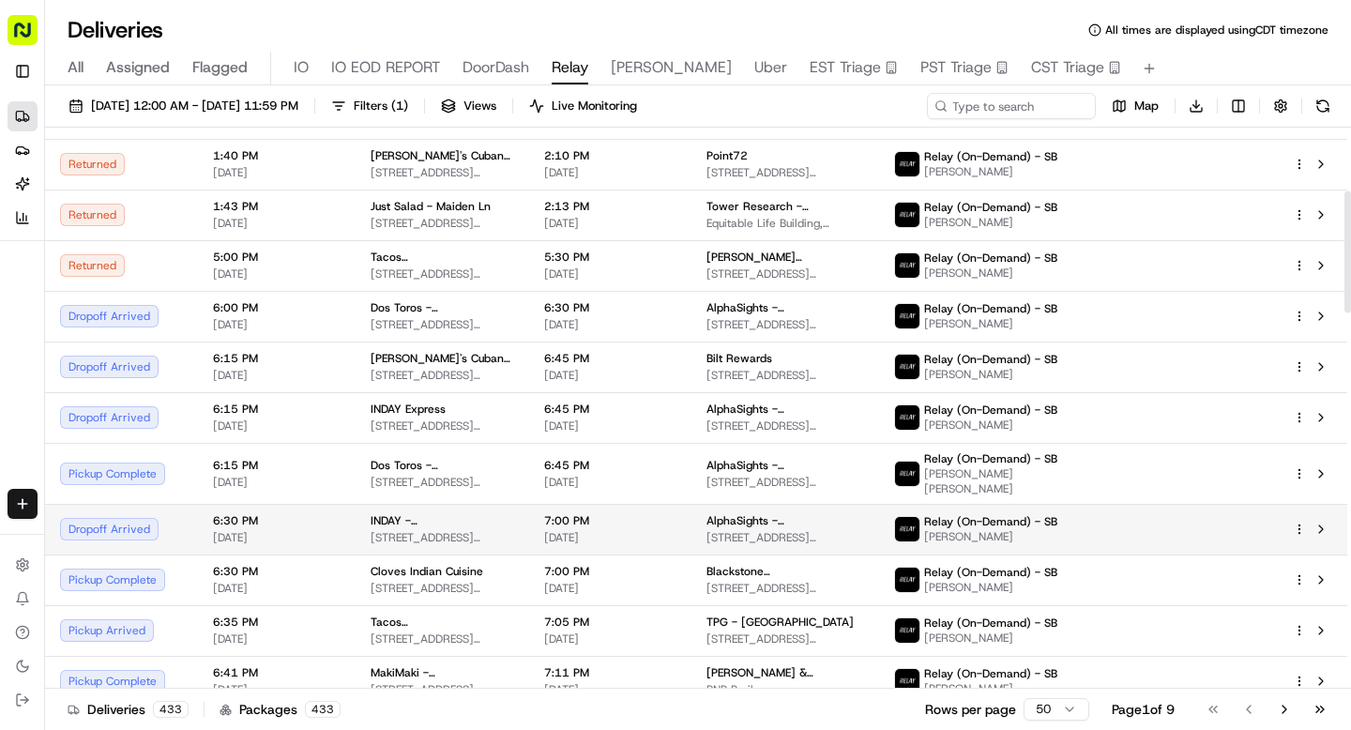
click at [118, 518] on div "Dropoff Arrived" at bounding box center [121, 529] width 123 height 23
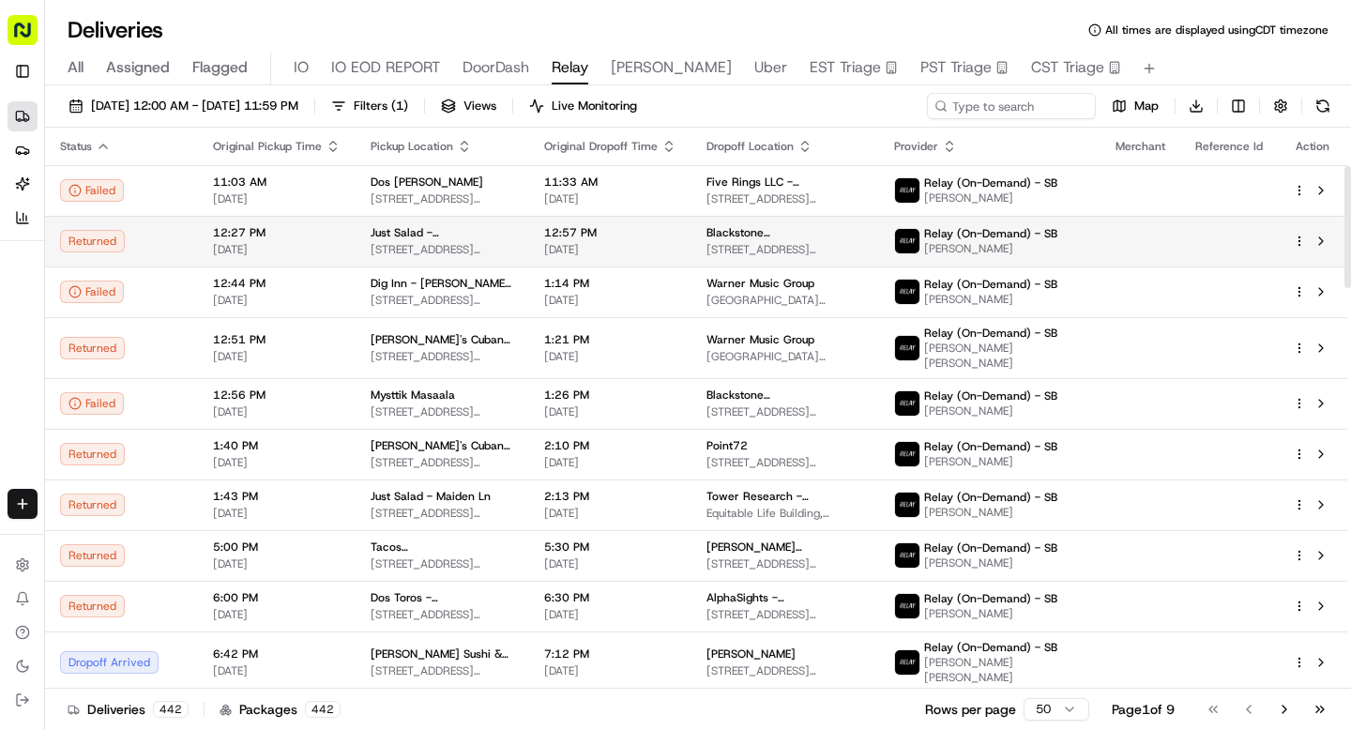
scroll to position [450, 0]
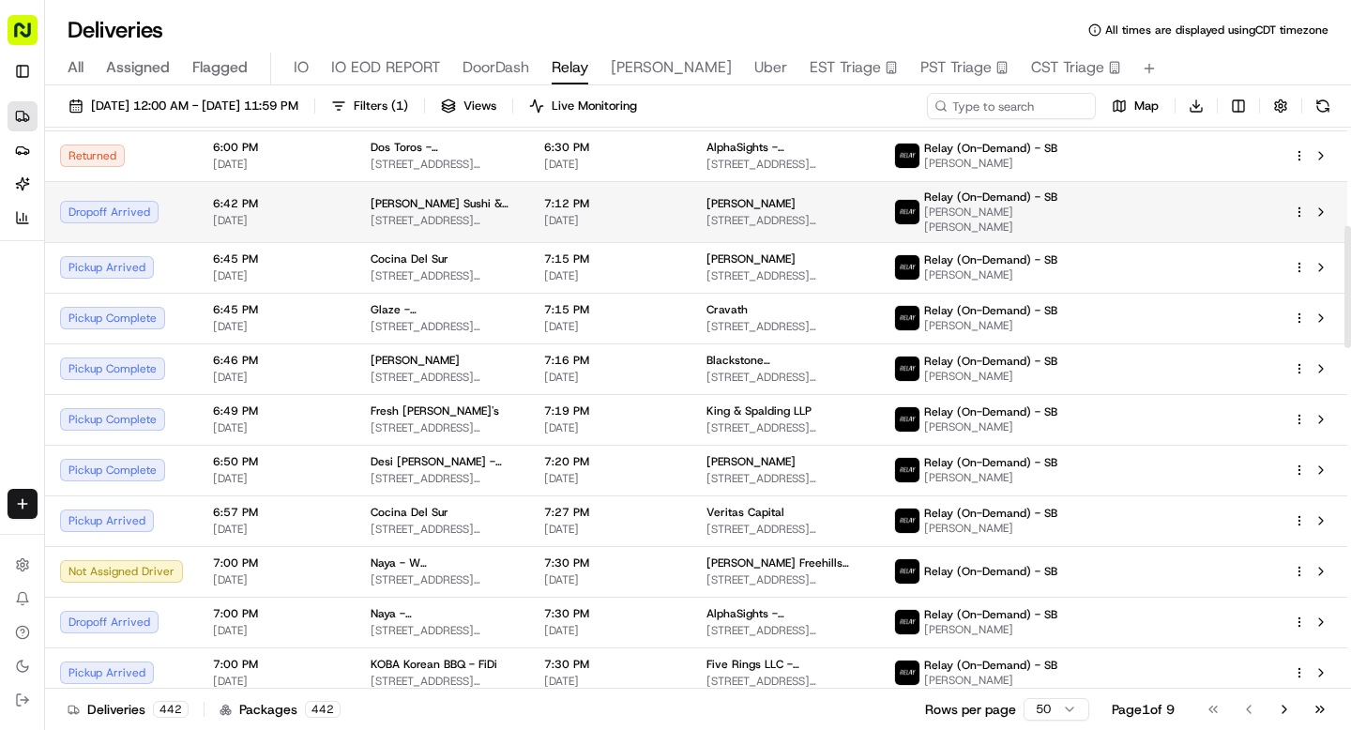
click at [136, 205] on div "Dropoff Arrived" at bounding box center [121, 212] width 123 height 23
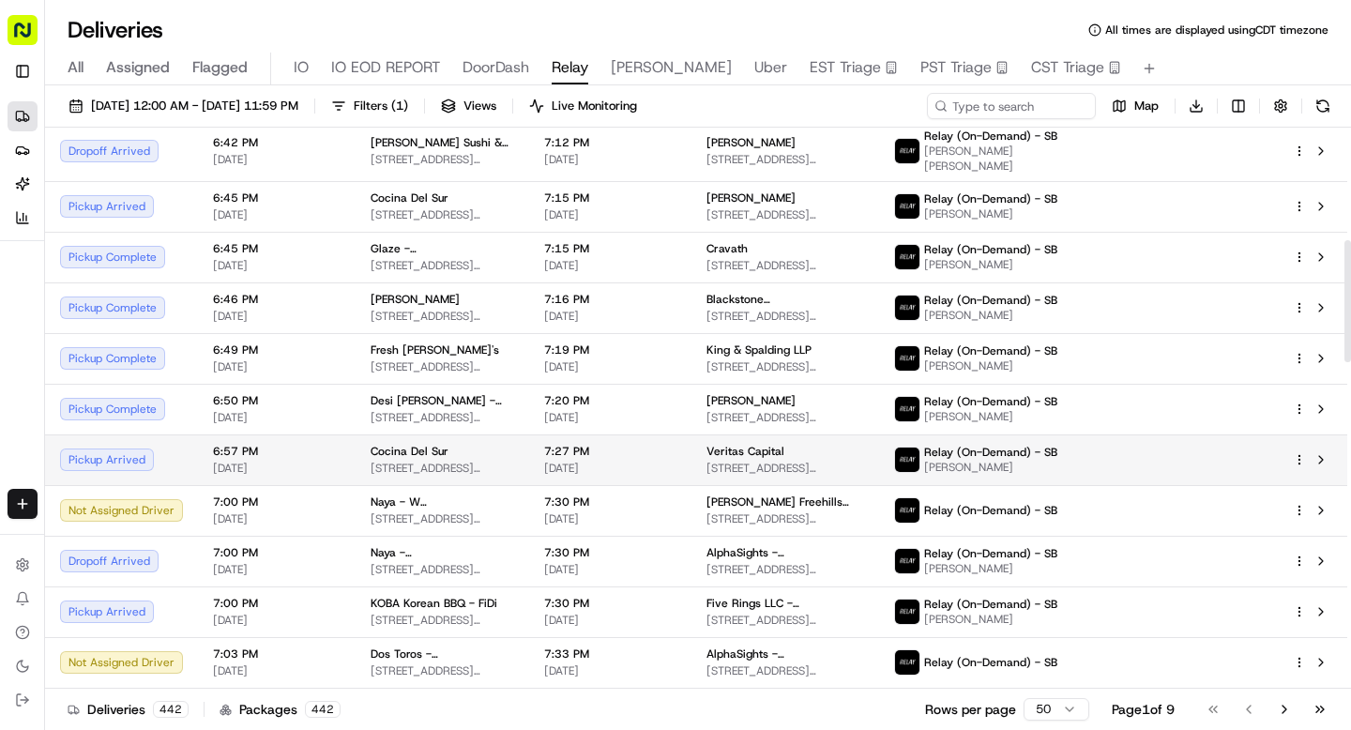
scroll to position [521, 0]
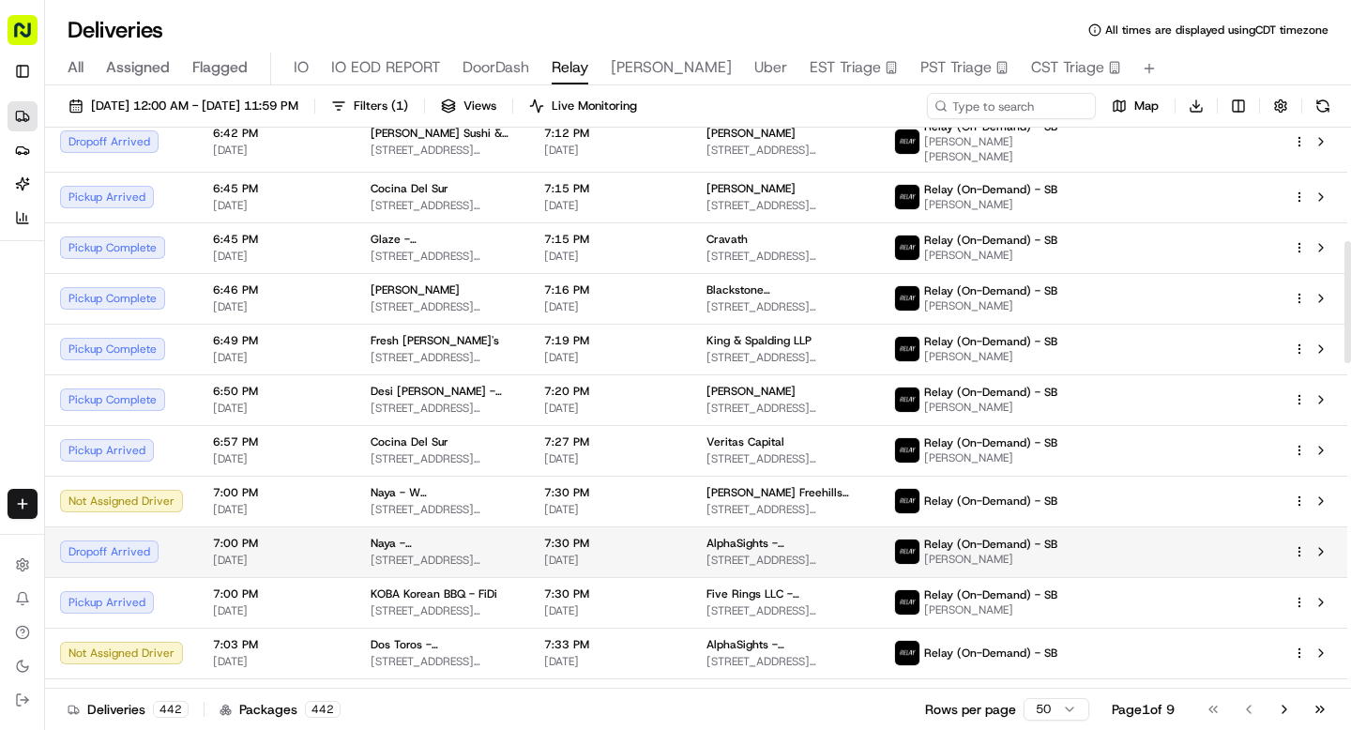
click at [141, 540] on div "Dropoff Arrived" at bounding box center [121, 551] width 123 height 23
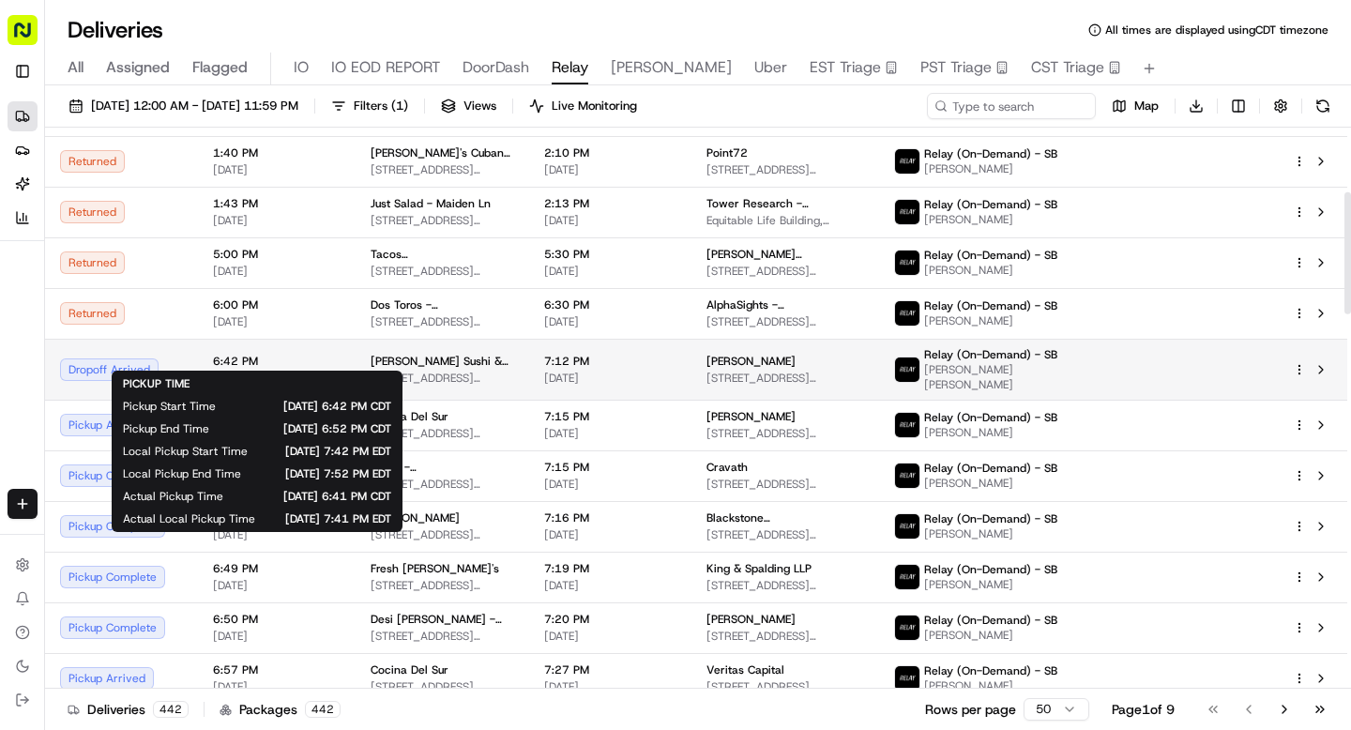
scroll to position [297, 0]
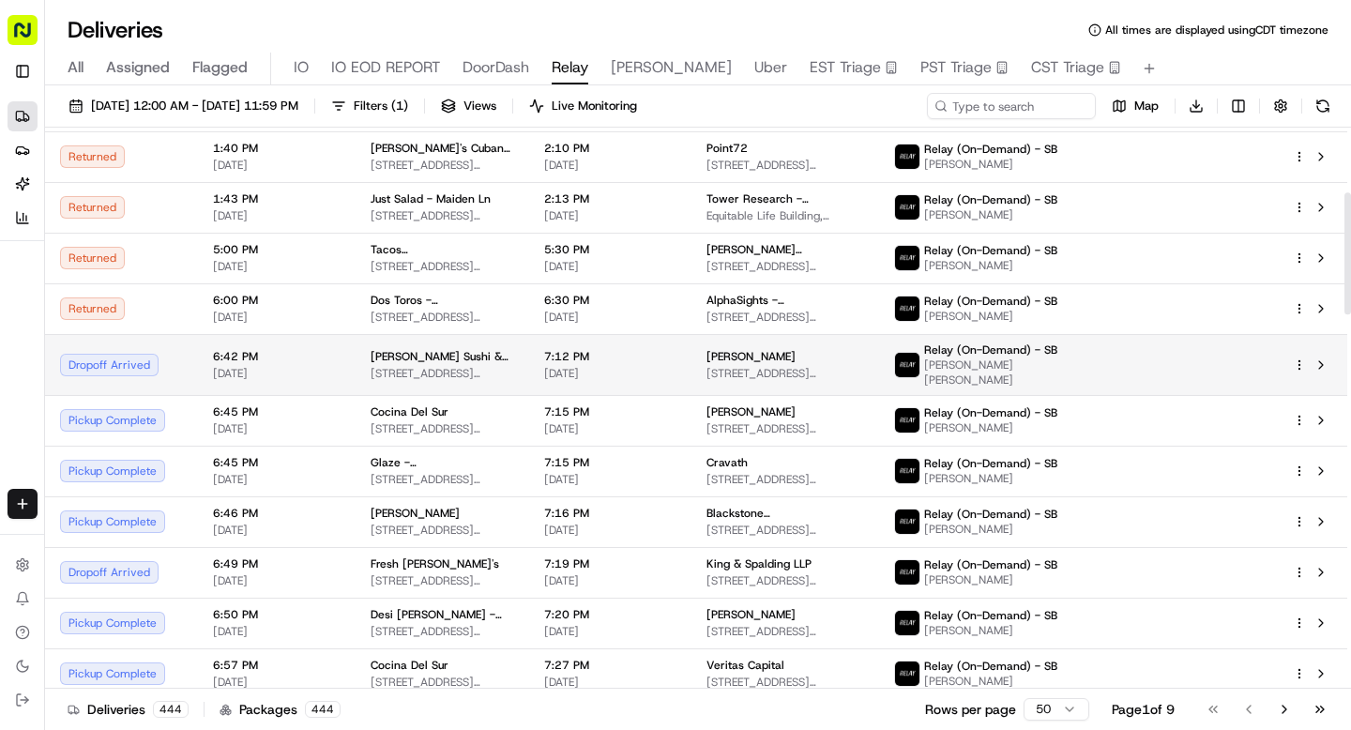
click at [129, 354] on div "Dropoff Arrived" at bounding box center [121, 365] width 123 height 23
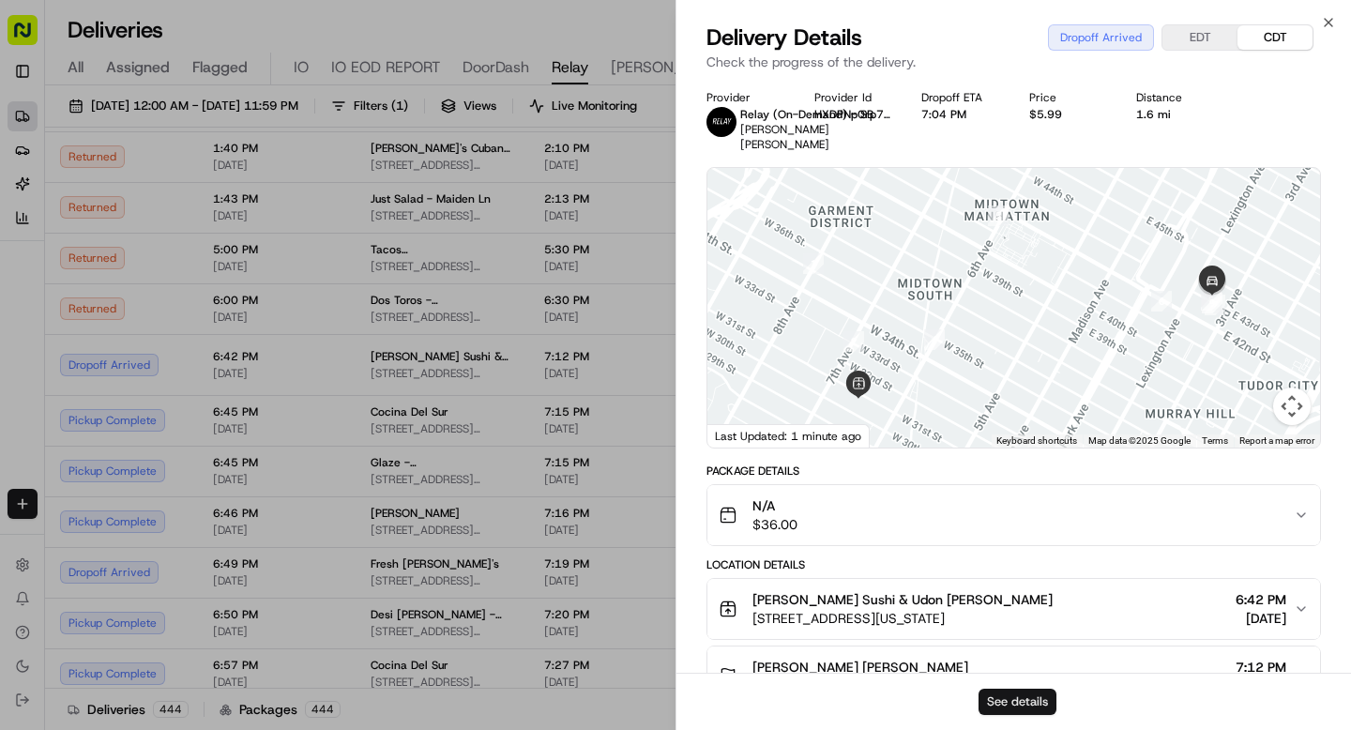
click at [1025, 696] on button "See details" at bounding box center [1018, 702] width 78 height 26
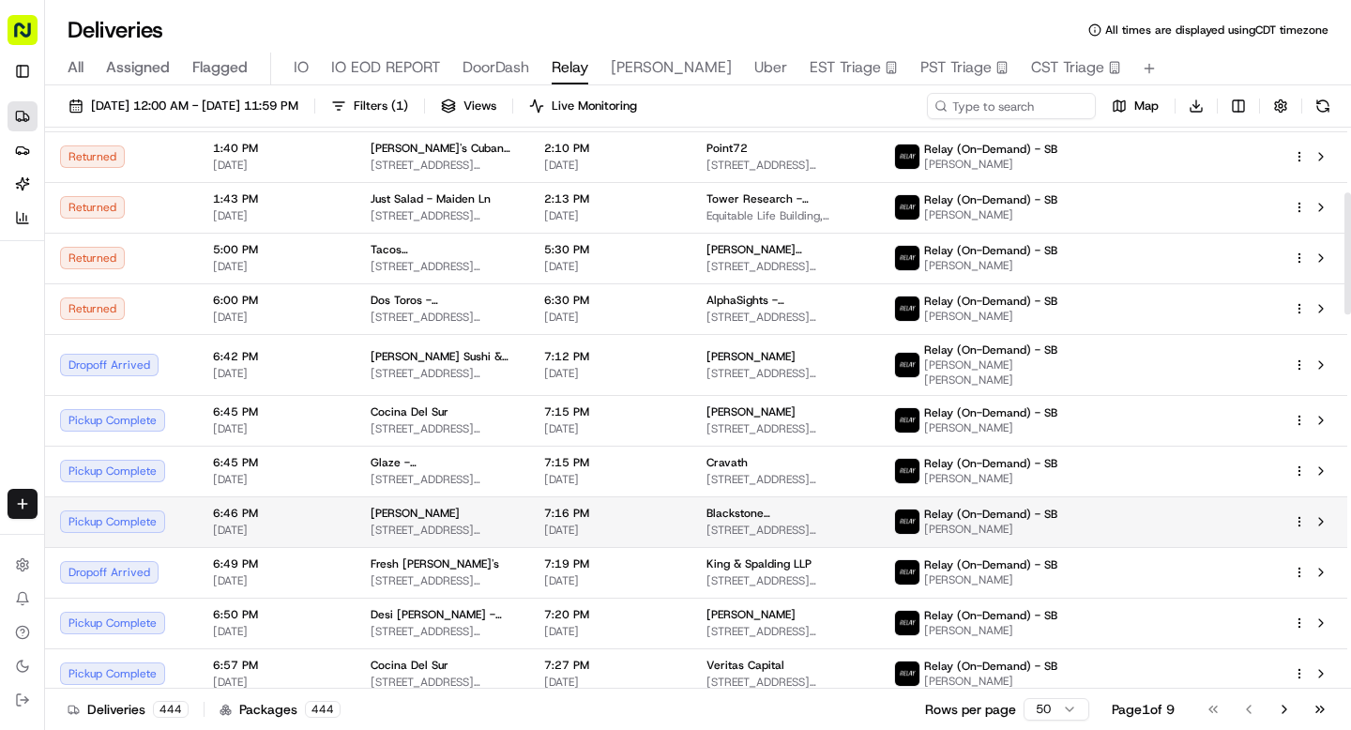
scroll to position [303, 0]
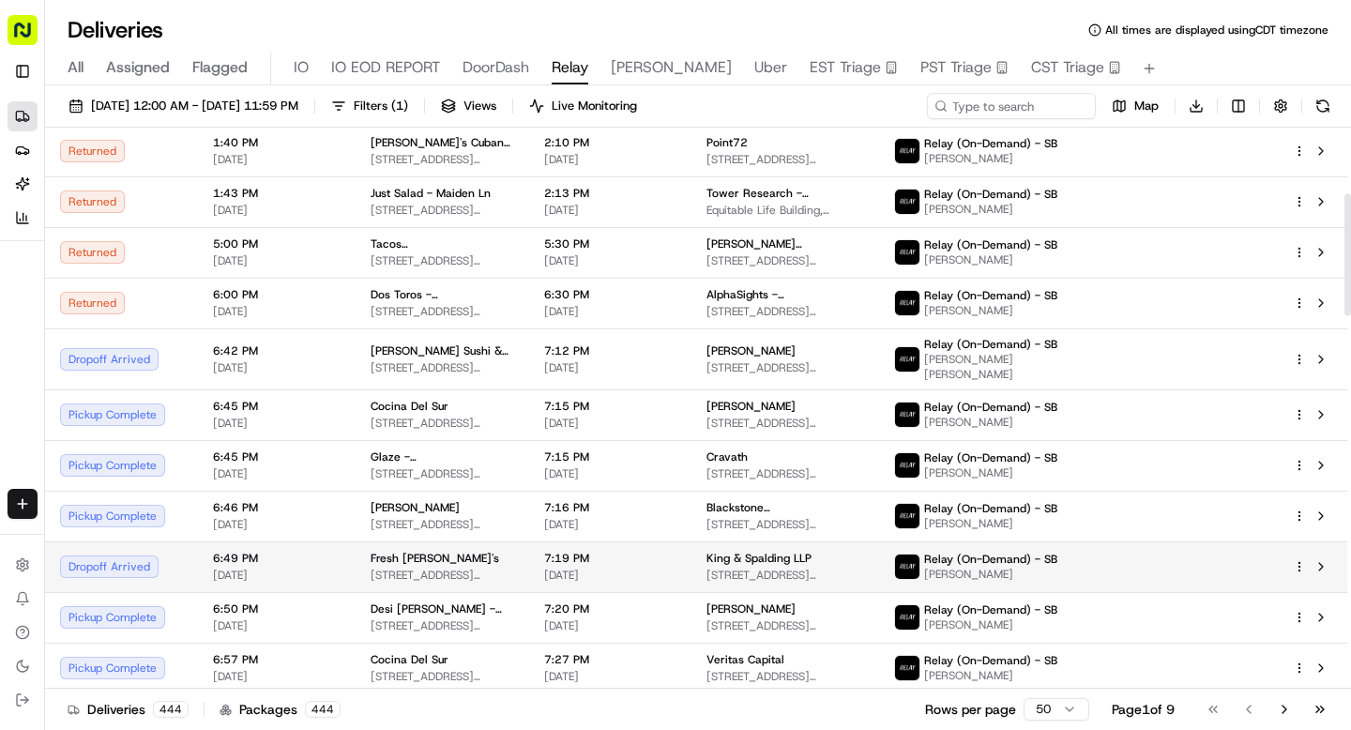
click at [213, 551] on span "6:49 PM" at bounding box center [277, 558] width 128 height 15
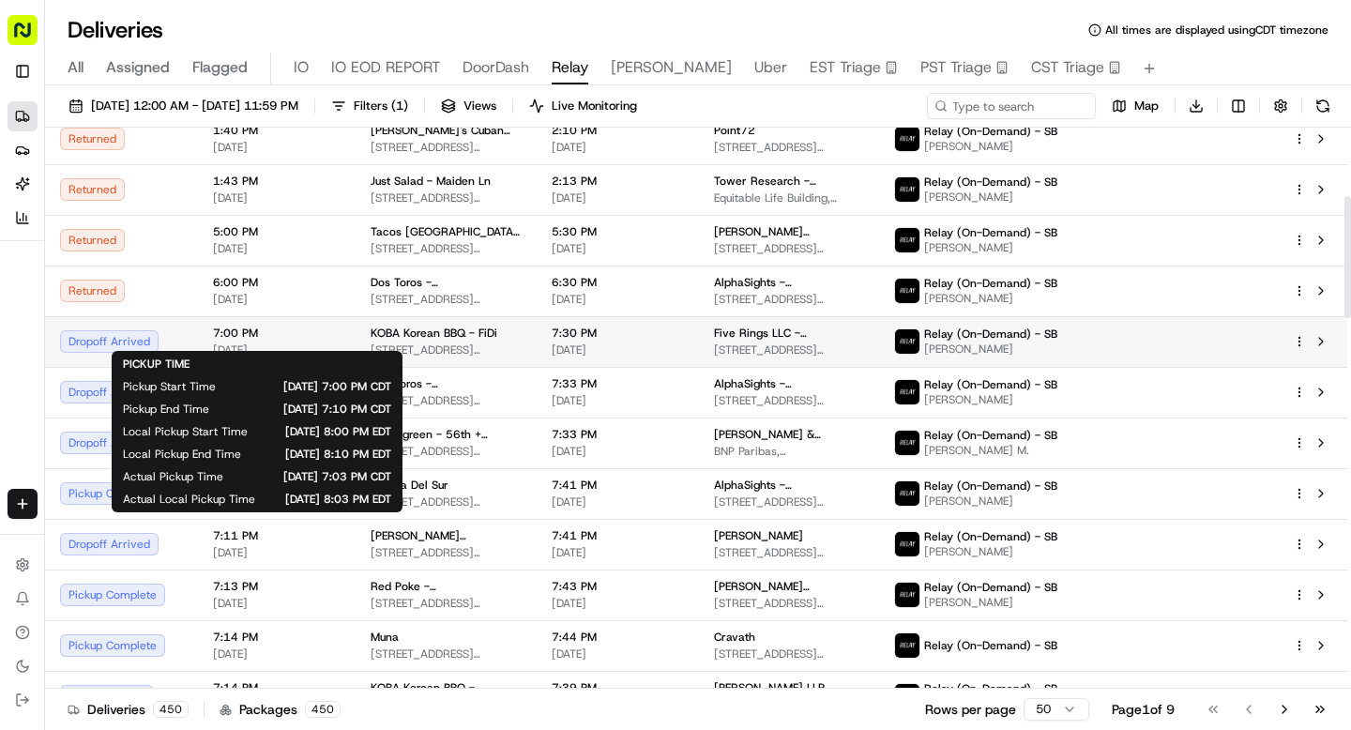
click at [311, 326] on span "7:00 PM" at bounding box center [277, 333] width 128 height 15
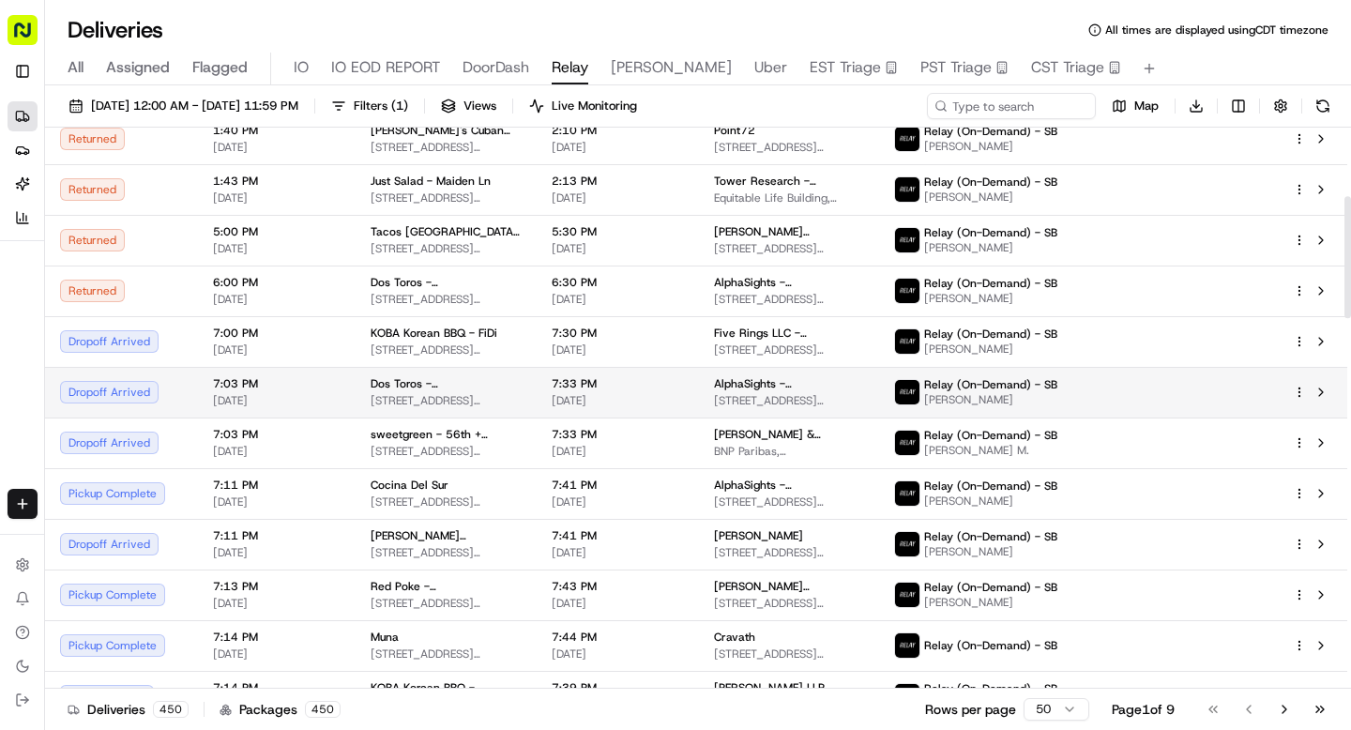
click at [288, 376] on span "7:03 PM" at bounding box center [277, 383] width 128 height 15
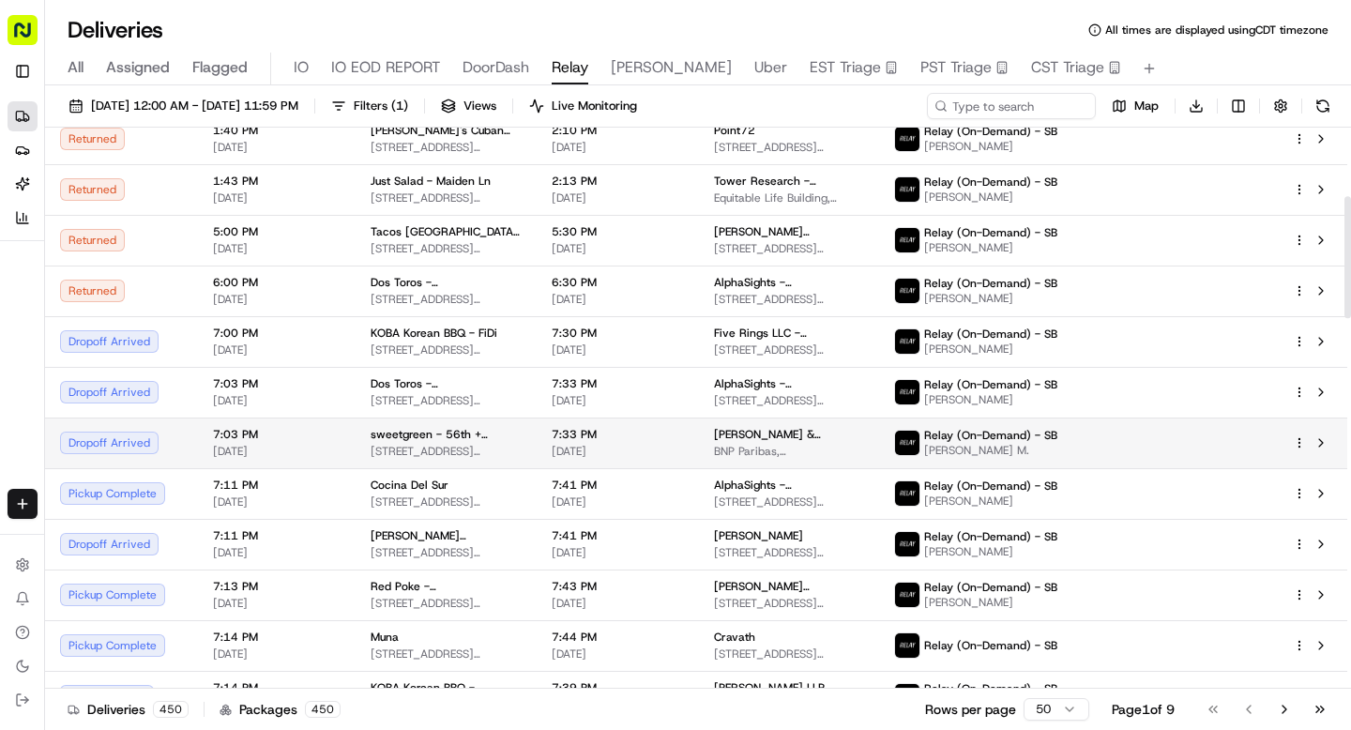
click at [287, 430] on span "7:03 PM" at bounding box center [277, 434] width 128 height 15
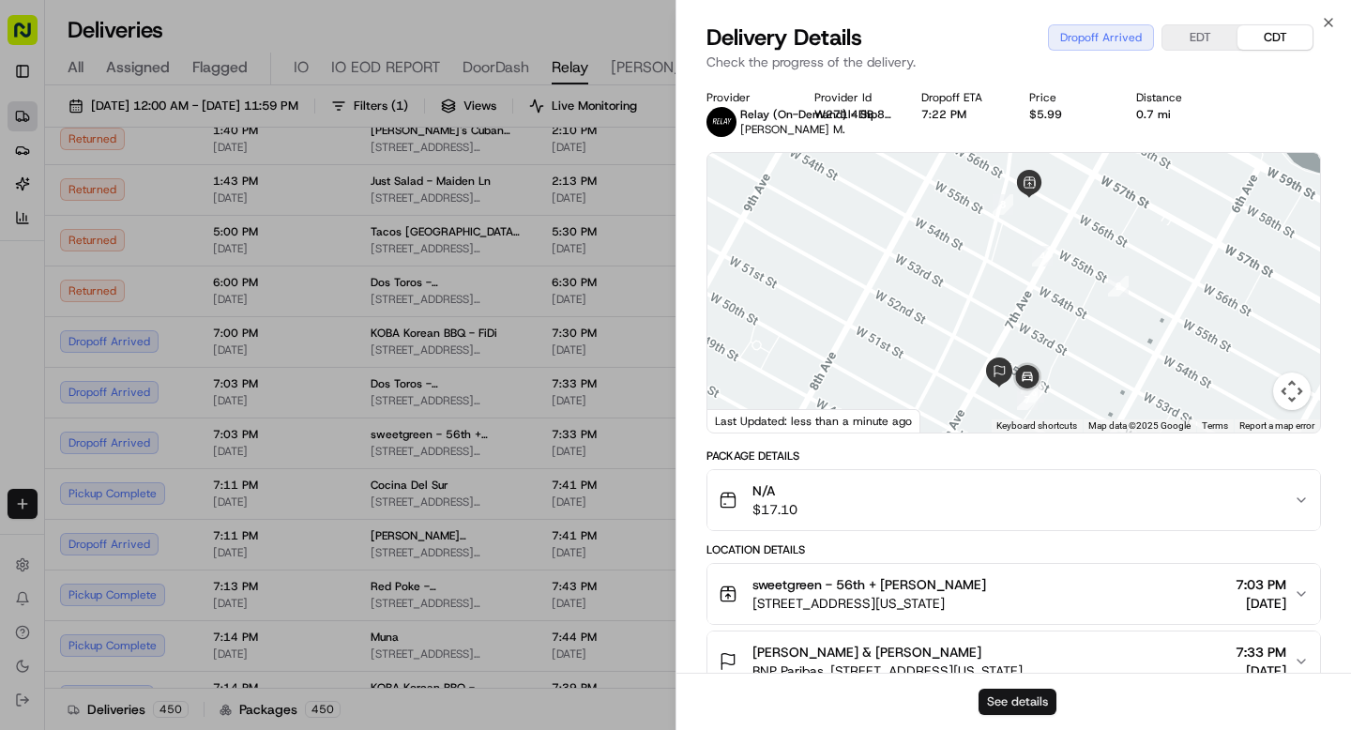
click at [994, 703] on button "See details" at bounding box center [1018, 702] width 78 height 26
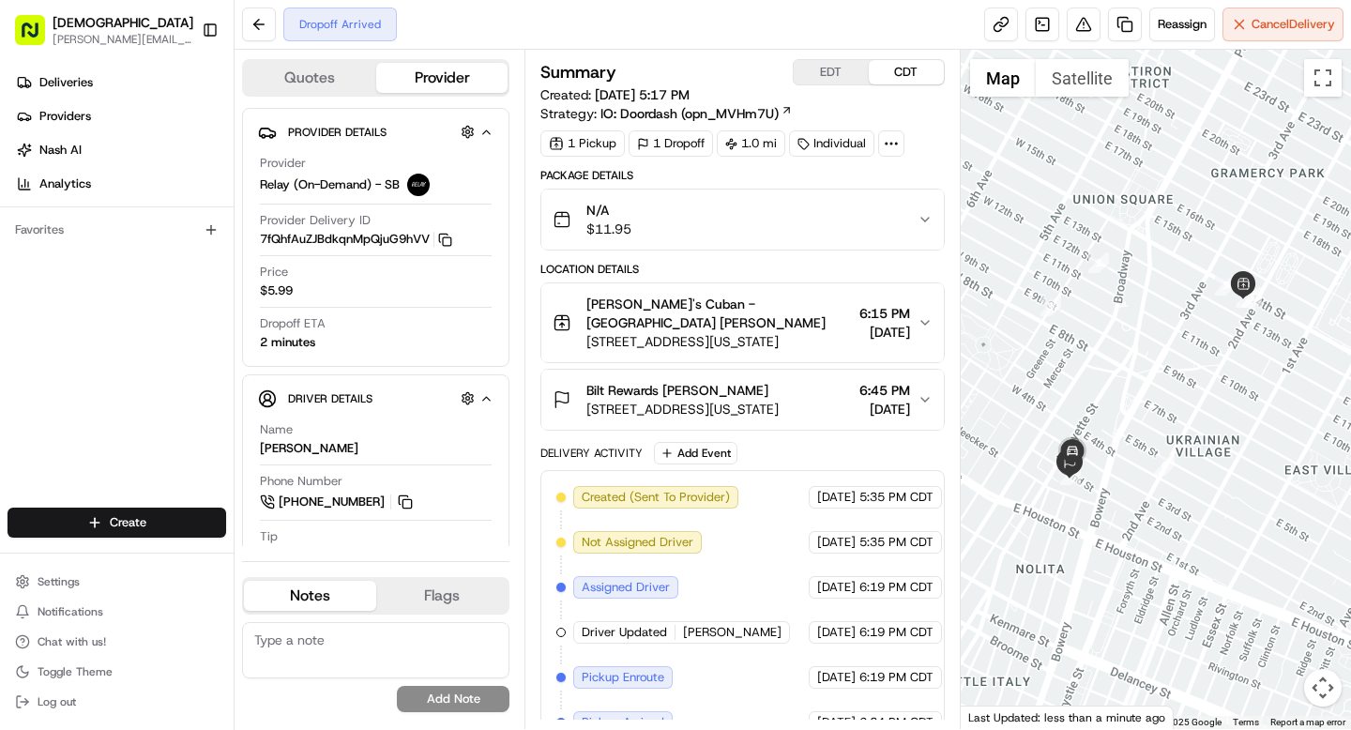
click at [893, 140] on icon at bounding box center [891, 143] width 17 height 17
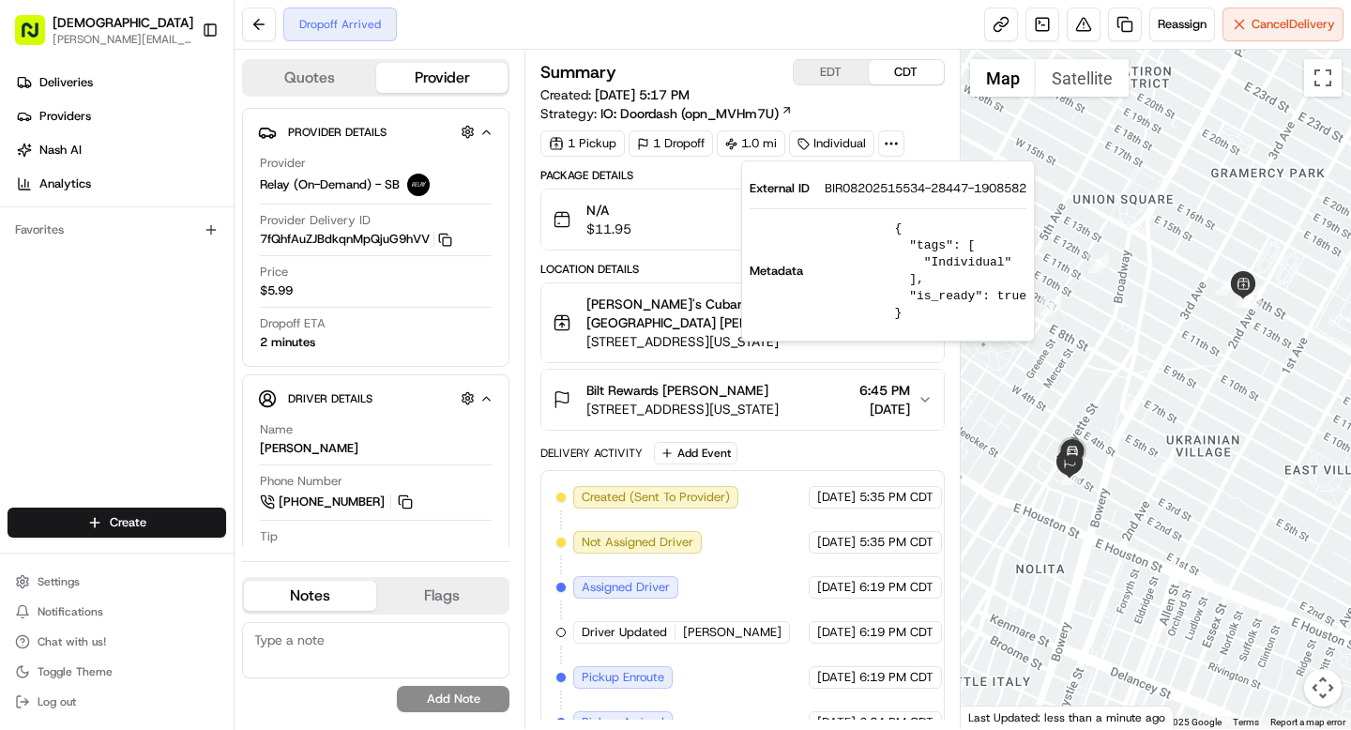
click at [873, 185] on span "BIR08202515534-28447-1908582" at bounding box center [926, 188] width 202 height 17
copy span "BIR08202515534"
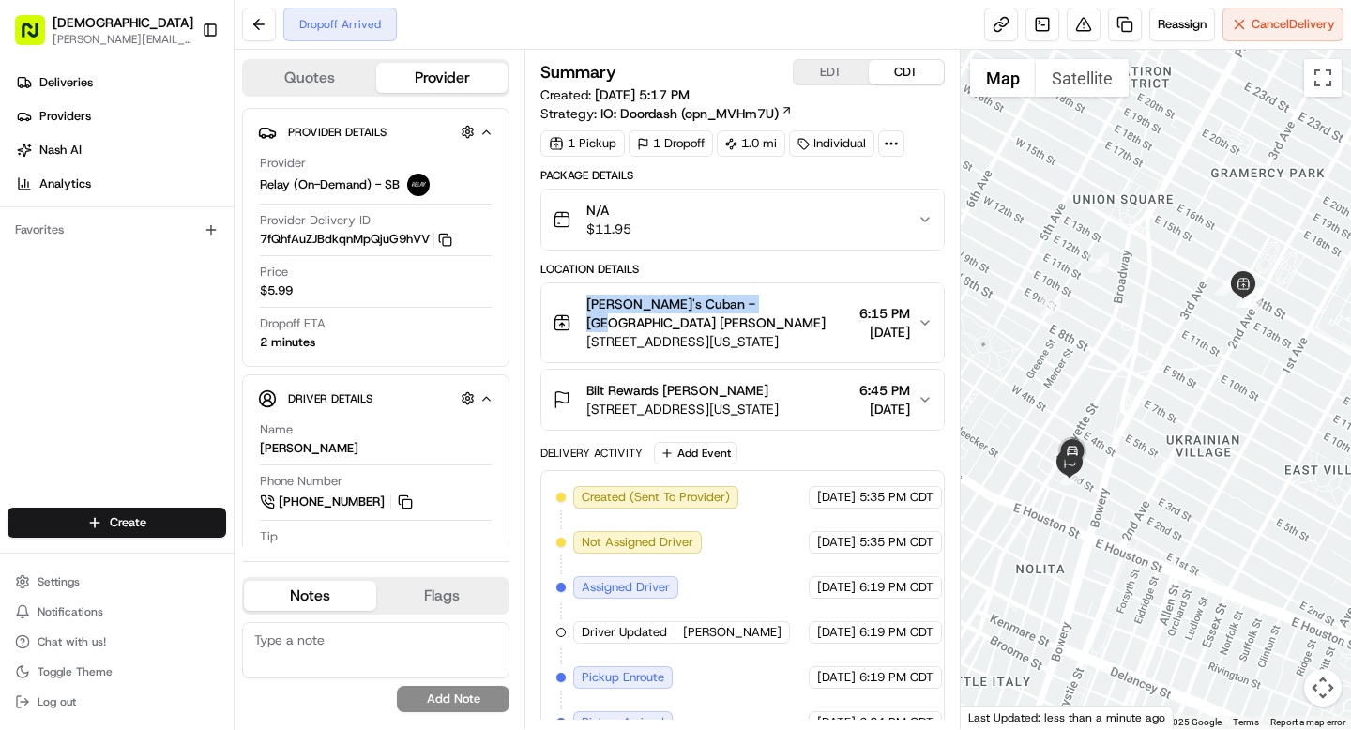
drag, startPoint x: 584, startPoint y: 305, endPoint x: 758, endPoint y: 309, distance: 173.6
click at [758, 309] on div "[PERSON_NAME]'s Cuban - [GEOGRAPHIC_DATA] [PERSON_NAME] [STREET_ADDRESS][US_STA…" at bounding box center [702, 323] width 298 height 56
copy span "[PERSON_NAME]'s Cuban - [GEOGRAPHIC_DATA]"
drag, startPoint x: 665, startPoint y: 390, endPoint x: 770, endPoint y: 393, distance: 105.1
click at [770, 393] on div "Bilt Rewards [PERSON_NAME]" at bounding box center [682, 390] width 192 height 19
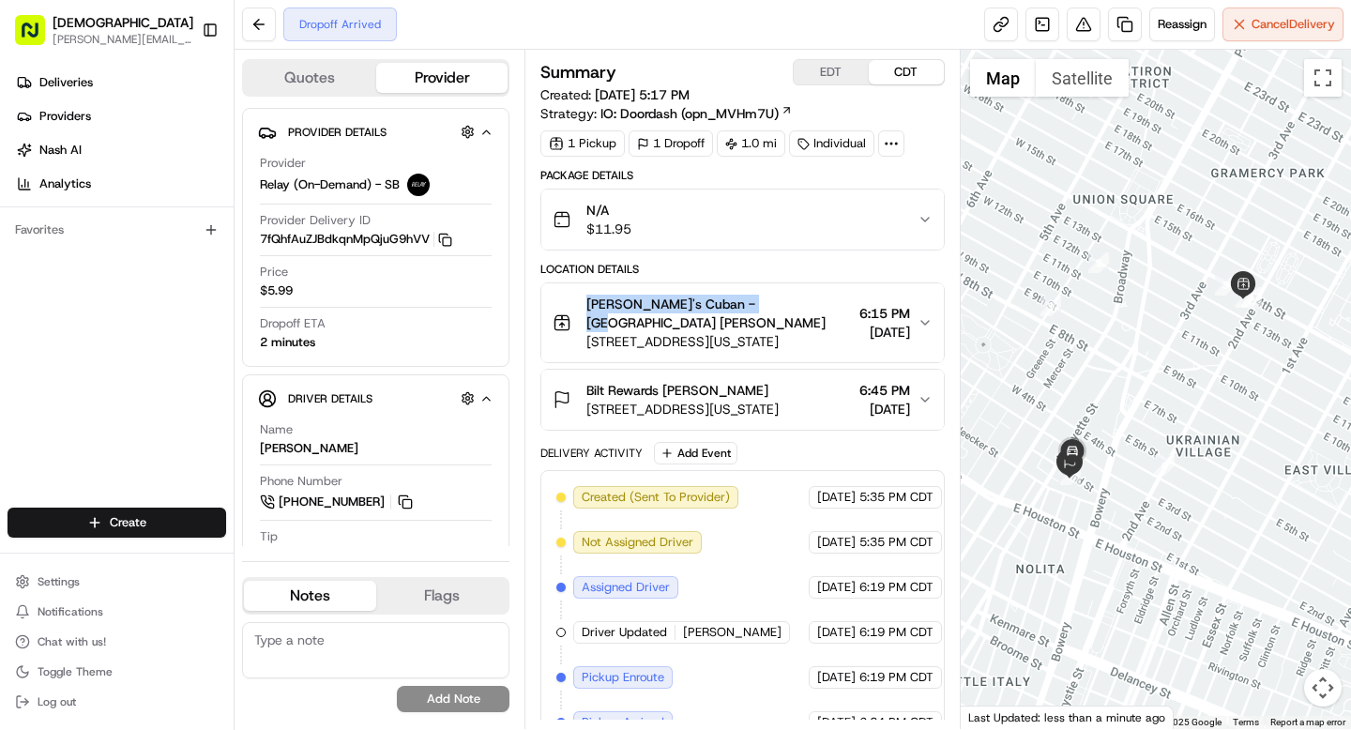
copy span "[PERSON_NAME]"
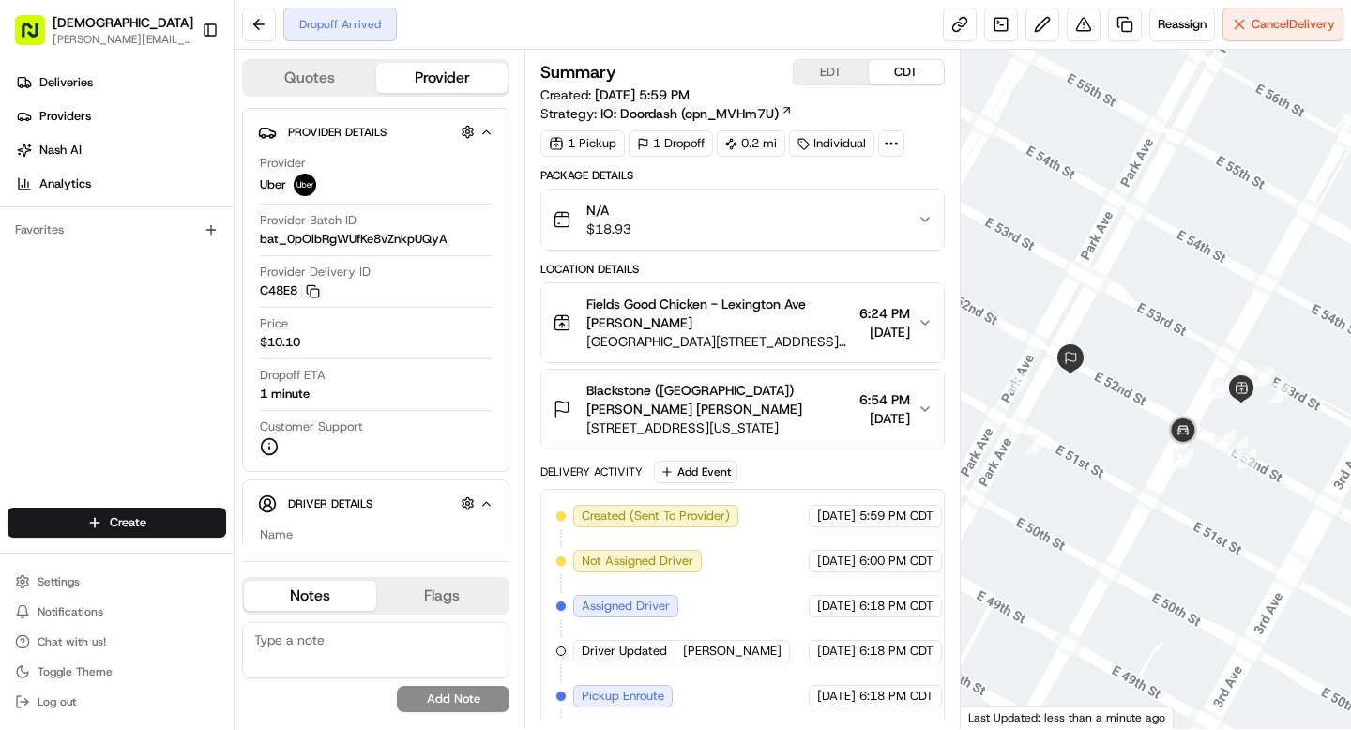
click at [903, 133] on div at bounding box center [891, 143] width 26 height 26
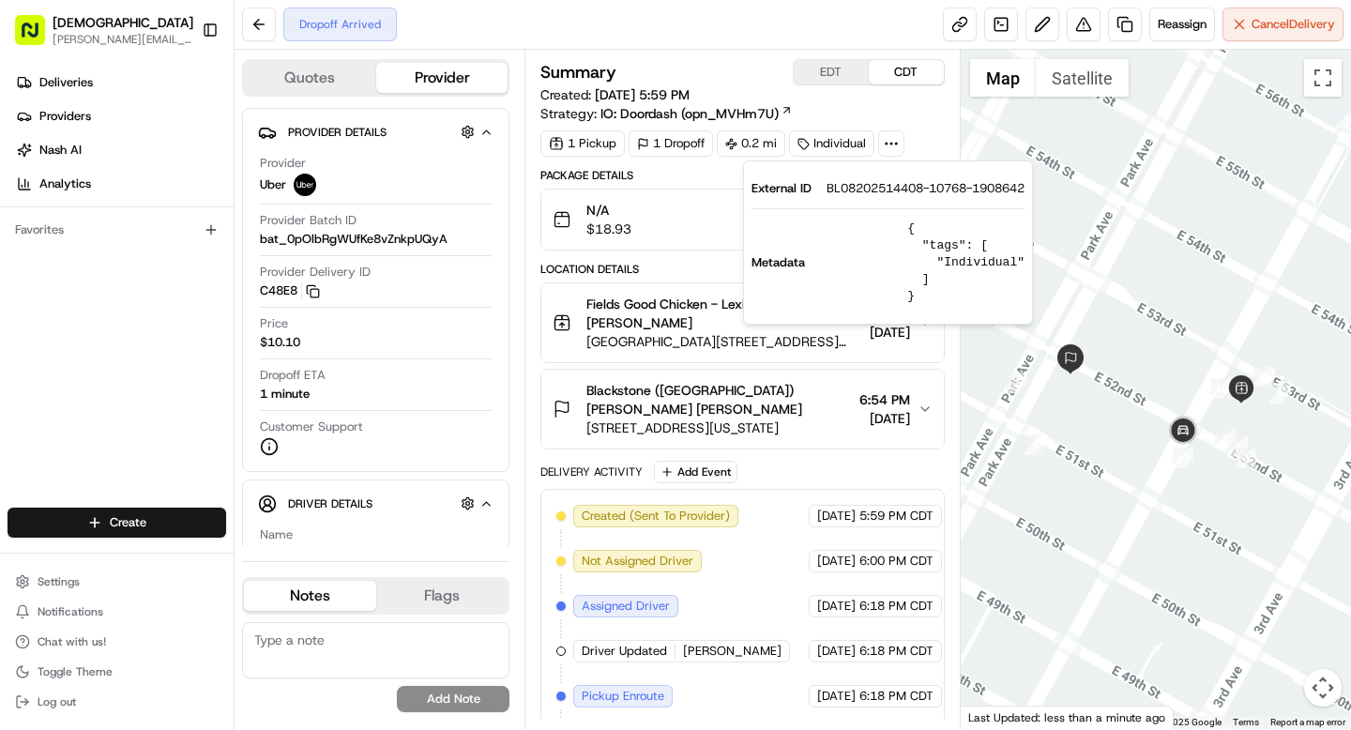
click at [883, 186] on span "BL08202514408-10768-1908642" at bounding box center [926, 188] width 198 height 17
copy span "BL08202514408"
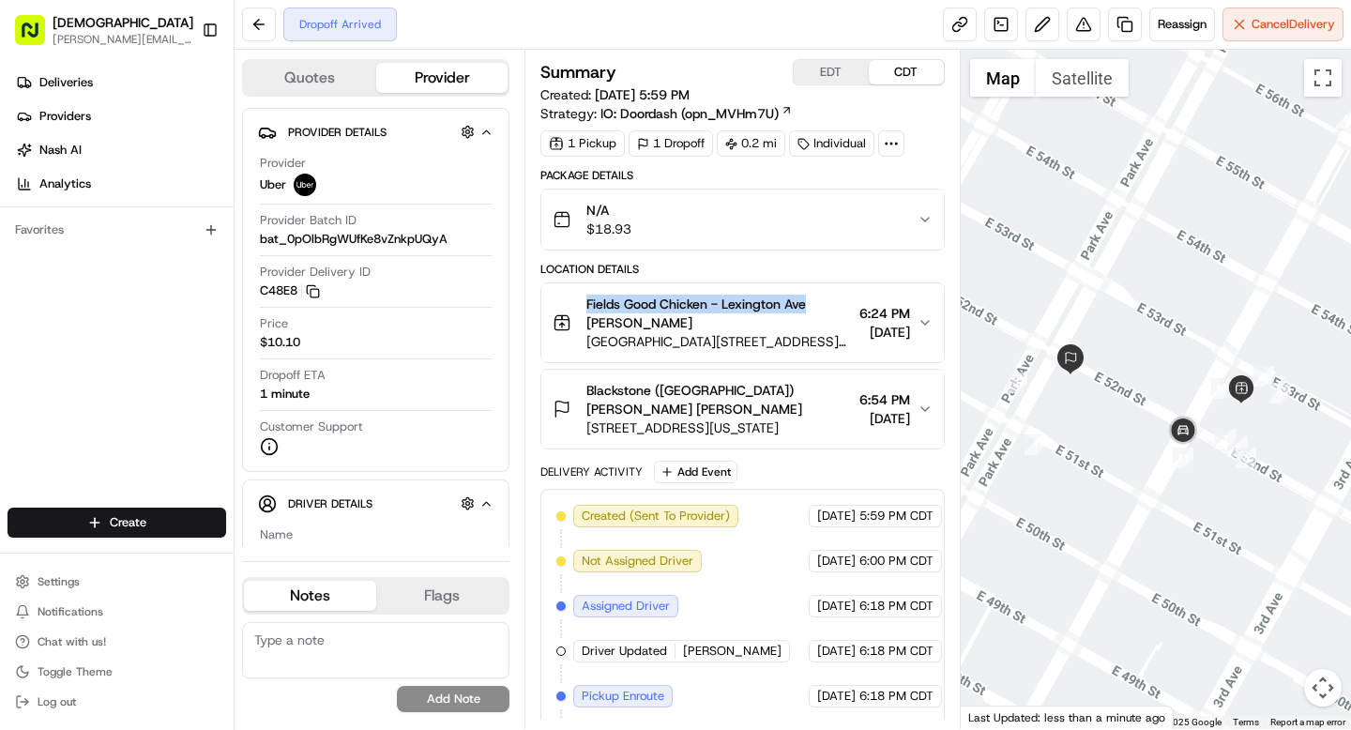
drag, startPoint x: 587, startPoint y: 303, endPoint x: 810, endPoint y: 306, distance: 222.4
click at [810, 306] on span "Fields Good Chicken - Lexington Ave [PERSON_NAME]" at bounding box center [718, 314] width 265 height 38
copy span "Fields Good Chicken - [GEOGRAPHIC_DATA]"
drag, startPoint x: 688, startPoint y: 389, endPoint x: 806, endPoint y: 394, distance: 118.3
click at [806, 394] on div "Blackstone ([GEOGRAPHIC_DATA]) [PERSON_NAME] [PERSON_NAME] [STREET_ADDRESS][US_…" at bounding box center [735, 409] width 364 height 56
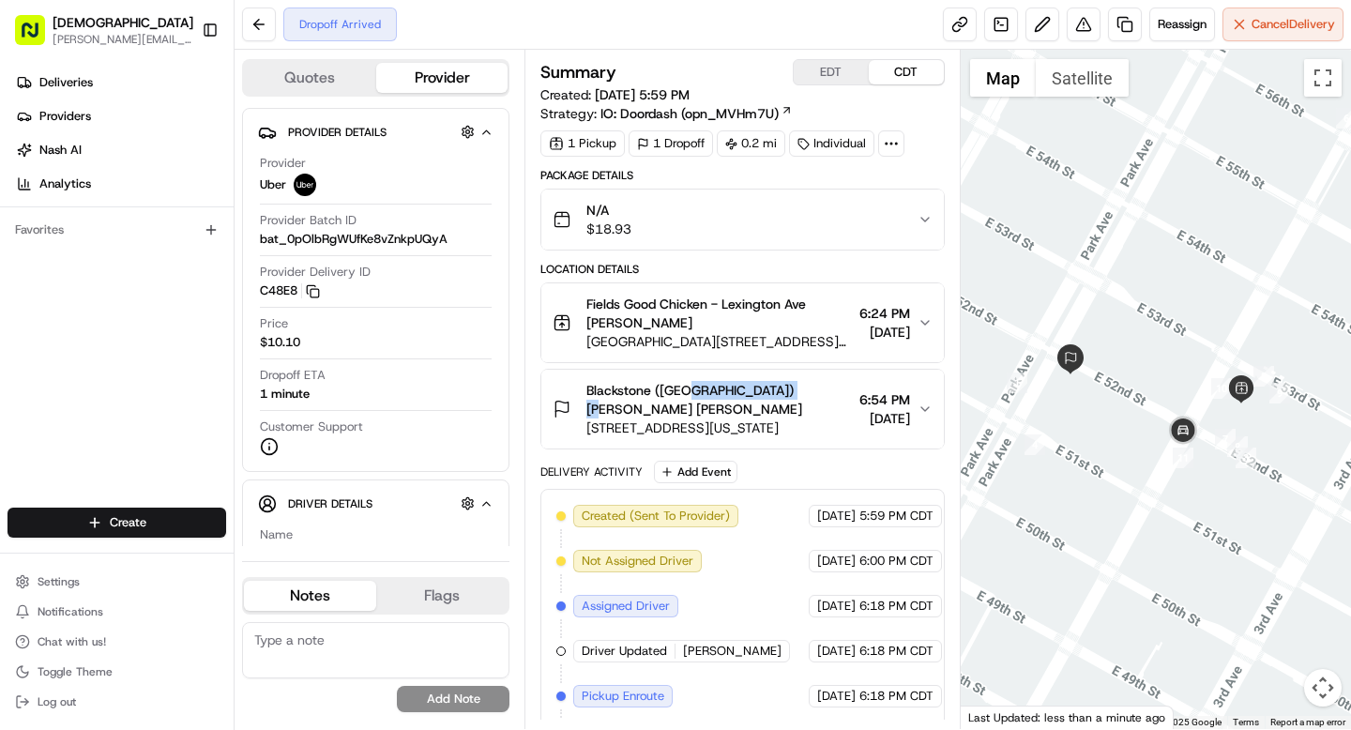
copy span "[PERSON_NAME] [PERSON_NAME]"
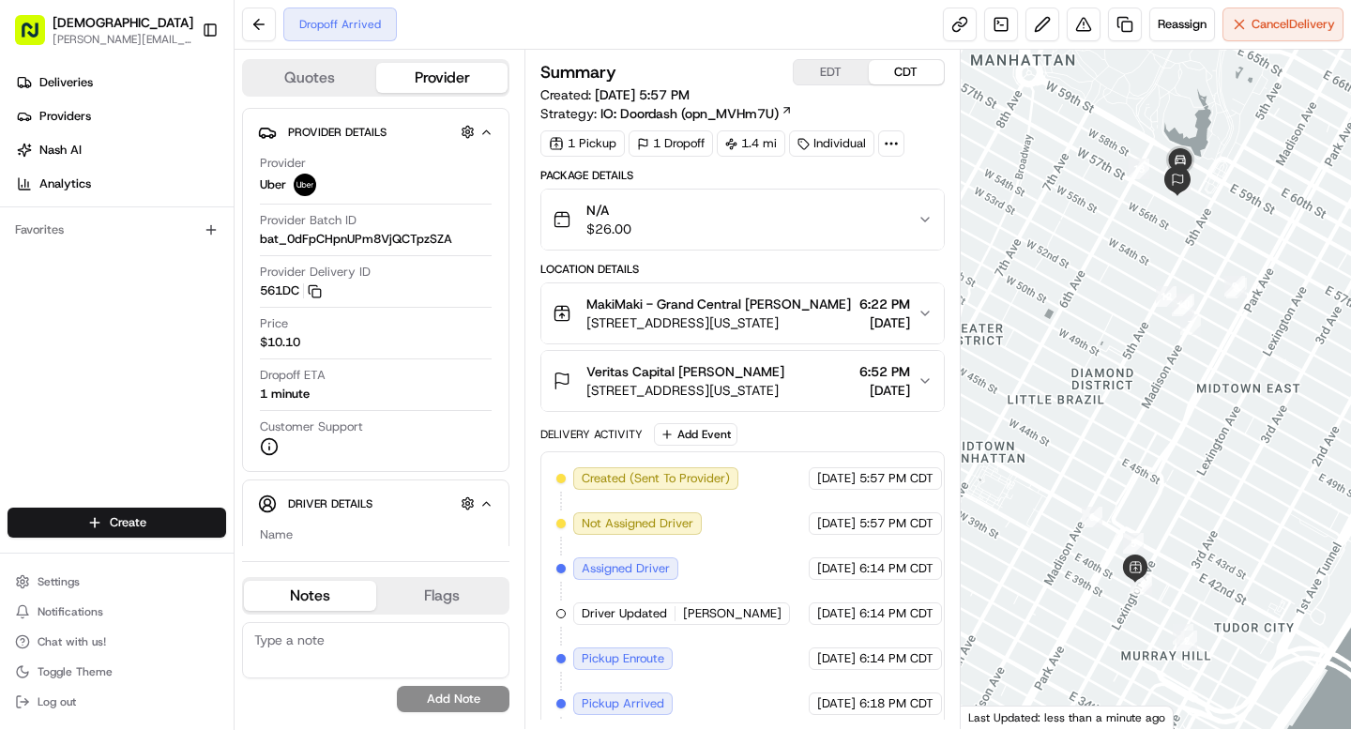
click at [751, 381] on span "Veritas Capital [PERSON_NAME]" at bounding box center [685, 371] width 198 height 19
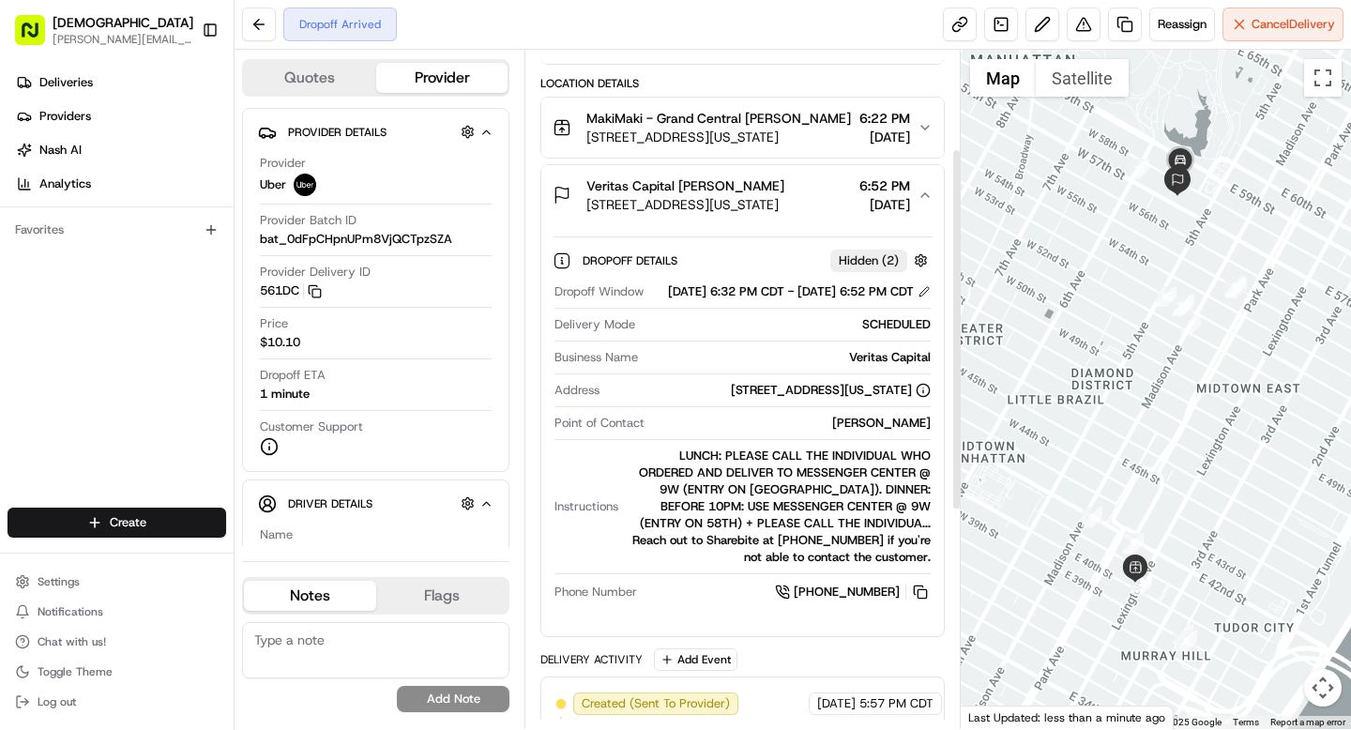
scroll to position [188, 0]
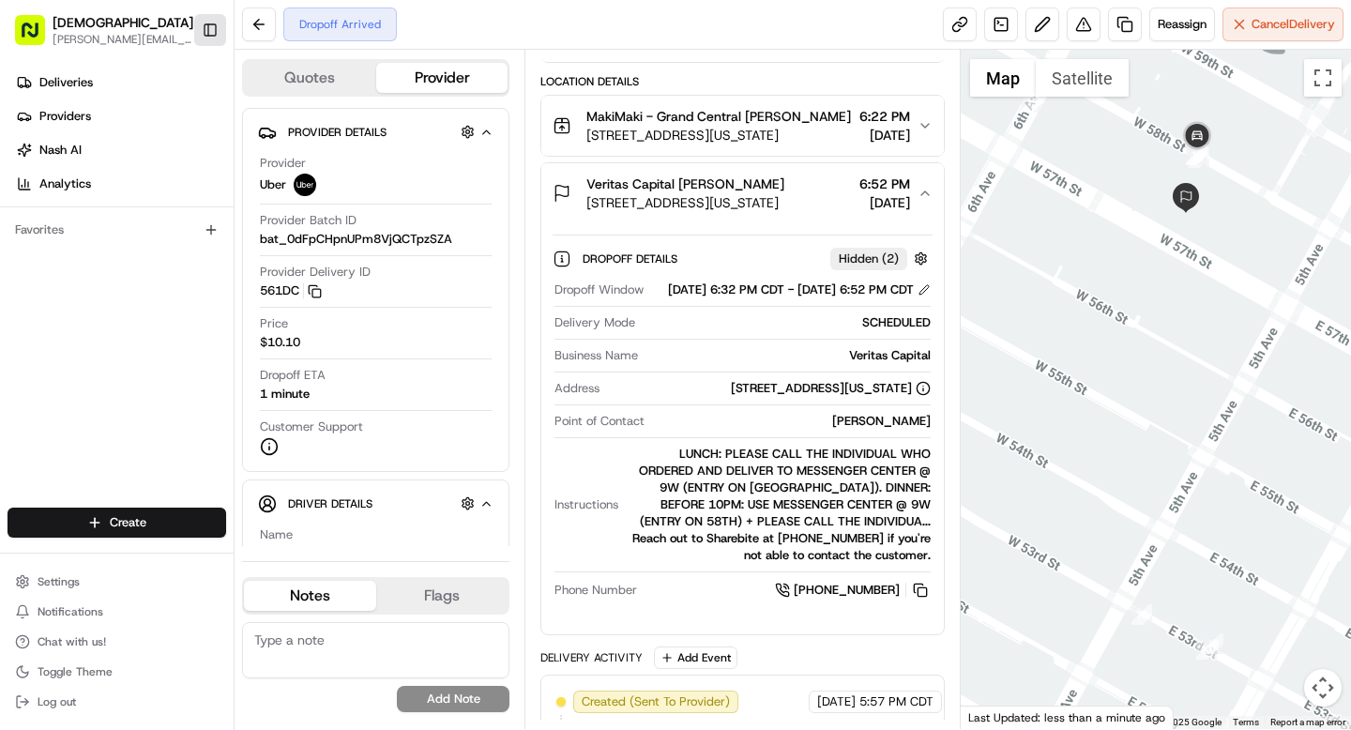
click at [212, 33] on button "Toggle Sidebar" at bounding box center [210, 30] width 32 height 32
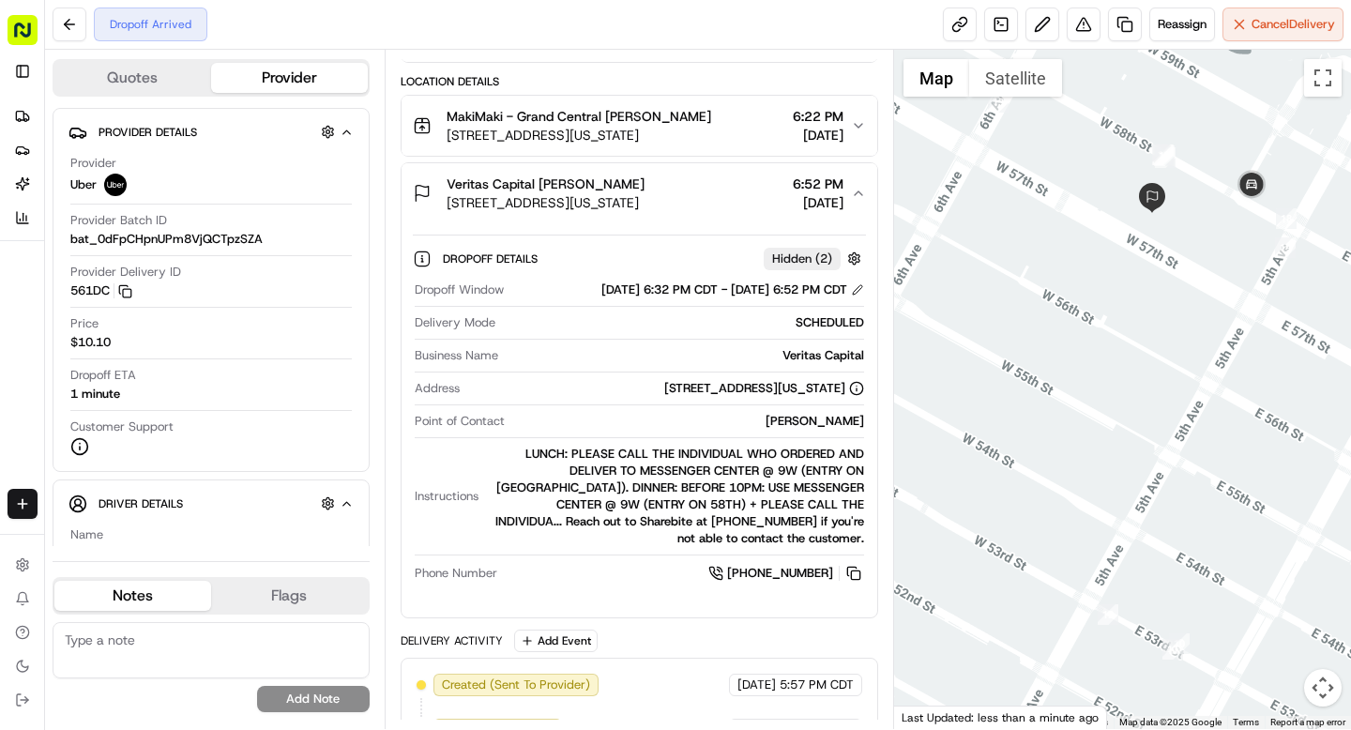
click at [613, 50] on div "Summary EDT CDT Created: 08/20/2025 5:57 PM Strategy: IO: Doordash (opn_MVHm7U)…" at bounding box center [639, 389] width 509 height 679
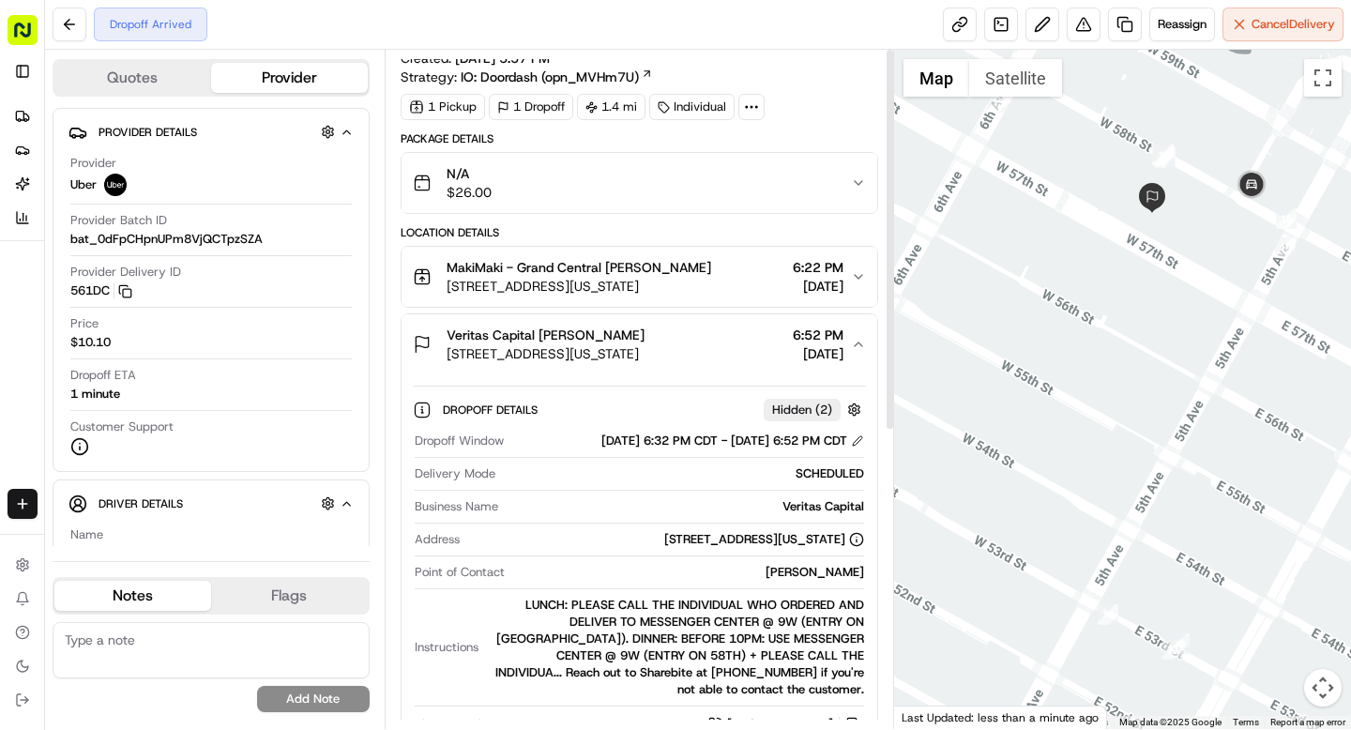
scroll to position [0, 0]
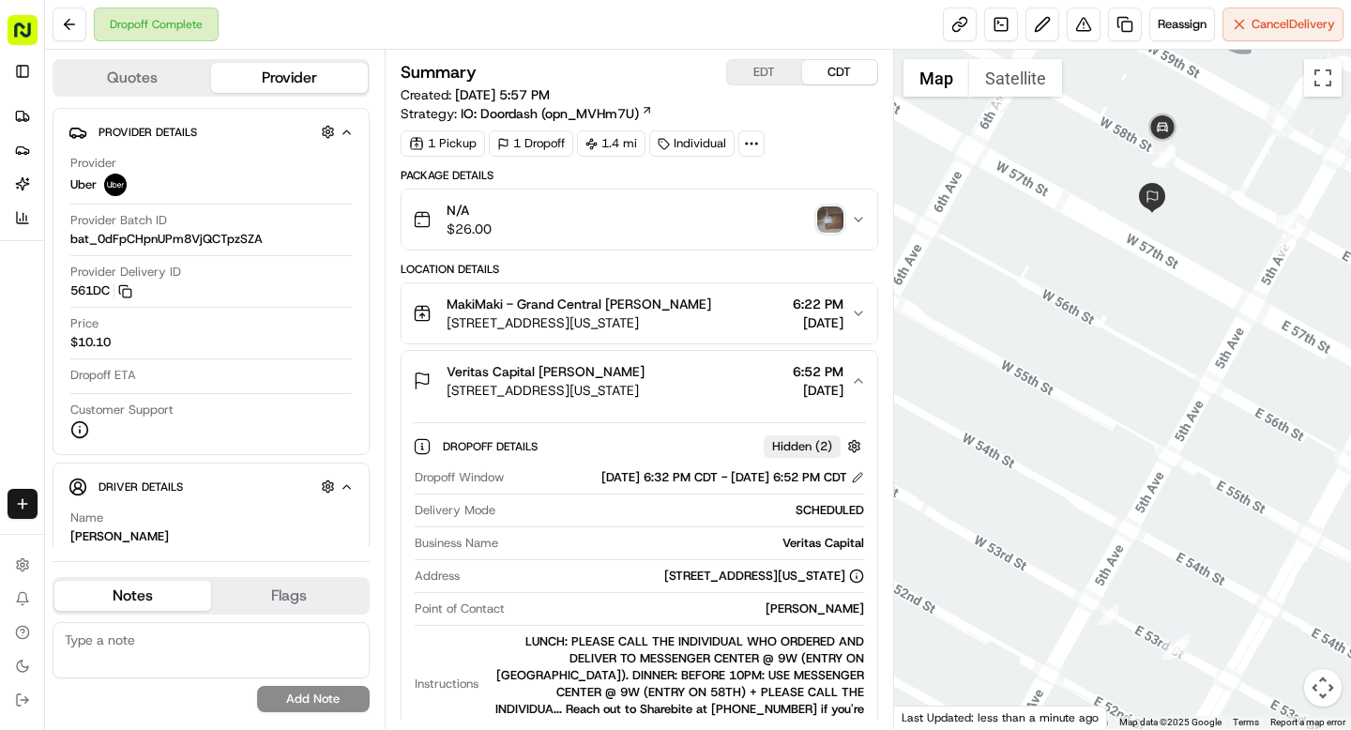
click at [828, 213] on img "button" at bounding box center [830, 219] width 26 height 26
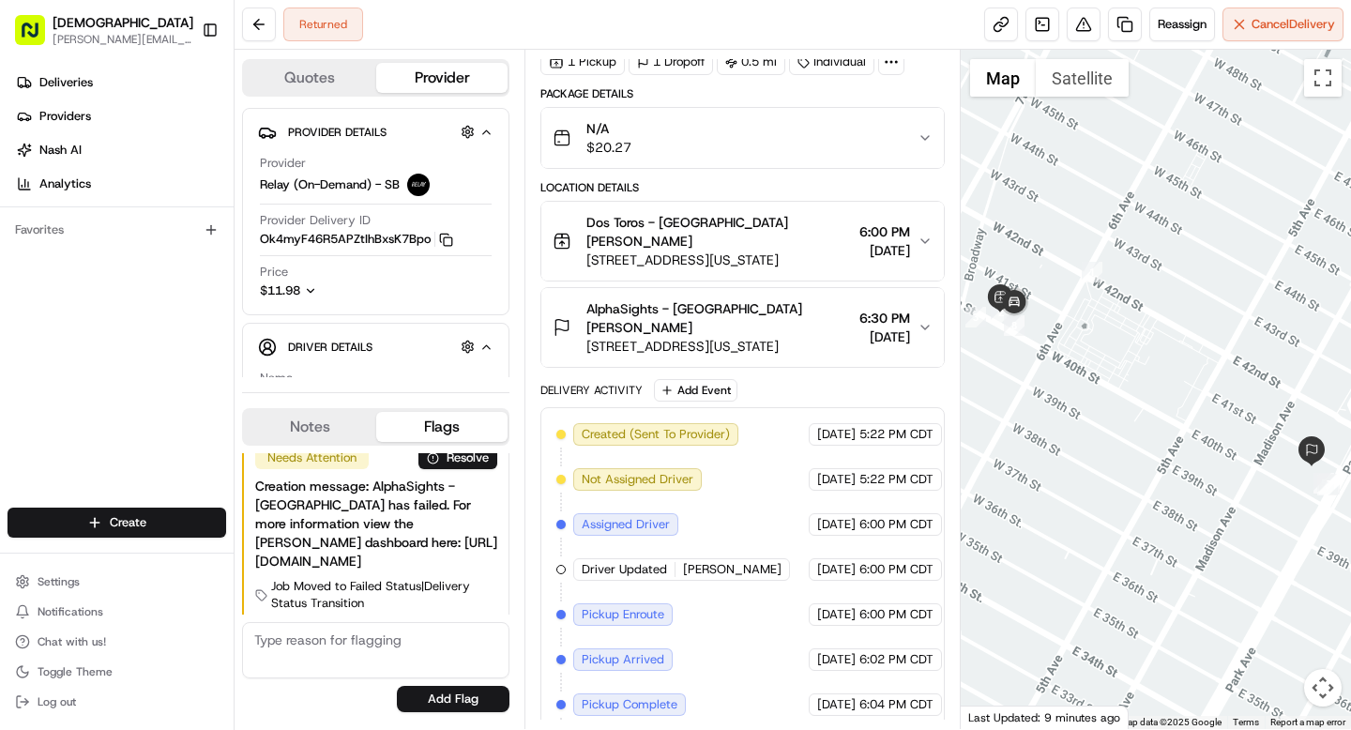
scroll to position [255, 0]
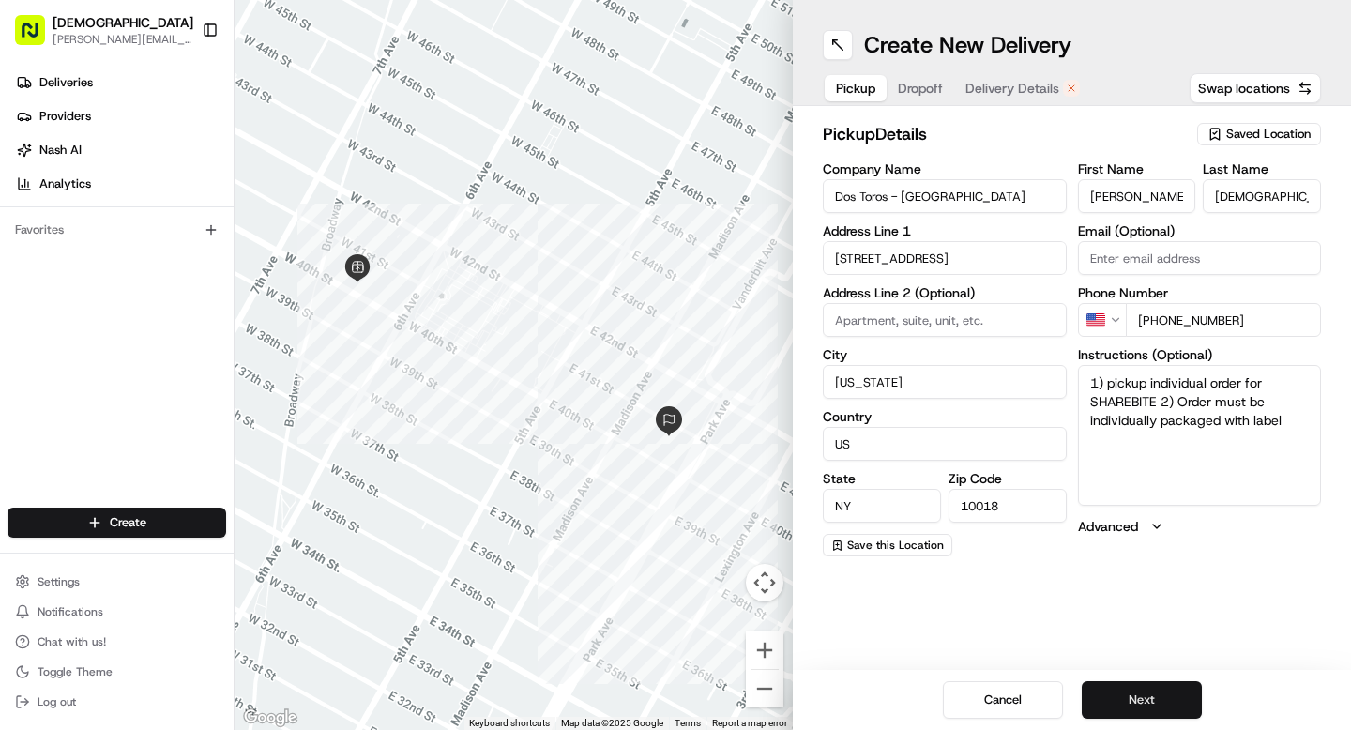
click at [1146, 698] on button "Next" at bounding box center [1142, 700] width 120 height 38
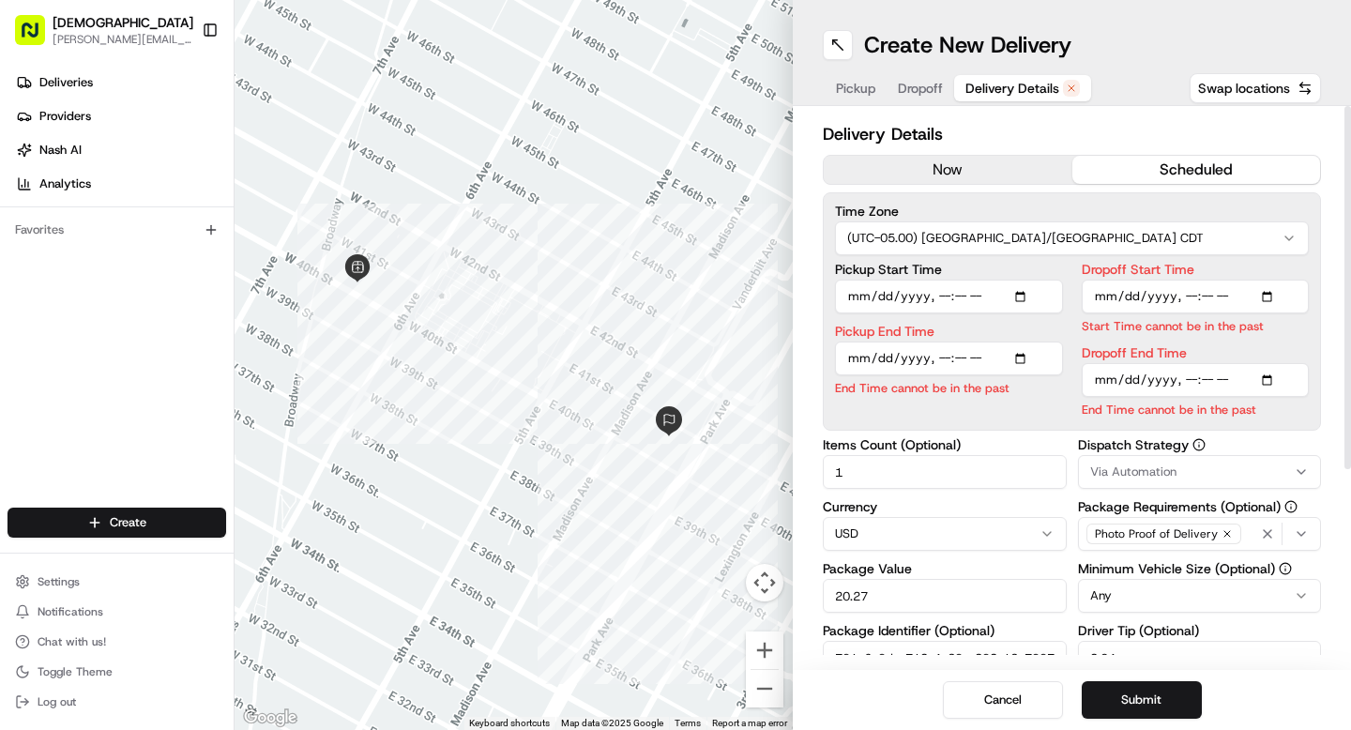
click at [927, 163] on button "now" at bounding box center [948, 170] width 249 height 28
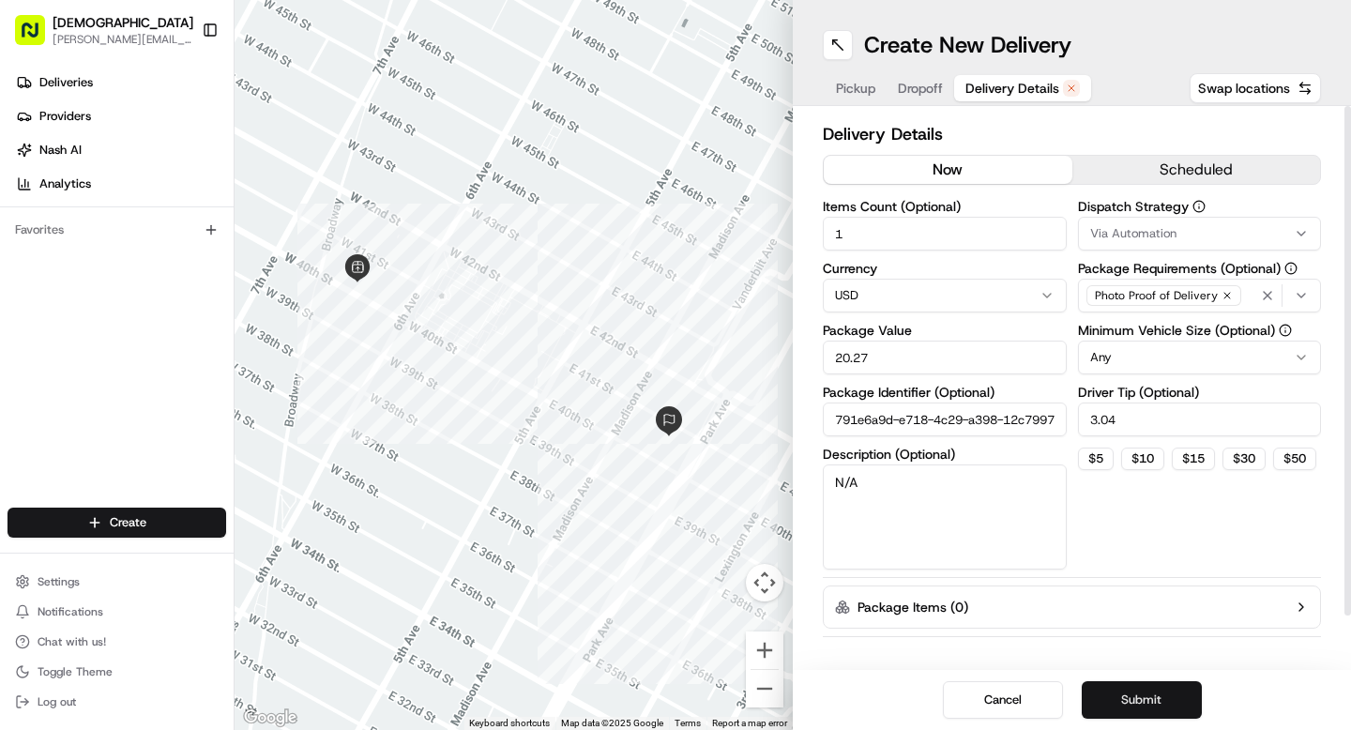
click at [1117, 701] on button "Submit" at bounding box center [1142, 700] width 120 height 38
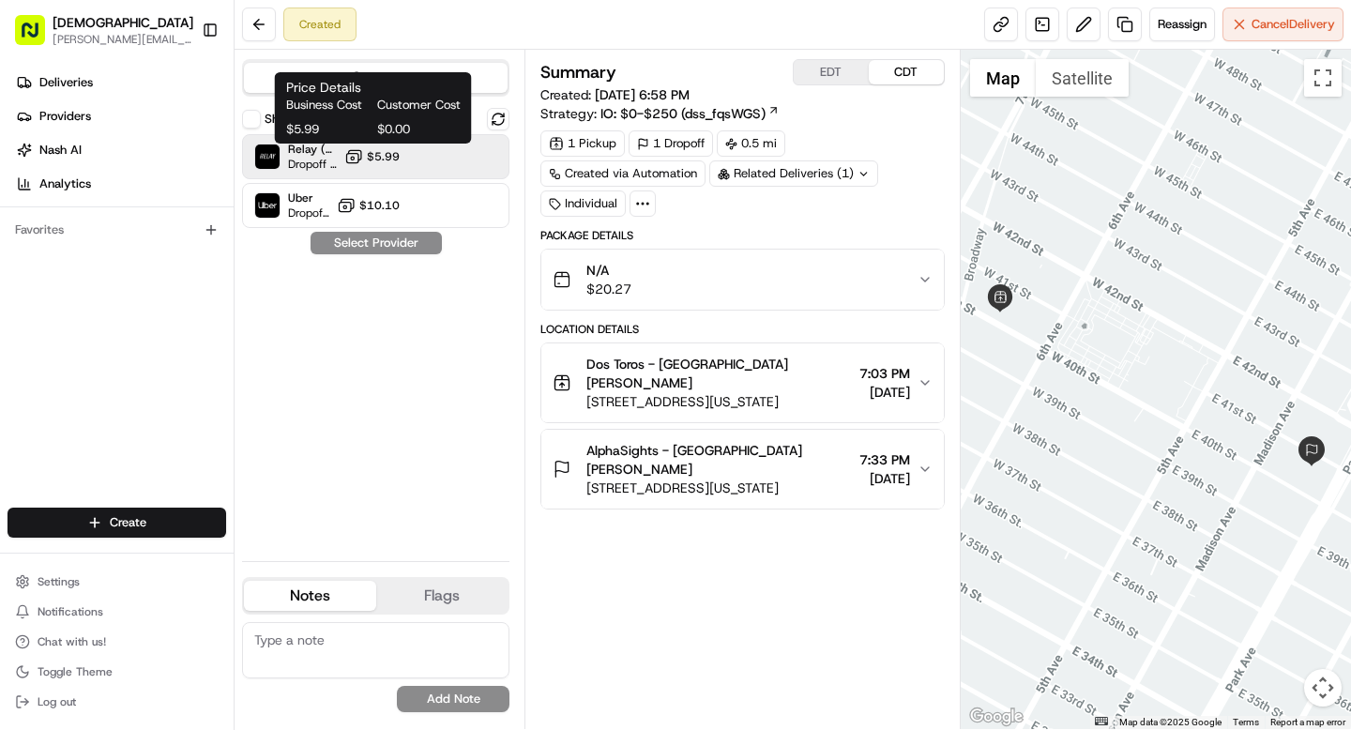
click at [391, 154] on span "$5.99" at bounding box center [383, 156] width 33 height 15
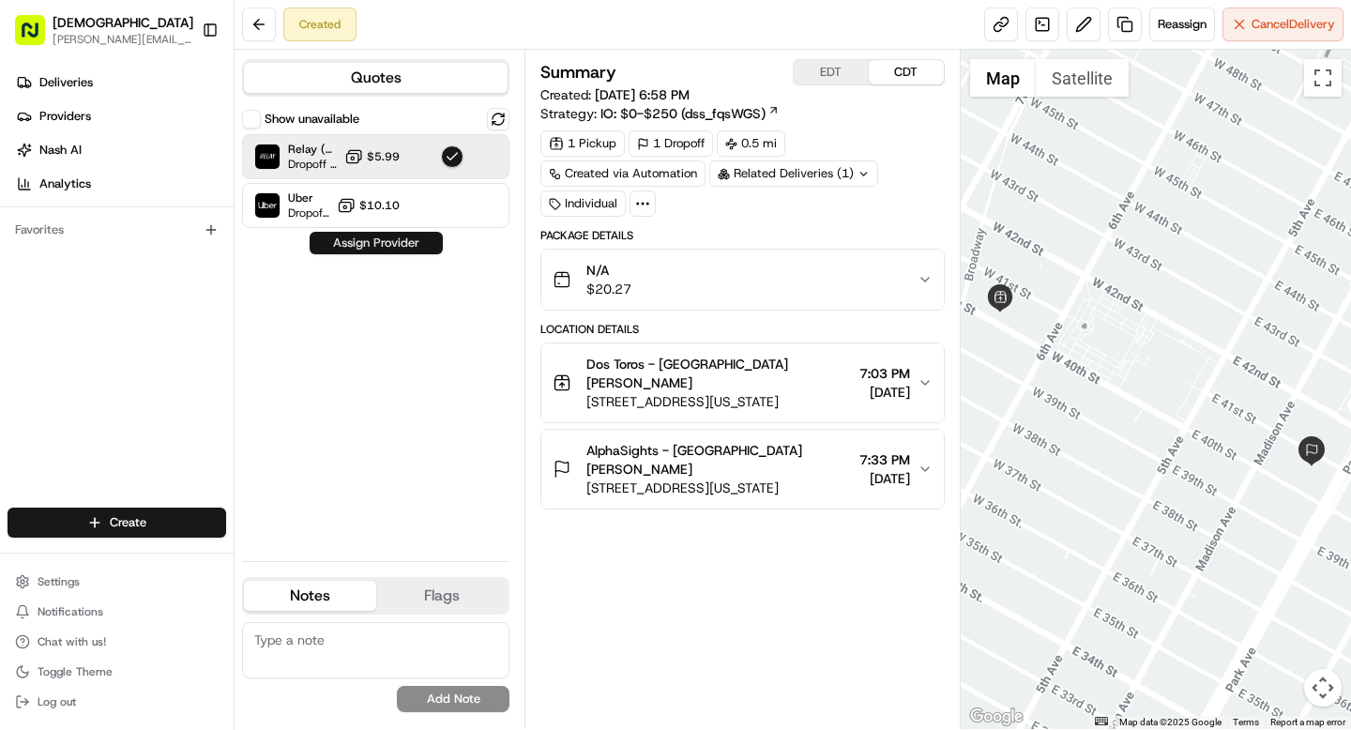
click at [383, 240] on button "Assign Provider" at bounding box center [376, 243] width 133 height 23
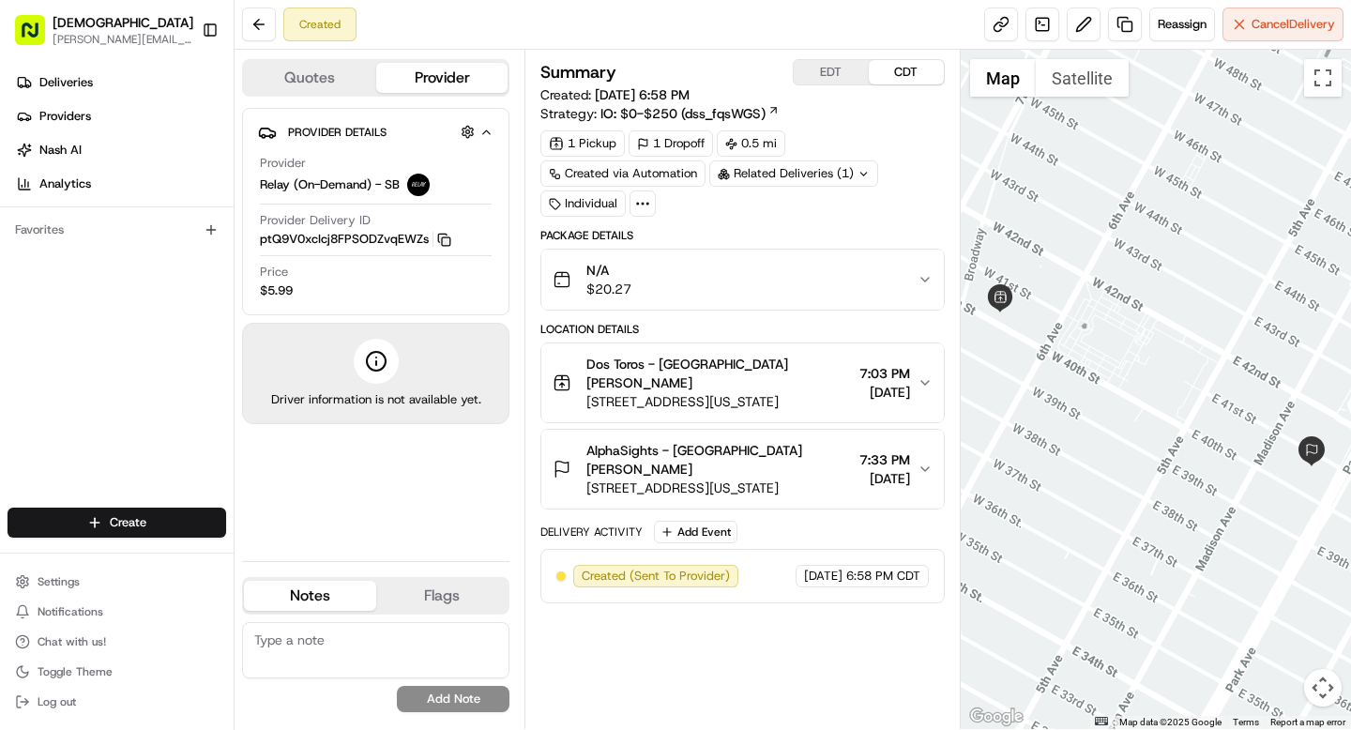
click at [440, 235] on icon "button" at bounding box center [444, 240] width 14 height 14
click at [211, 28] on button "Toggle Sidebar" at bounding box center [210, 30] width 32 height 32
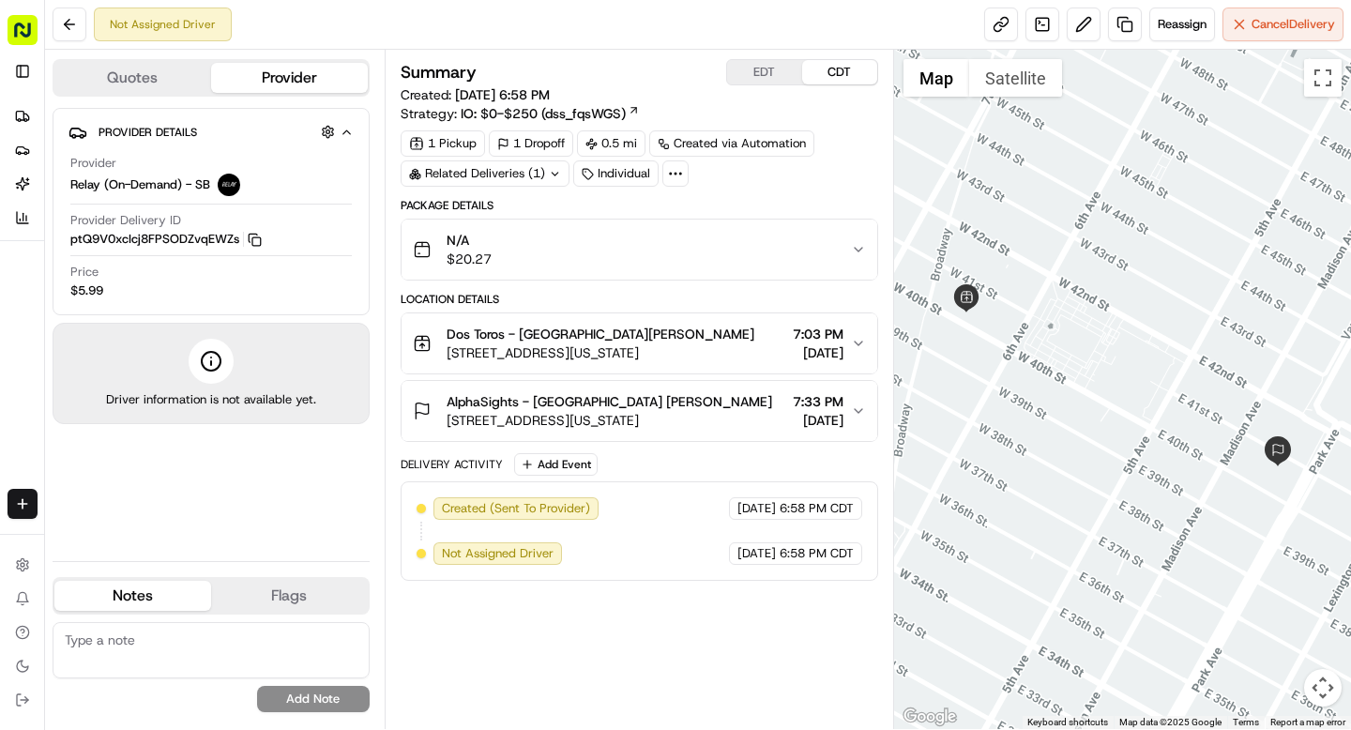
click at [654, 79] on div "Summary EDT CDT" at bounding box center [640, 72] width 478 height 26
click at [993, 27] on link at bounding box center [1001, 25] width 34 height 34
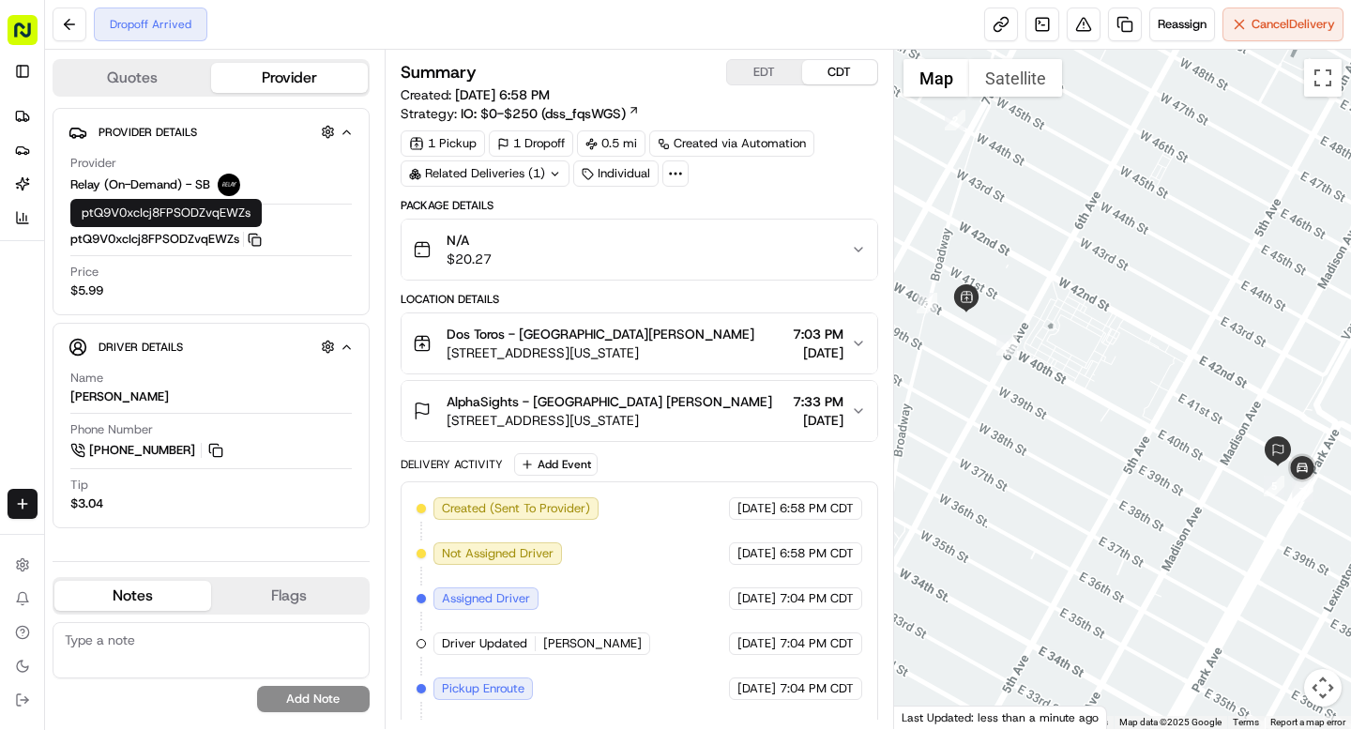
click at [254, 240] on icon "button" at bounding box center [255, 240] width 14 height 14
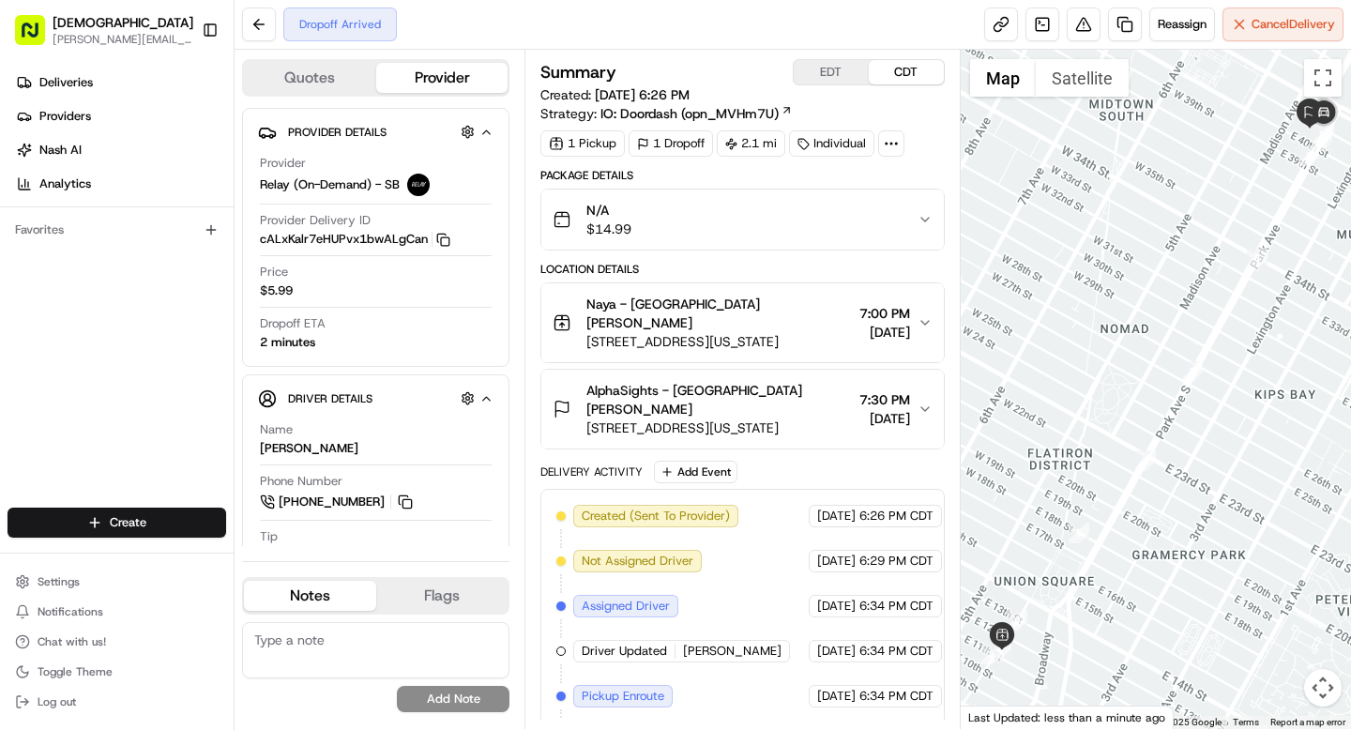
click at [890, 145] on icon at bounding box center [891, 143] width 17 height 17
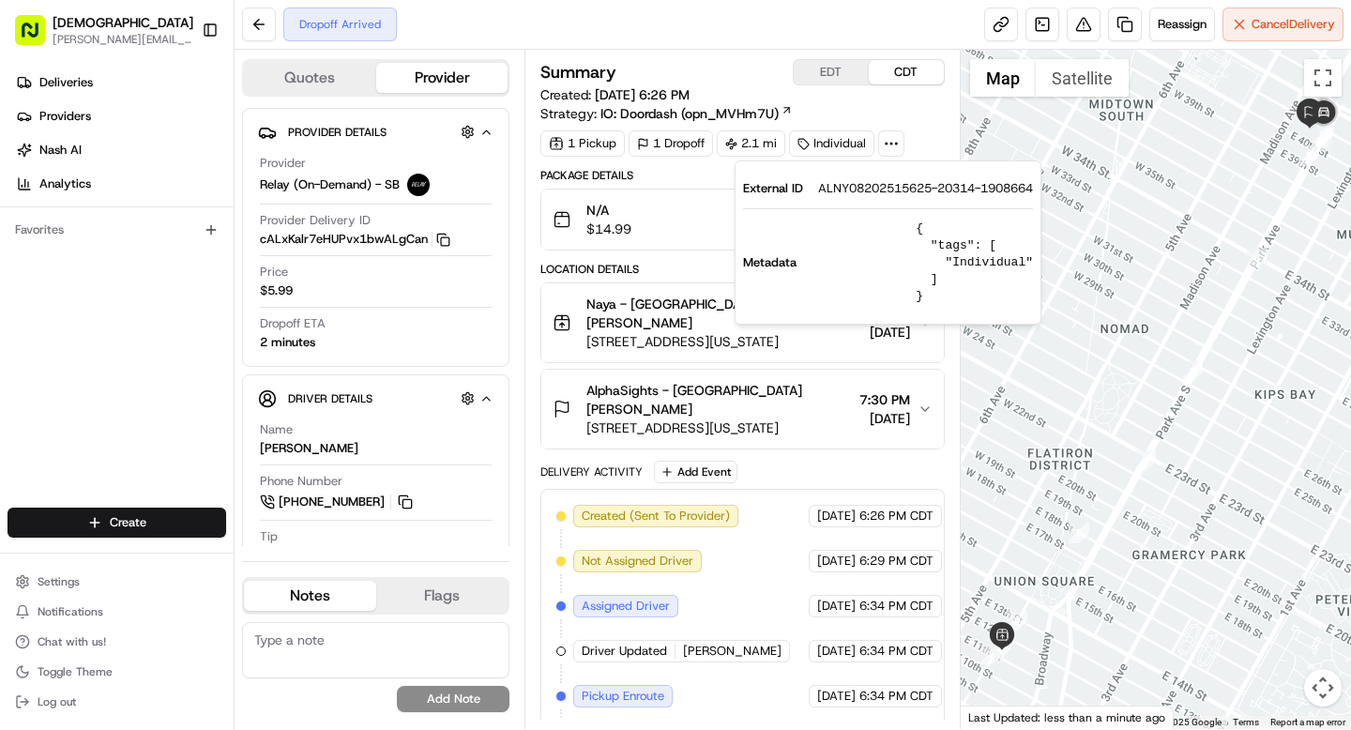
click at [872, 192] on span "ALNY08202515625-20314-1908664" at bounding box center [925, 188] width 215 height 17
copy span "ALNY08202515625"
click at [528, 258] on div "Summary EDT CDT Created: 08/20/2025 6:26 PM Strategy: IO: Doordash (opn_MVHm7U)…" at bounding box center [741, 389] width 435 height 679
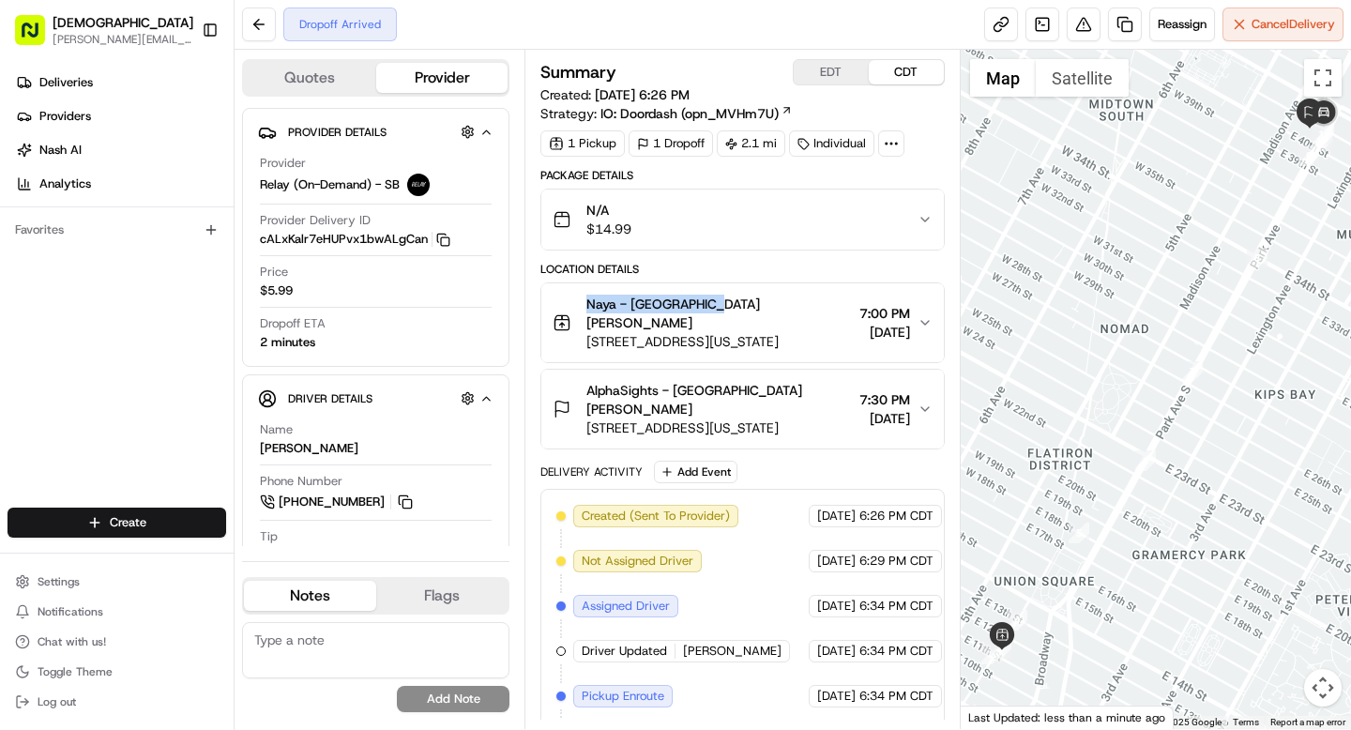
drag, startPoint x: 584, startPoint y: 305, endPoint x: 709, endPoint y: 303, distance: 125.7
click at [709, 303] on div "Naya - Union Square Denis Sharebite 83 University Pl, New York, NY 10003, USA" at bounding box center [702, 323] width 298 height 56
copy span "Naya - Union Square"
drag, startPoint x: 704, startPoint y: 372, endPoint x: 799, endPoint y: 370, distance: 95.7
click at [799, 381] on div "AlphaSights - NYC Andrew Bradley" at bounding box center [718, 400] width 265 height 38
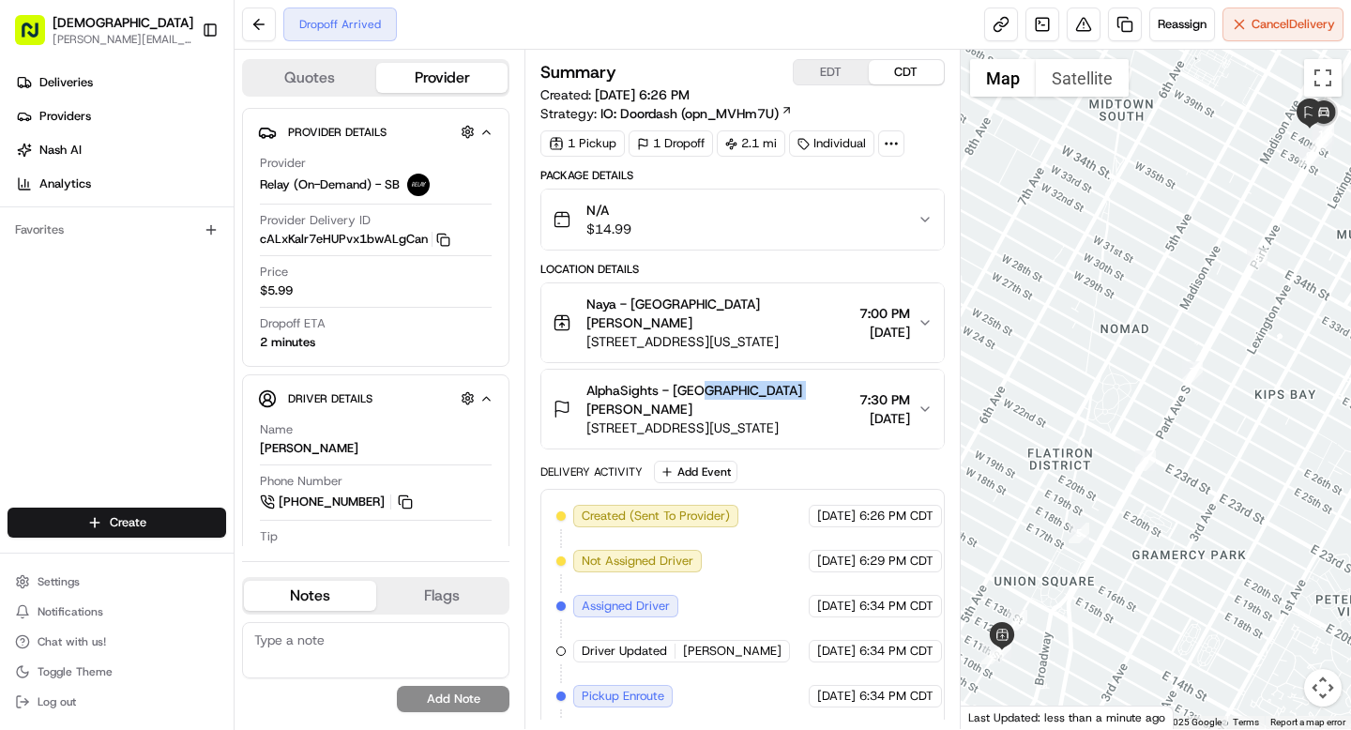
copy span "Andrew Bradley"
click at [697, 53] on div "Summary EDT CDT Created: 08/20/2025 6:26 PM Strategy: IO: Doordash (opn_MVHm7U)…" at bounding box center [741, 389] width 435 height 679
click at [791, 418] on span "100 Park Ave, New York, NY 10017, USA" at bounding box center [718, 427] width 265 height 19
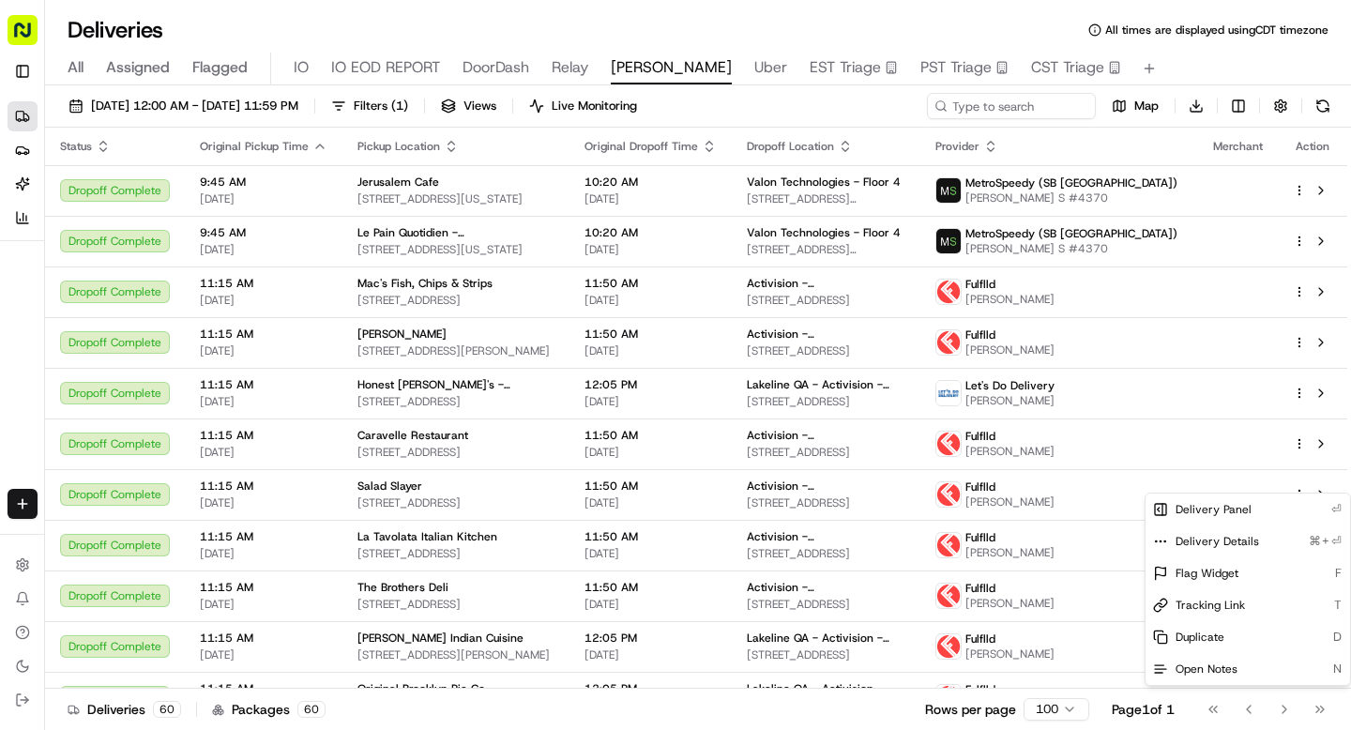
scroll to position [1532, 0]
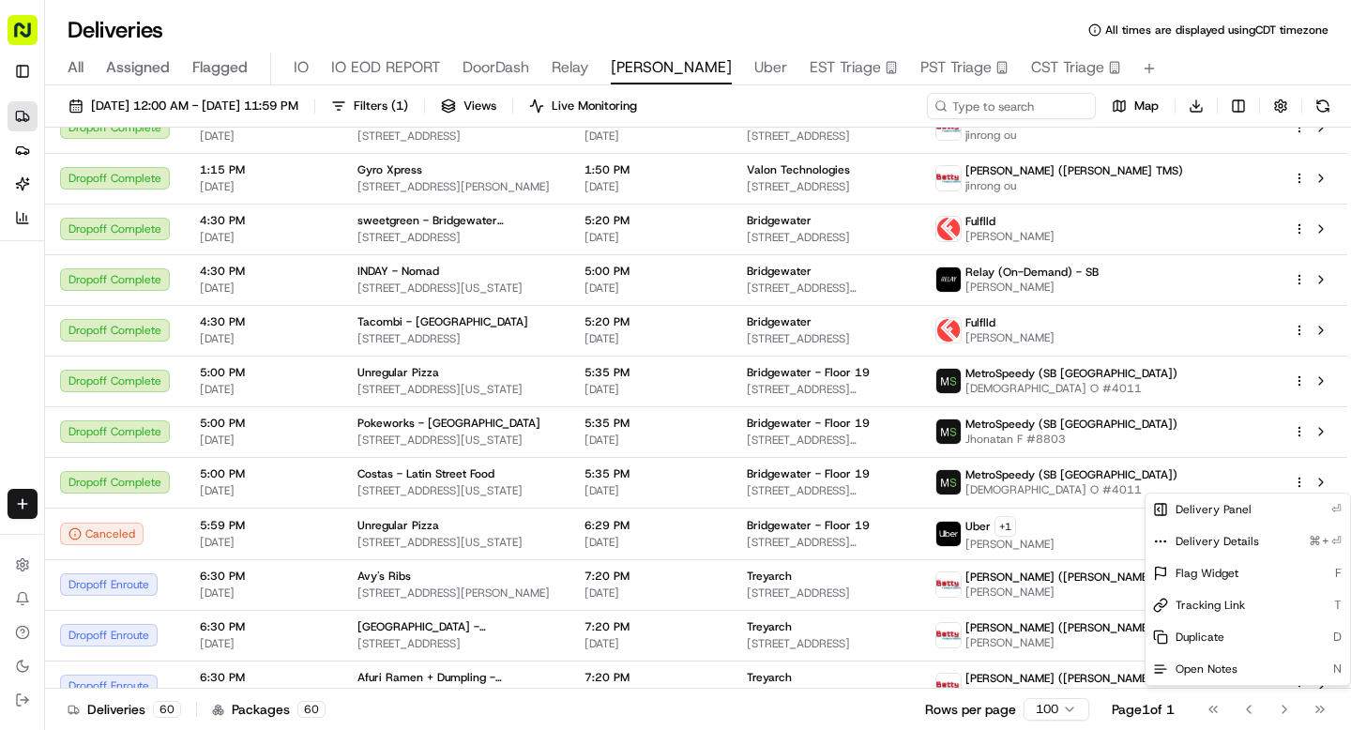
click at [750, 404] on html "Sharebite [PERSON_NAME][EMAIL_ADDRESS][DOMAIN_NAME] Toggle Sidebar Deliveries P…" at bounding box center [675, 365] width 1351 height 730
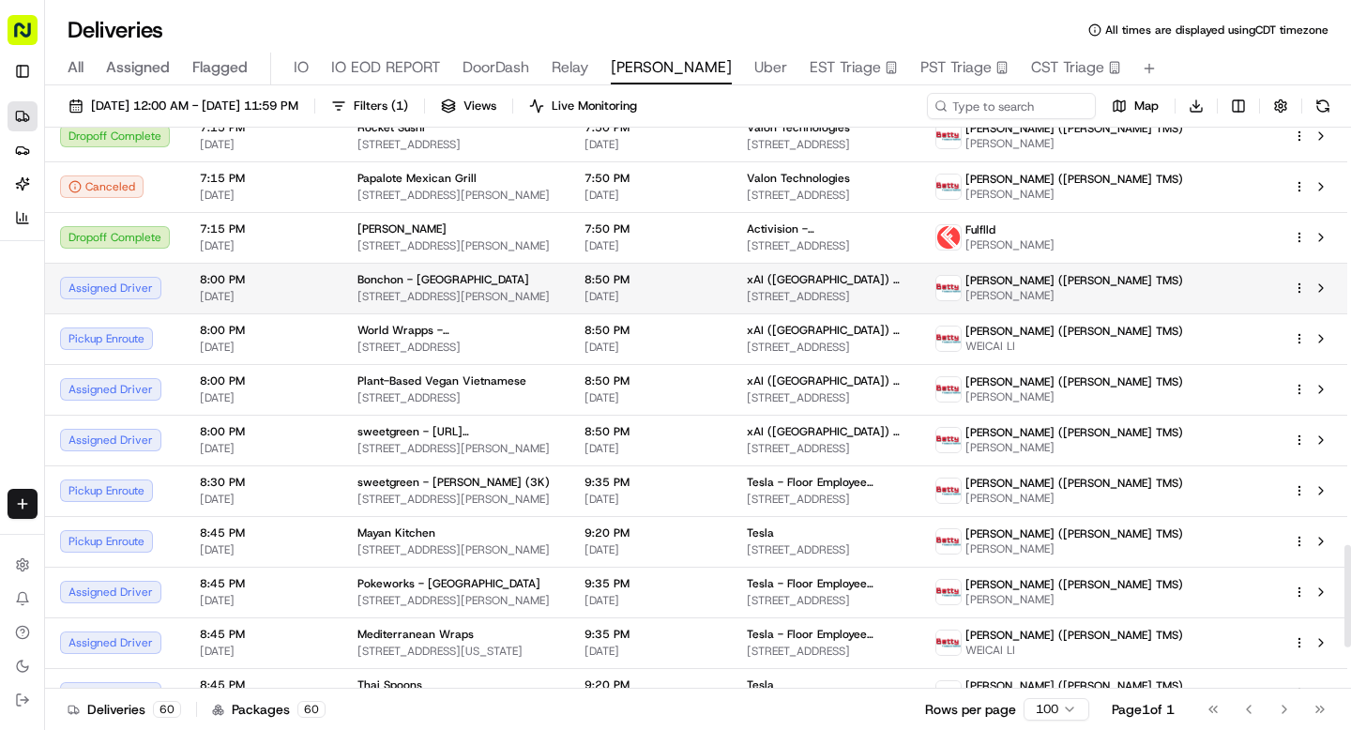
scroll to position [2290, 0]
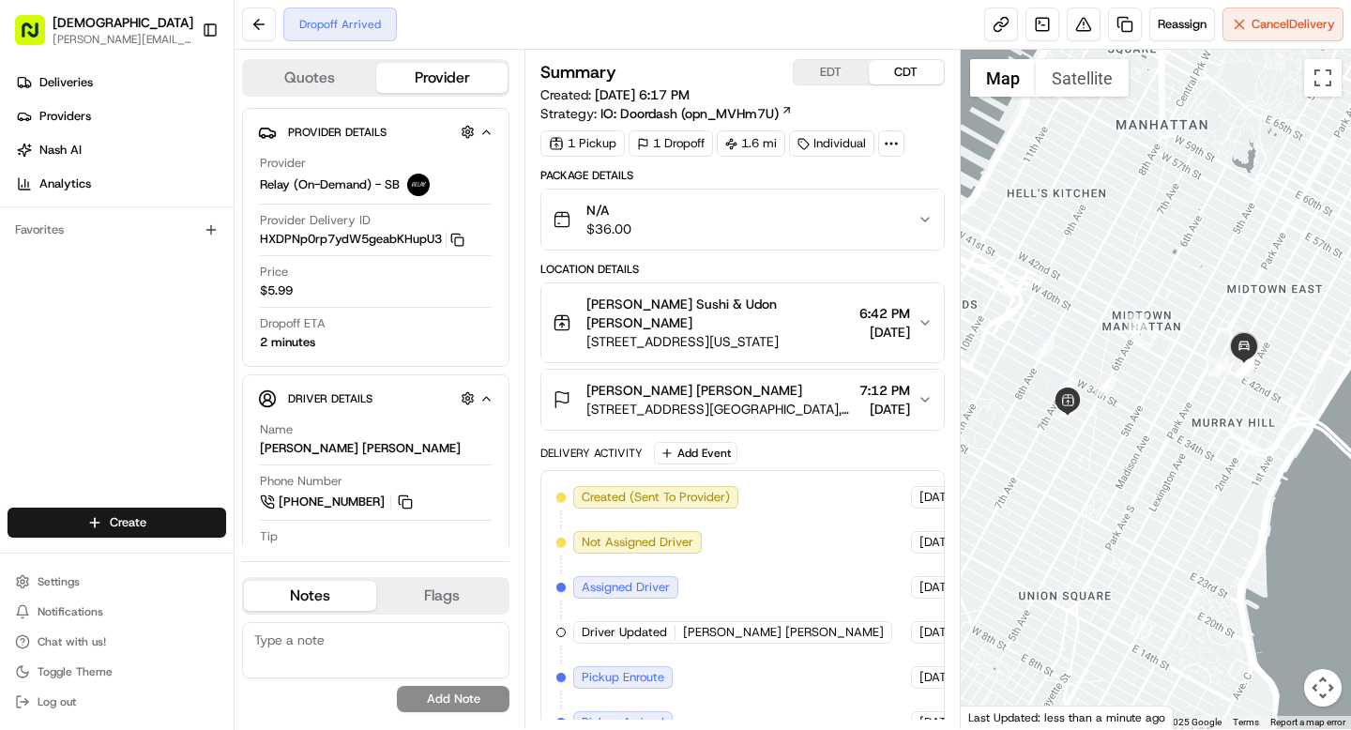
click at [891, 145] on icon at bounding box center [891, 143] width 17 height 17
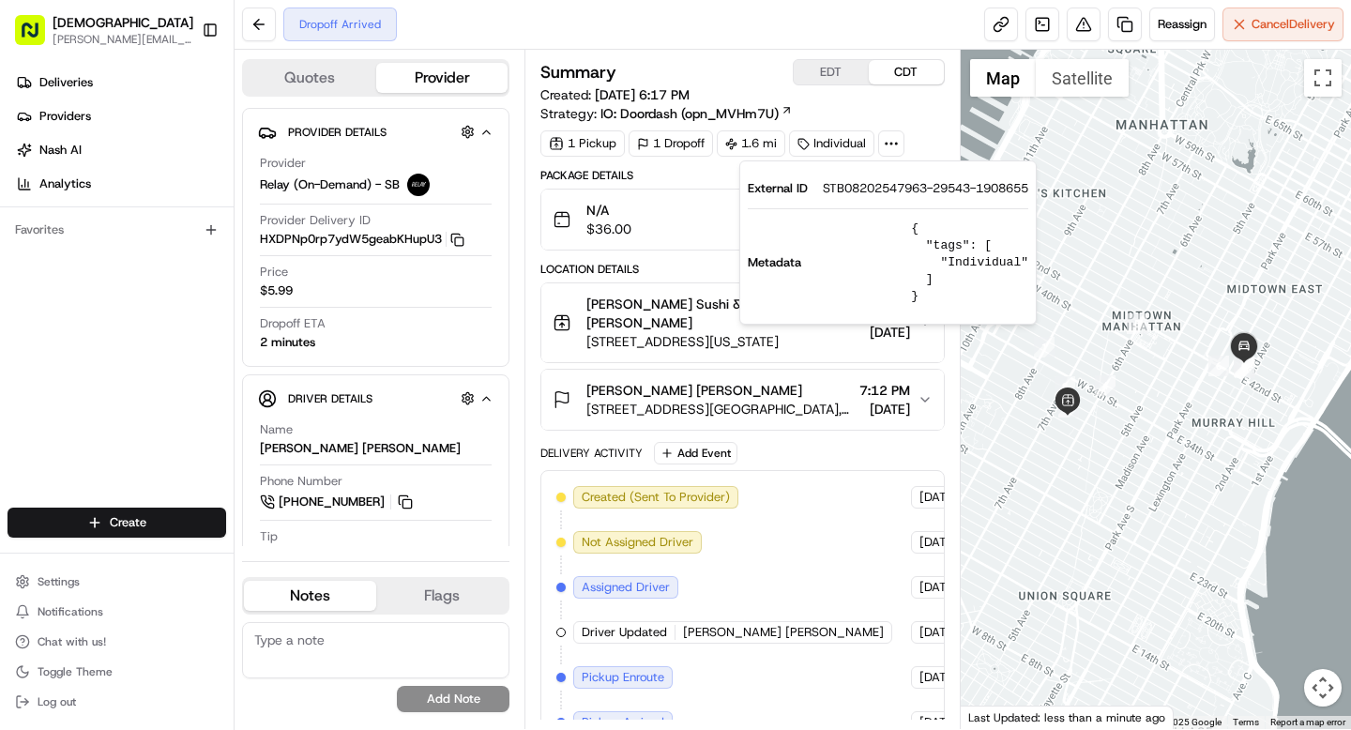
click at [876, 188] on span "STB08202547963-29543-1908655" at bounding box center [925, 188] width 205 height 17
copy span "STB08202547963"
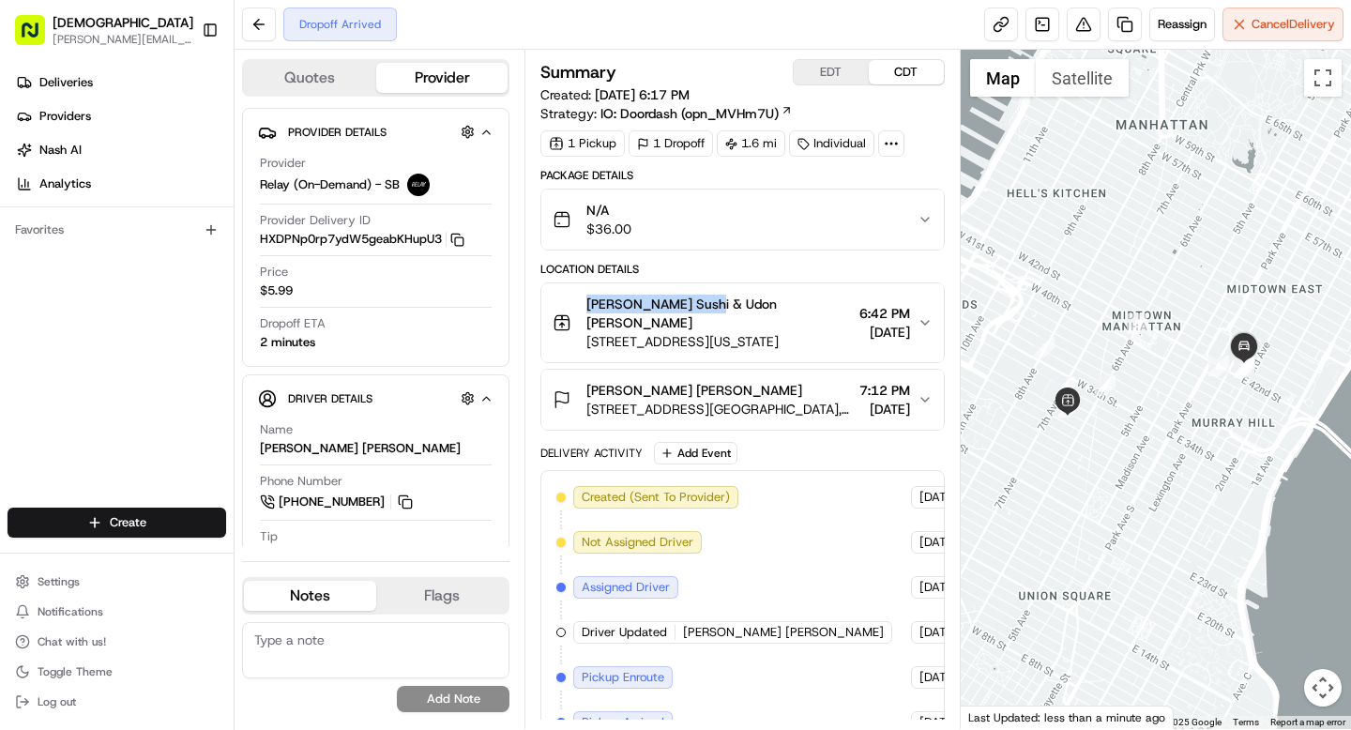
drag, startPoint x: 584, startPoint y: 303, endPoint x: 709, endPoint y: 308, distance: 124.9
click at [709, 308] on div "Suram Sushi & Udon Denis Sharebite 132 W 31st St, New York, NY 10001, USA" at bounding box center [702, 323] width 298 height 56
copy span "Suram Sushi & Udon"
drag, startPoint x: 697, startPoint y: 372, endPoint x: 766, endPoint y: 374, distance: 69.5
click at [766, 381] on div "Simpson Thacher John Nalen" at bounding box center [718, 390] width 265 height 19
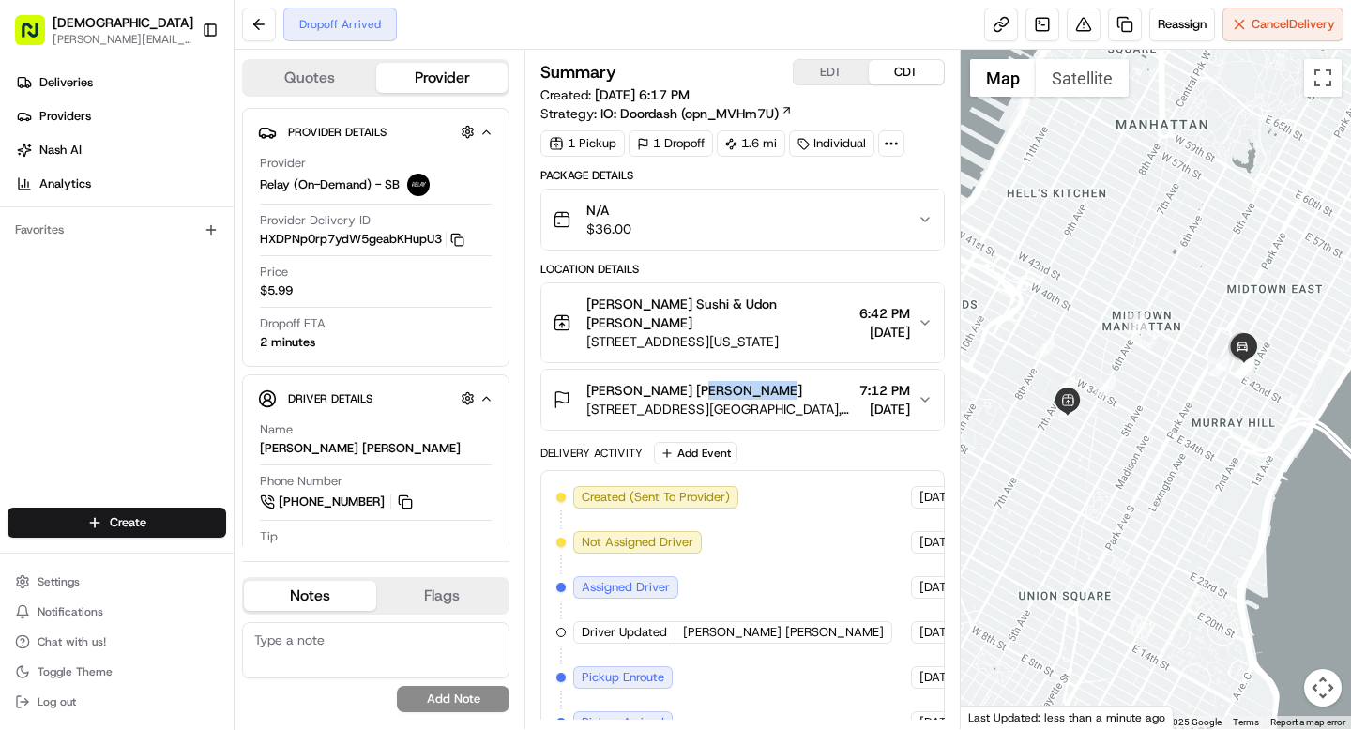
copy span "John Nalen"
click at [210, 28] on button "Toggle Sidebar" at bounding box center [210, 30] width 32 height 32
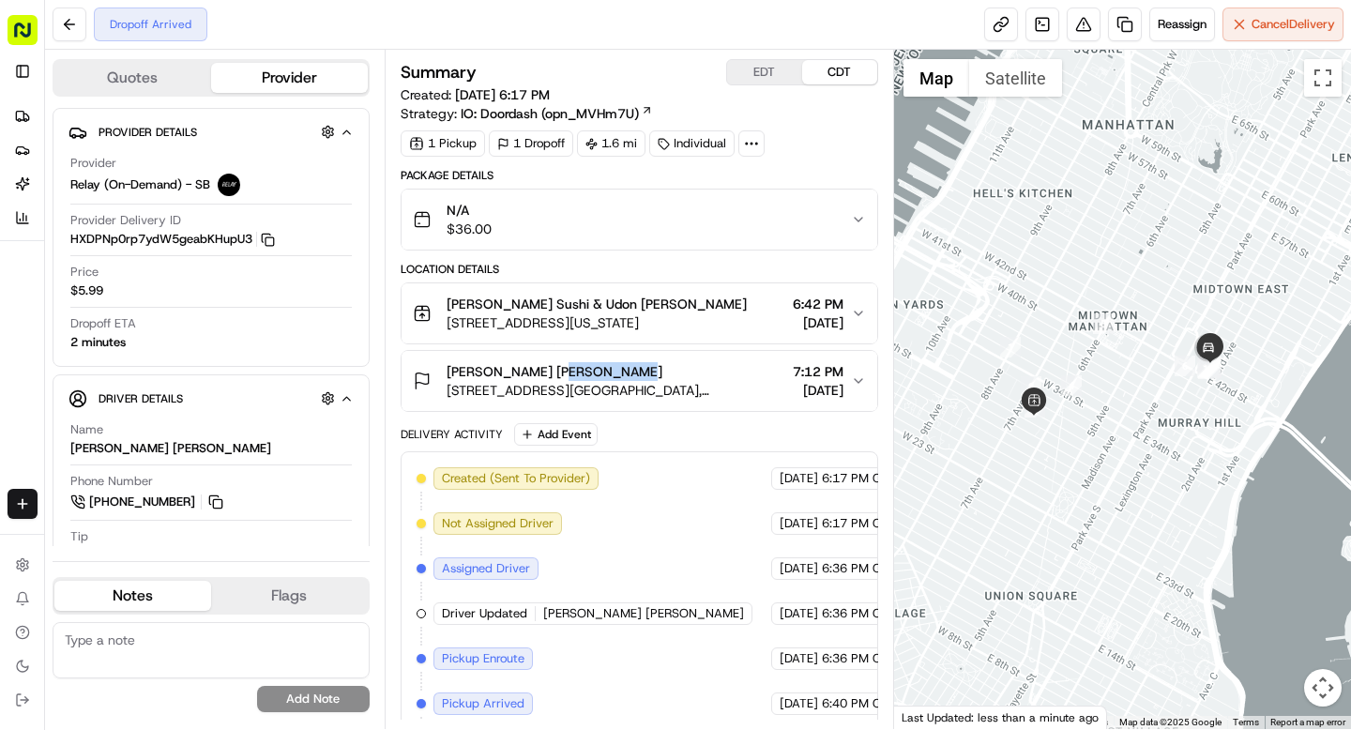
scroll to position [146, 0]
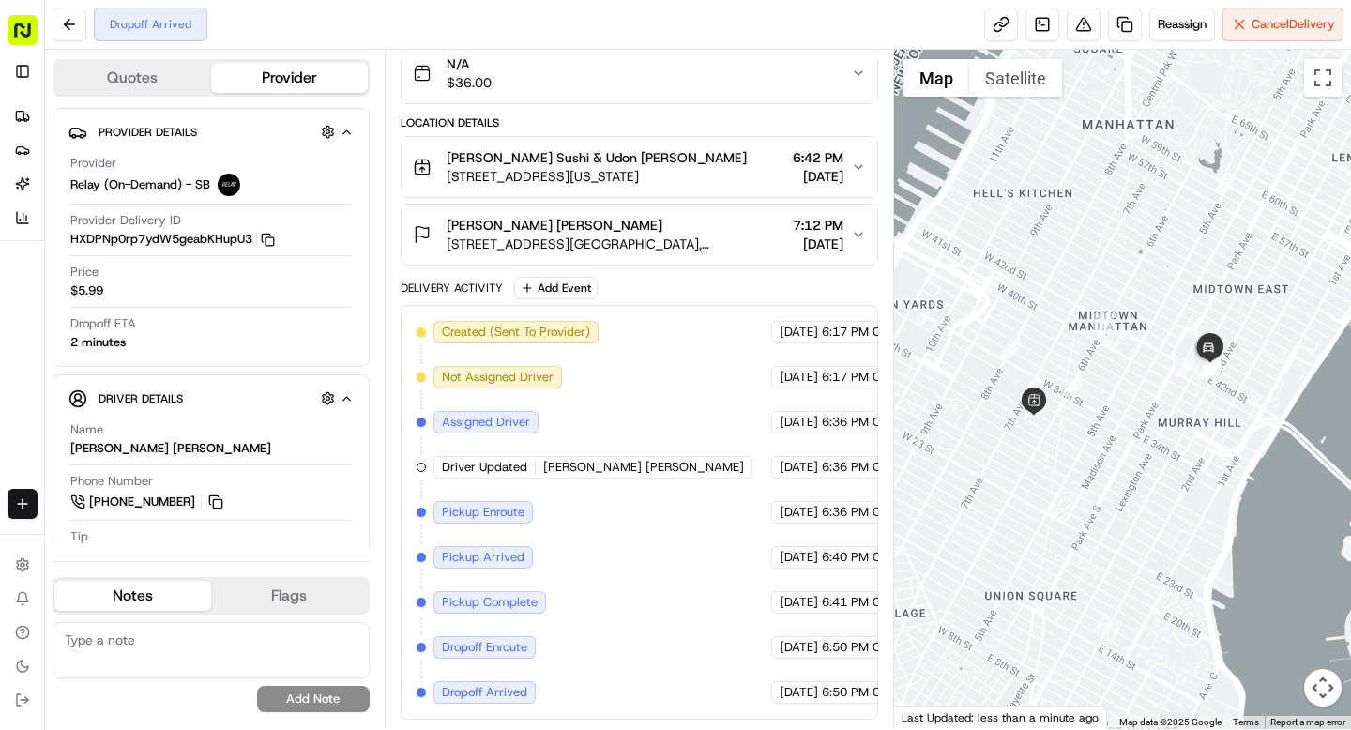
click at [747, 235] on span "425 Lexington Avenue Urban Plaza, 141 E 43rd St, New York, NY 10017, USA" at bounding box center [616, 244] width 339 height 19
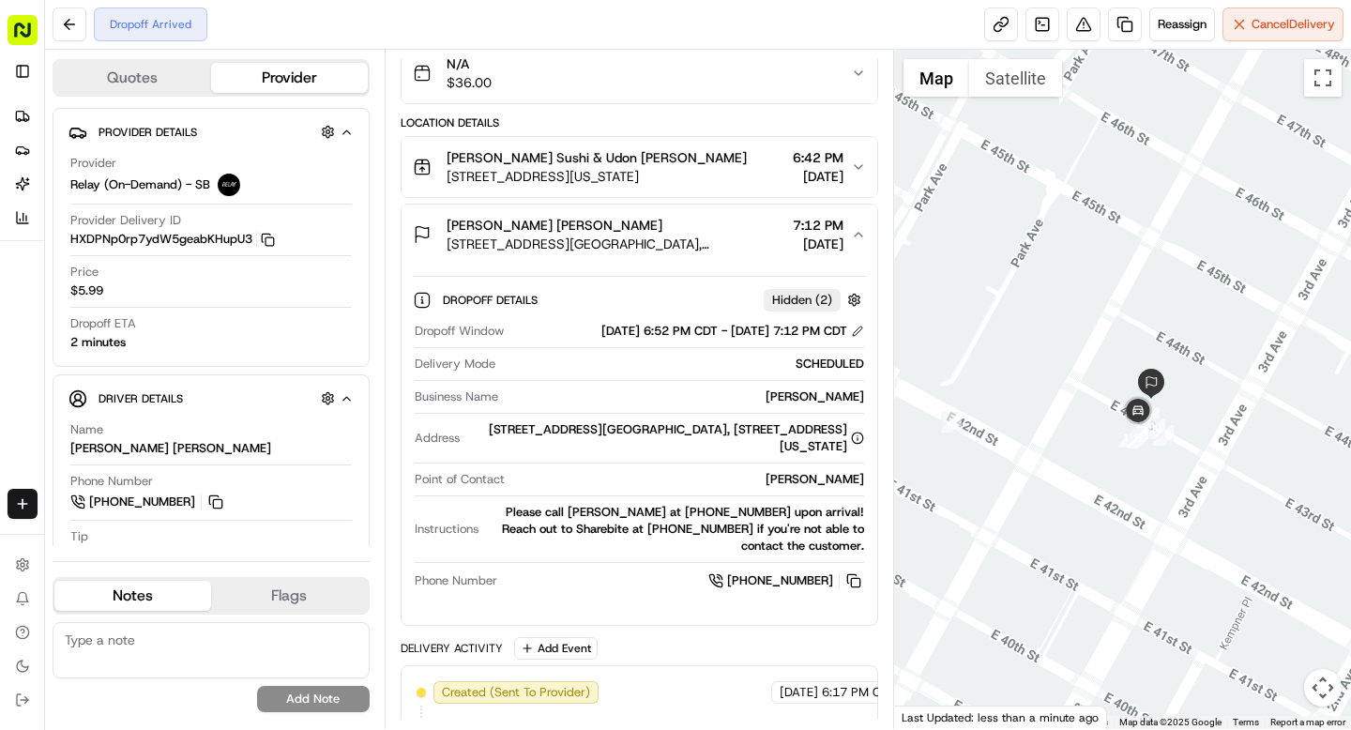
drag, startPoint x: 1239, startPoint y: 417, endPoint x: 1105, endPoint y: 425, distance: 134.4
click at [1105, 425] on div at bounding box center [1122, 389] width 457 height 679
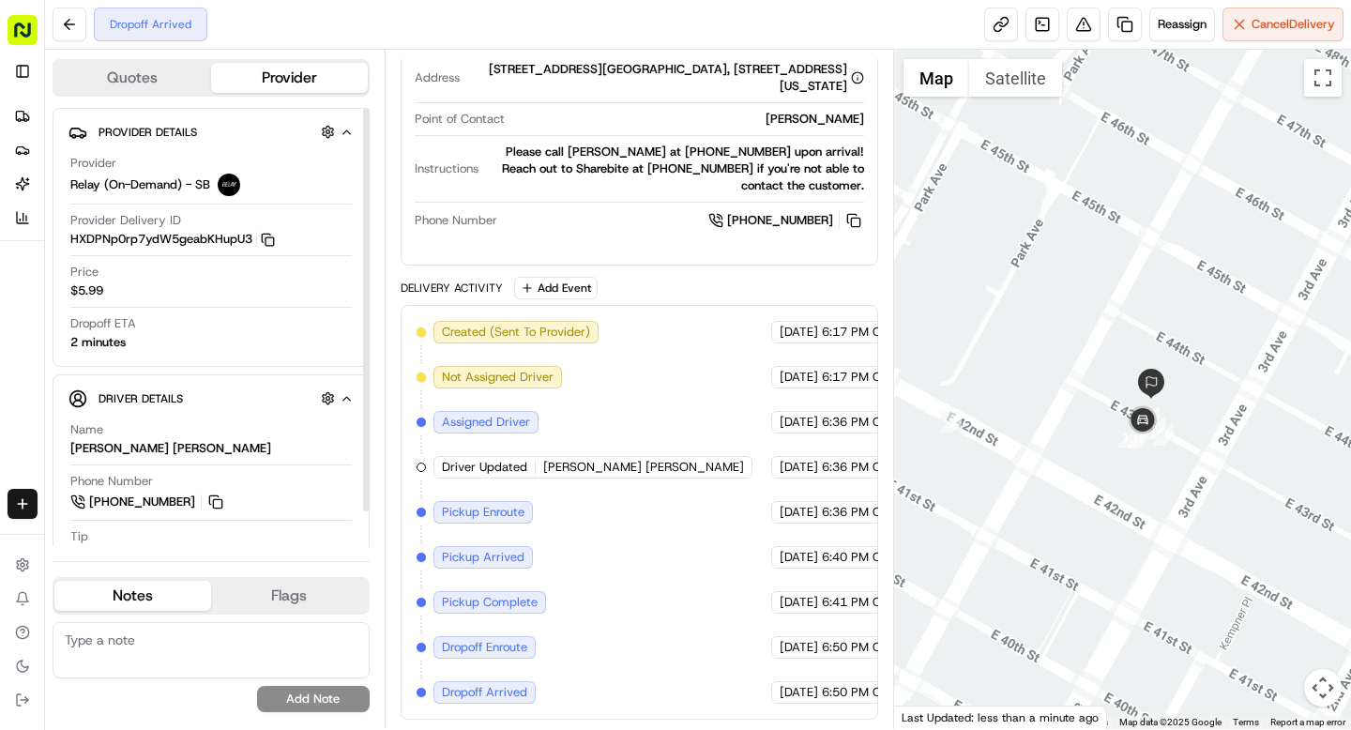
click at [275, 233] on icon "button" at bounding box center [268, 240] width 14 height 14
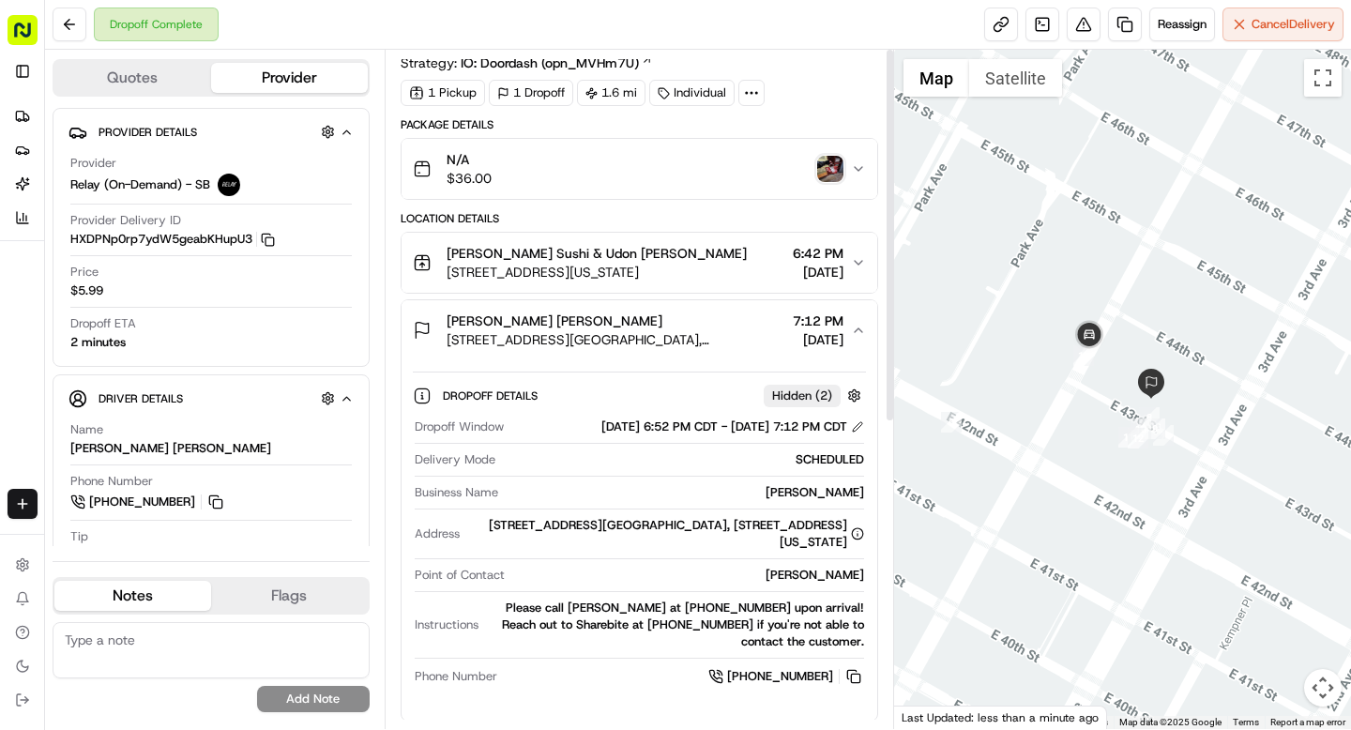
scroll to position [0, 0]
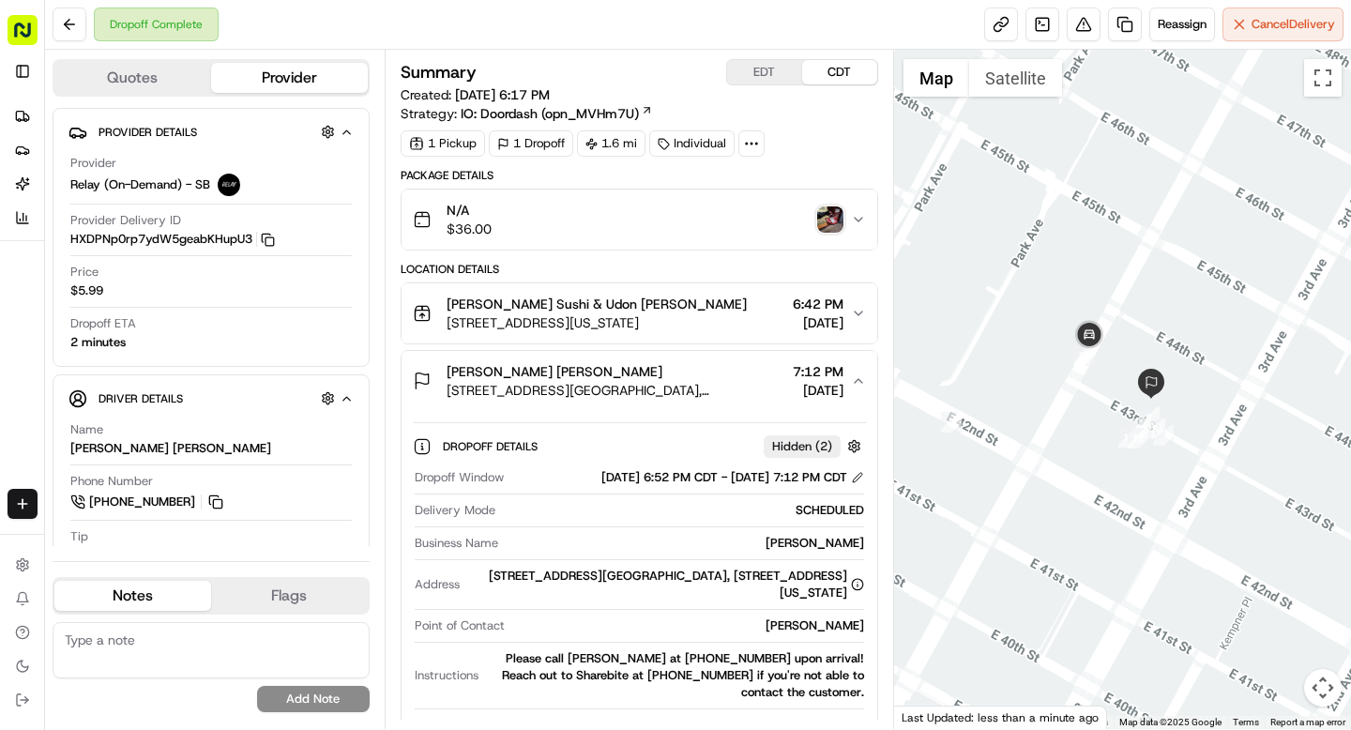
click at [830, 229] on img "button" at bounding box center [830, 219] width 26 height 26
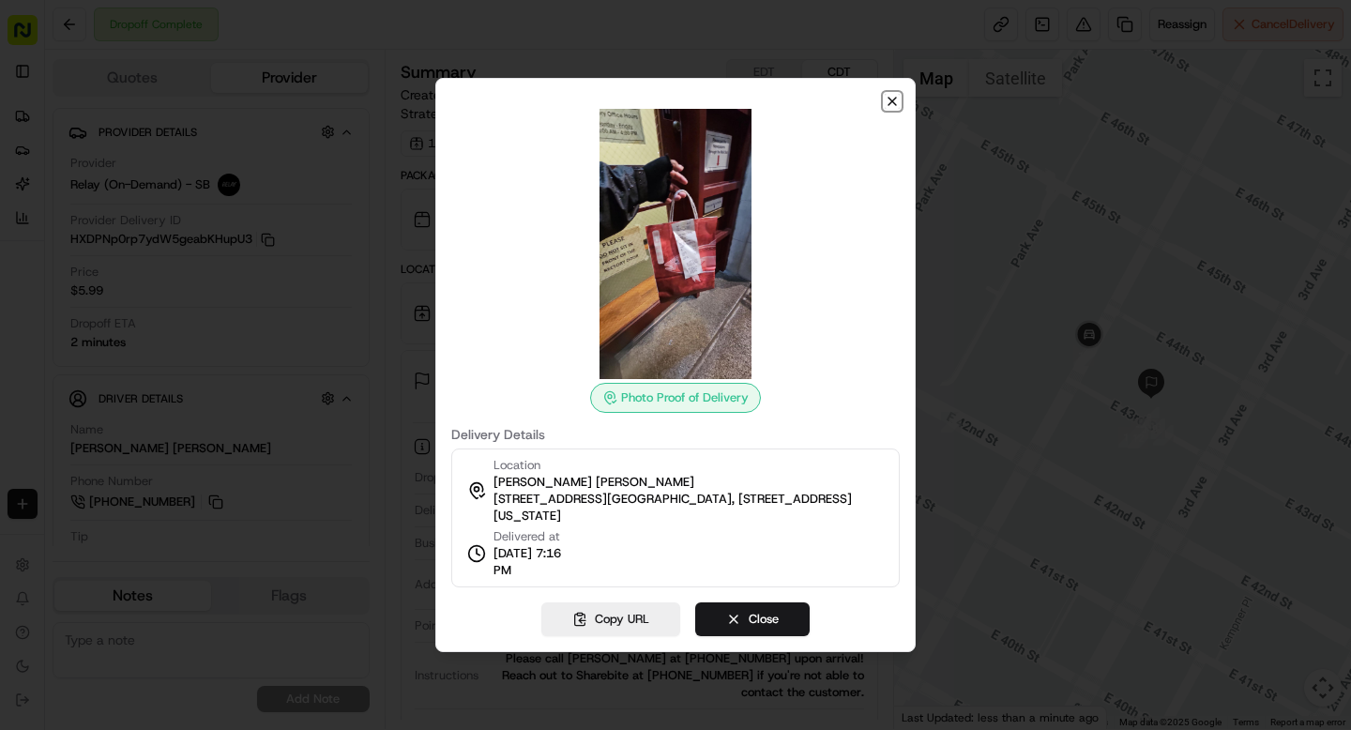
click at [888, 101] on icon "button" at bounding box center [892, 101] width 15 height 15
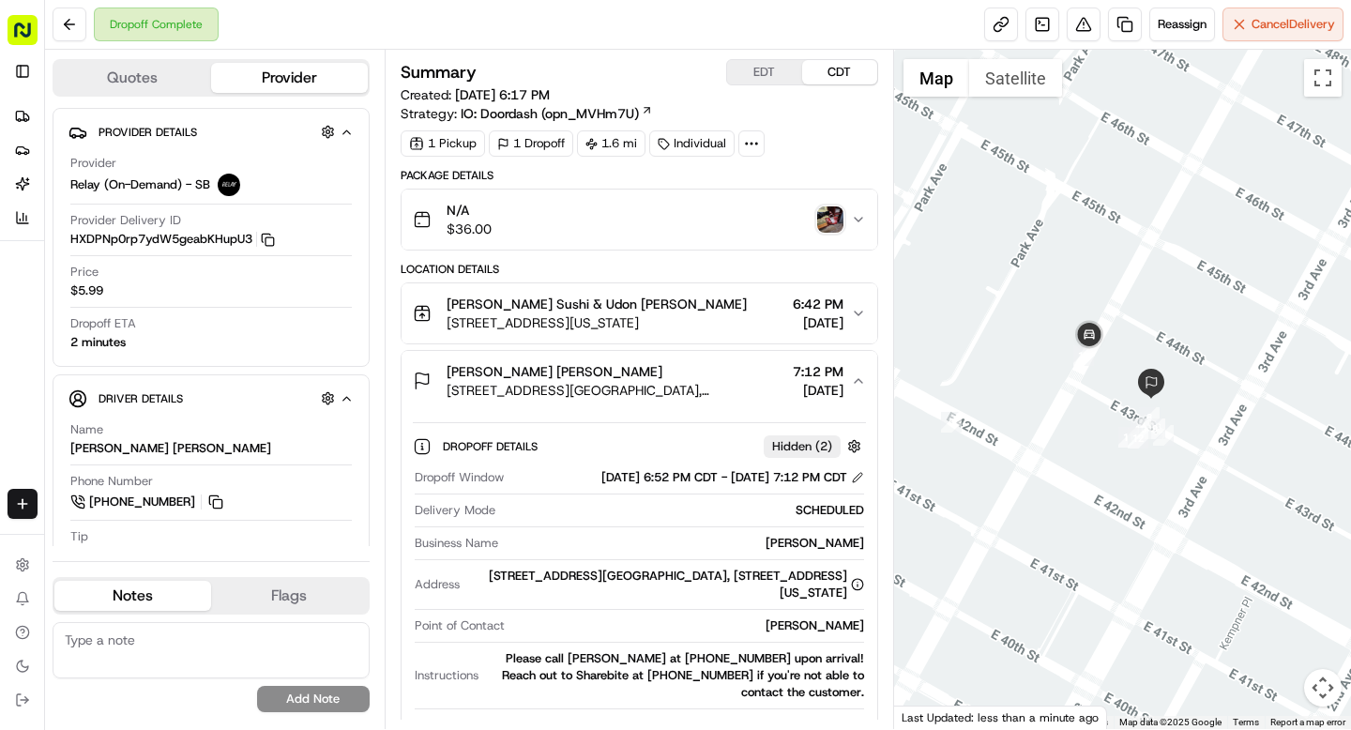
click at [832, 227] on img "button" at bounding box center [830, 219] width 26 height 26
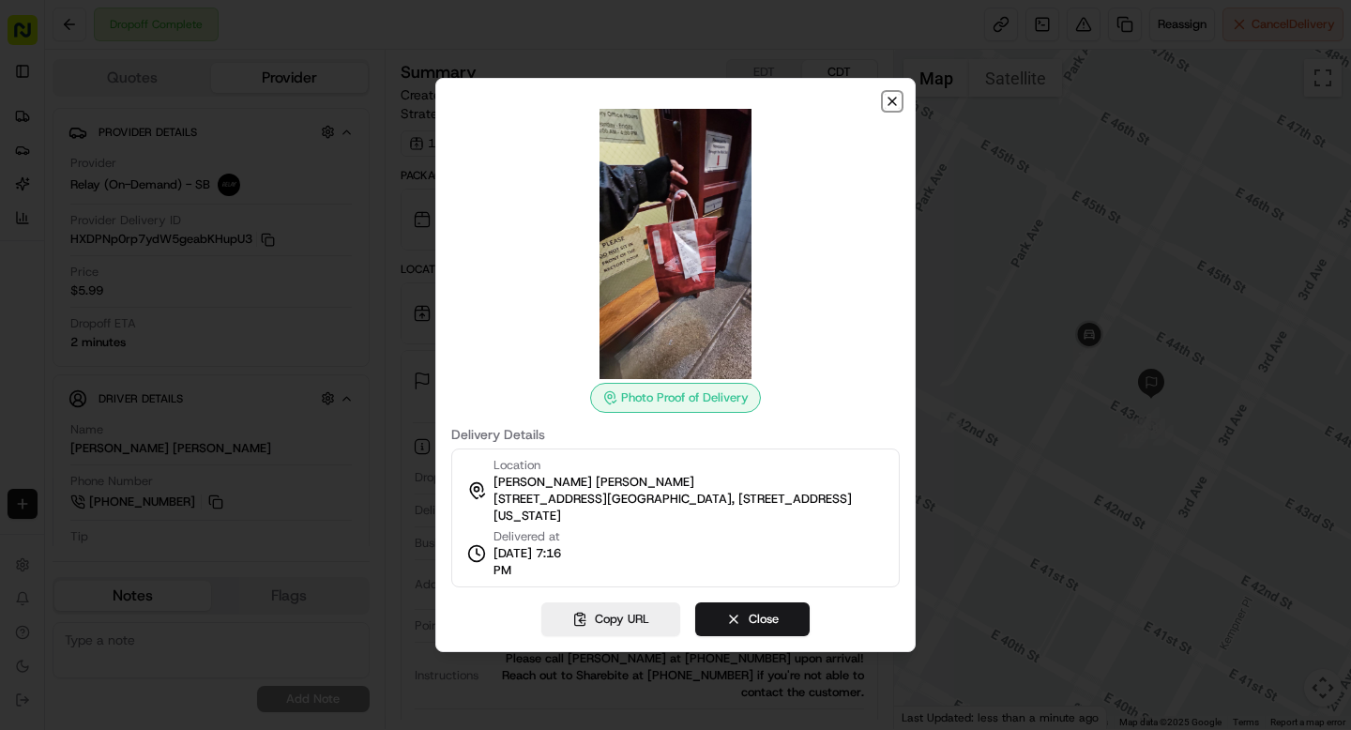
click at [893, 101] on icon "button" at bounding box center [892, 101] width 15 height 15
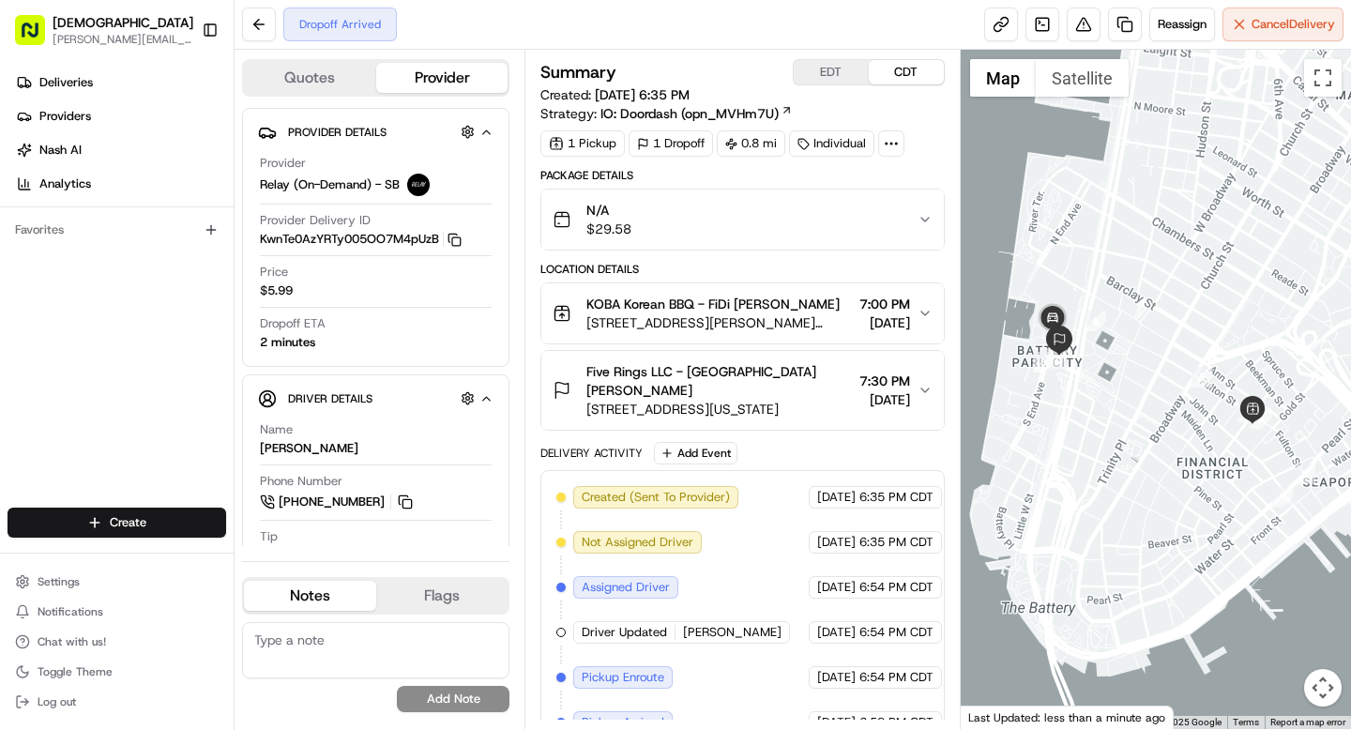
click at [887, 141] on icon at bounding box center [891, 143] width 17 height 17
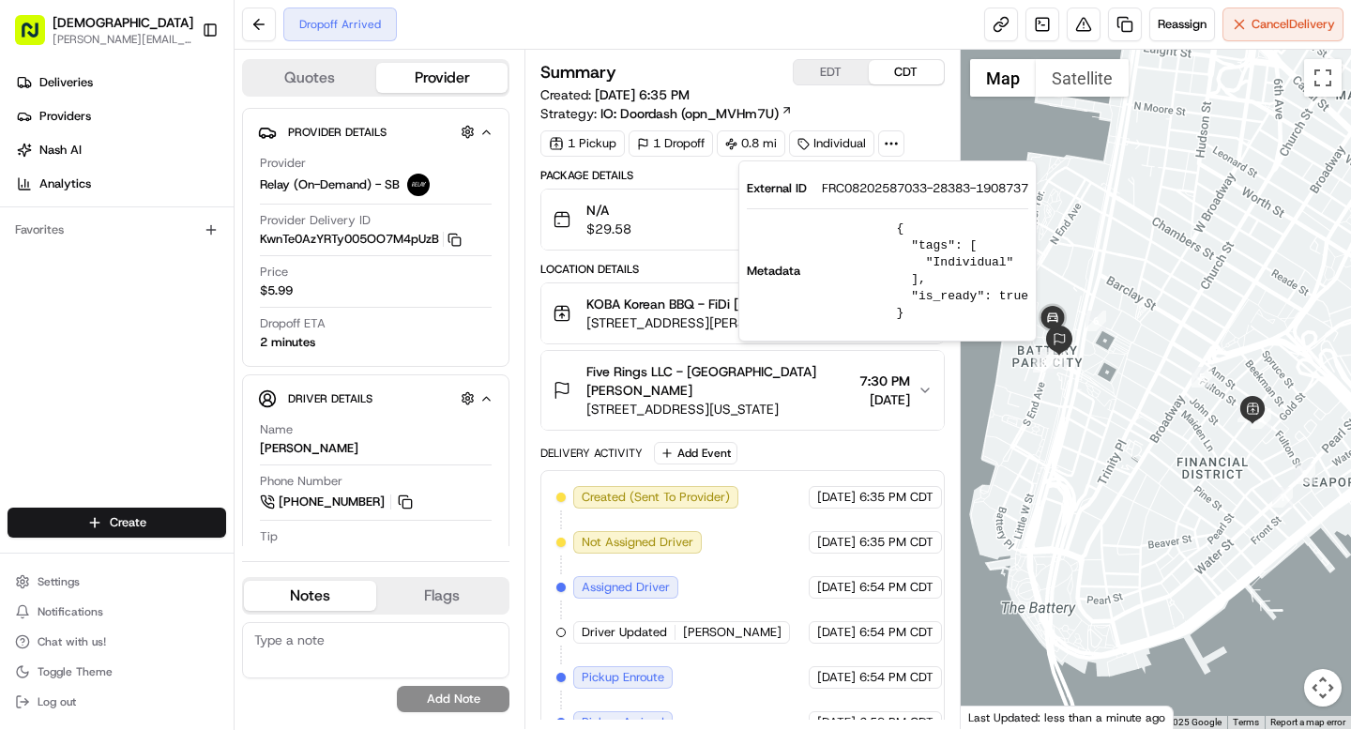
click at [884, 185] on span "FRC08202587033-28383-1908737" at bounding box center [925, 188] width 206 height 17
copy span "FRC08202587033"
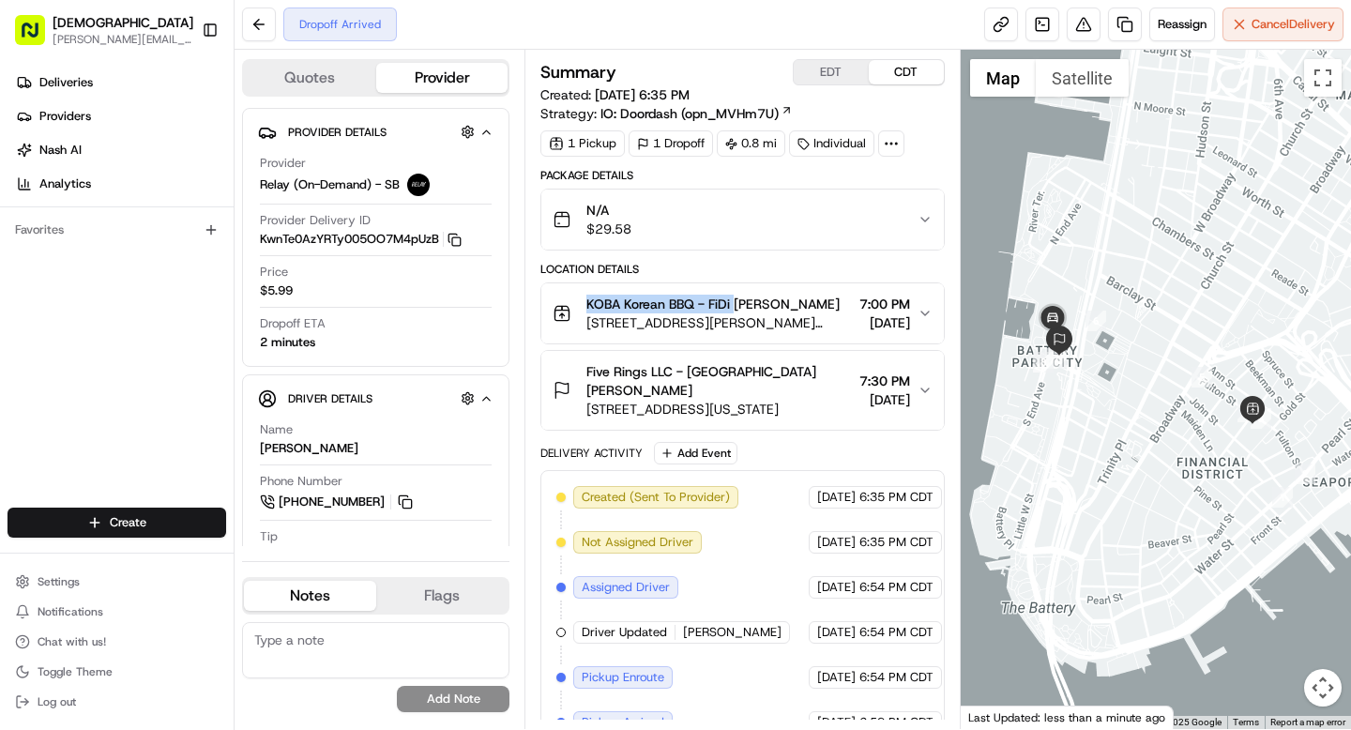
drag, startPoint x: 583, startPoint y: 303, endPoint x: 735, endPoint y: 306, distance: 152.0
click at [735, 306] on div "KOBA Korean BBQ - FiDi [PERSON_NAME] [STREET_ADDRESS][PERSON_NAME][US_STATE]" at bounding box center [702, 314] width 298 height 38
copy span "KOBA Korean BBQ - FiDi"
drag, startPoint x: 721, startPoint y: 389, endPoint x: 796, endPoint y: 390, distance: 74.1
click at [796, 390] on div "Five Rings LLC - NYC William Zhu" at bounding box center [718, 381] width 265 height 38
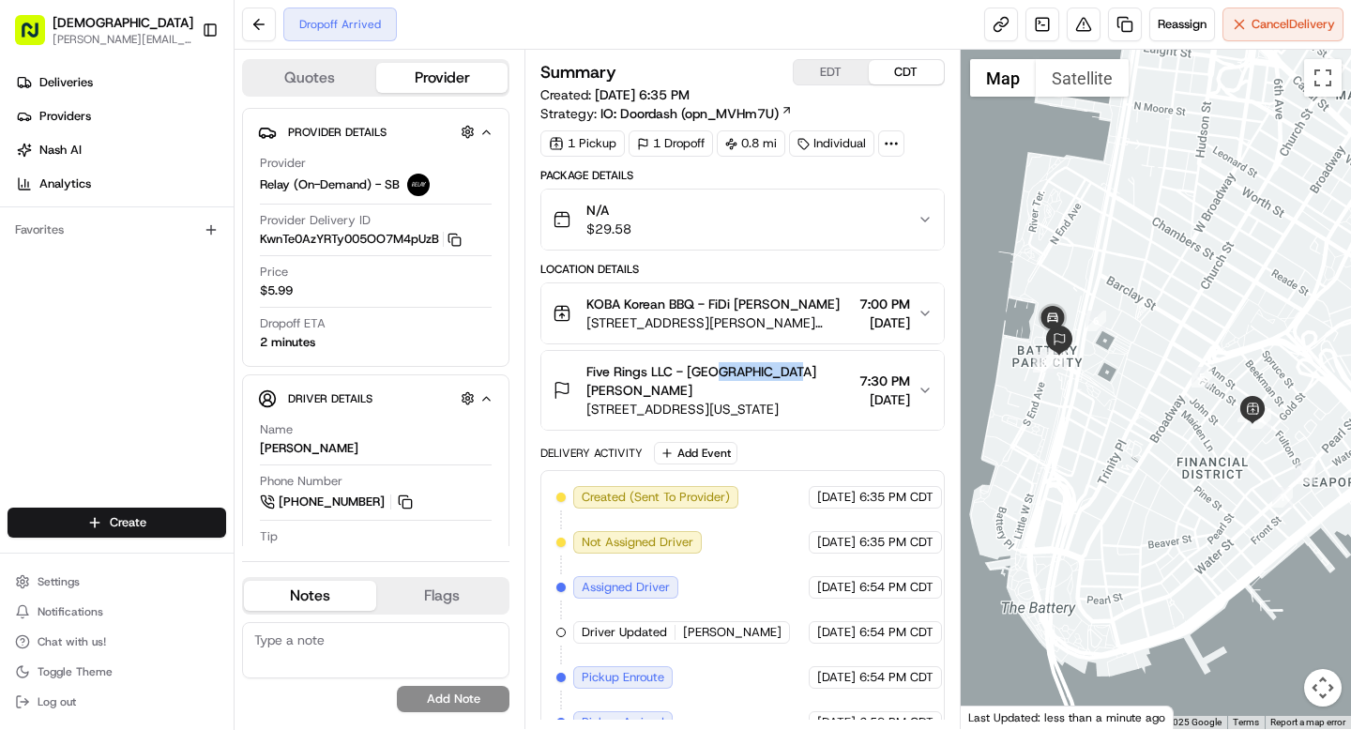
copy span "William Zhu"
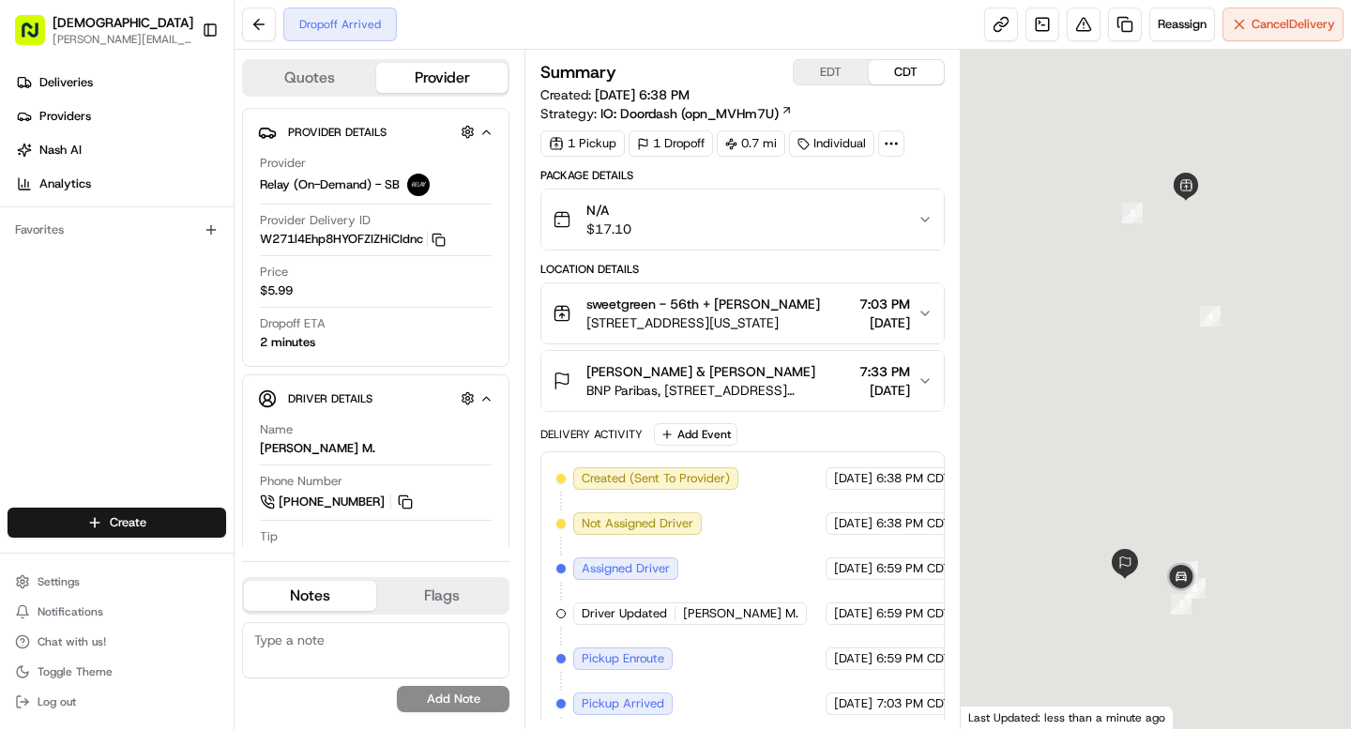
click at [731, 381] on span "[PERSON_NAME] & [PERSON_NAME]" at bounding box center [700, 371] width 229 height 19
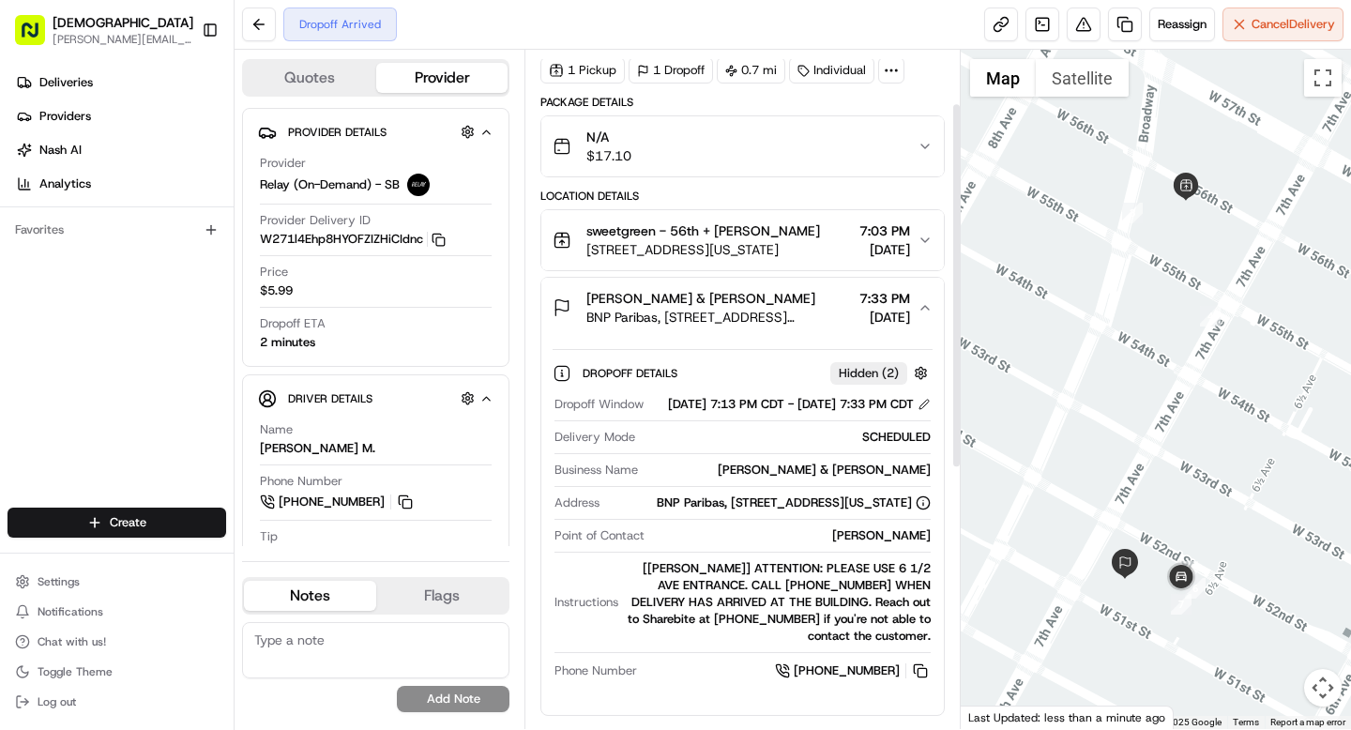
scroll to position [99, 0]
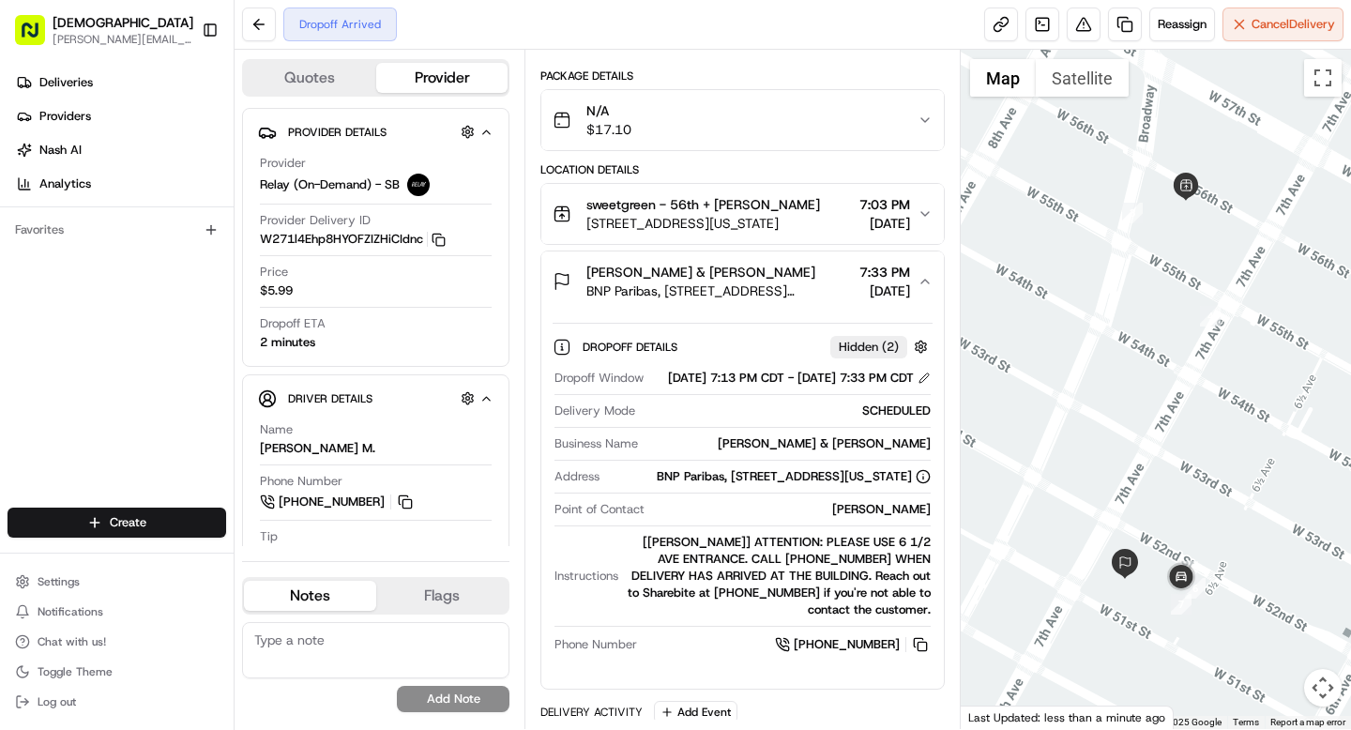
click at [758, 281] on span "[PERSON_NAME] & [PERSON_NAME]" at bounding box center [700, 272] width 229 height 19
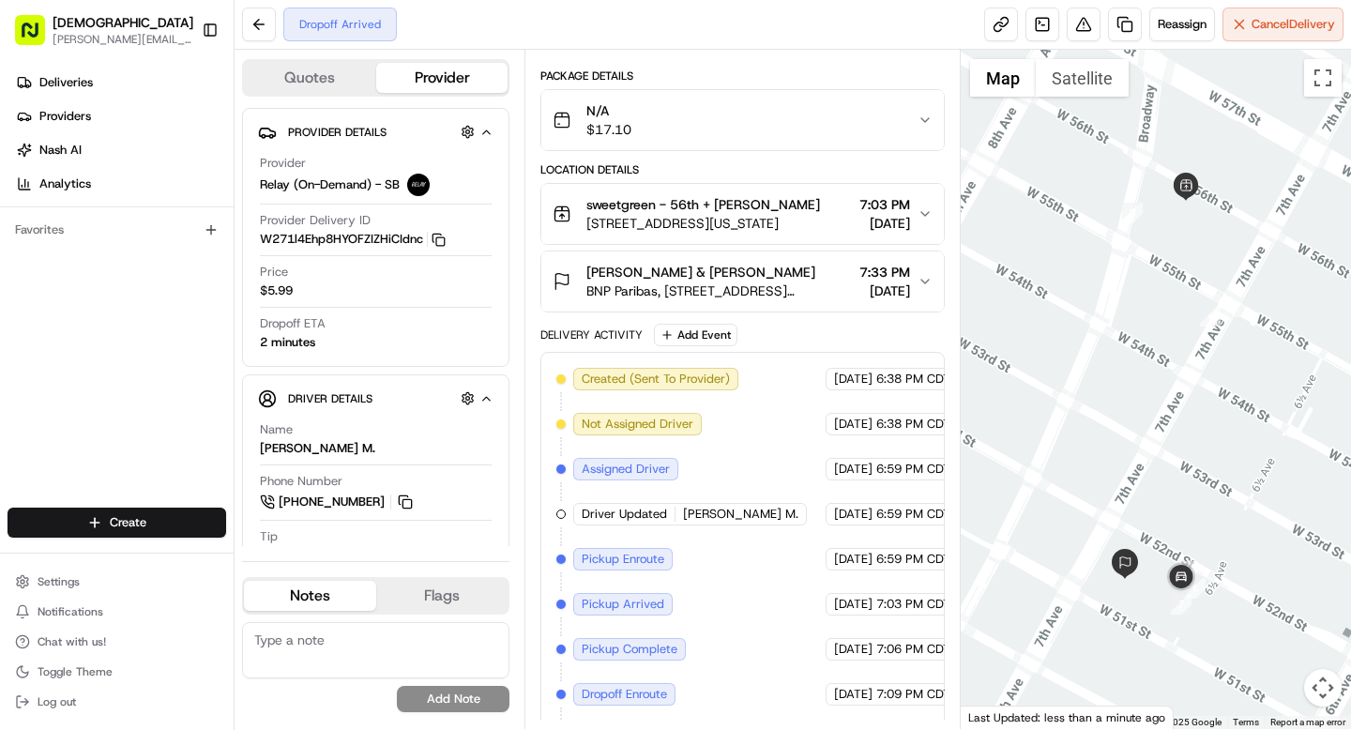
scroll to position [0, 0]
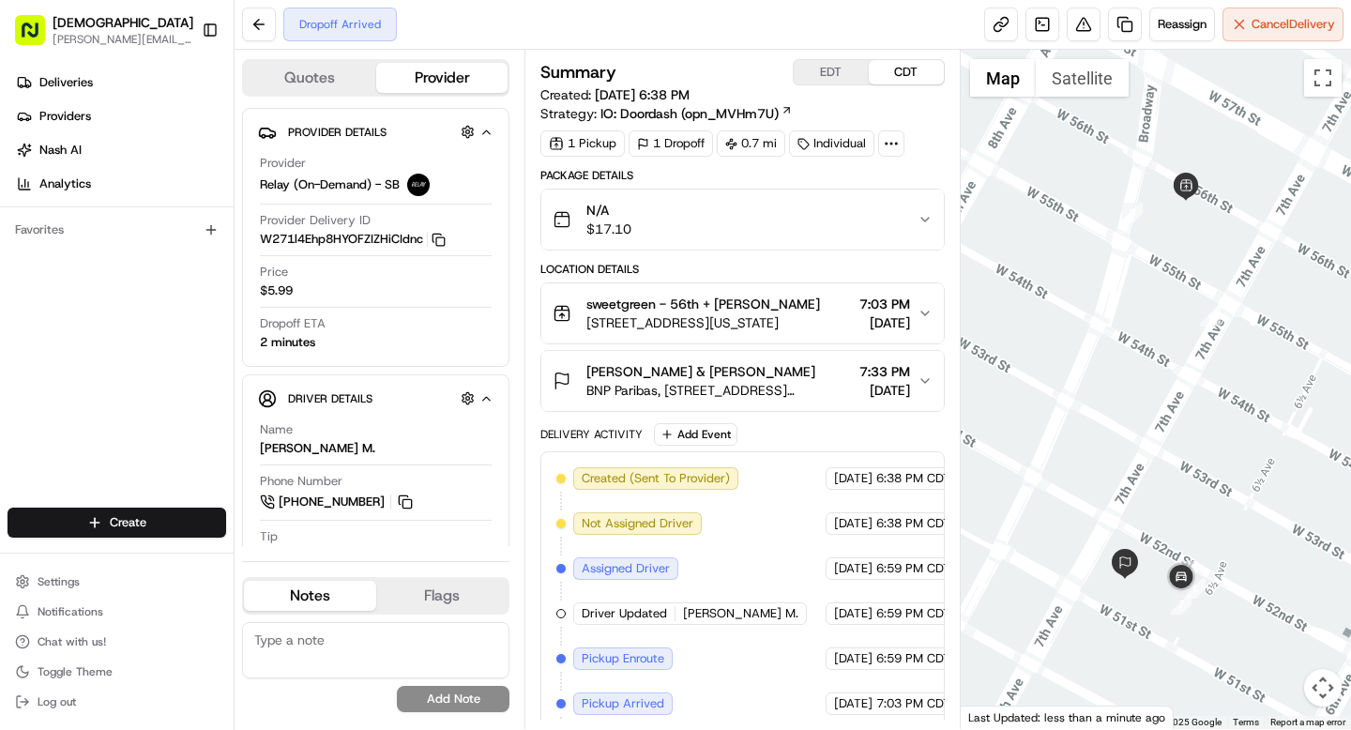
click at [899, 147] on icon at bounding box center [891, 143] width 17 height 17
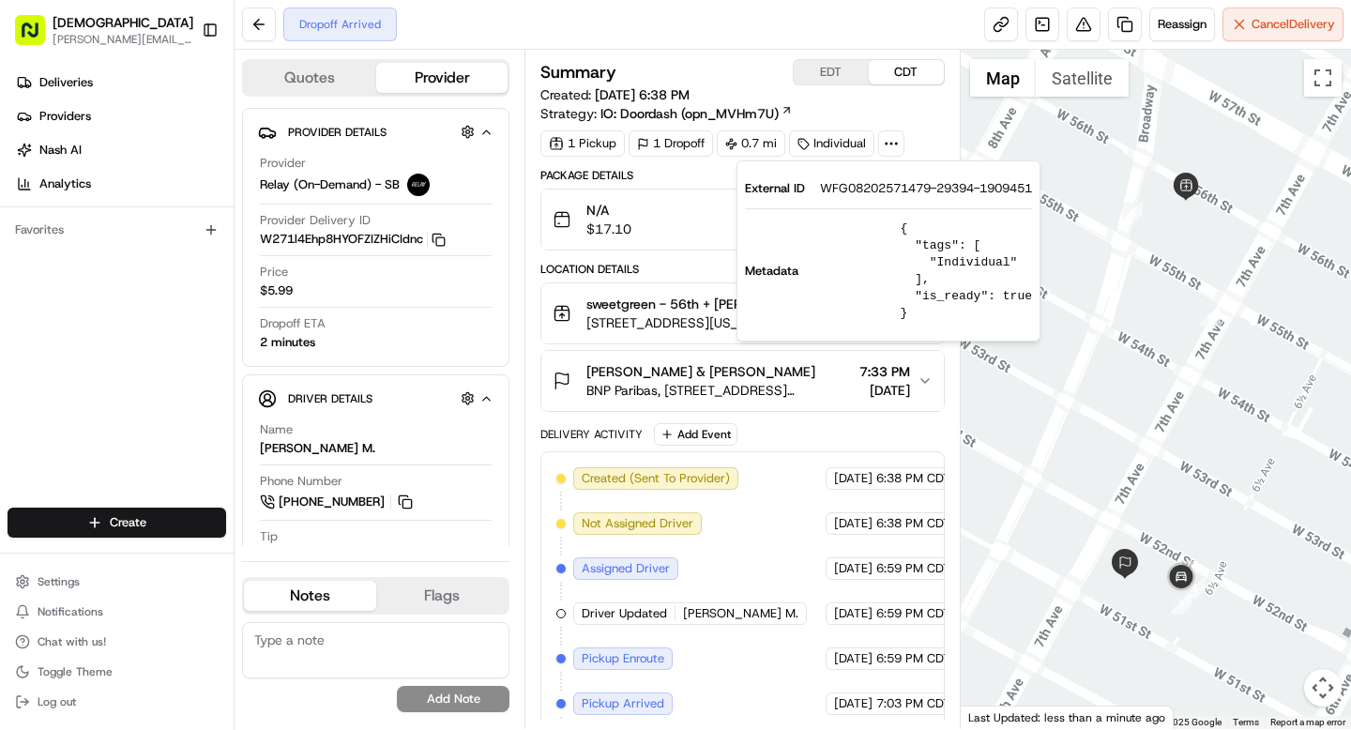
click at [887, 187] on span "WFG08202571479-29394-1909451" at bounding box center [926, 188] width 212 height 17
copy span "WFG08202571479"
click at [1226, 246] on div at bounding box center [1156, 389] width 391 height 679
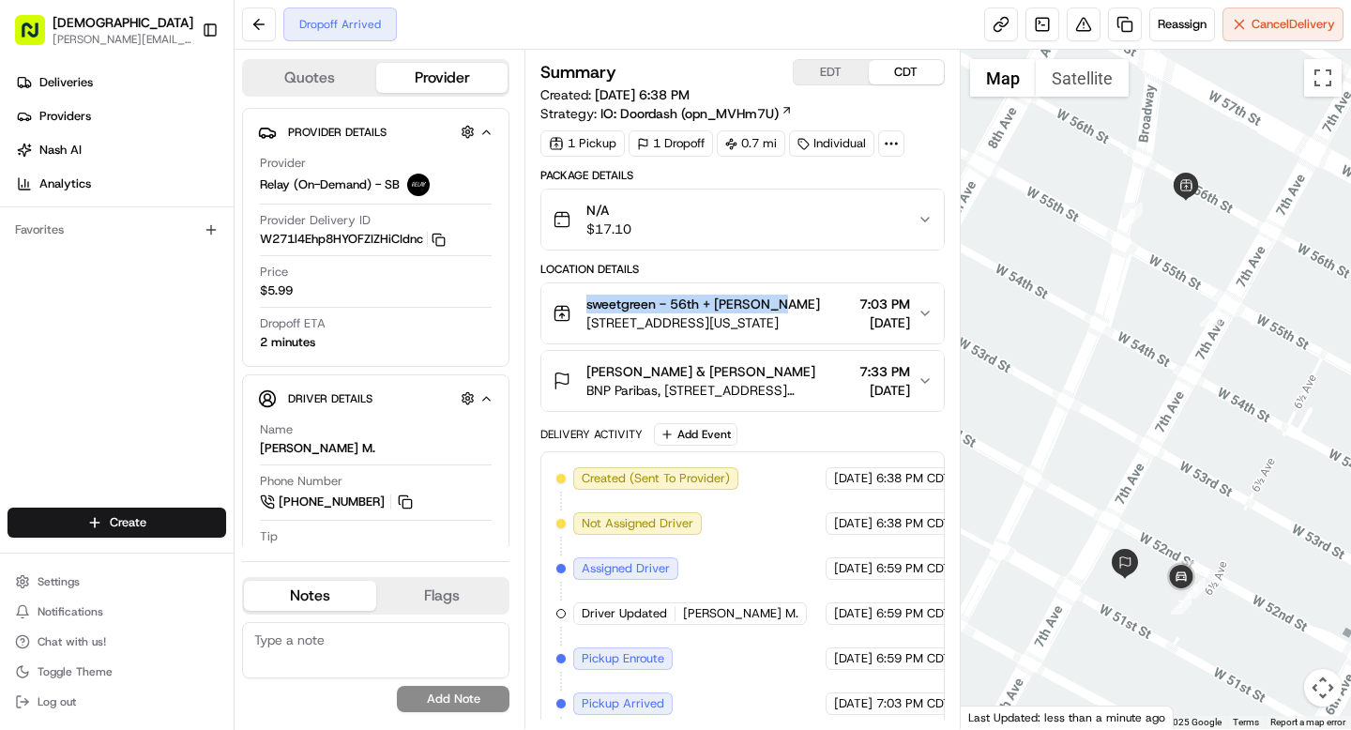
drag, startPoint x: 585, startPoint y: 301, endPoint x: 779, endPoint y: 306, distance: 193.3
click at [779, 306] on div "sweetgreen - 56th + Broadway Denis Sharebite 1740 Broadway, 1740 Broadway, New …" at bounding box center [686, 314] width 267 height 38
copy span "sweetgreen - 56th + Broadway"
drag, startPoint x: 730, startPoint y: 389, endPoint x: 792, endPoint y: 402, distance: 63.1
click at [792, 381] on span "Willkie Farr & Gallagher Ayushi Dwivedi" at bounding box center [700, 371] width 229 height 19
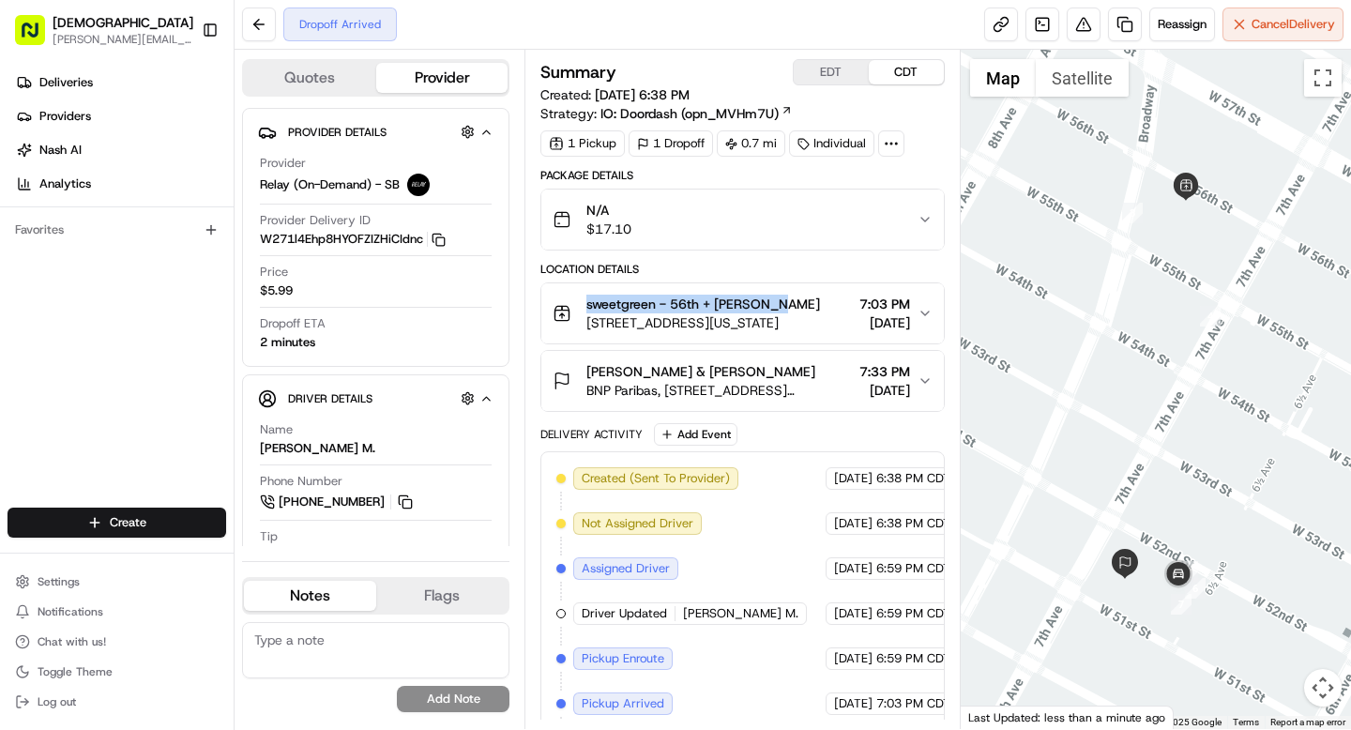
copy span "Ayushi Dwivedi"
click at [727, 38] on div "Failed Reassign Cancel Delivery" at bounding box center [793, 25] width 1116 height 50
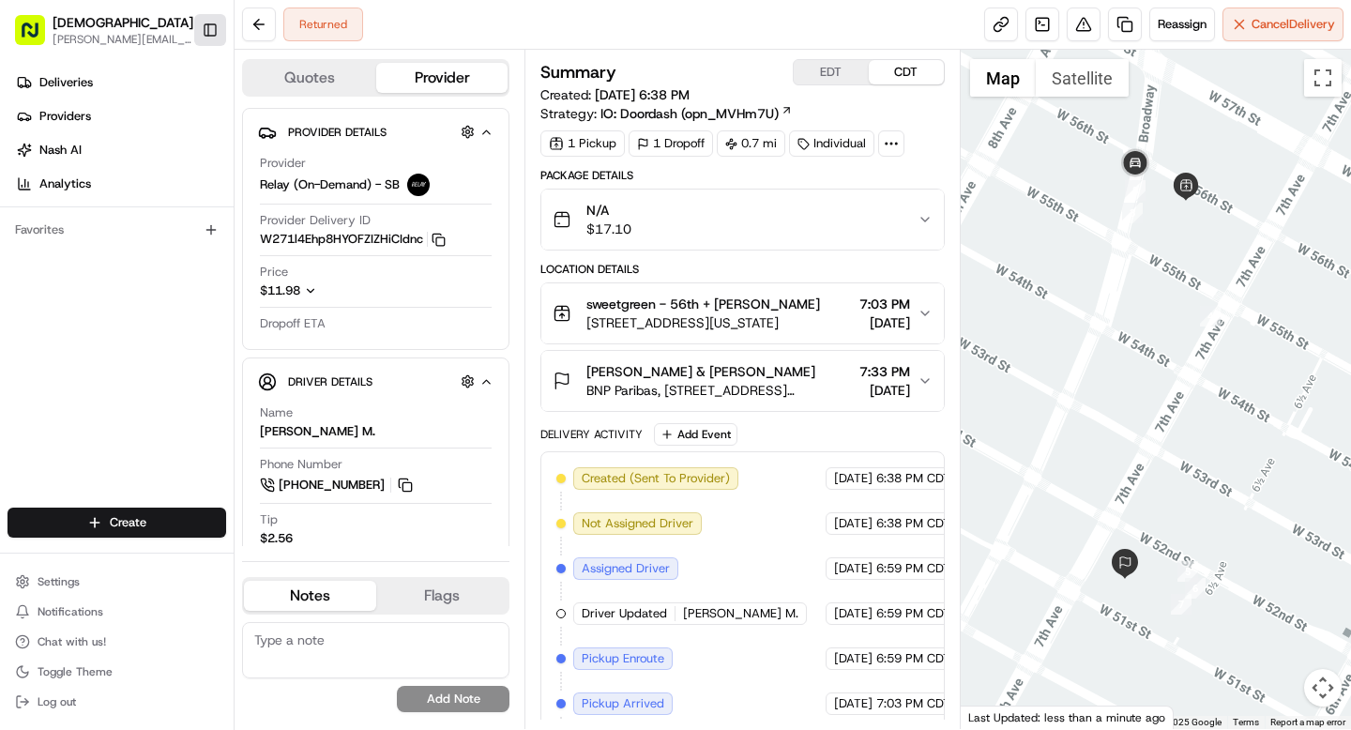
click at [208, 30] on button "Toggle Sidebar" at bounding box center [210, 30] width 32 height 32
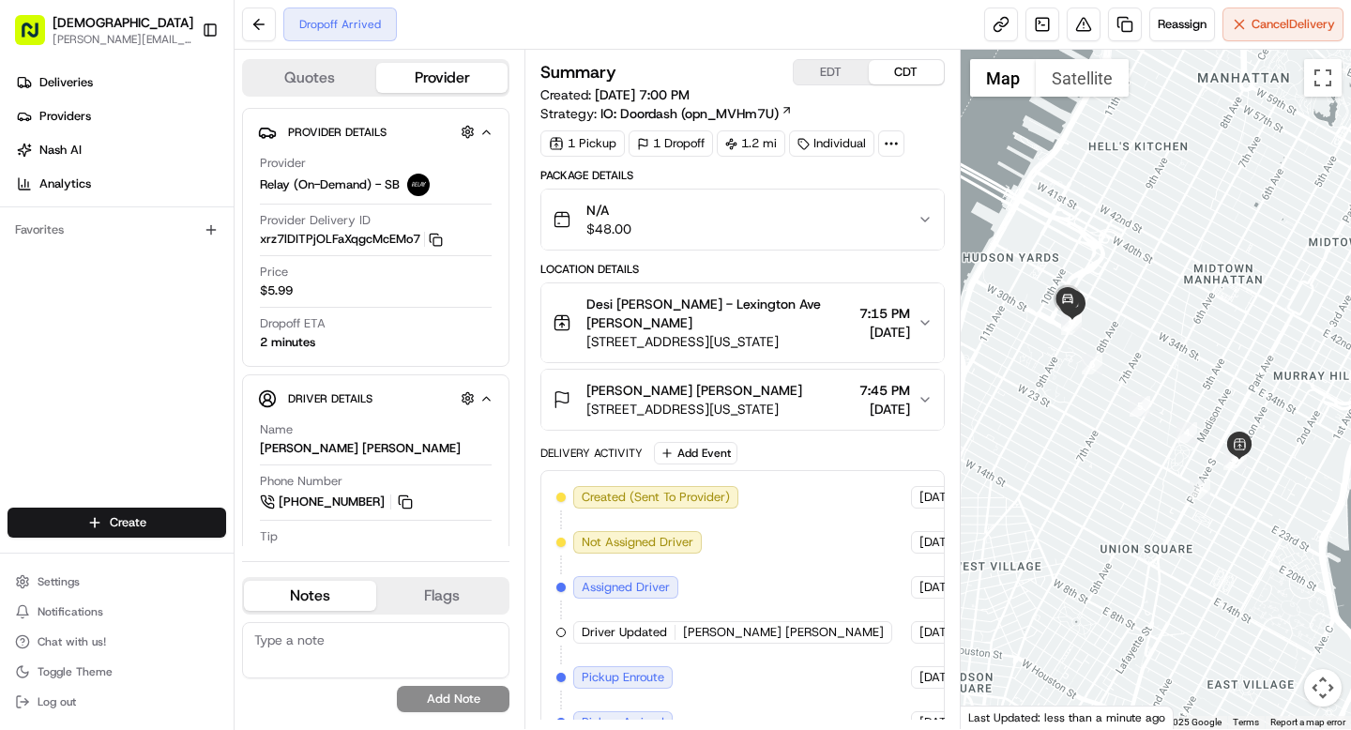
click at [891, 144] on icon at bounding box center [891, 143] width 17 height 17
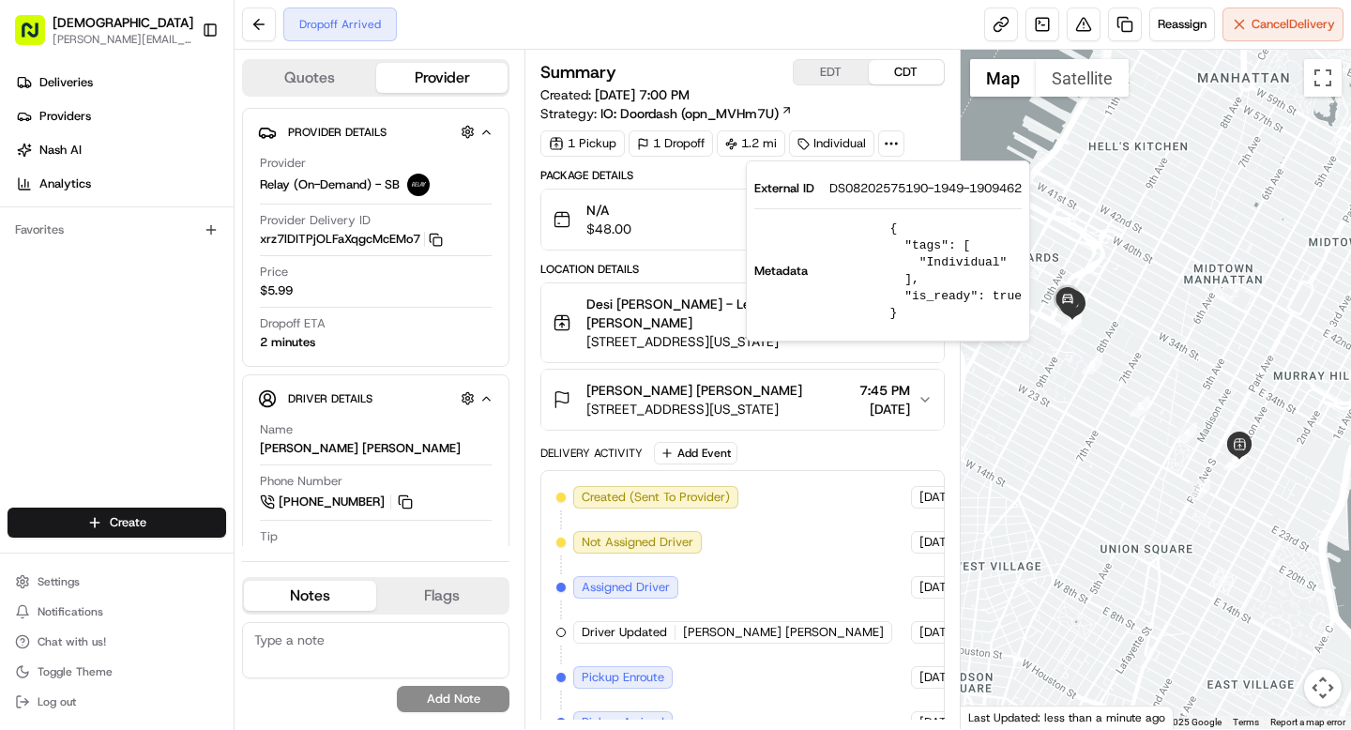
click at [874, 190] on span "DS08202575190-1949-1909462" at bounding box center [925, 188] width 192 height 17
copy span "DS08202575190"
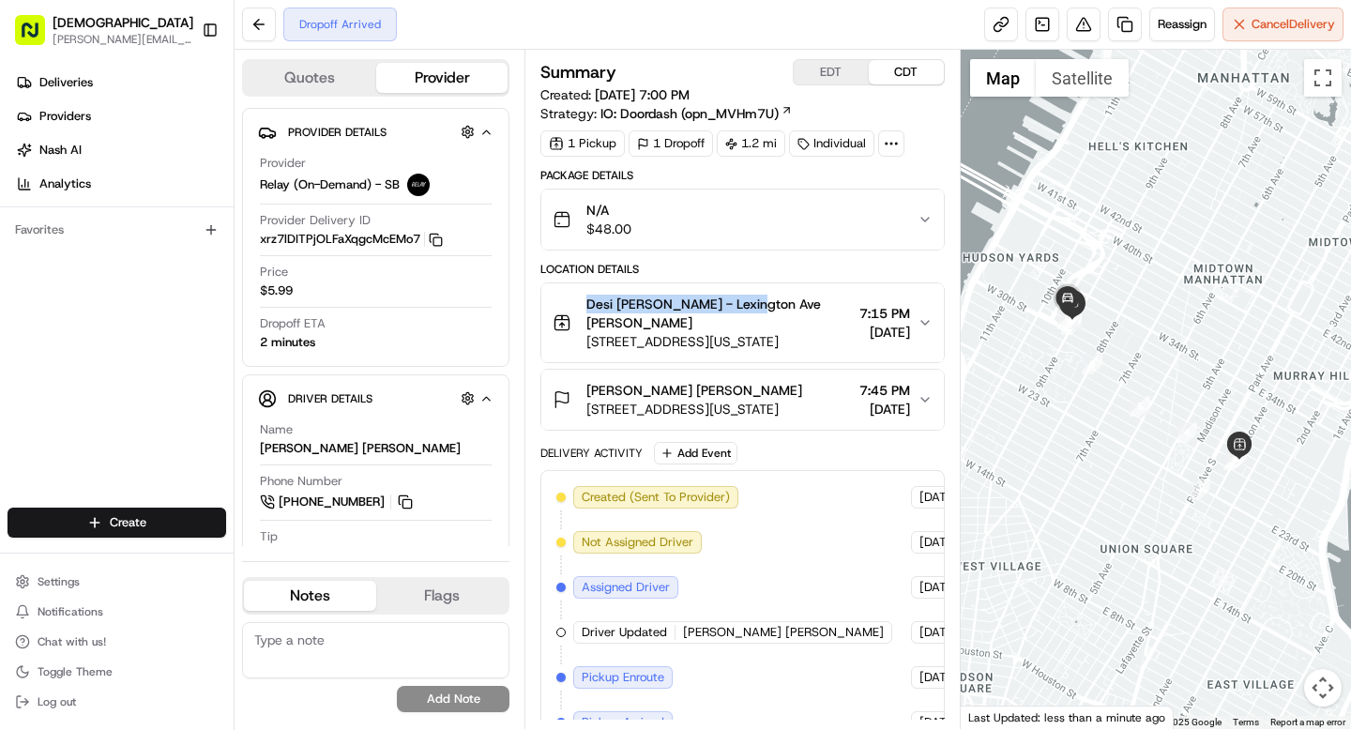
drag, startPoint x: 581, startPoint y: 301, endPoint x: 736, endPoint y: 306, distance: 155.8
click at [736, 306] on div "Desi [PERSON_NAME] - [GEOGRAPHIC_DATA] Sharebite [STREET_ADDRESS][US_STATE]" at bounding box center [702, 323] width 298 height 56
copy span "Desi [PERSON_NAME] - [GEOGRAPHIC_DATA]"
drag, startPoint x: 651, startPoint y: 393, endPoint x: 762, endPoint y: 389, distance: 110.8
click at [762, 389] on div "[PERSON_NAME] [PERSON_NAME]" at bounding box center [694, 390] width 216 height 19
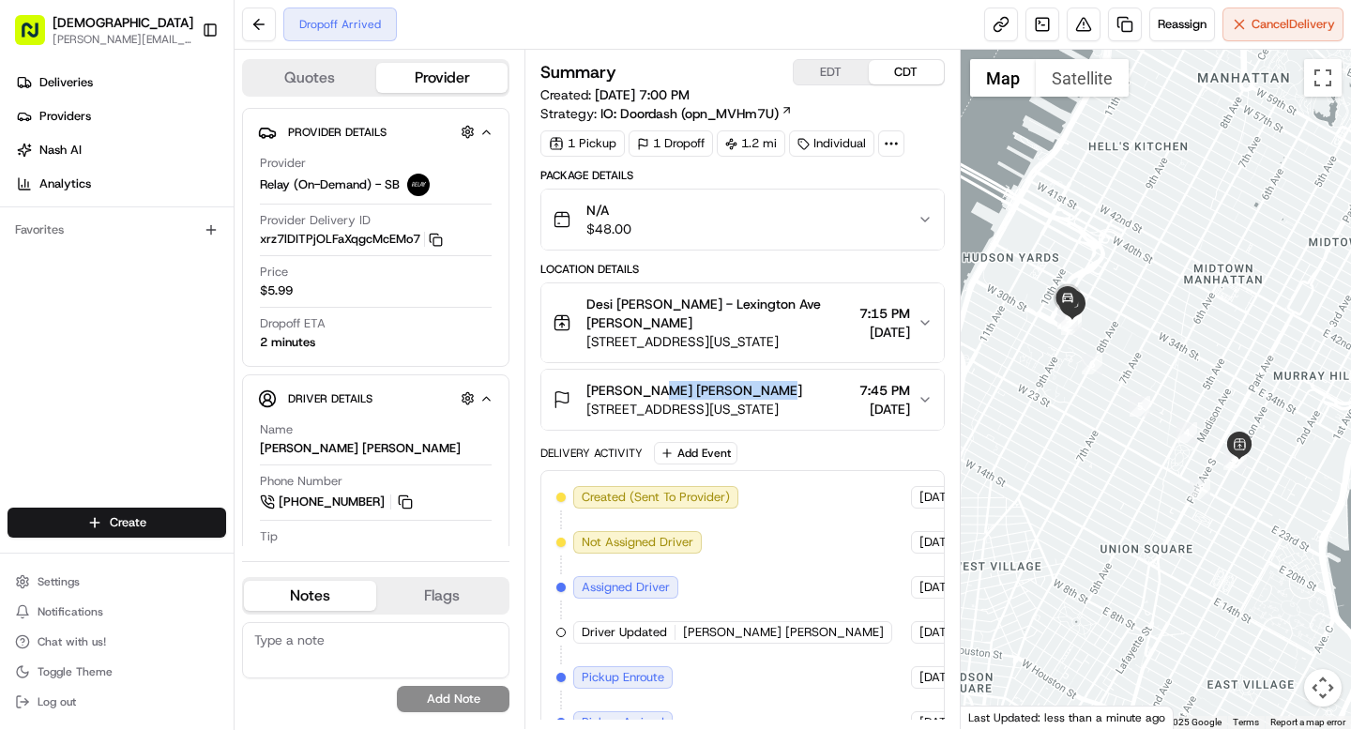
copy span "[PERSON_NAME]"
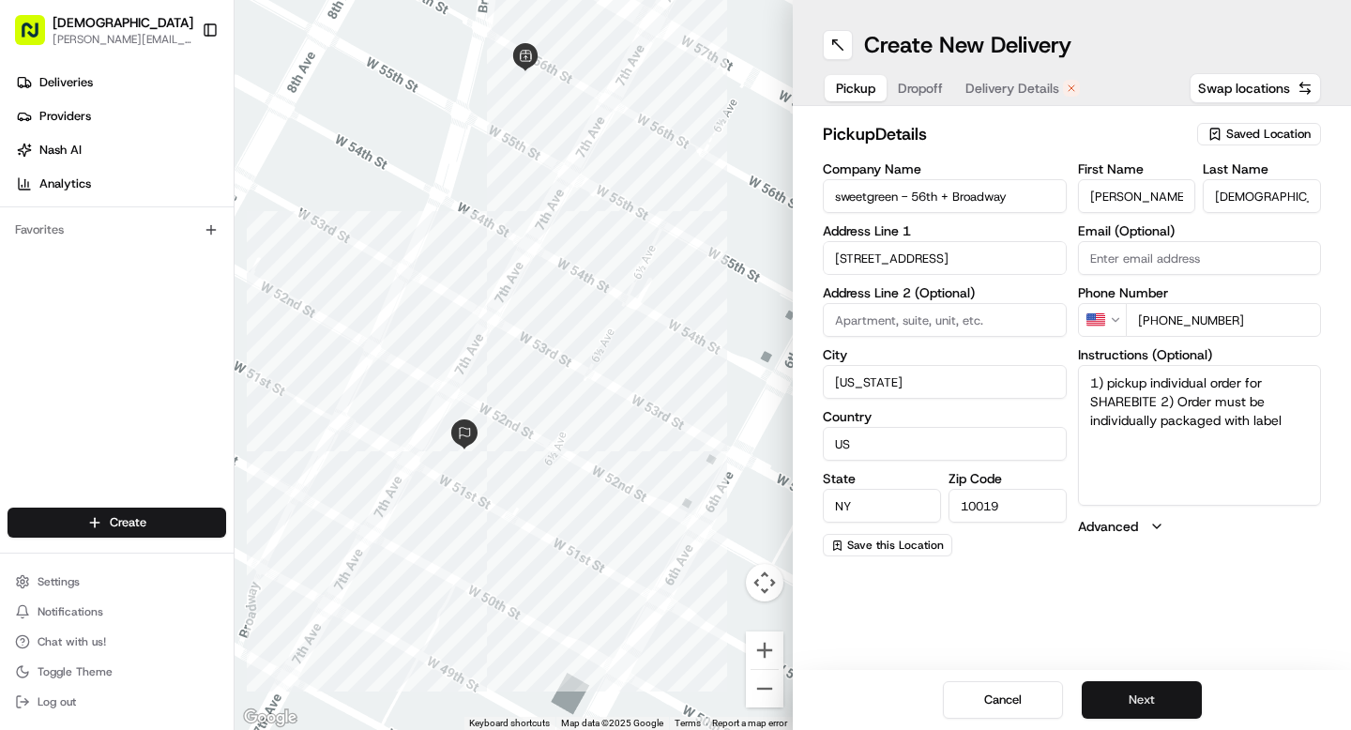
click at [1133, 709] on button "Next" at bounding box center [1142, 700] width 120 height 38
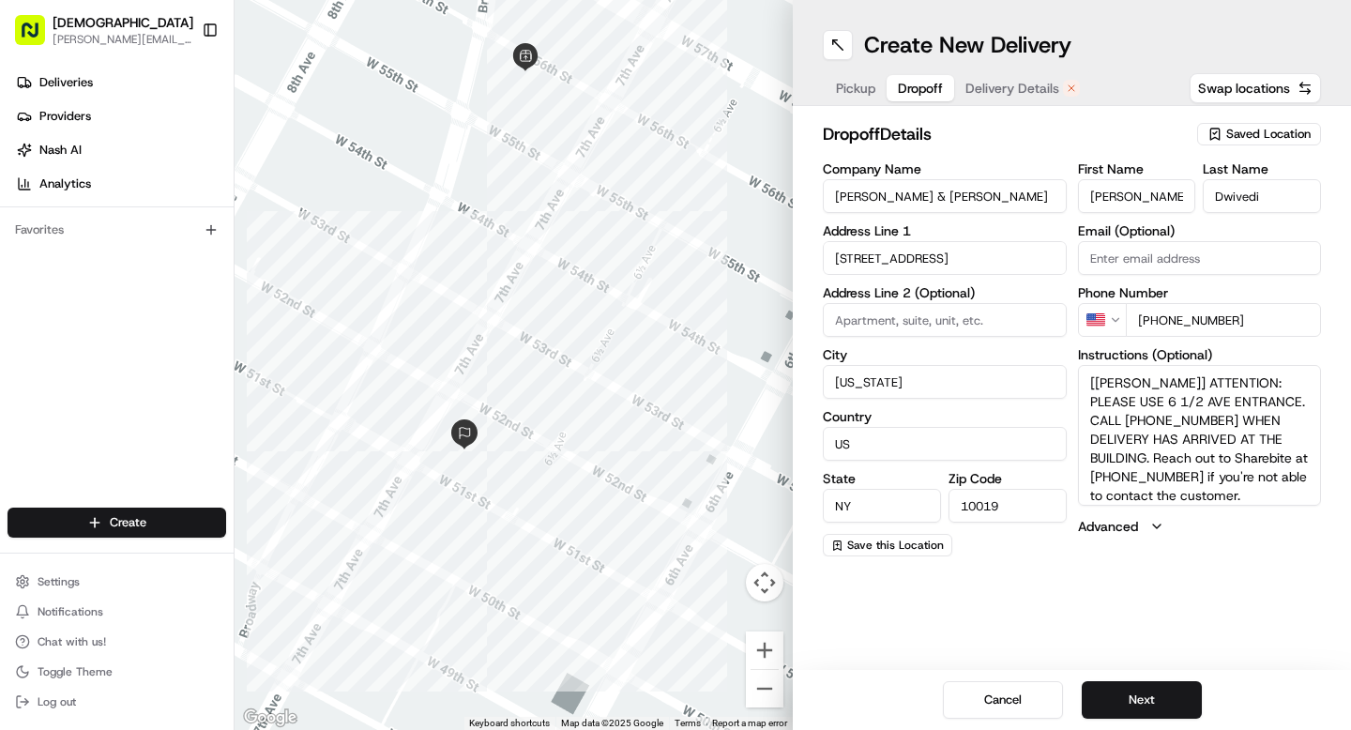
drag, startPoint x: 1251, startPoint y: 316, endPoint x: 1183, endPoint y: 316, distance: 67.5
click at [1183, 316] on input "+1 212 728 8784" at bounding box center [1224, 320] width 196 height 34
type input "+1 212 728 8236"
click at [1143, 700] on button "Next" at bounding box center [1142, 700] width 120 height 38
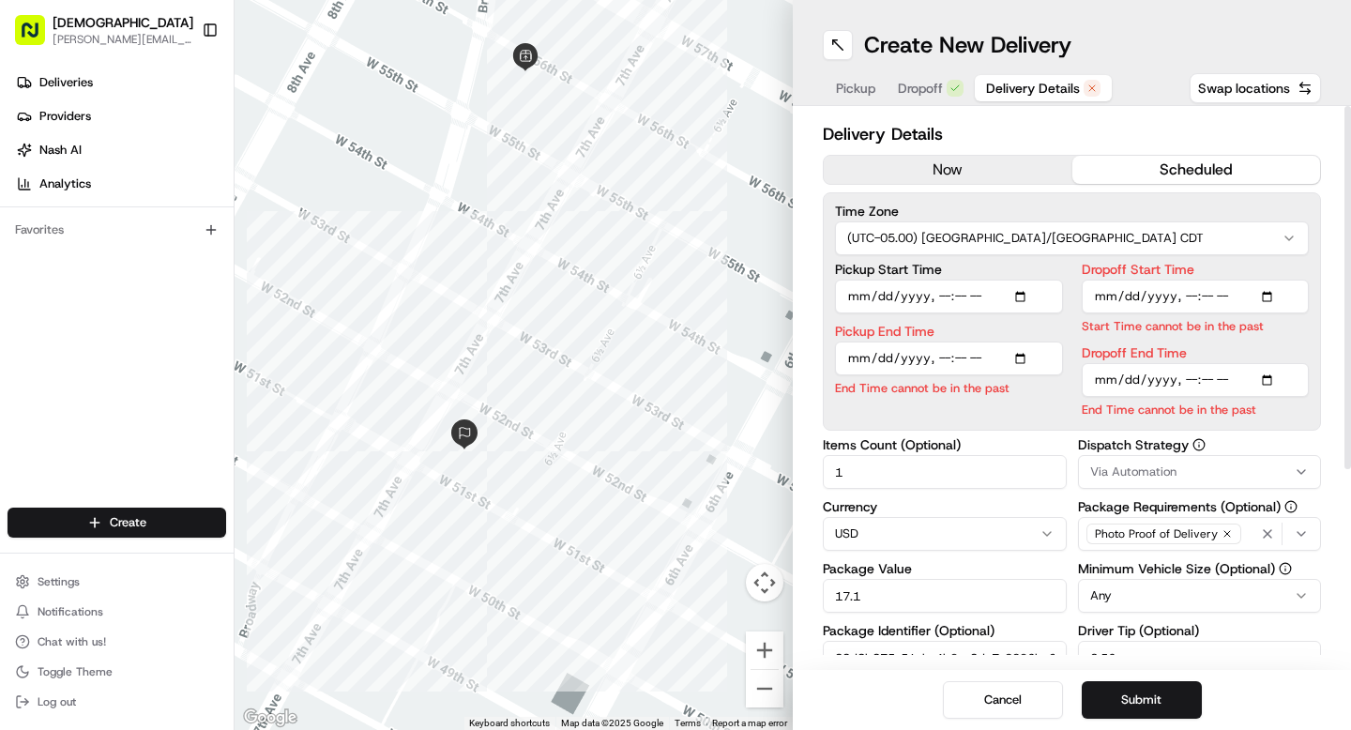
click at [1002, 169] on button "now" at bounding box center [948, 170] width 249 height 28
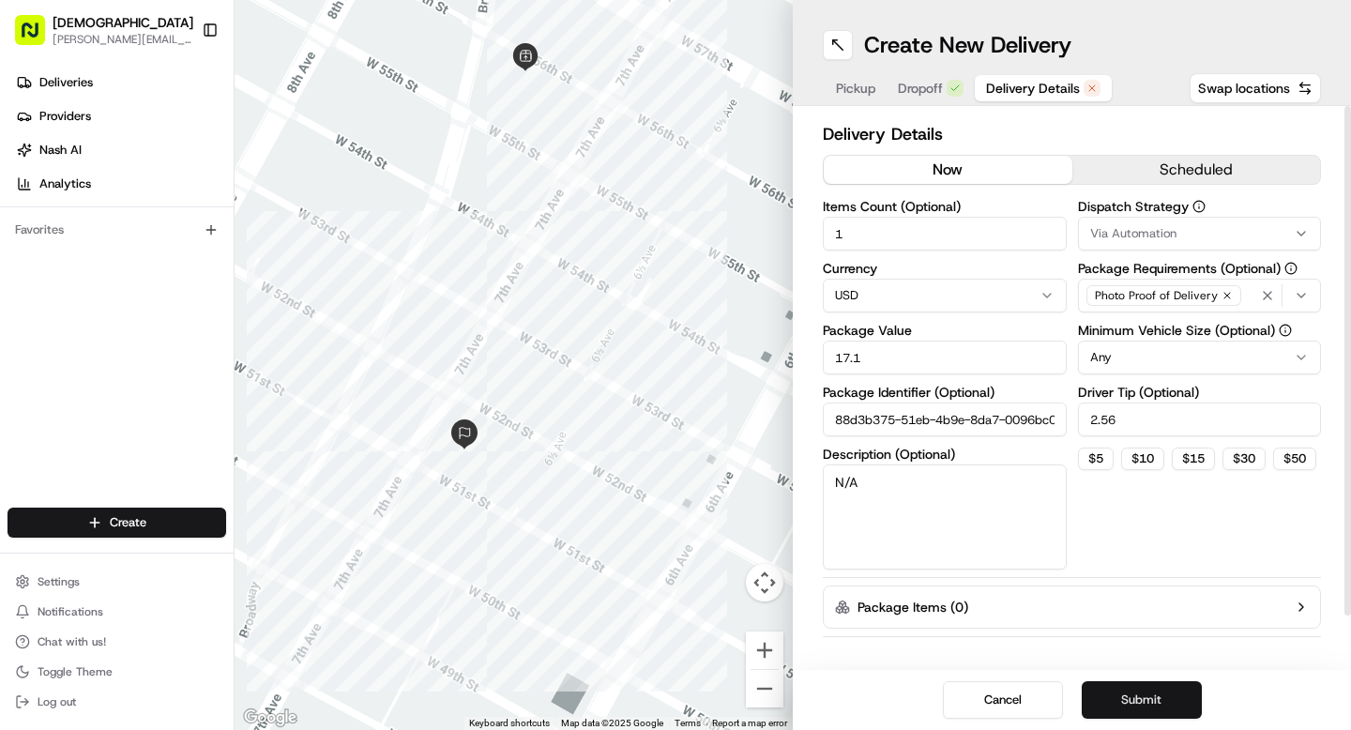
click at [1111, 687] on button "Submit" at bounding box center [1142, 700] width 120 height 38
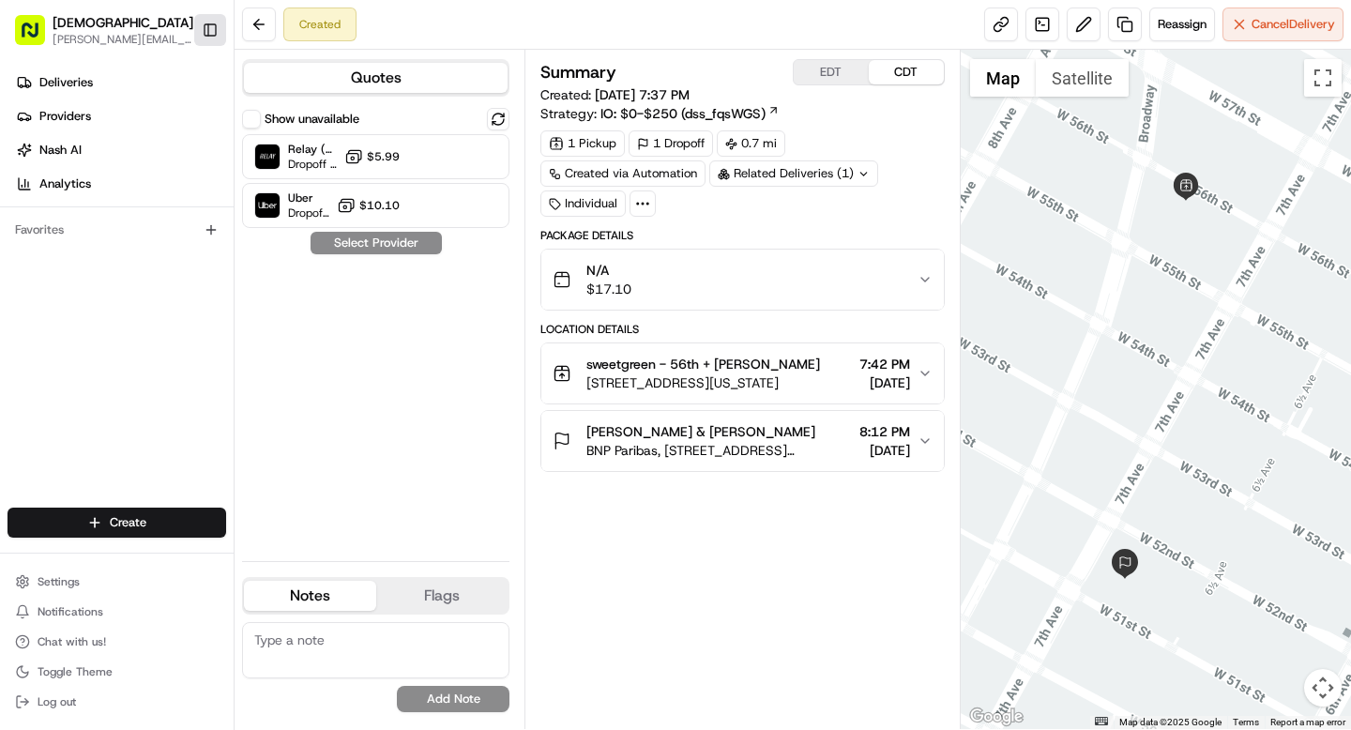
click at [216, 24] on button "Toggle Sidebar" at bounding box center [210, 30] width 32 height 32
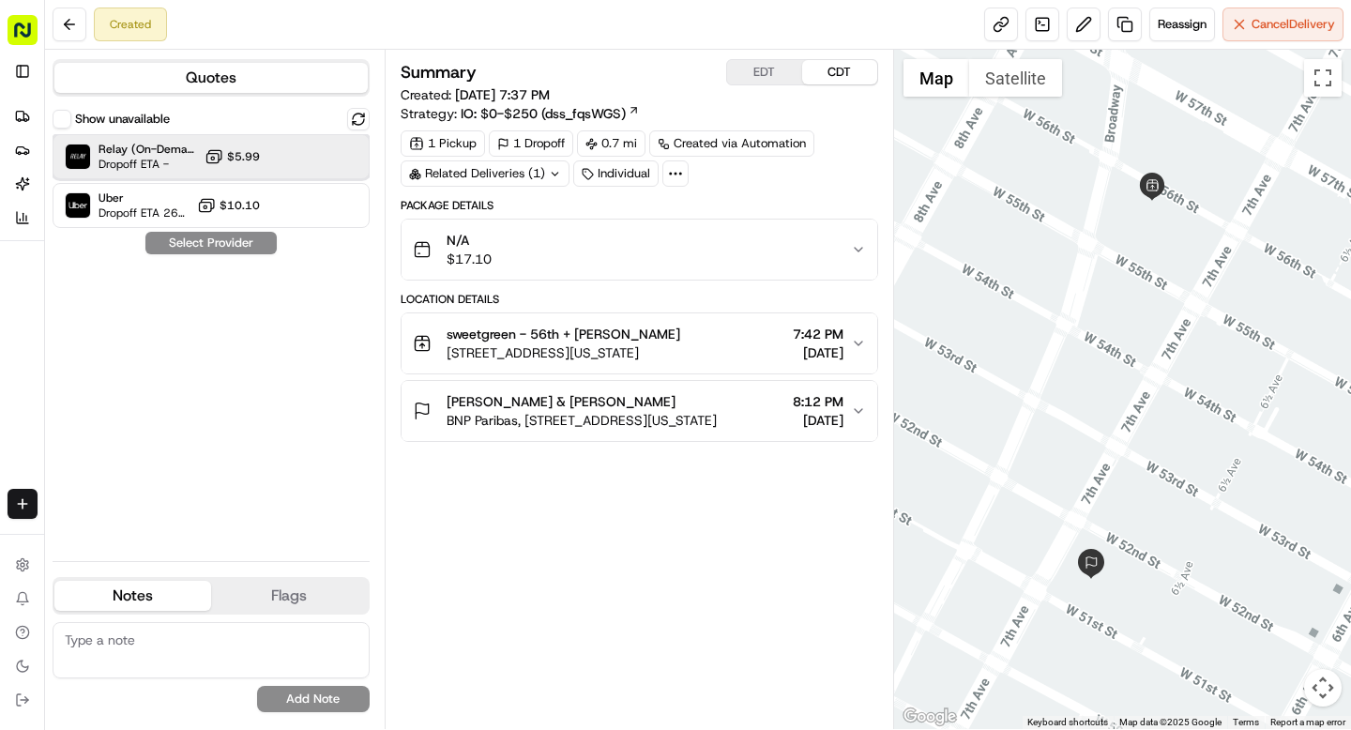
click at [264, 170] on div "Relay (On-Demand) - SB Dropoff ETA - $5.99" at bounding box center [211, 156] width 317 height 45
click at [242, 249] on button "Assign Provider" at bounding box center [210, 243] width 133 height 23
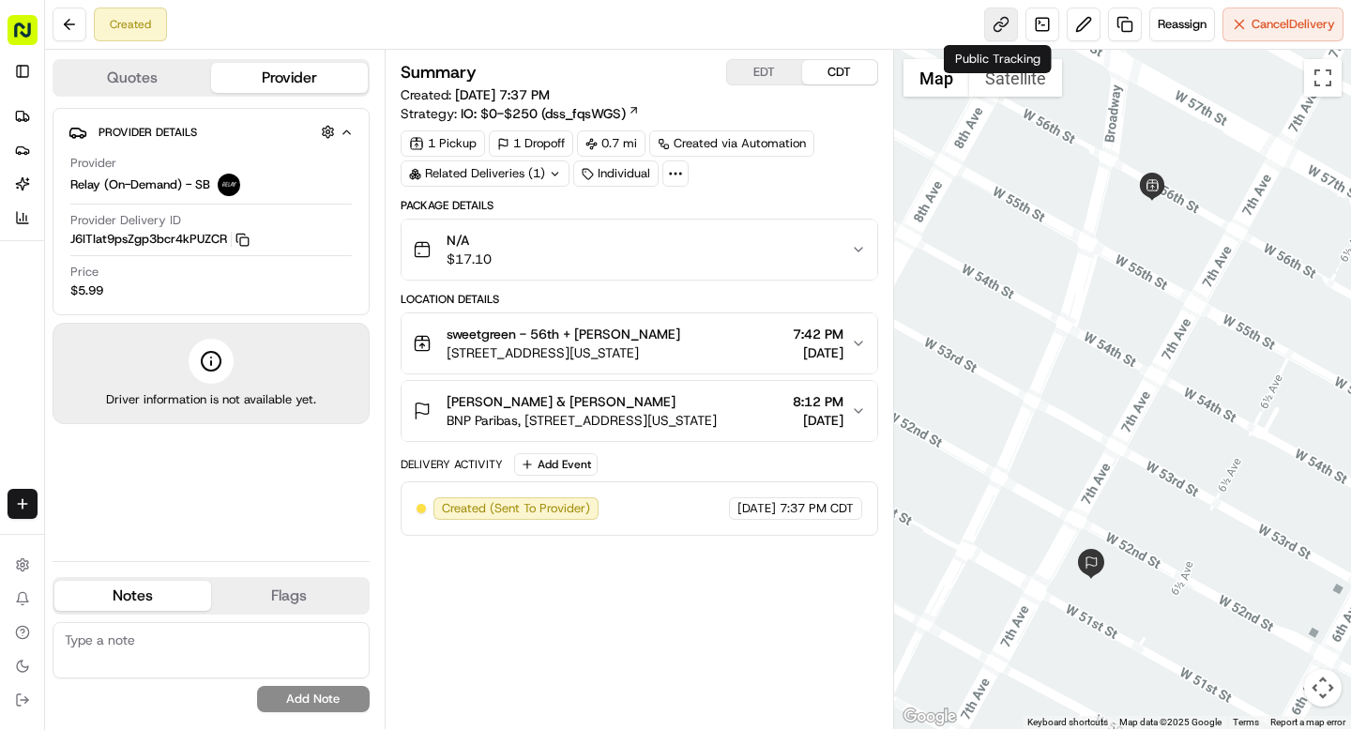
click at [989, 18] on link at bounding box center [1001, 25] width 34 height 34
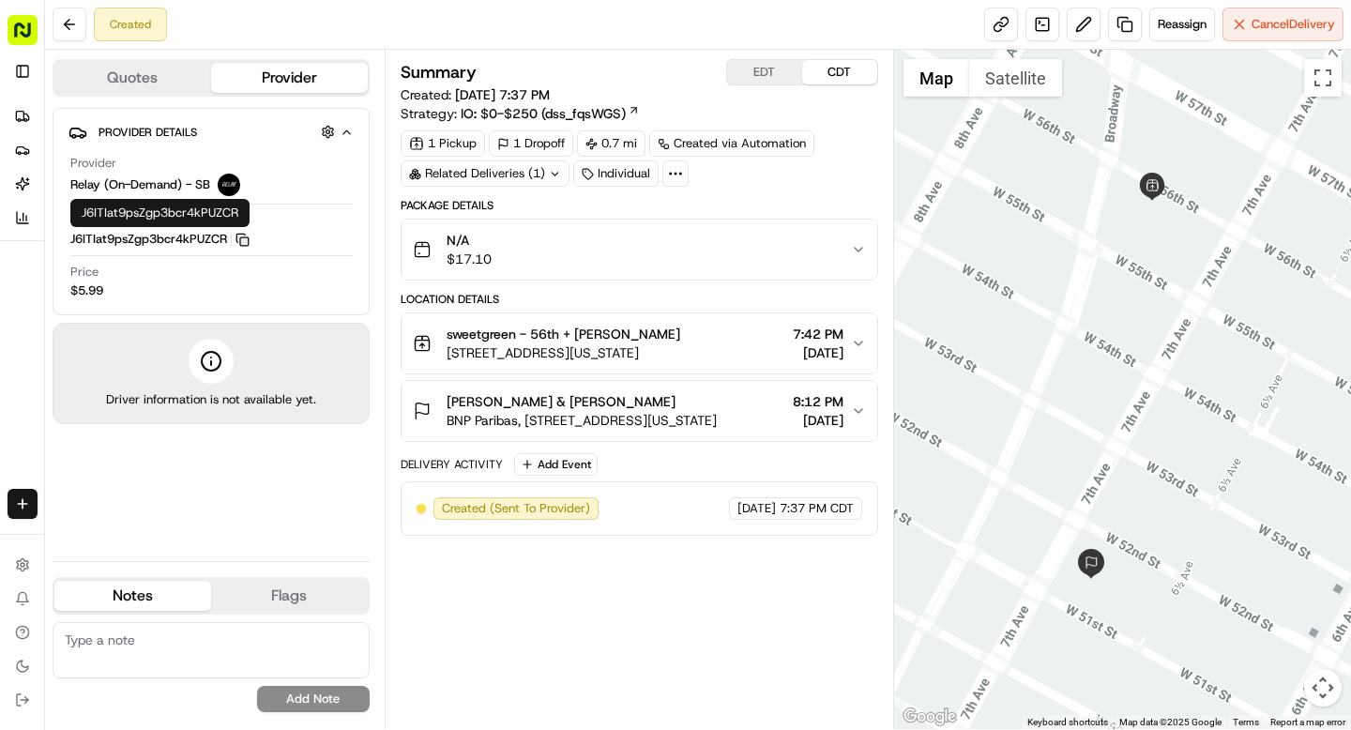
click at [243, 234] on icon "button" at bounding box center [242, 240] width 14 height 14
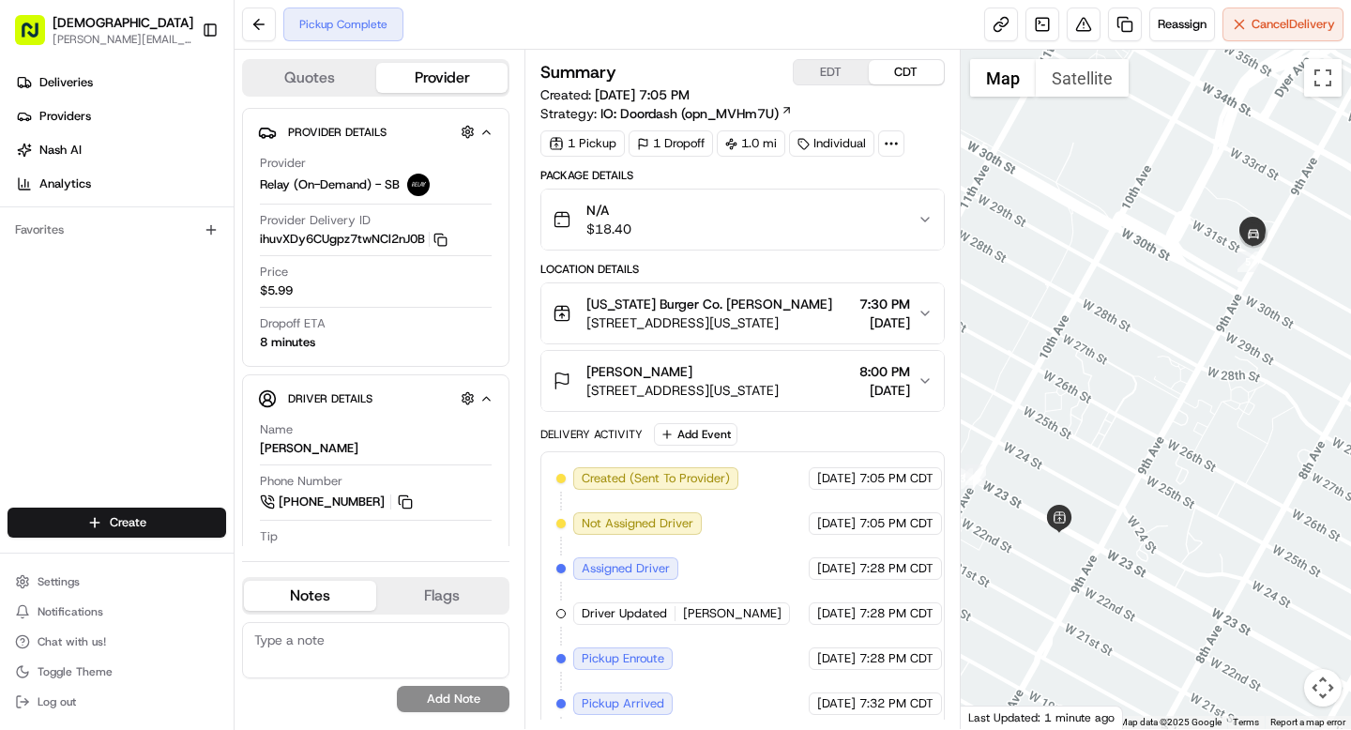
click at [894, 145] on icon at bounding box center [891, 143] width 17 height 17
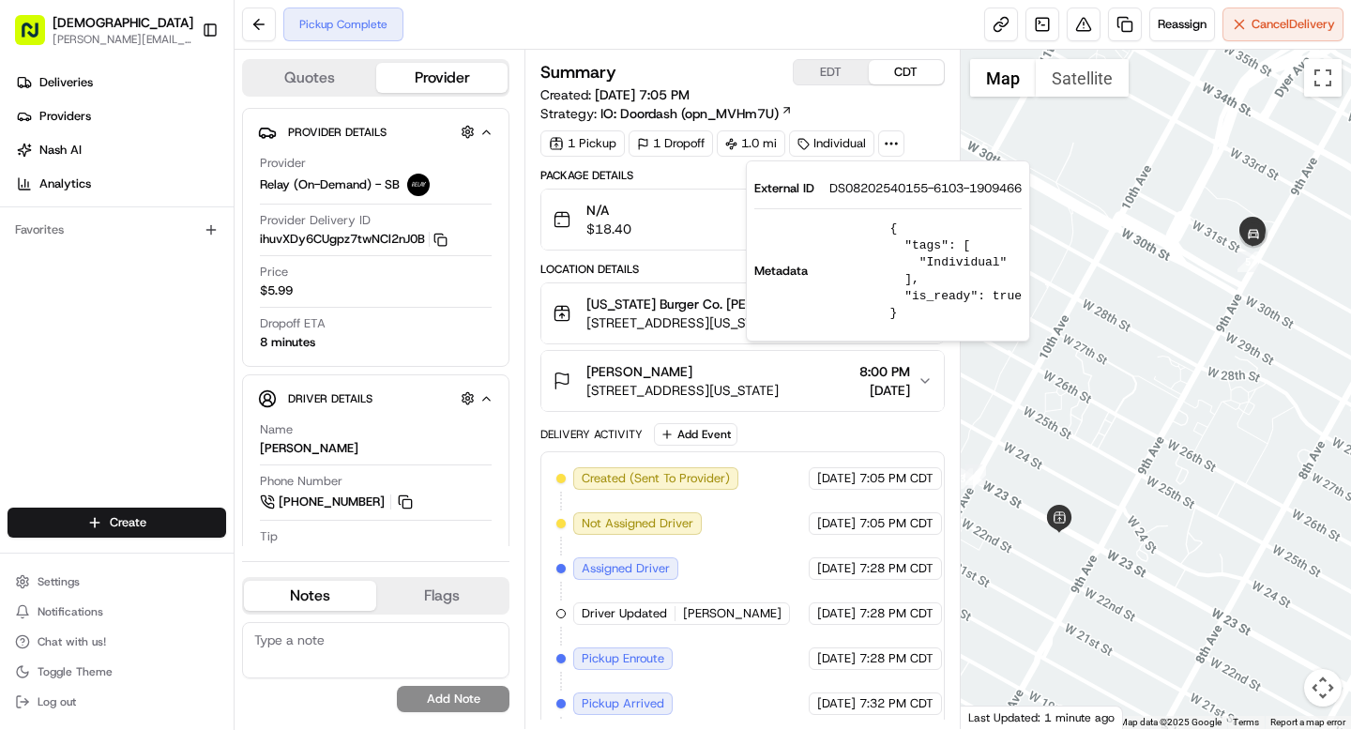
click at [878, 190] on span "DS08202540155-6103-1909466" at bounding box center [925, 188] width 192 height 17
copy span "DS08202540155"
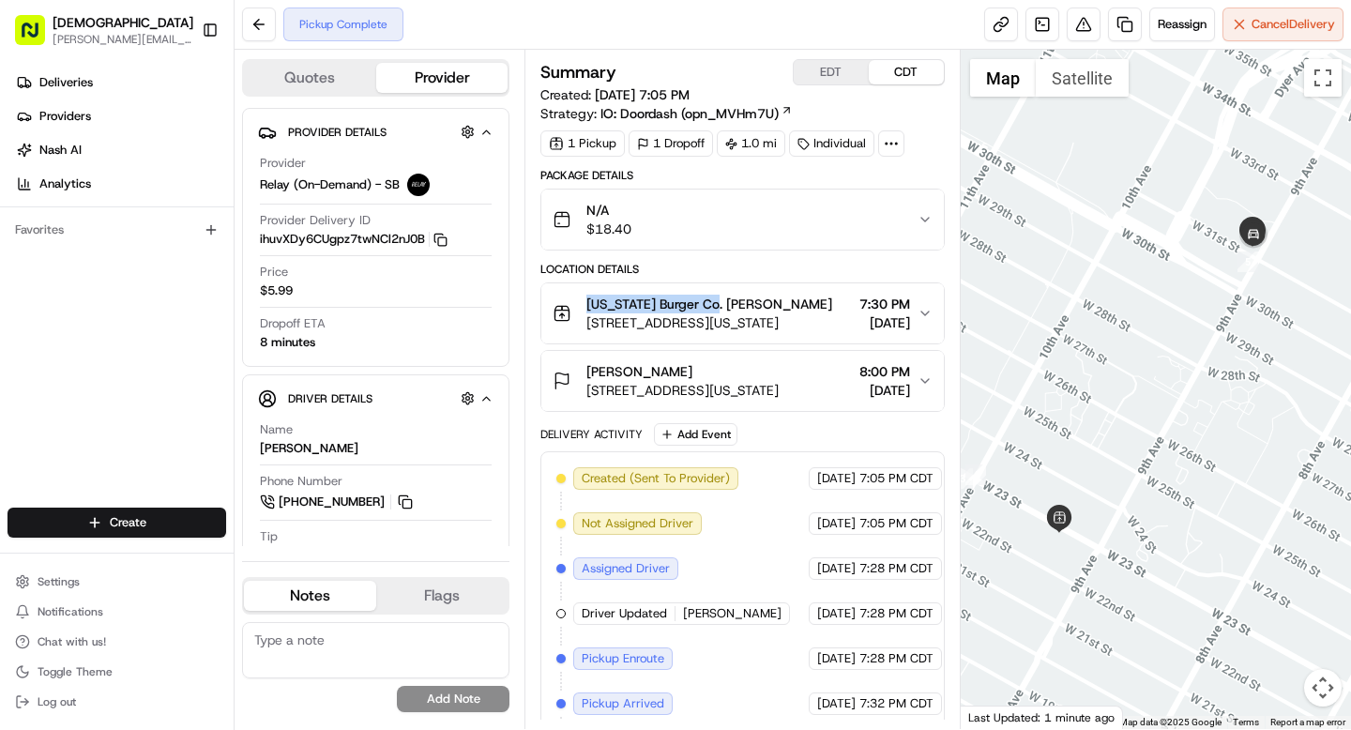
drag, startPoint x: 587, startPoint y: 301, endPoint x: 715, endPoint y: 305, distance: 127.6
click at [715, 305] on span "[US_STATE] Burger Co. [PERSON_NAME]" at bounding box center [709, 304] width 246 height 19
copy span "[US_STATE] Burger Co."
drag, startPoint x: 651, startPoint y: 372, endPoint x: 760, endPoint y: 375, distance: 108.9
click at [760, 375] on div "[PERSON_NAME]" at bounding box center [682, 371] width 192 height 19
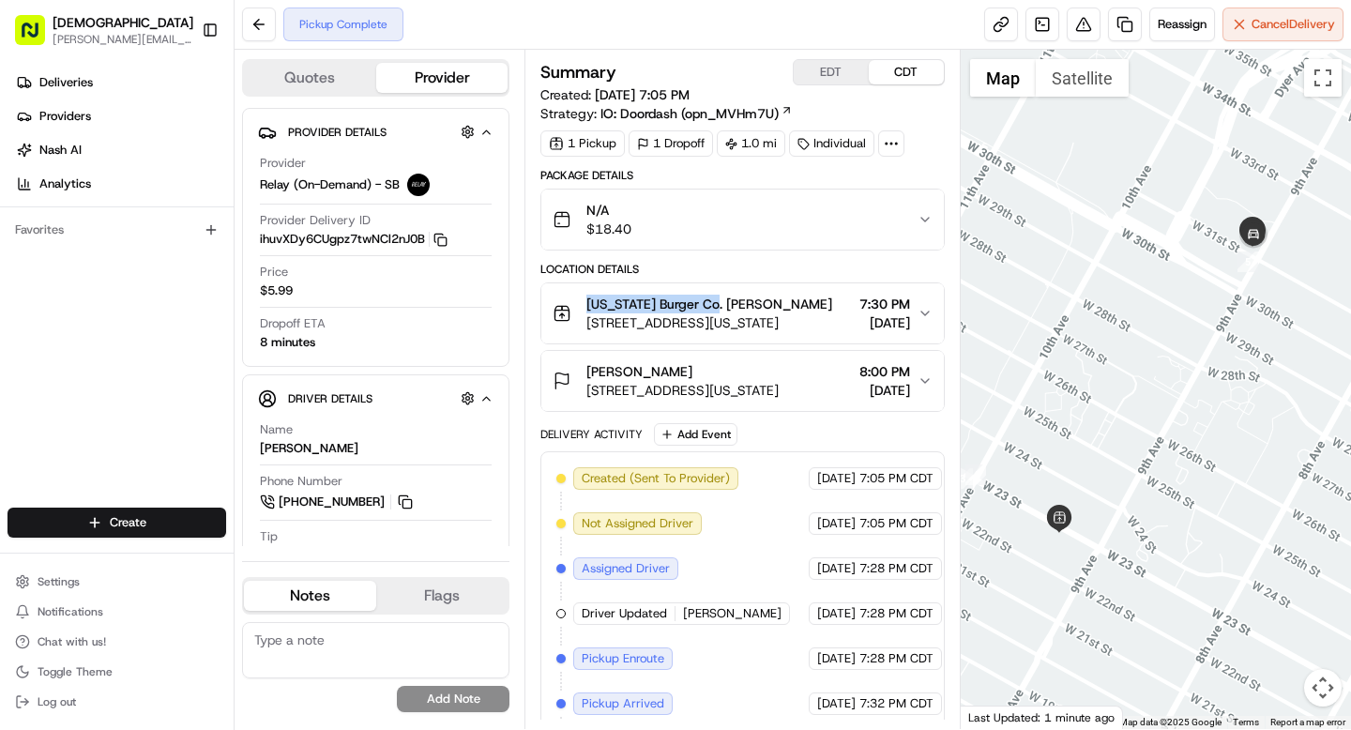
copy span "[PERSON_NAME]"
